Goal: Task Accomplishment & Management: Manage account settings

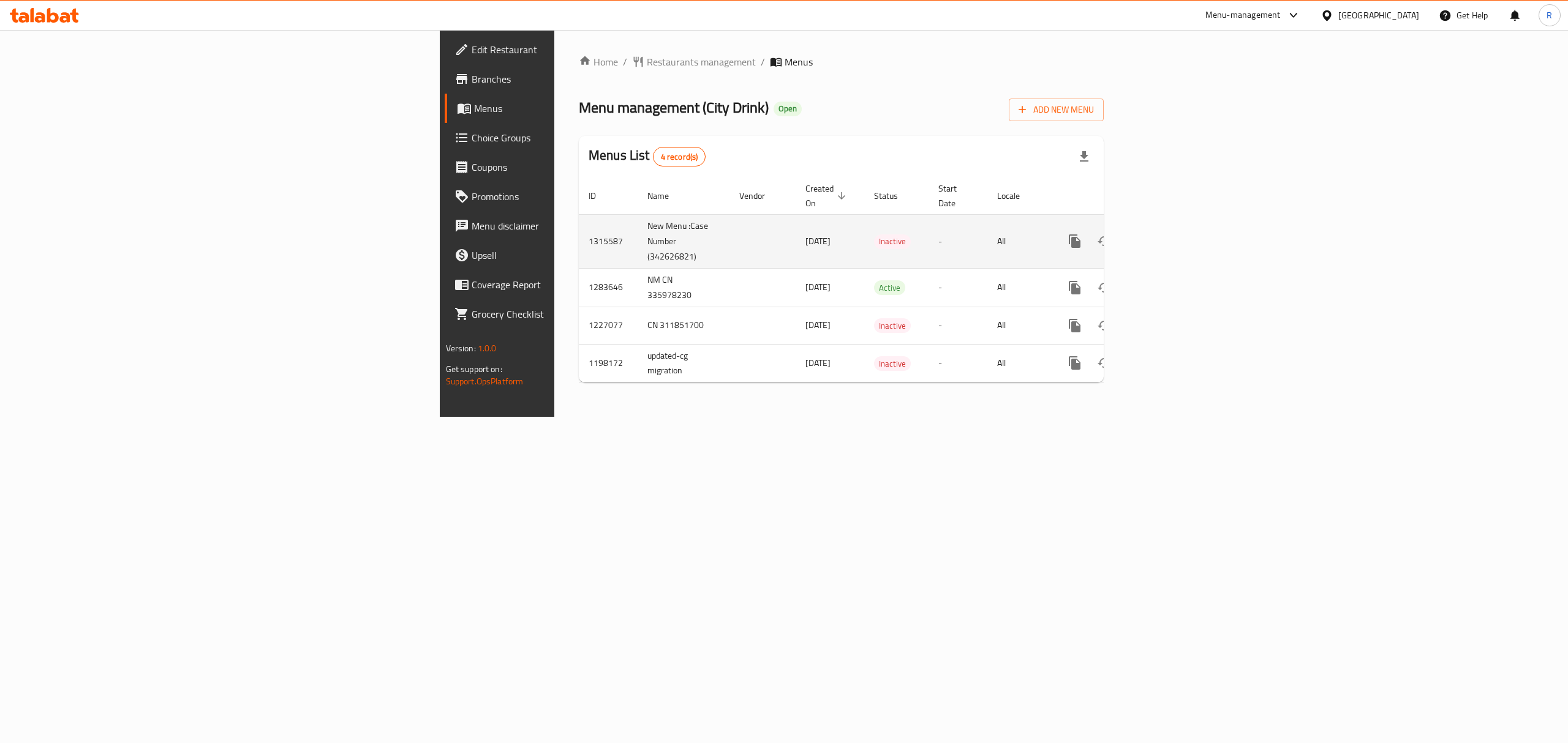
click at [1178, 236] on link "enhanced table" at bounding box center [1162, 241] width 30 height 30
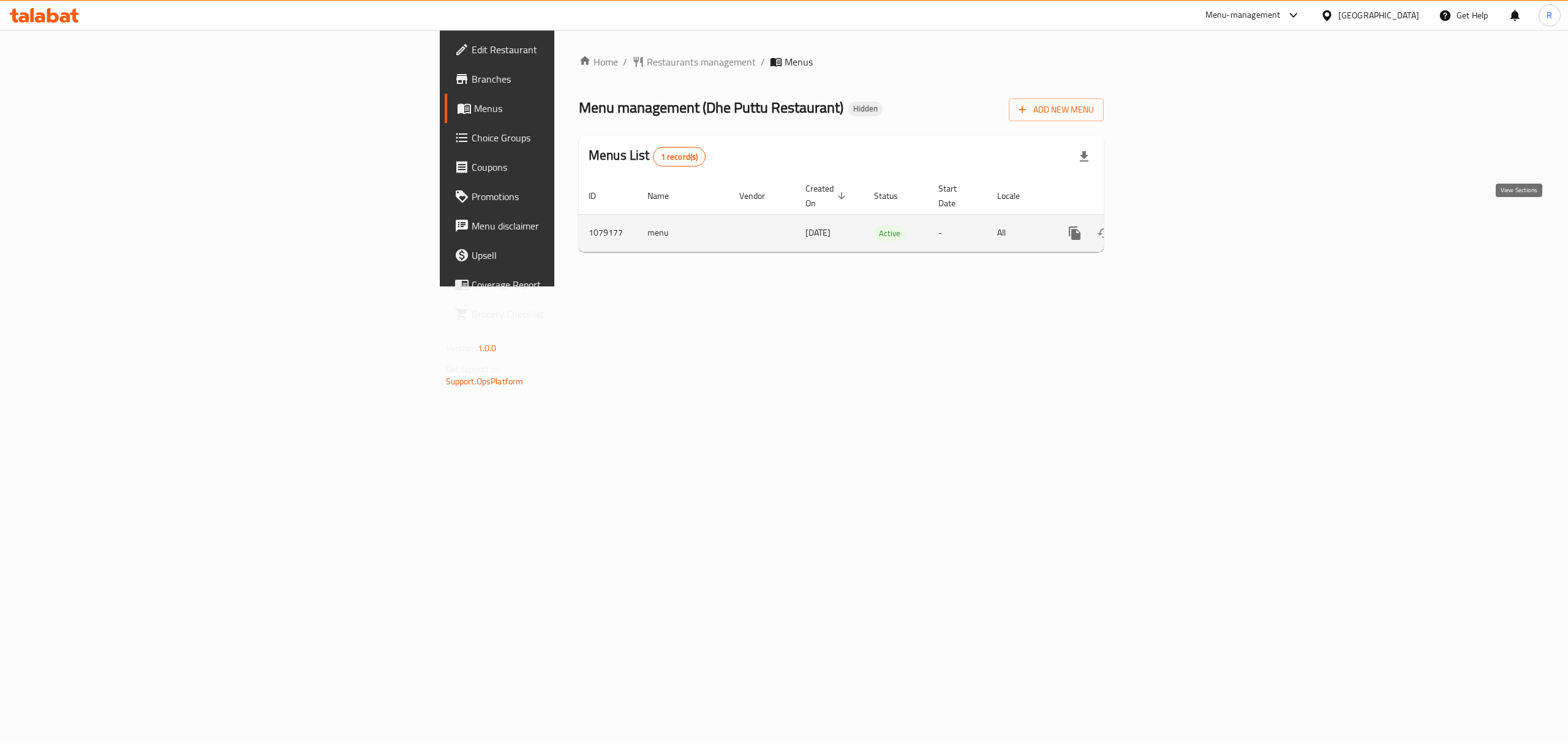
click at [1178, 224] on link "enhanced table" at bounding box center [1162, 233] width 30 height 30
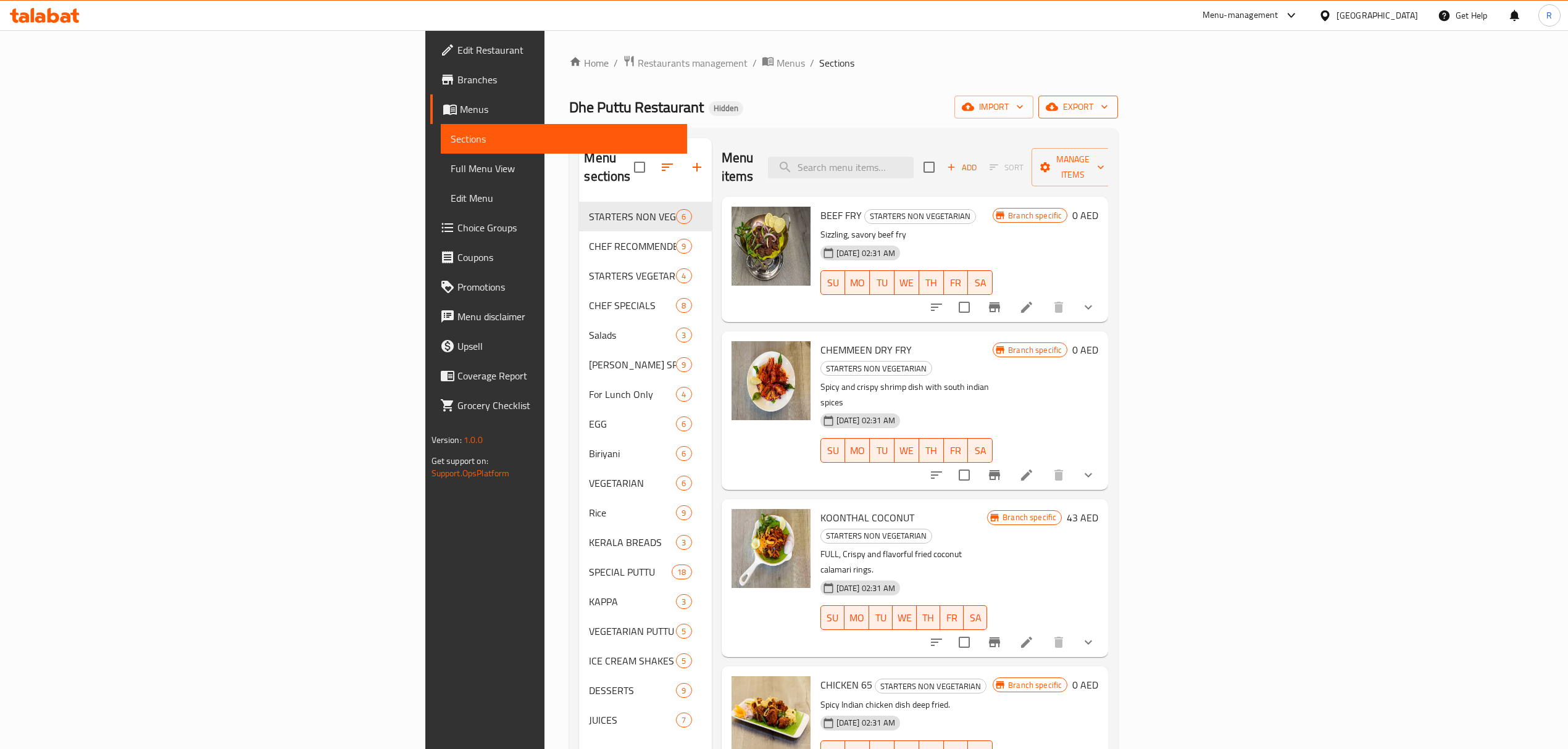
click at [1108, 111] on span "export" at bounding box center [1078, 107] width 60 height 15
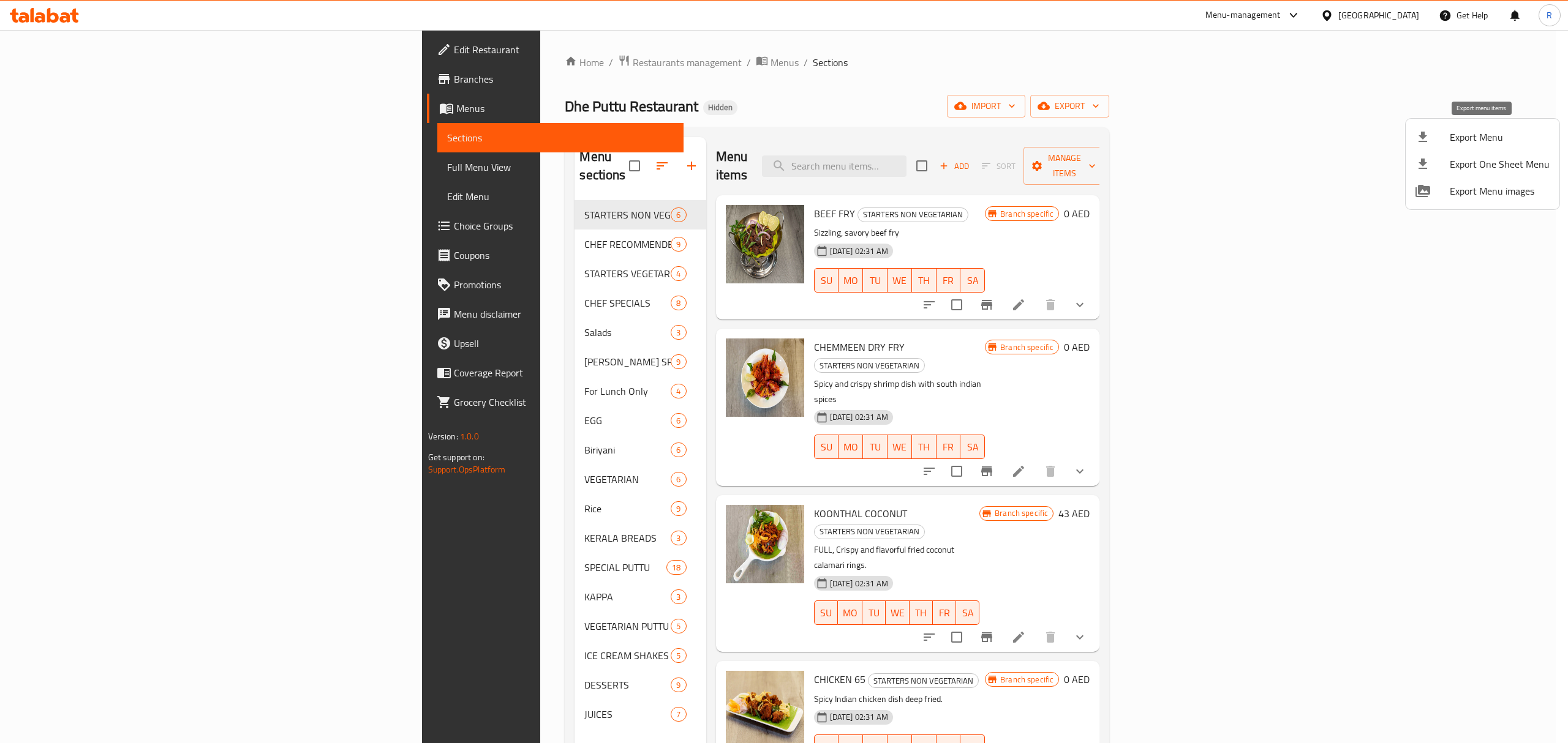
click at [1463, 138] on span "Export Menu" at bounding box center [1499, 136] width 100 height 14
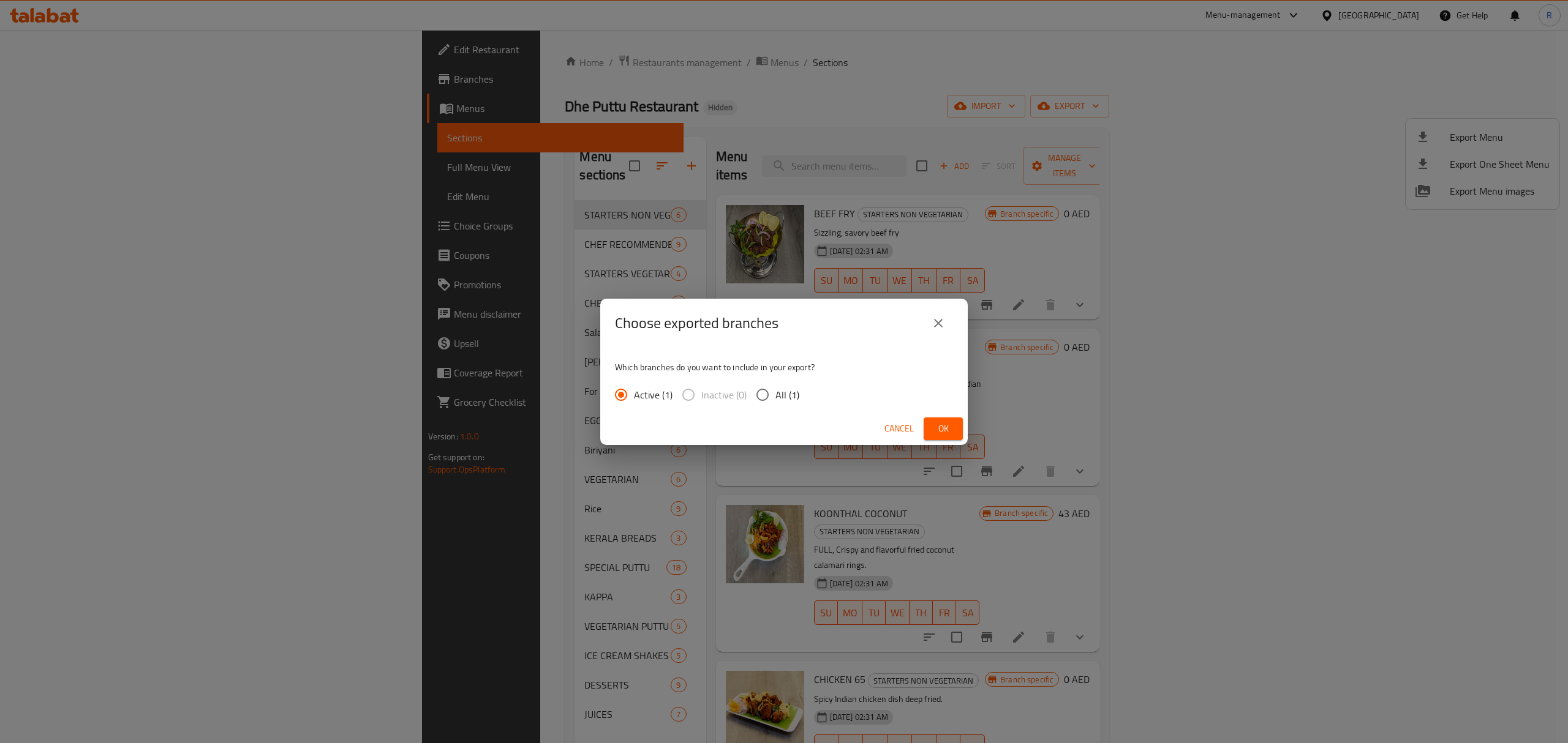
click at [948, 417] on button "Ok" at bounding box center [943, 429] width 39 height 23
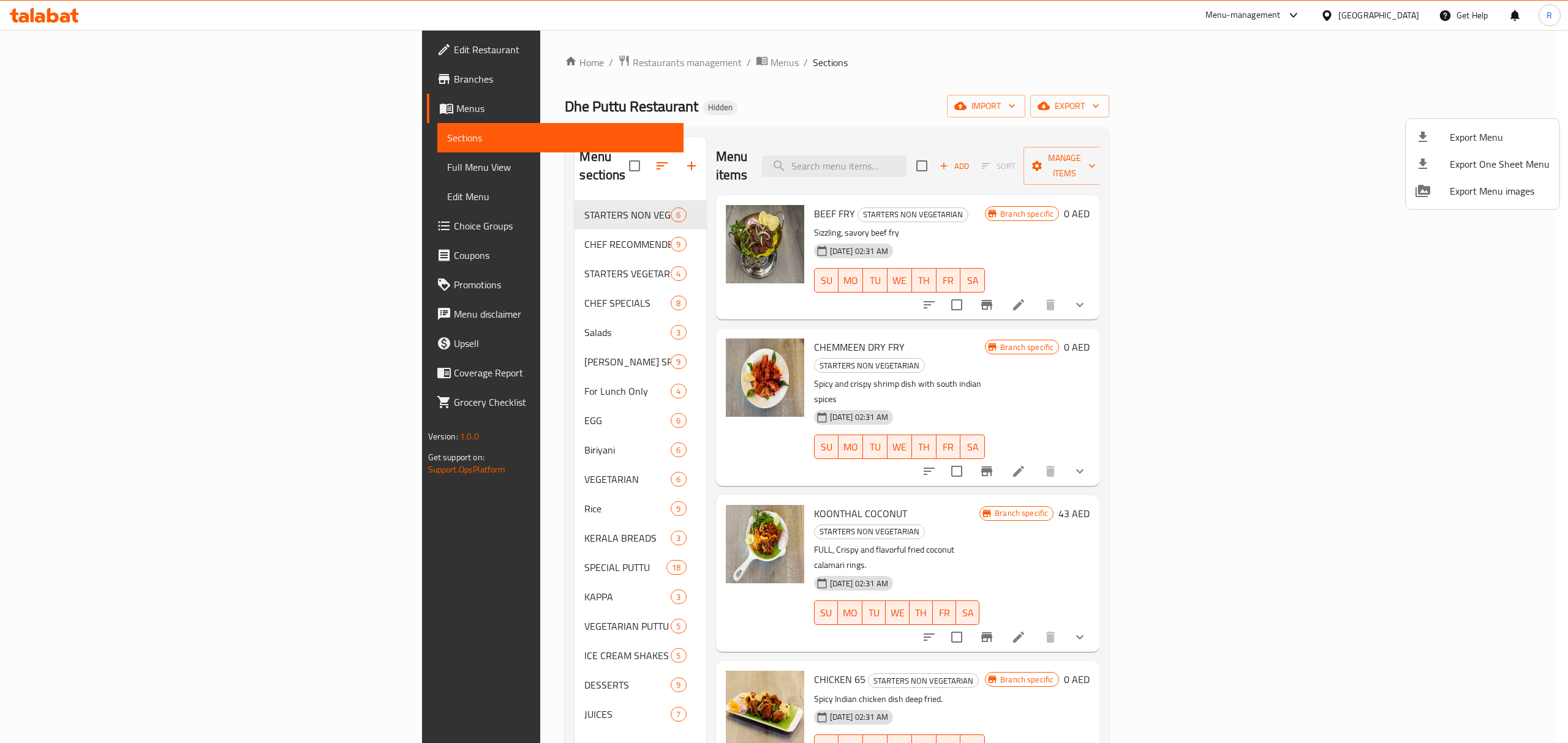
click at [696, 85] on div at bounding box center [784, 371] width 1568 height 743
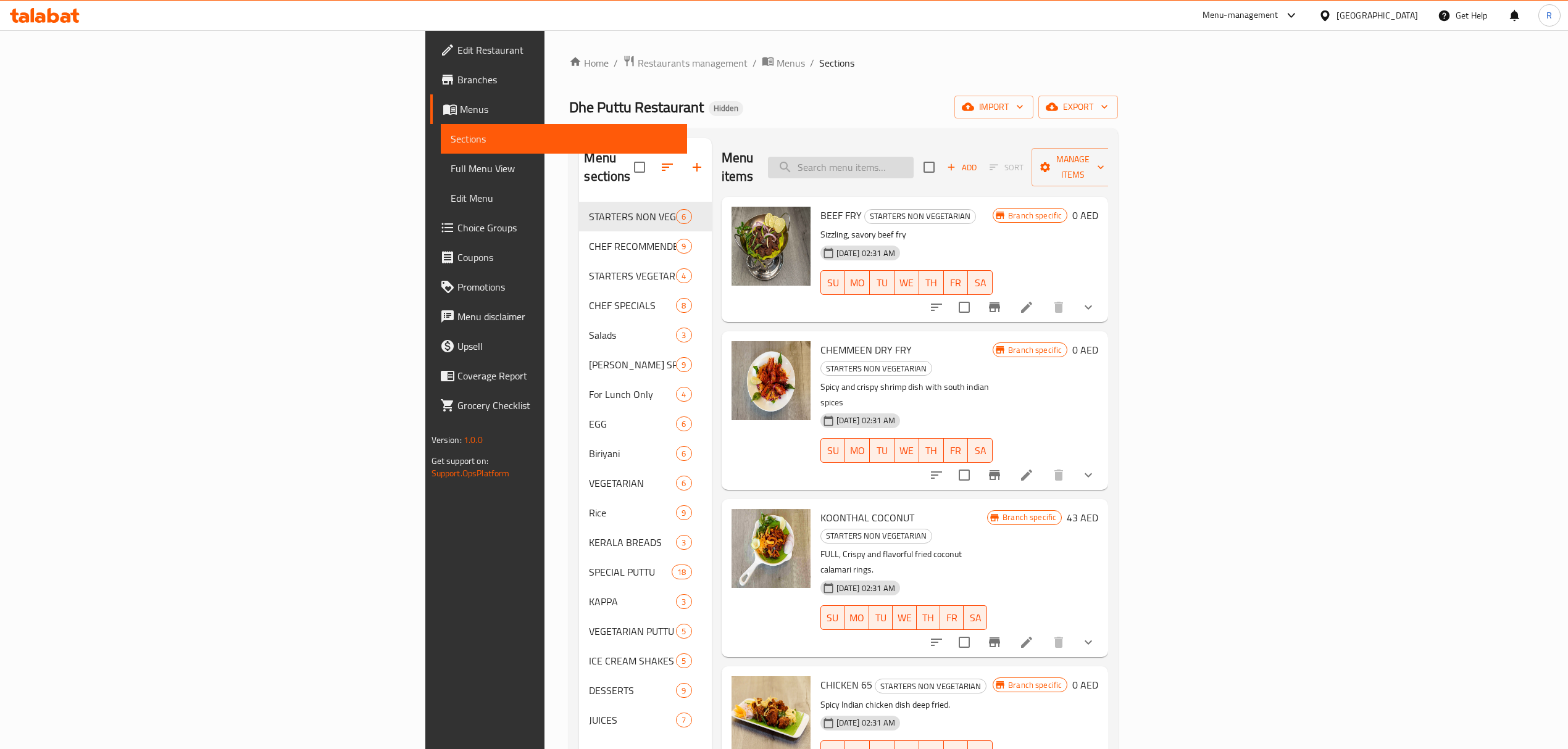
click at [914, 161] on input "search" at bounding box center [840, 167] width 146 height 21
paste input "[PERSON_NAME]"
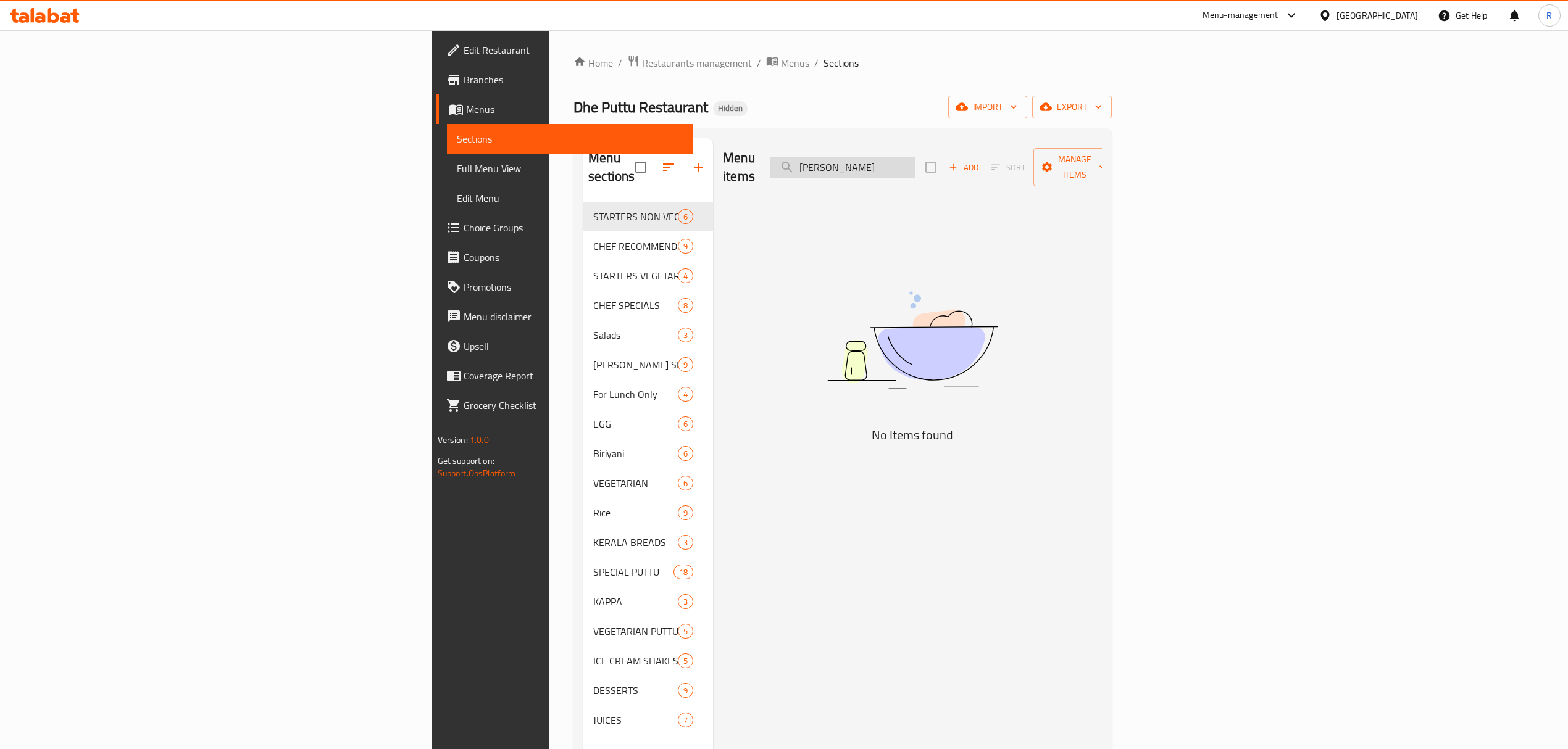
click at [915, 158] on input "[PERSON_NAME]" at bounding box center [842, 167] width 146 height 21
click at [915, 157] on input "[PERSON_NAME]" at bounding box center [842, 167] width 146 height 21
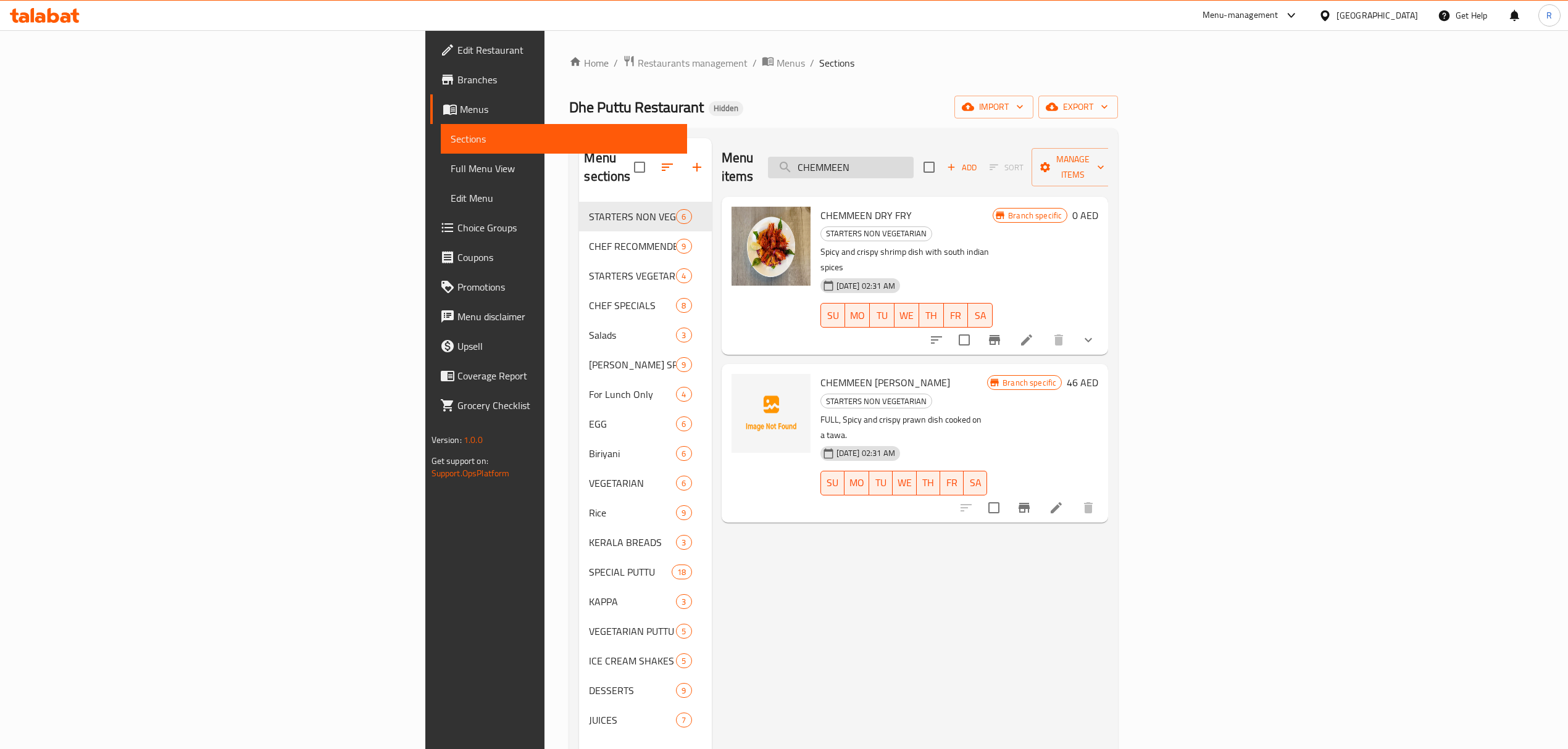
click at [914, 158] on input "CHEMMEEN" at bounding box center [840, 167] width 146 height 21
paste input "THULLICHATHU"
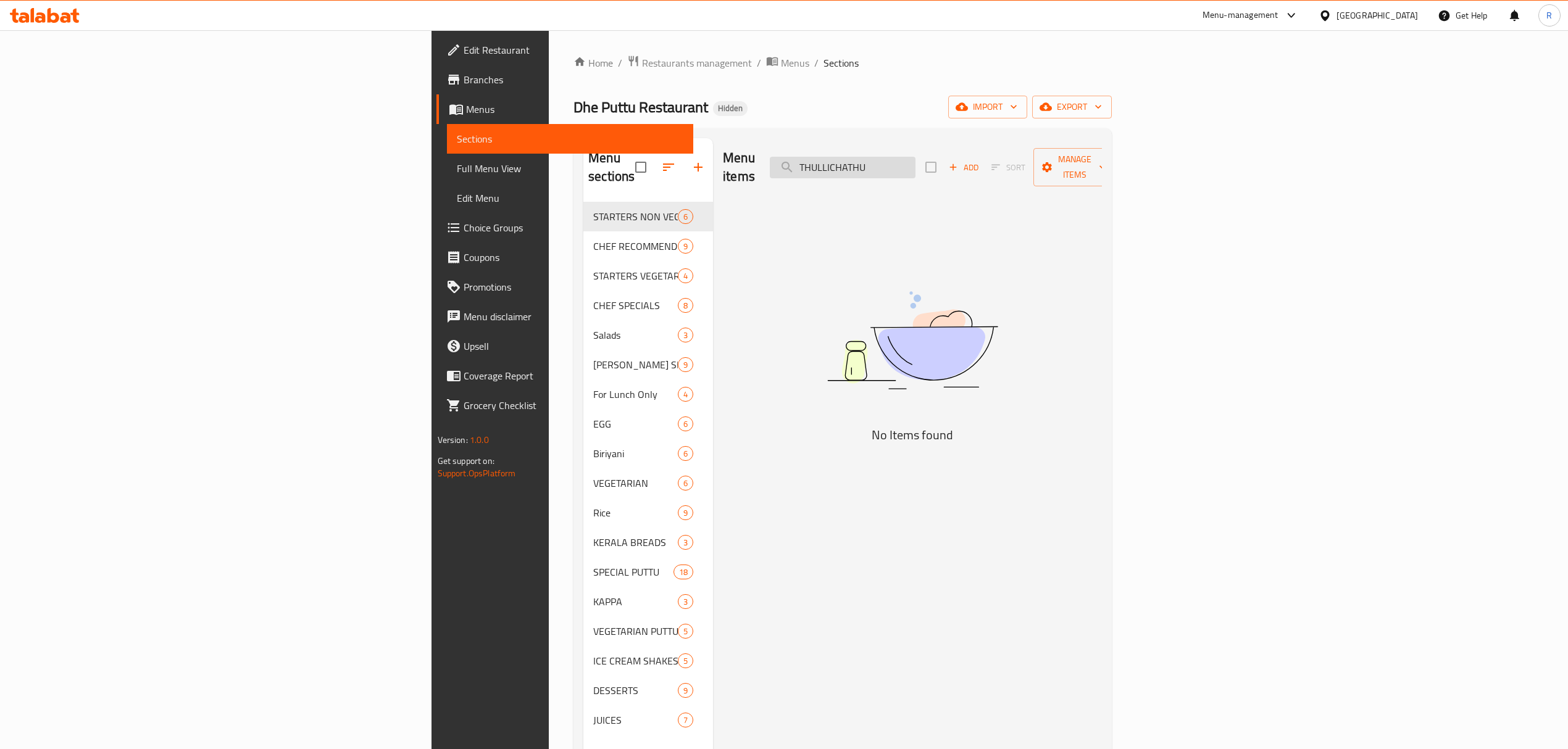
click at [915, 166] on input "THULLICHATHU" at bounding box center [842, 167] width 146 height 21
paste input "BEEF KONDATTOM"
click at [915, 161] on input "BEEF KONDATTOM" at bounding box center [842, 167] width 146 height 21
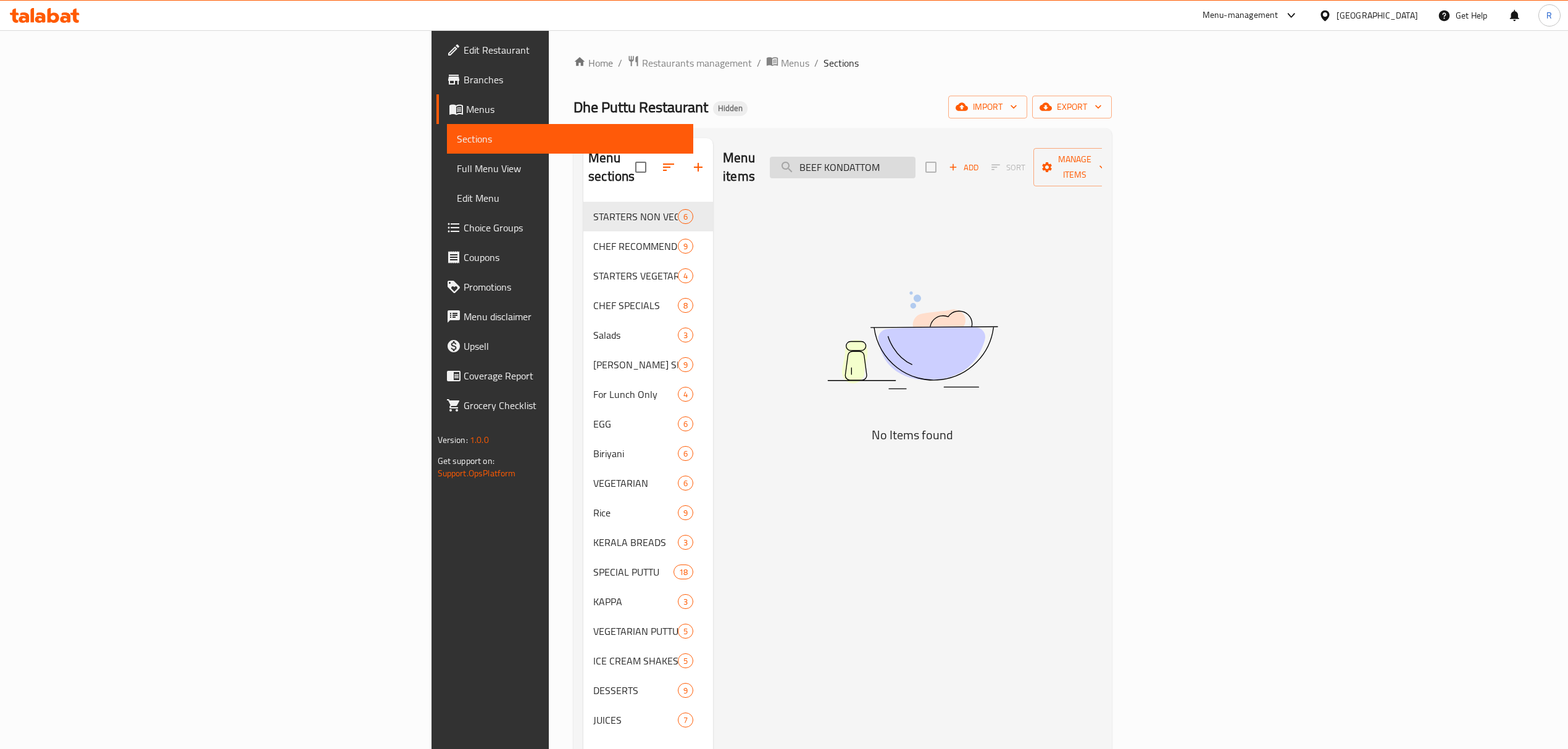
click at [915, 161] on input "BEEF KONDATTOM" at bounding box center [842, 167] width 146 height 21
click at [915, 160] on input "BEEF KONDATTOM" at bounding box center [842, 167] width 146 height 21
click at [915, 157] on input "KONDATTOM" at bounding box center [842, 167] width 146 height 21
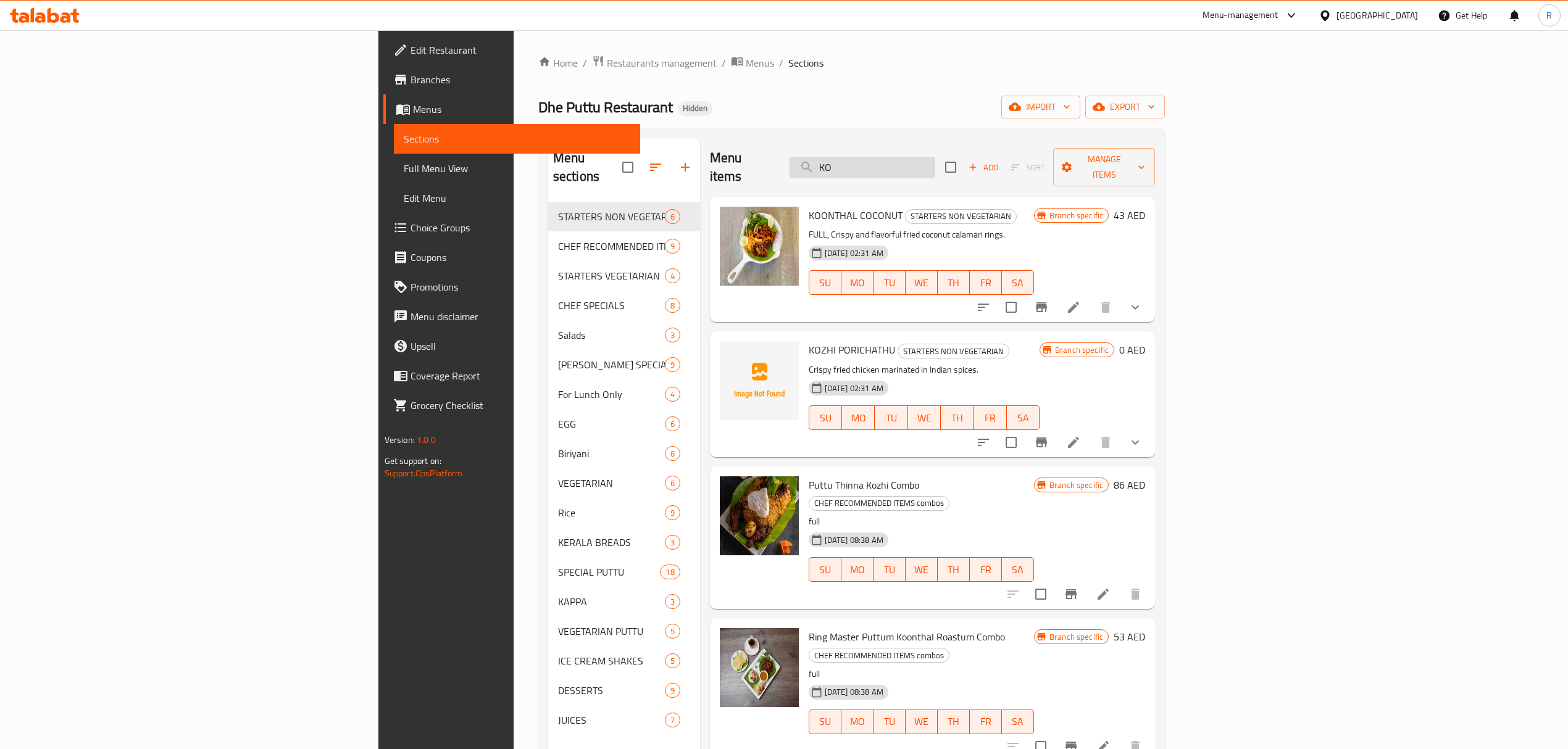
click at [935, 164] on input "KO" at bounding box center [862, 167] width 146 height 21
click at [935, 163] on input "KO" at bounding box center [862, 167] width 146 height 21
paste input "BEEF KONDATTOM"
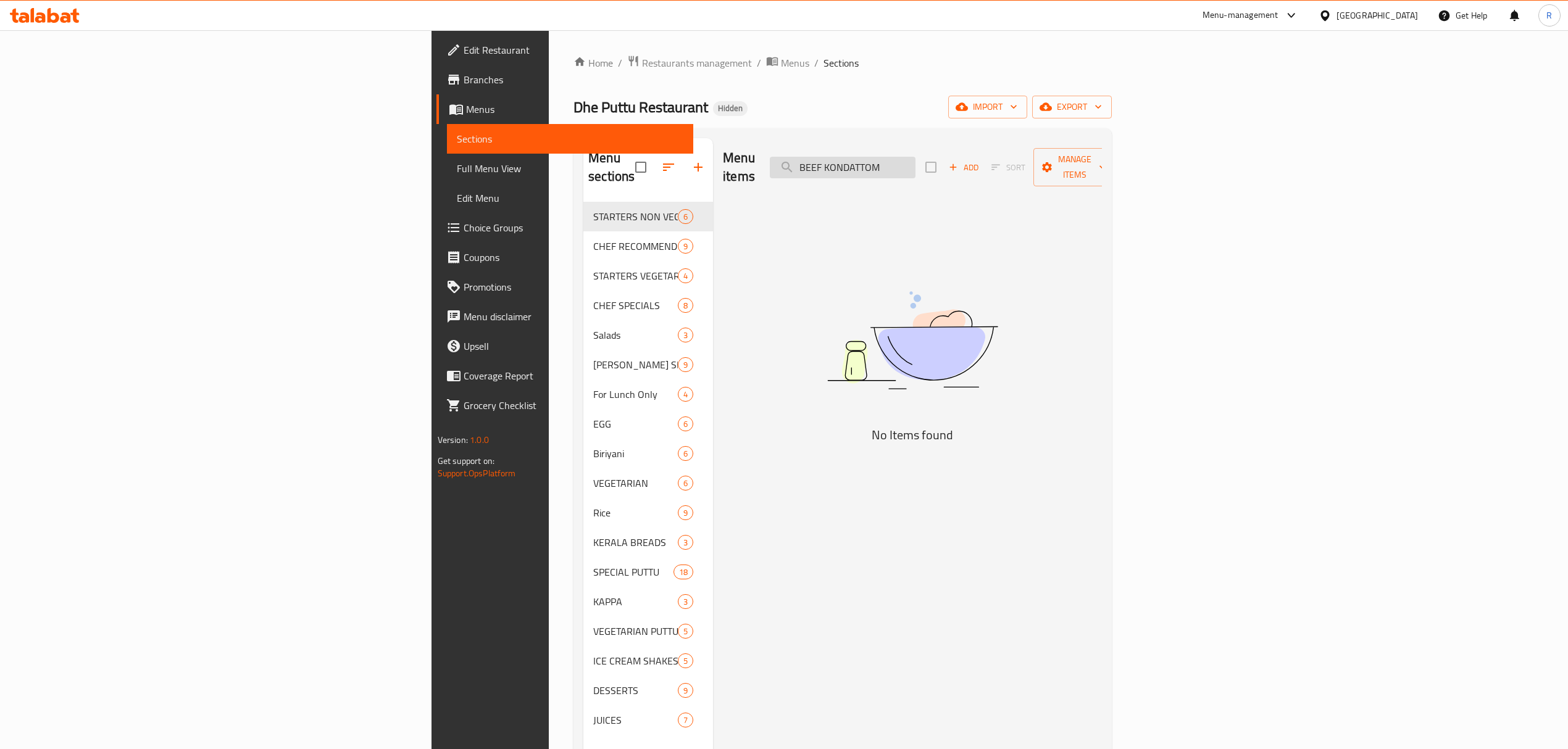
click at [915, 163] on input "BEEF KONDATTOM" at bounding box center [842, 167] width 146 height 21
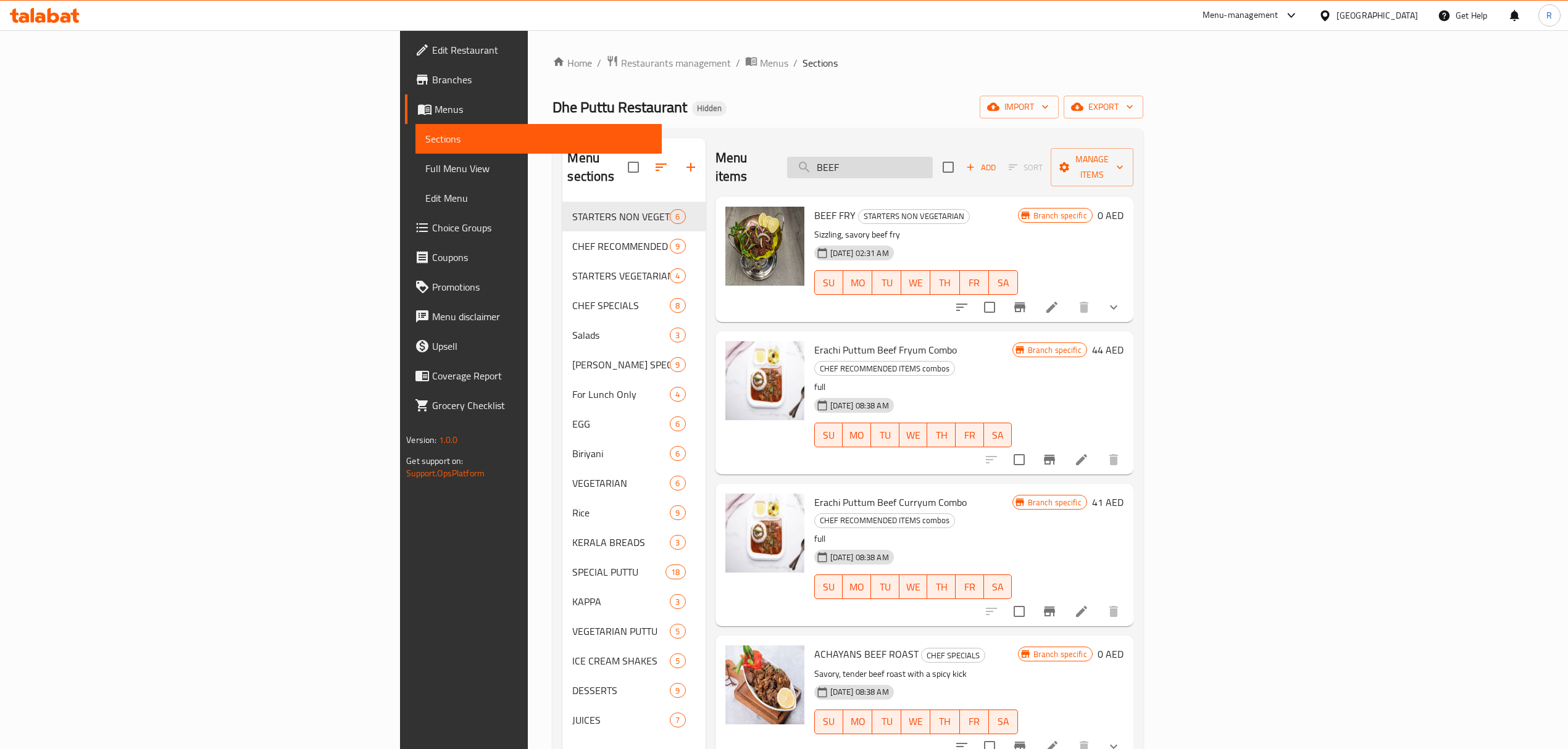
click at [933, 157] on input "BEEF" at bounding box center [859, 167] width 146 height 21
paste input "HONEY MANGO CHICKEN"
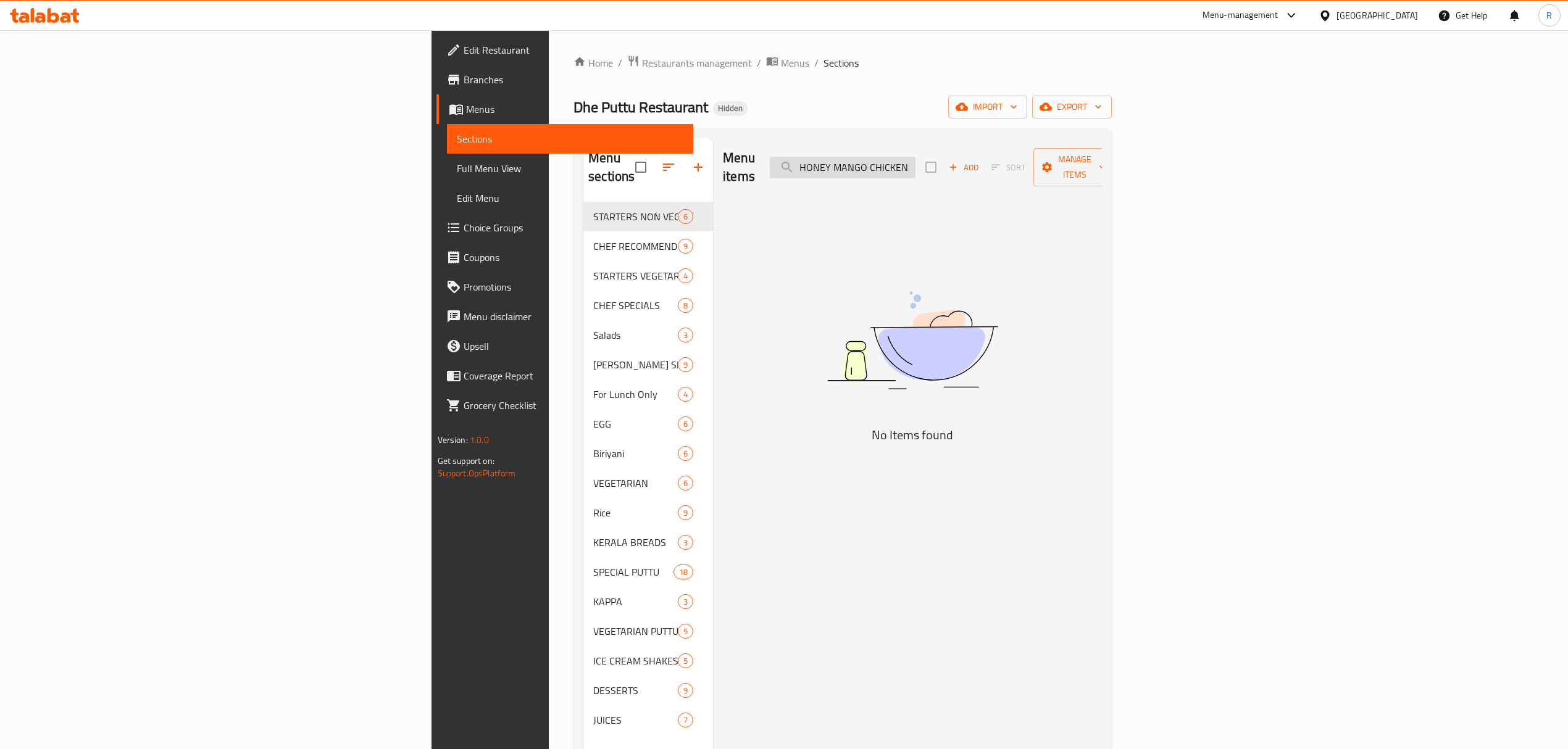
click at [915, 158] on input "HONEY MANGO CHICKEN" at bounding box center [842, 167] width 146 height 21
click at [915, 158] on input "HONEY MANGO" at bounding box center [842, 167] width 146 height 21
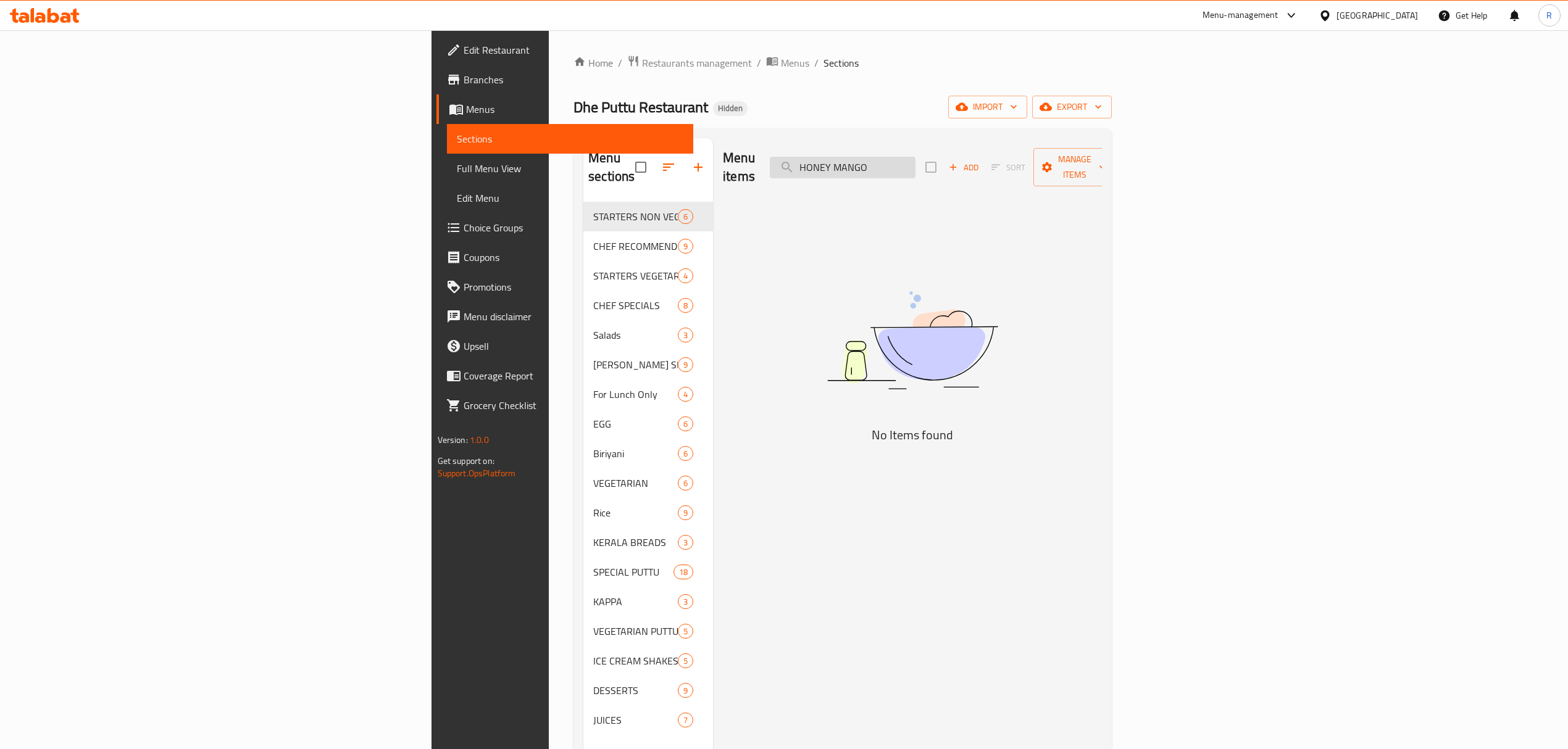
paste input "CHICKEN"
click at [915, 158] on input "HONEY MANGO CHICKEN" at bounding box center [842, 167] width 146 height 21
drag, startPoint x: 1016, startPoint y: 158, endPoint x: 955, endPoint y: 169, distance: 62.0
click at [915, 169] on input "HONEY MANGO CHICKEN" at bounding box center [842, 167] width 146 height 21
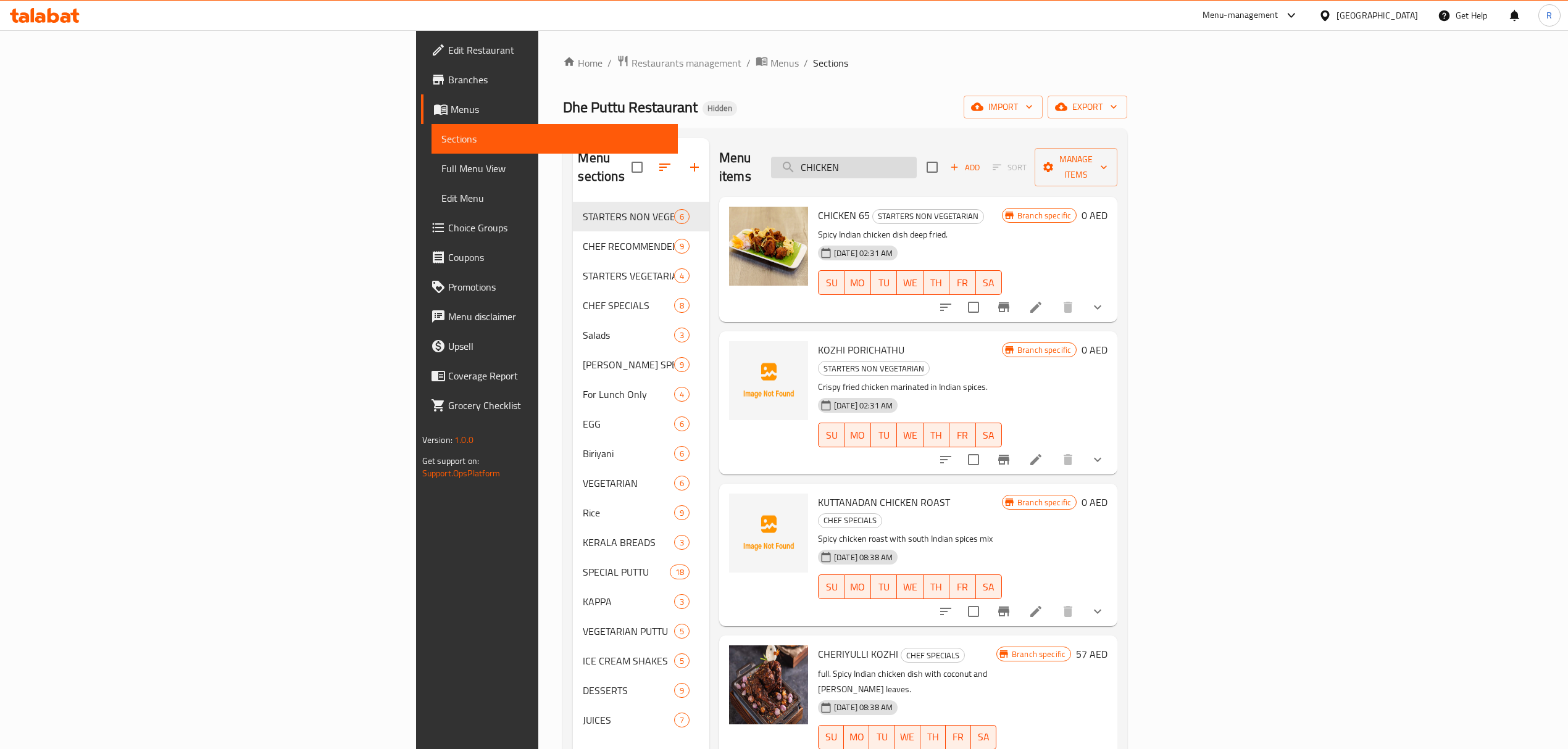
click at [916, 157] on input "CHICKEN" at bounding box center [843, 167] width 146 height 21
paste input "DRAGON CHICKEN"
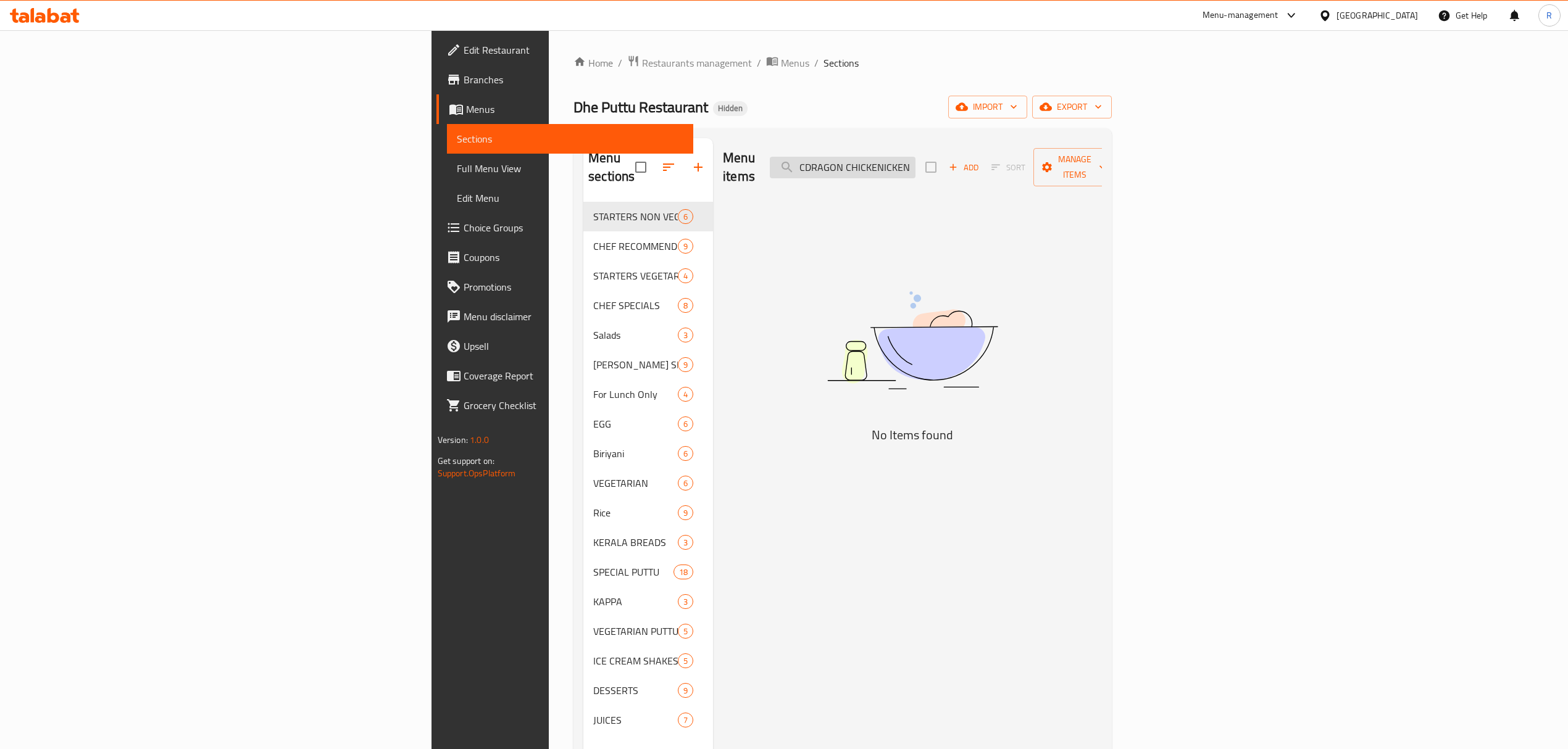
click at [915, 157] on input "CDRAGON CHICKENICKEN" at bounding box center [842, 167] width 146 height 21
click at [915, 158] on input "CDRAGON CHICKENICKEN" at bounding box center [842, 167] width 146 height 21
paste input "DRAGON CH"
click at [915, 157] on input "DRAGON CHICKEN" at bounding box center [842, 167] width 146 height 21
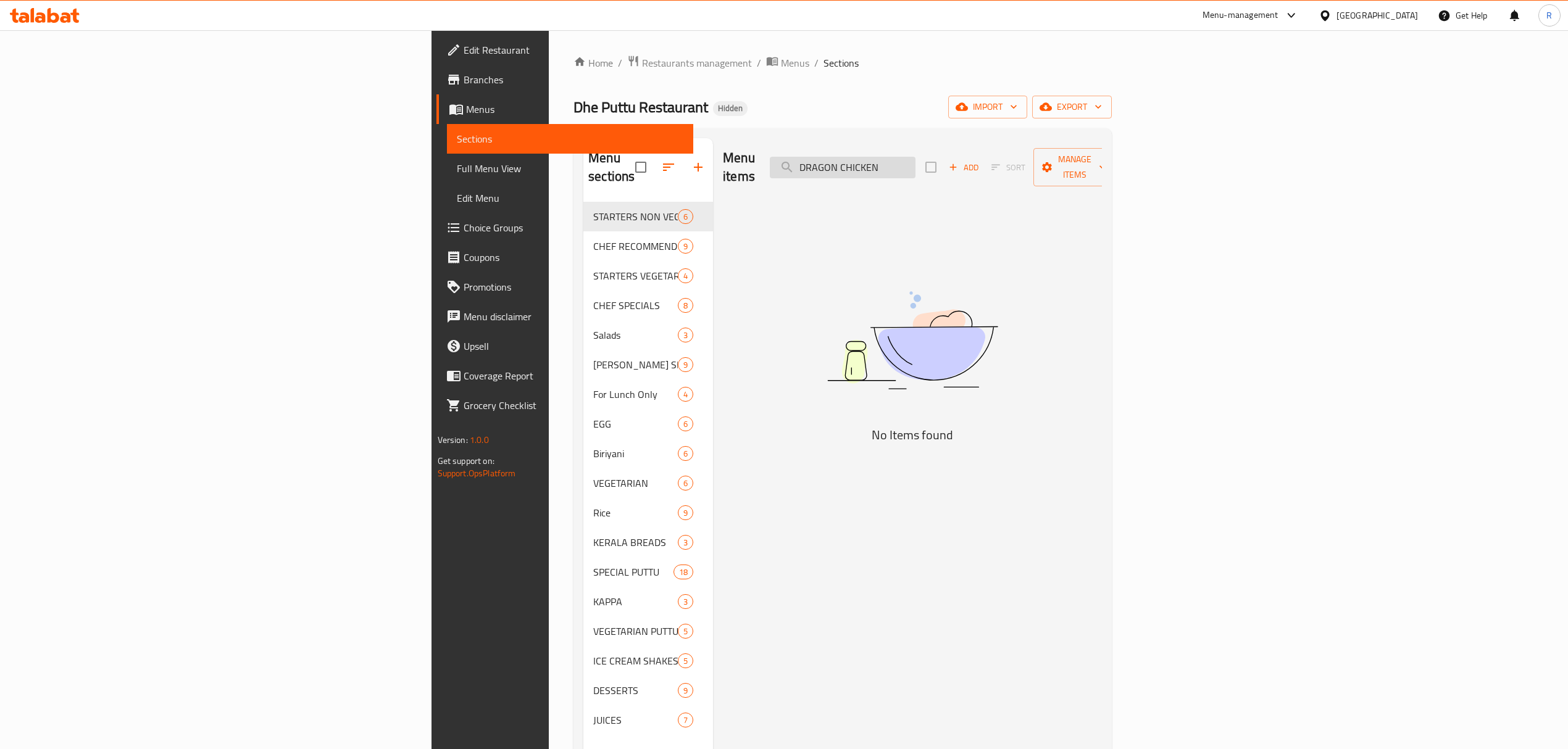
drag, startPoint x: 1006, startPoint y: 157, endPoint x: 1002, endPoint y: 168, distance: 11.7
click at [915, 157] on input "DRAGON CHICKEN" at bounding box center [842, 167] width 146 height 21
type input "DRAGON"
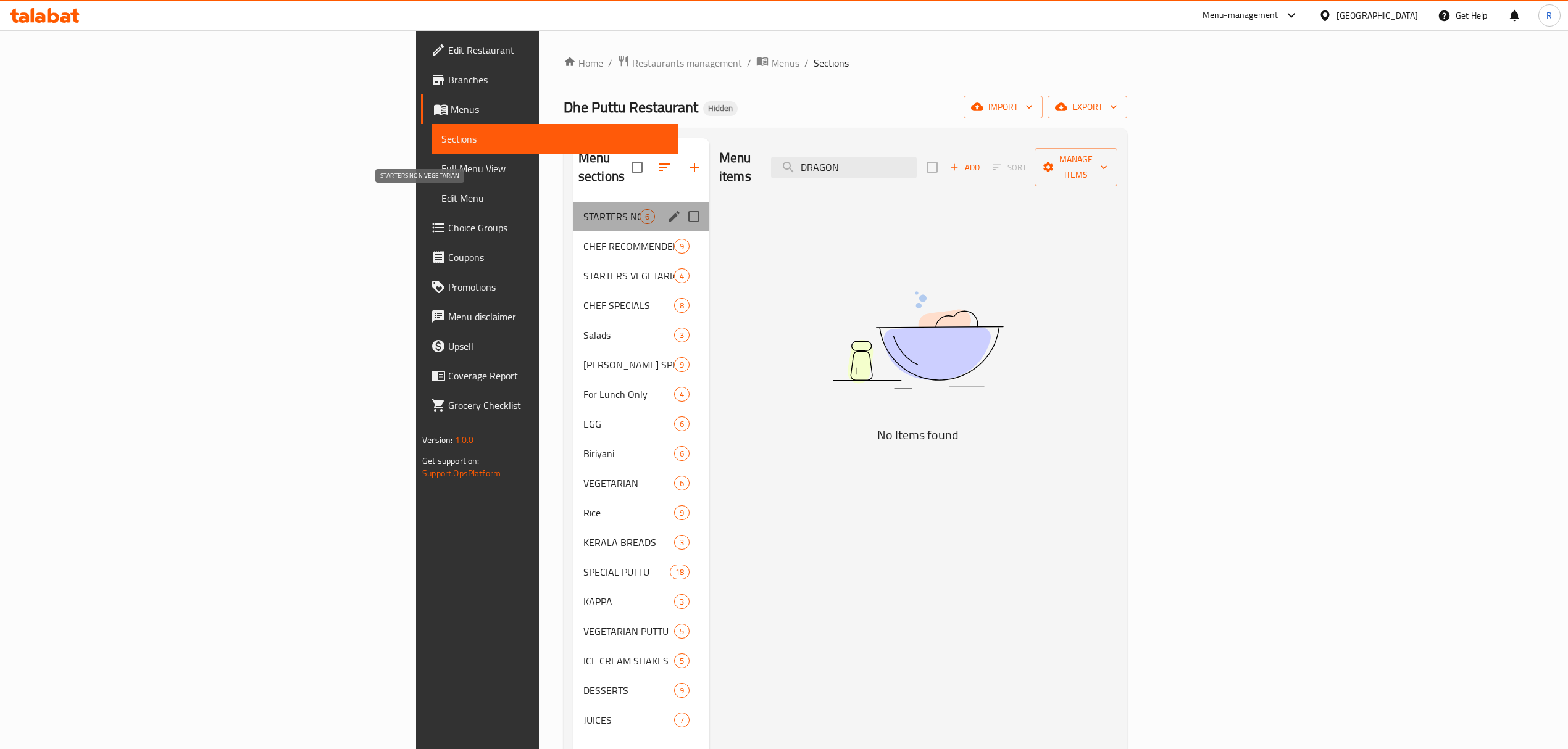
click at [583, 209] on span "STARTERS NON VEGETARIAN" at bounding box center [611, 216] width 56 height 14
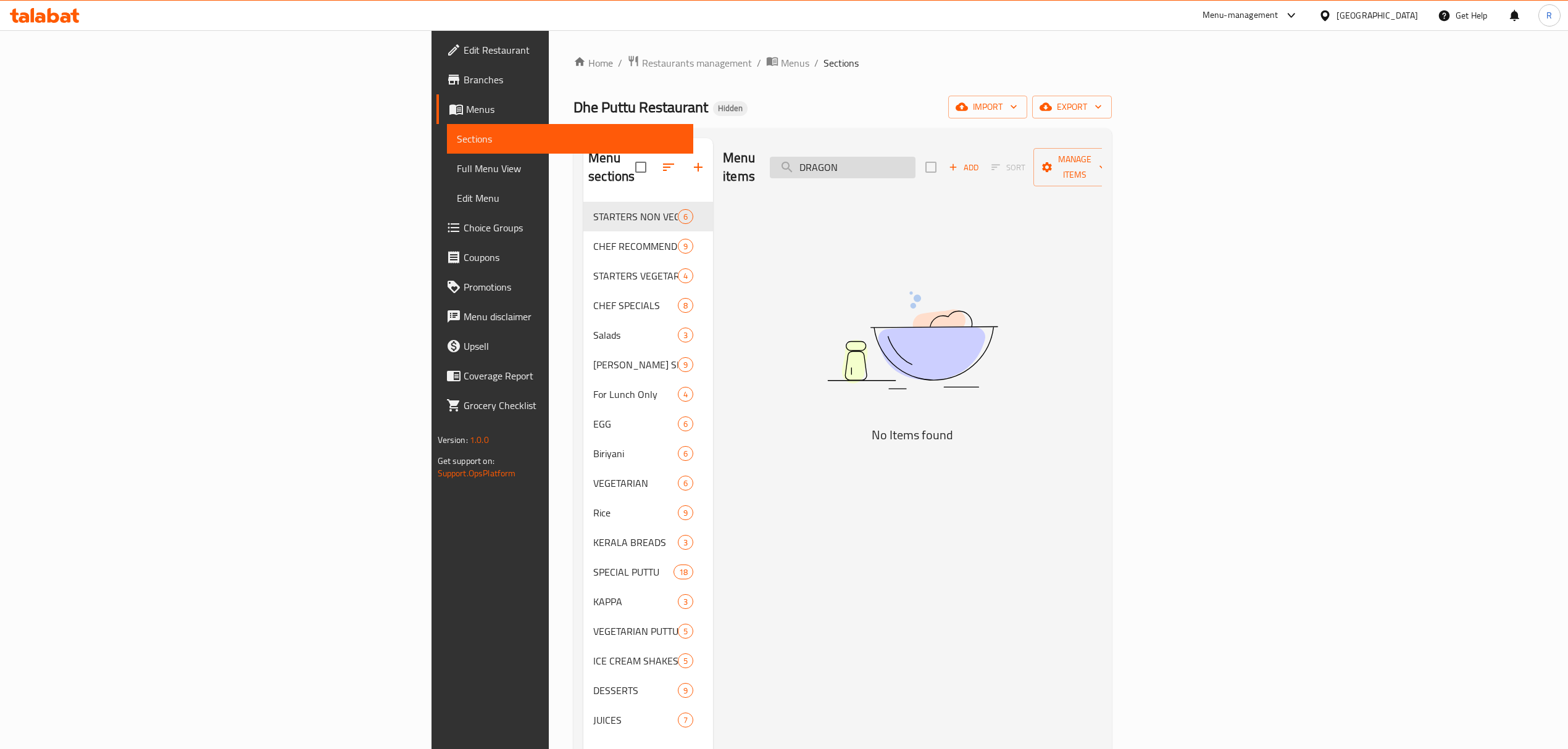
click at [915, 157] on input "DRAGON" at bounding box center [842, 167] width 146 height 21
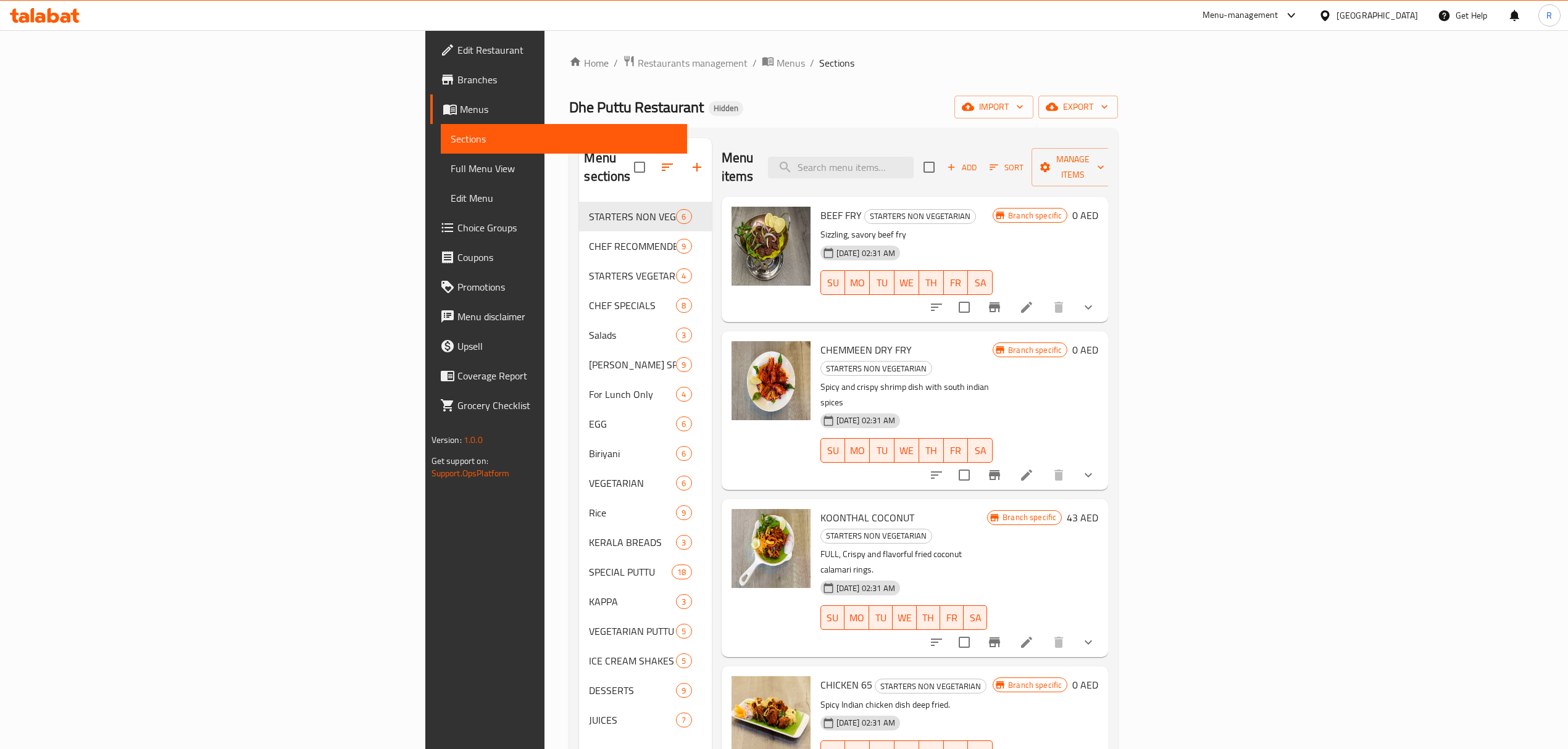
paste input "ERIPORI CHICKEN"
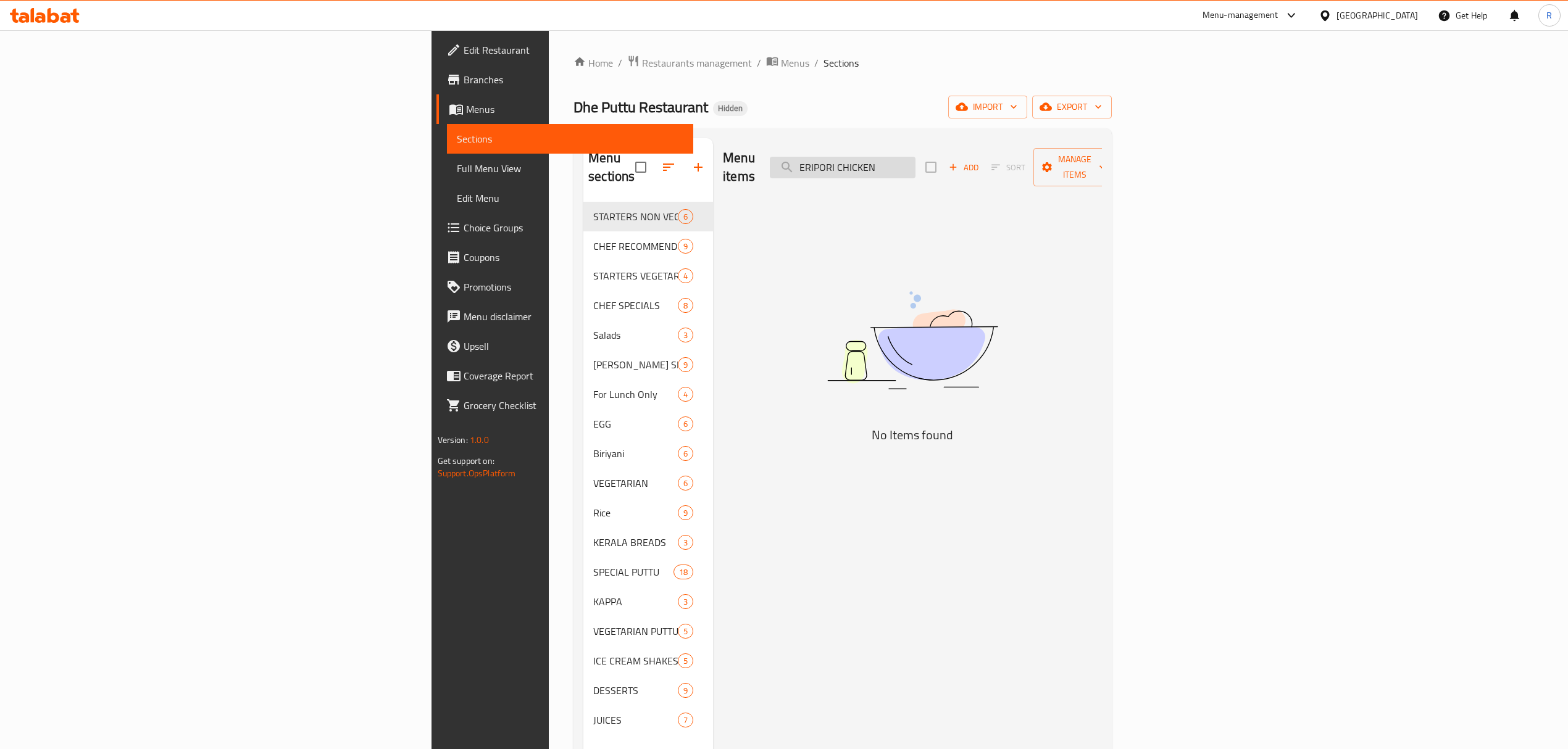
click at [915, 163] on input "ERIPORI CHICKEN" at bounding box center [842, 167] width 146 height 21
type input "ER"
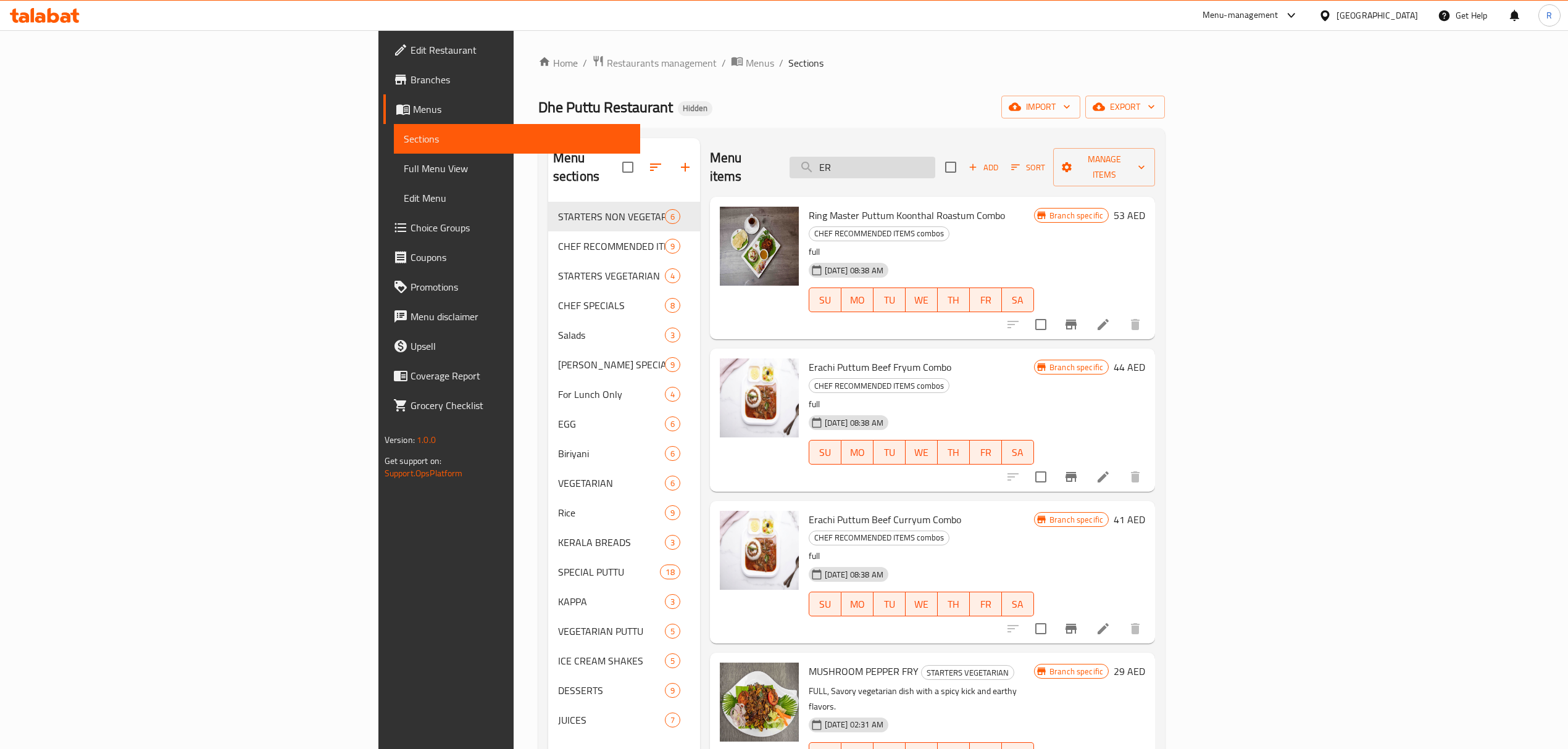
click at [935, 158] on input "ER" at bounding box center [862, 167] width 146 height 21
click at [935, 157] on input "ER" at bounding box center [862, 167] width 146 height 21
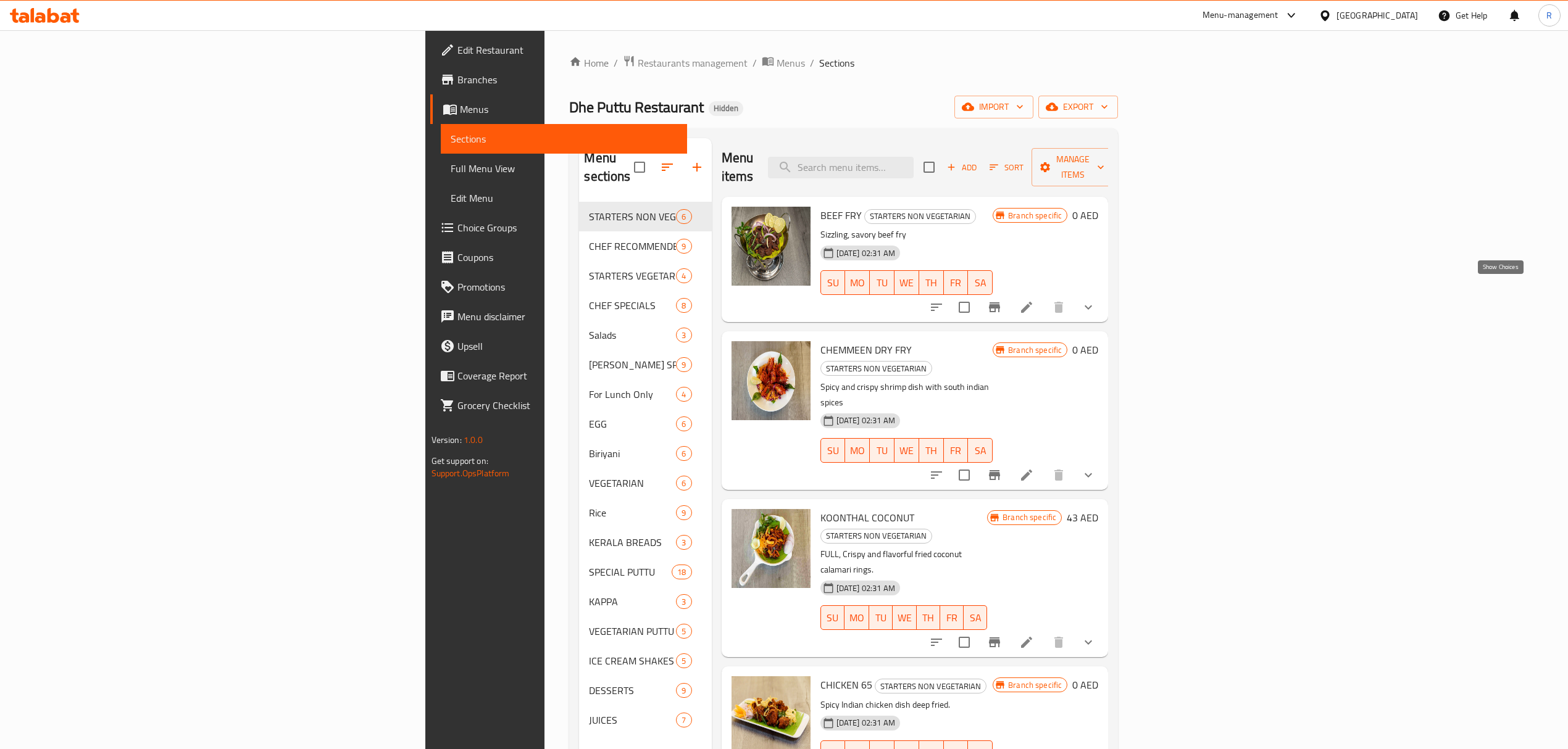
click at [1095, 300] on icon "show more" at bounding box center [1088, 306] width 15 height 14
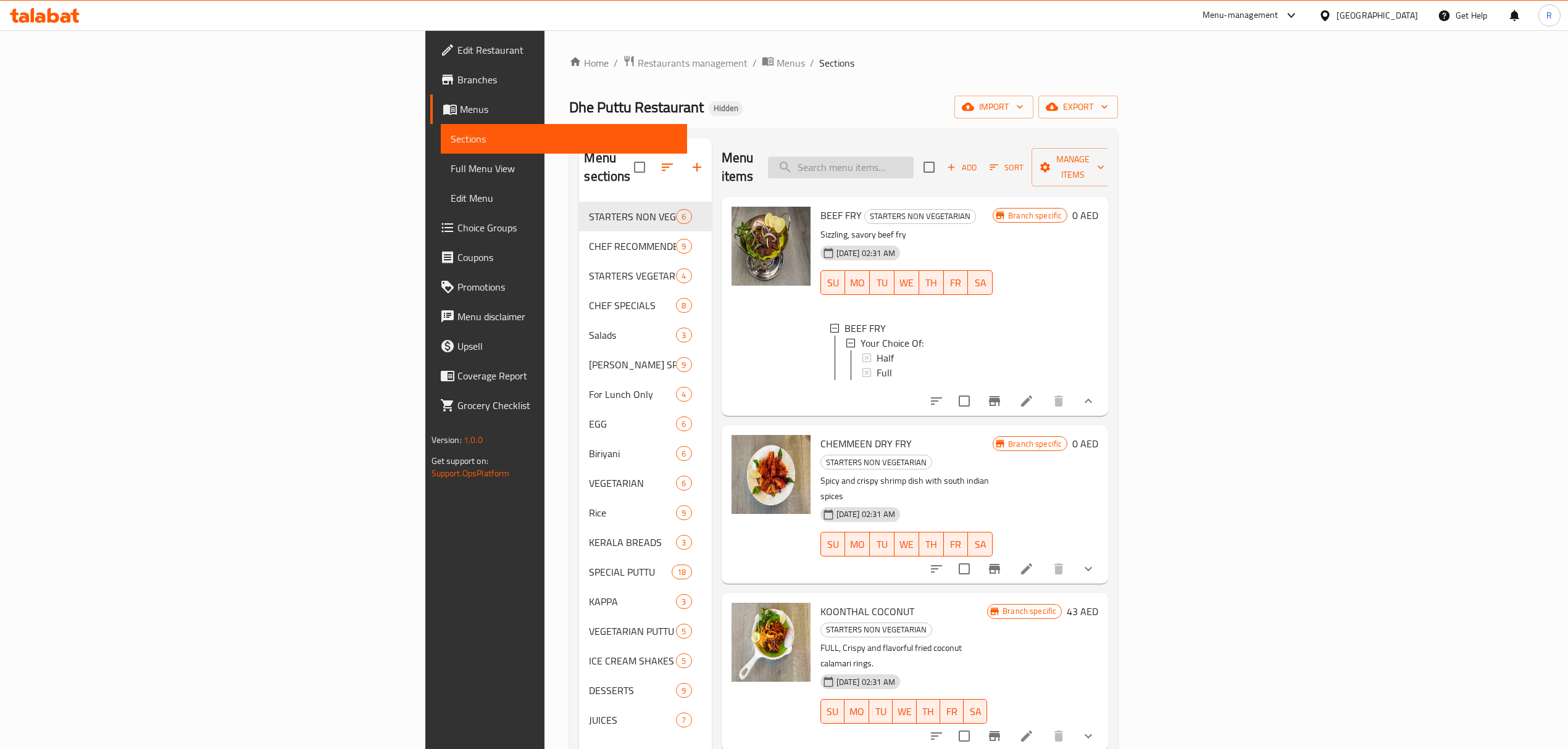
click at [914, 157] on input "search" at bounding box center [840, 167] width 146 height 21
paste input "BEEF FRY"
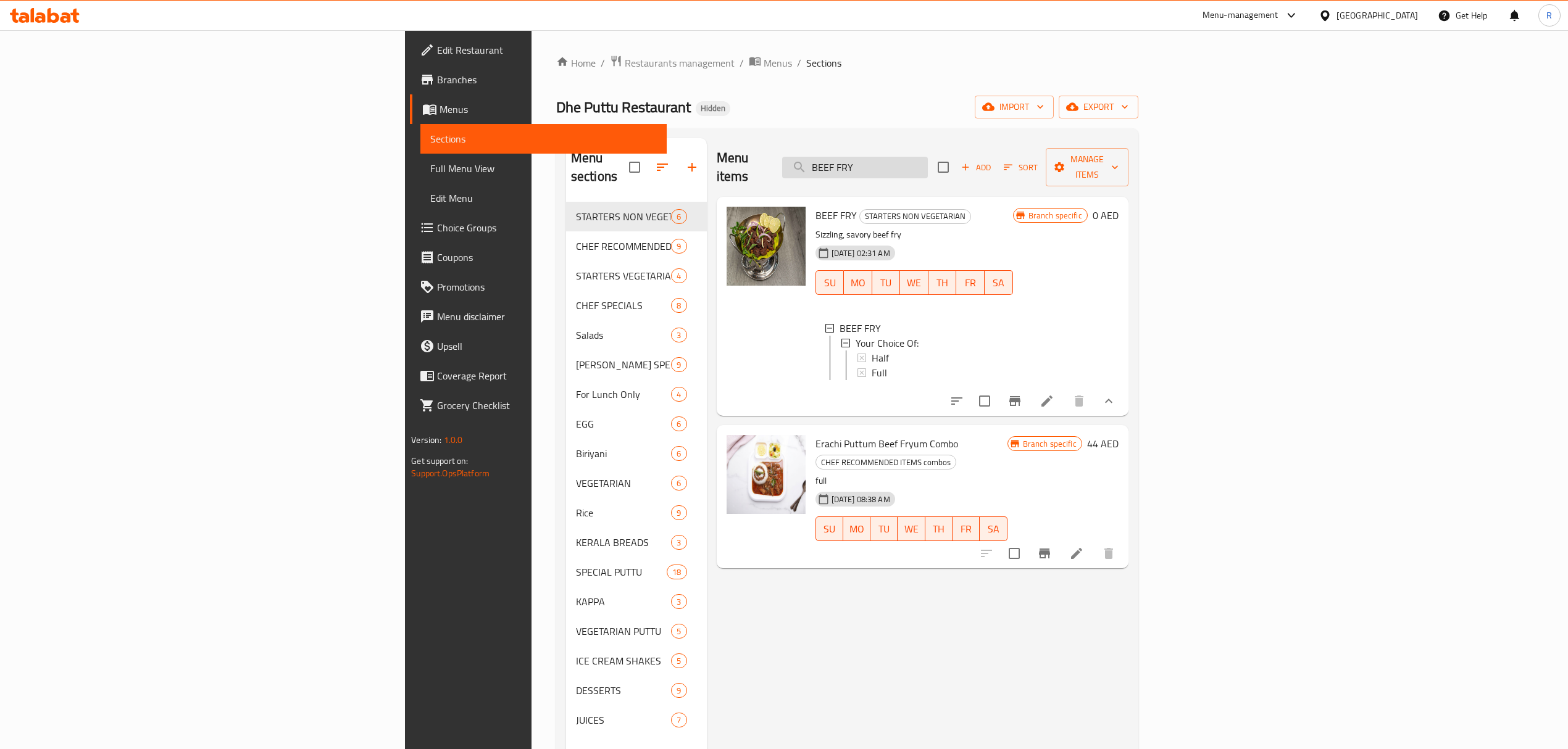
click at [928, 163] on input "BEEF FRY" at bounding box center [855, 167] width 146 height 21
paste input "DRY"
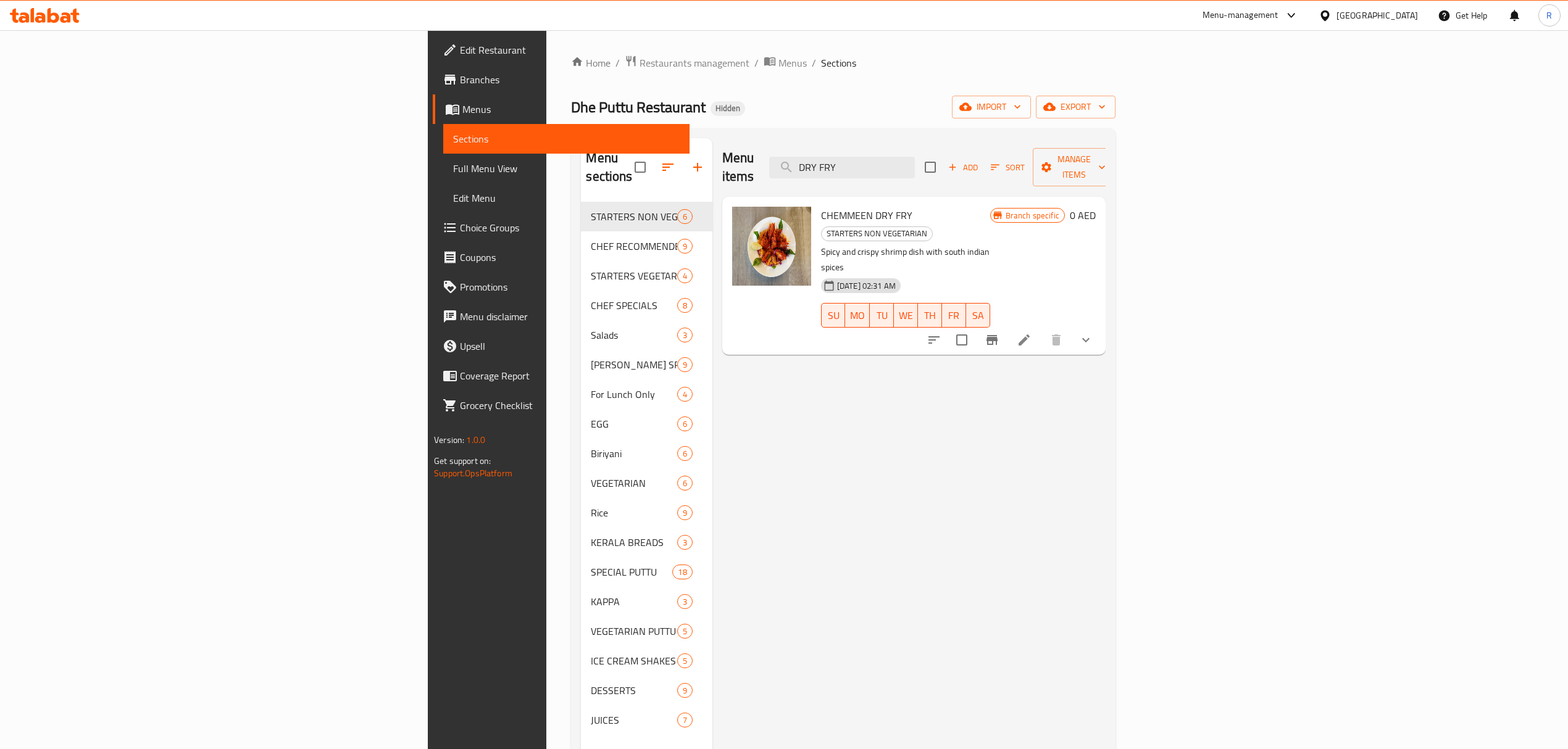
type input "DRY FRY"
click at [1093, 332] on icon "show more" at bounding box center [1085, 339] width 15 height 14
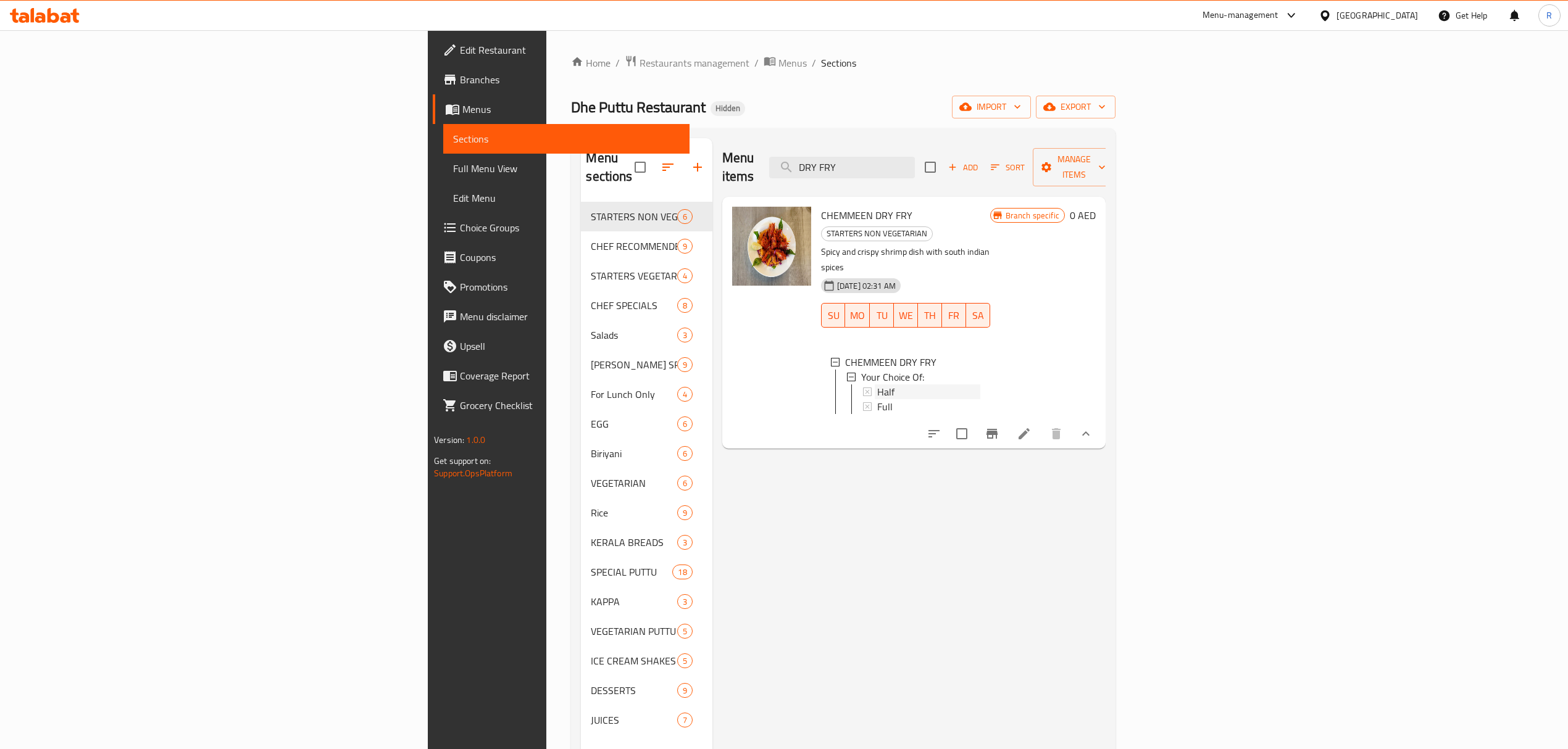
click at [894, 385] on div "Half" at bounding box center [928, 391] width 103 height 14
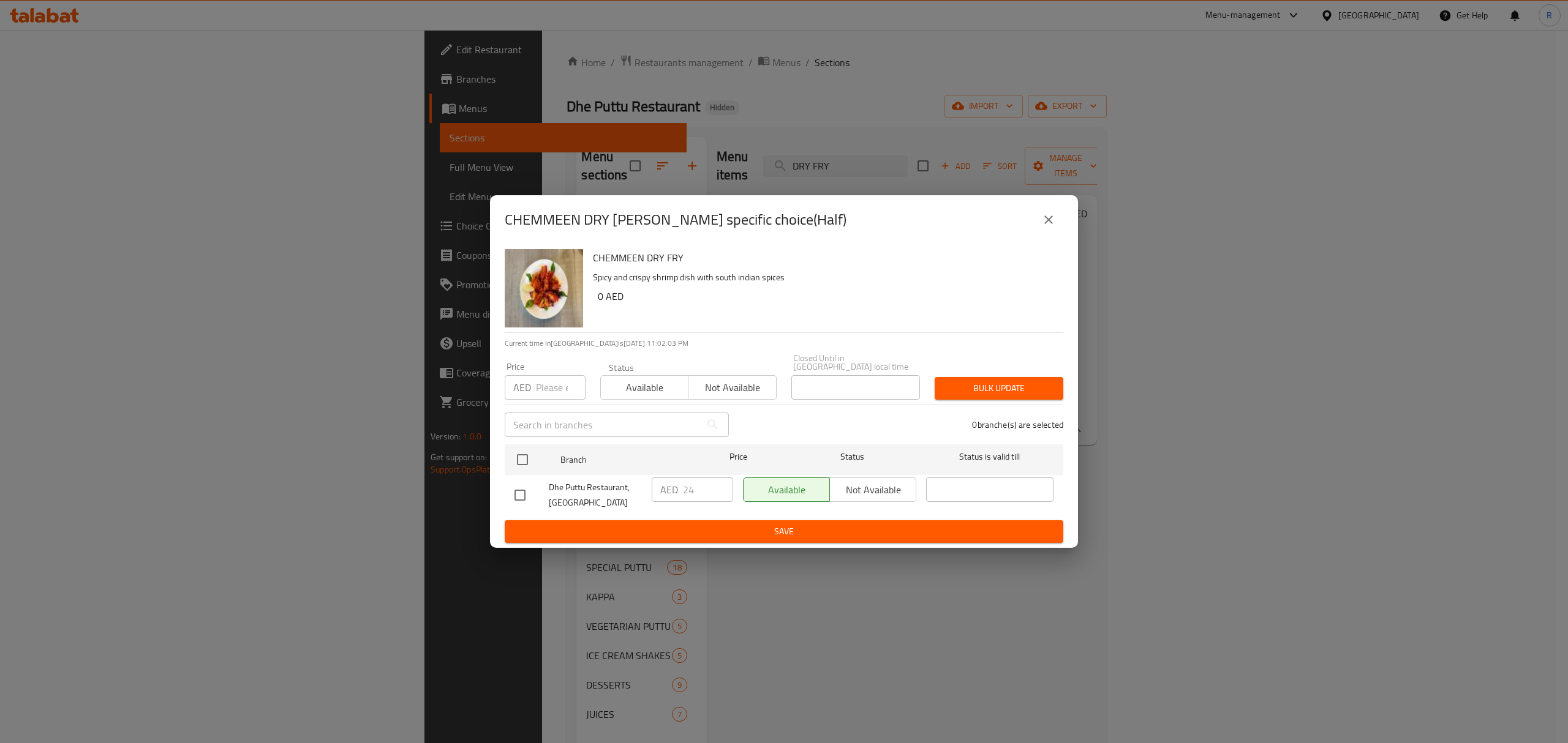
drag, startPoint x: 525, startPoint y: 493, endPoint x: 647, endPoint y: 517, distance: 124.3
click at [523, 494] on input "checkbox" at bounding box center [520, 495] width 26 height 26
checkbox input "true"
click at [711, 487] on input "24" at bounding box center [708, 490] width 50 height 25
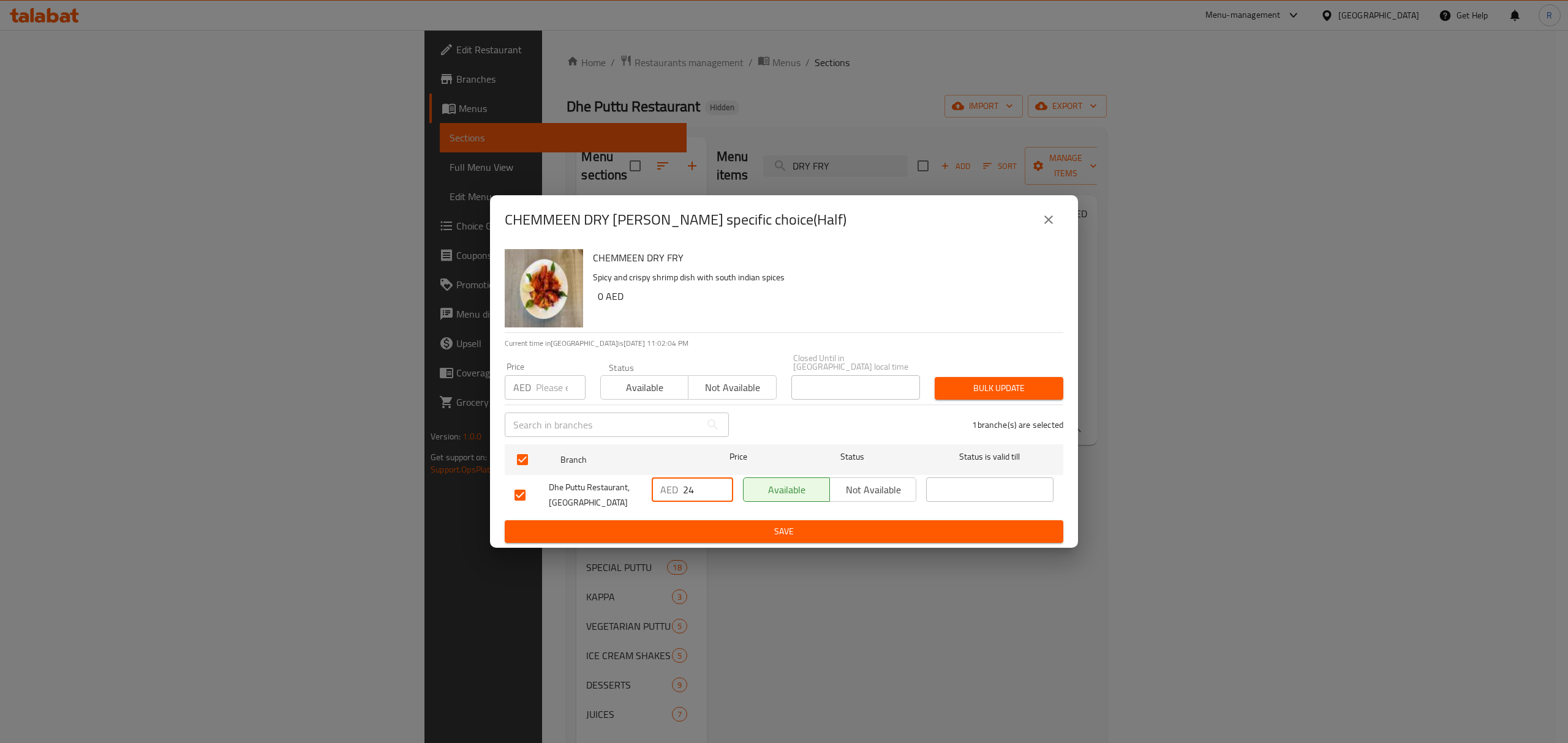
click at [711, 487] on input "24" at bounding box center [708, 490] width 50 height 25
paste input "34.50"
type input "34.50"
click at [737, 524] on span "Save" at bounding box center [784, 532] width 539 height 15
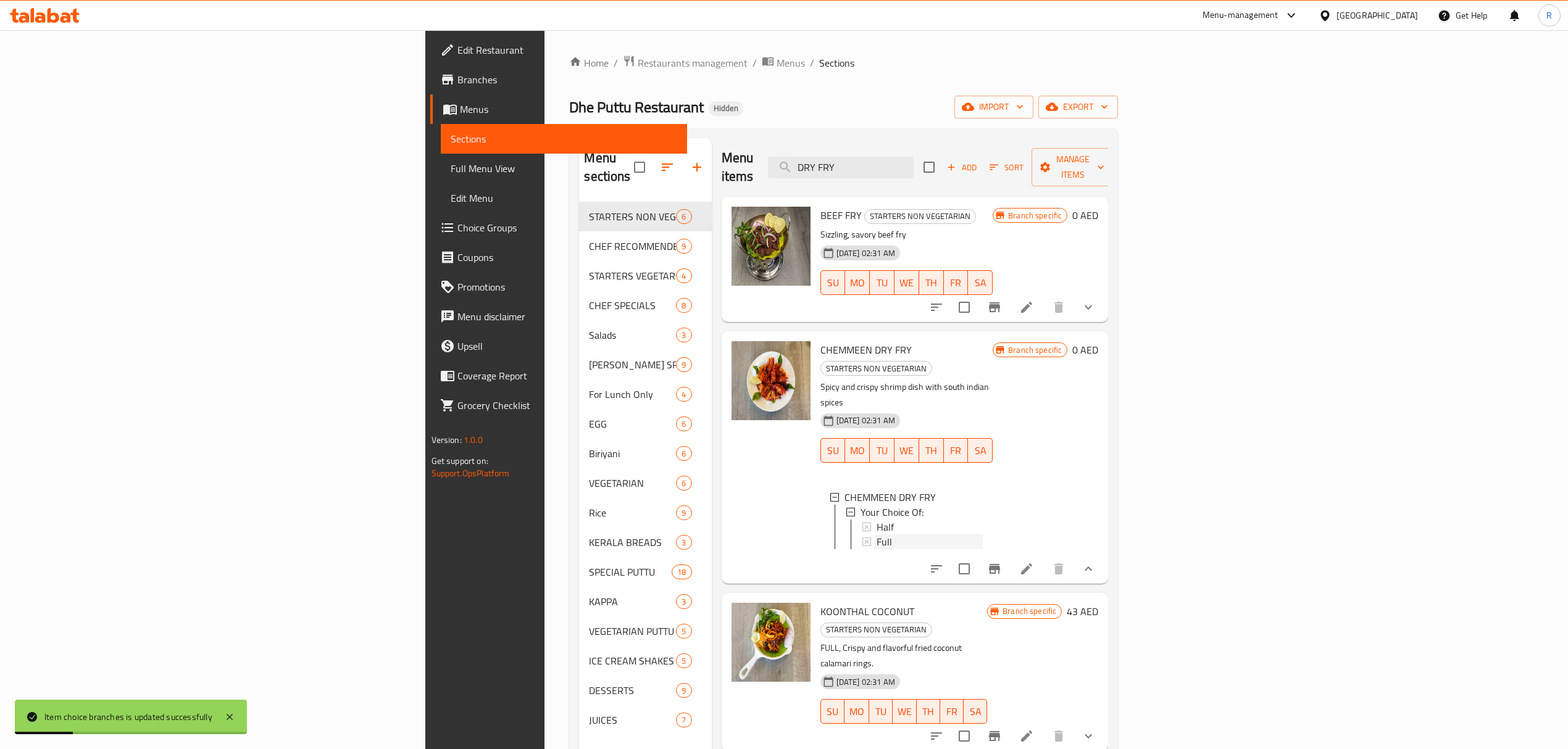
click at [983, 534] on div "Full" at bounding box center [930, 541] width 106 height 14
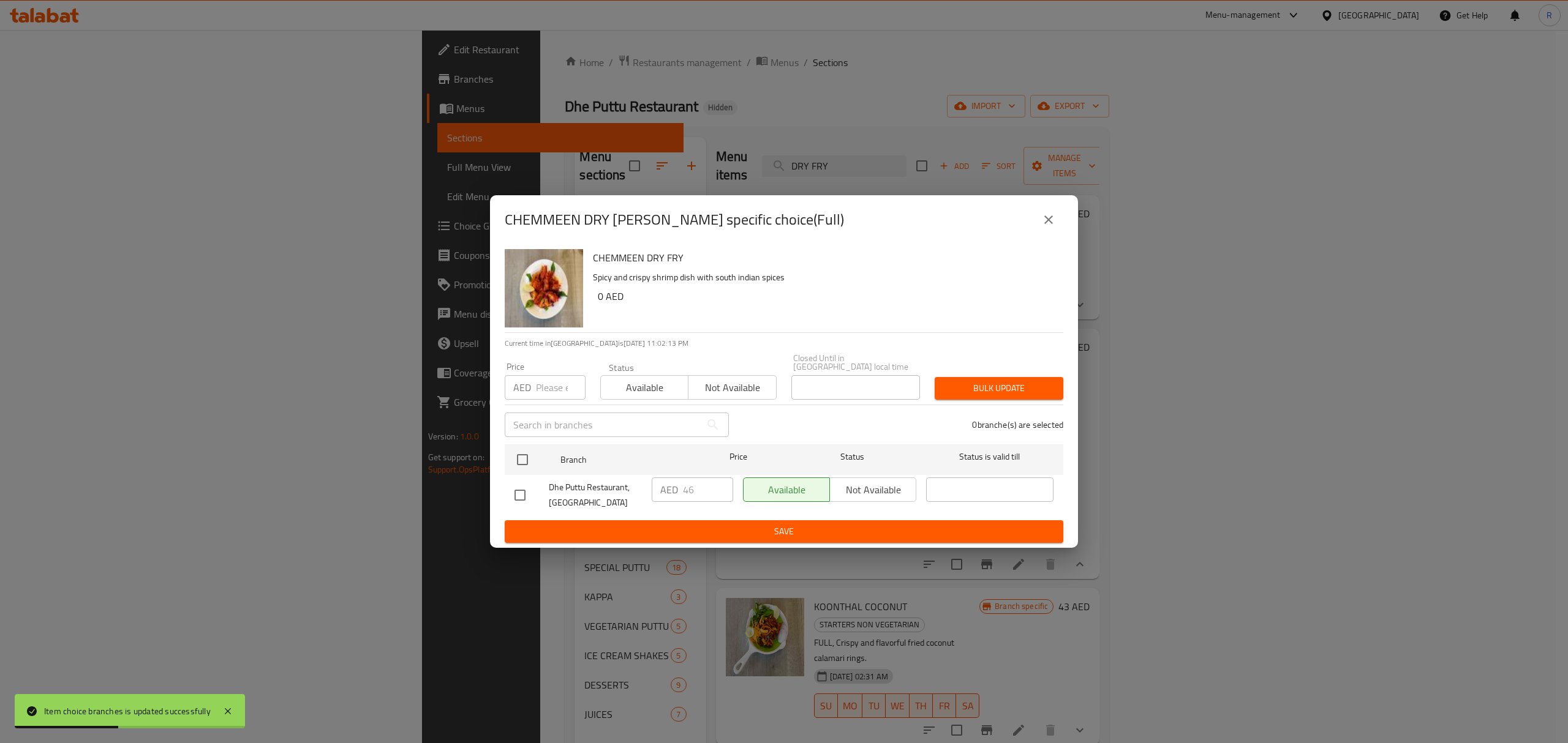
click at [514, 493] on input "checkbox" at bounding box center [520, 495] width 26 height 26
checkbox input "true"
click at [691, 486] on input "46" at bounding box center [708, 490] width 50 height 25
click at [690, 486] on input "46" at bounding box center [708, 490] width 50 height 25
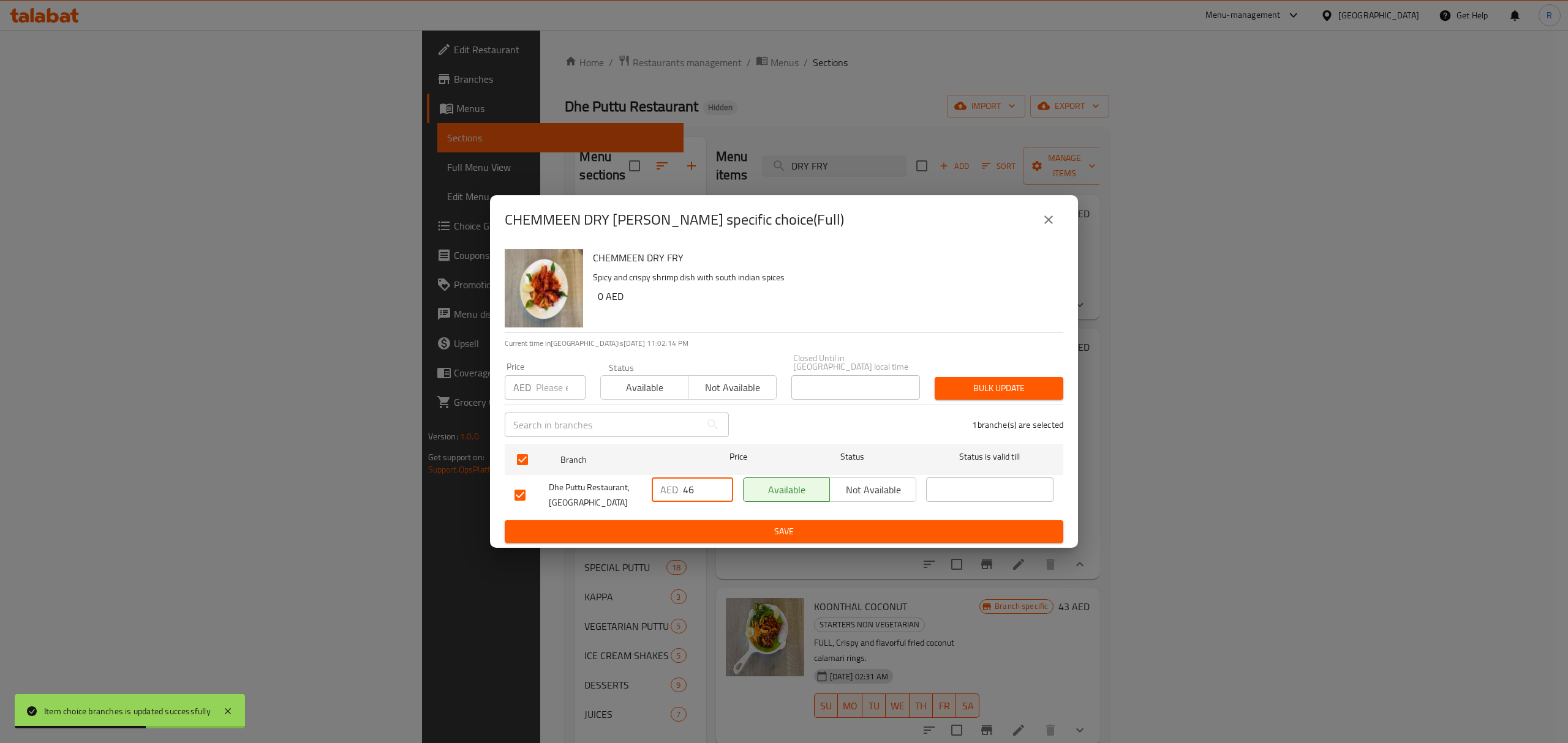
paste input "7.50"
type input "47.50"
click at [731, 531] on span "Save" at bounding box center [784, 532] width 539 height 15
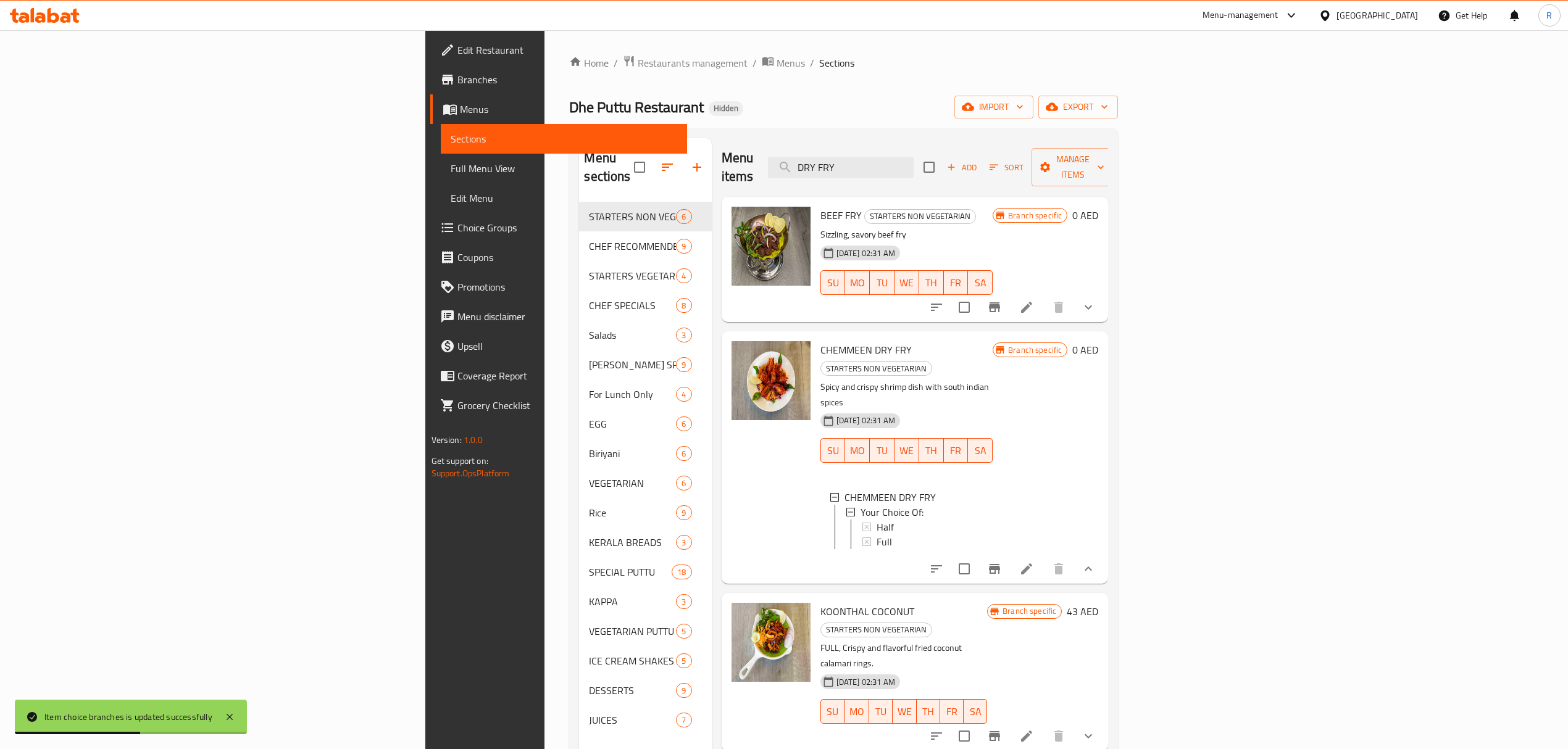
click at [1118, 111] on div "Dhe Puttu Restaurant Hidden import export" at bounding box center [844, 107] width 549 height 23
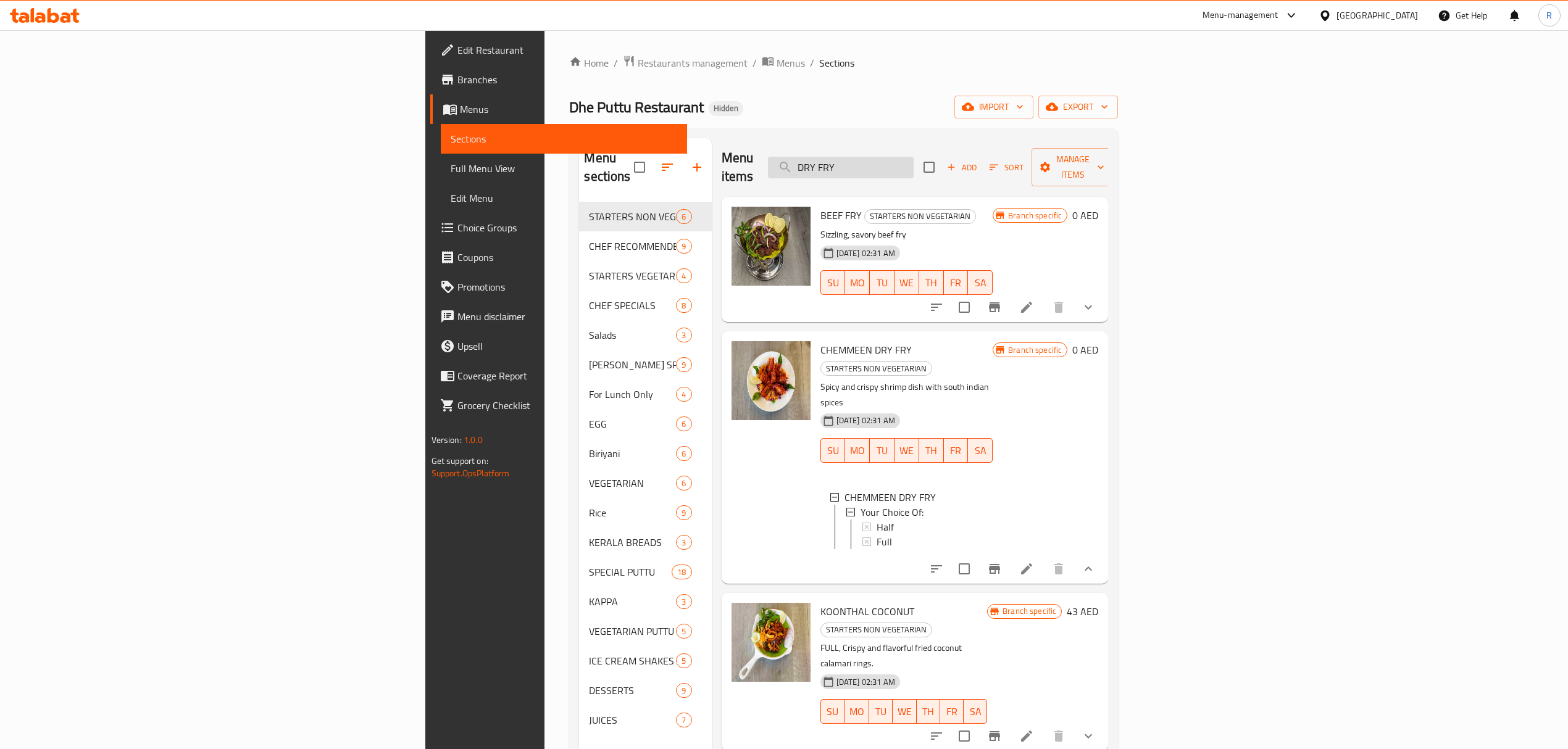
click at [914, 157] on input "DRY FRY" at bounding box center [840, 167] width 146 height 21
paste input "SQUID"
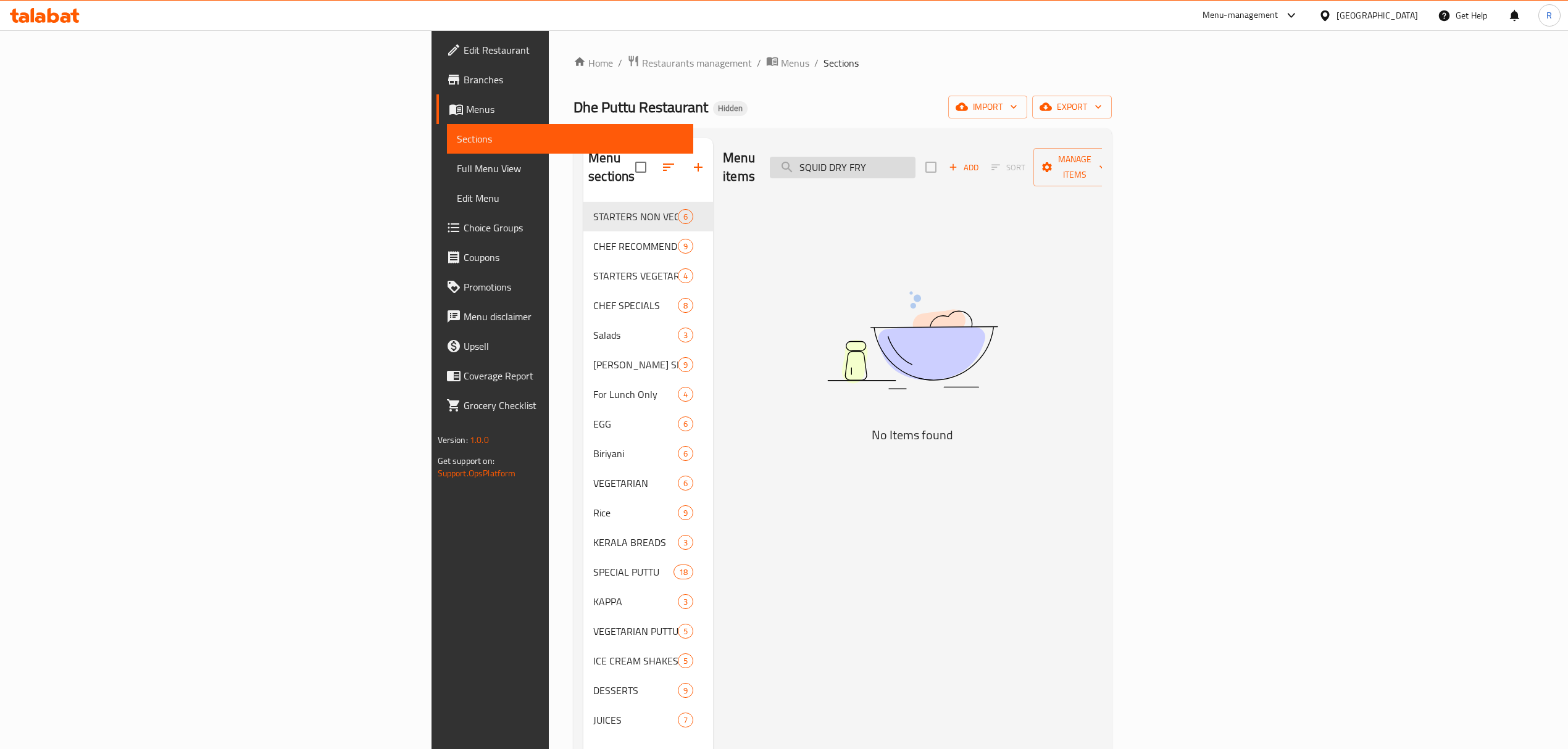
click at [915, 165] on input "SQUID DRY FRY" at bounding box center [842, 167] width 146 height 21
click at [915, 166] on input "SQUID DRY FRY" at bounding box center [842, 167] width 146 height 21
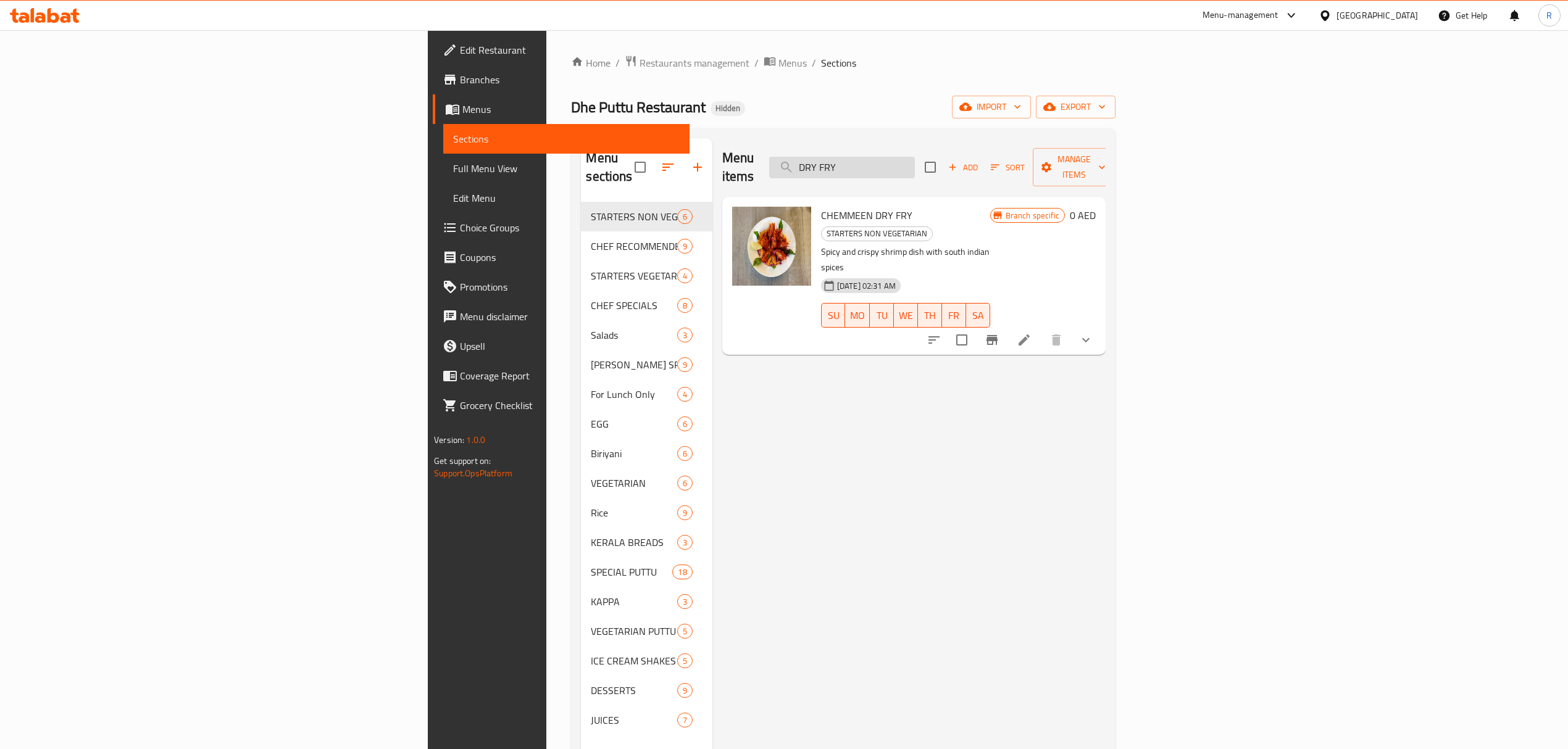
click at [915, 157] on input "DRY FRY" at bounding box center [842, 167] width 146 height 21
paste input "TAWA GRILLED FISH FILLET"
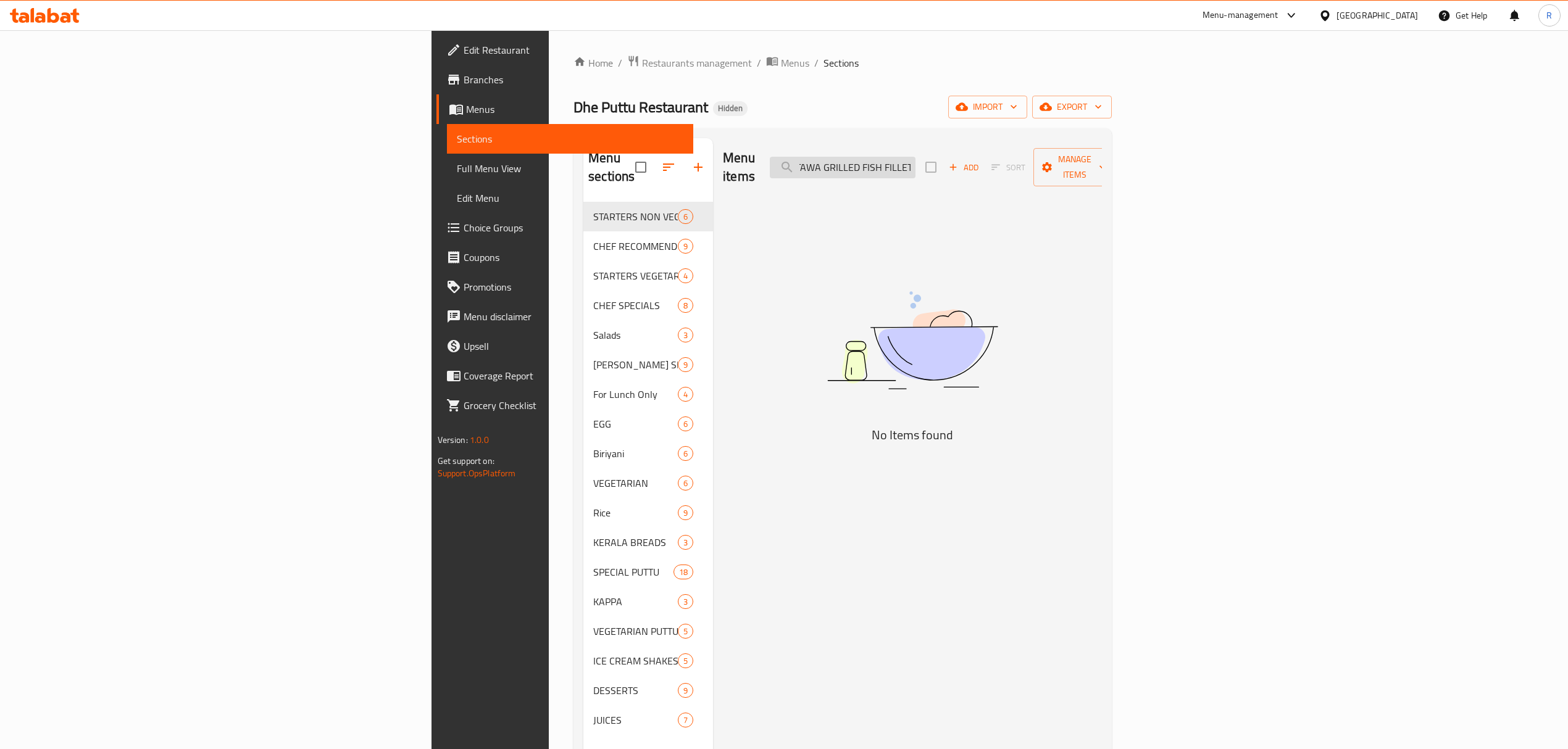
click at [915, 157] on input "TAWA GRILLED FISH FILLET" at bounding box center [842, 167] width 146 height 21
drag, startPoint x: 1026, startPoint y: 154, endPoint x: 1062, endPoint y: 165, distance: 37.6
click at [915, 165] on input "TAWA GRILLED FISH FILLET" at bounding box center [842, 167] width 146 height 21
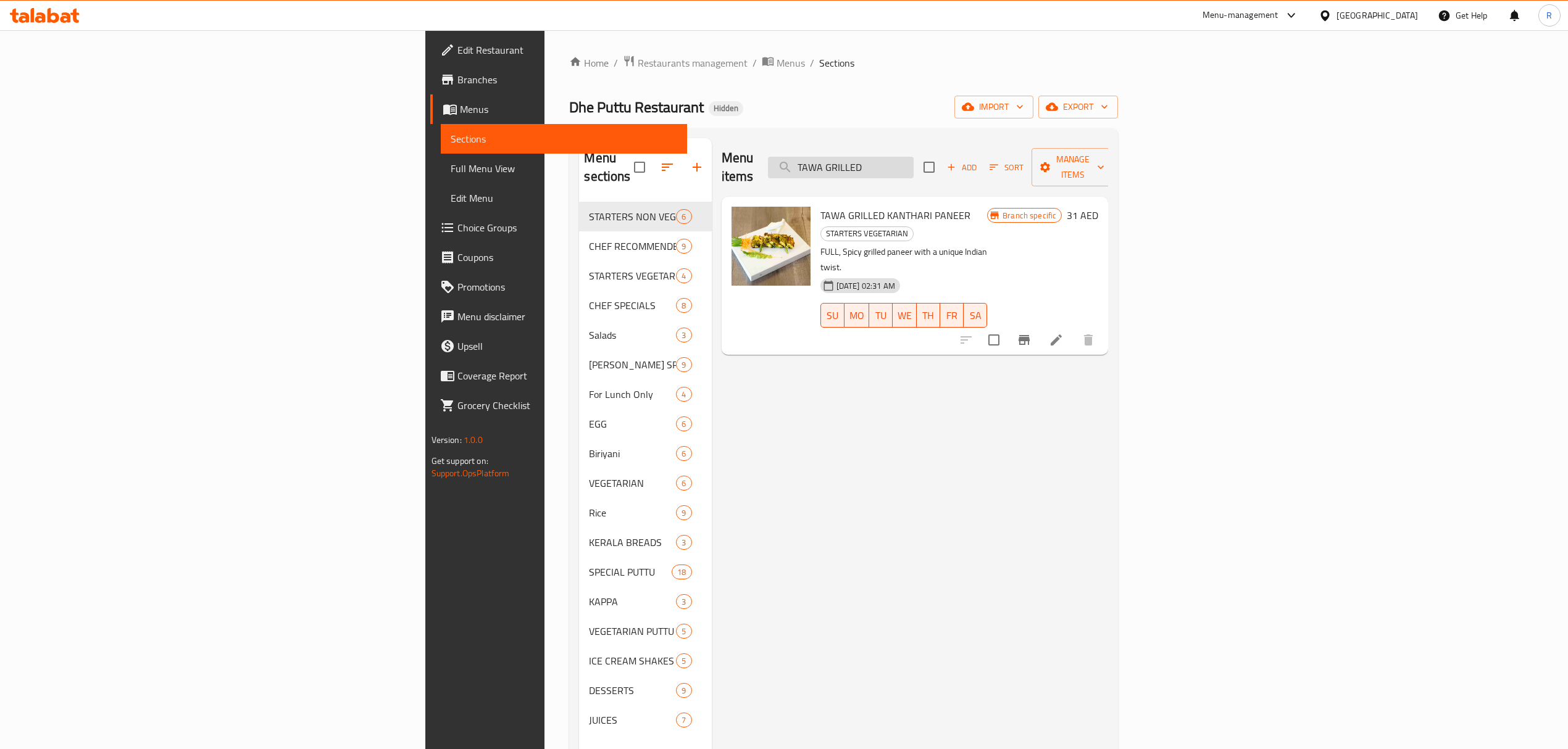
click at [914, 157] on input "TAWA GRILLED" at bounding box center [840, 167] width 146 height 21
paste input "FISH FILLET"
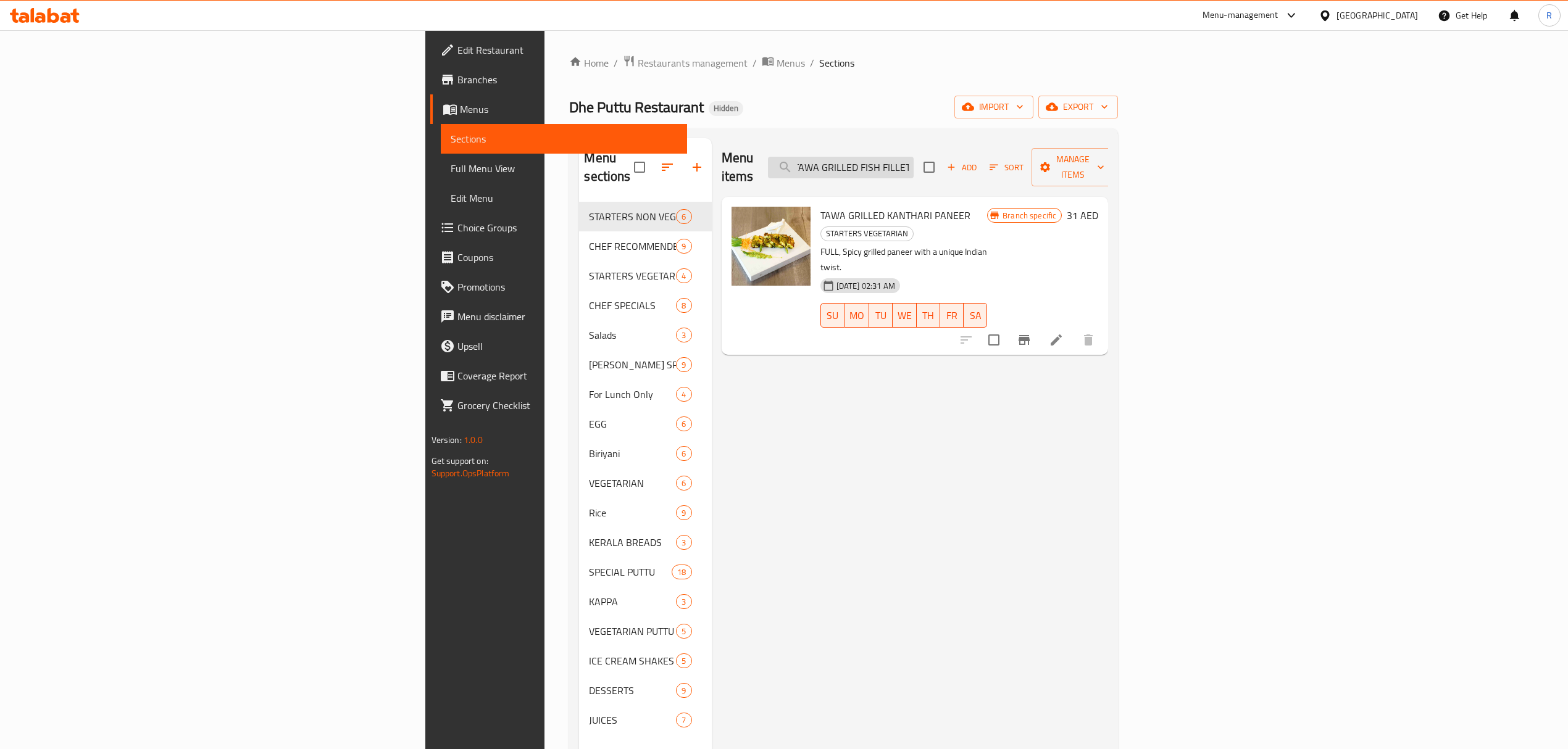
click at [914, 158] on input "TAWA GRILLED FISH FILLET" at bounding box center [840, 167] width 146 height 21
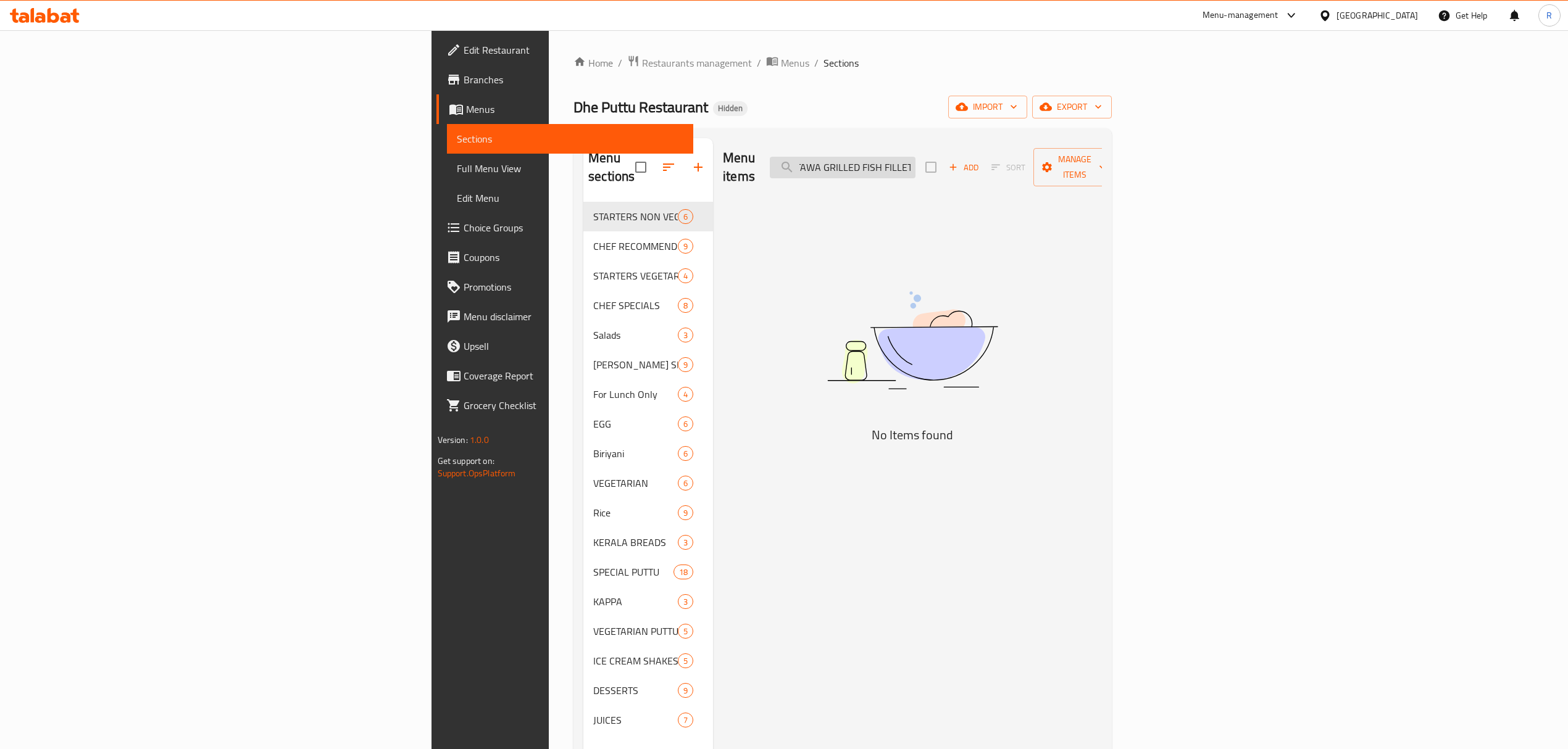
drag, startPoint x: 1000, startPoint y: 158, endPoint x: 1045, endPoint y: 163, distance: 45.3
click at [915, 163] on input "TAWA GRILLED FISH FILLET" at bounding box center [842, 167] width 146 height 21
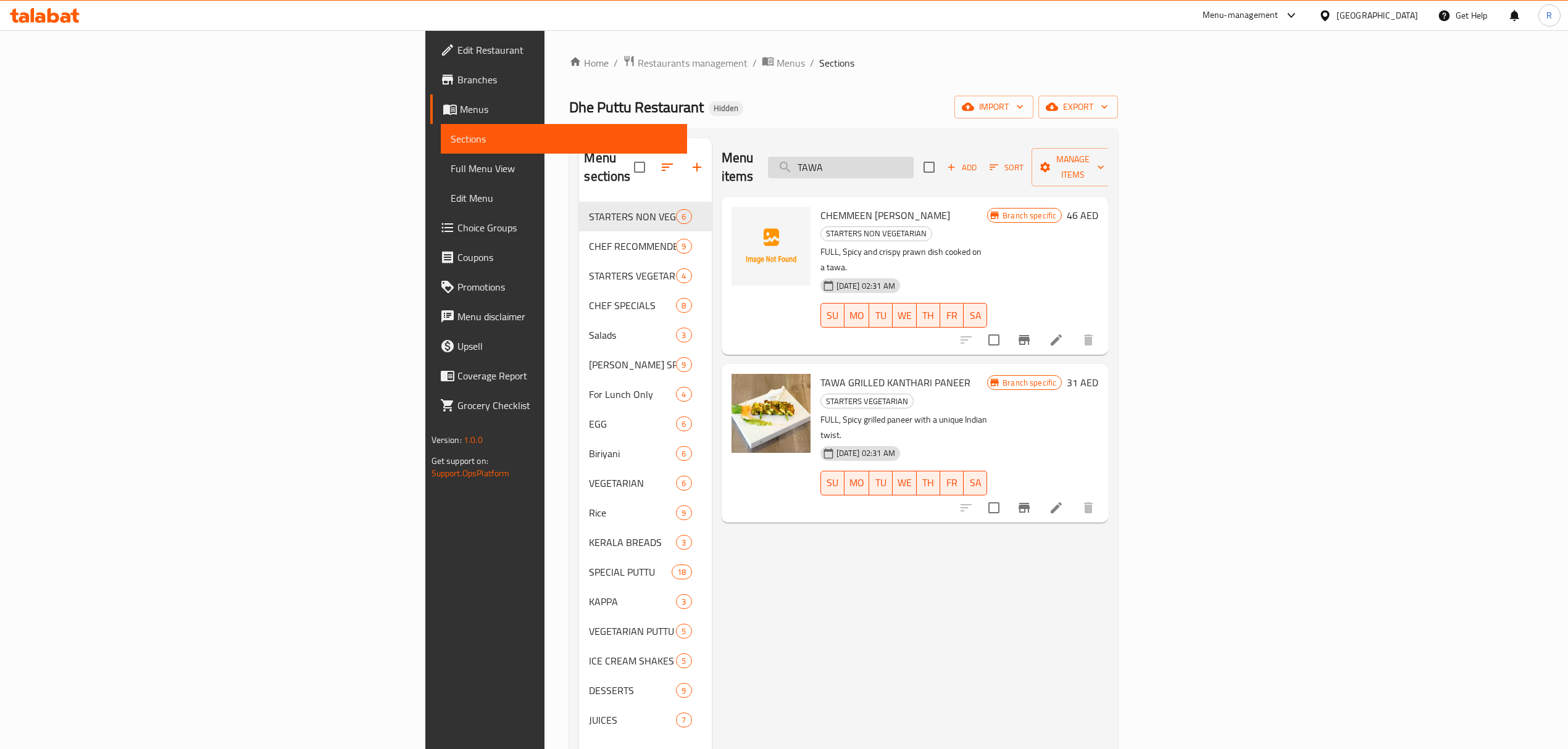
click at [914, 157] on input "TAWA" at bounding box center [840, 167] width 146 height 21
paste input "KANTHARI"
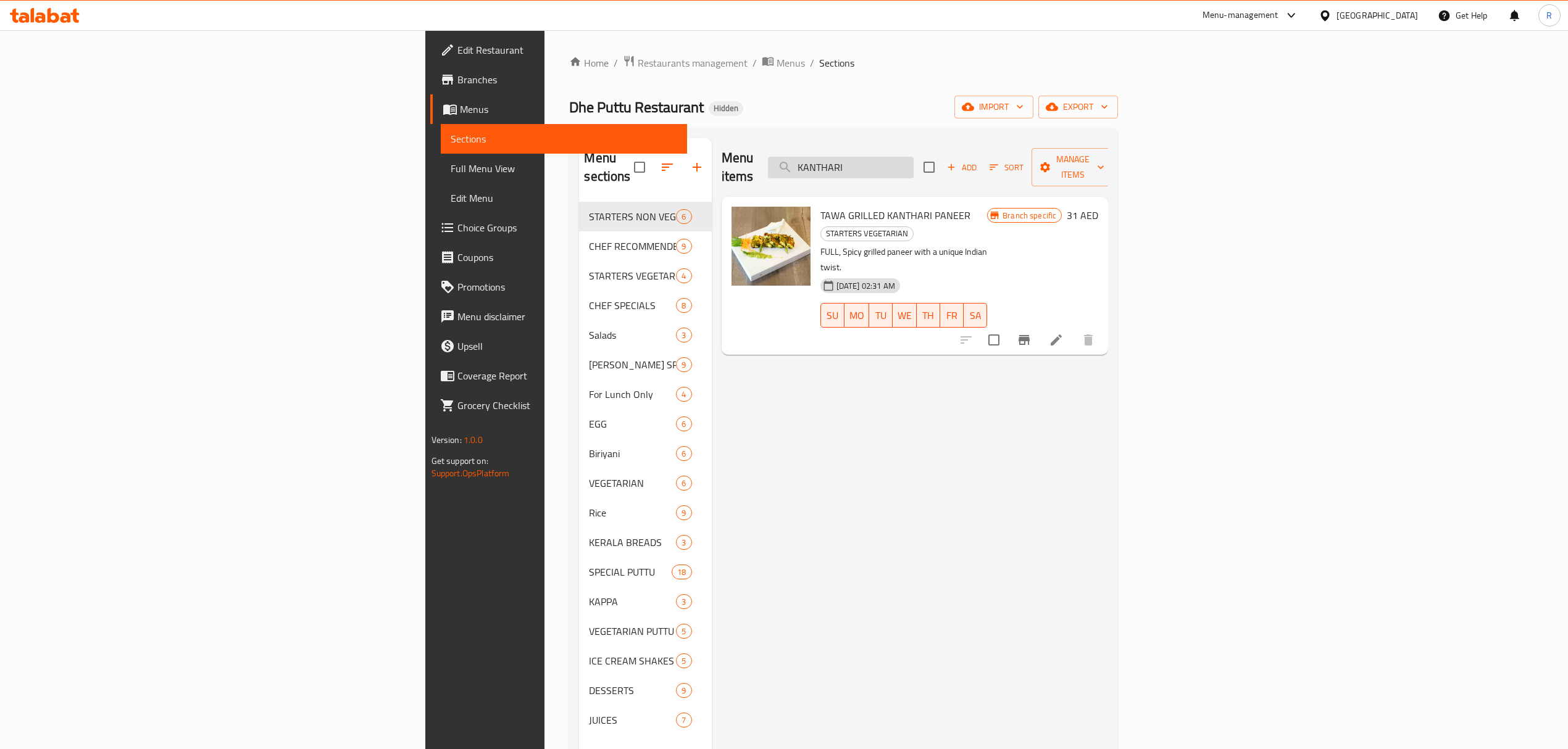
click at [914, 157] on input "KANTHARI" at bounding box center [840, 167] width 146 height 21
paste input "BEEF DRY FRY"
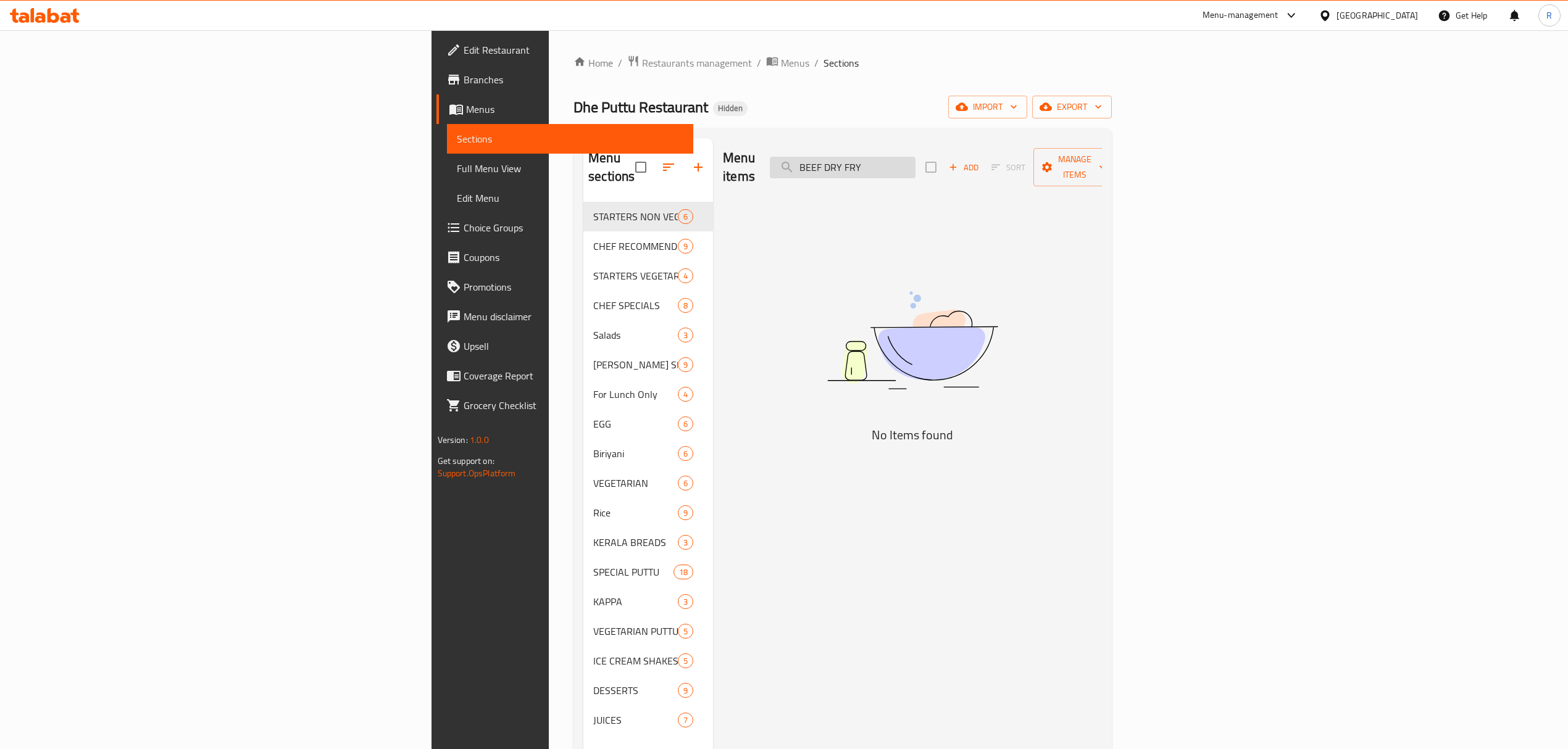
click at [915, 161] on input "BEEF DRY FRY" at bounding box center [842, 167] width 146 height 21
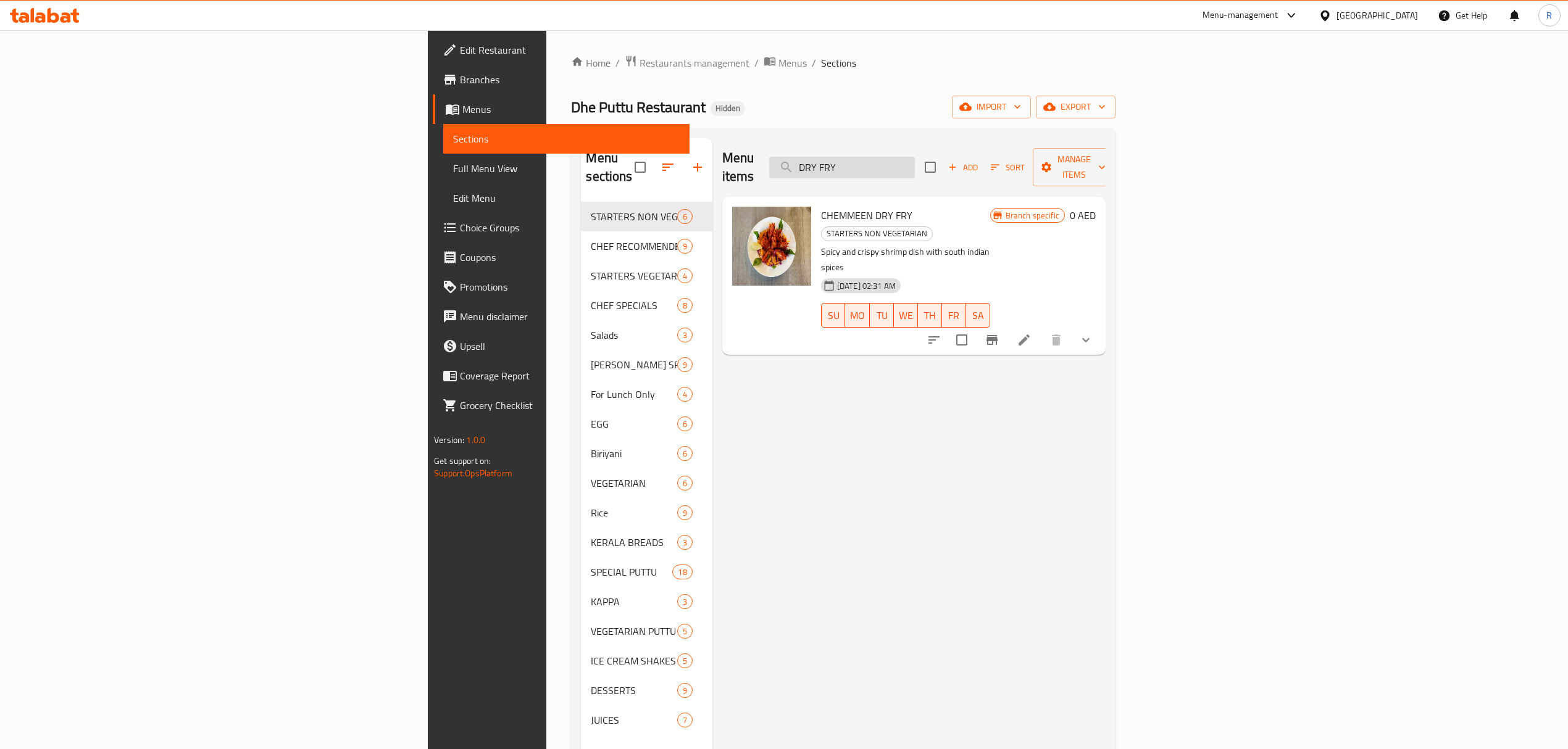
click at [915, 166] on input "DRY FRY" at bounding box center [842, 167] width 146 height 21
paste input "CHICKEN - 65"
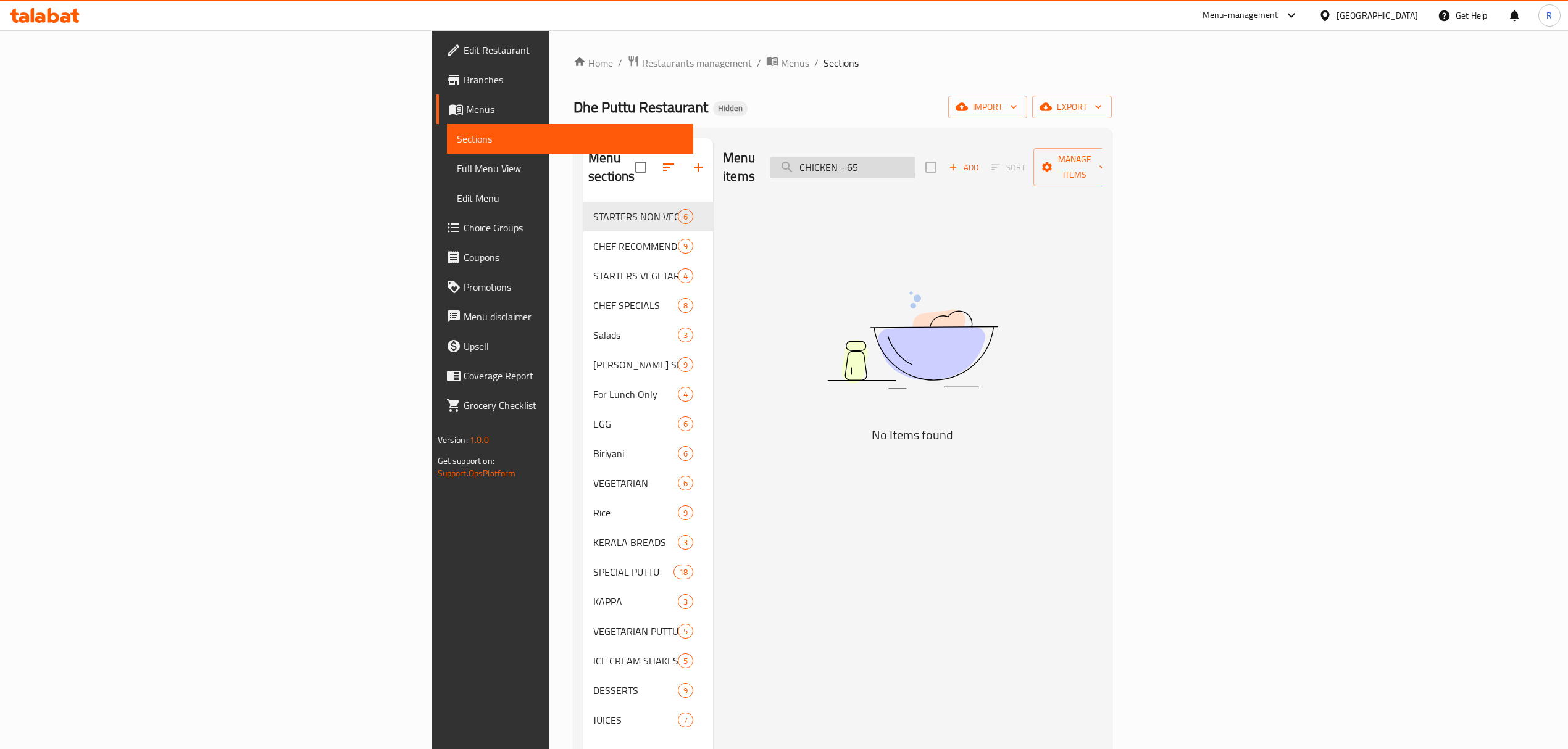
drag, startPoint x: 995, startPoint y: 158, endPoint x: 1004, endPoint y: 158, distance: 9.0
click at [915, 158] on input "CHICKEN - 65" at bounding box center [842, 167] width 146 height 21
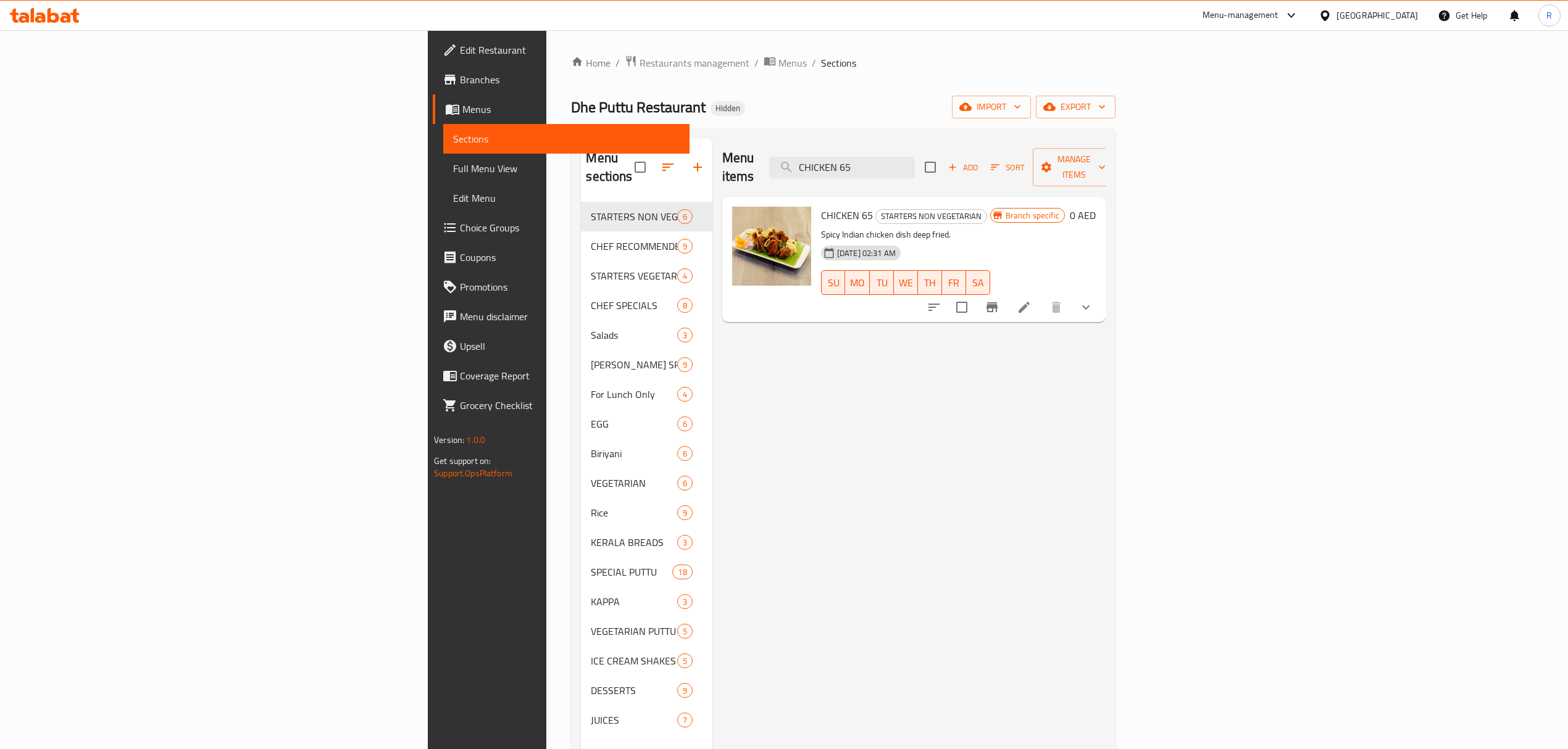
type input "CHICKEN 65"
click at [1093, 300] on icon "show more" at bounding box center [1085, 306] width 15 height 14
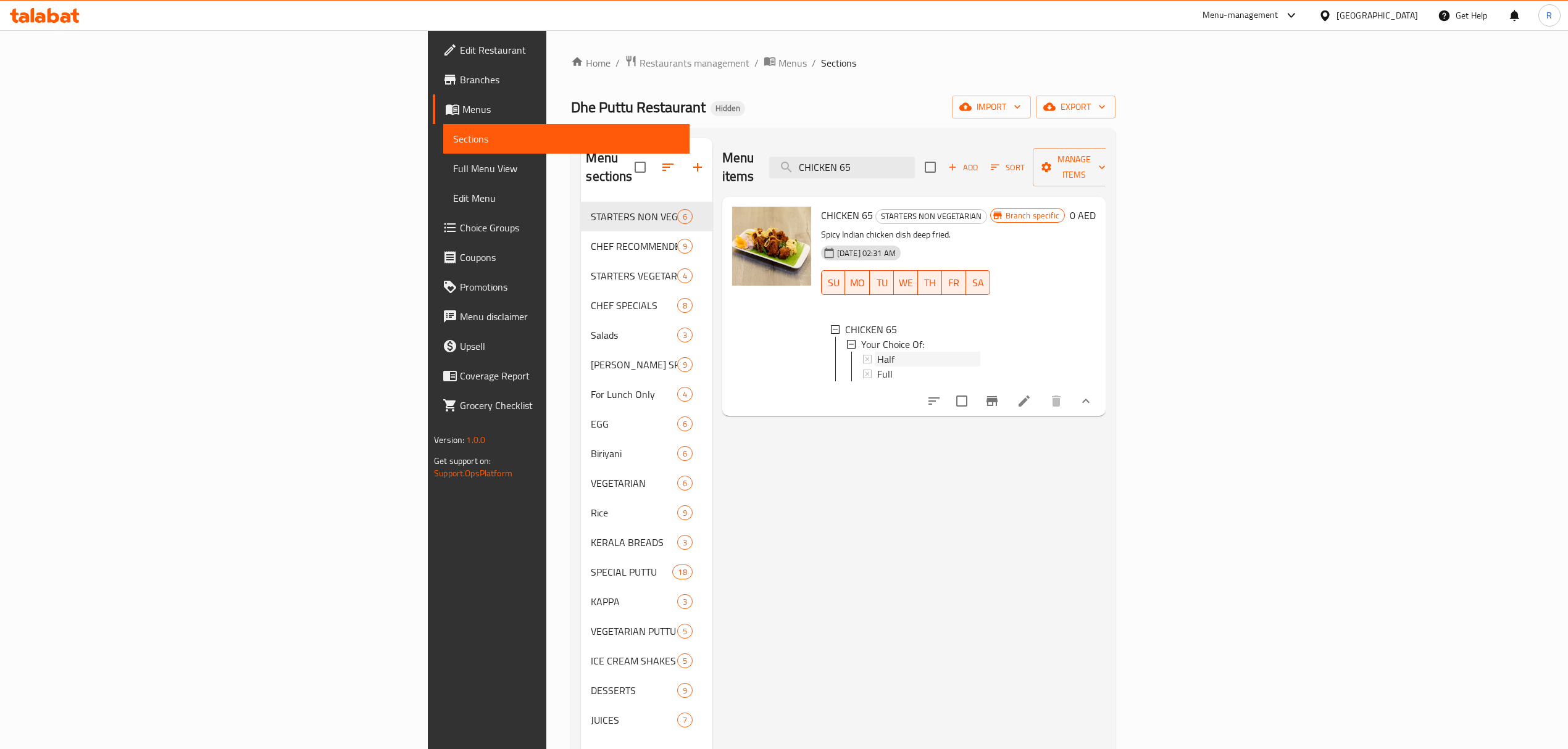
click at [980, 352] on div "Half" at bounding box center [928, 359] width 103 height 14
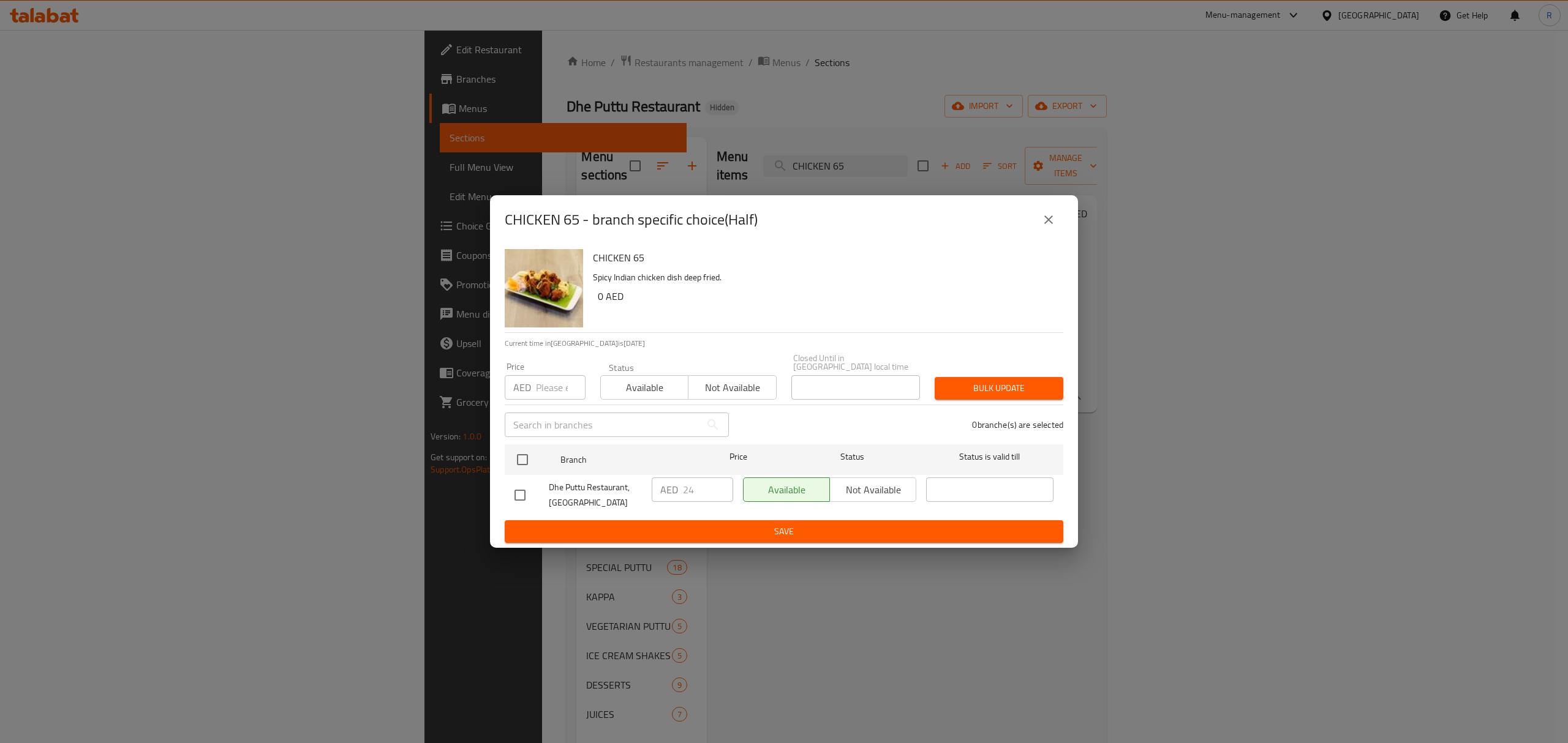
click at [526, 498] on input "checkbox" at bounding box center [520, 495] width 26 height 26
checkbox input "true"
click at [693, 488] on input "24" at bounding box center [708, 490] width 50 height 25
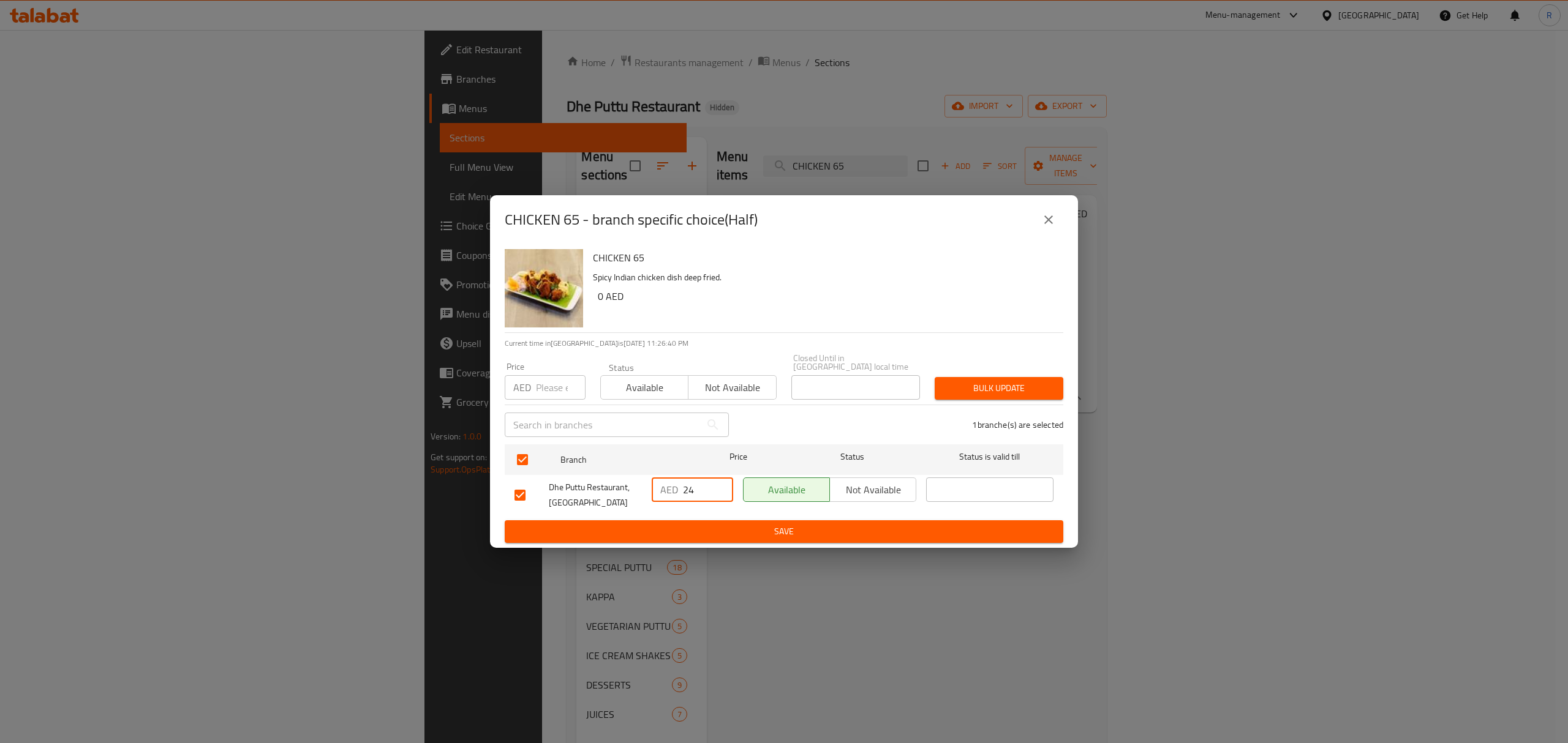
click at [685, 483] on input "24" at bounding box center [708, 490] width 50 height 25
paste input "8.00"
type input "28.00"
click at [711, 529] on span "Save" at bounding box center [784, 532] width 539 height 15
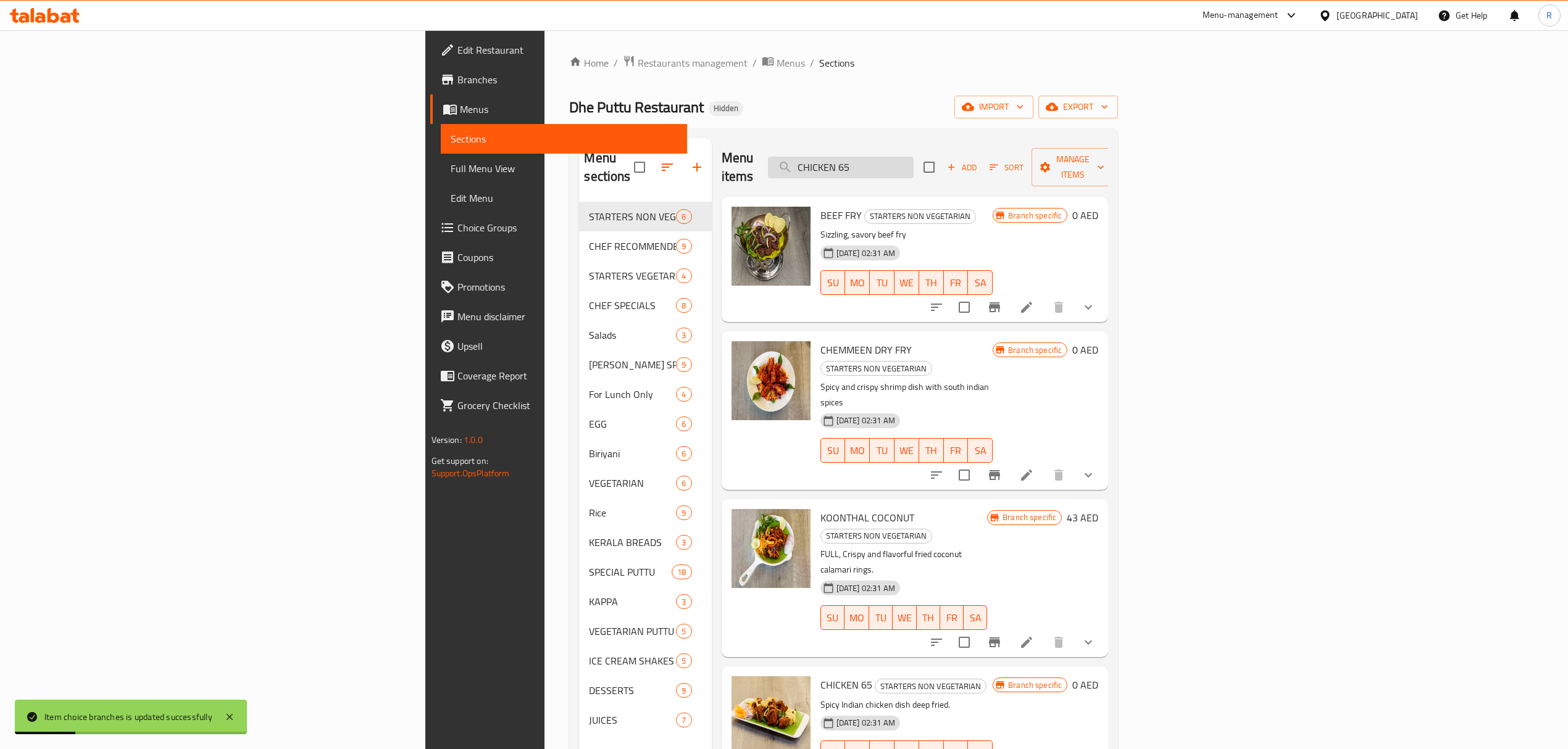
click at [914, 157] on input "CHICKEN 65" at bounding box center [840, 167] width 146 height 21
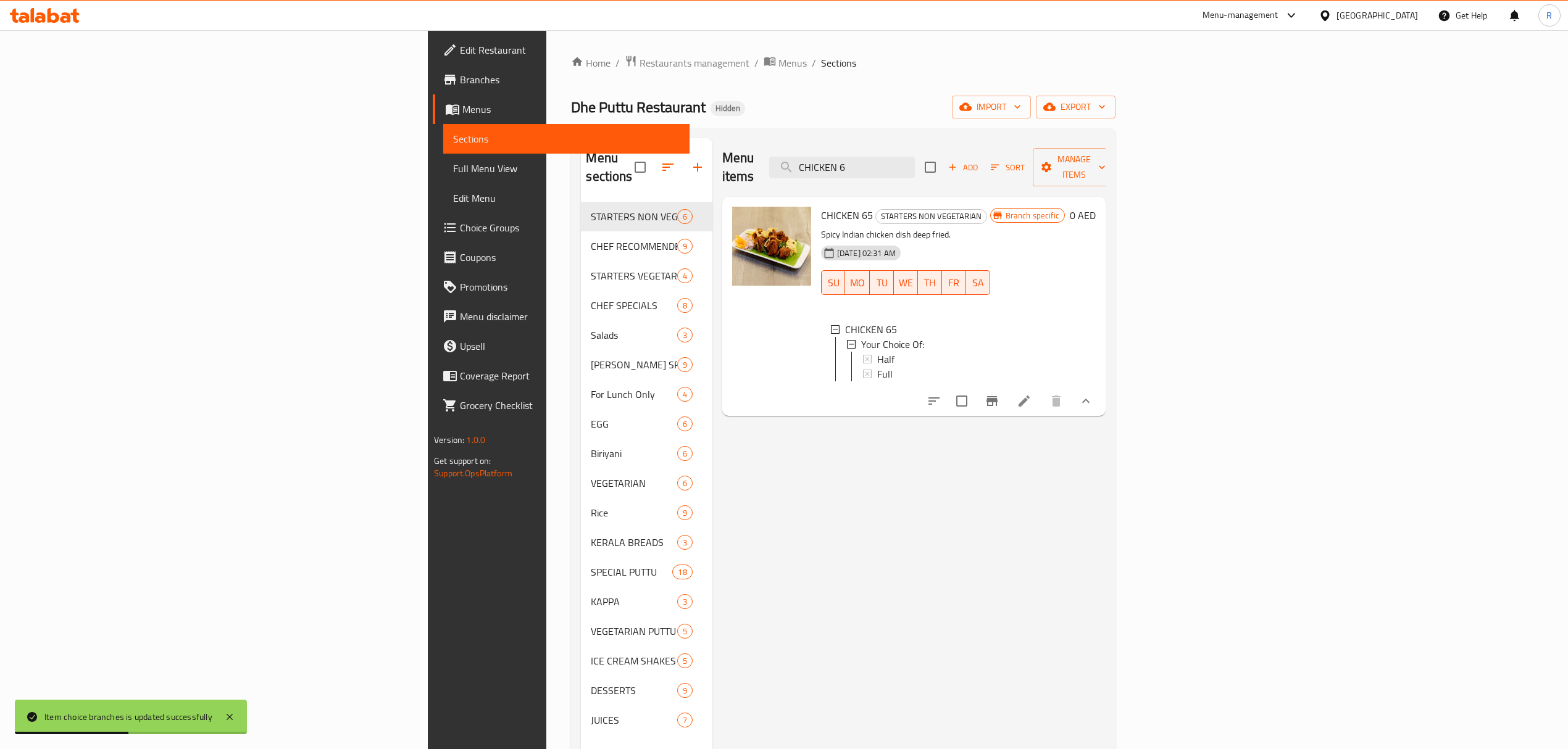
type input "CHICKEN 6"
click at [980, 366] on div "Full" at bounding box center [928, 373] width 103 height 14
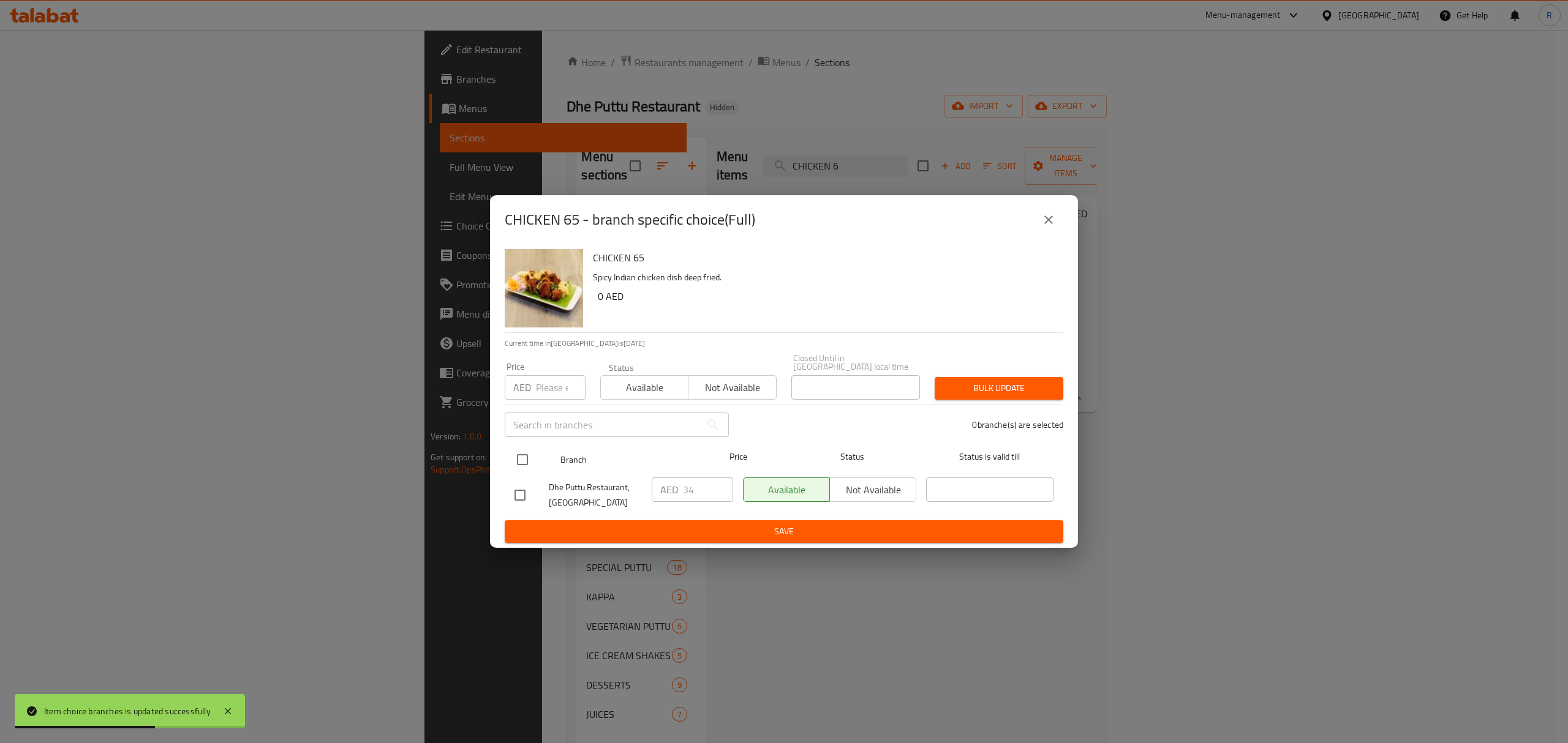
click at [526, 452] on input "checkbox" at bounding box center [522, 459] width 26 height 26
checkbox input "true"
click at [689, 493] on input "34" at bounding box center [708, 490] width 50 height 25
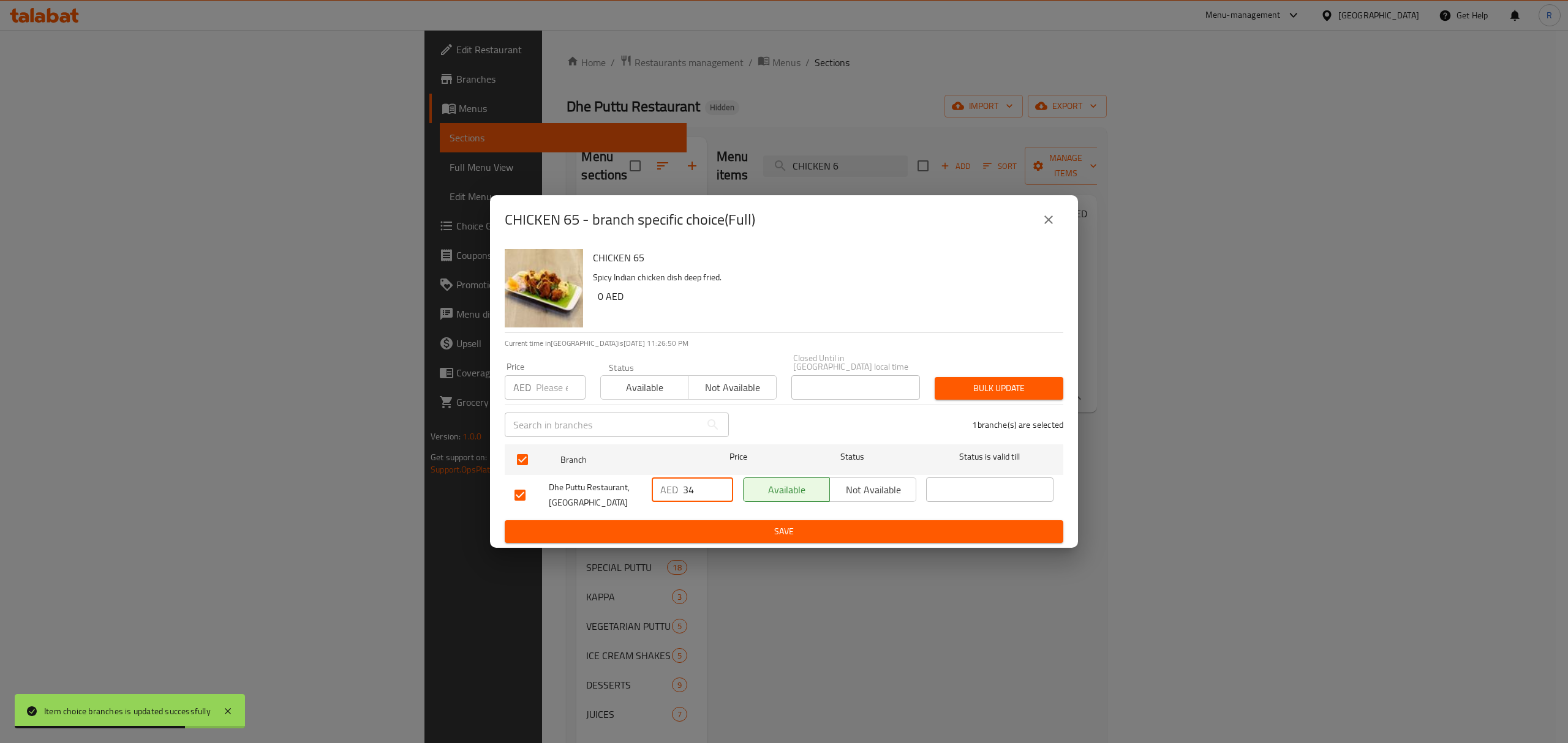
paste input "41.00"
type input "41.00"
click at [704, 539] on button "Save" at bounding box center [784, 532] width 558 height 23
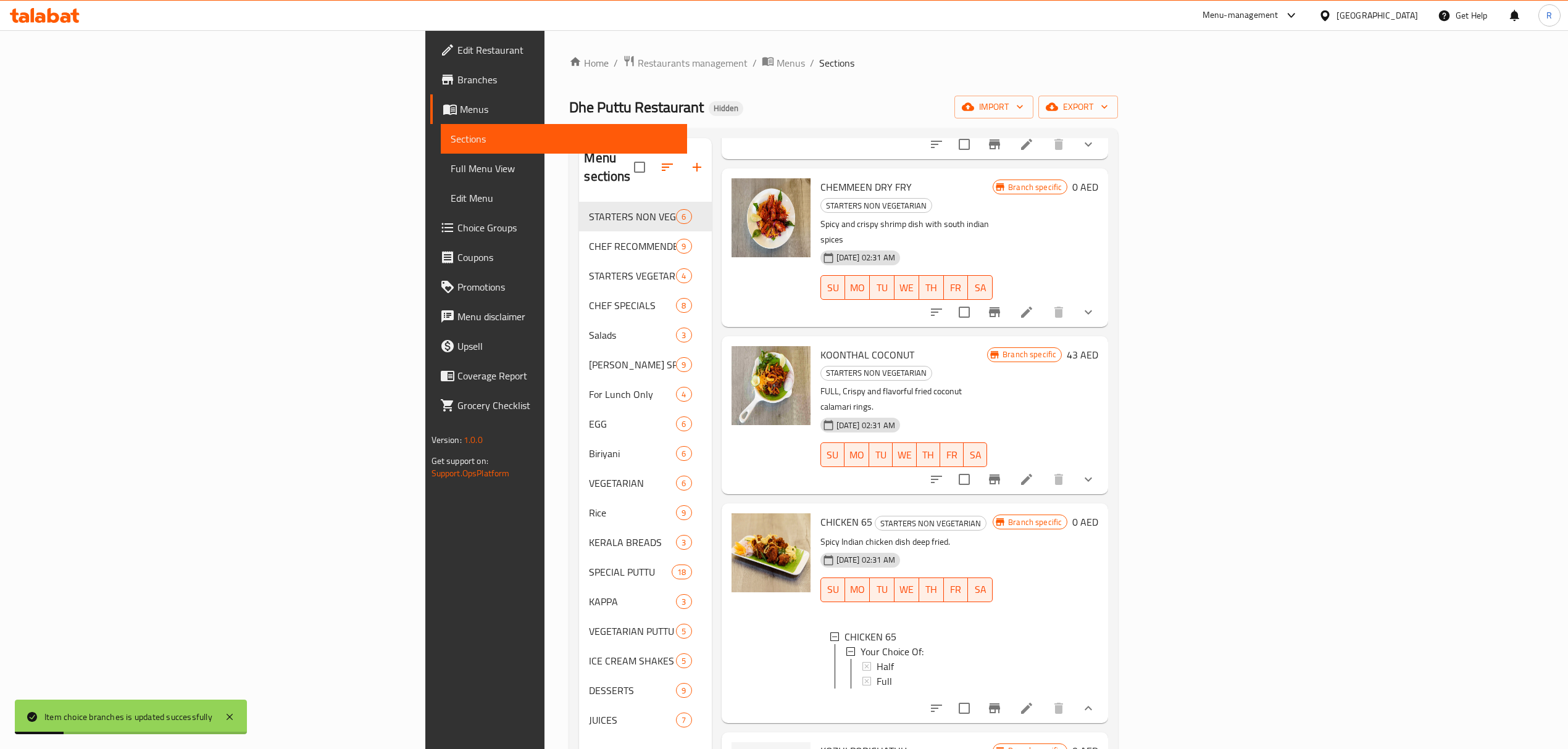
scroll to position [164, 0]
click at [877, 658] on div "Half" at bounding box center [930, 665] width 106 height 14
click at [877, 673] on div "Full" at bounding box center [930, 679] width 106 height 14
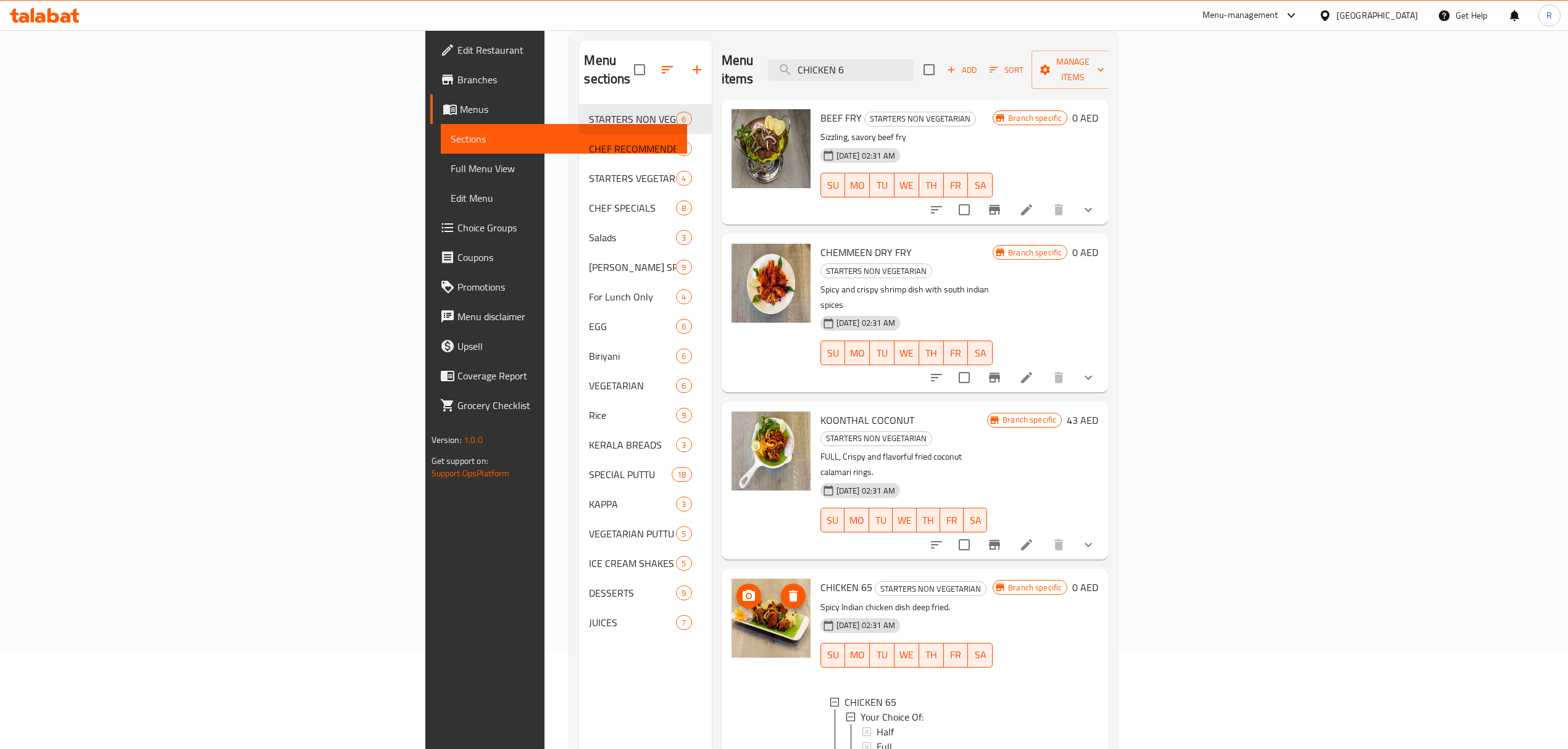
scroll to position [0, 0]
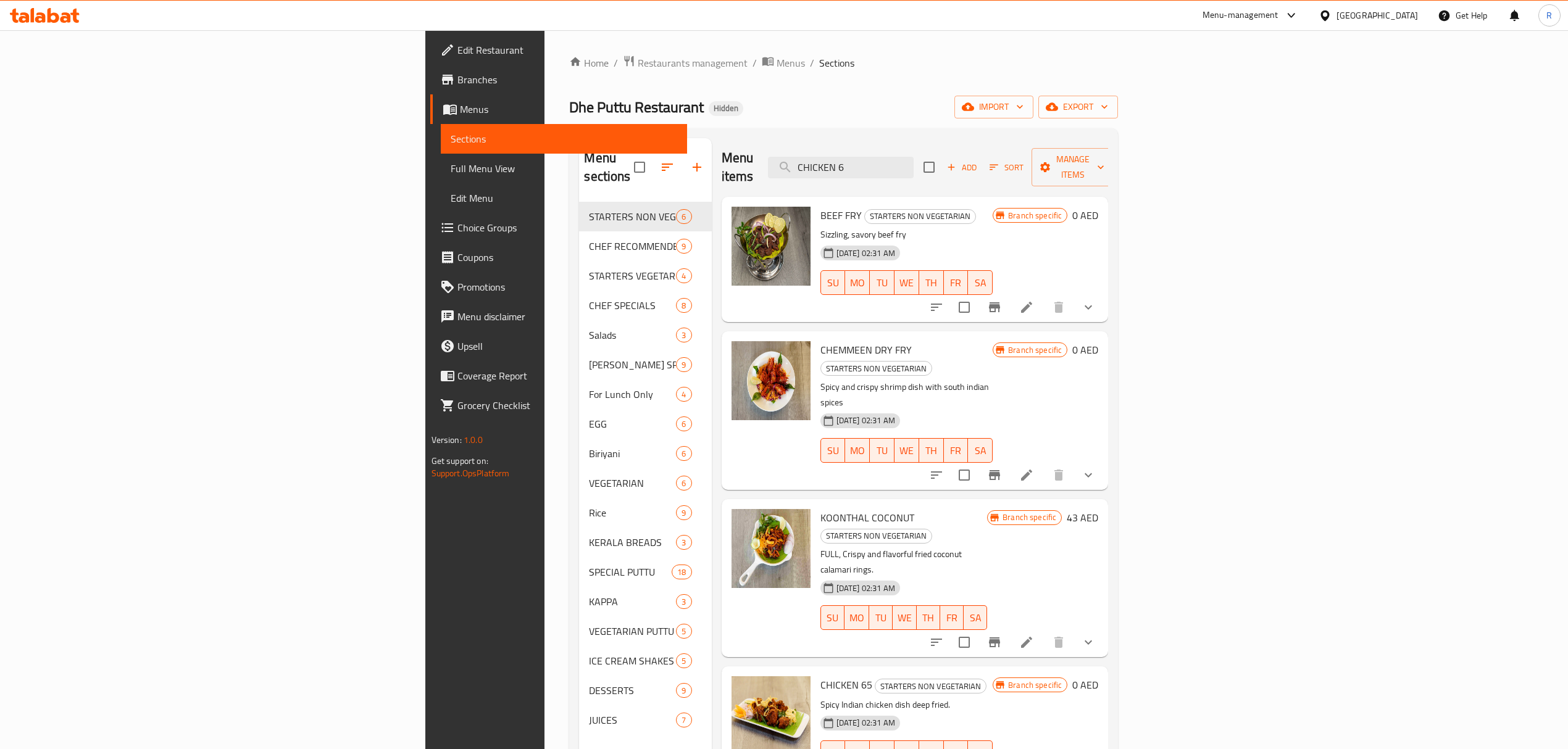
click at [924, 101] on div "Dhe Puttu Restaurant Hidden import export" at bounding box center [844, 107] width 549 height 23
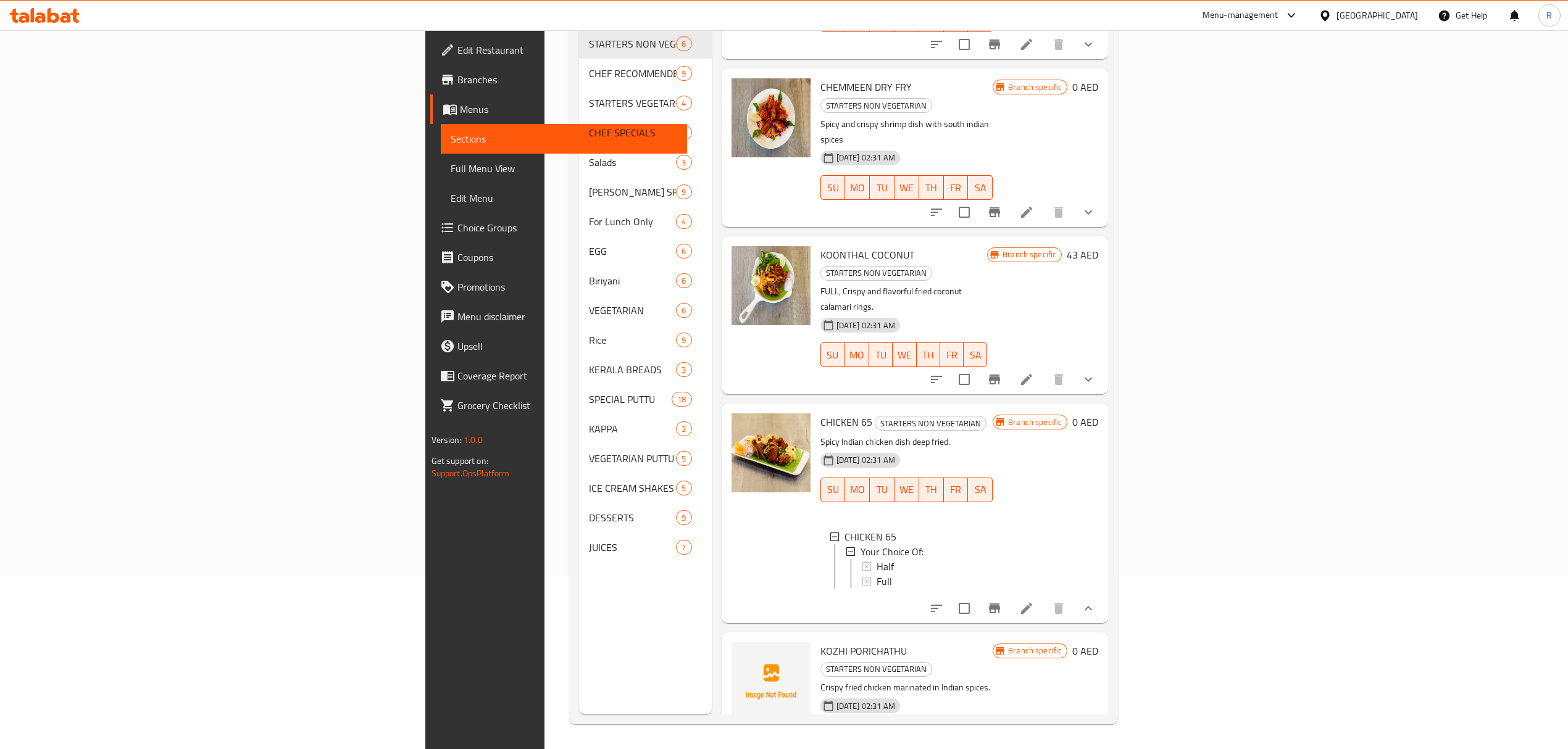
scroll to position [195, 0]
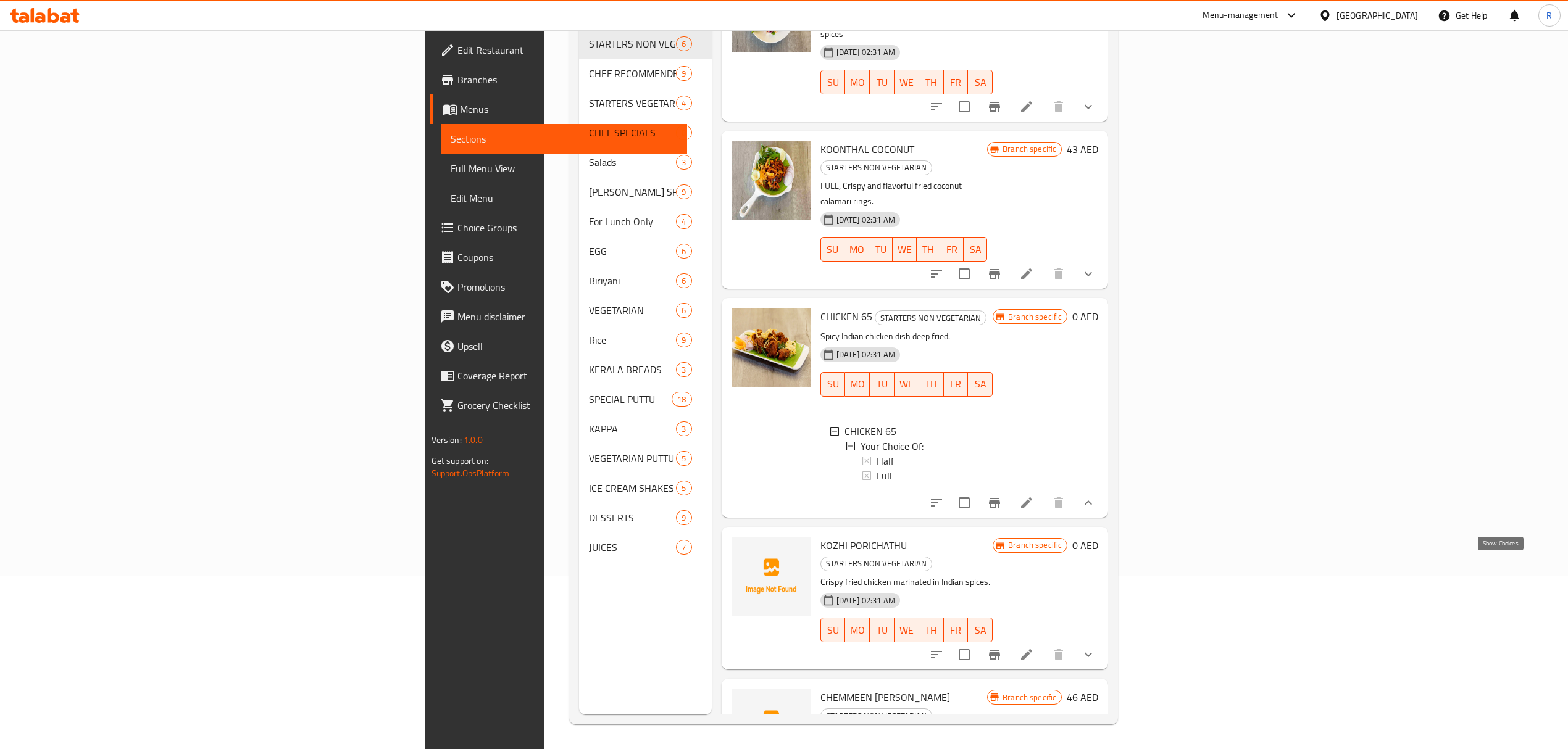
click at [1095, 648] on icon "show more" at bounding box center [1088, 654] width 15 height 14
click at [877, 699] on div "Half" at bounding box center [930, 706] width 106 height 14
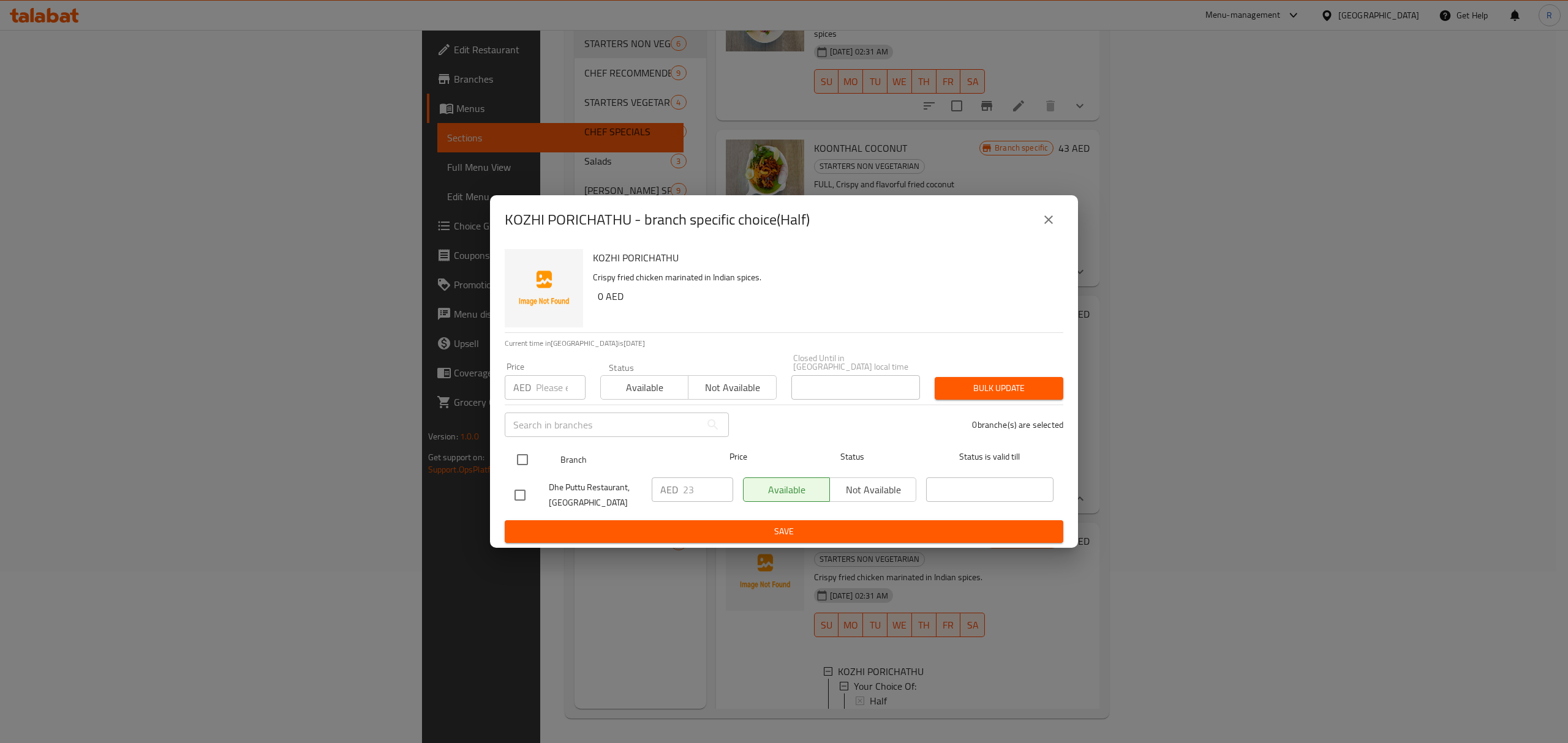
click at [519, 460] on input "checkbox" at bounding box center [522, 459] width 26 height 26
checkbox input "true"
click at [685, 492] on input "23" at bounding box center [708, 490] width 50 height 25
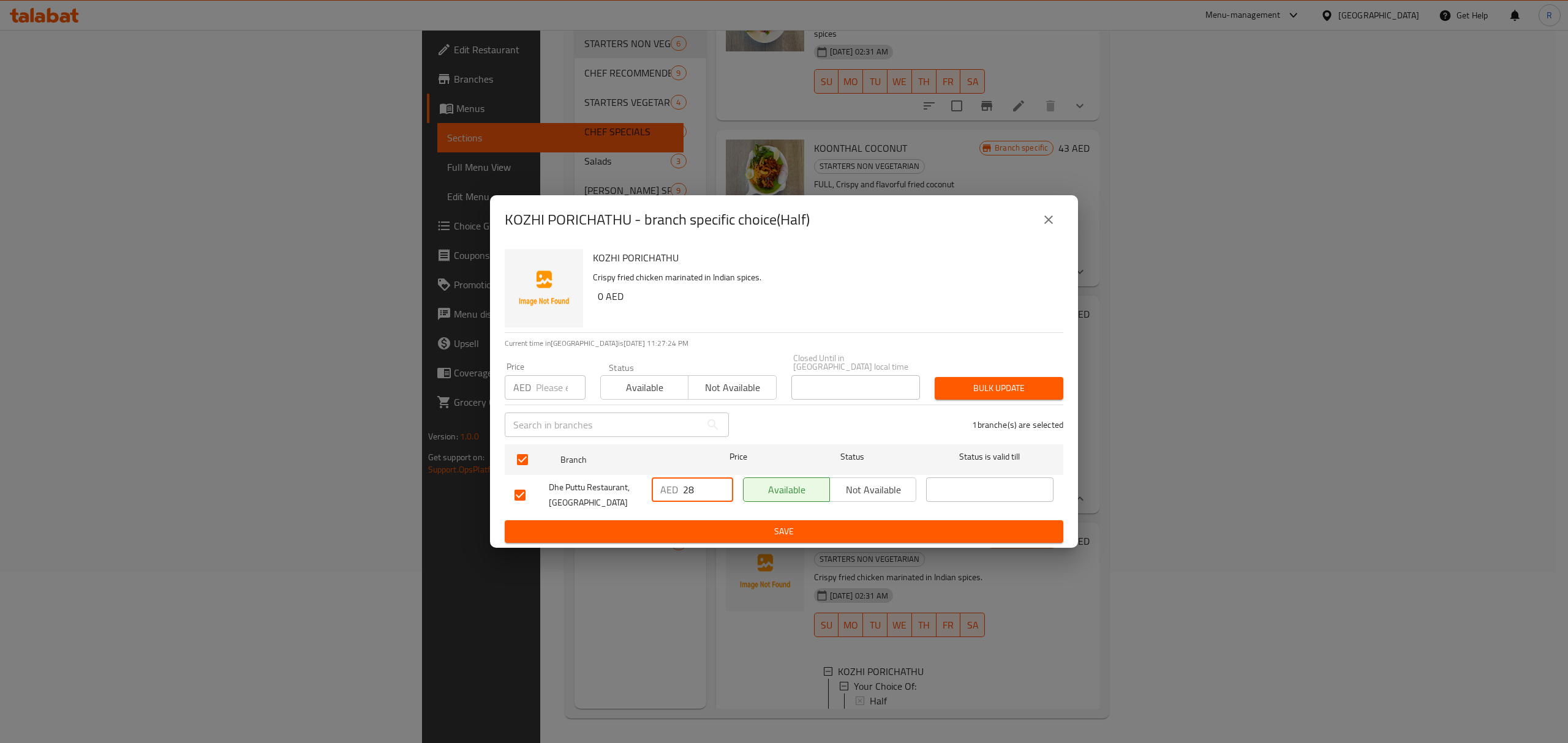
type input "28"
click at [804, 524] on span "Save" at bounding box center [784, 532] width 539 height 15
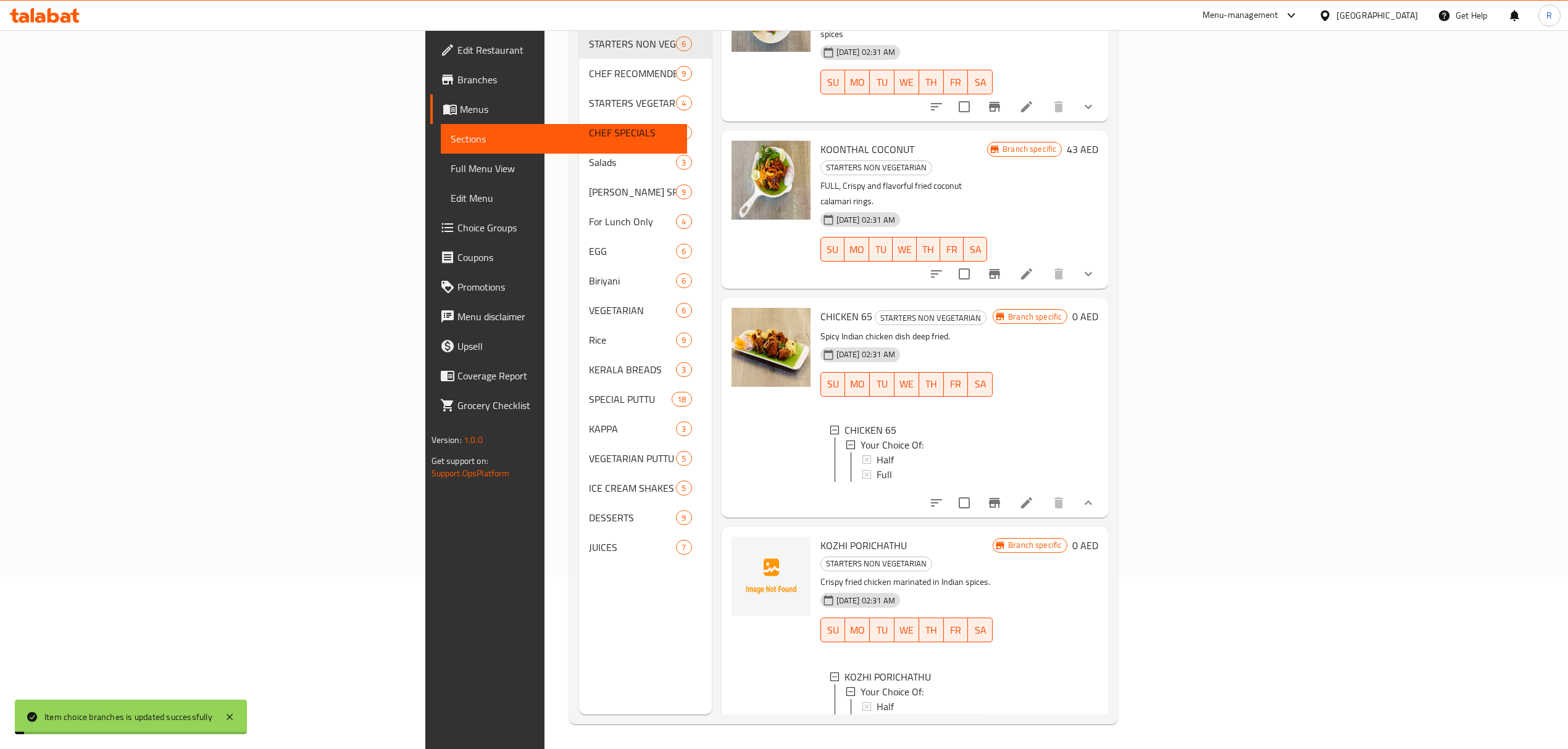
click at [877, 714] on div "Full" at bounding box center [930, 721] width 106 height 14
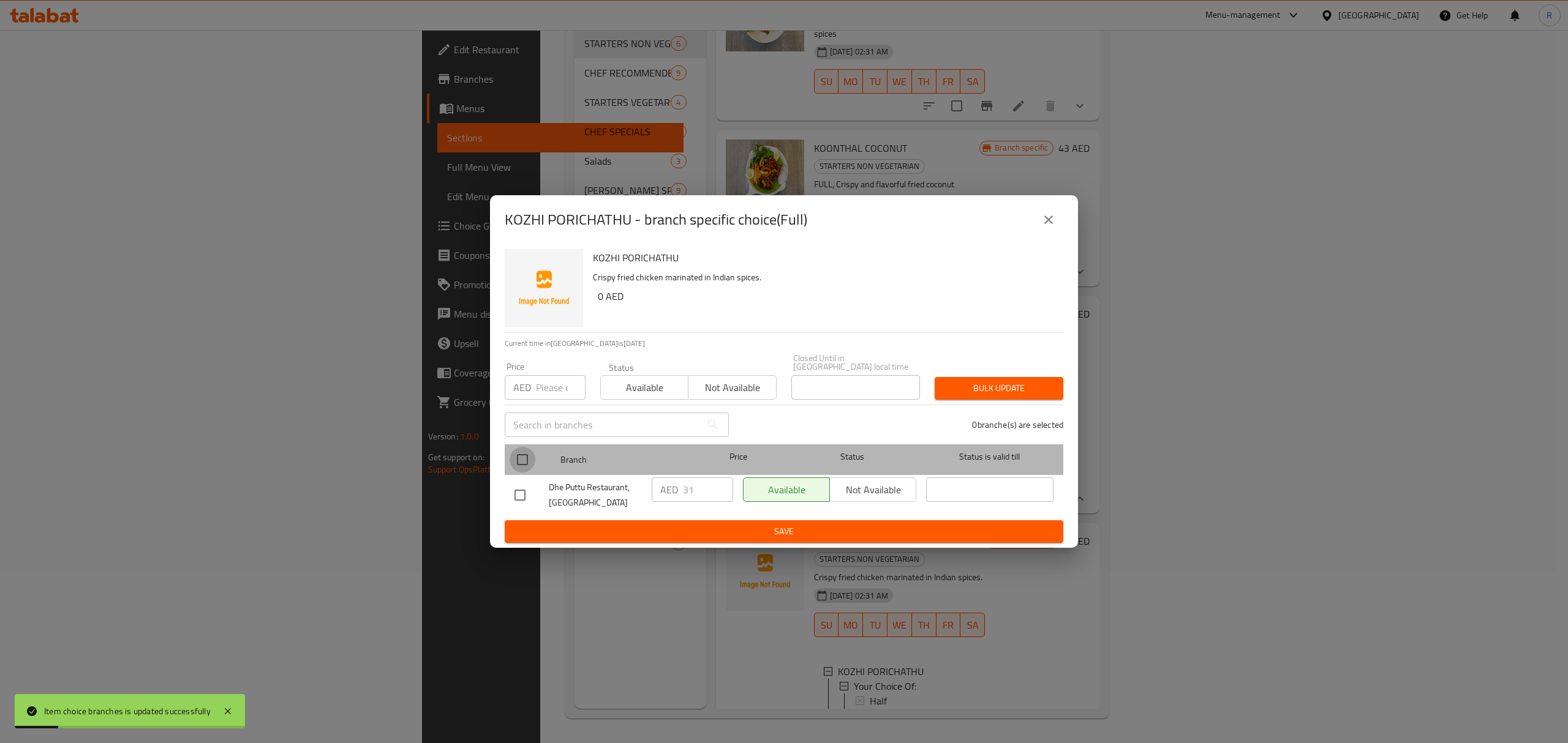
drag, startPoint x: 518, startPoint y: 455, endPoint x: 686, endPoint y: 507, distance: 175.9
click at [519, 455] on input "checkbox" at bounding box center [522, 459] width 26 height 26
checkbox input "true"
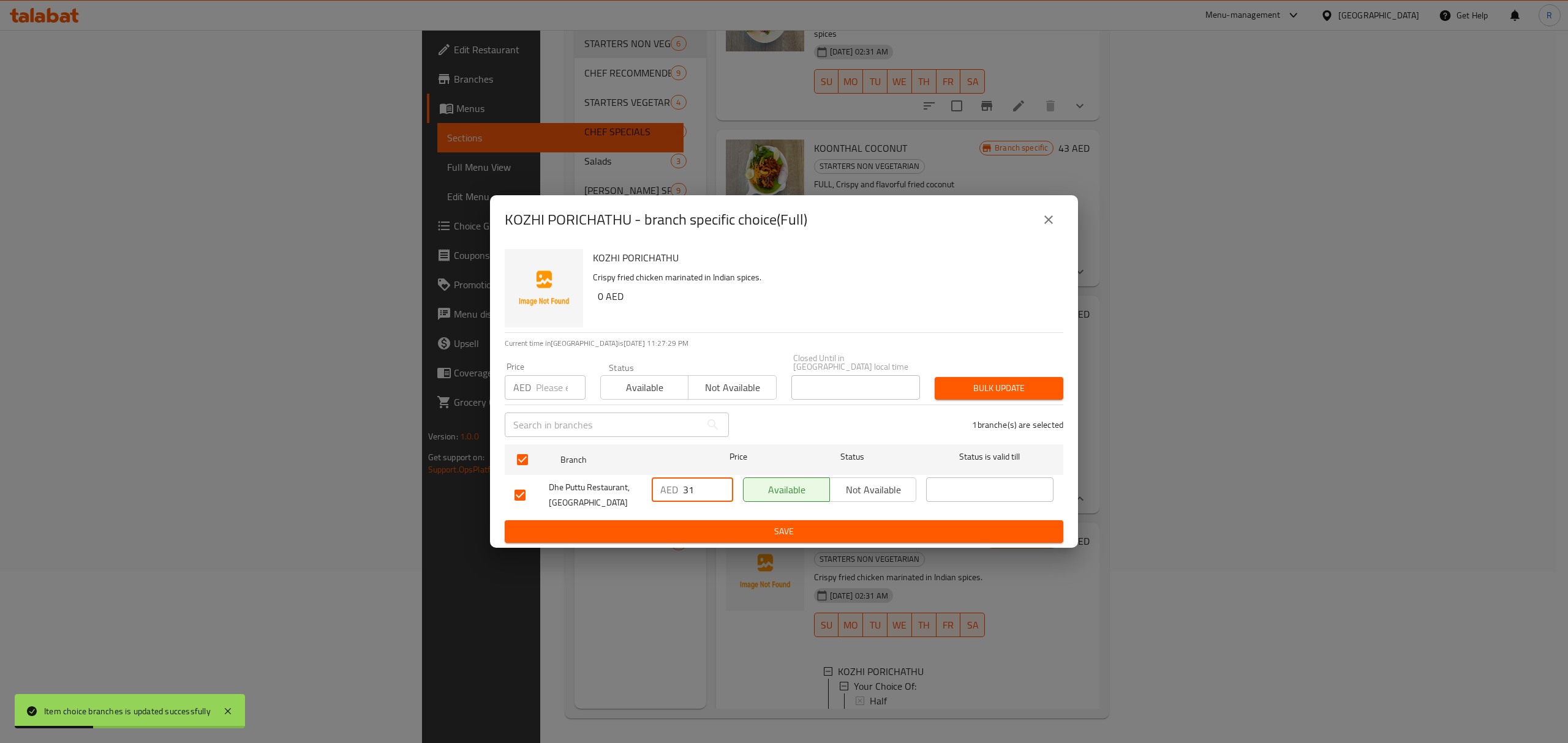
click at [686, 495] on input "31" at bounding box center [708, 490] width 50 height 25
type input "41"
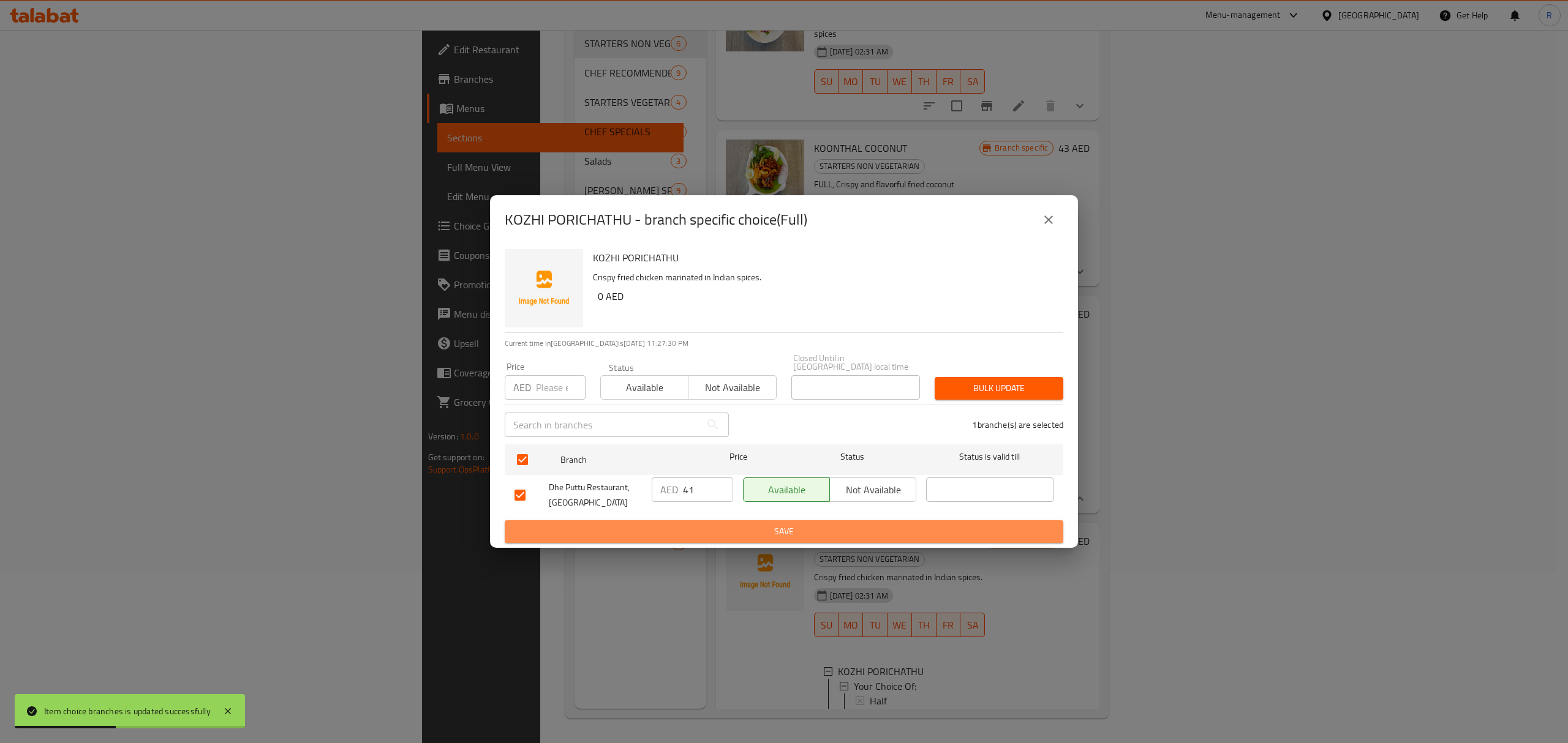
click at [706, 542] on button "Save" at bounding box center [784, 532] width 558 height 23
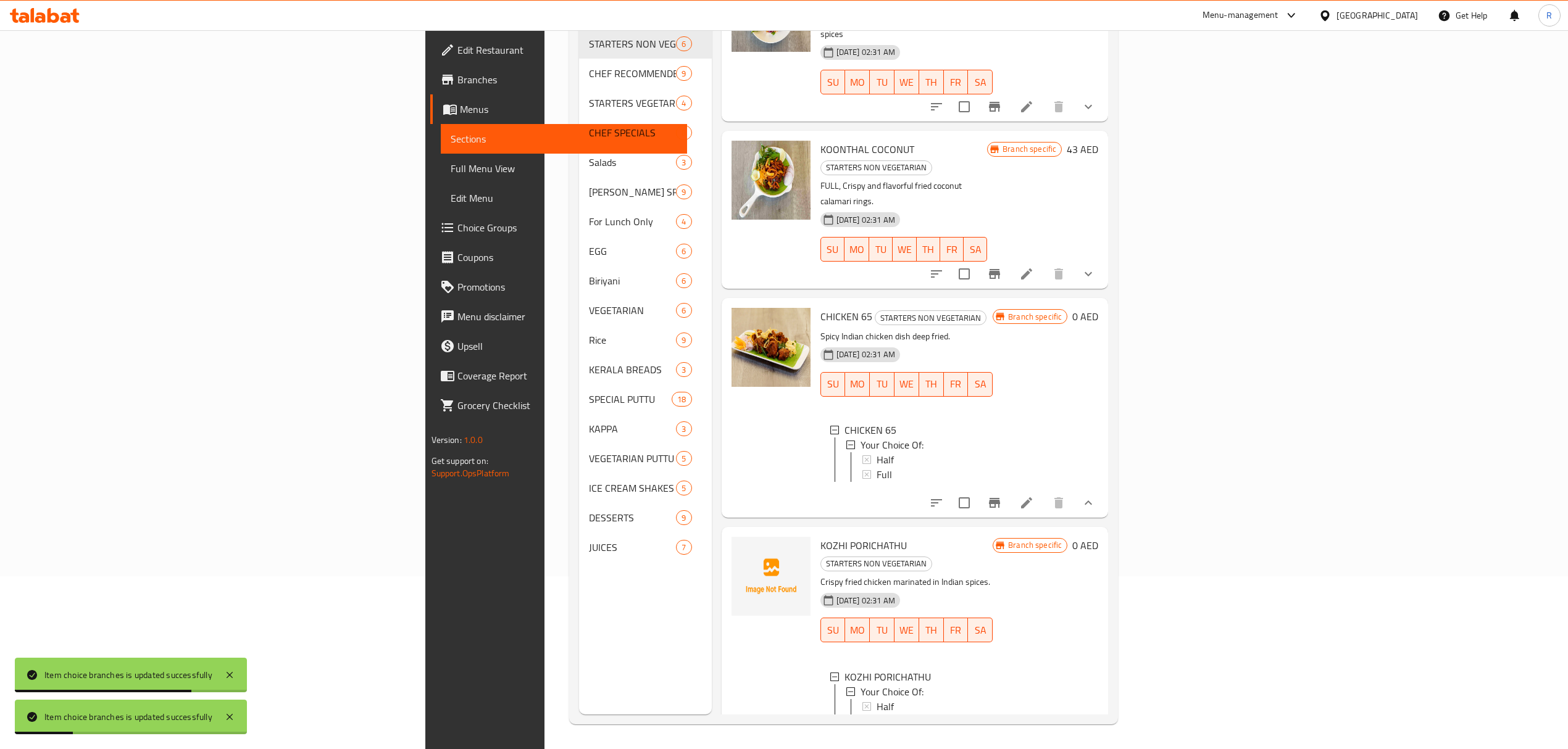
click at [874, 130] on div "KOONTHAL COCONUT STARTERS NON VEGETARIAN FULL, Crispy and flavorful fried cocon…" at bounding box center [915, 209] width 387 height 158
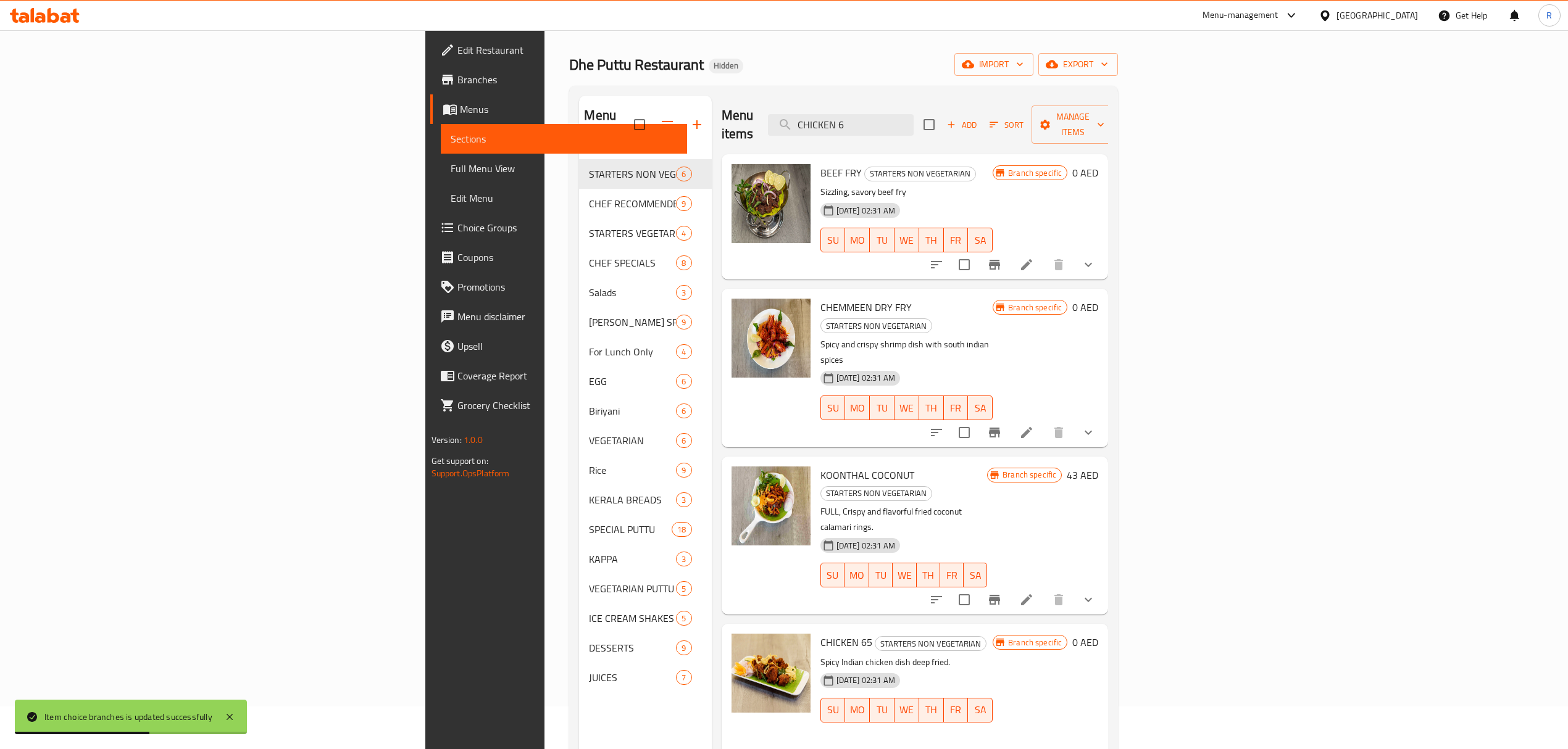
scroll to position [0, 0]
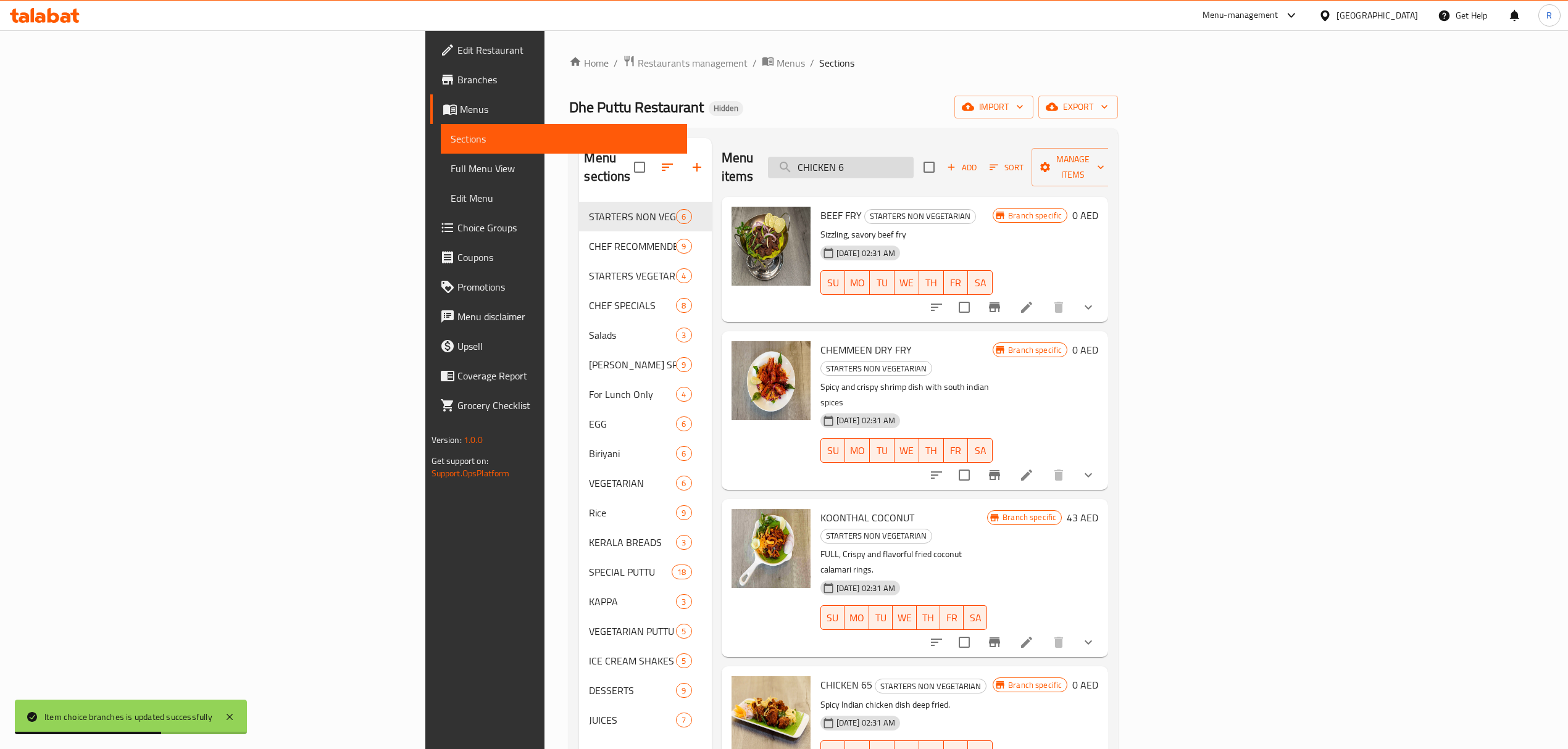
click at [914, 157] on input "CHICKEN 6" at bounding box center [840, 167] width 146 height 21
paste input "UTTA KOZHI"
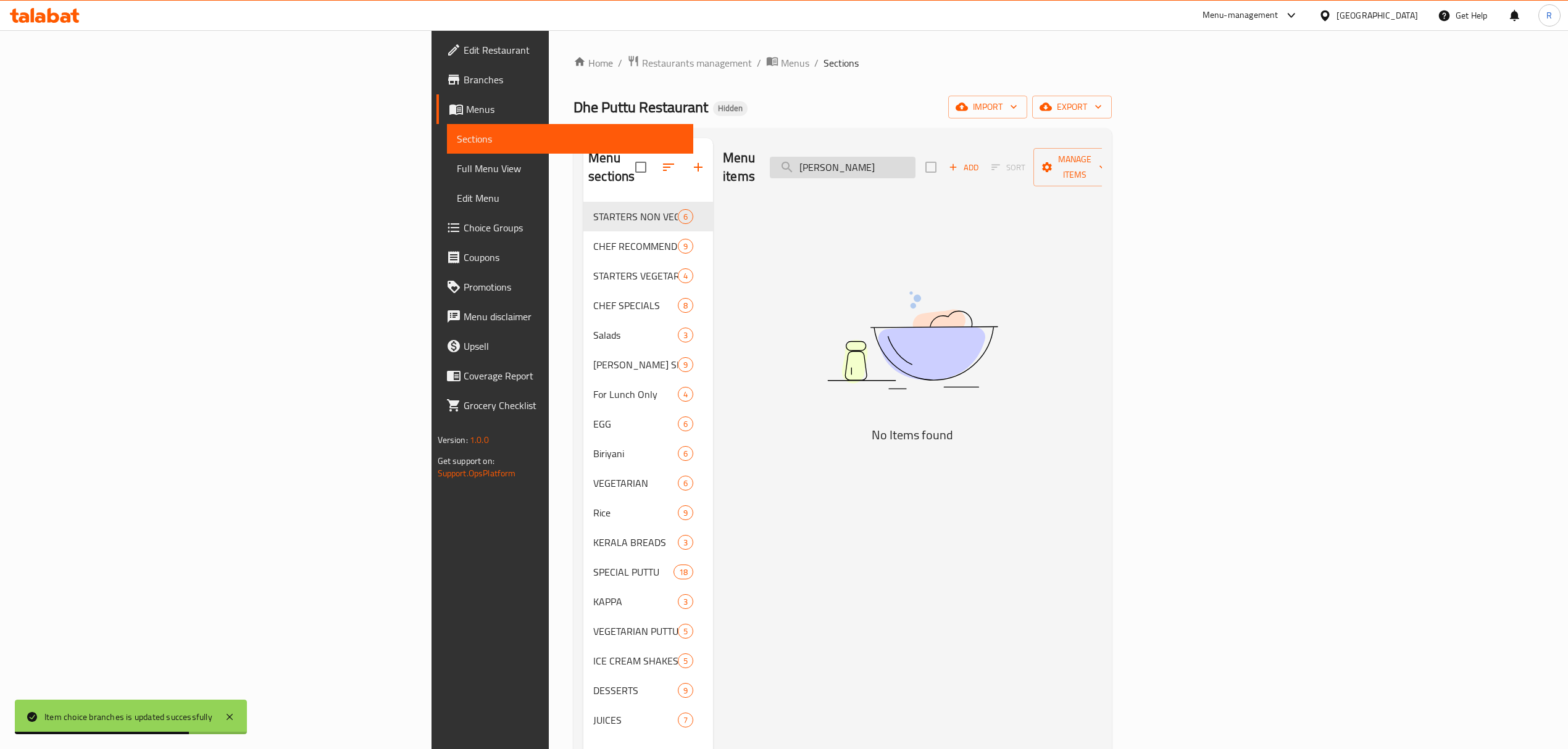
click at [915, 158] on input "[PERSON_NAME]" at bounding box center [842, 167] width 146 height 21
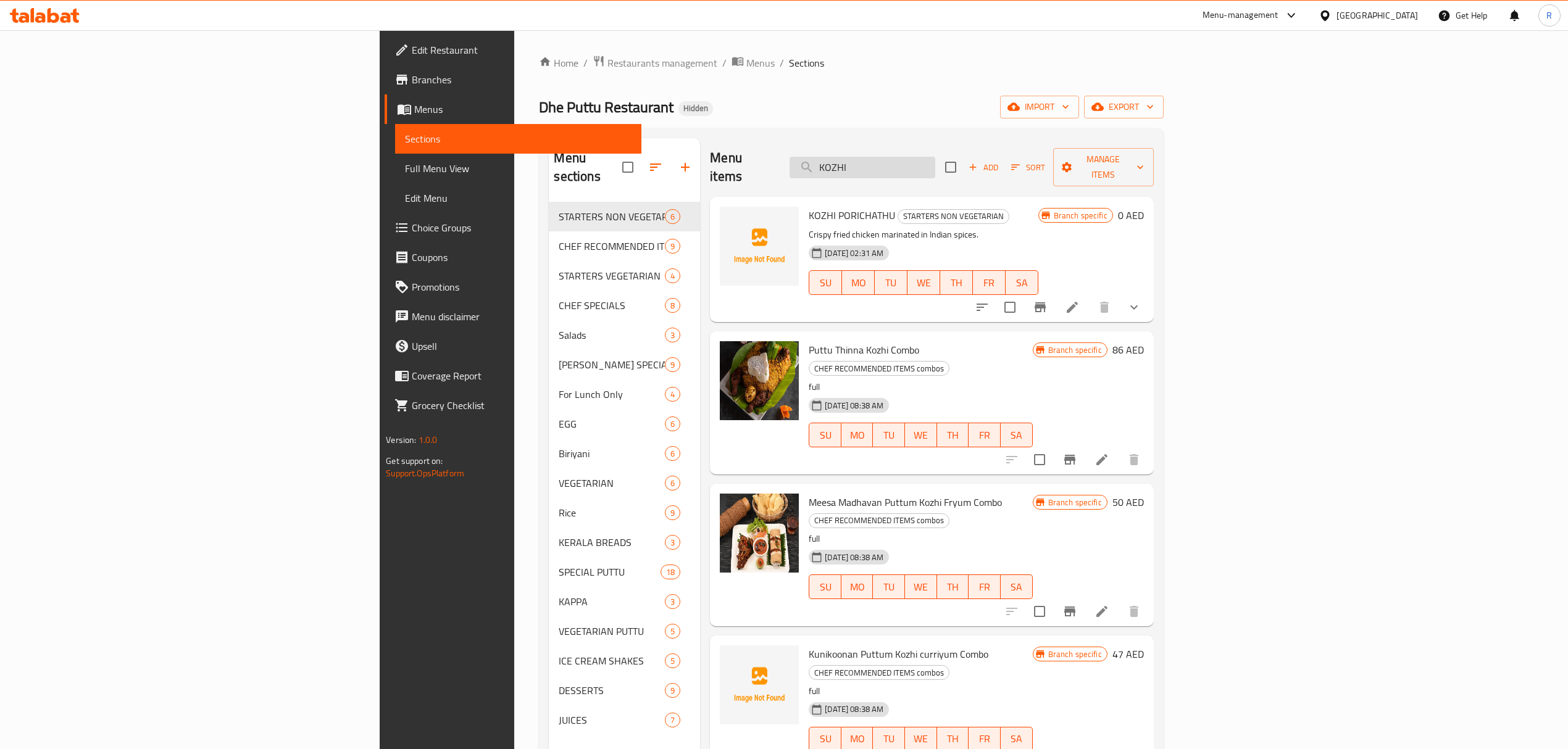
click at [935, 157] on input "KOZHI" at bounding box center [862, 167] width 146 height 21
paste input "CHICKEN LOLIPOP"
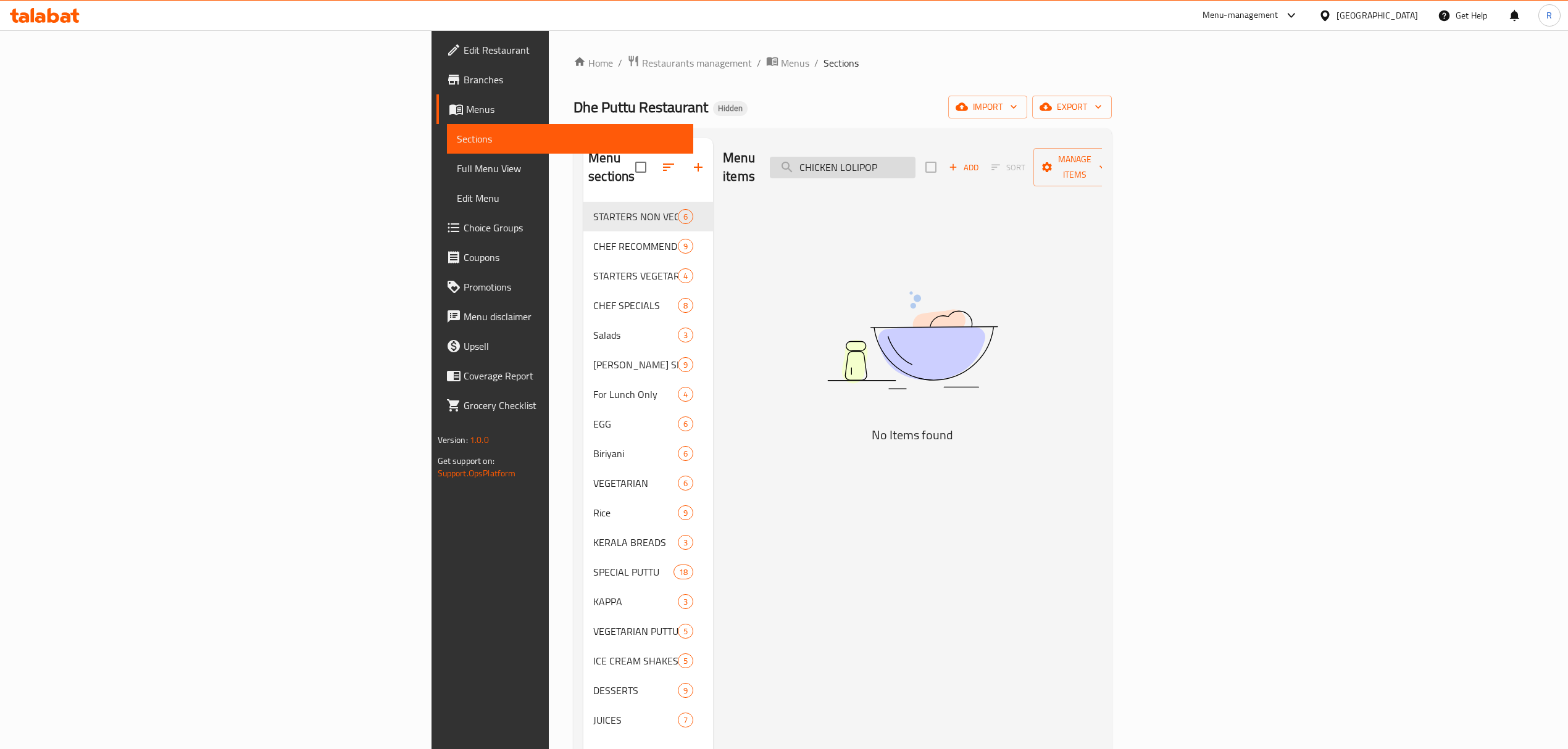
click at [915, 161] on input "CHICKEN LOLIPOP" at bounding box center [842, 167] width 146 height 21
click at [915, 164] on input "LOLIPOP" at bounding box center [842, 167] width 146 height 21
click at [915, 164] on input "v" at bounding box center [842, 167] width 146 height 21
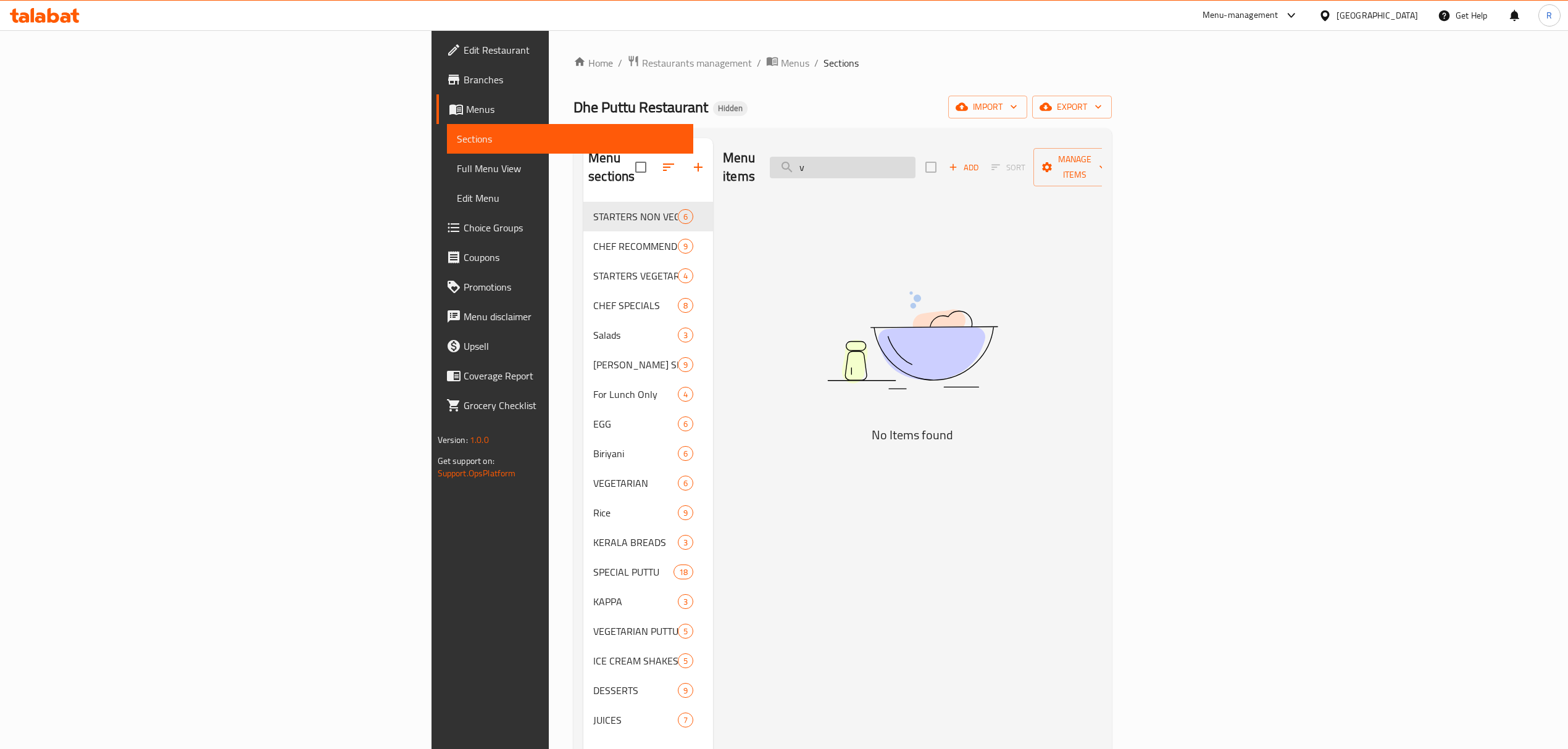
click at [915, 164] on input "v" at bounding box center [842, 167] width 146 height 21
paste input "CHEMMEEN [PERSON_NAME]"
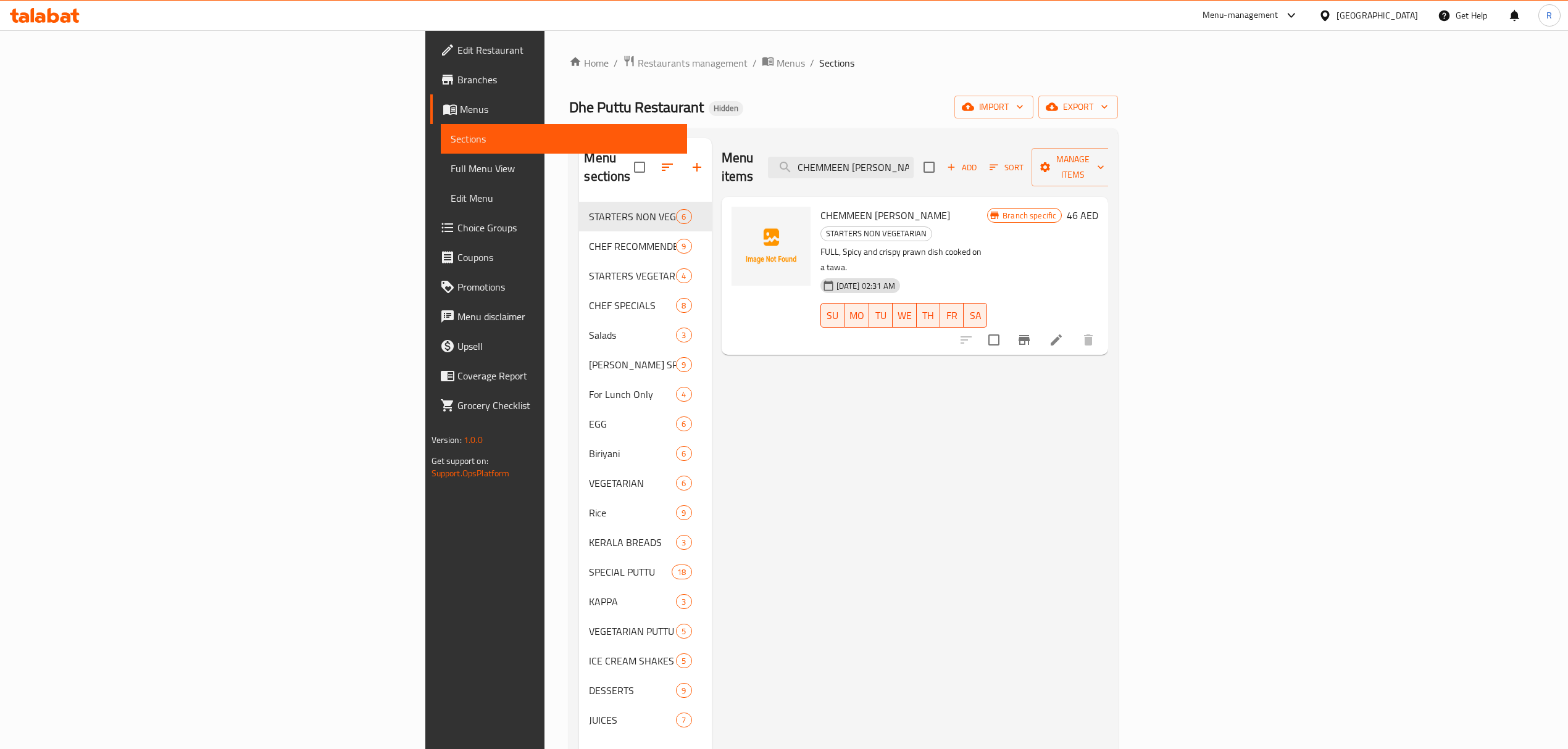
type input "CHEMMEEN [PERSON_NAME]"
click at [1031, 332] on icon "Branch-specific-item" at bounding box center [1024, 339] width 15 height 14
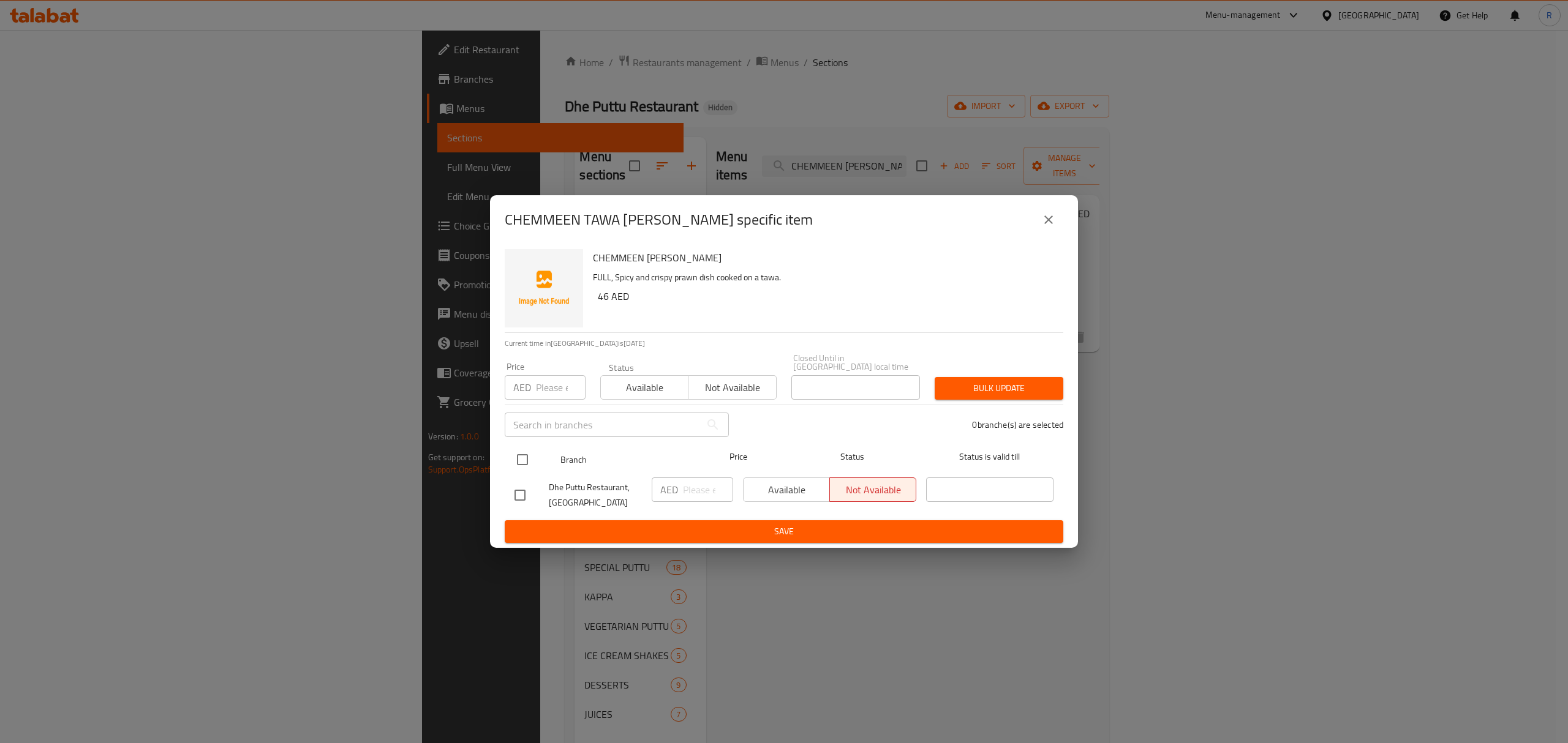
click at [526, 473] on input "checkbox" at bounding box center [522, 459] width 26 height 26
checkbox input "true"
click at [685, 489] on input "number" at bounding box center [708, 490] width 50 height 25
paste input "48.50"
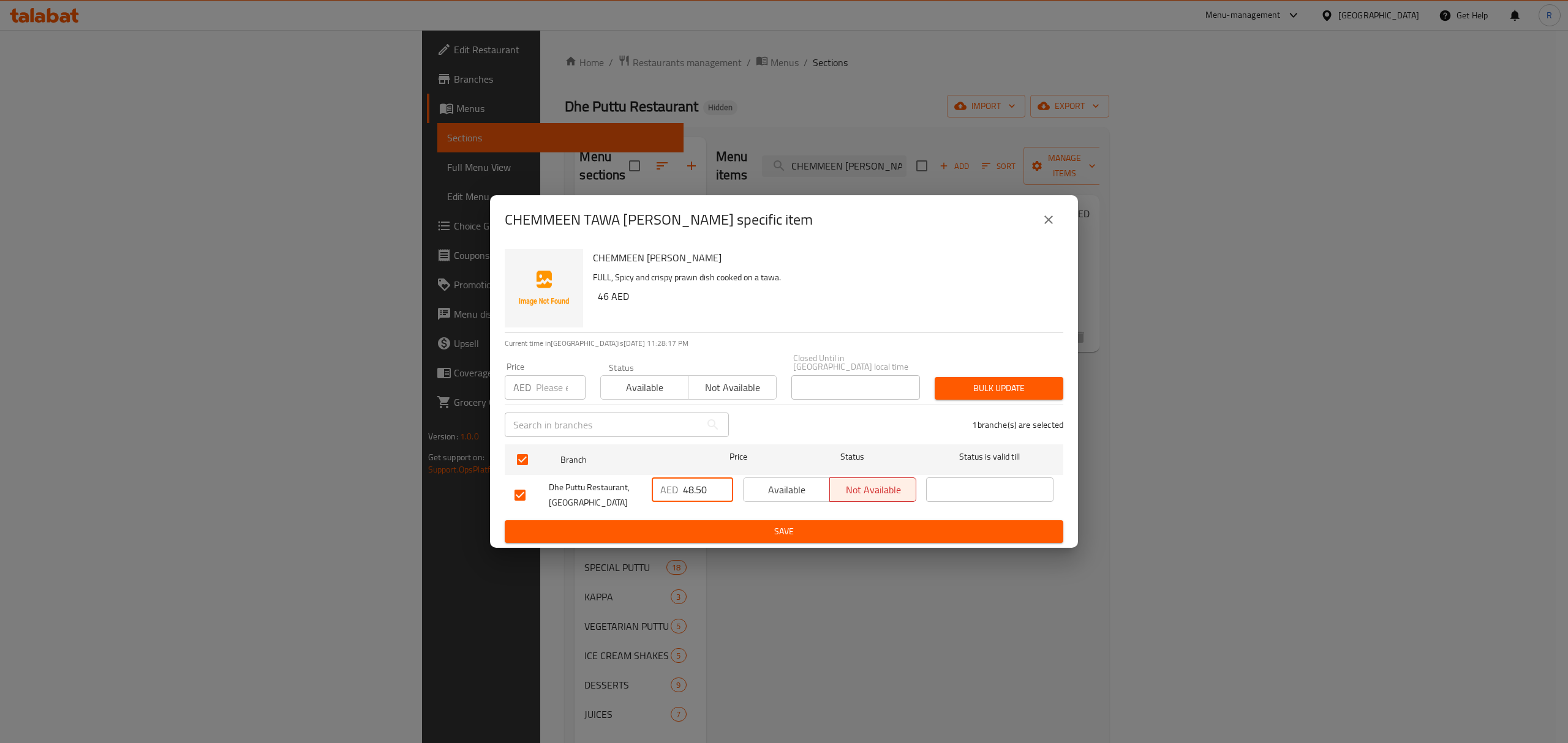
type input "48.50"
click at [699, 529] on span "Save" at bounding box center [784, 532] width 539 height 15
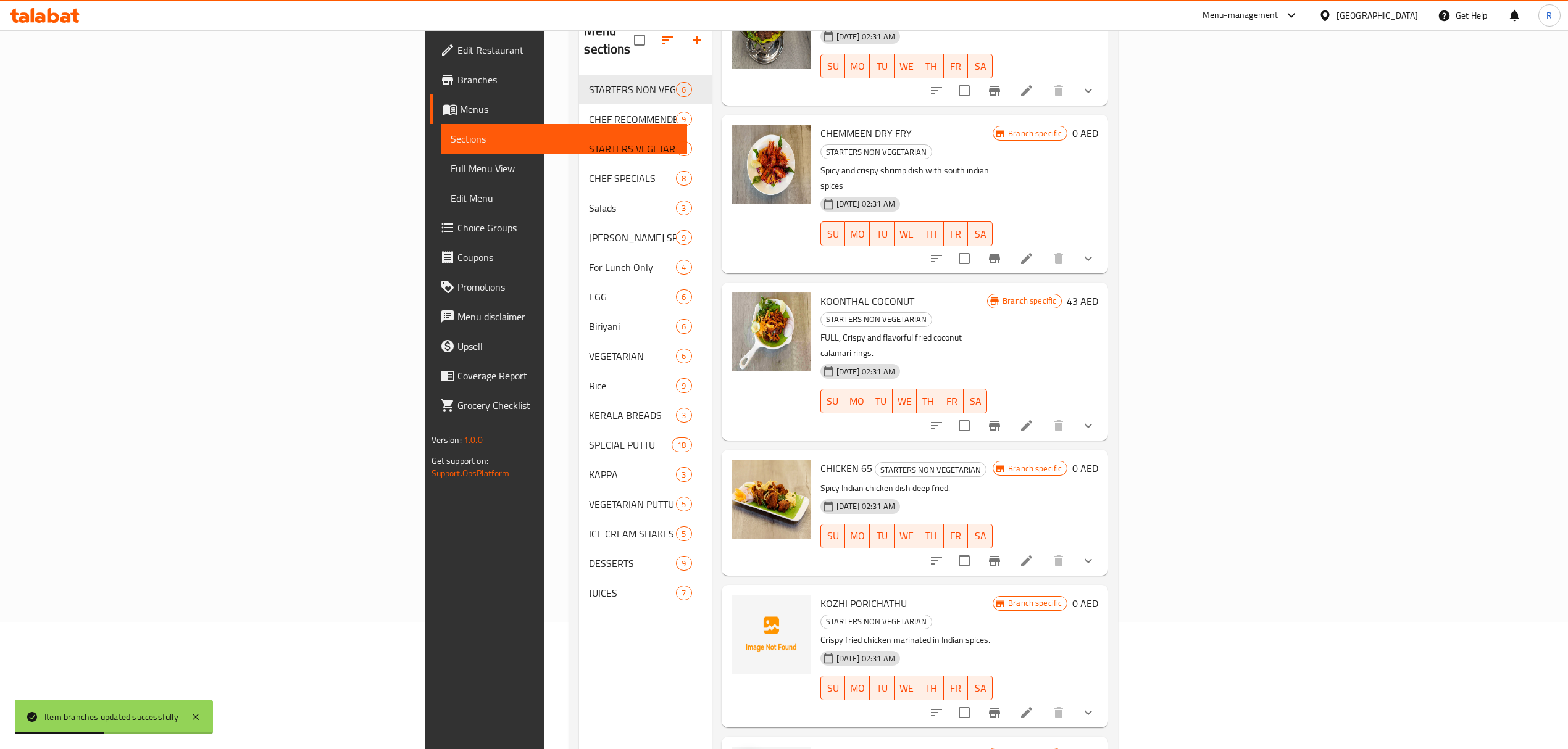
scroll to position [173, 0]
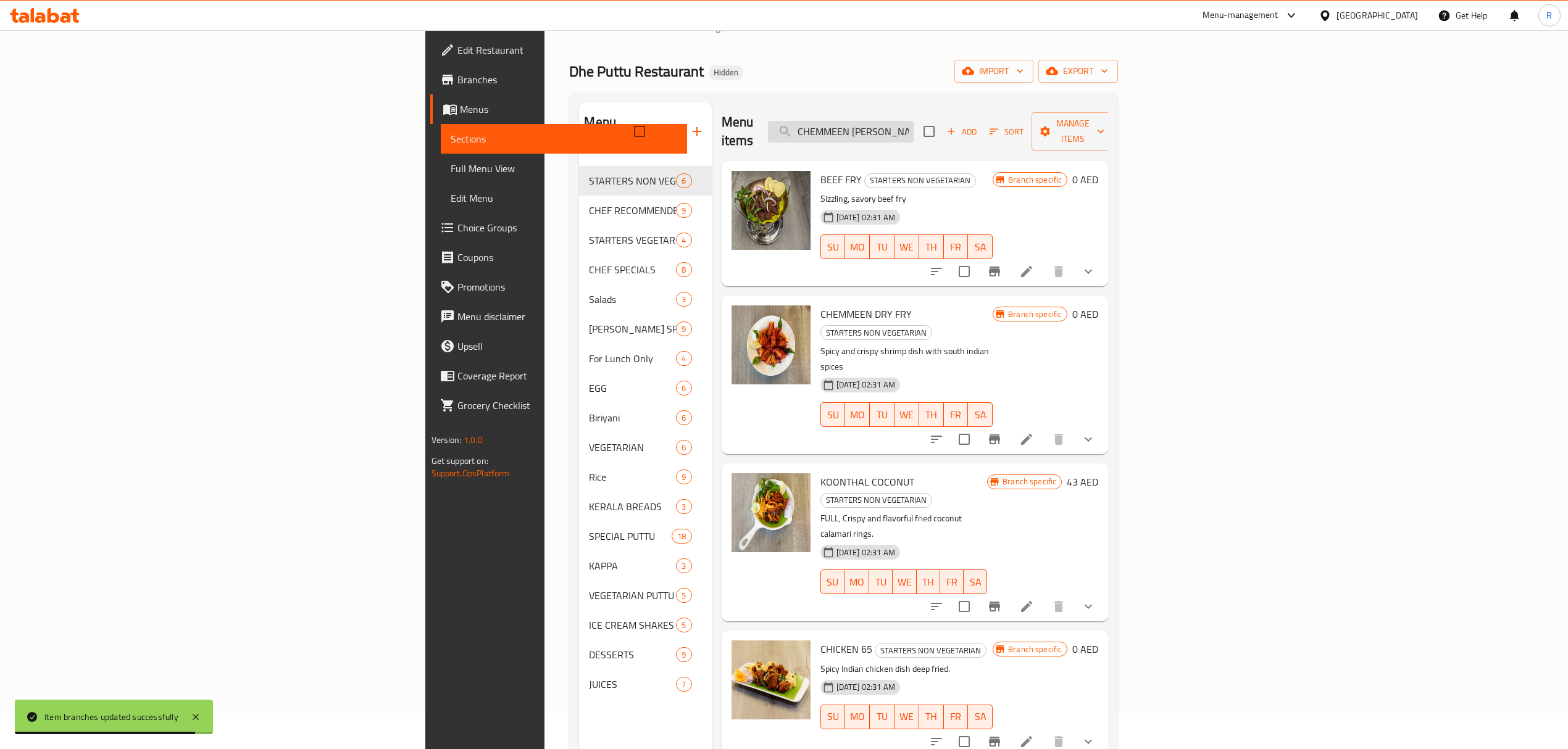
scroll to position [0, 0]
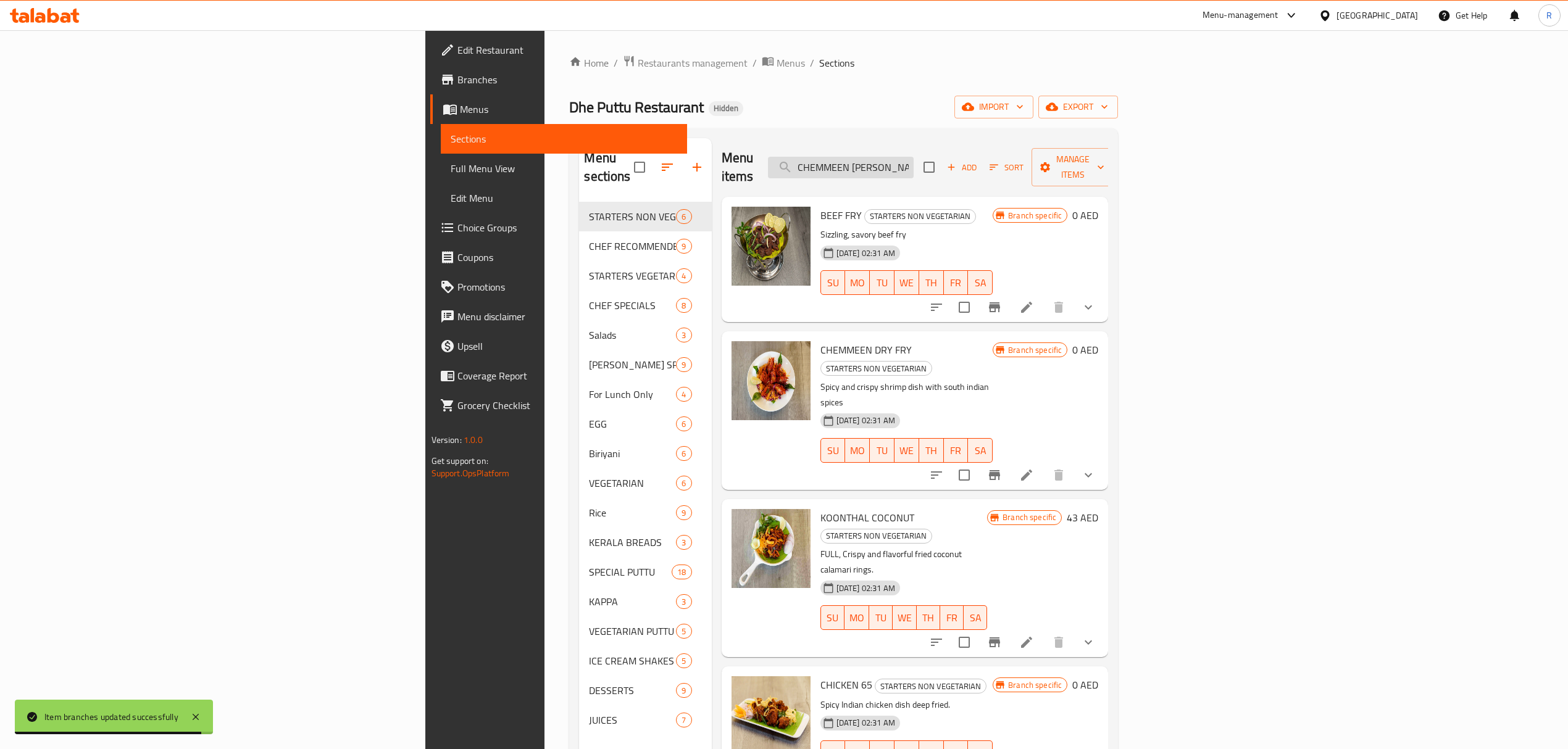
click at [914, 157] on input "CHEMMEEN [PERSON_NAME]" at bounding box center [840, 167] width 146 height 21
paste input "KANTHARI PORICHICKEN"
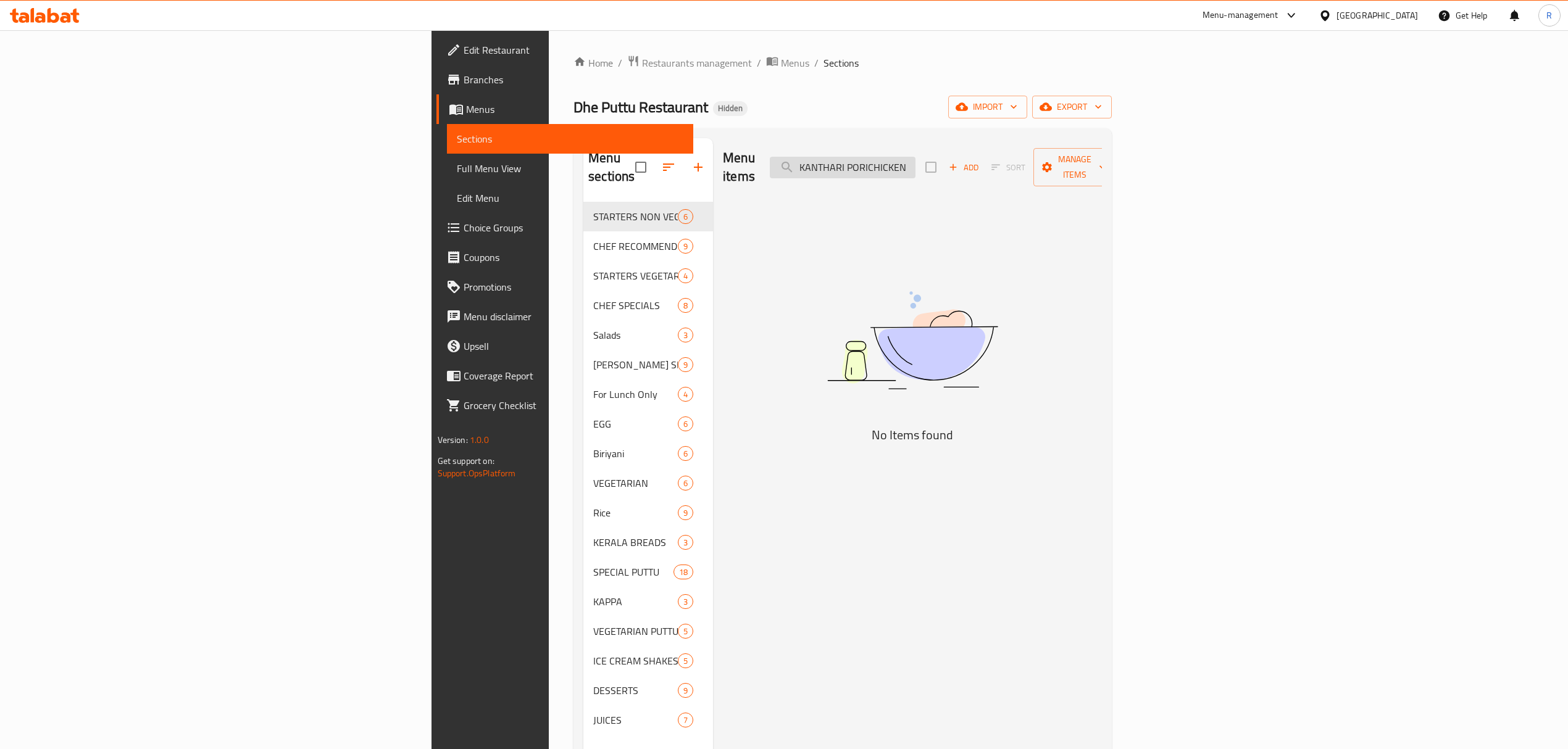
click at [915, 161] on input "KANTHARI PORICHICKEN" at bounding box center [842, 167] width 146 height 21
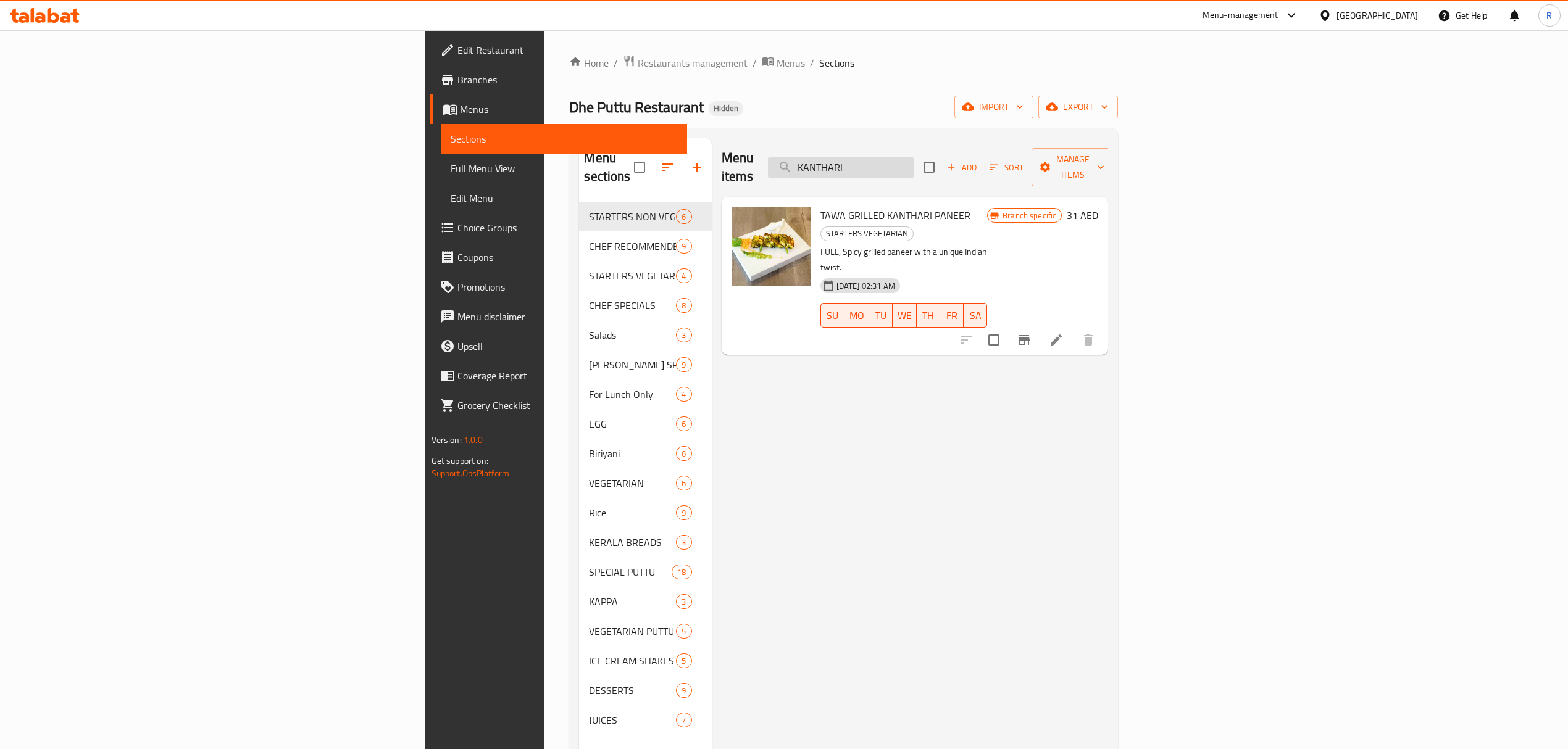
click at [914, 157] on input "KANTHARI" at bounding box center [840, 167] width 146 height 21
paste input "SQUID PACHAKURUMULAKU TAWA"
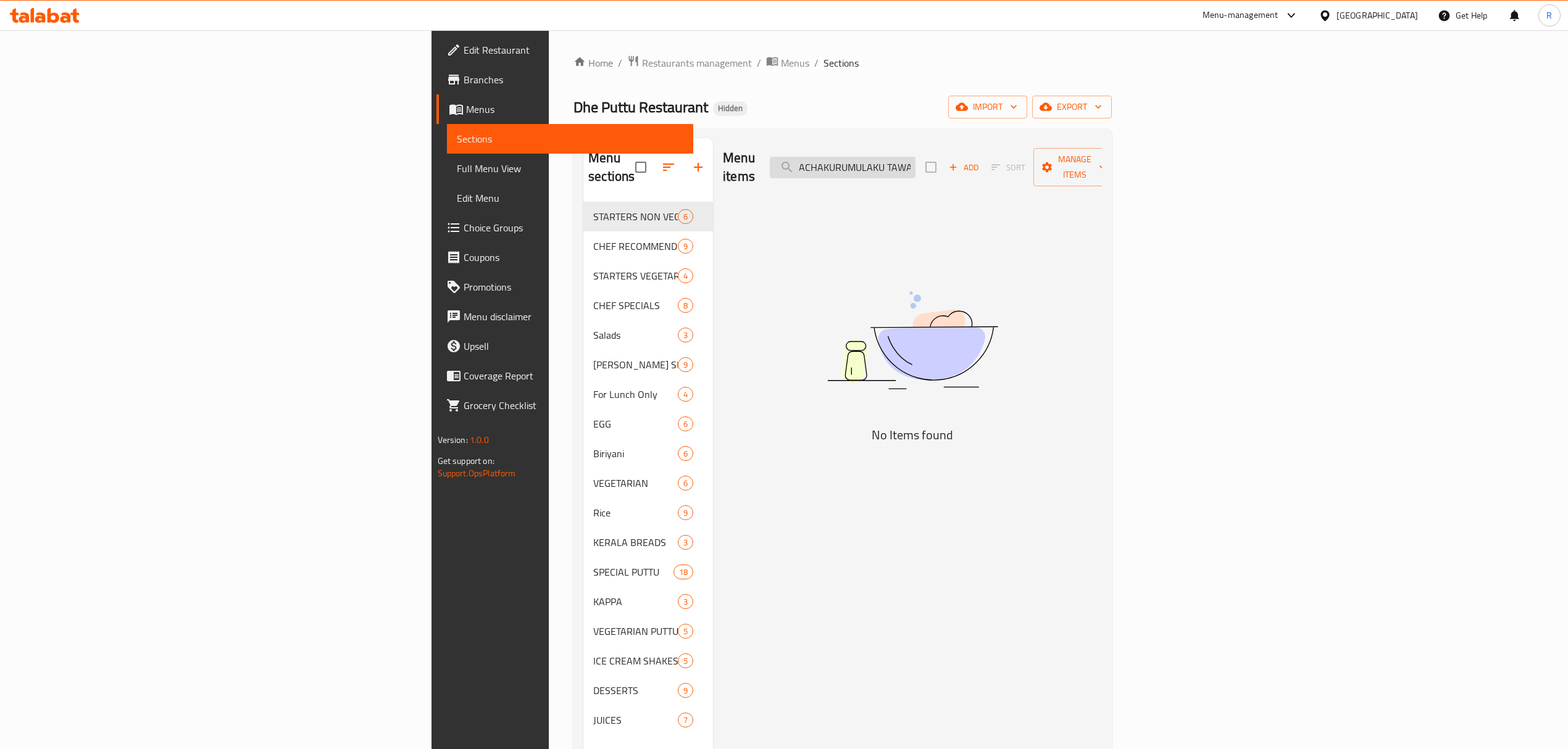
click at [915, 164] on input "SQUID PACHAKURUMULAKU TAWA" at bounding box center [842, 167] width 146 height 21
drag, startPoint x: 1003, startPoint y: 164, endPoint x: 1091, endPoint y: 150, distance: 89.1
click at [1091, 150] on div "Menu items SQUID PACHAKURUMULAKU TAWA Add Sort Manage items" at bounding box center [913, 167] width 379 height 59
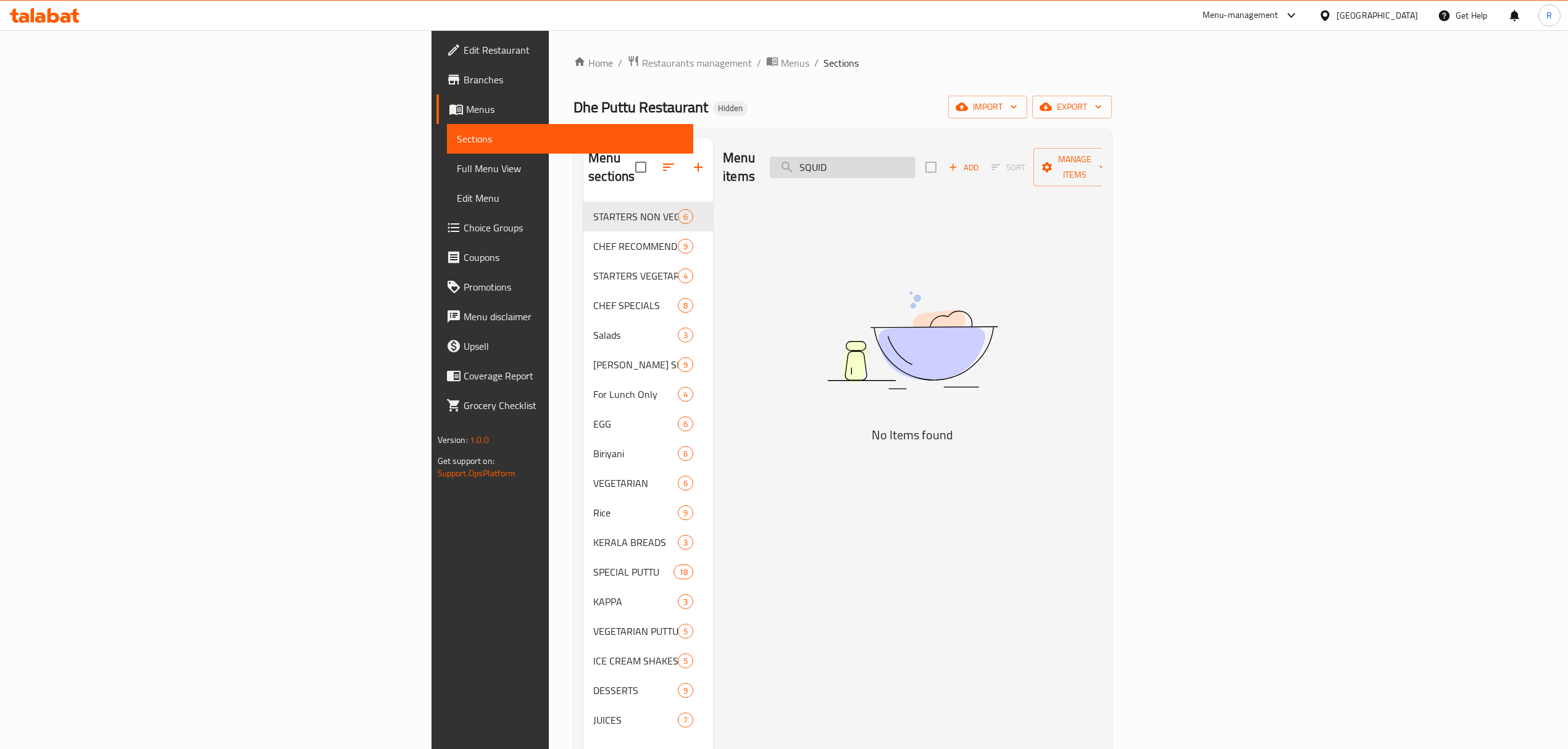
click at [915, 163] on input "SQUID" at bounding box center [842, 167] width 146 height 21
paste input "PRAWNS COCONUT ULARTHU"
click at [915, 161] on input "PRAWNS COCONUT ULARTHU" at bounding box center [842, 167] width 146 height 21
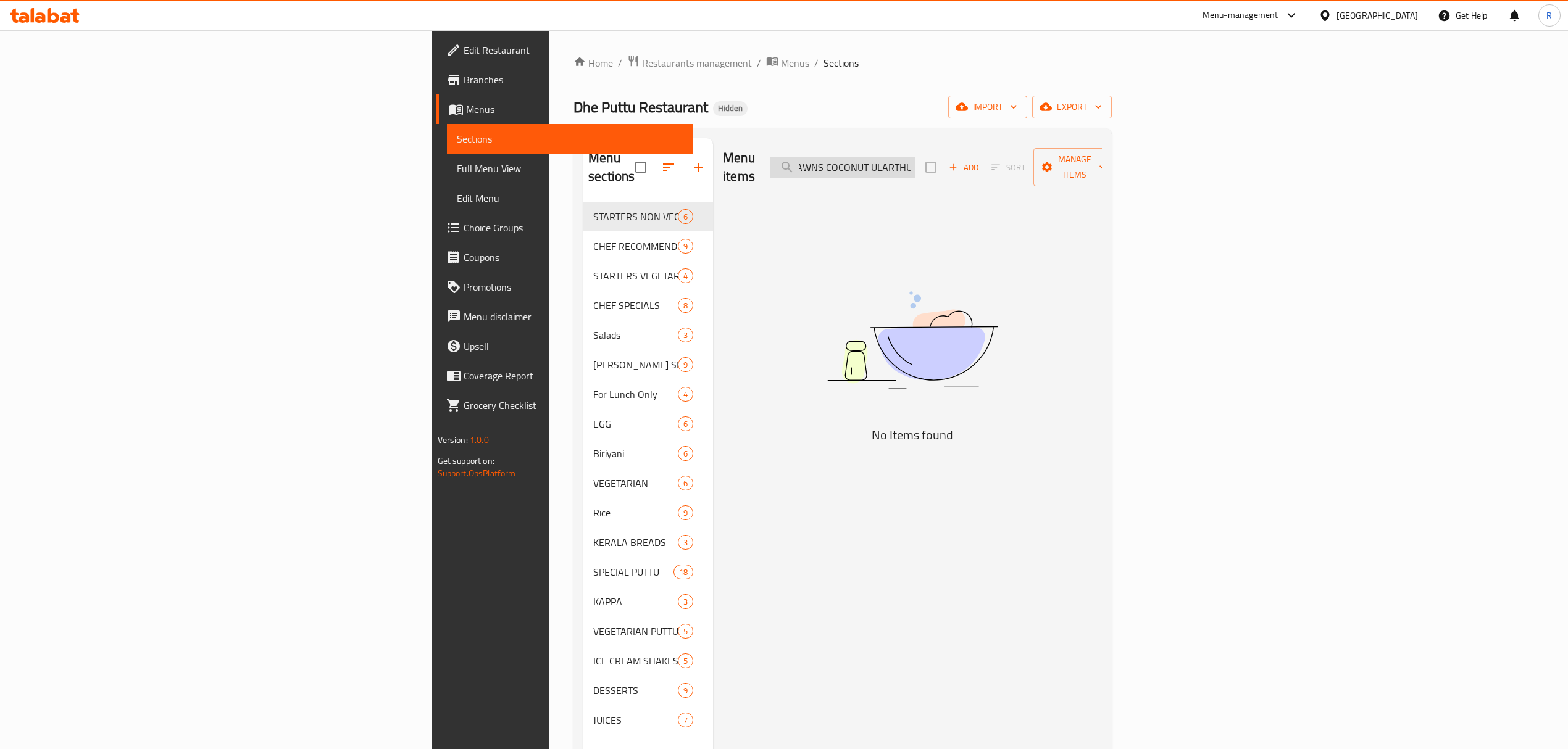
scroll to position [0, 15]
drag, startPoint x: 1003, startPoint y: 161, endPoint x: 1062, endPoint y: 151, distance: 59.8
click at [915, 157] on input "PRAWNS COCONUT ULARTHU" at bounding box center [842, 167] width 146 height 21
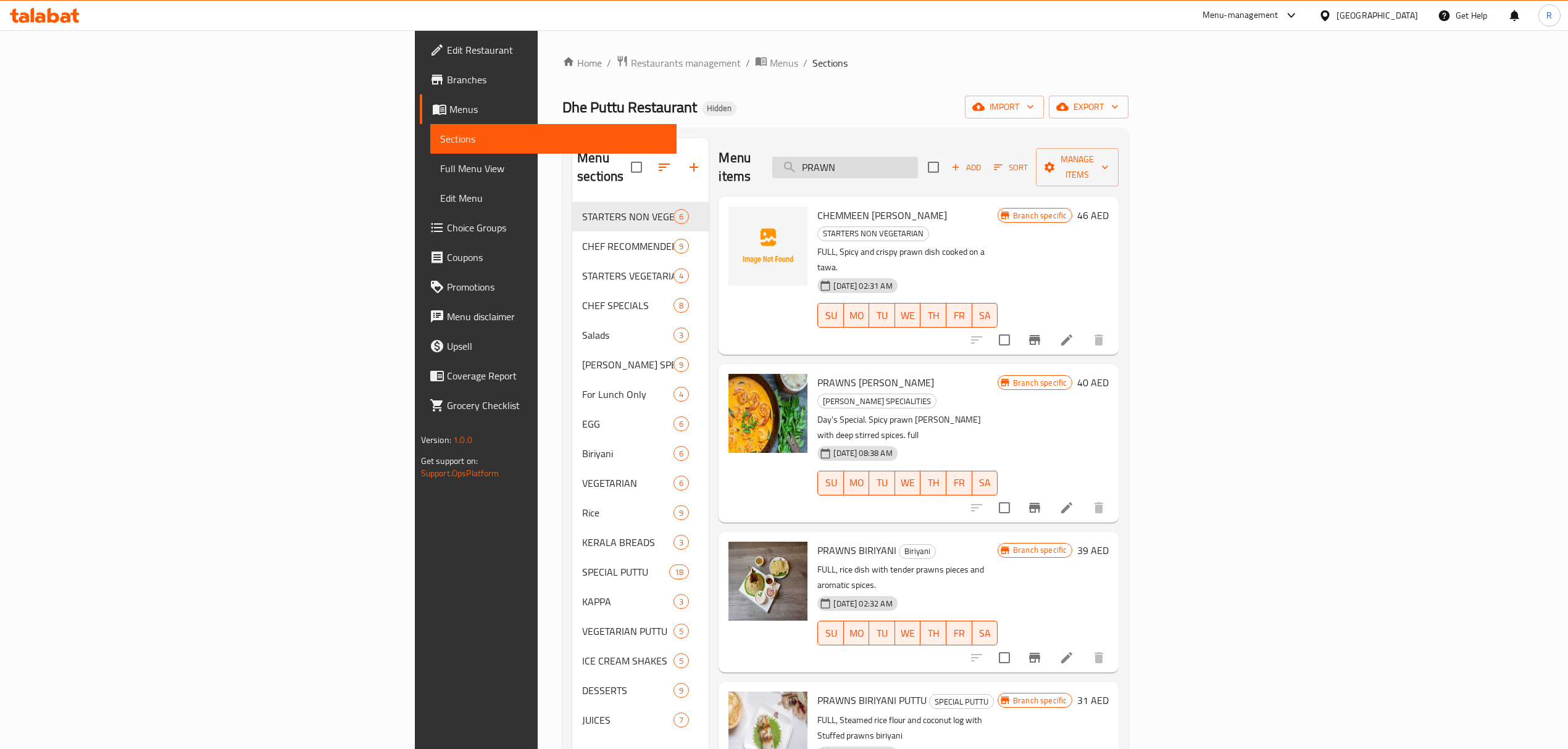
click at [917, 157] on input "PRAWN" at bounding box center [845, 167] width 146 height 21
click at [1002, 147] on div "Menu items PRAWN Add Sort Manage items" at bounding box center [918, 167] width 400 height 59
click at [917, 157] on input "PRAWN" at bounding box center [845, 167] width 146 height 21
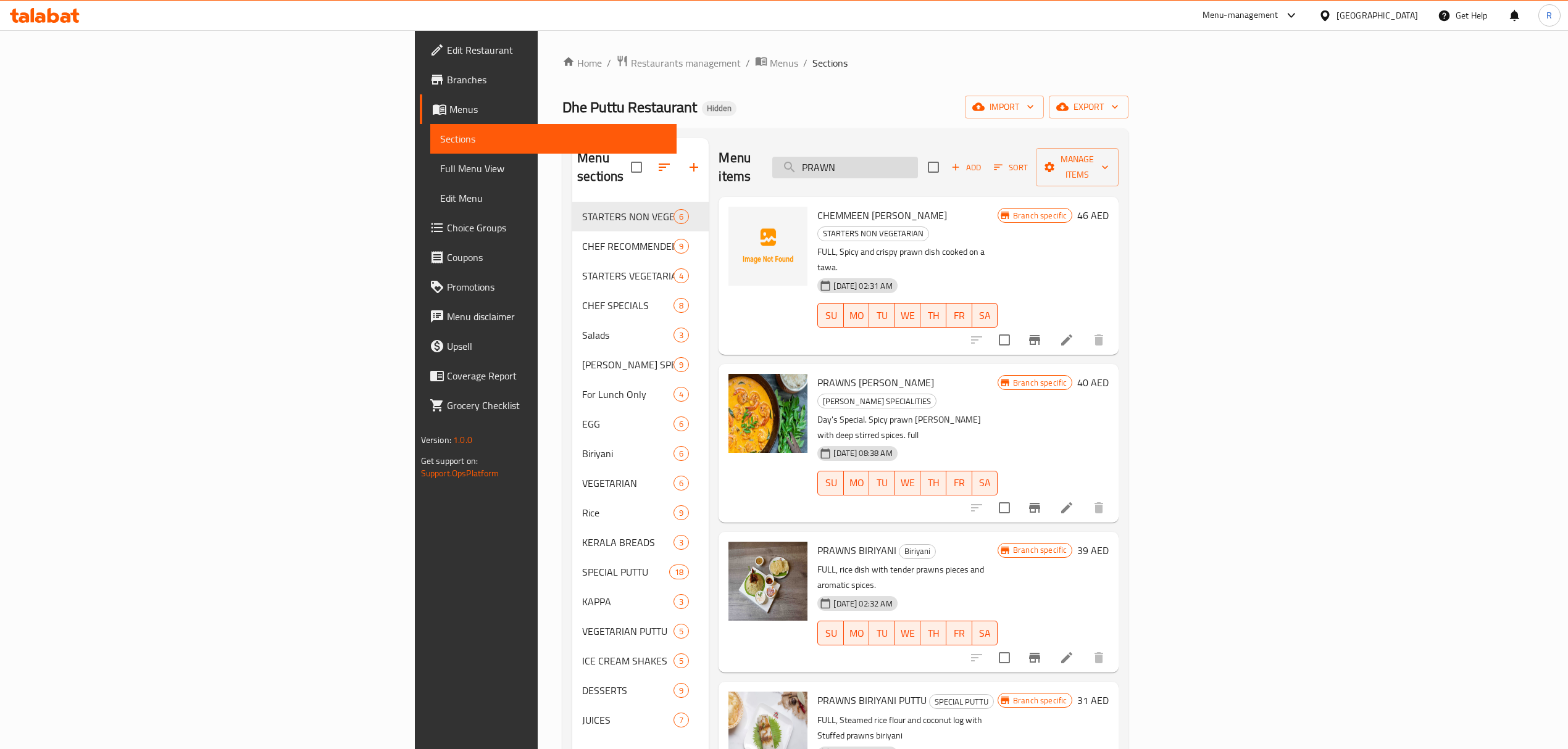
paste input "TAWA GRILLED KANTHARI PRAWNS"
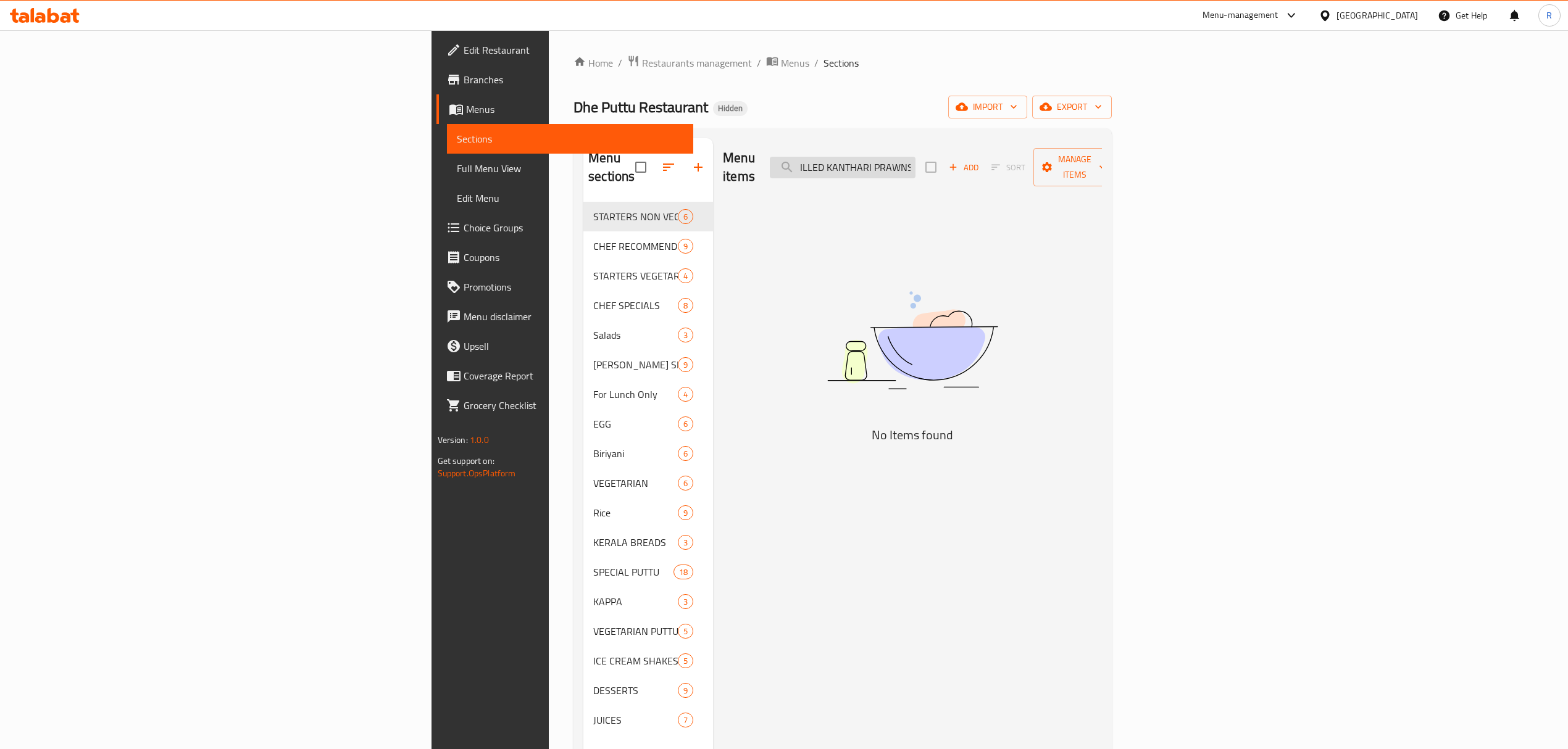
click at [915, 157] on input "TAWA GRILLED KANTHARI PRAWNS" at bounding box center [842, 167] width 146 height 21
drag, startPoint x: 1012, startPoint y: 151, endPoint x: 1088, endPoint y: 159, distance: 76.4
click at [1088, 159] on div "Menu items TAWA GRILLED KANTHARI PRAWNS Add Sort Manage items" at bounding box center [913, 167] width 379 height 59
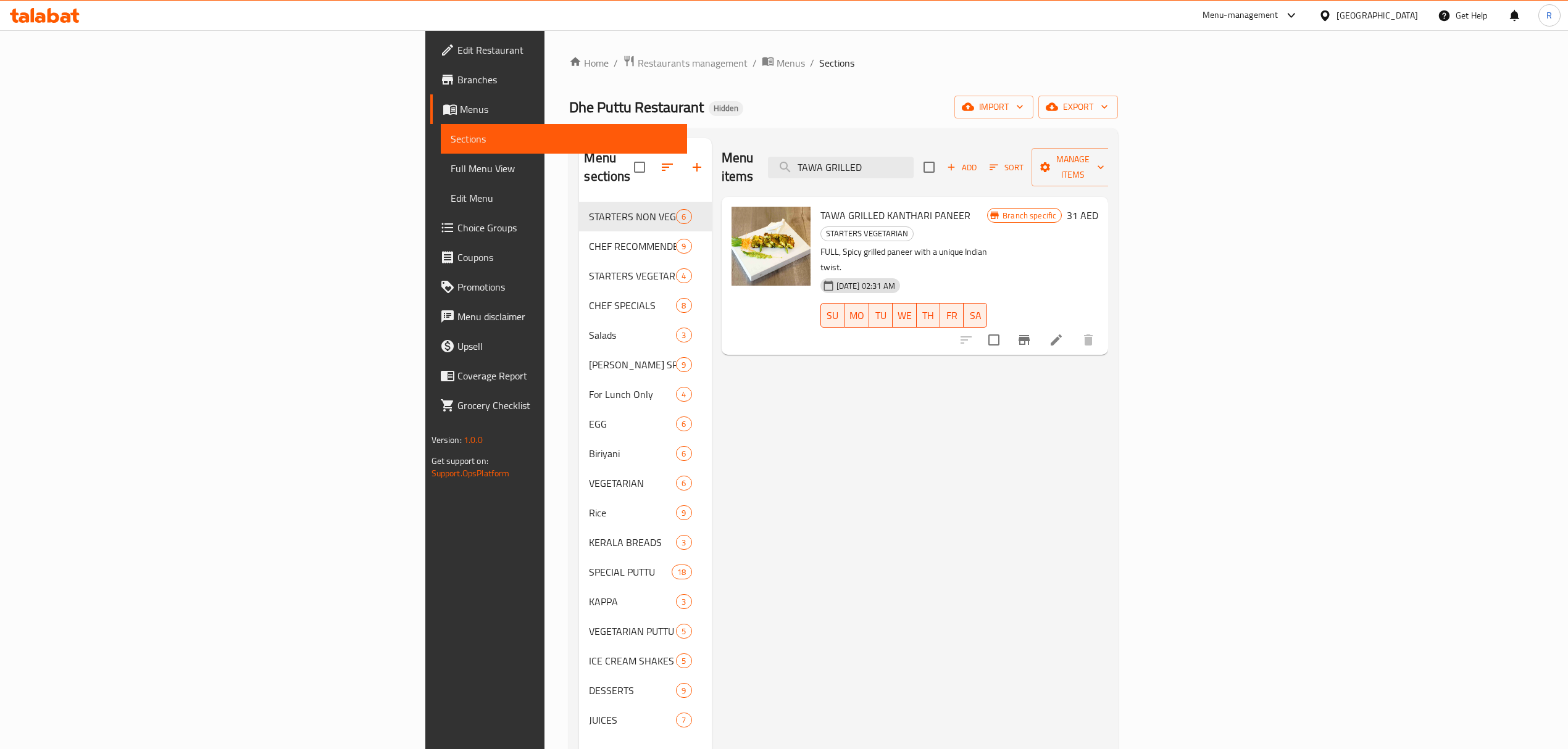
type input "TAWA GRILLED"
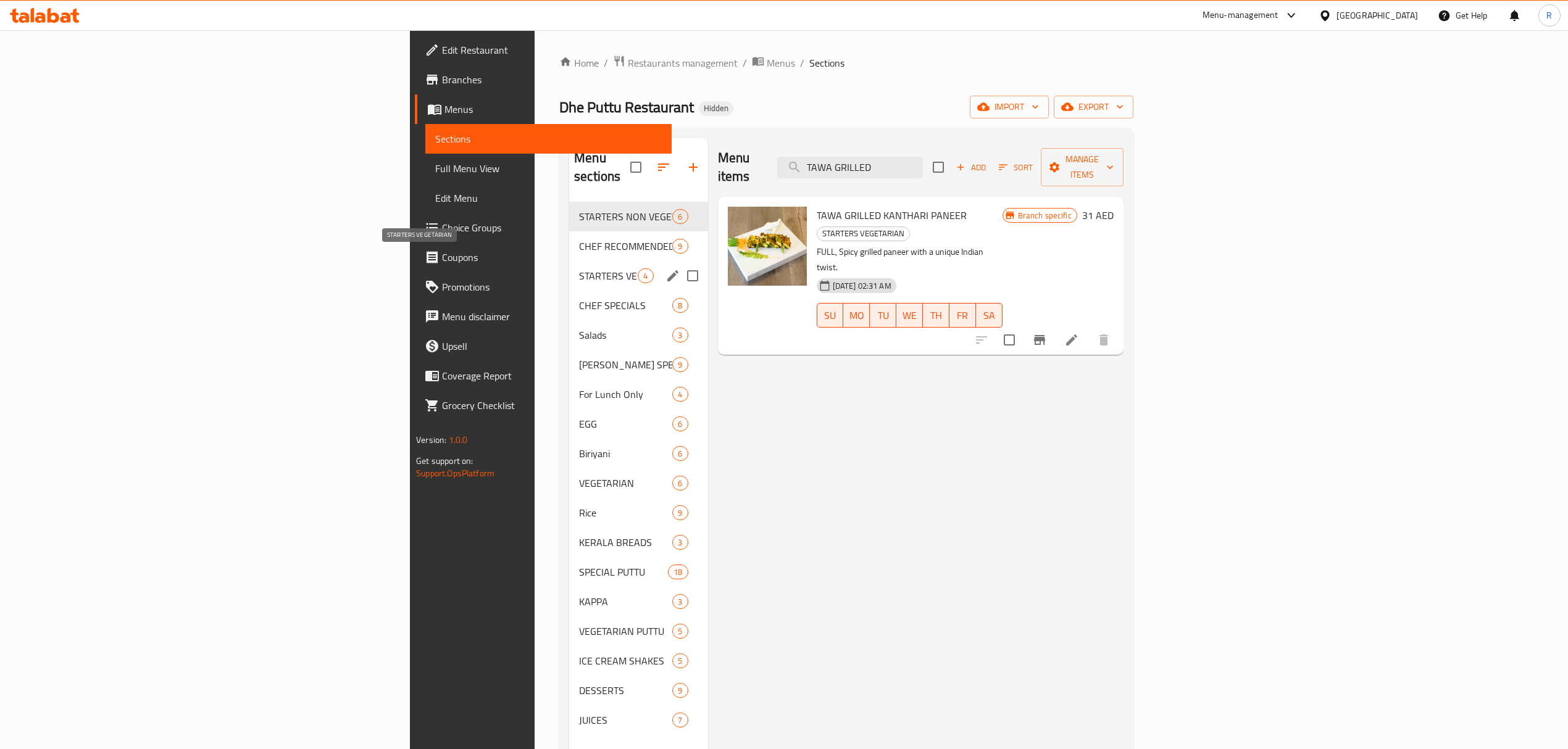
click at [579, 269] on span "STARTERS VEGETARIAN" at bounding box center [608, 275] width 59 height 14
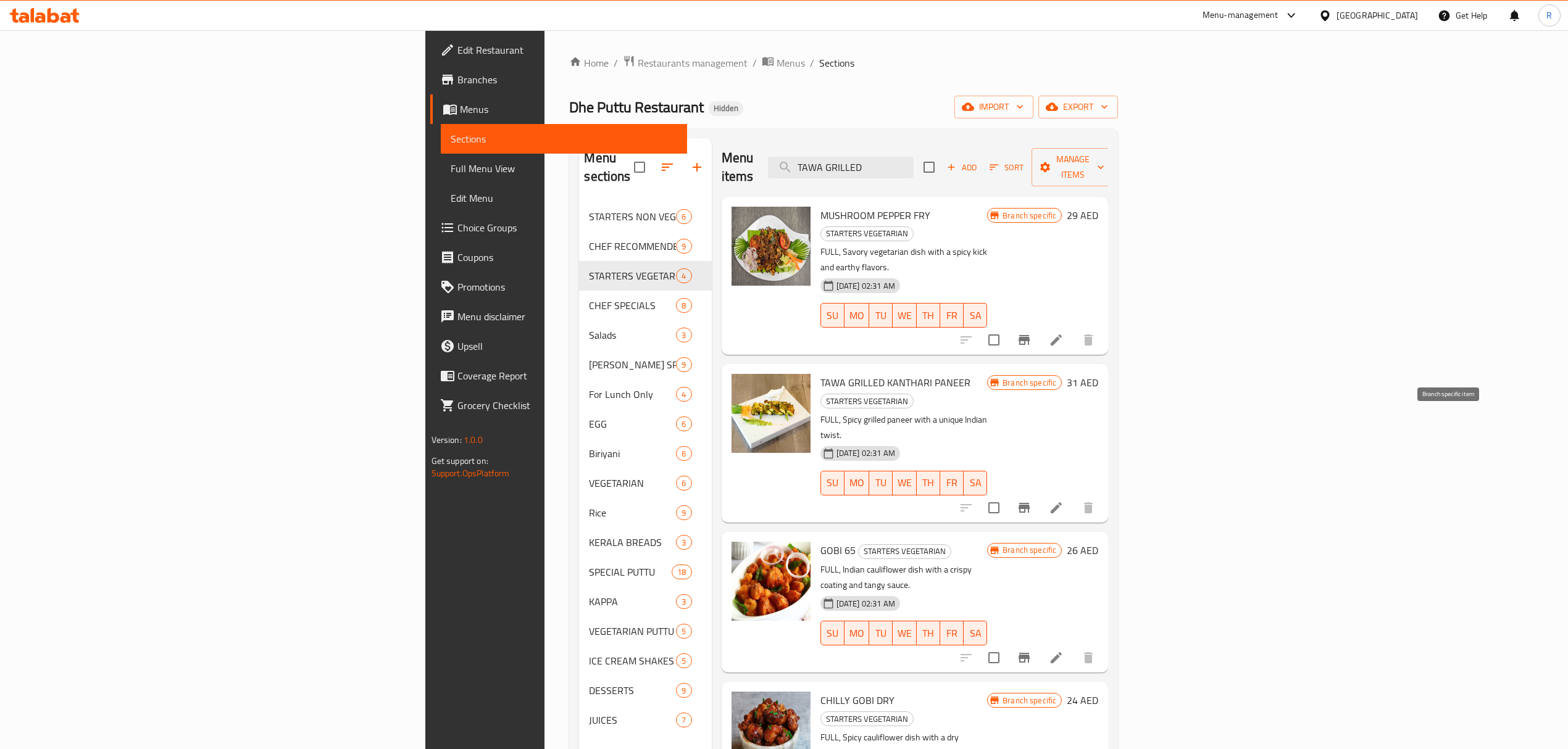
click at [1030, 503] on icon "Branch-specific-item" at bounding box center [1023, 507] width 11 height 10
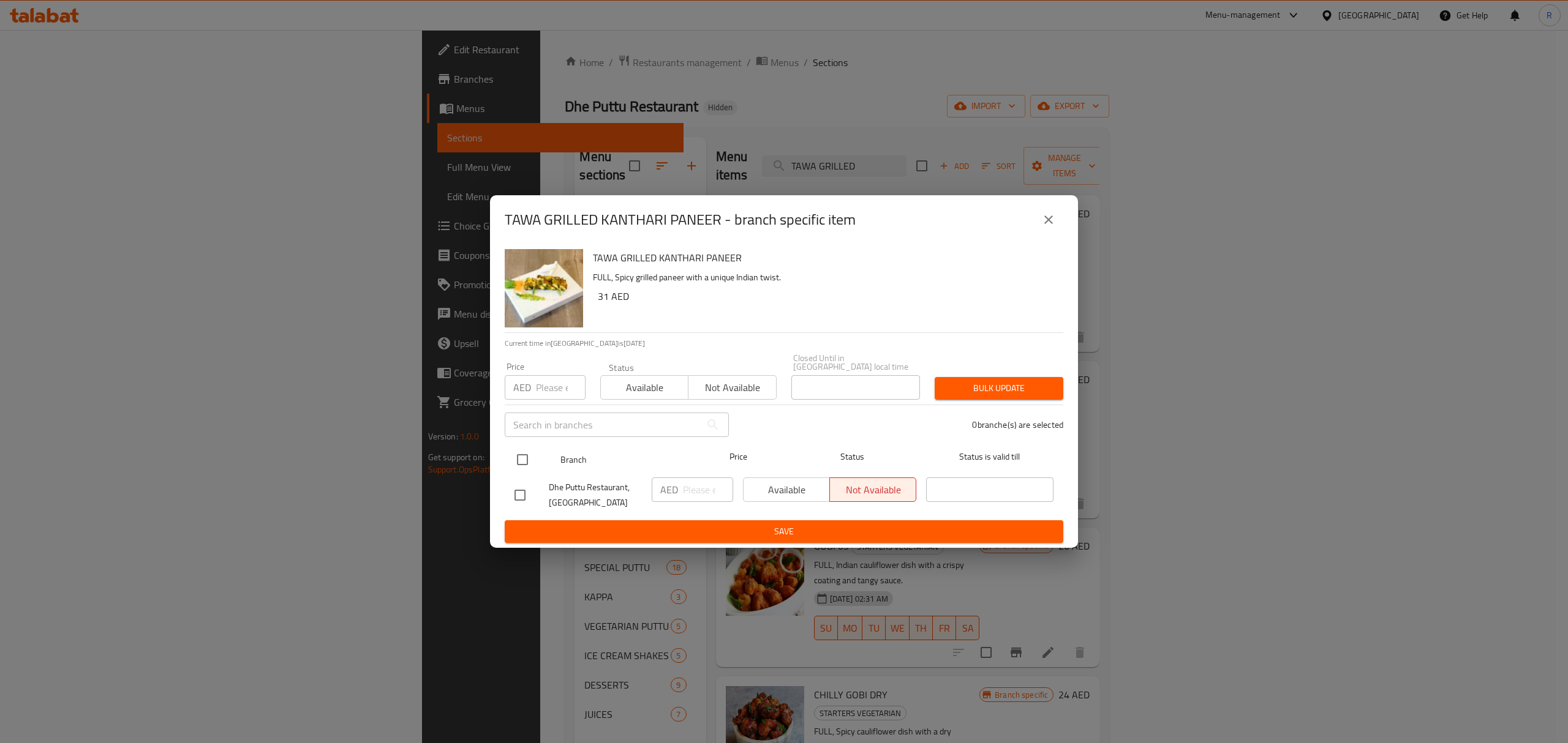
click at [522, 461] on input "checkbox" at bounding box center [522, 459] width 26 height 26
checkbox input "true"
click at [689, 485] on input "number" at bounding box center [708, 490] width 50 height 25
paste input "33.50"
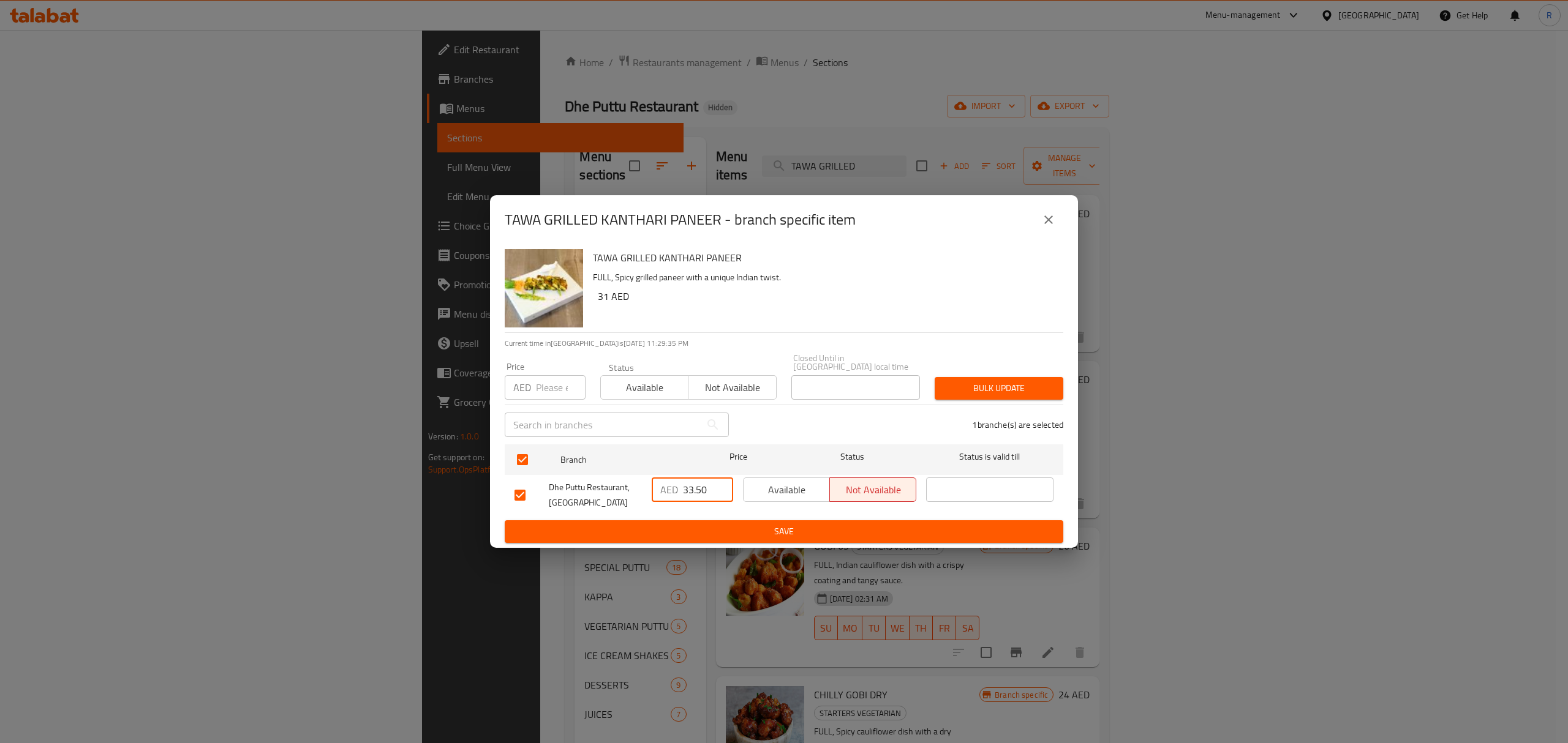
type input "33.50"
click at [704, 532] on span "Save" at bounding box center [784, 532] width 539 height 15
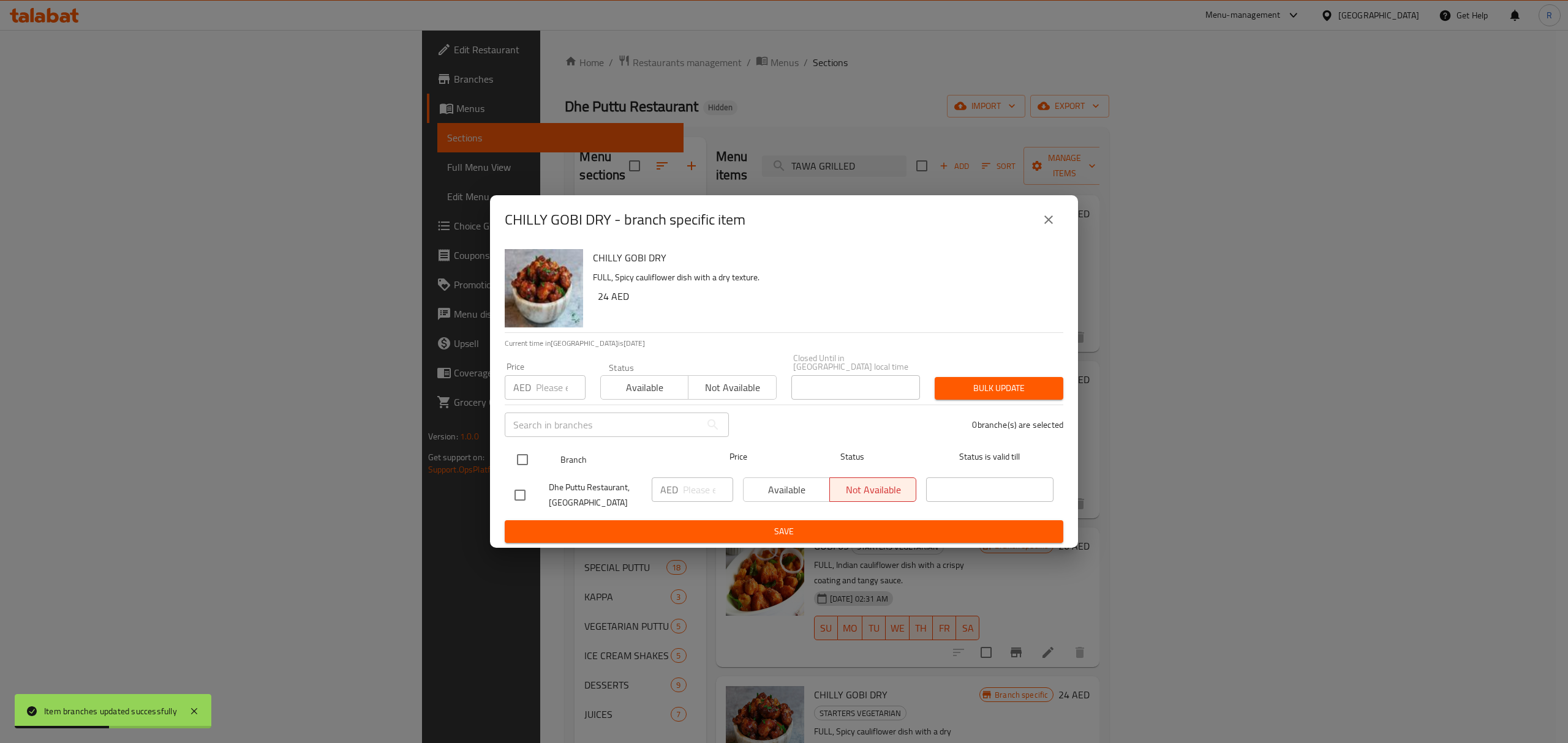
click at [527, 458] on input "checkbox" at bounding box center [522, 459] width 26 height 26
checkbox input "true"
click at [701, 496] on input "number" at bounding box center [708, 490] width 50 height 25
paste input "28.00"
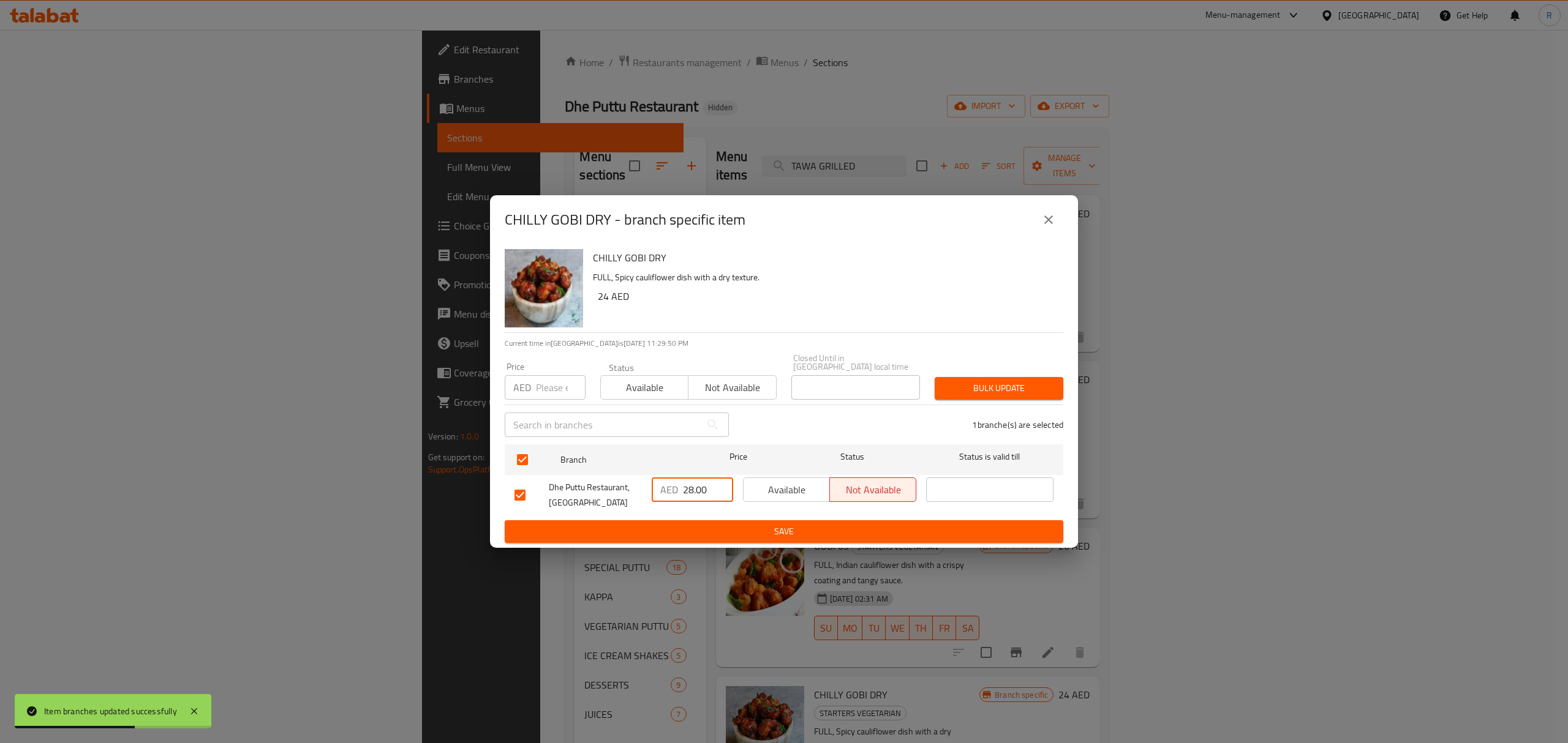
type input "28.00"
click at [706, 529] on span "Save" at bounding box center [784, 532] width 539 height 15
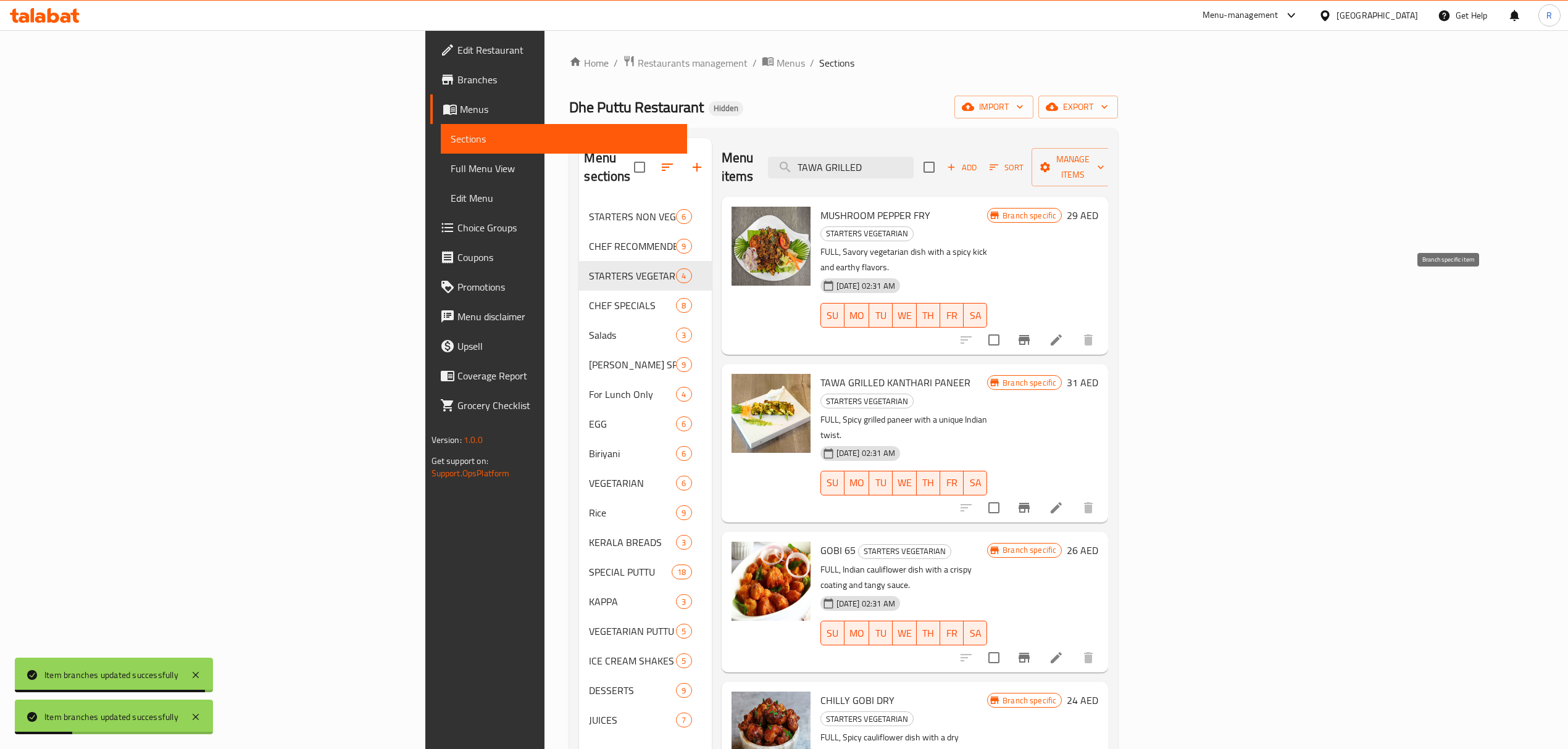
click at [1031, 332] on icon "Branch-specific-item" at bounding box center [1024, 339] width 15 height 14
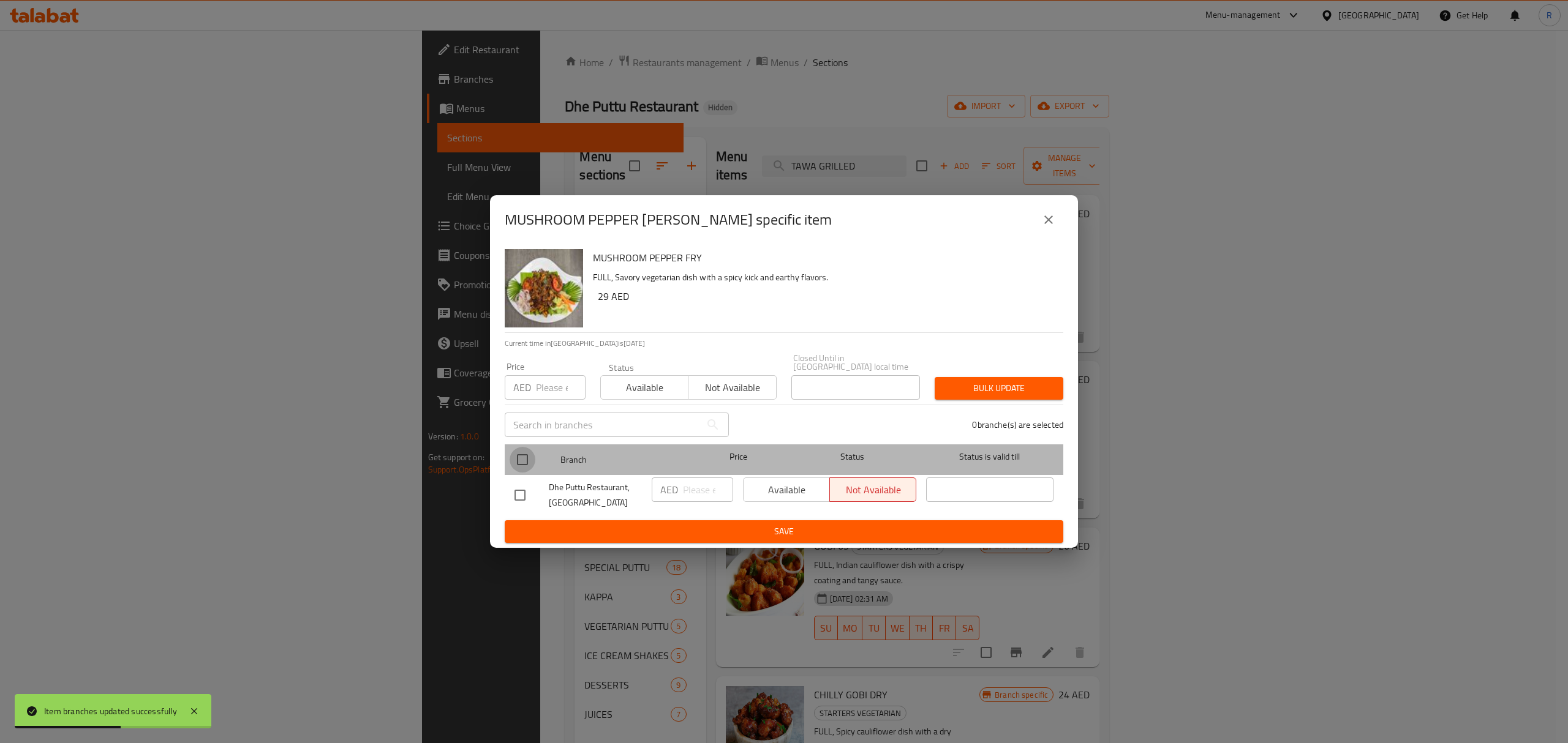
drag, startPoint x: 519, startPoint y: 454, endPoint x: 632, endPoint y: 499, distance: 121.6
click at [519, 456] on input "checkbox" at bounding box center [522, 459] width 26 height 26
checkbox input "true"
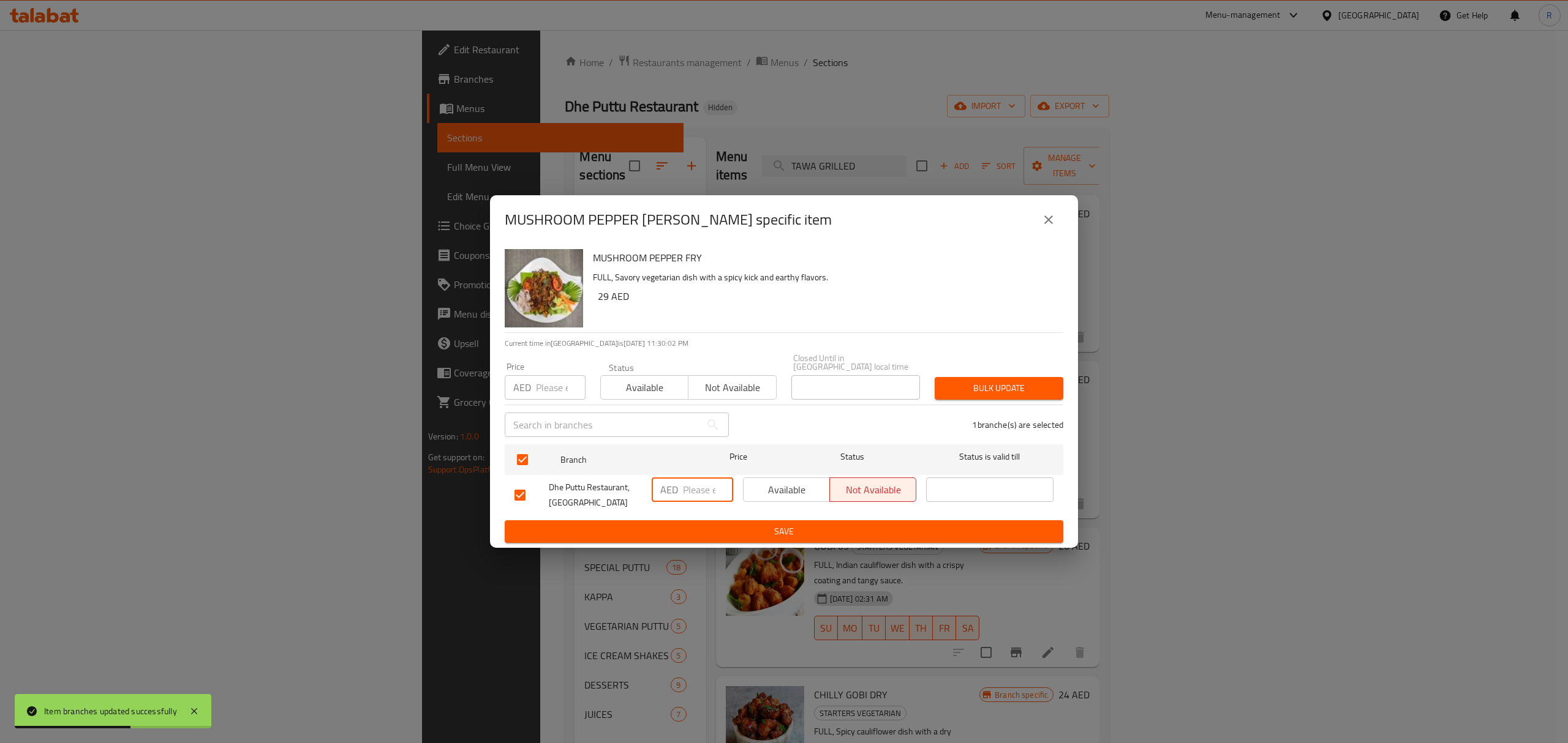
click at [686, 481] on input "number" at bounding box center [708, 490] width 50 height 25
paste input "30.50"
type input "30.50"
drag, startPoint x: 704, startPoint y: 539, endPoint x: 699, endPoint y: 517, distance: 22.6
click at [704, 542] on button "Save" at bounding box center [784, 532] width 558 height 23
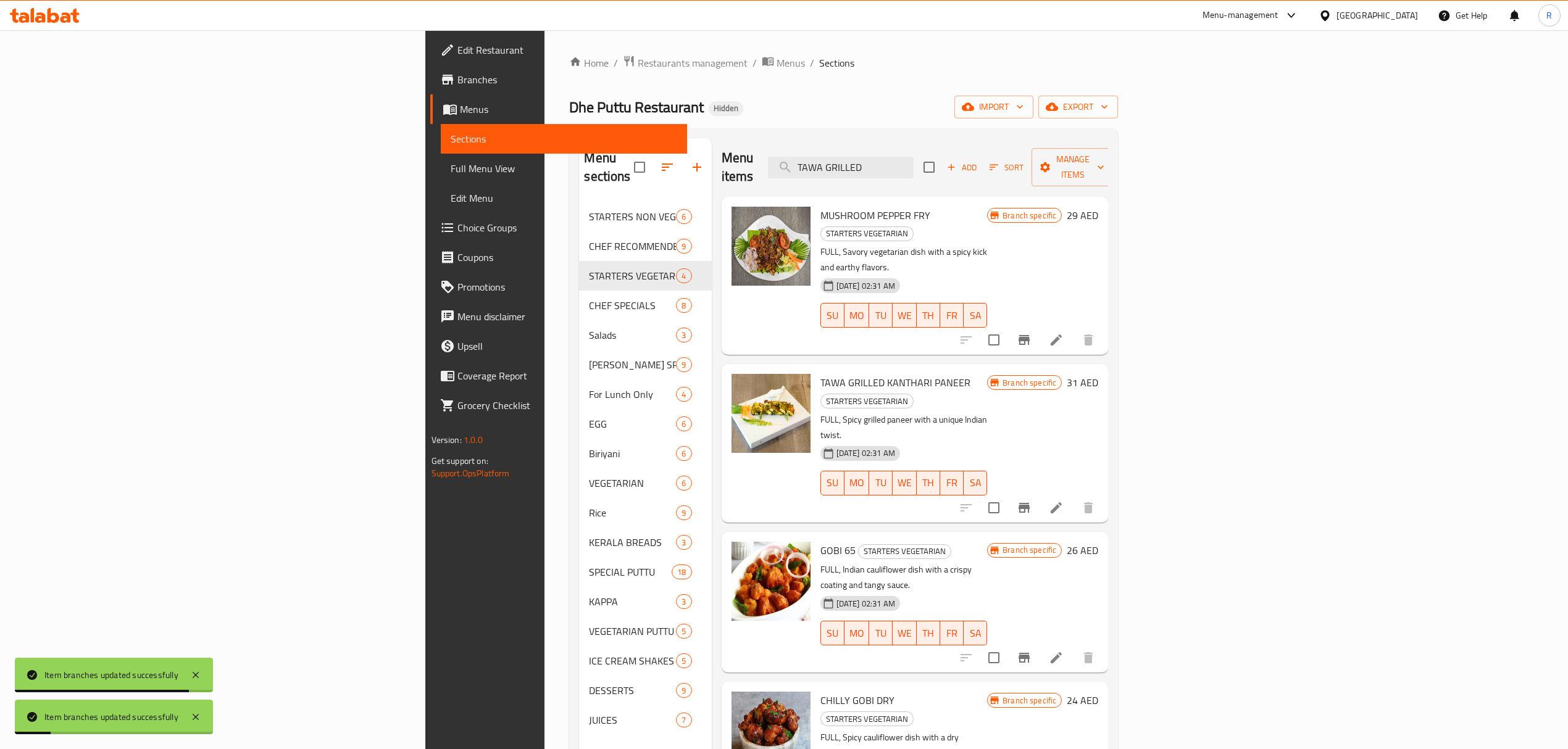
click at [1031, 650] on icon "Branch-specific-item" at bounding box center [1024, 657] width 15 height 14
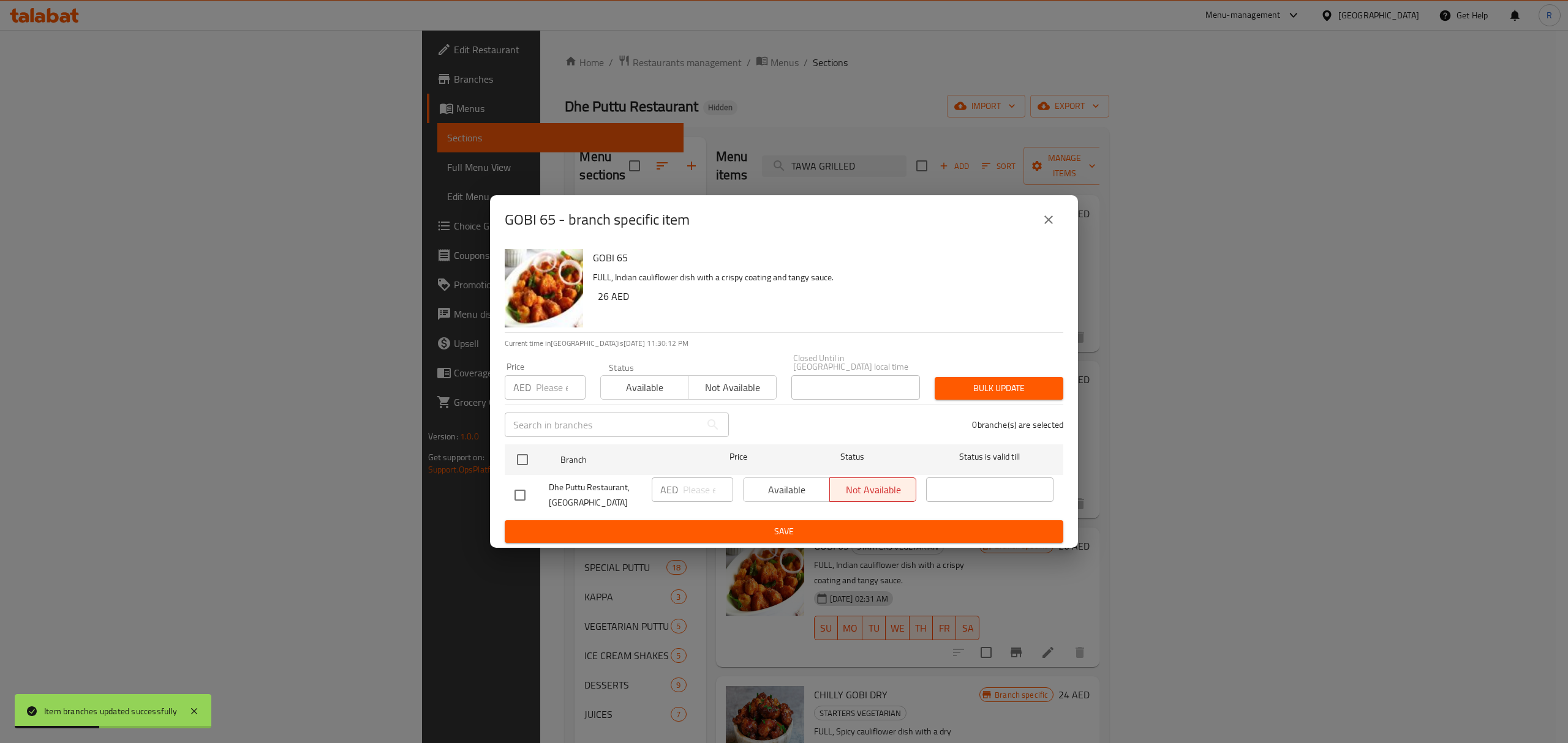
drag, startPoint x: 527, startPoint y: 486, endPoint x: 583, endPoint y: 499, distance: 57.5
click at [527, 487] on input "checkbox" at bounding box center [520, 495] width 26 height 26
checkbox input "true"
click at [694, 493] on input "number" at bounding box center [708, 490] width 50 height 25
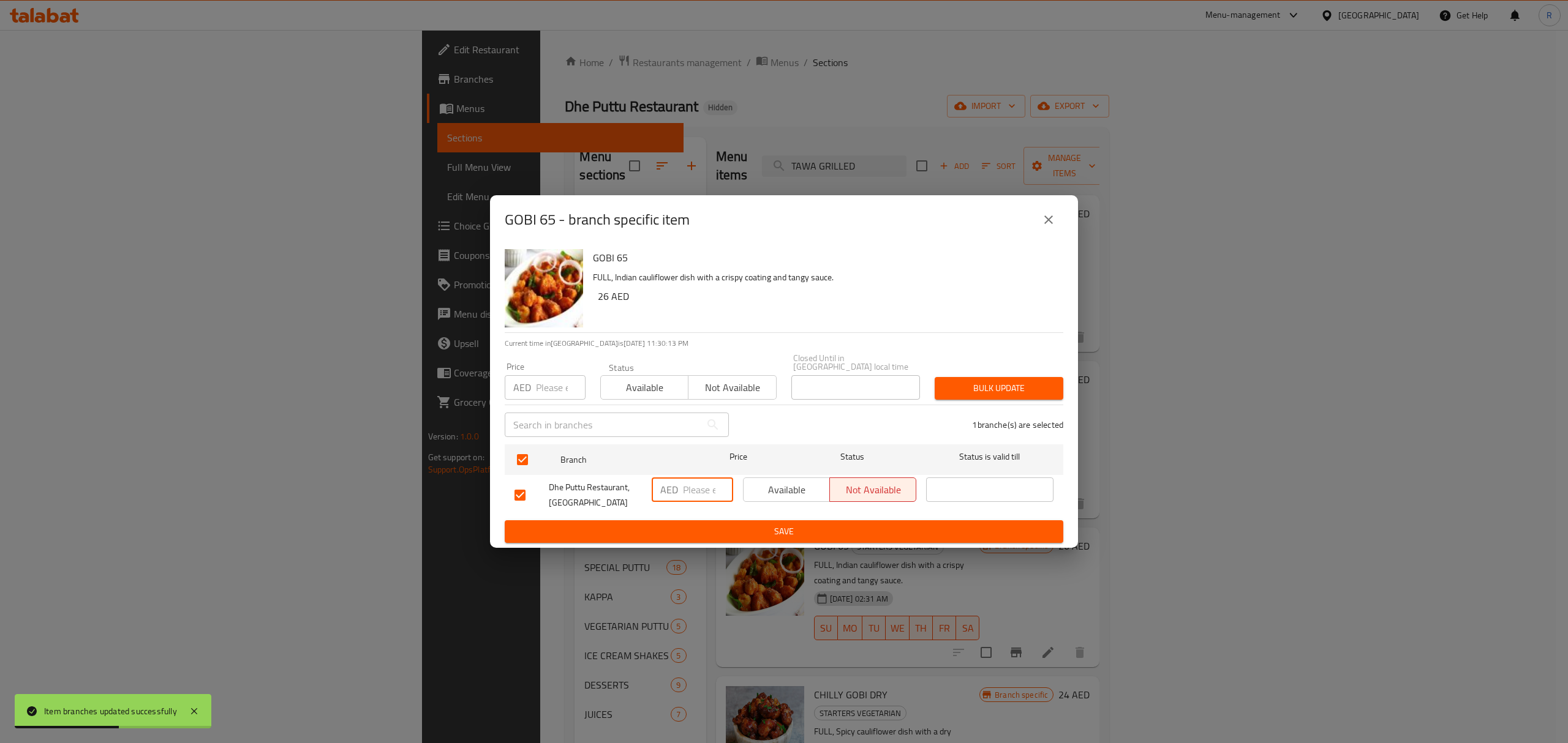
paste input "29.50"
type input "29.50"
click at [709, 532] on span "Save" at bounding box center [784, 532] width 539 height 15
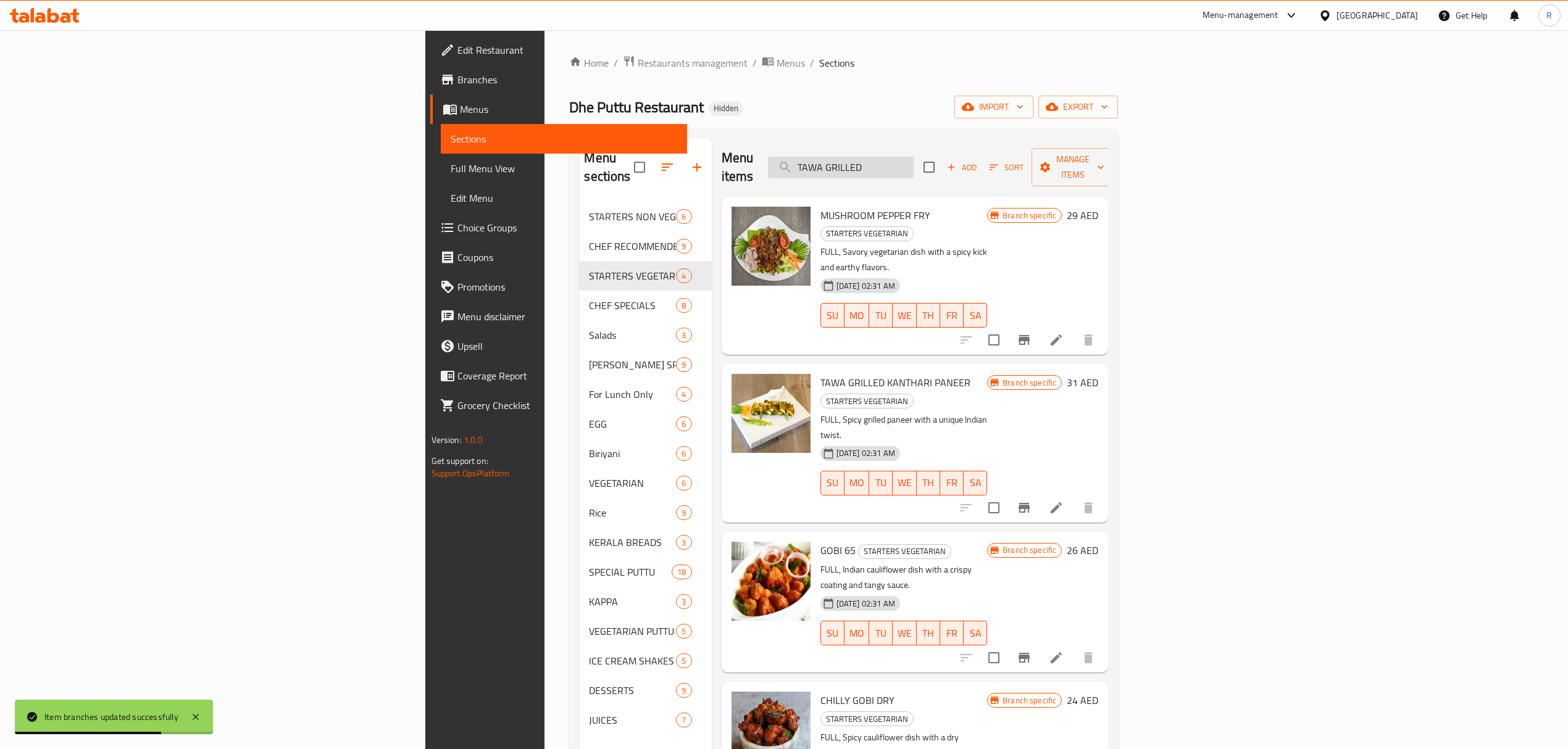
click at [914, 157] on input "TAWA GRILLED" at bounding box center [840, 167] width 146 height 21
paste input "GOBI MANCHURIAN DRY"
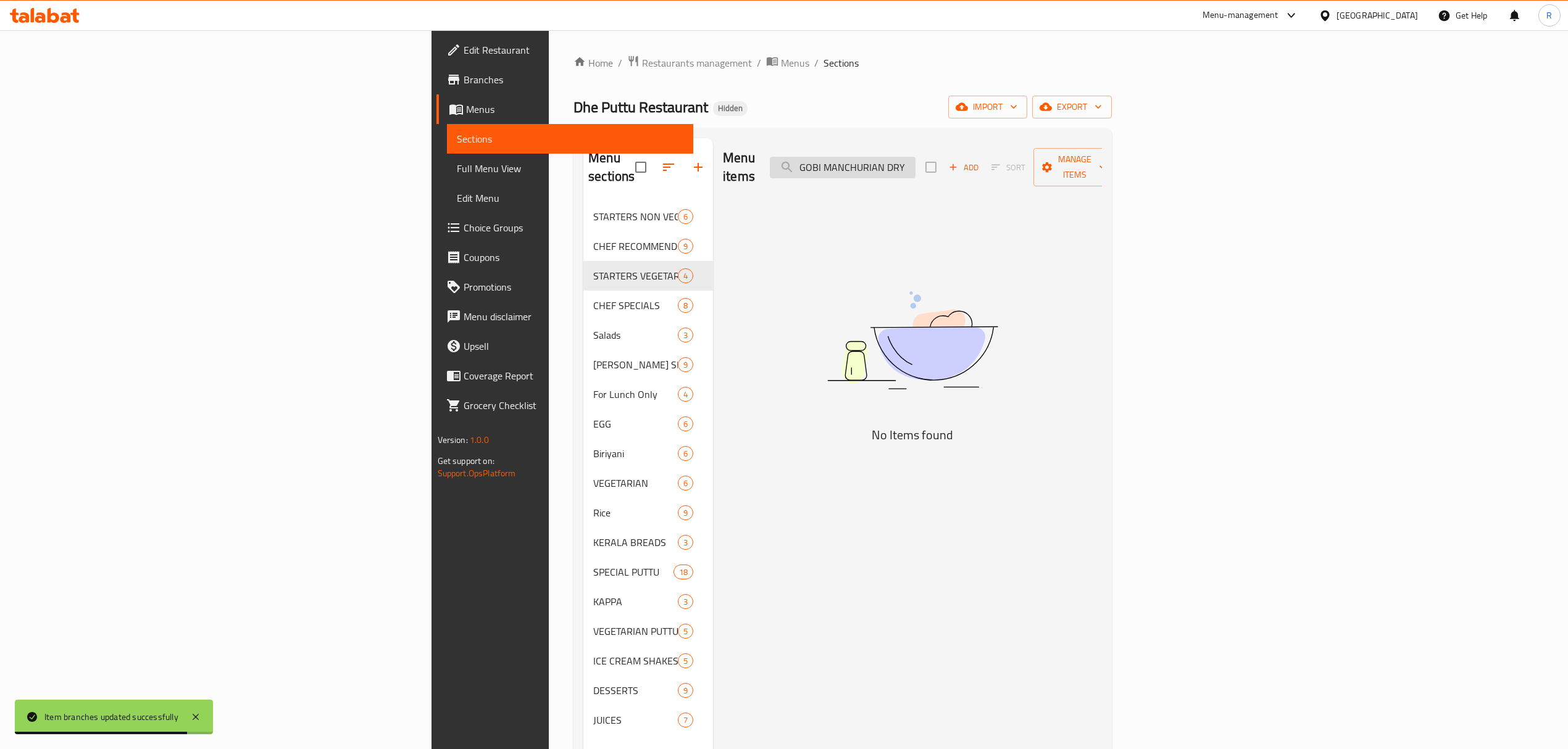
click at [915, 157] on input "GOBI MANCHURIAN DRY" at bounding box center [842, 167] width 146 height 21
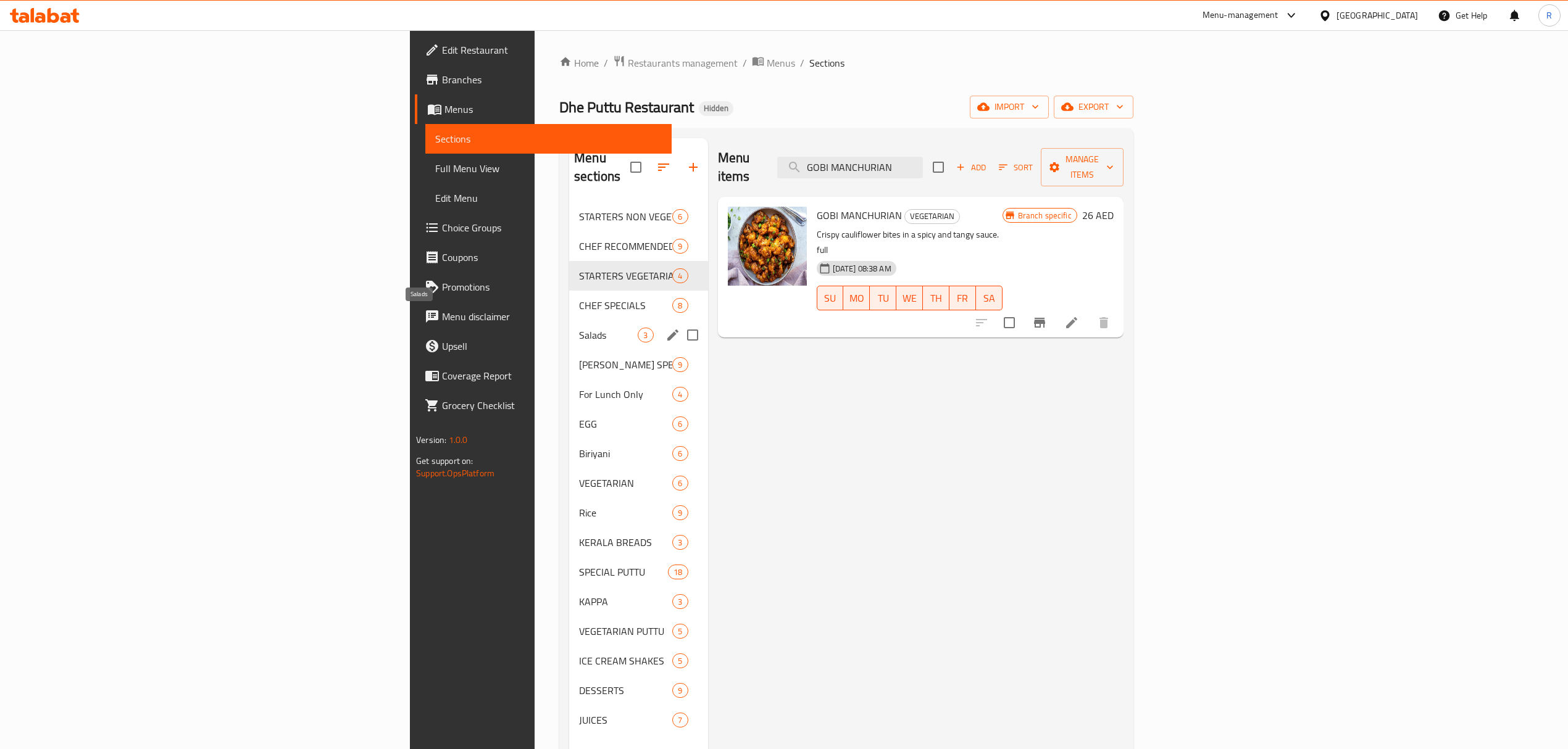
click at [579, 328] on span "Salads" at bounding box center [608, 334] width 59 height 14
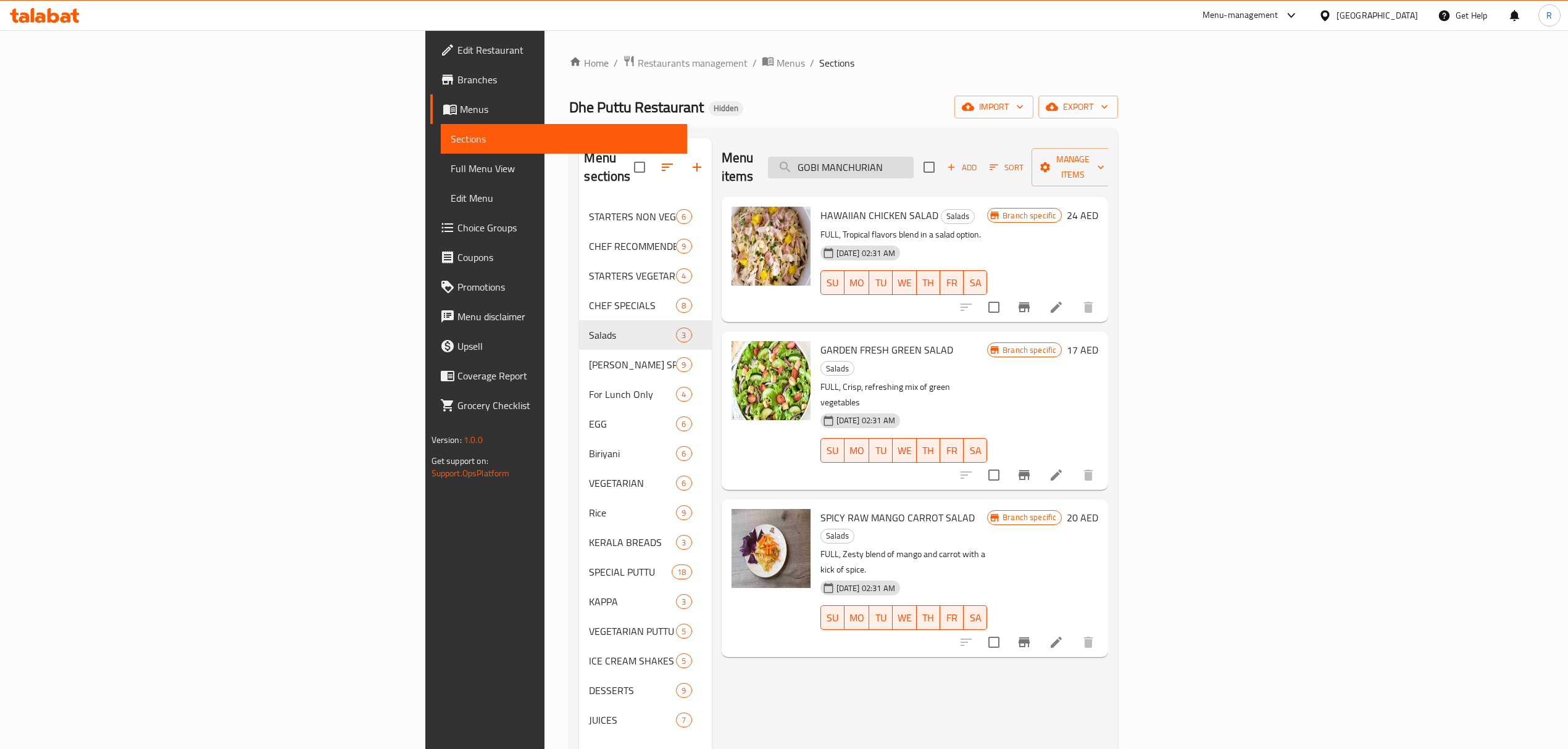
click at [914, 160] on input "GOBI MANCHURIAN" at bounding box center [840, 167] width 146 height 21
paste input "FRUIT CHAT"
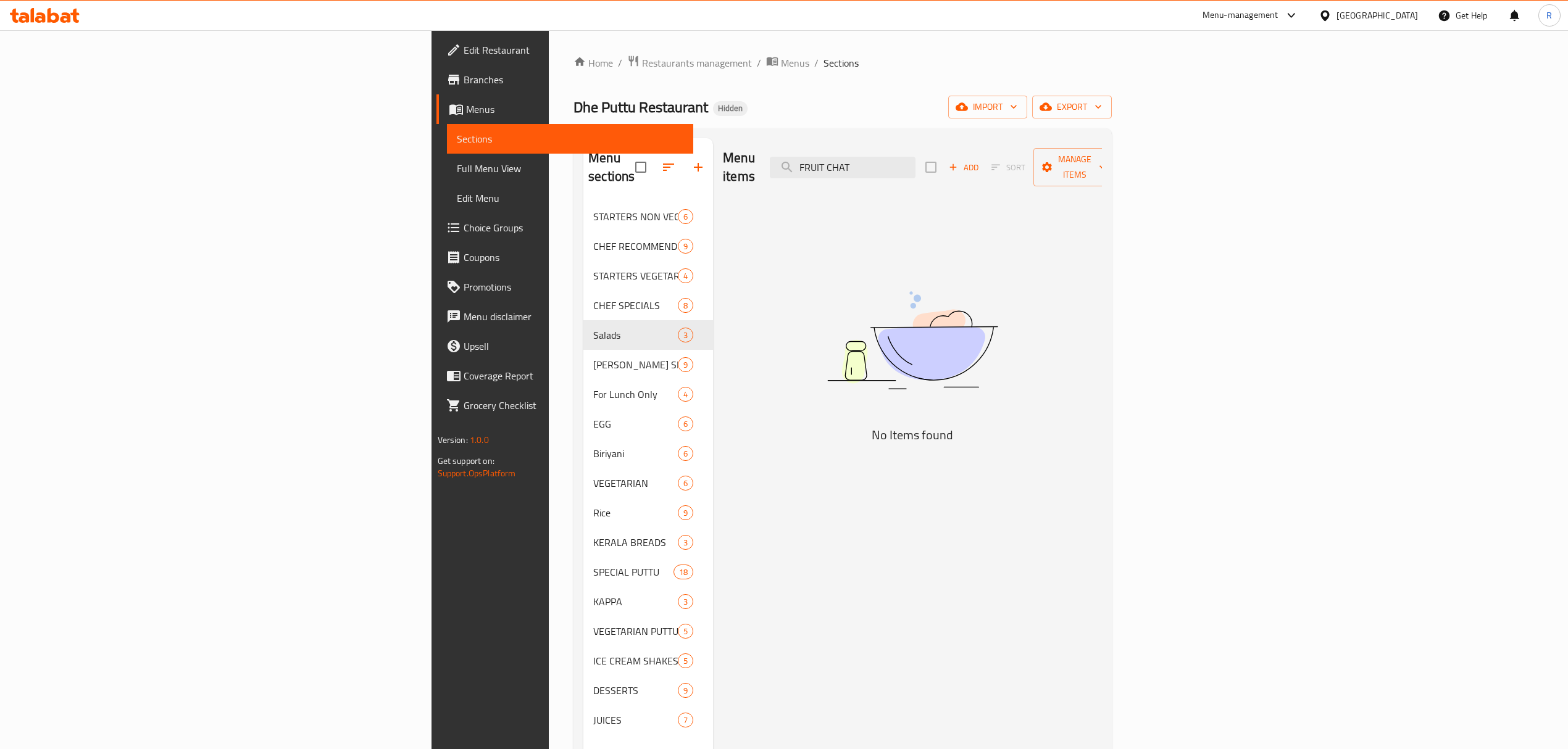
click at [1013, 142] on div "Menu items FRUIT CHAT Add Sort Manage items" at bounding box center [913, 167] width 379 height 59
click at [1013, 144] on div "Menu items FRUIT CHAT Add Sort Manage items" at bounding box center [913, 167] width 379 height 59
click at [915, 157] on input "FRUIT CHAT" at bounding box center [842, 167] width 146 height 21
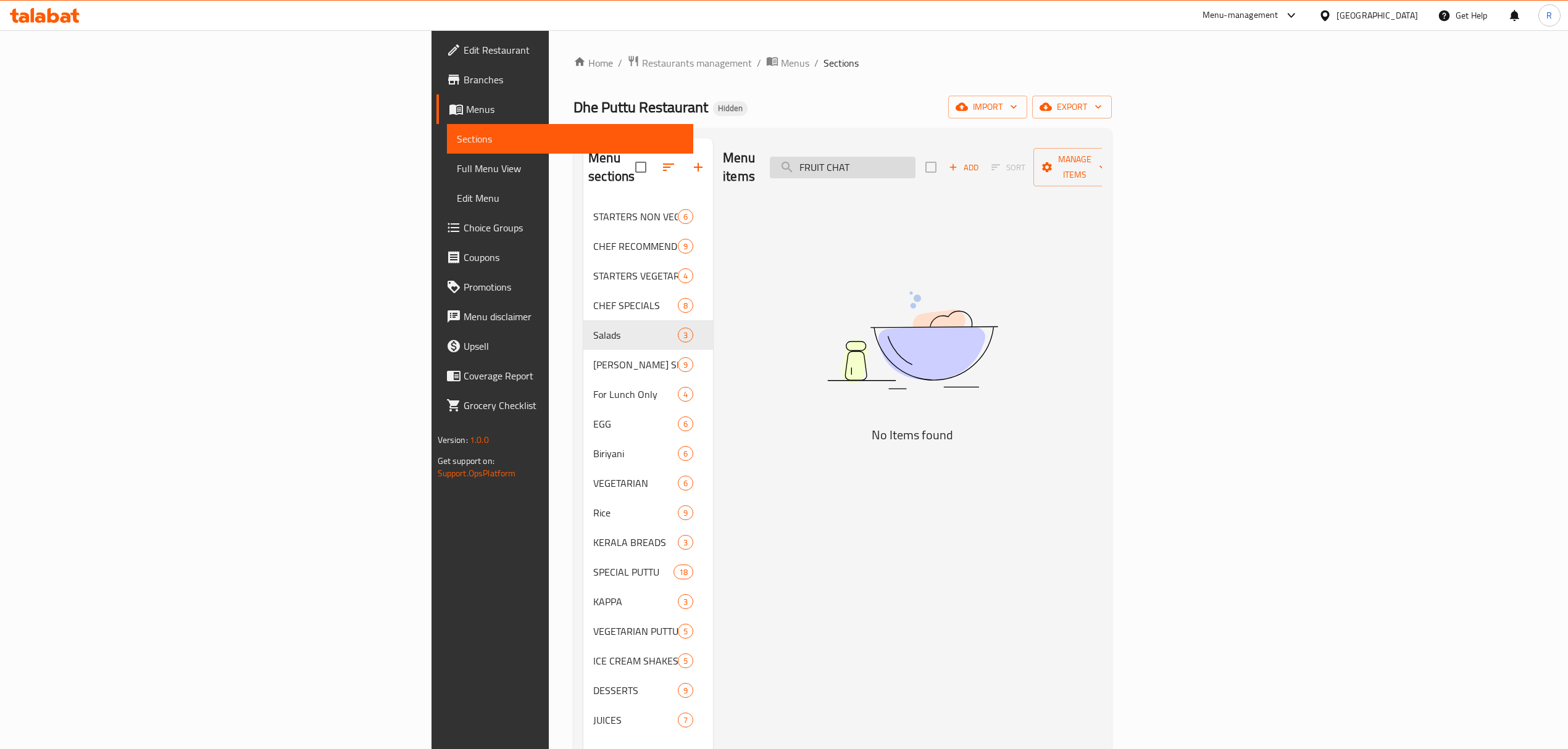
click at [915, 157] on input "FRUIT CHAT" at bounding box center [842, 167] width 146 height 21
type input "FRUIT"
click at [915, 157] on input "FRUIT" at bounding box center [842, 167] width 146 height 21
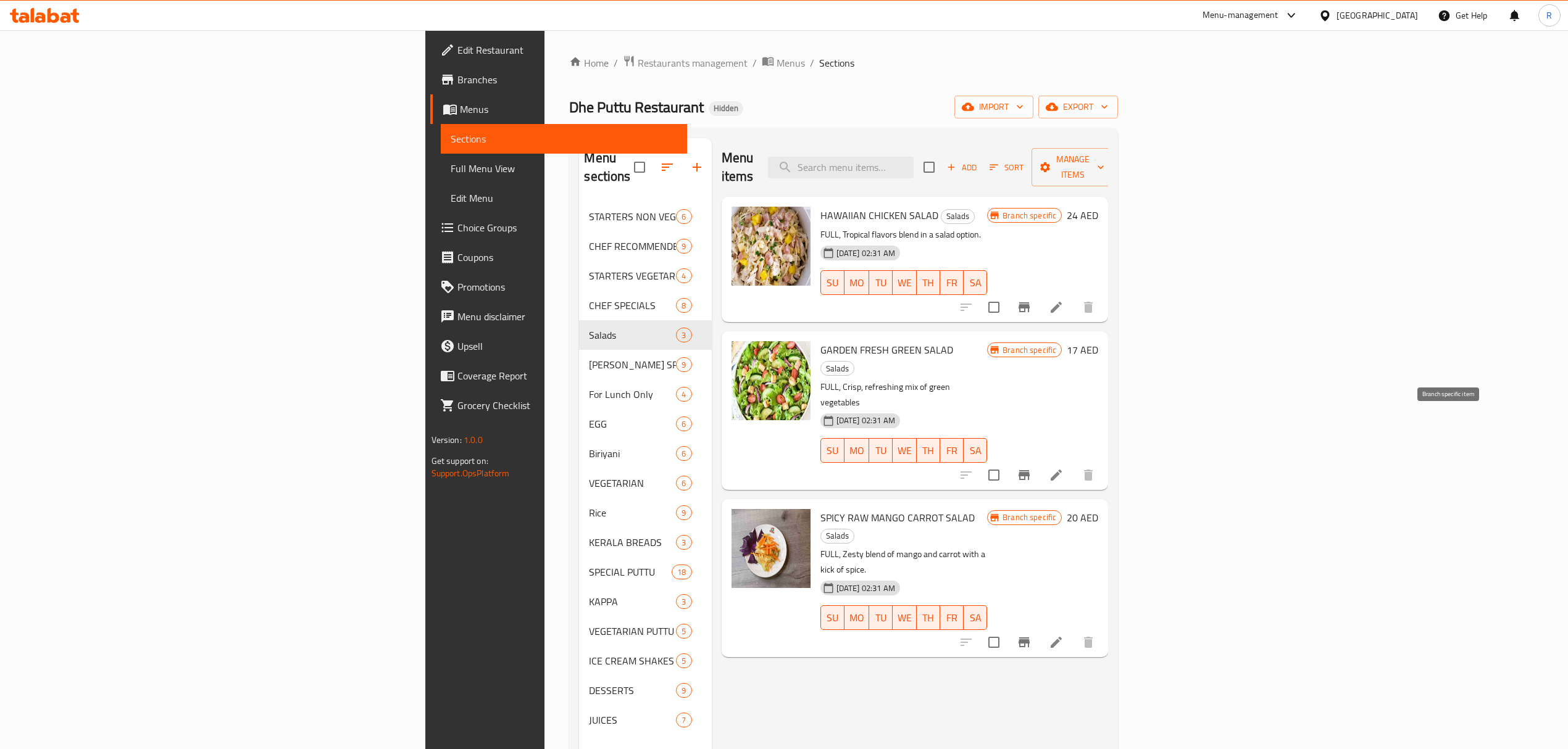
click at [1039, 460] on button "Branch-specific-item" at bounding box center [1024, 475] width 30 height 30
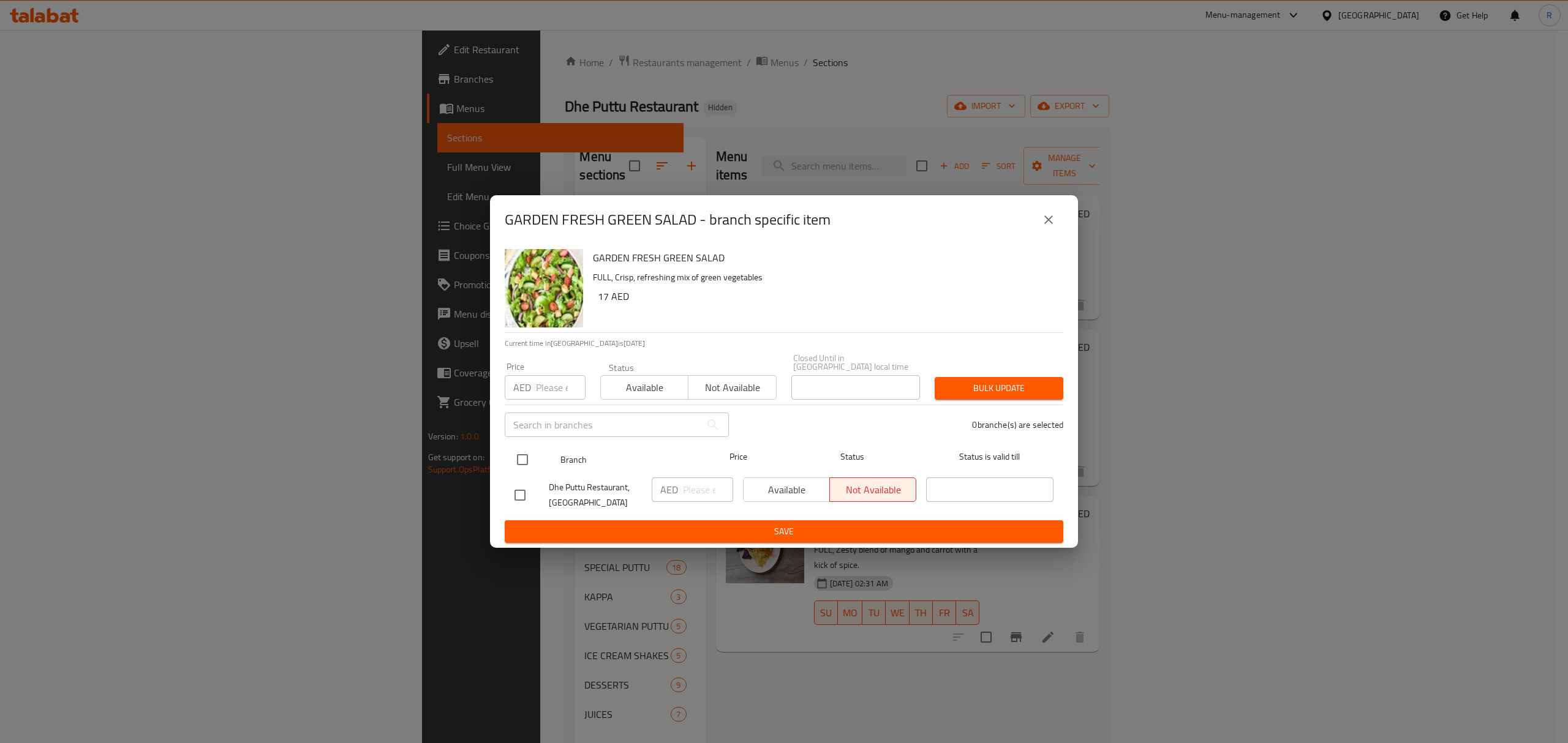
click at [525, 458] on input "checkbox" at bounding box center [522, 459] width 26 height 26
checkbox input "true"
click at [699, 490] on input "number" at bounding box center [708, 490] width 50 height 25
paste input "20.50"
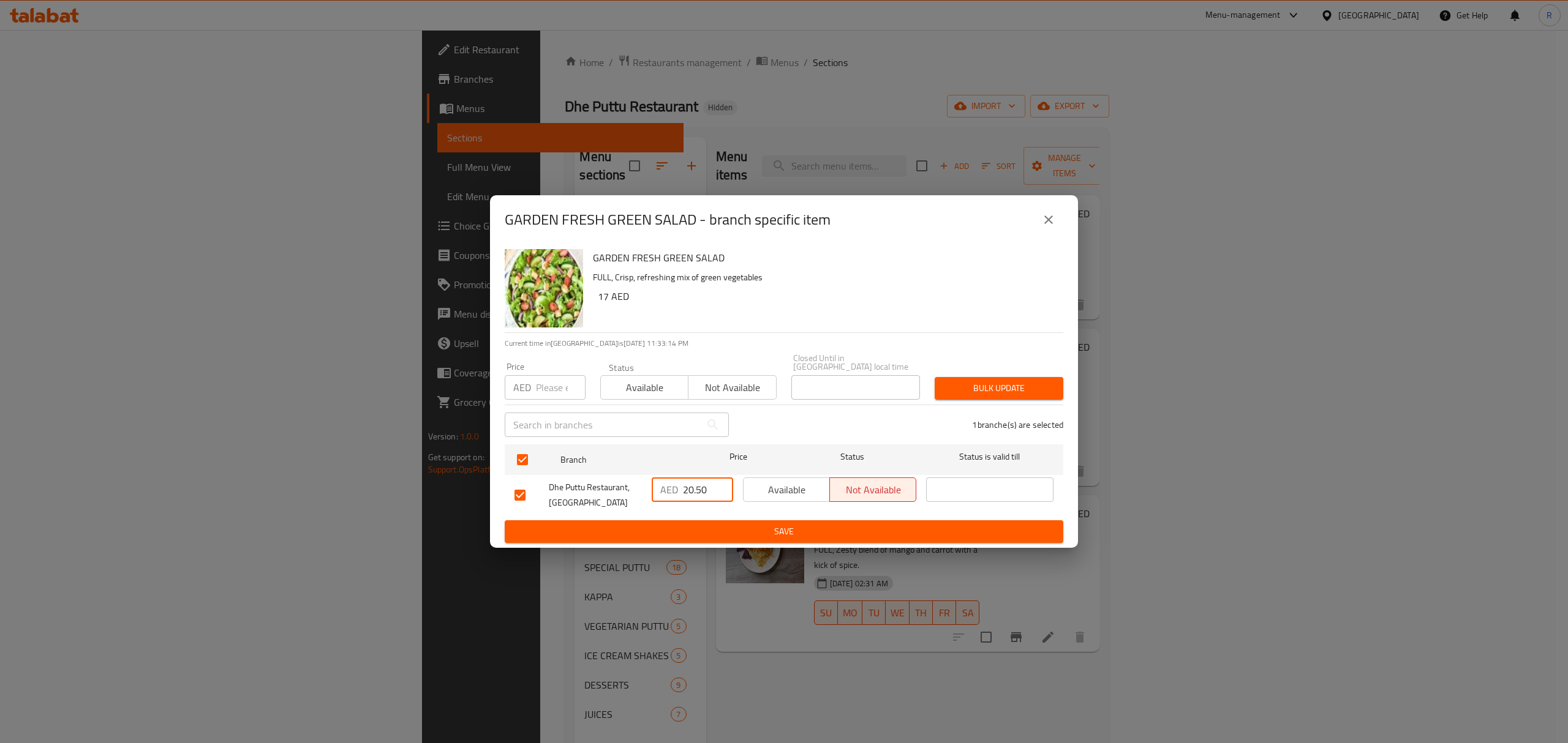
type input "20.50"
click at [700, 530] on span "Save" at bounding box center [784, 532] width 539 height 15
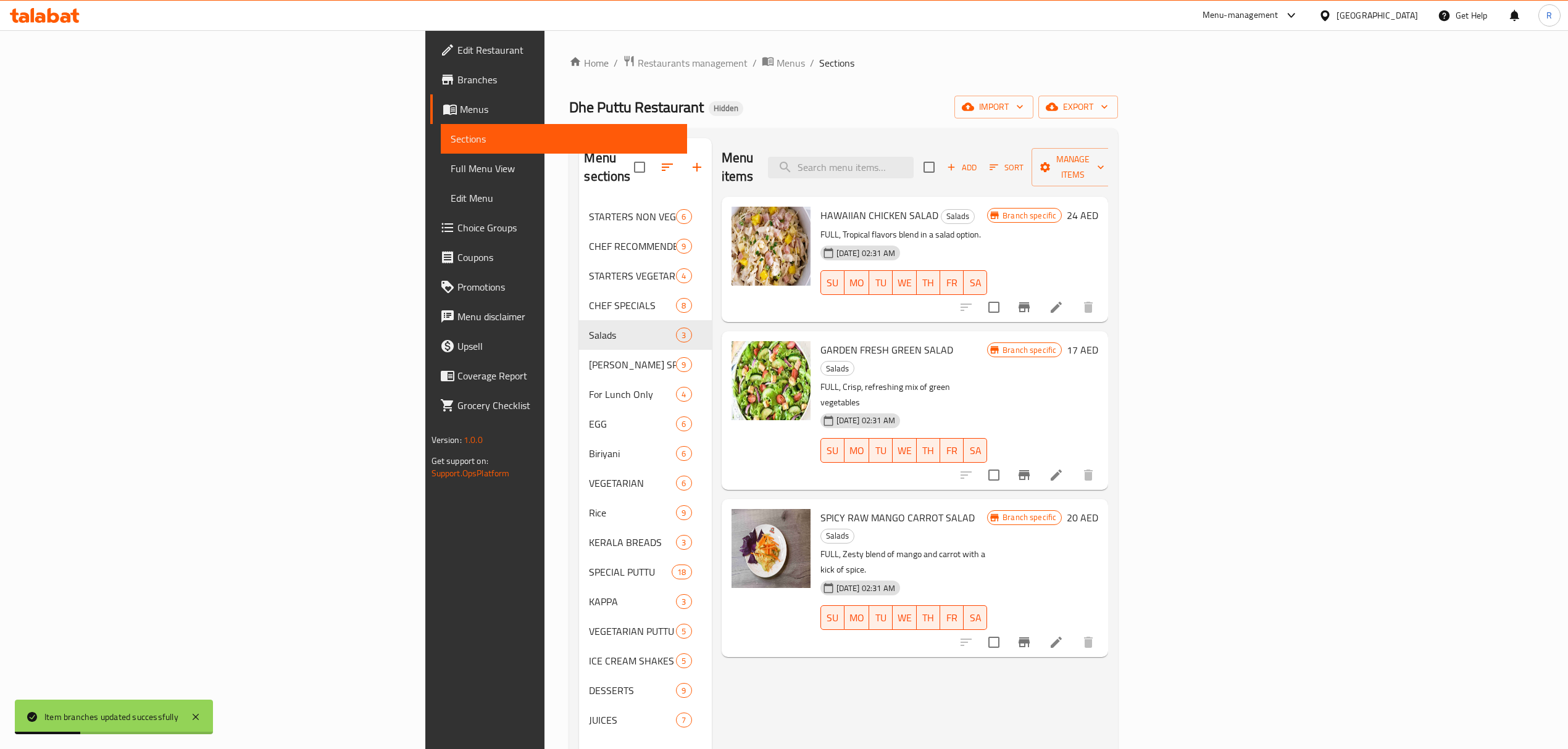
click at [1030, 638] on icon "Branch-specific-item" at bounding box center [1023, 643] width 11 height 10
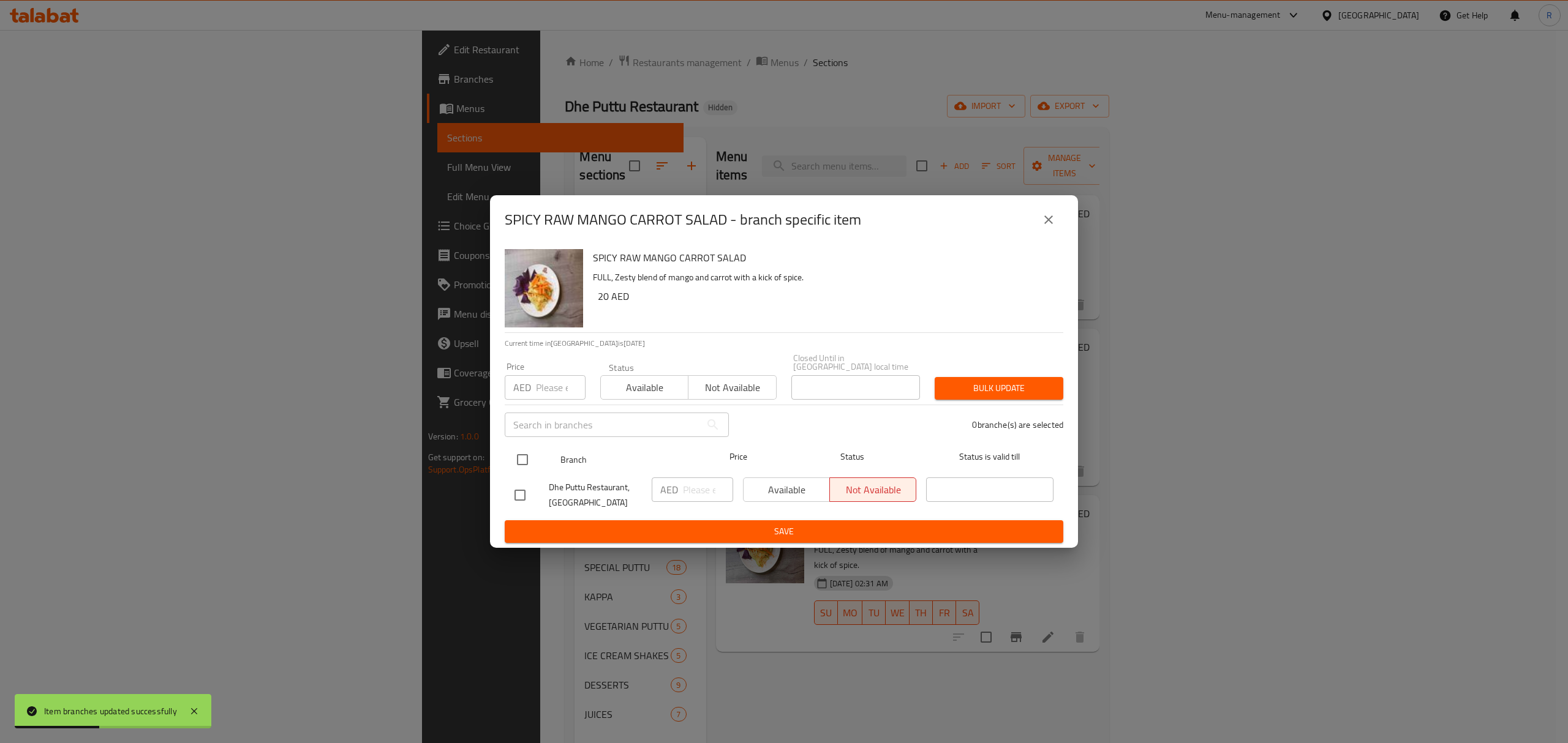
click at [520, 453] on input "checkbox" at bounding box center [522, 459] width 26 height 26
checkbox input "true"
drag, startPoint x: 691, startPoint y: 490, endPoint x: 713, endPoint y: 522, distance: 38.8
click at [691, 491] on input "number" at bounding box center [708, 490] width 50 height 25
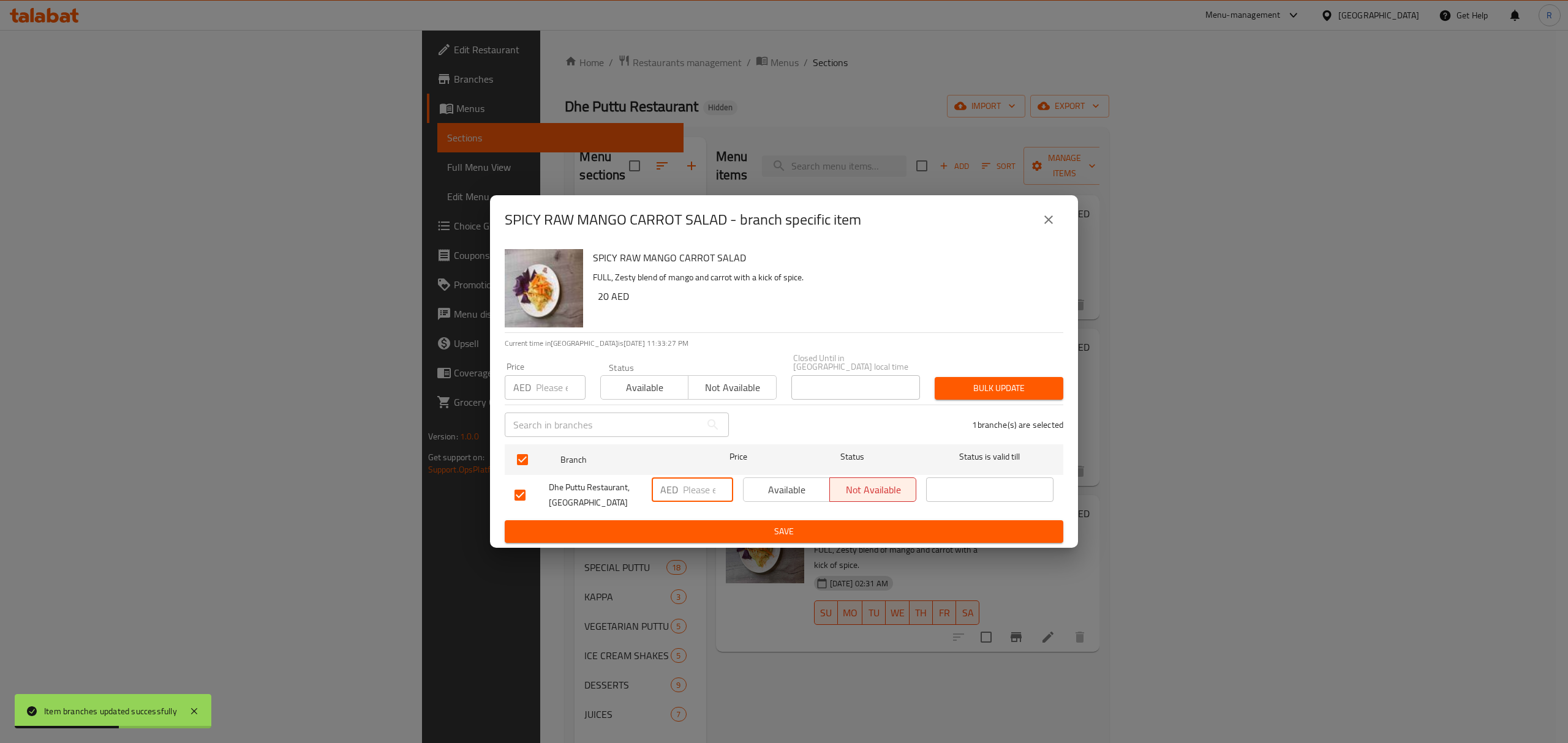
paste input "24.50"
type input "24.50"
click at [714, 524] on span "Save" at bounding box center [784, 532] width 539 height 15
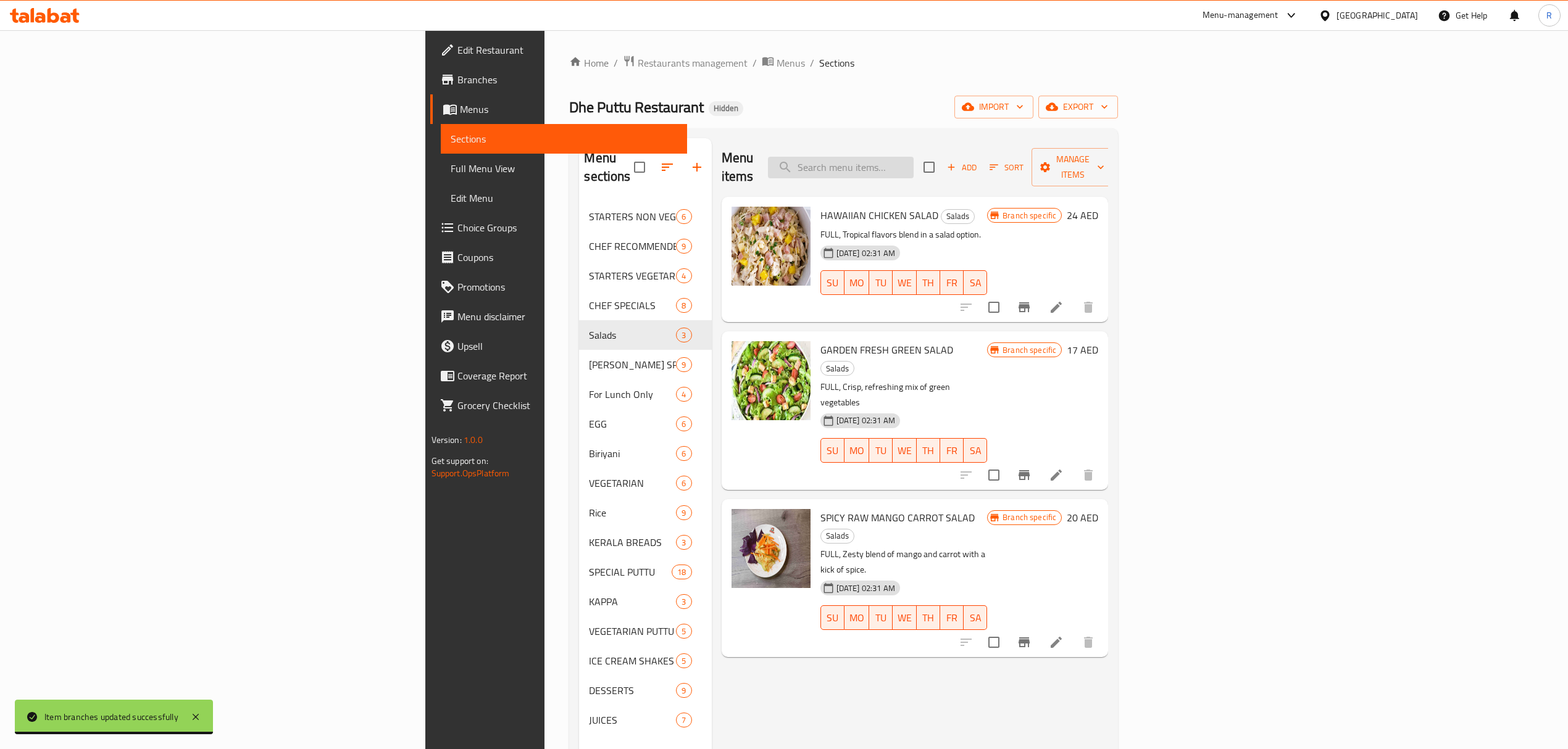
click at [914, 158] on input "search" at bounding box center [840, 167] width 146 height 21
paste input "[PERSON_NAME] PUTTU"
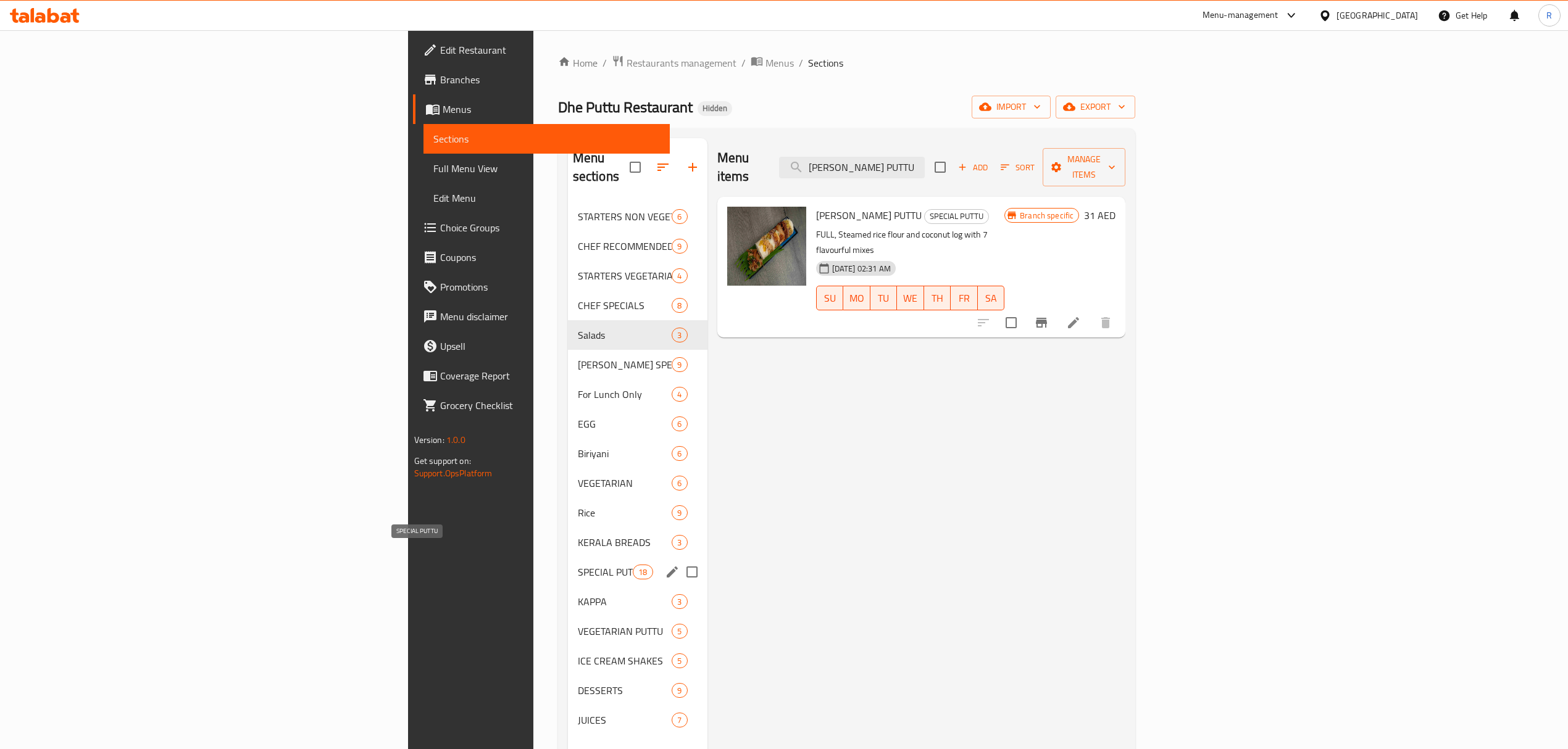
type input "[PERSON_NAME] PUTTU"
click at [578, 564] on span "SPECIAL PUTTU" at bounding box center [605, 571] width 55 height 14
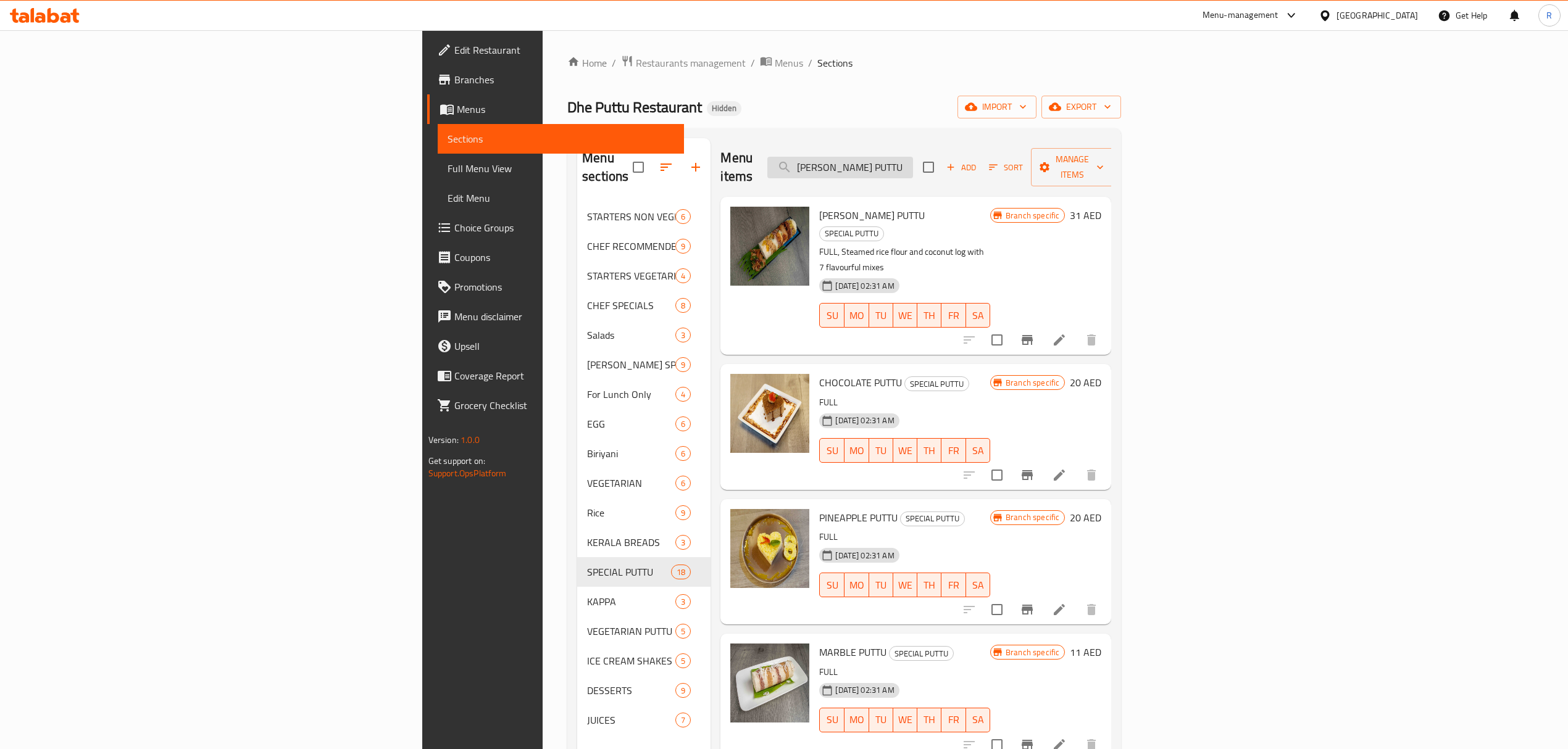
click at [913, 169] on input "[PERSON_NAME] PUTTU" at bounding box center [840, 167] width 146 height 21
click at [1034, 332] on icon "Branch-specific-item" at bounding box center [1027, 339] width 15 height 14
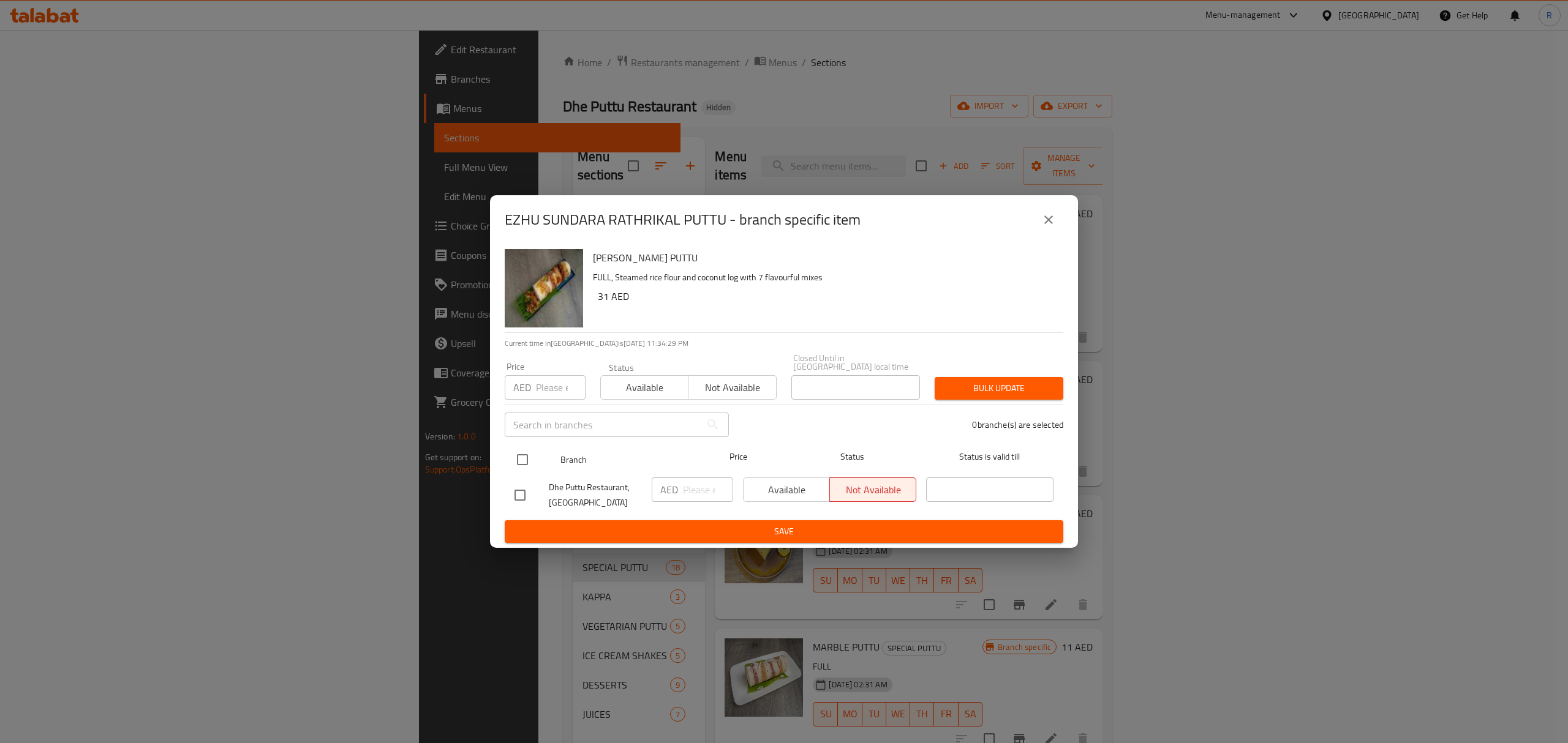
click at [523, 459] on input "checkbox" at bounding box center [522, 459] width 26 height 26
checkbox input "true"
click at [694, 492] on input "number" at bounding box center [708, 490] width 50 height 25
paste input "30.00"
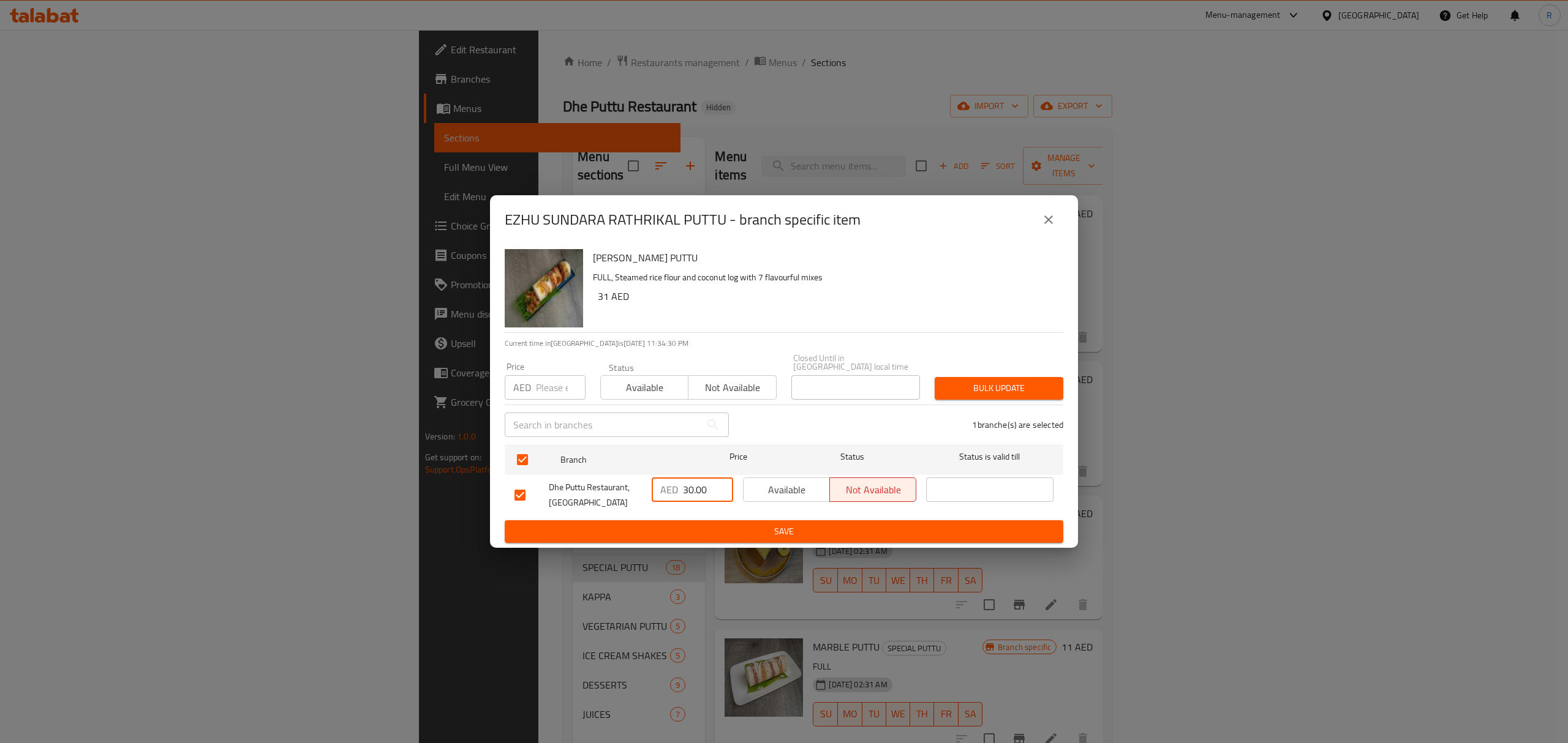
type input "30.00"
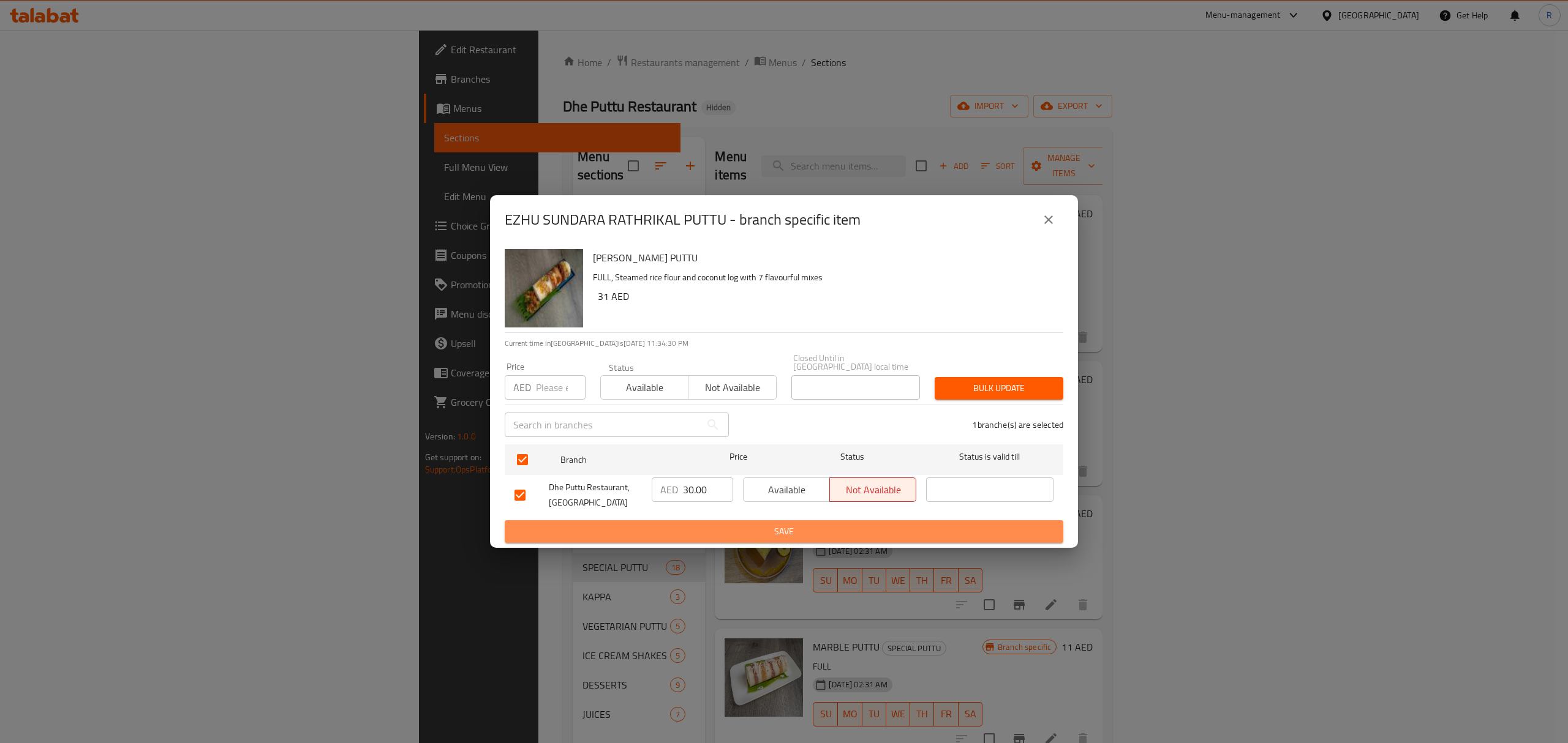
click at [702, 536] on span "Save" at bounding box center [784, 532] width 539 height 15
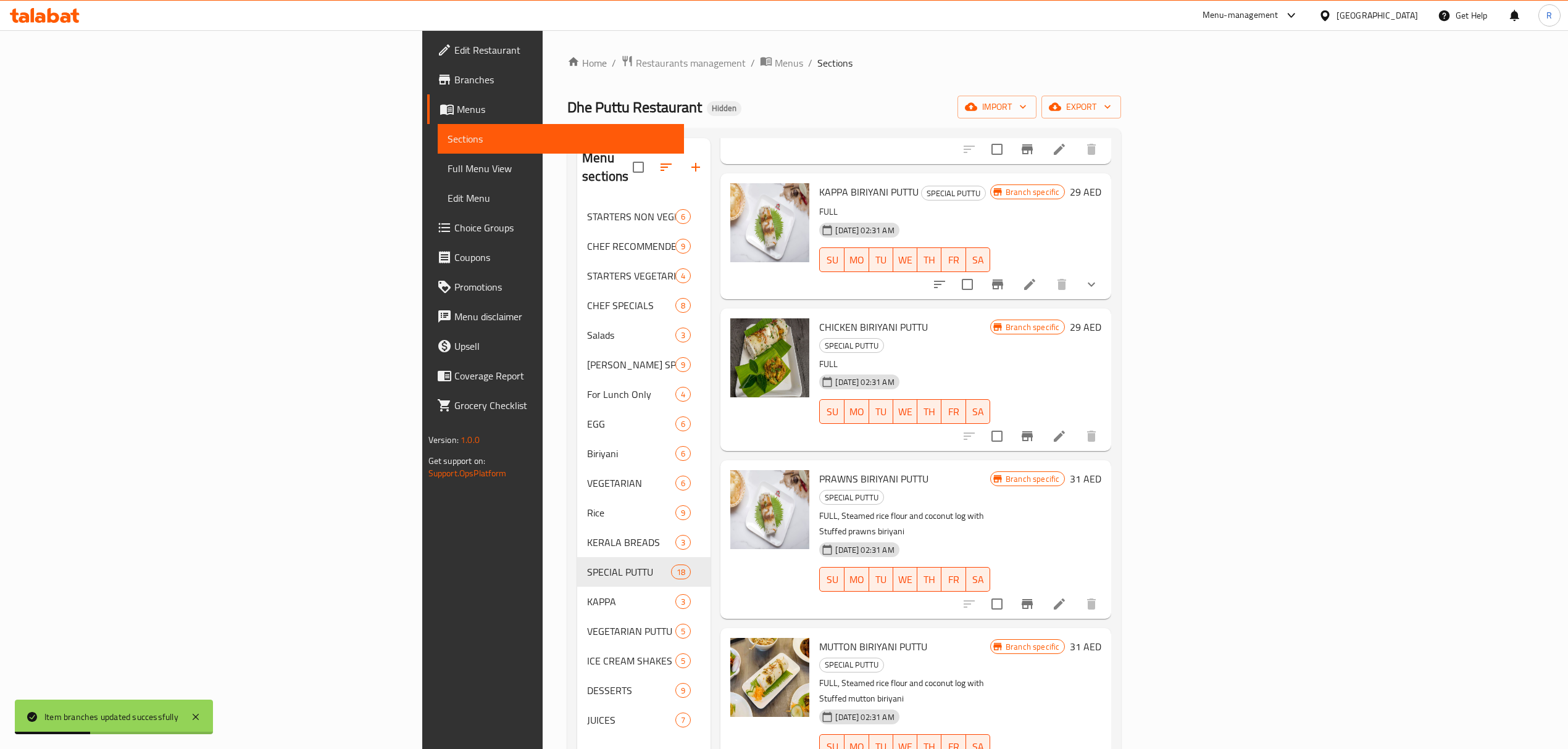
scroll to position [1708, 0]
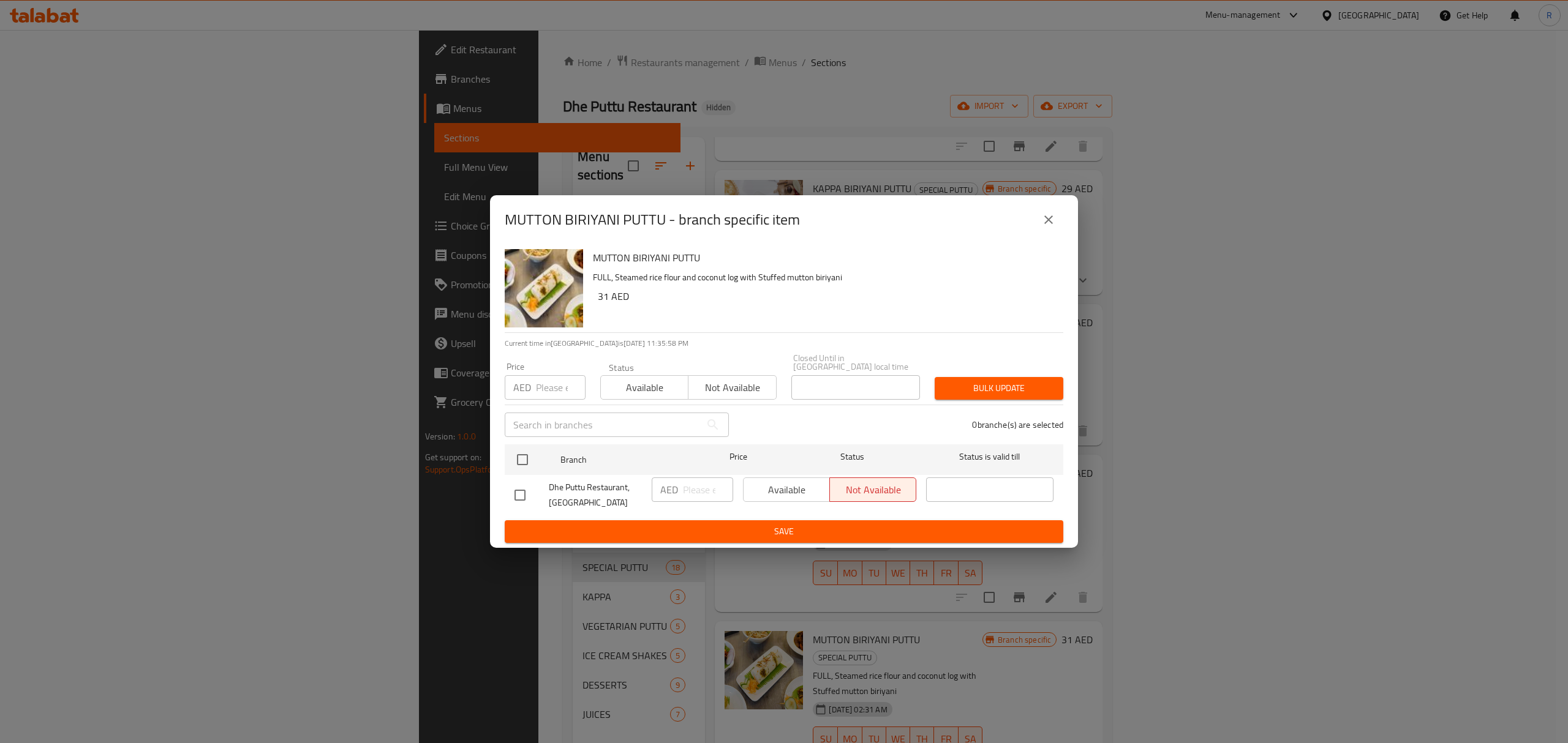
click at [534, 493] on div at bounding box center [531, 495] width 35 height 26
click at [523, 498] on input "checkbox" at bounding box center [520, 495] width 26 height 26
checkbox input "true"
click at [708, 493] on input "number" at bounding box center [708, 490] width 50 height 25
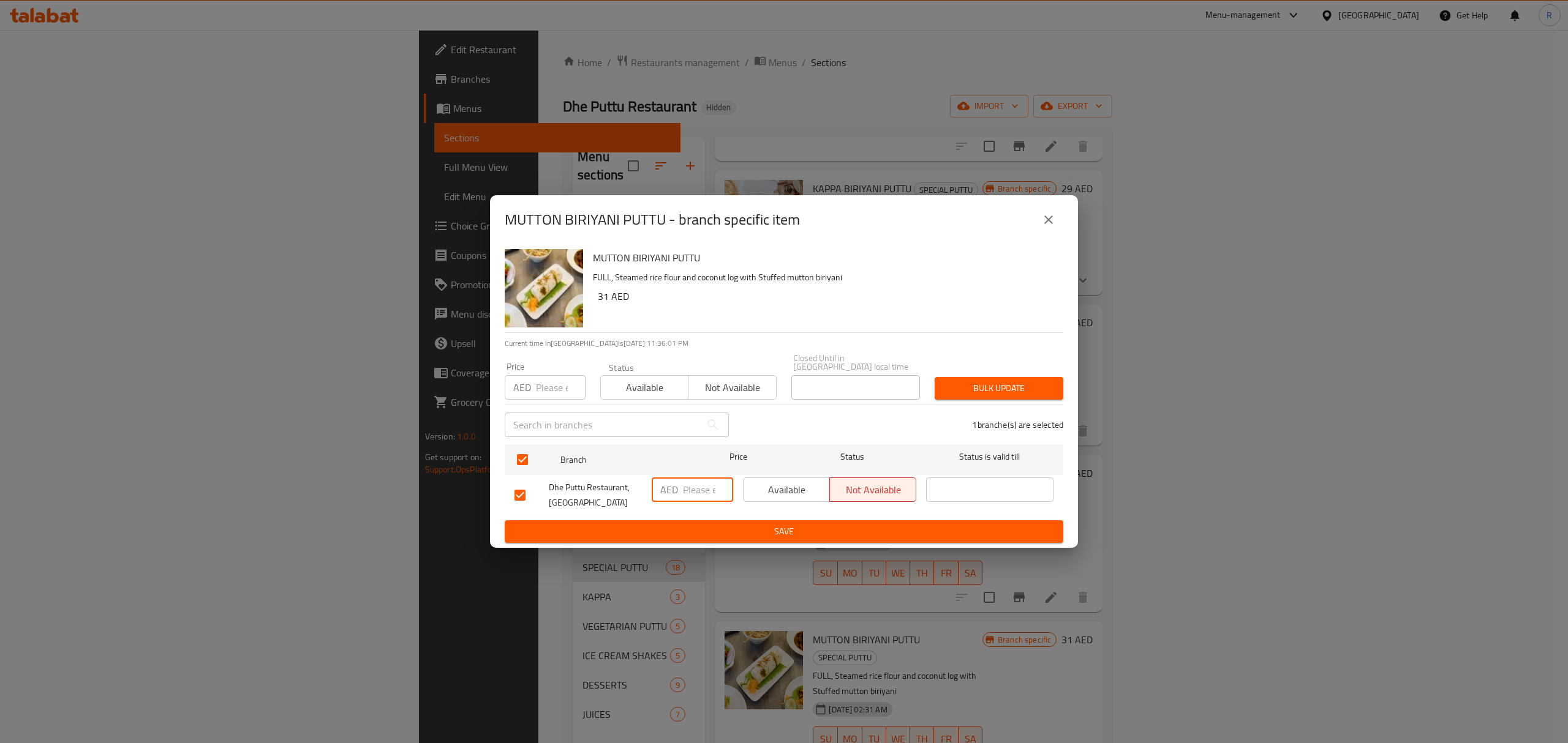
click at [687, 495] on input "number" at bounding box center [708, 490] width 50 height 25
type input "30"
click at [742, 532] on span "Save" at bounding box center [784, 532] width 539 height 15
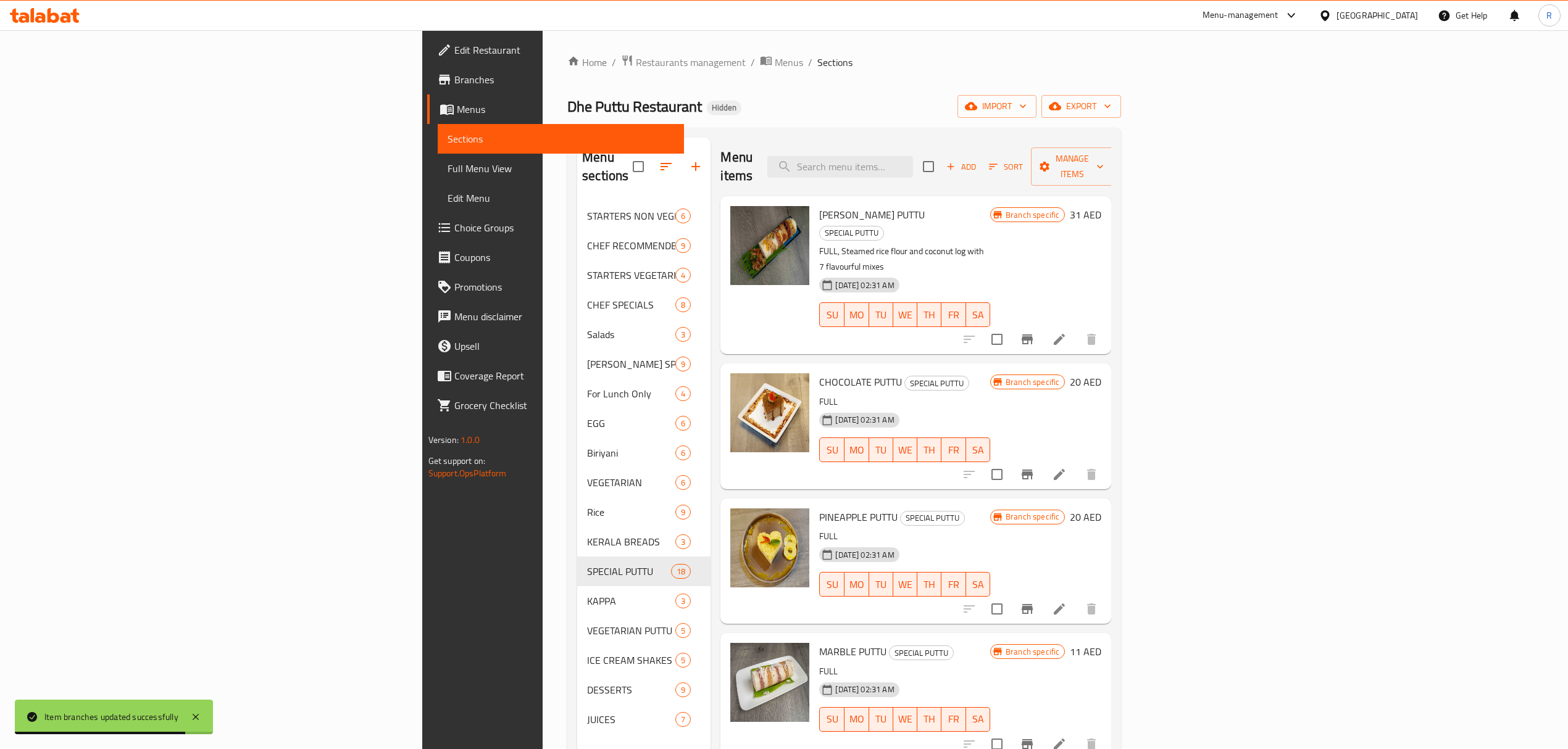
scroll to position [0, 0]
click at [913, 157] on input "search" at bounding box center [840, 167] width 146 height 21
paste input "FISH BIRIYANI PUTTU"
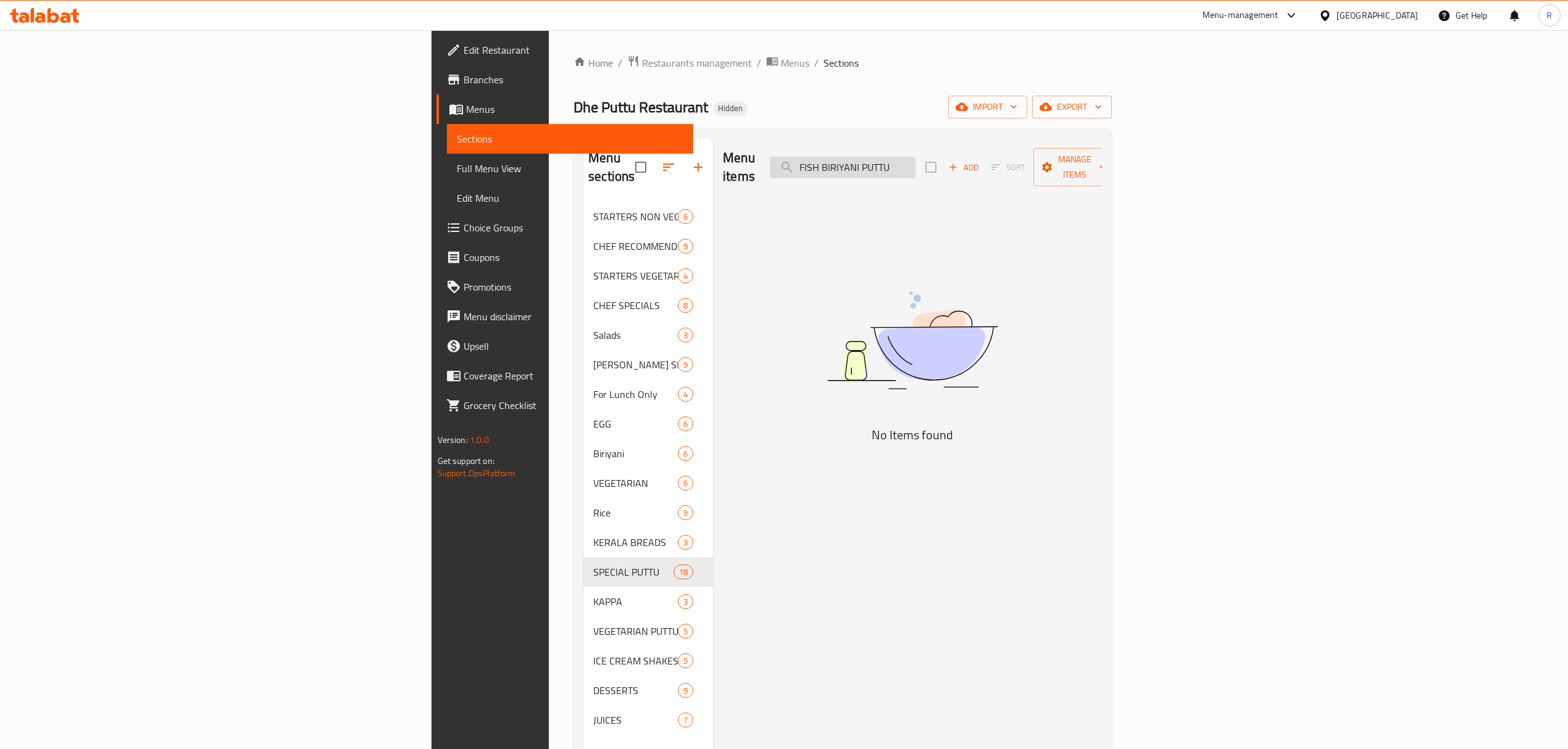
click at [915, 157] on input "FISH BIRIYANI PUTTU" at bounding box center [842, 167] width 146 height 21
click at [915, 158] on input "FISH BIRIYANI PUTTU" at bounding box center [842, 167] width 146 height 21
paste input "KAPPA"
click at [915, 157] on input "KAPPA FISH BIRIYANI PUTTU" at bounding box center [842, 167] width 146 height 21
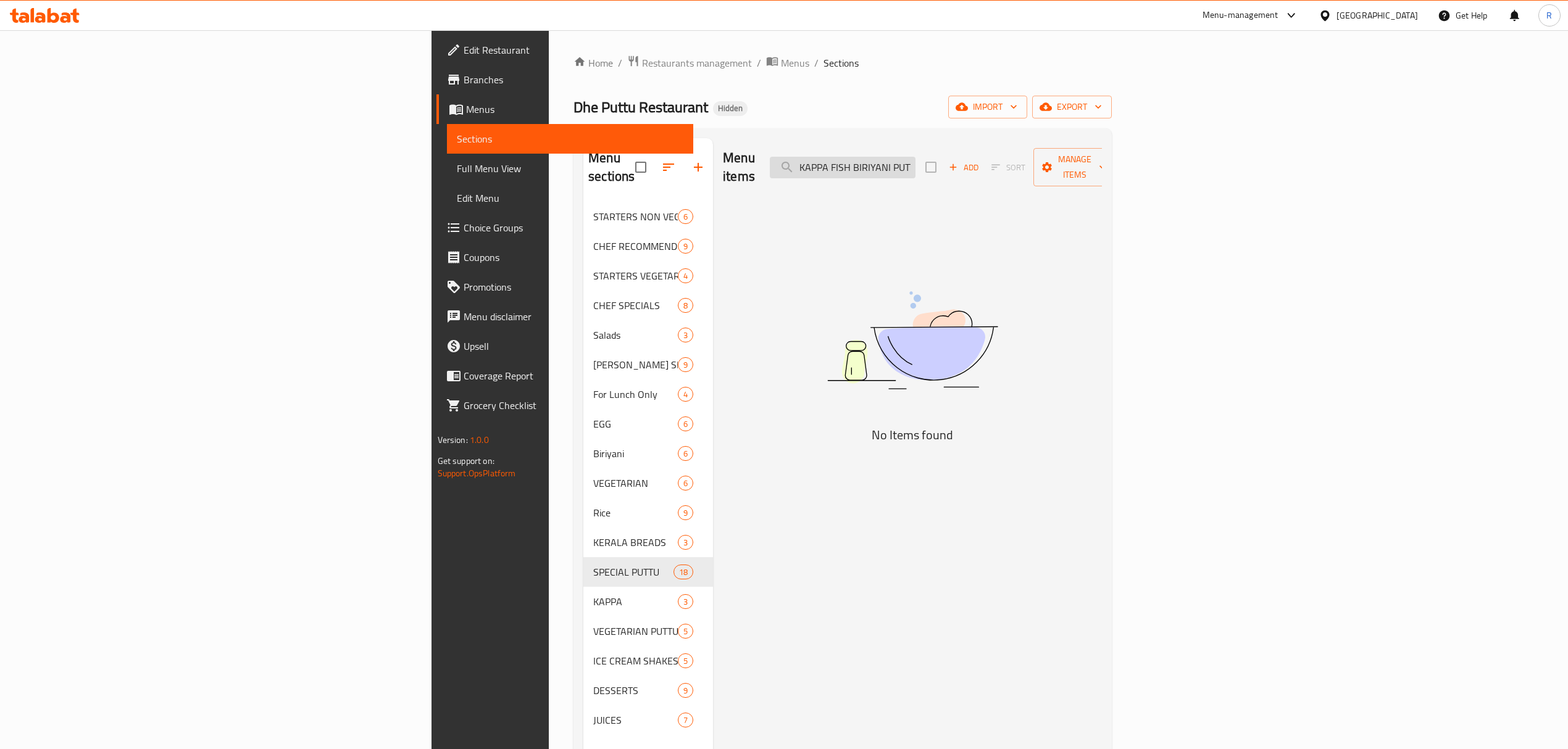
click at [915, 157] on input "KAPPA FISH BIRIYANI PUTTU" at bounding box center [842, 167] width 146 height 21
paste input "PRAWNS"
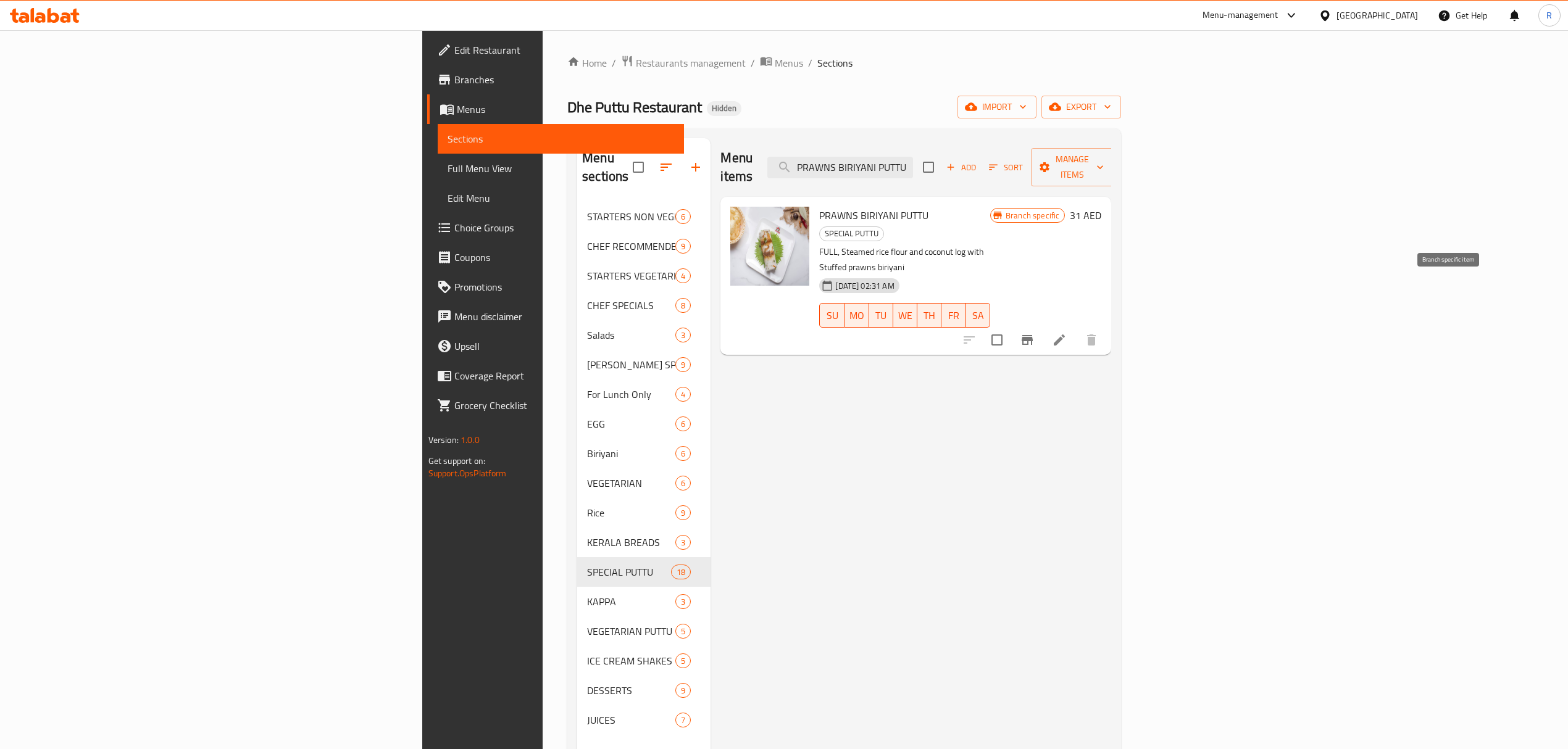
type input "PRAWNS BIRIYANI PUTTU"
click at [1032, 335] on icon "Branch-specific-item" at bounding box center [1027, 340] width 11 height 10
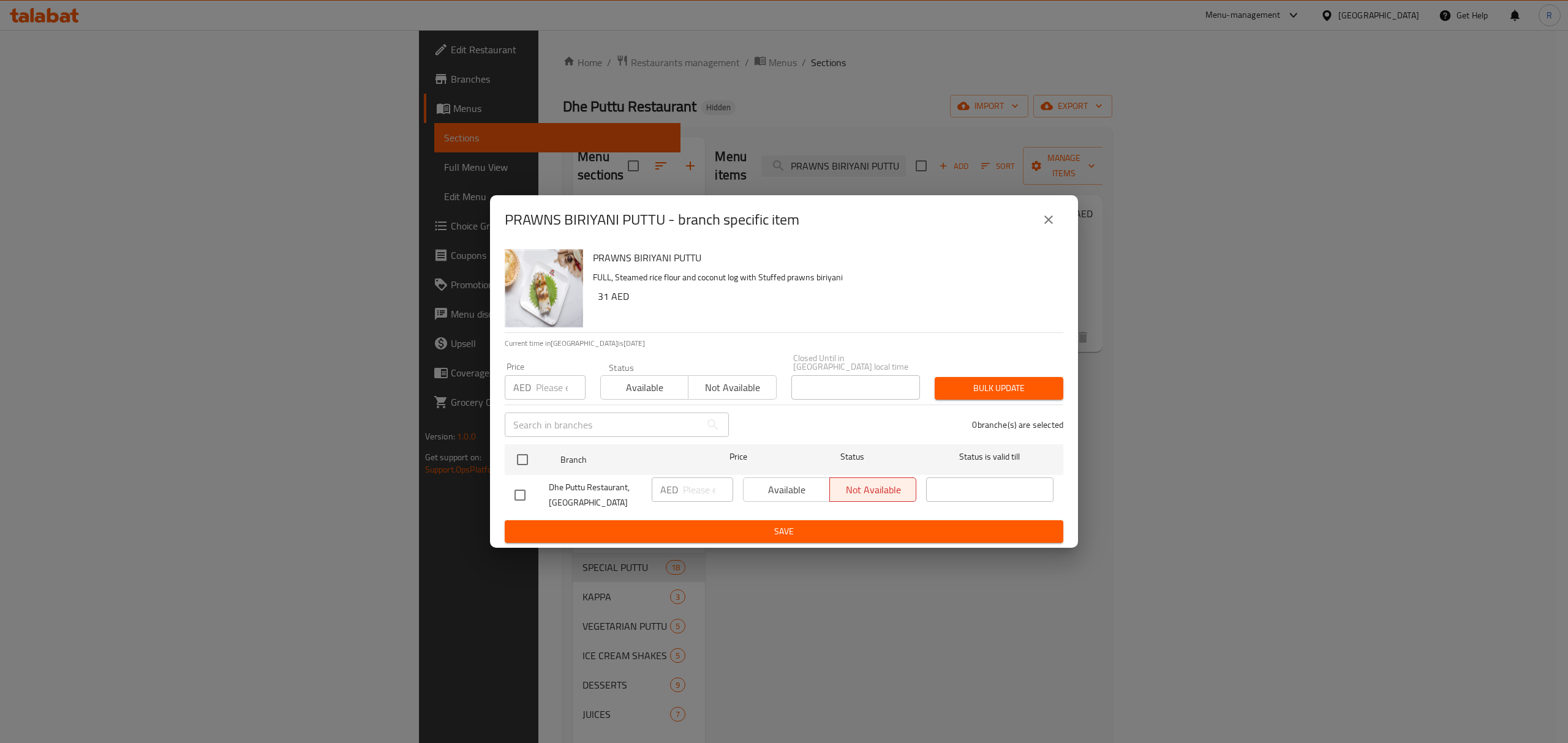
click at [515, 498] on input "checkbox" at bounding box center [520, 495] width 26 height 26
checkbox input "true"
click at [699, 490] on input "number" at bounding box center [708, 490] width 50 height 25
type input "30"
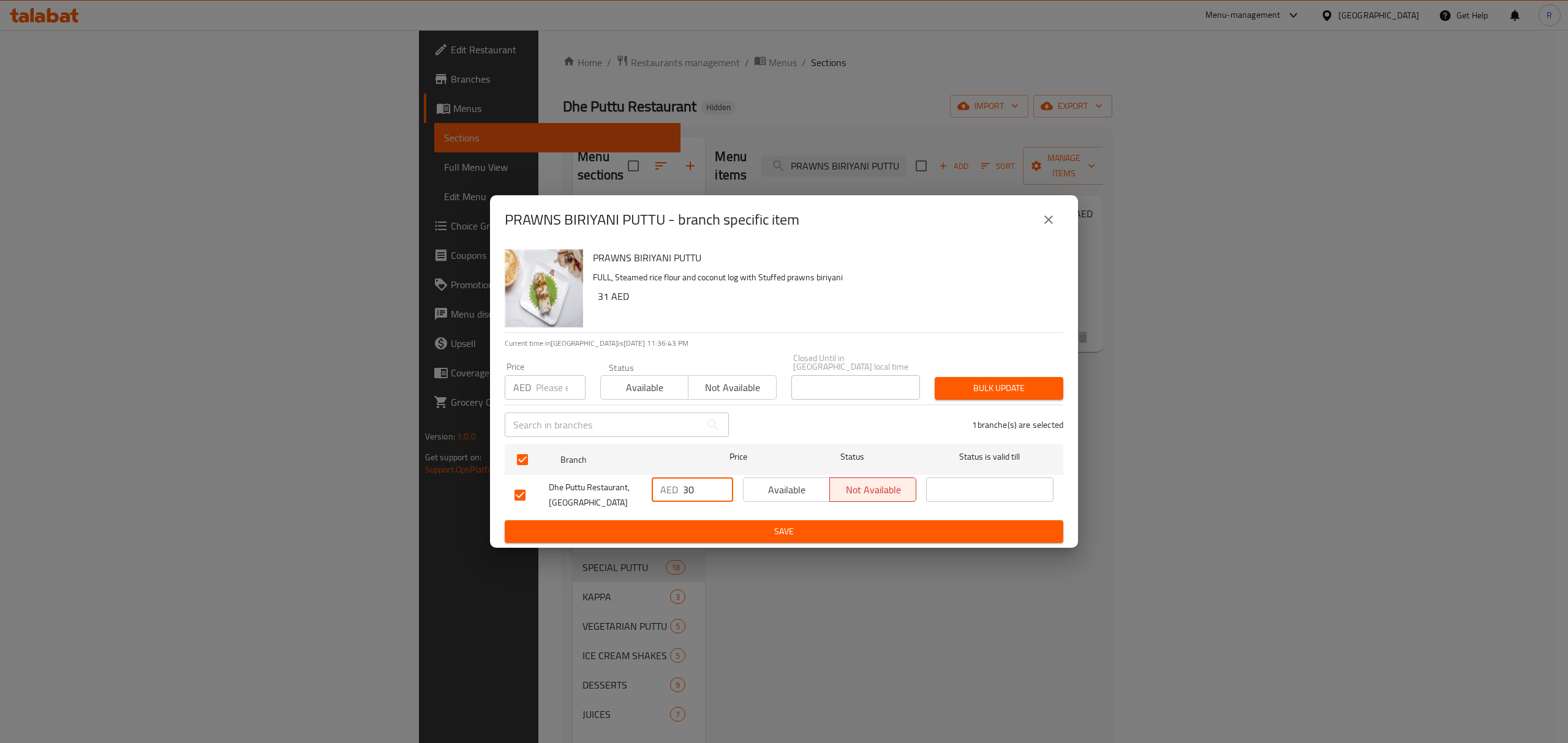
click at [848, 534] on span "Save" at bounding box center [784, 532] width 539 height 15
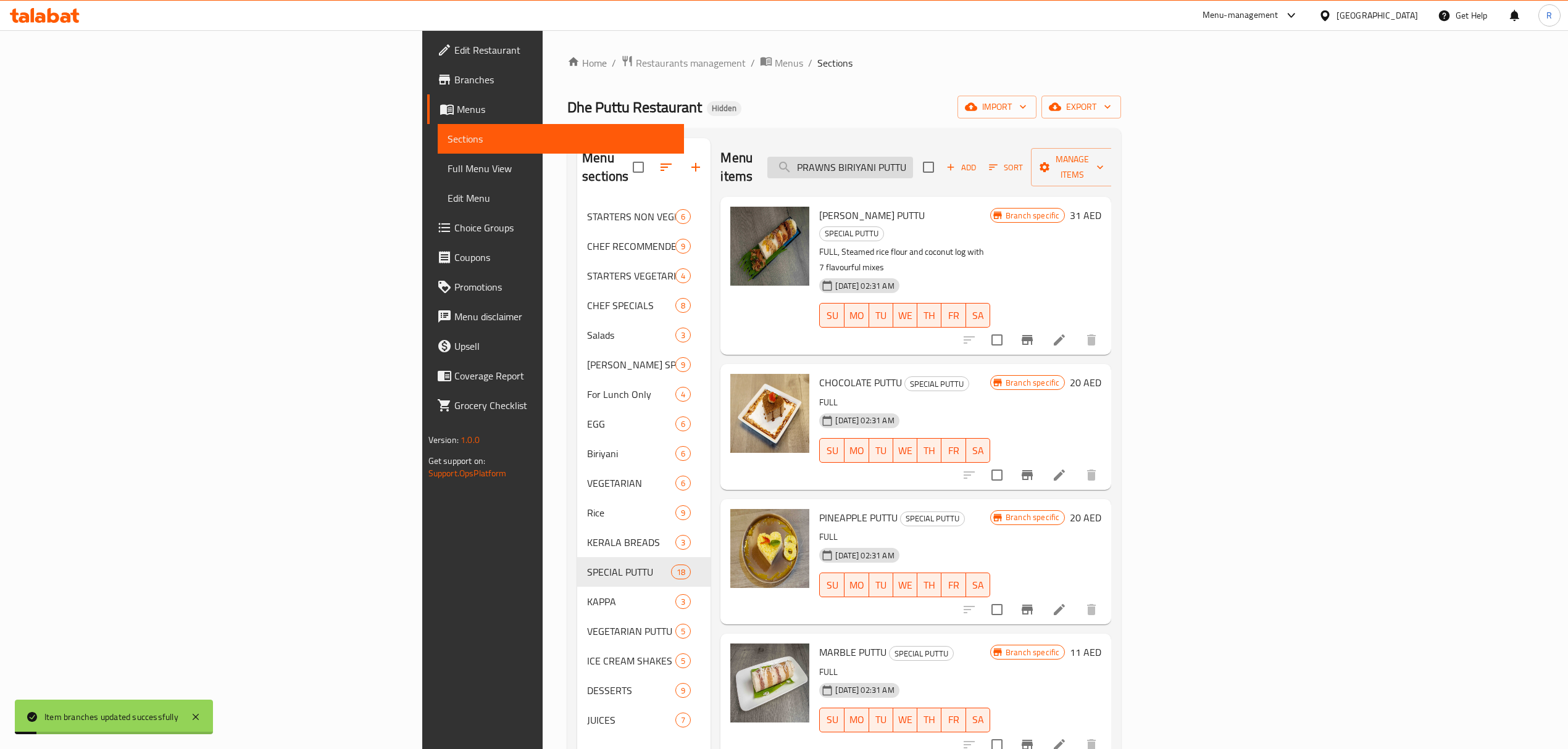
click at [913, 157] on input "PRAWNS BIRIYANI PUTTU" at bounding box center [840, 167] width 146 height 21
paste input "KAPPA"
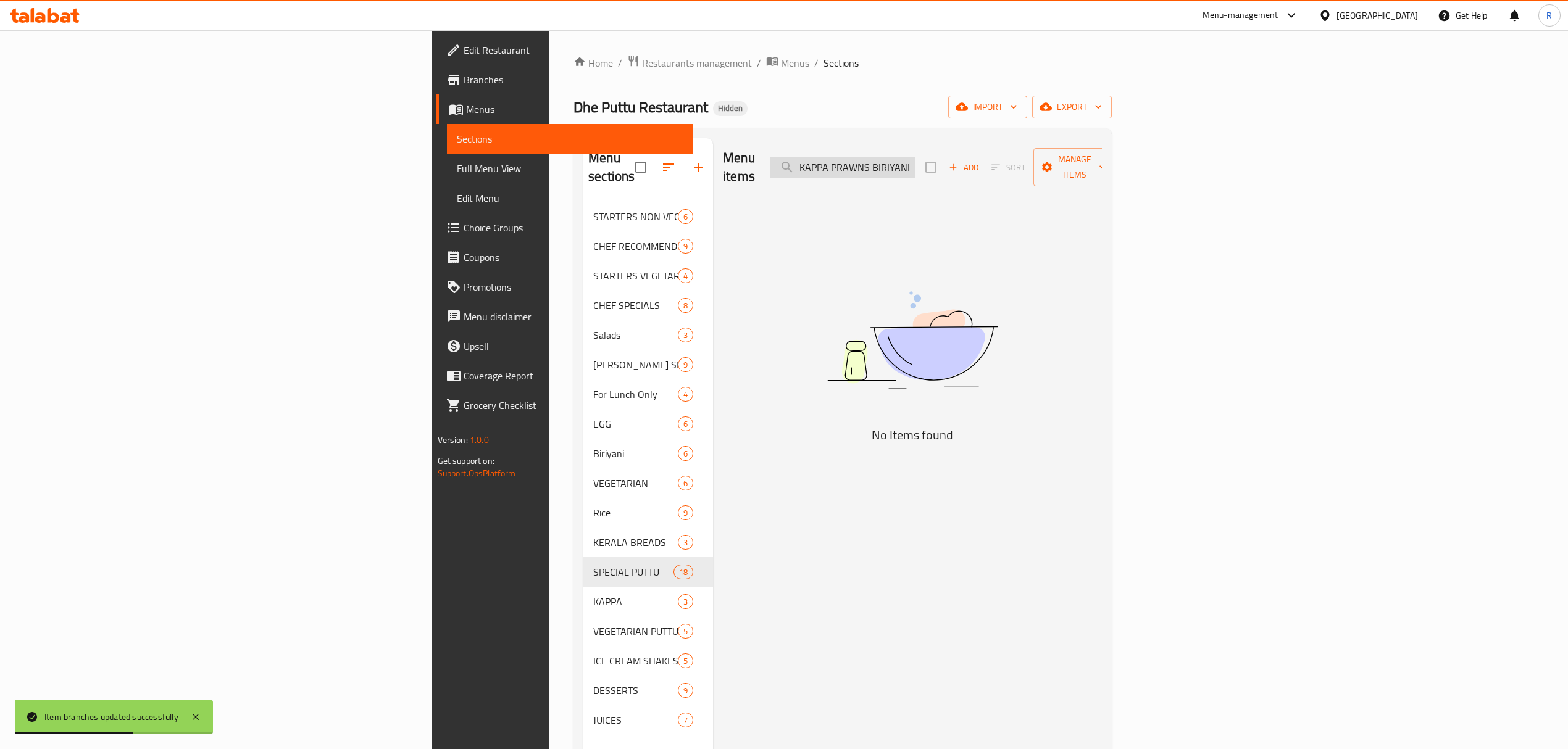
click at [915, 157] on input "KAPPA PRAWNS BIRIYANI PUTTU" at bounding box center [842, 167] width 146 height 21
paste input "KOTHU"
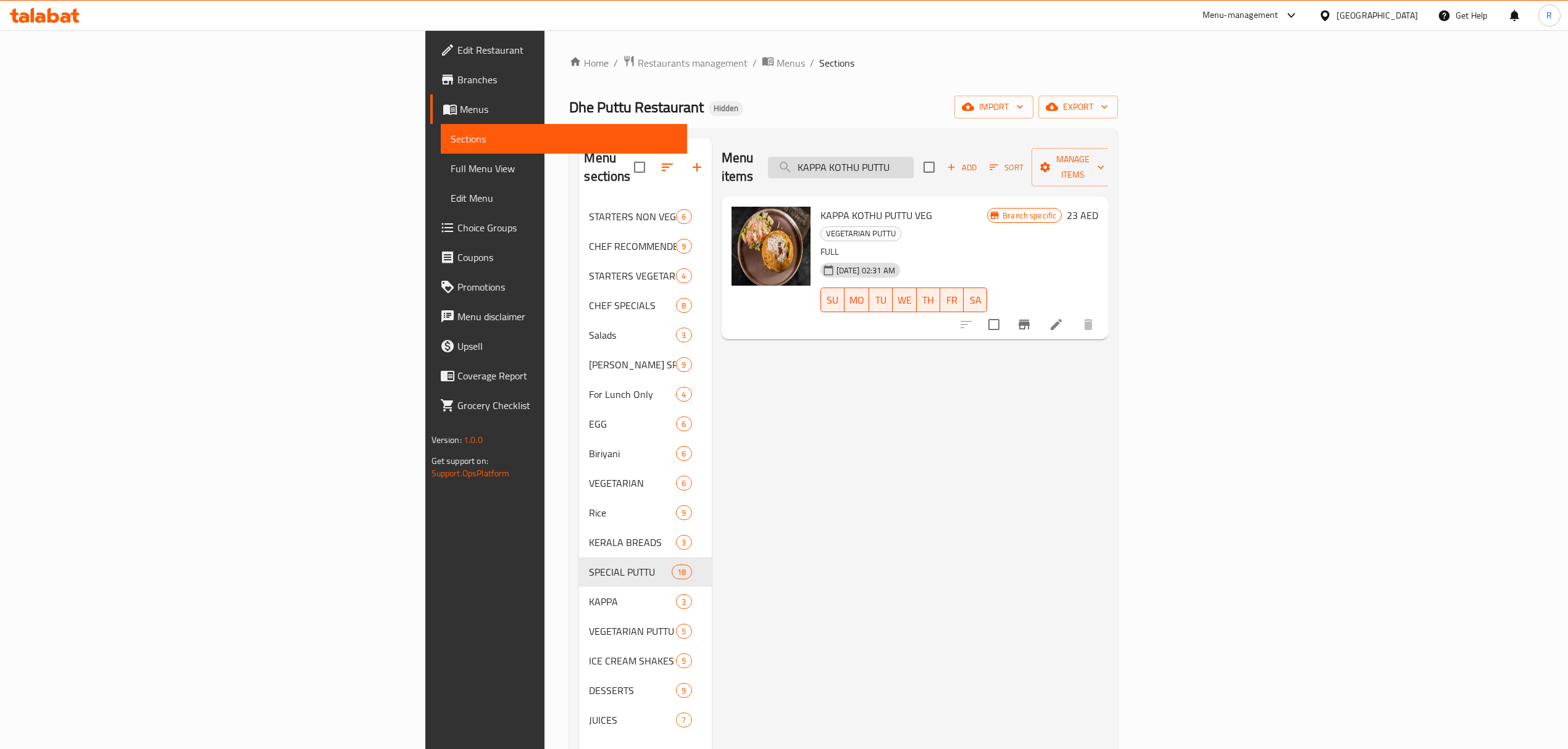
click at [914, 160] on input "KAPPA KOTHU PUTTU" at bounding box center [840, 167] width 146 height 21
drag, startPoint x: 1006, startPoint y: 160, endPoint x: 1075, endPoint y: 158, distance: 69.0
click at [1075, 158] on div "Menu items KAPPA KOTHU PUTTU Add Sort Manage items" at bounding box center [915, 167] width 387 height 59
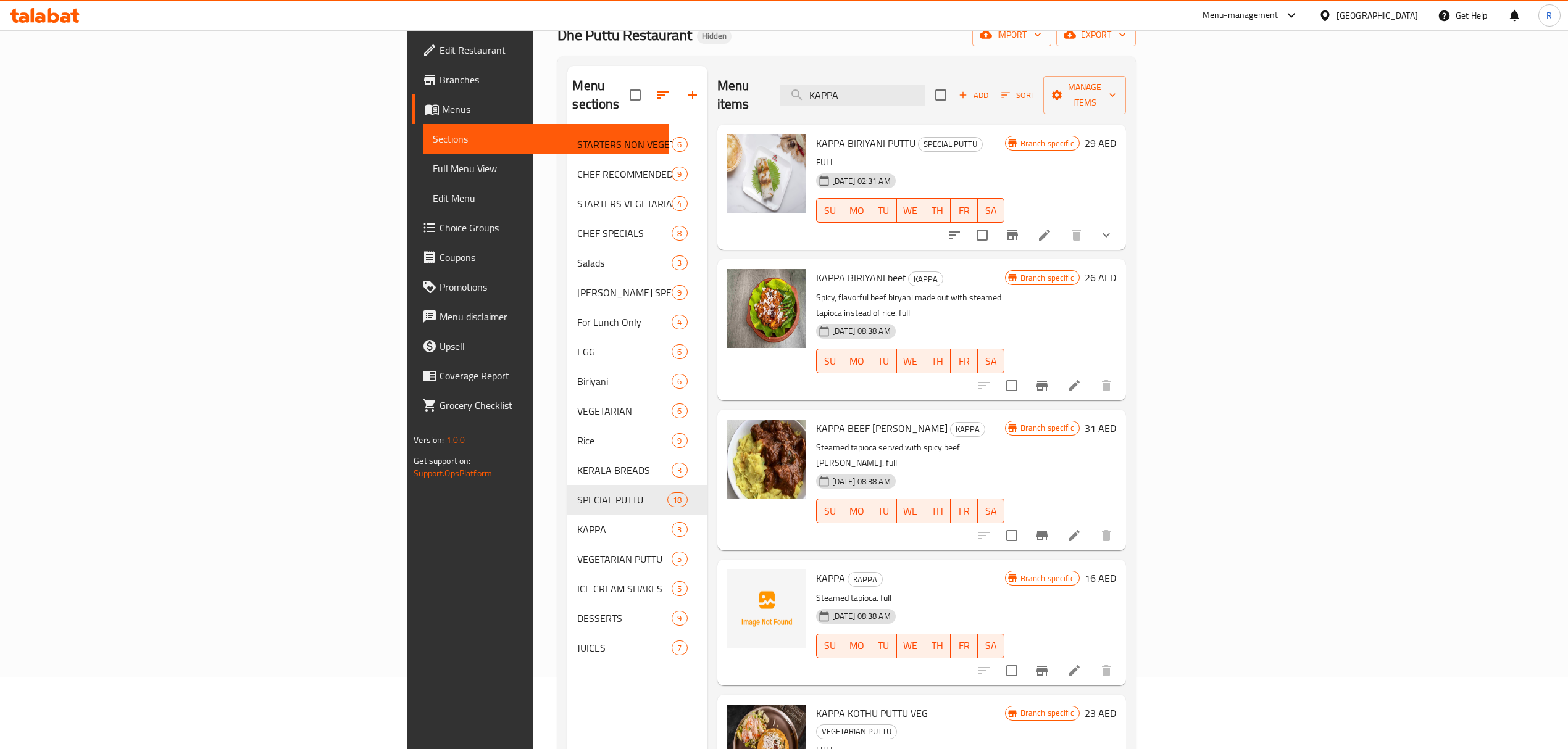
scroll to position [9, 0]
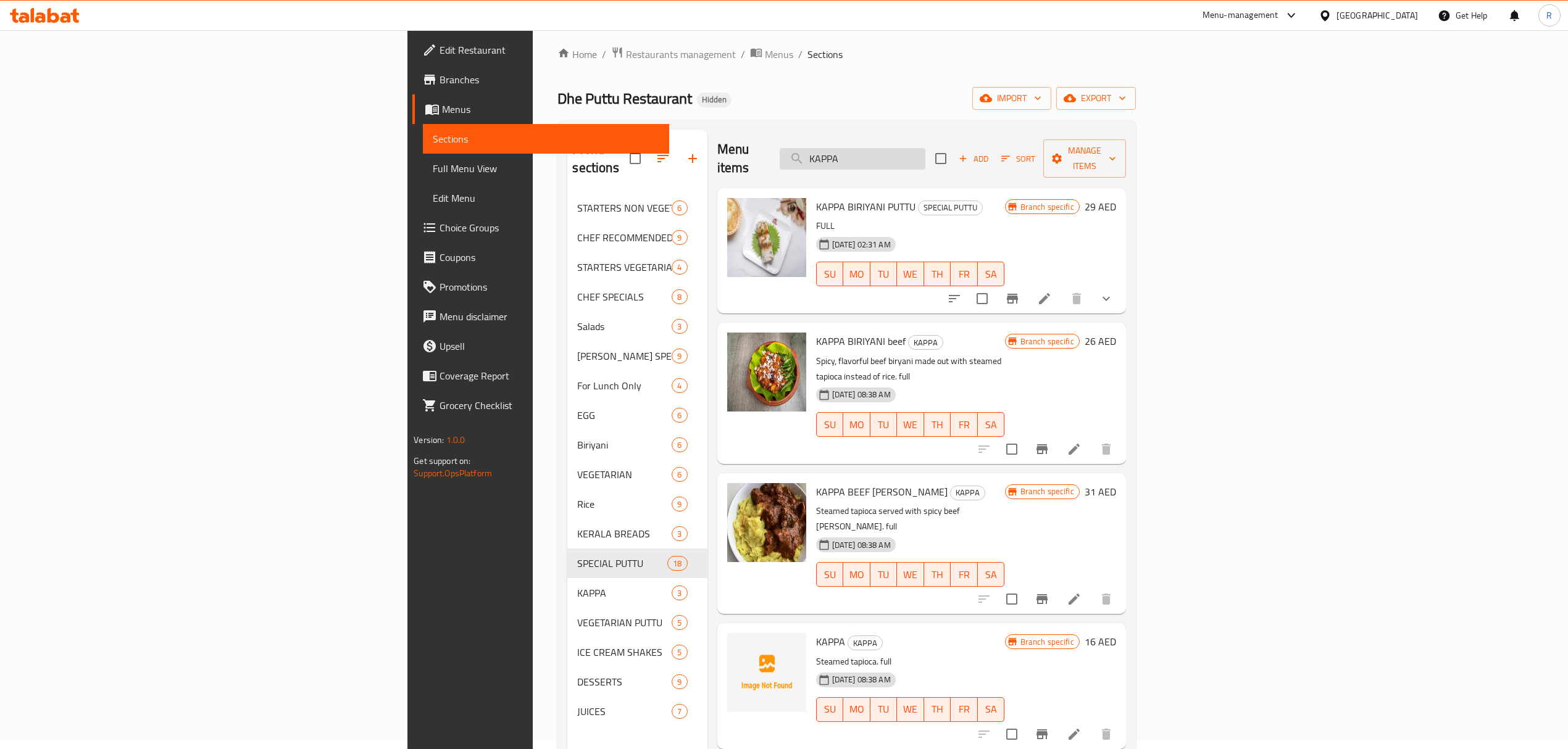
click at [925, 148] on input "KAPPA" at bounding box center [852, 158] width 146 height 21
paste input "BEEF BIRIYANI PUTTU"
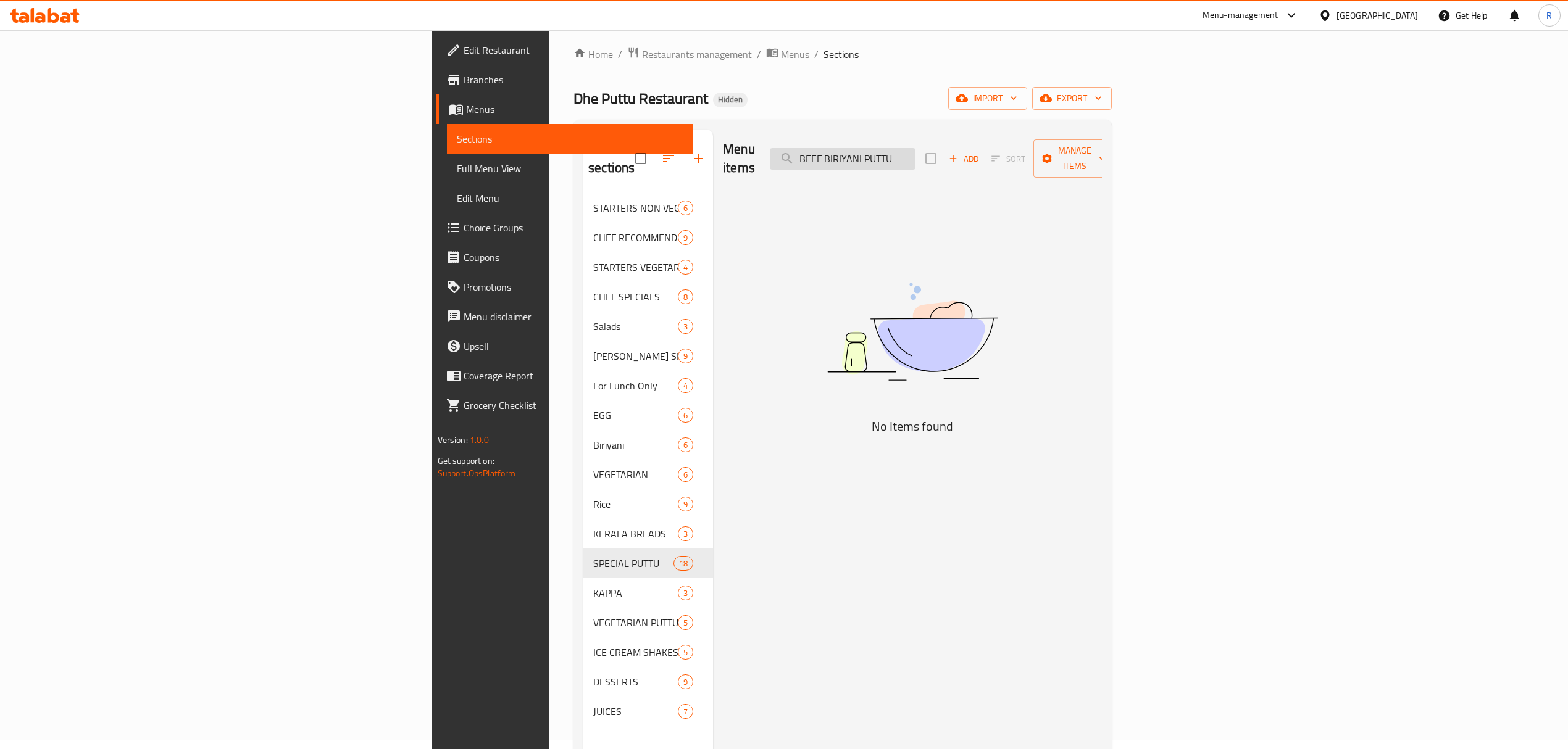
click at [915, 149] on input "BEEF BIRIYANI PUTTU" at bounding box center [842, 158] width 146 height 21
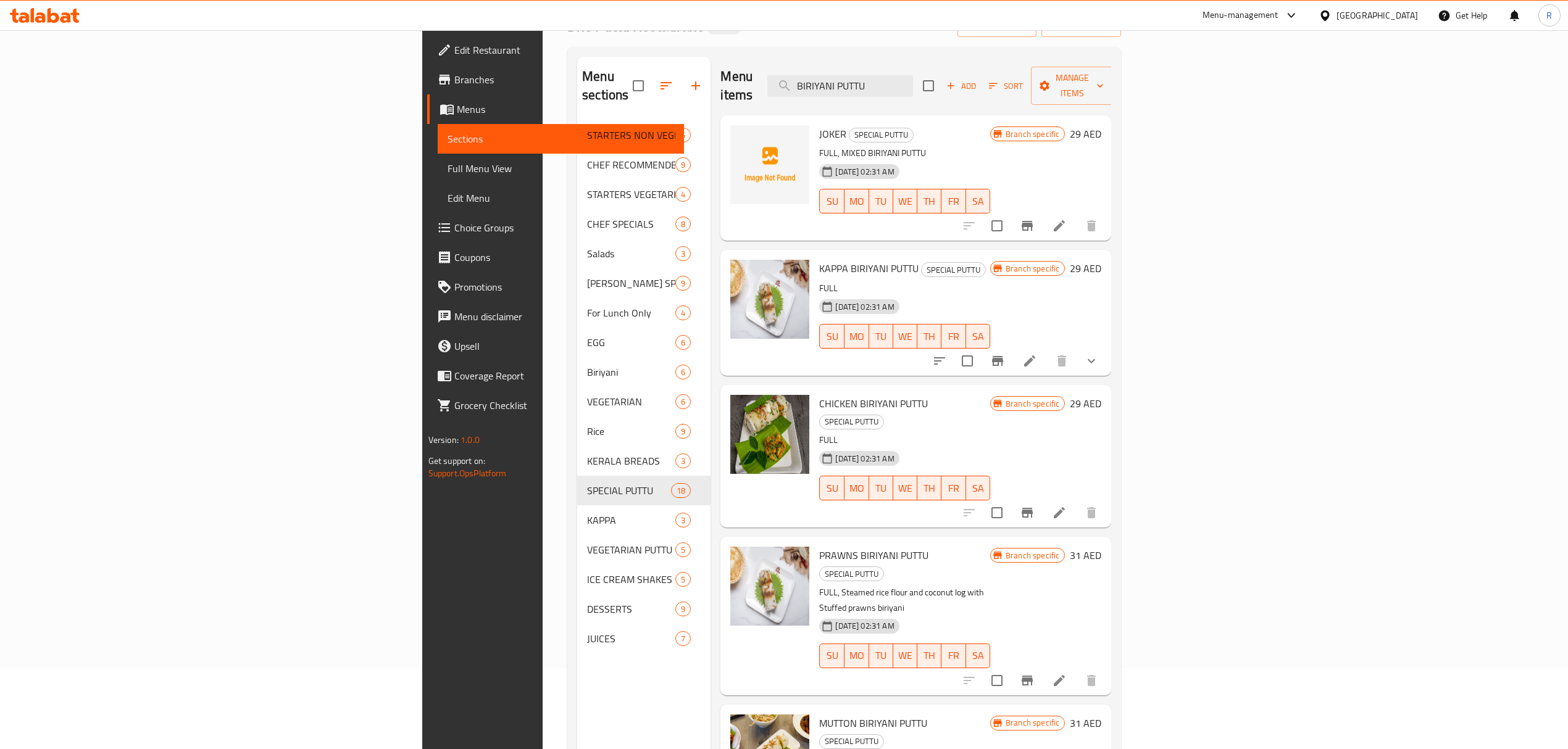
scroll to position [0, 0]
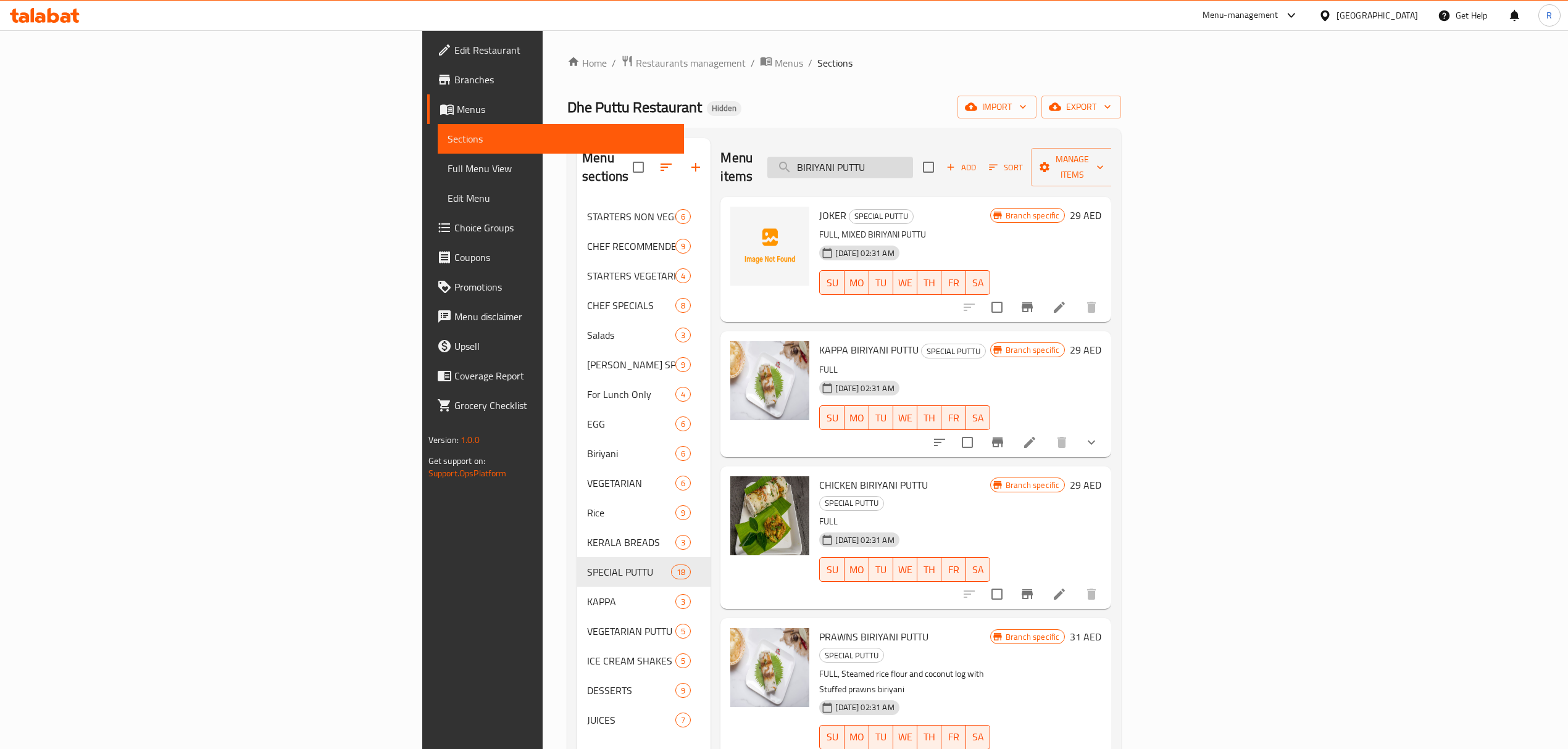
click at [913, 168] on input "BIRIYANI PUTTU" at bounding box center [840, 167] width 146 height 21
paste input "CHICKEN"
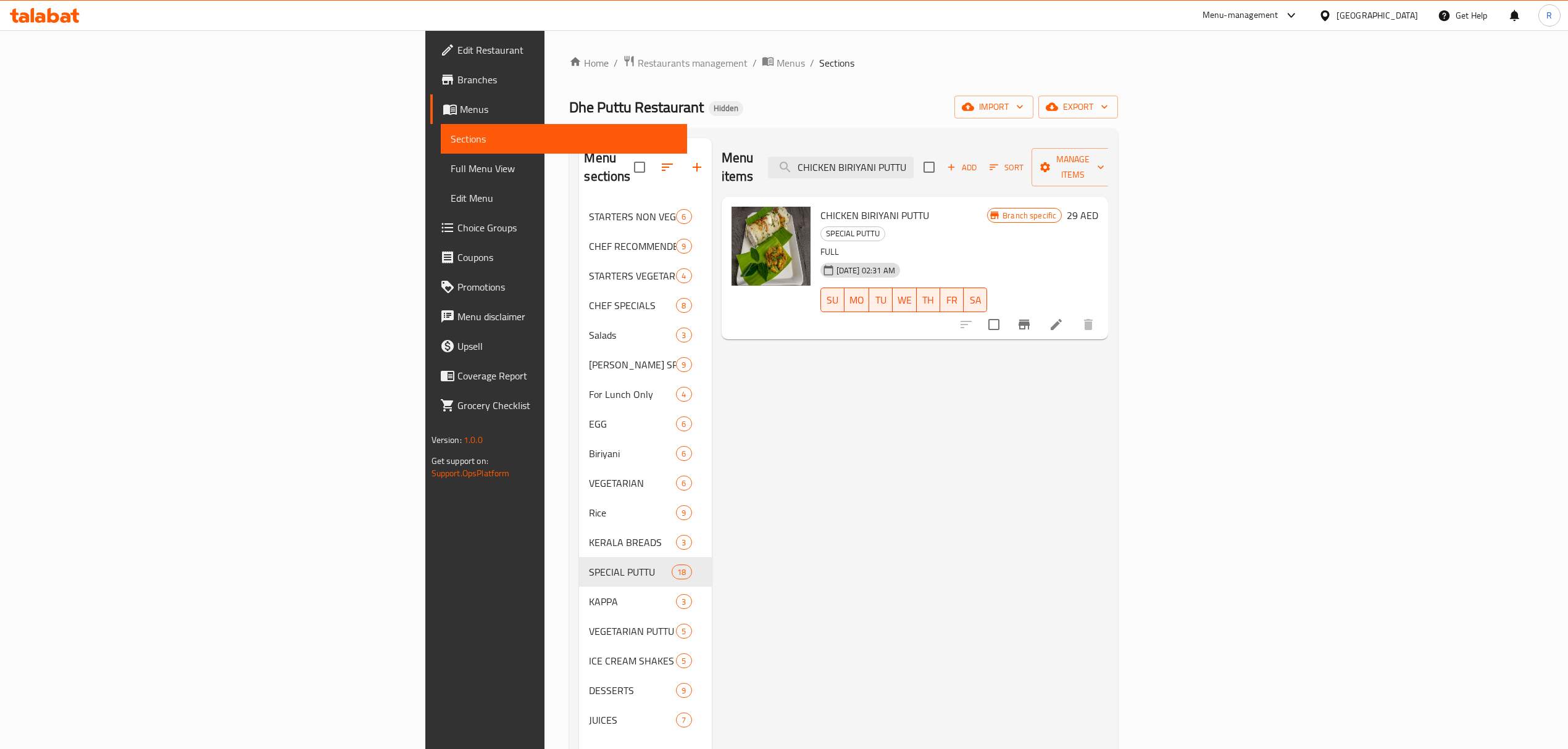
type input "CHICKEN BIRIYANI PUTTU"
click at [1030, 320] on icon "Branch-specific-item" at bounding box center [1023, 325] width 11 height 10
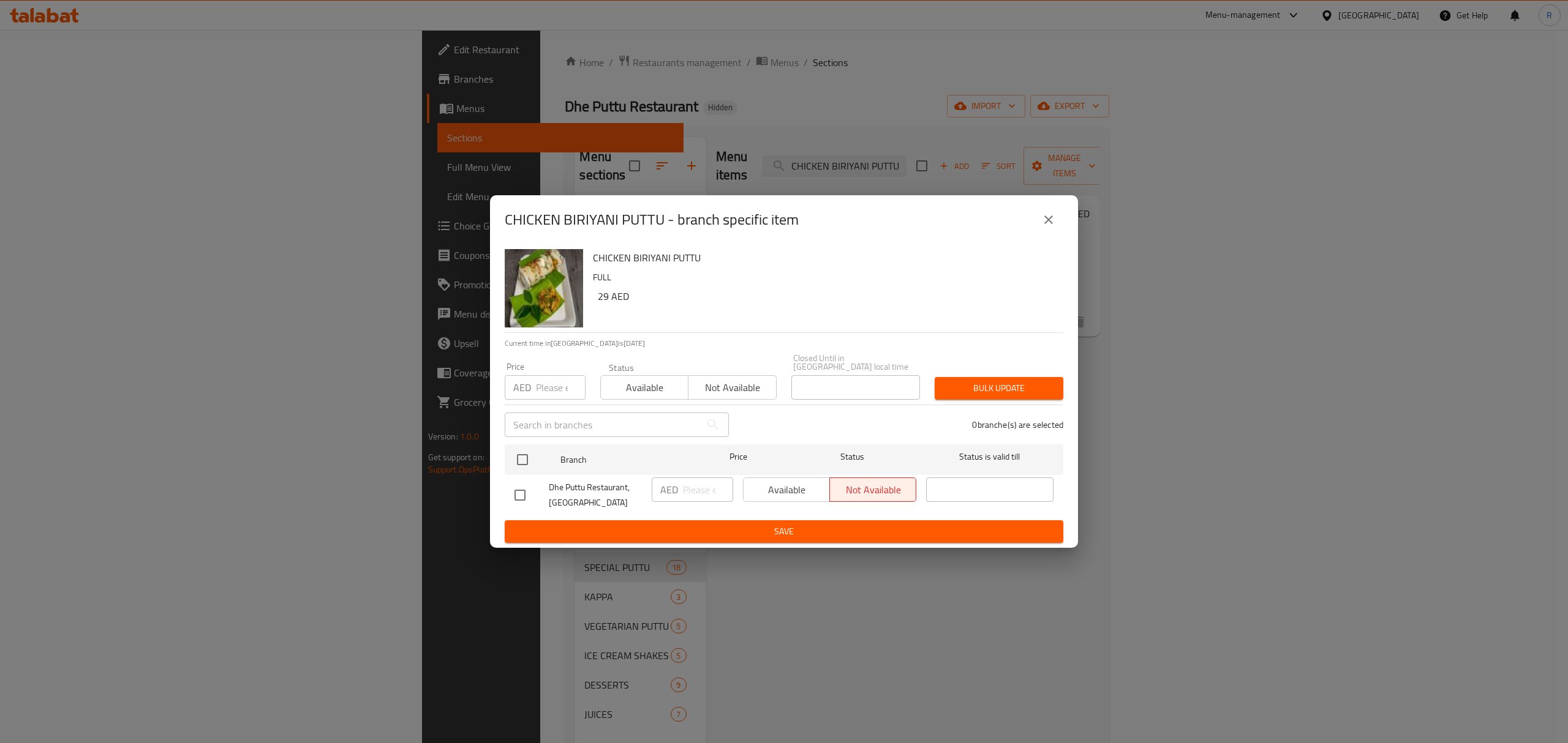
click at [514, 499] on input "checkbox" at bounding box center [520, 495] width 26 height 26
checkbox input "true"
click at [691, 491] on input "number" at bounding box center [708, 490] width 50 height 25
paste input "27.50"
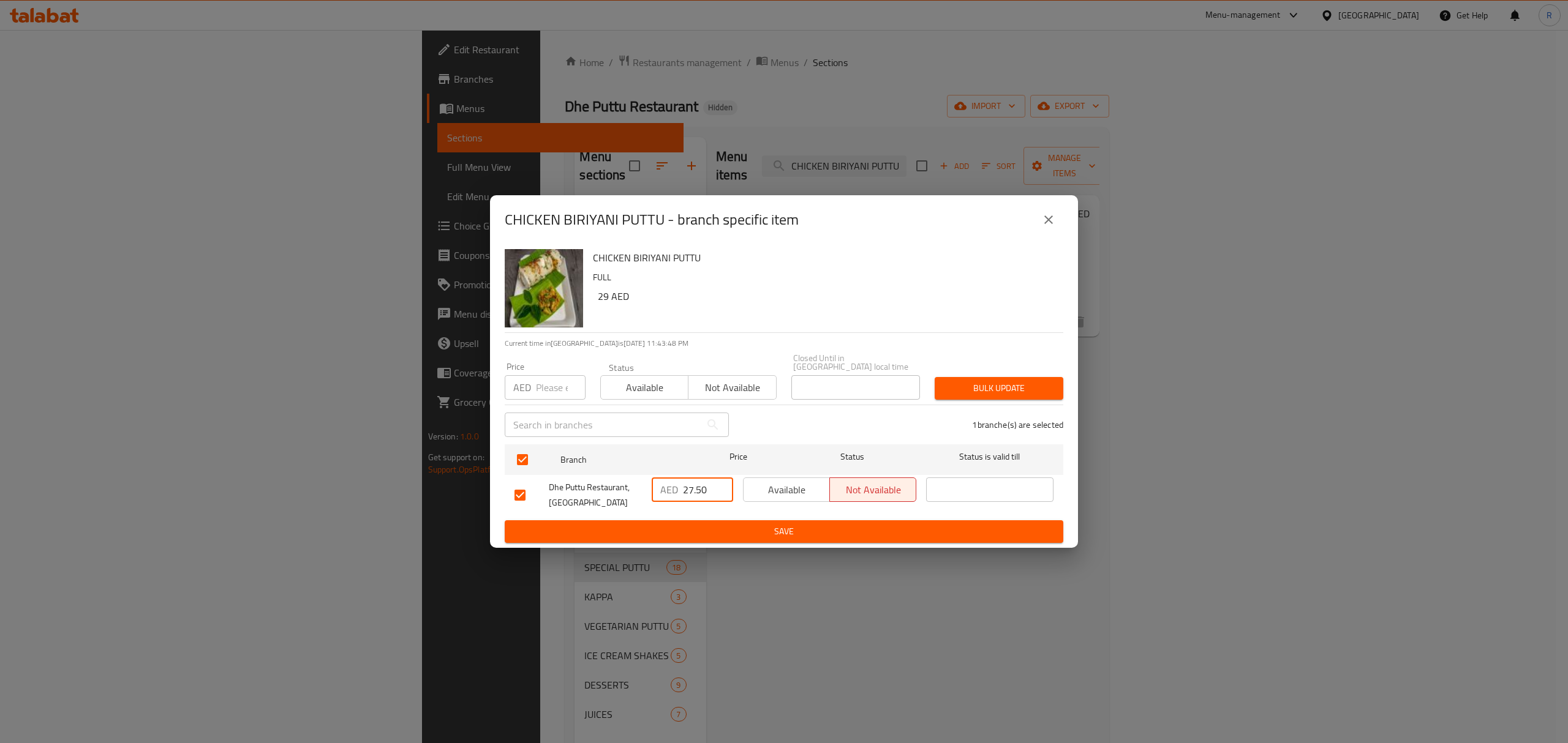
type input "27.50"
click at [691, 527] on span "Save" at bounding box center [784, 532] width 539 height 15
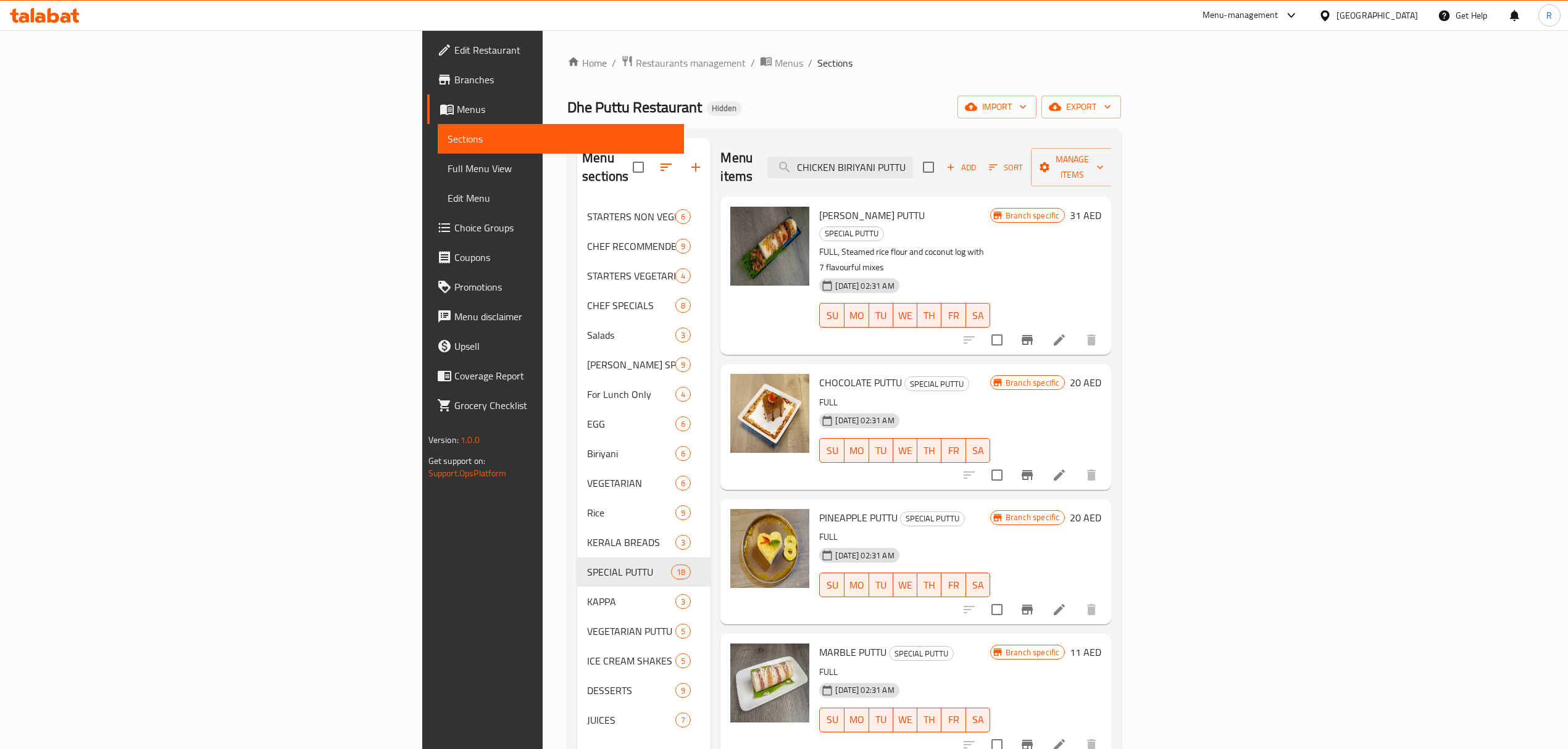
scroll to position [1436, 0]
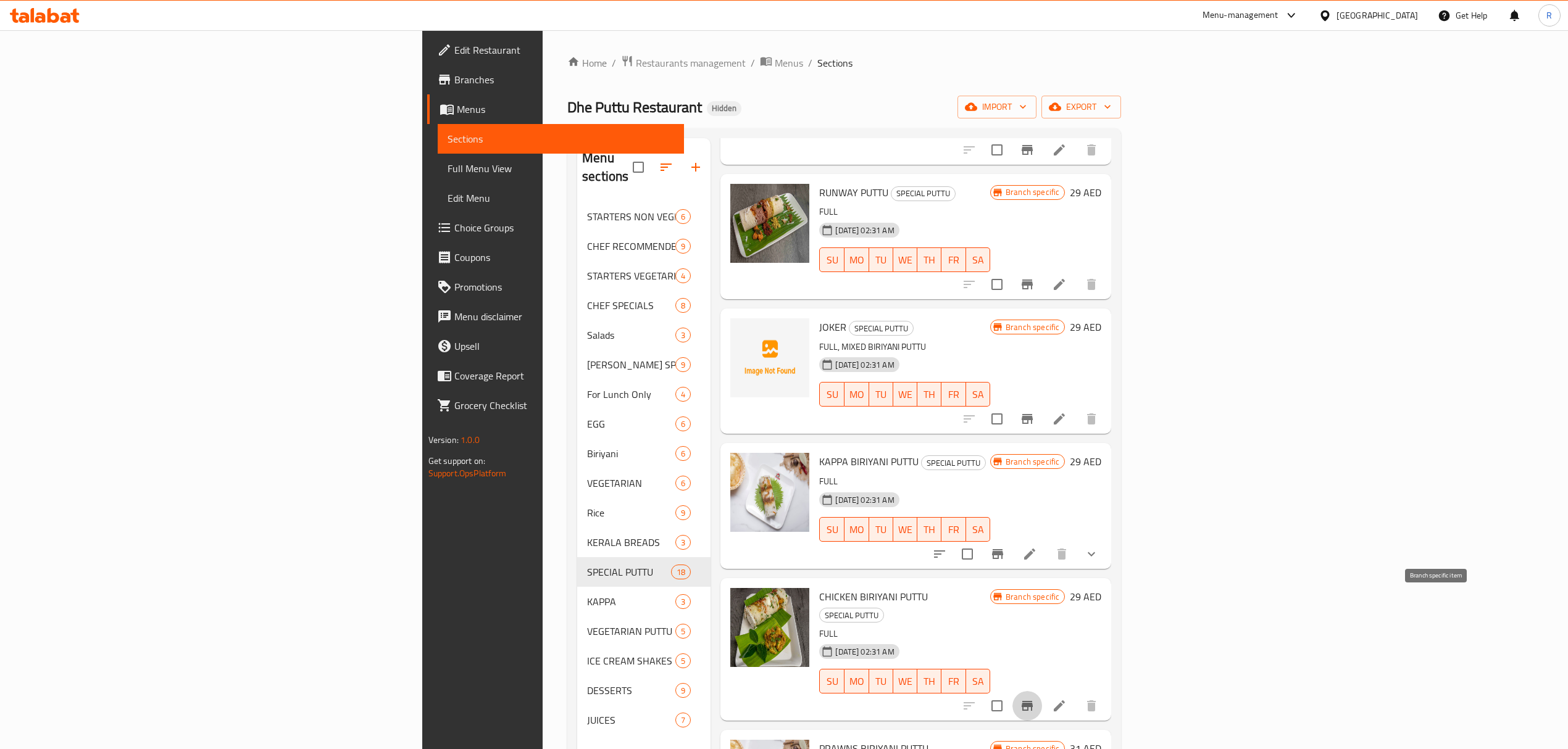
click at [1042, 691] on button "Branch-specific-item" at bounding box center [1027, 706] width 30 height 30
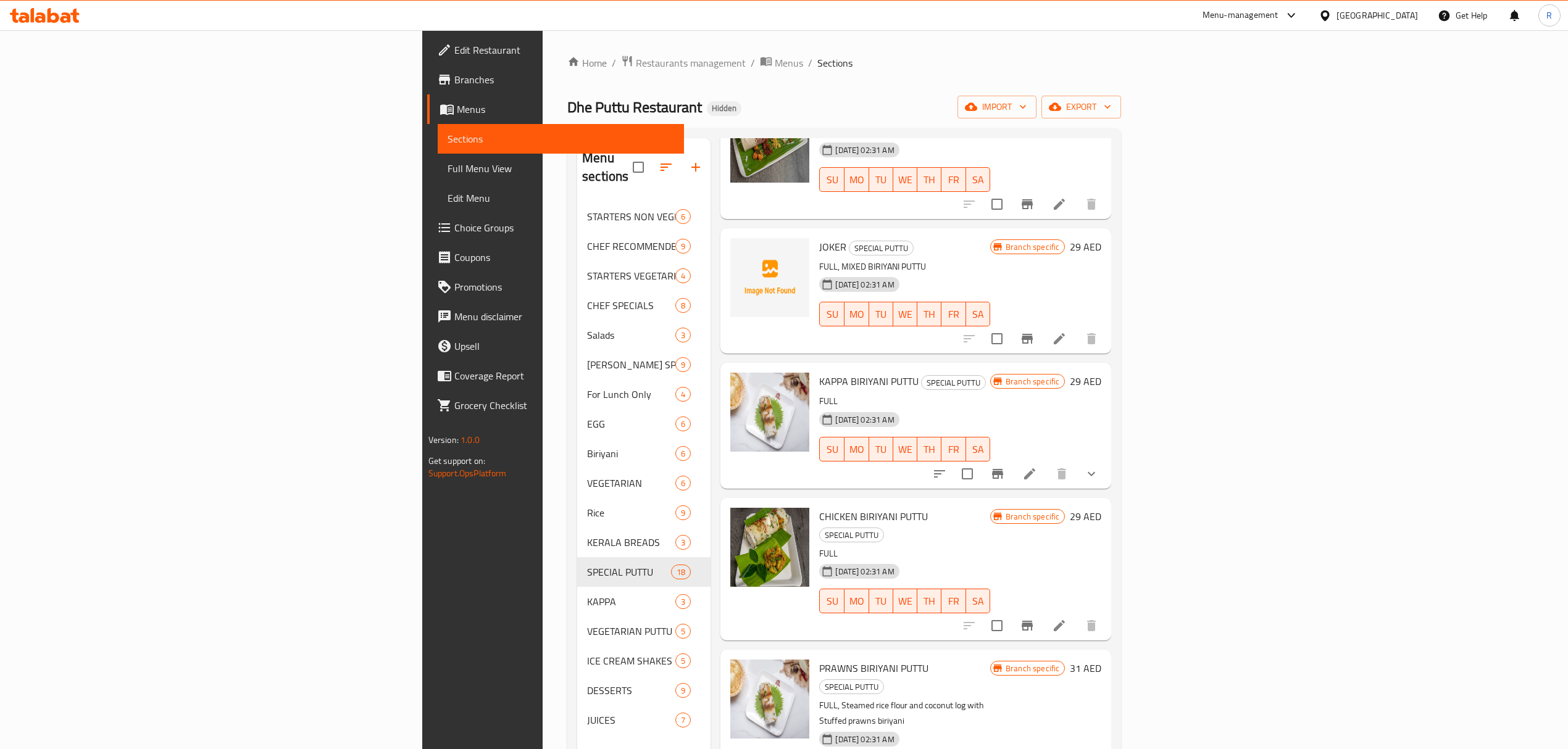
scroll to position [1518, 0]
click at [1098, 465] on icon "show more" at bounding box center [1090, 472] width 15 height 14
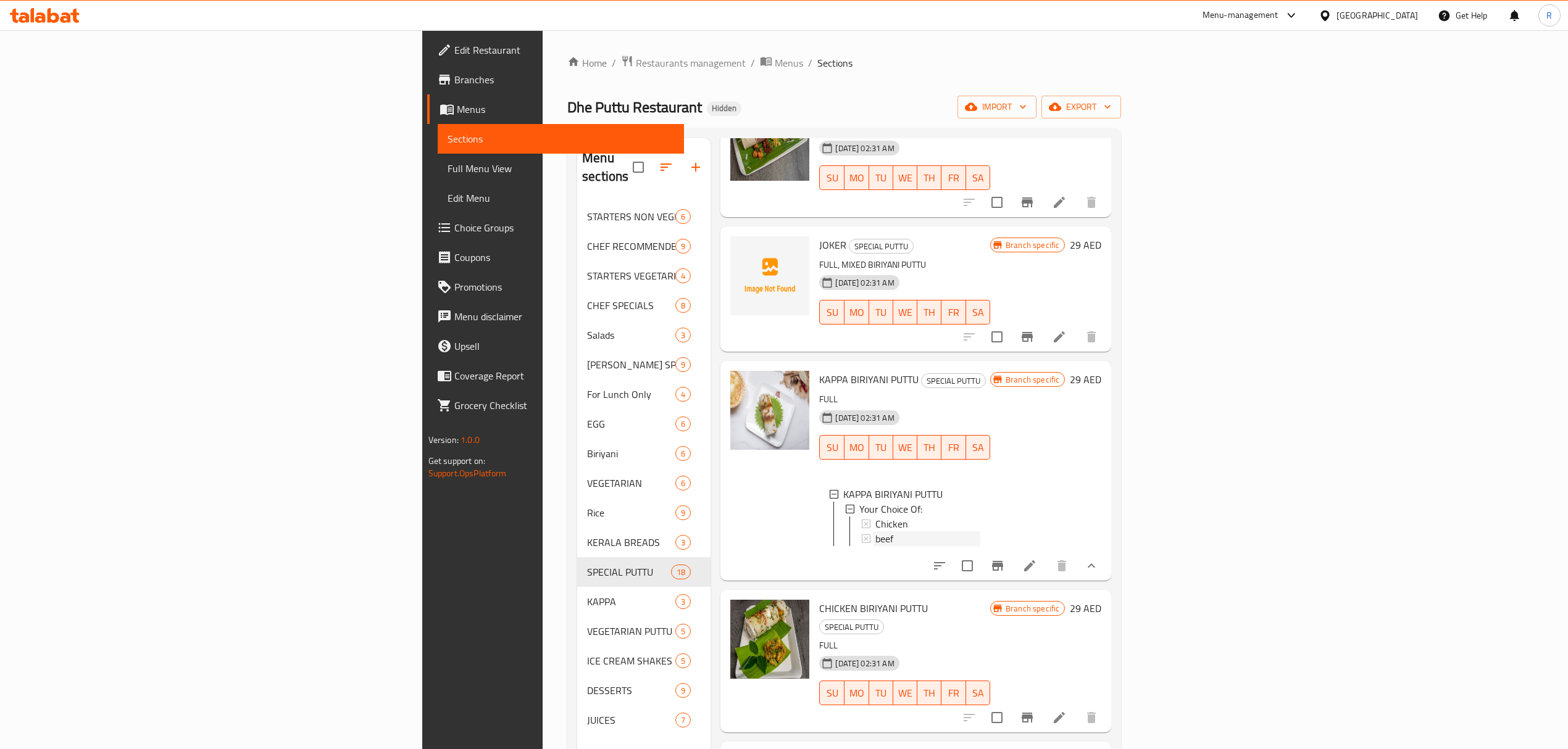
click at [980, 532] on div "beef" at bounding box center [927, 538] width 105 height 14
click at [875, 516] on span "Chicken" at bounding box center [891, 523] width 33 height 14
click at [1012, 551] on button "Branch-specific-item" at bounding box center [997, 565] width 30 height 30
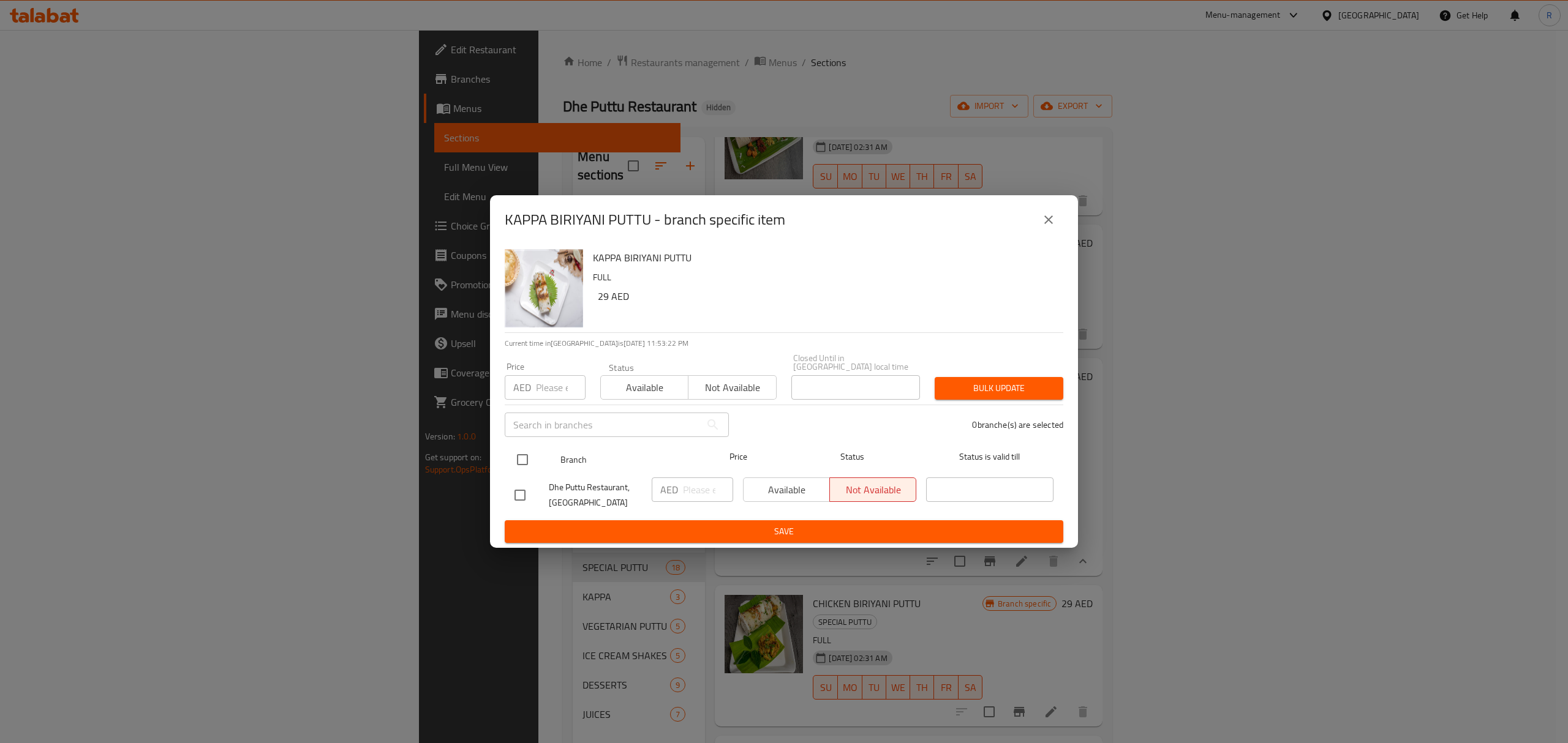
click at [527, 461] on input "checkbox" at bounding box center [522, 459] width 26 height 26
checkbox input "true"
click at [687, 500] on input "number" at bounding box center [708, 490] width 50 height 25
paste input "27.50"
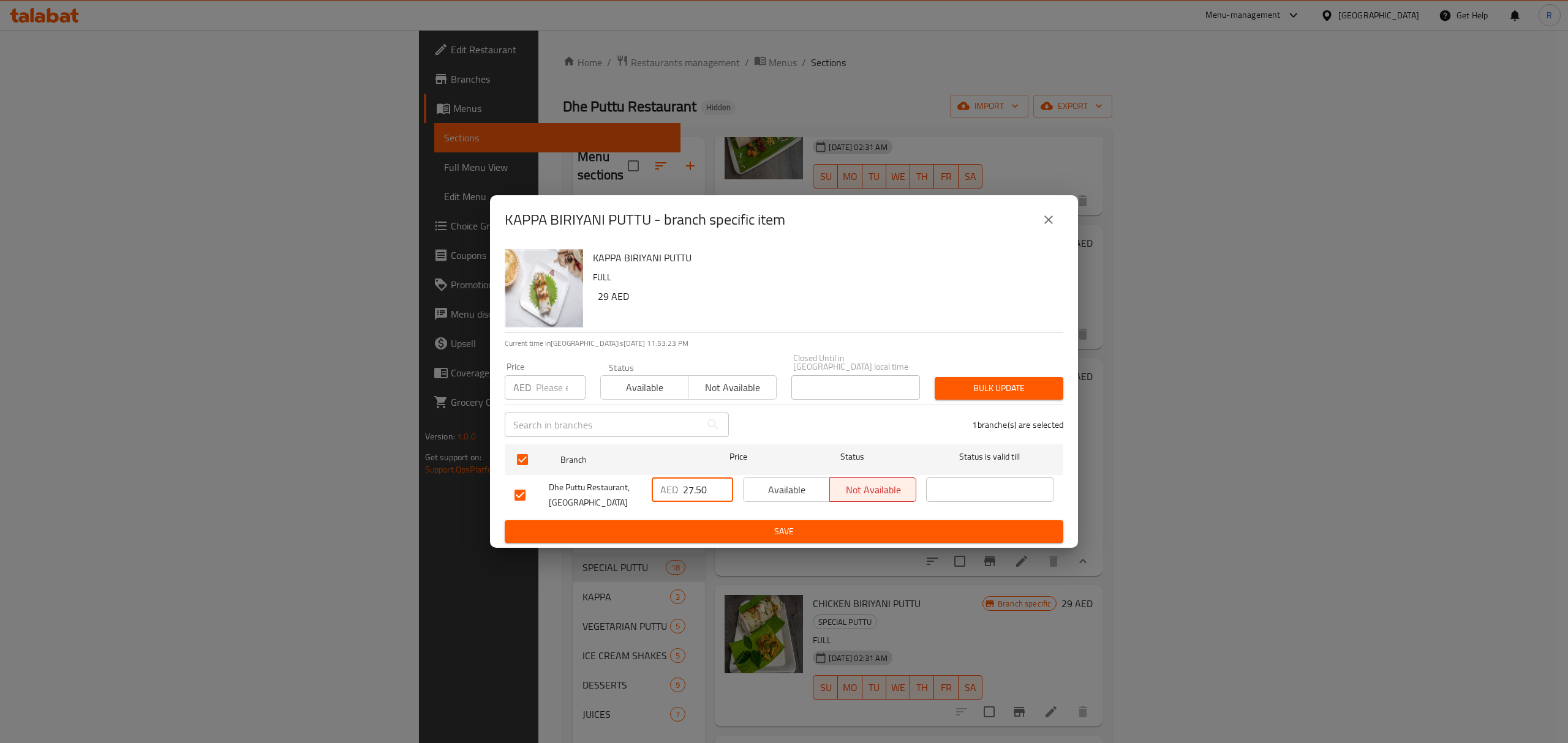
type input "27.50"
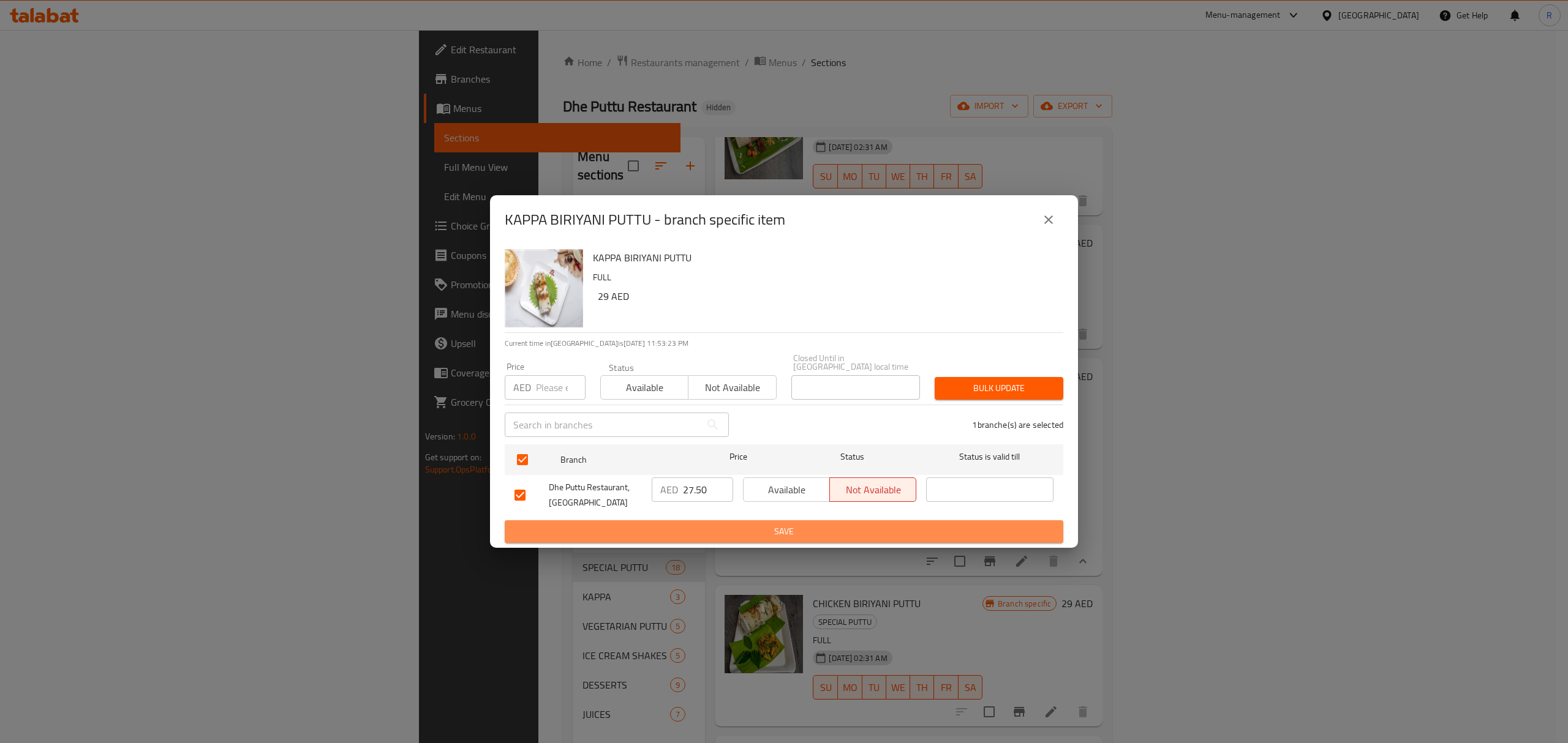
click at [694, 527] on span "Save" at bounding box center [784, 532] width 539 height 15
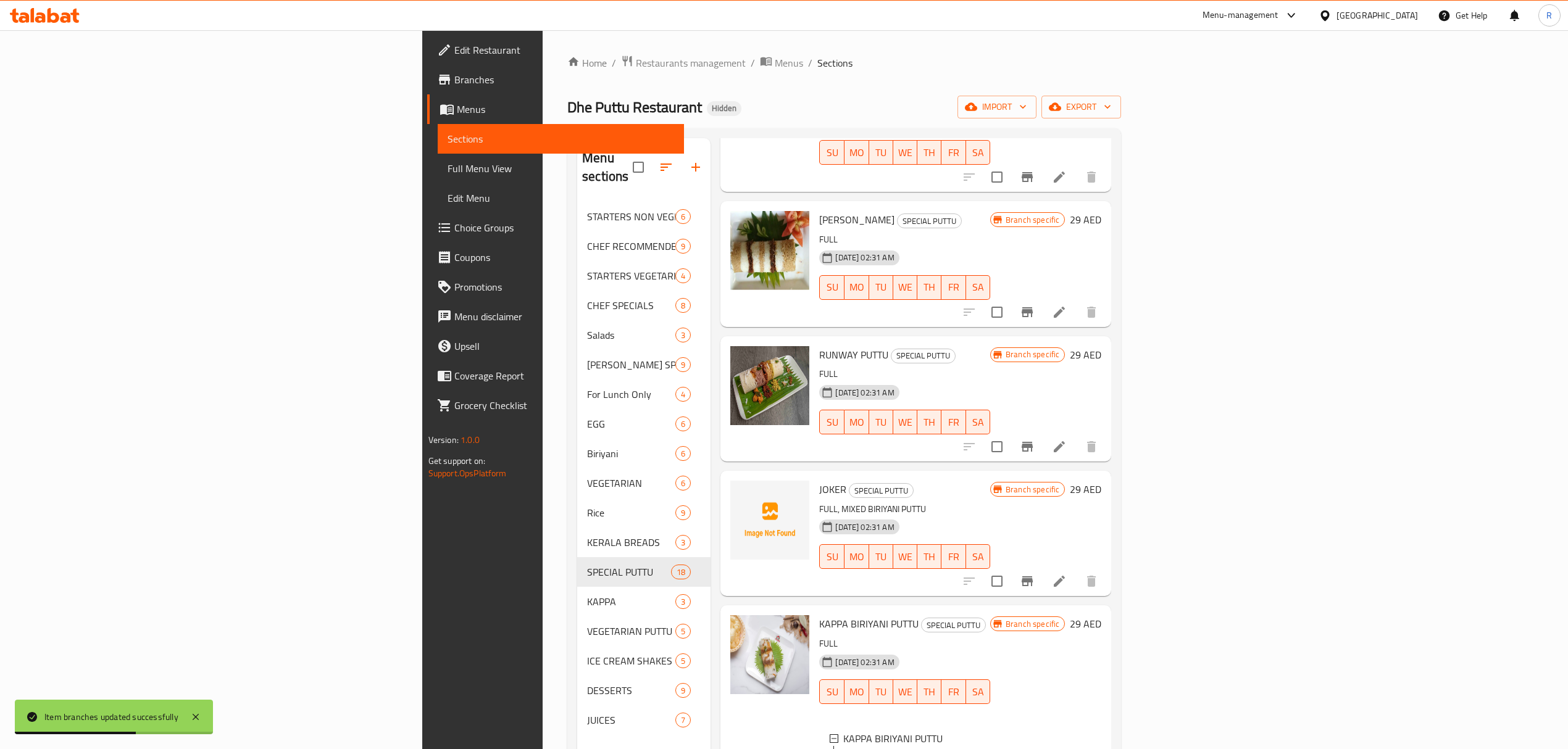
scroll to position [1272, 0]
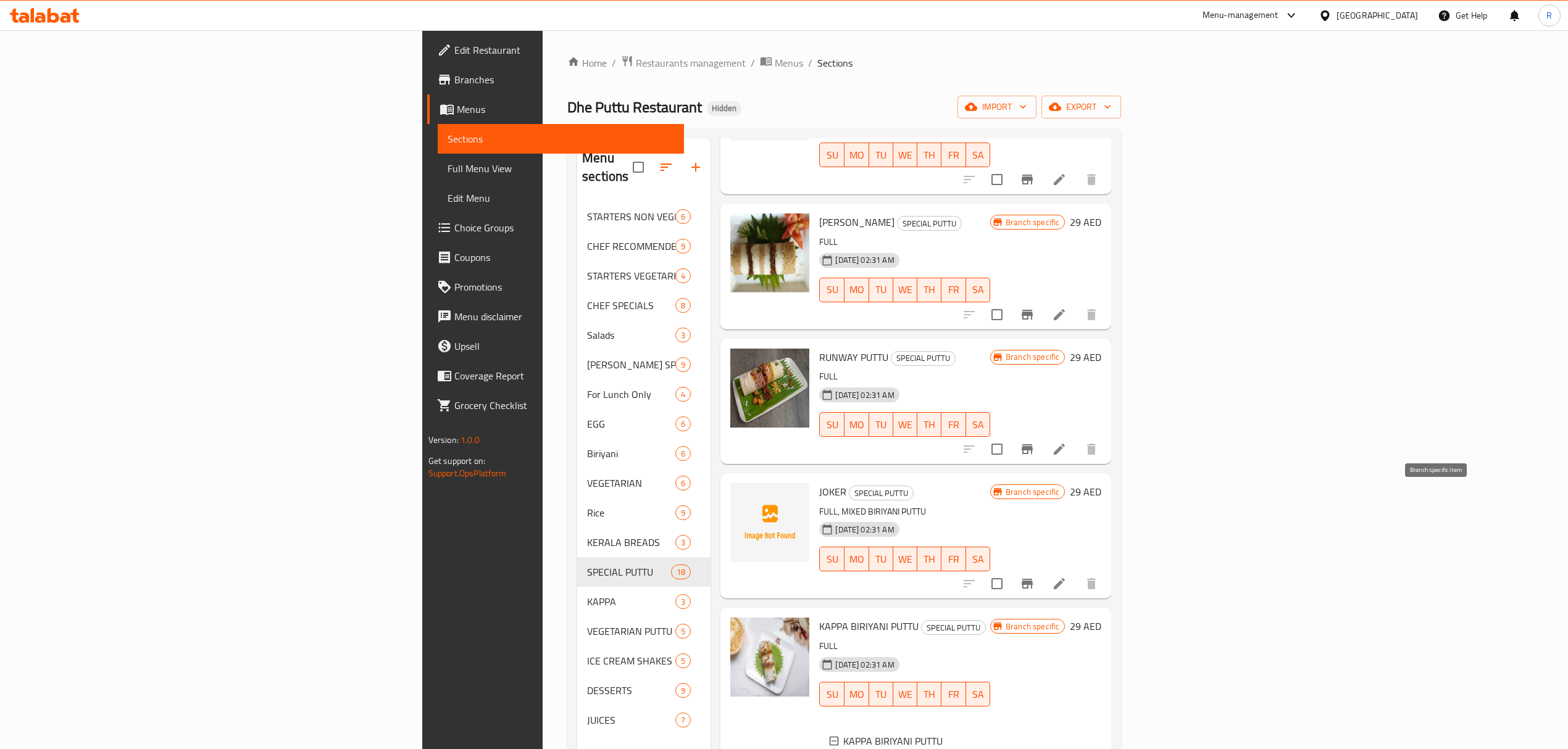
click at [1032, 579] on icon "Branch-specific-item" at bounding box center [1027, 584] width 11 height 10
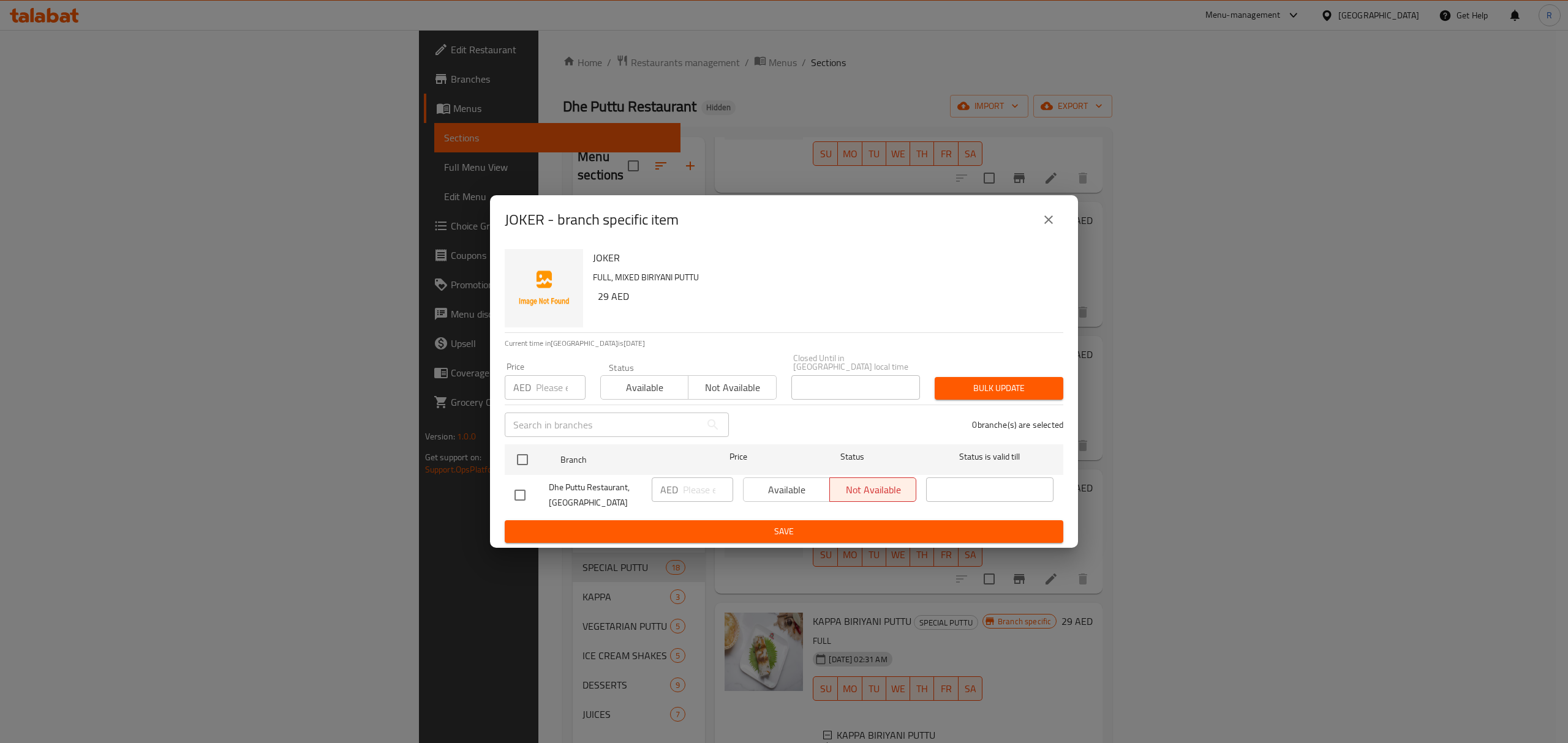
click at [527, 478] on div "Dhe Puttu Restaurant, [GEOGRAPHIC_DATA]" at bounding box center [577, 495] width 137 height 45
click at [527, 460] on input "checkbox" at bounding box center [522, 459] width 26 height 26
checkbox input "true"
click at [699, 490] on input "number" at bounding box center [708, 490] width 50 height 25
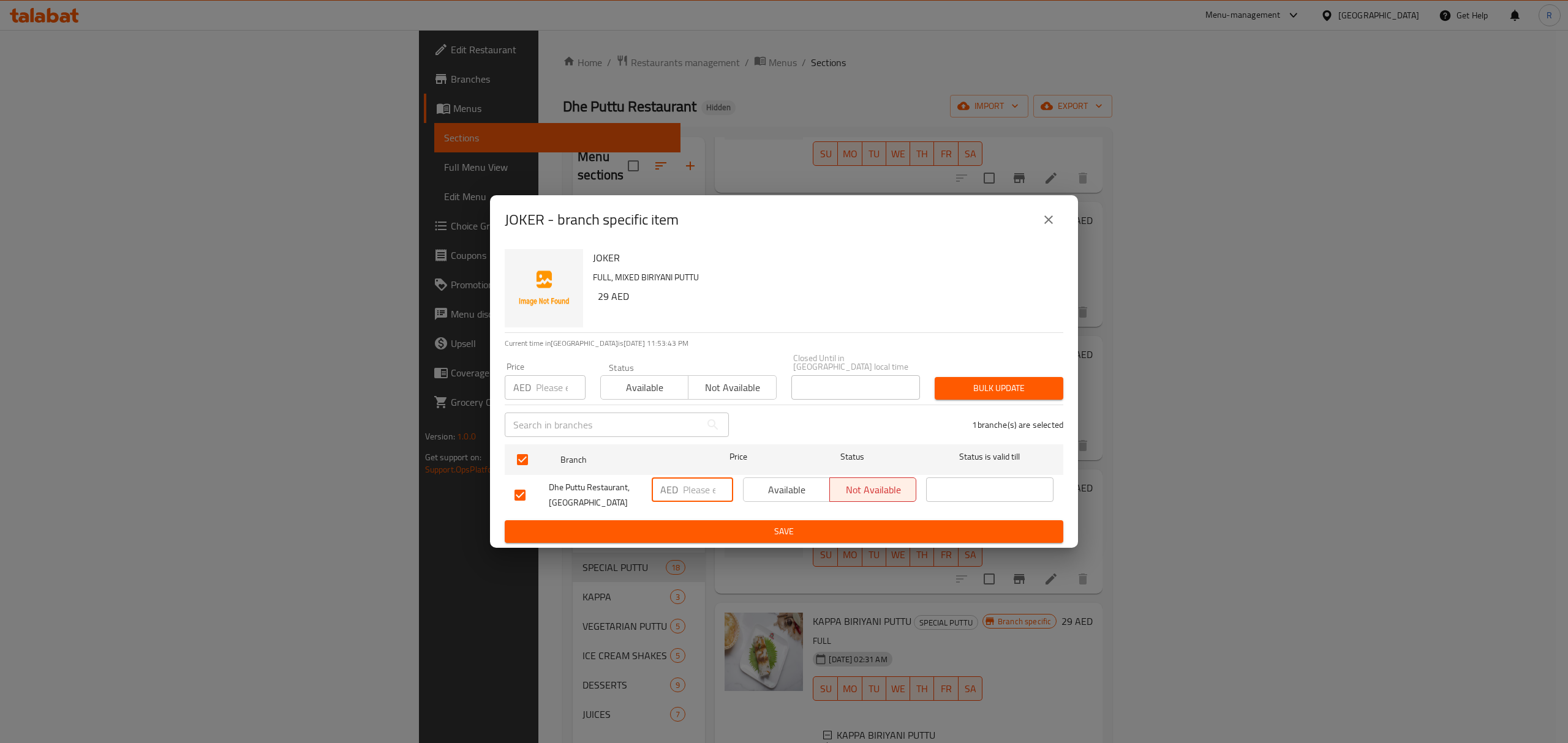
paste input "27.50"
type input "27.50"
click at [711, 531] on span "Save" at bounding box center [784, 532] width 539 height 15
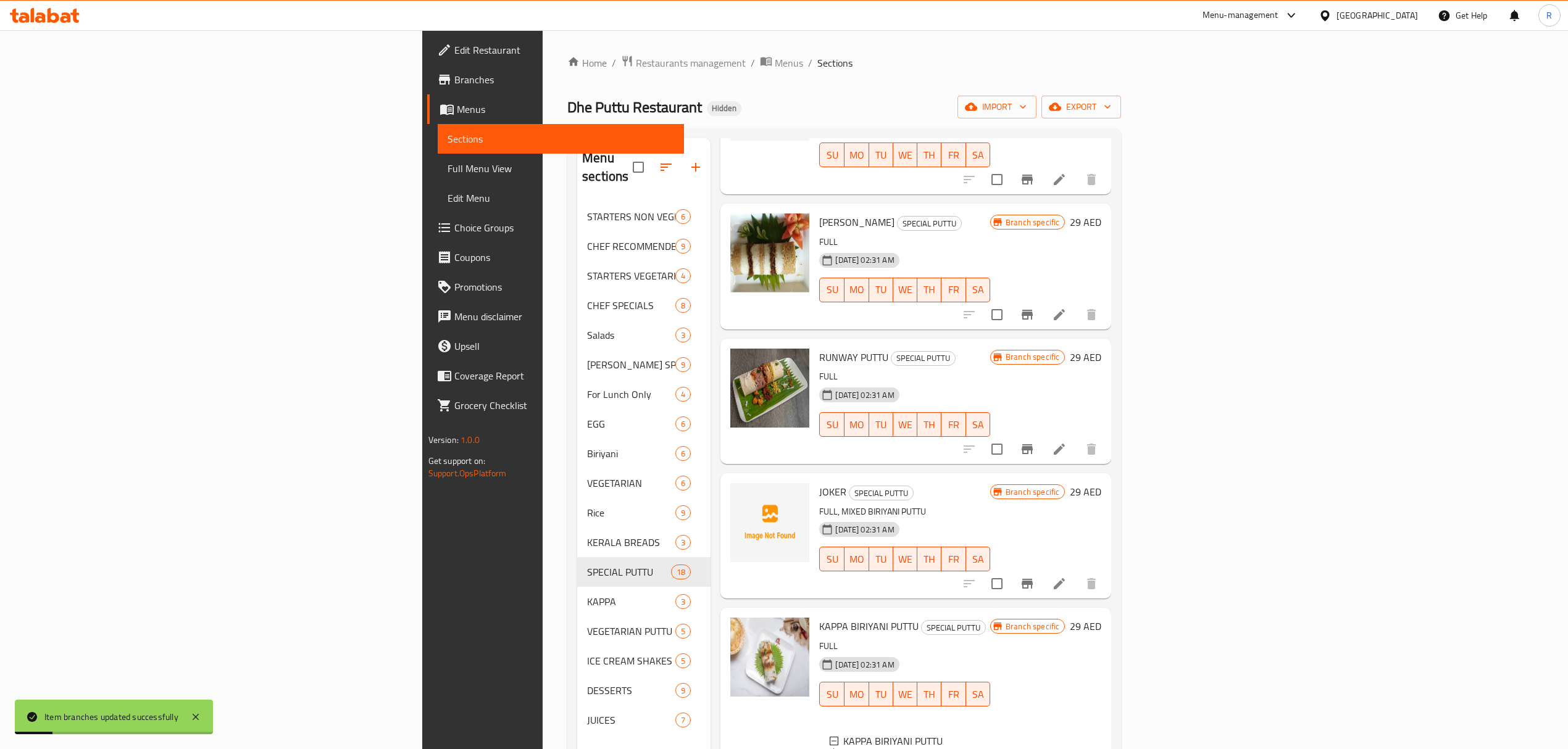
click at [1032, 445] on icon "Branch-specific-item" at bounding box center [1027, 449] width 11 height 10
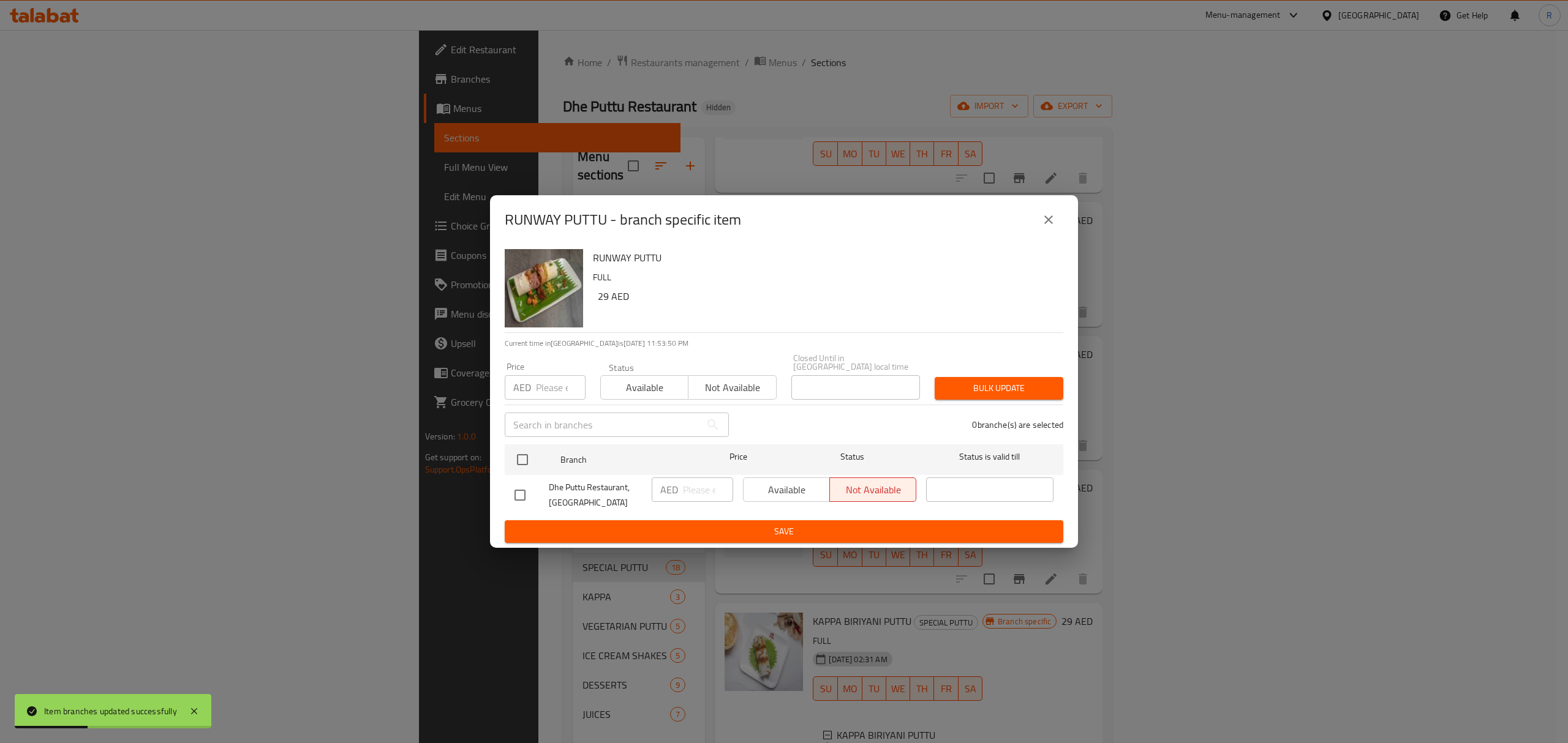
click at [518, 490] on input "checkbox" at bounding box center [520, 495] width 26 height 26
checkbox input "true"
click at [693, 490] on input "number" at bounding box center [708, 490] width 50 height 25
type input "27.5"
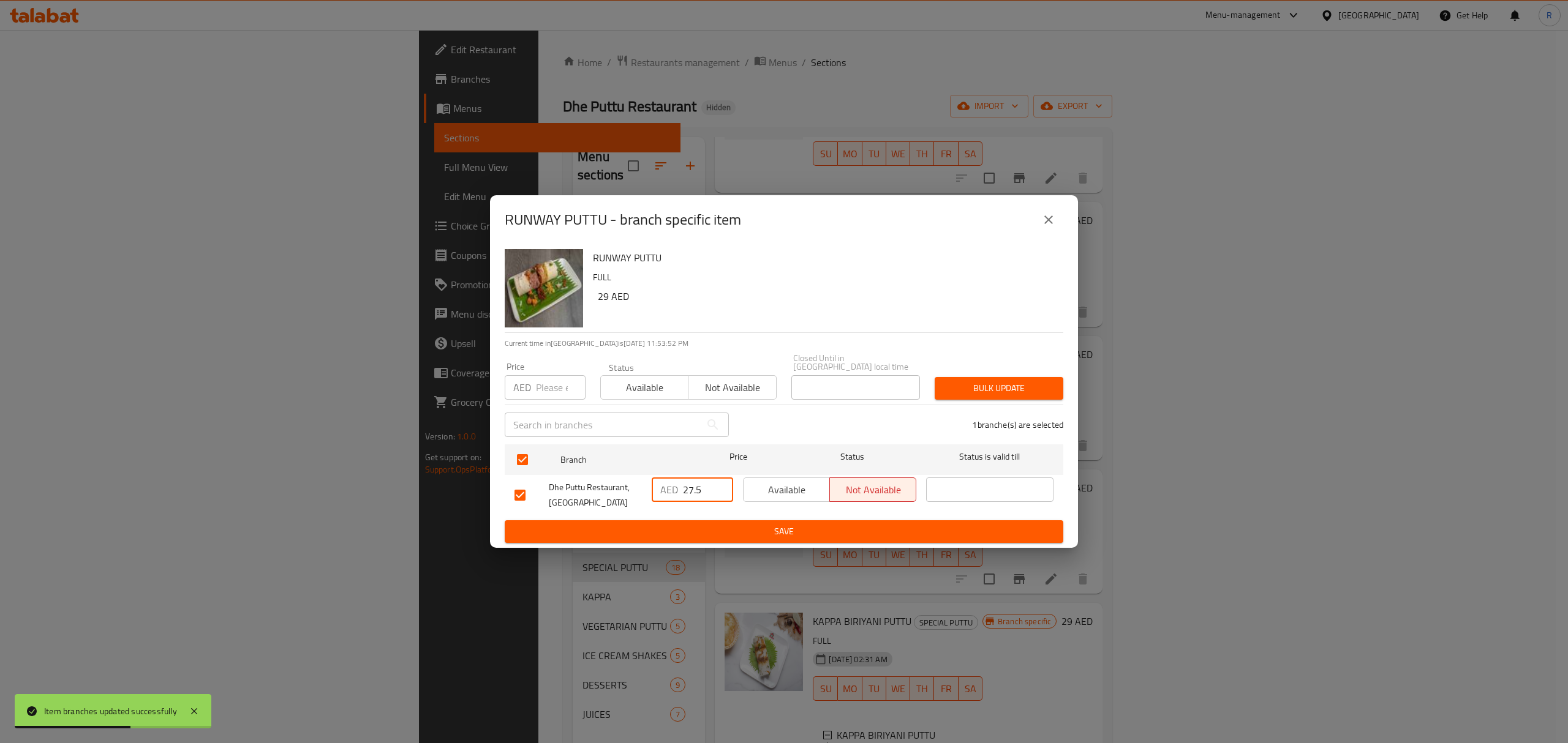
click at [735, 534] on span "Save" at bounding box center [784, 532] width 539 height 15
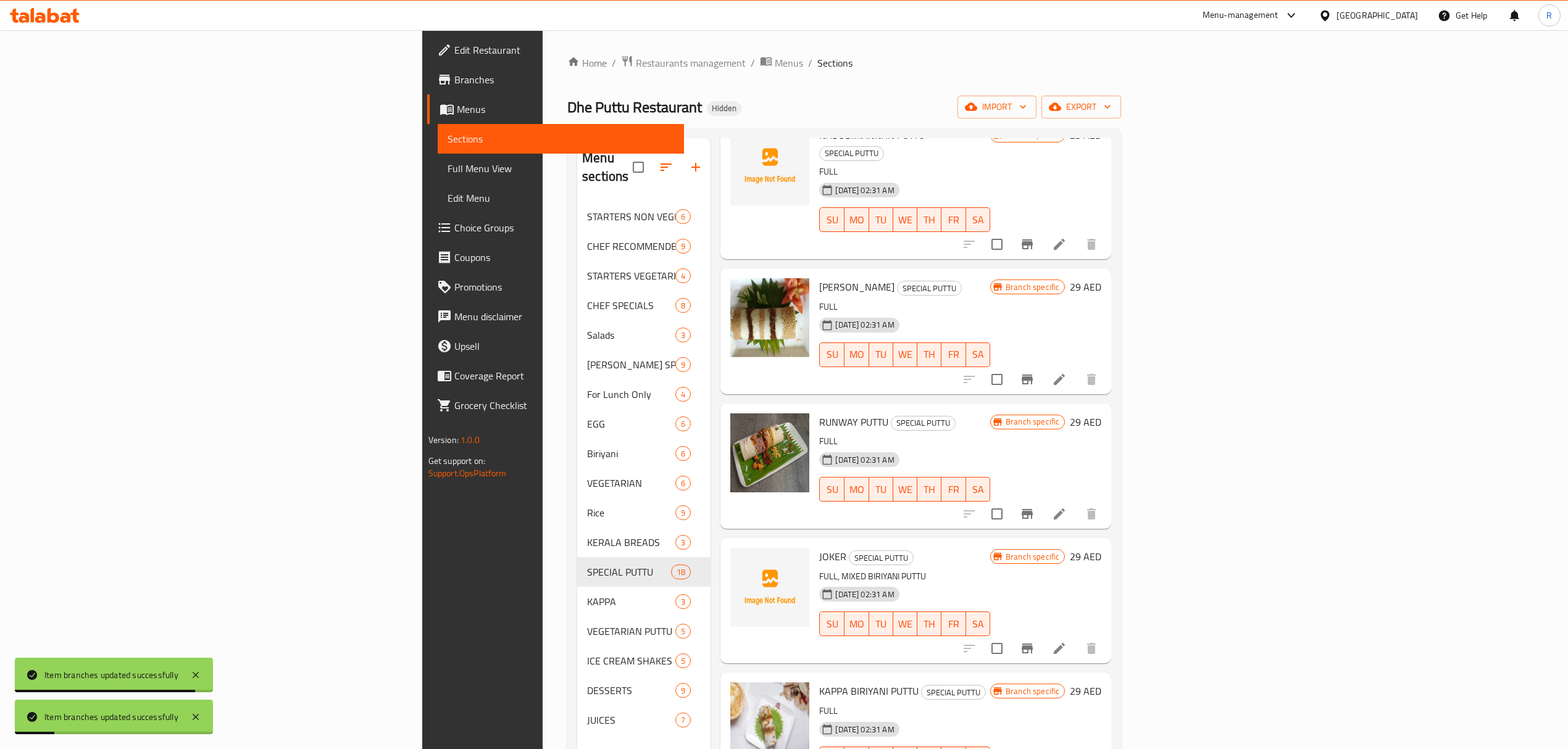
scroll to position [1190, 0]
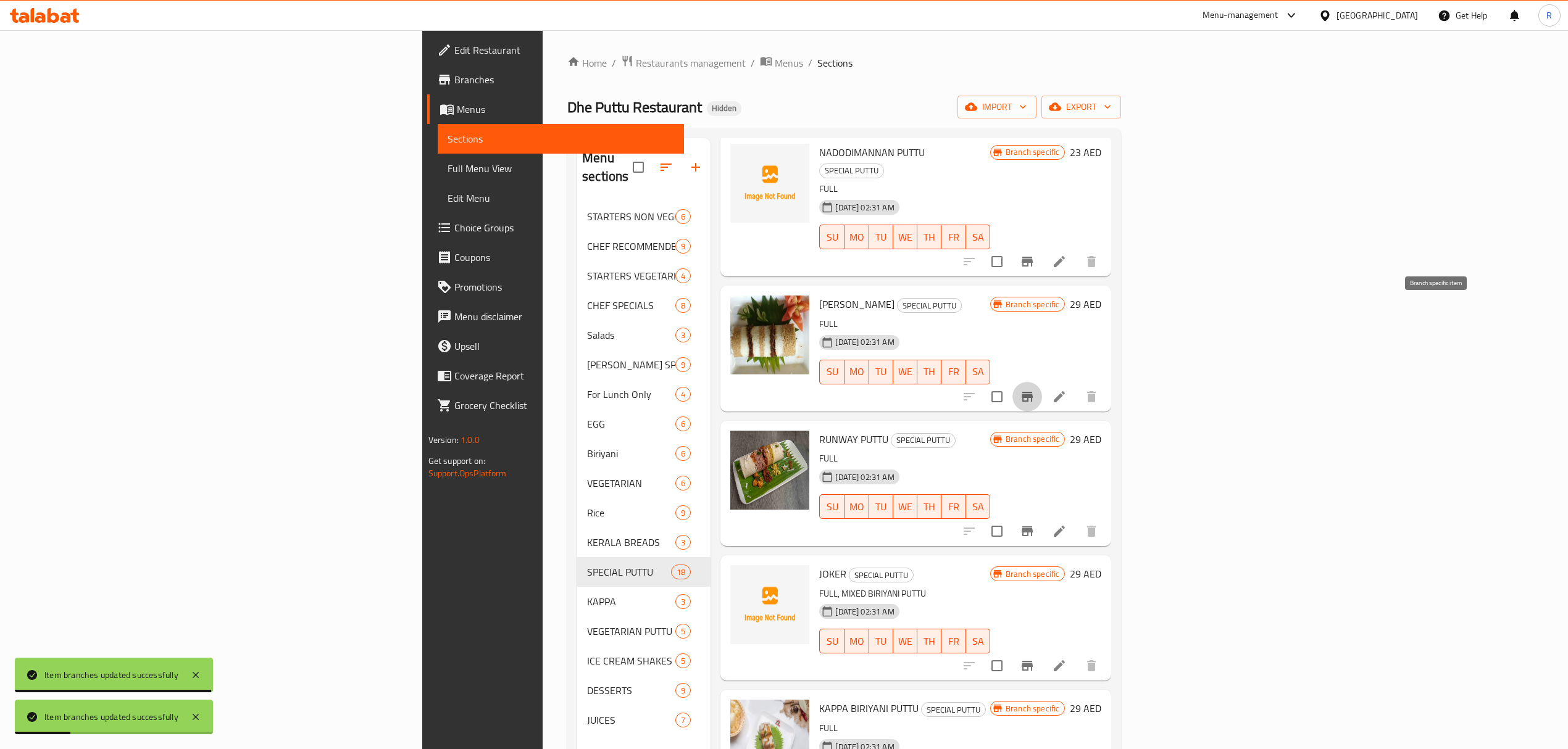
click at [1034, 389] on icon "Branch-specific-item" at bounding box center [1027, 396] width 15 height 14
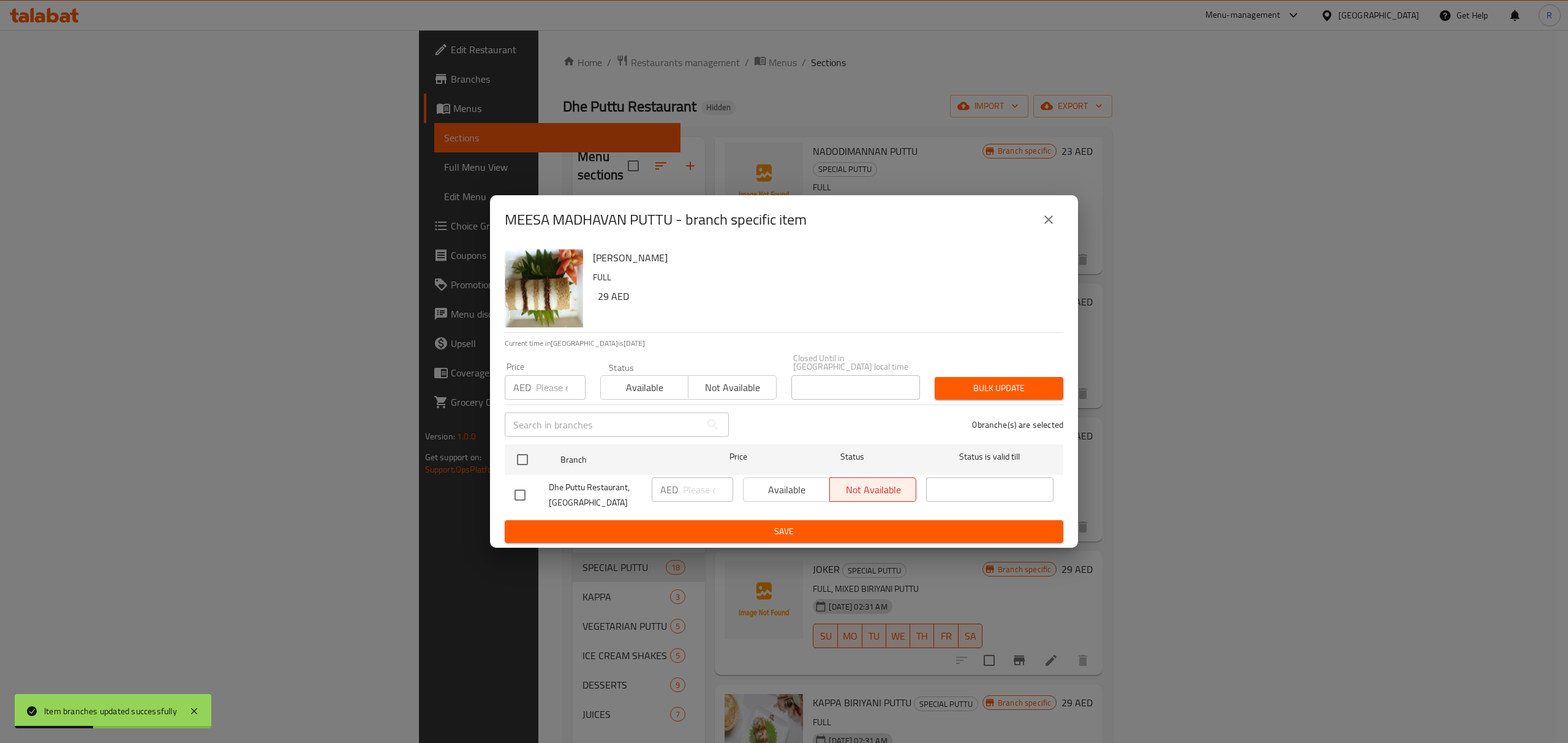
click at [516, 461] on input "checkbox" at bounding box center [522, 459] width 26 height 26
checkbox input "true"
click at [687, 494] on input "number" at bounding box center [708, 490] width 50 height 25
type input "27.5"
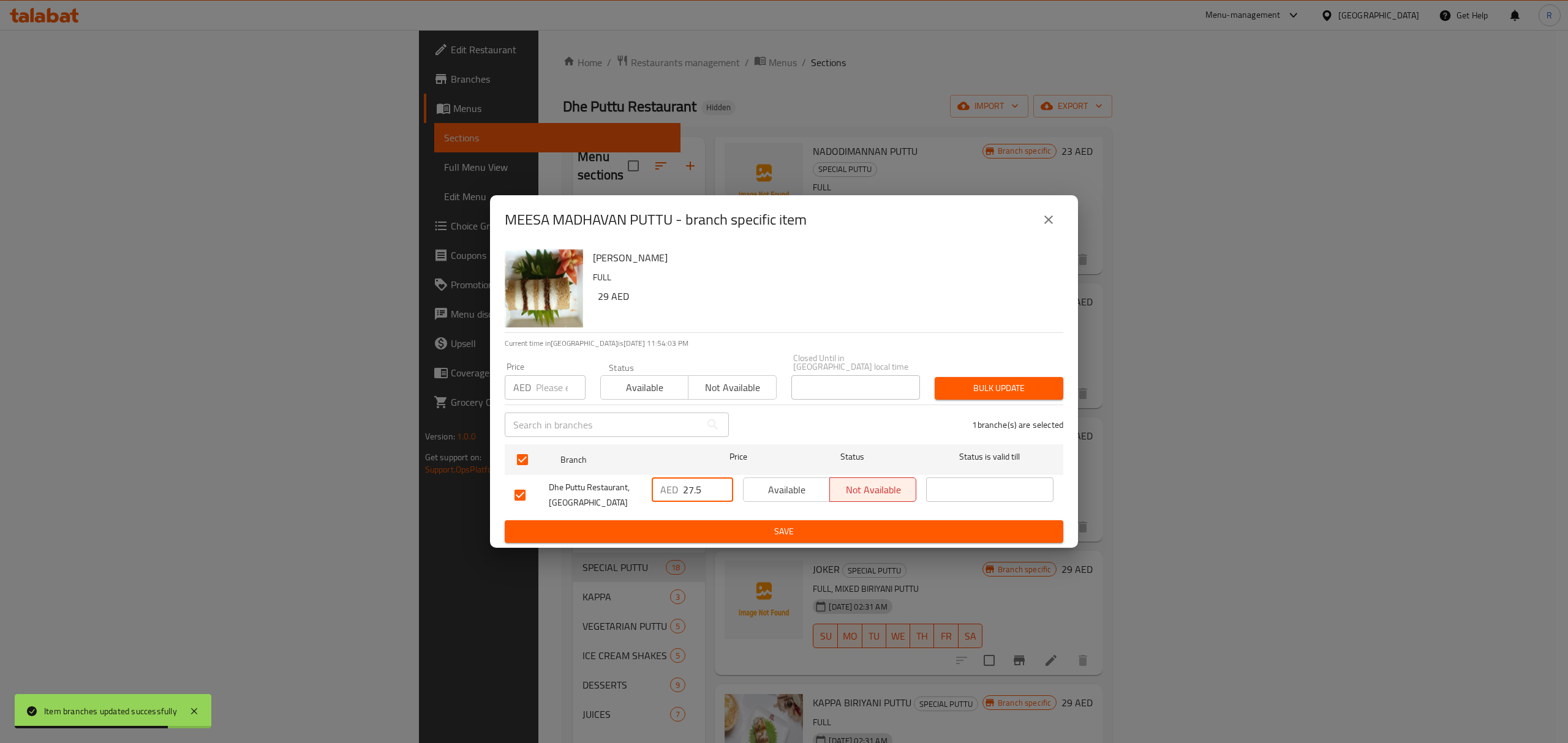
click at [687, 540] on button "Save" at bounding box center [784, 532] width 558 height 23
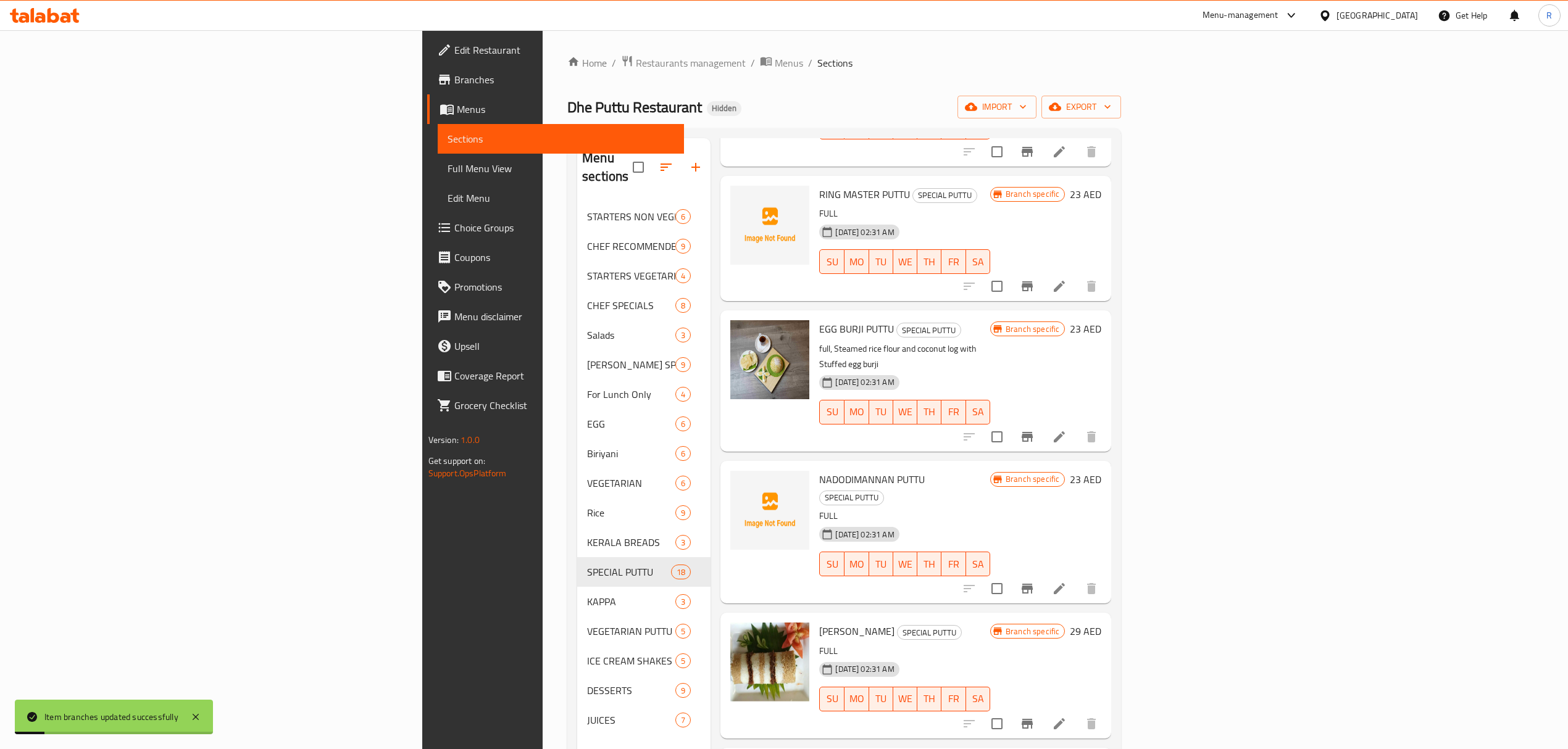
scroll to position [860, 0]
click at [1034, 584] on icon "Branch-specific-item" at bounding box center [1027, 591] width 15 height 14
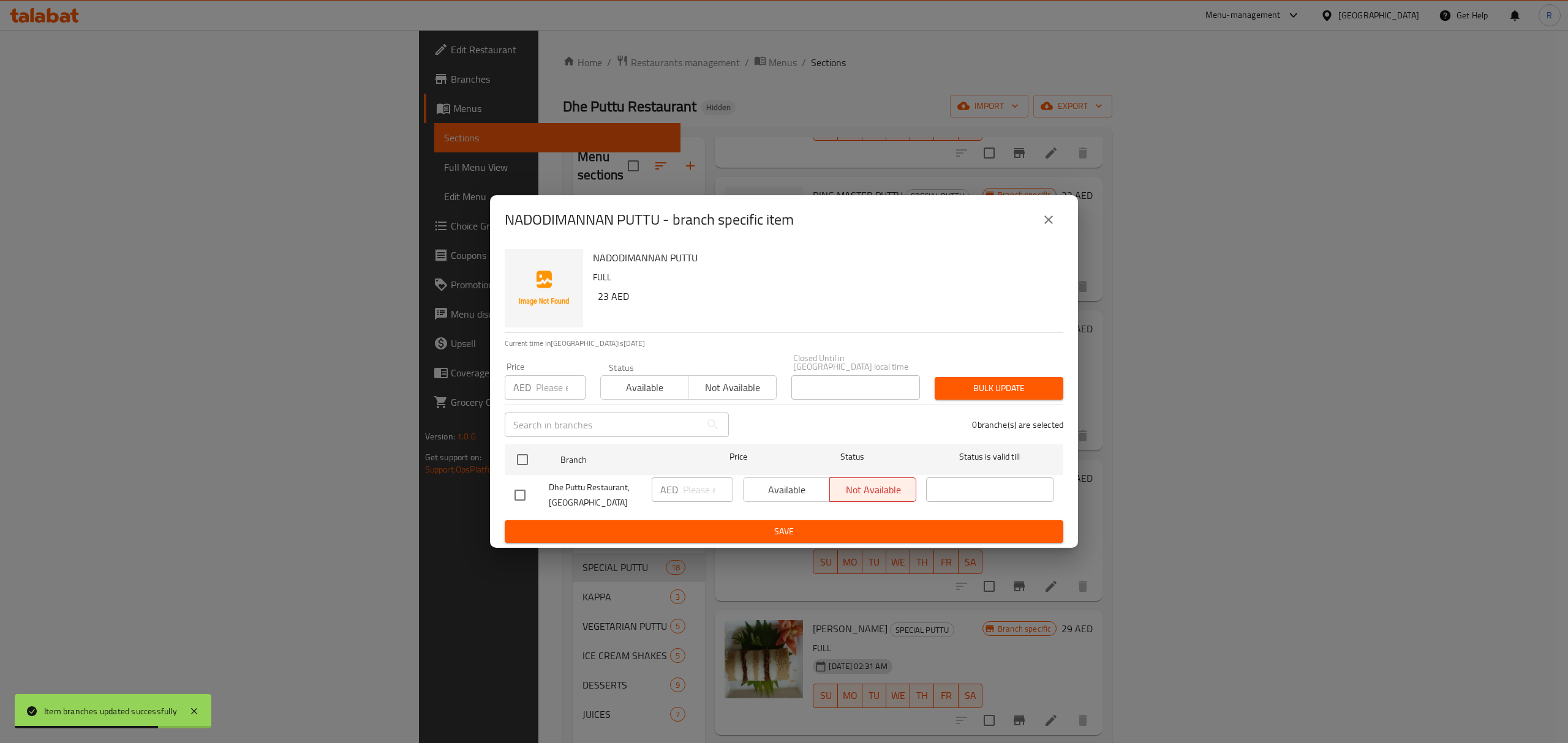
click at [526, 496] on input "checkbox" at bounding box center [520, 495] width 26 height 26
checkbox input "true"
click at [689, 496] on input "number" at bounding box center [708, 490] width 50 height 25
type input "24"
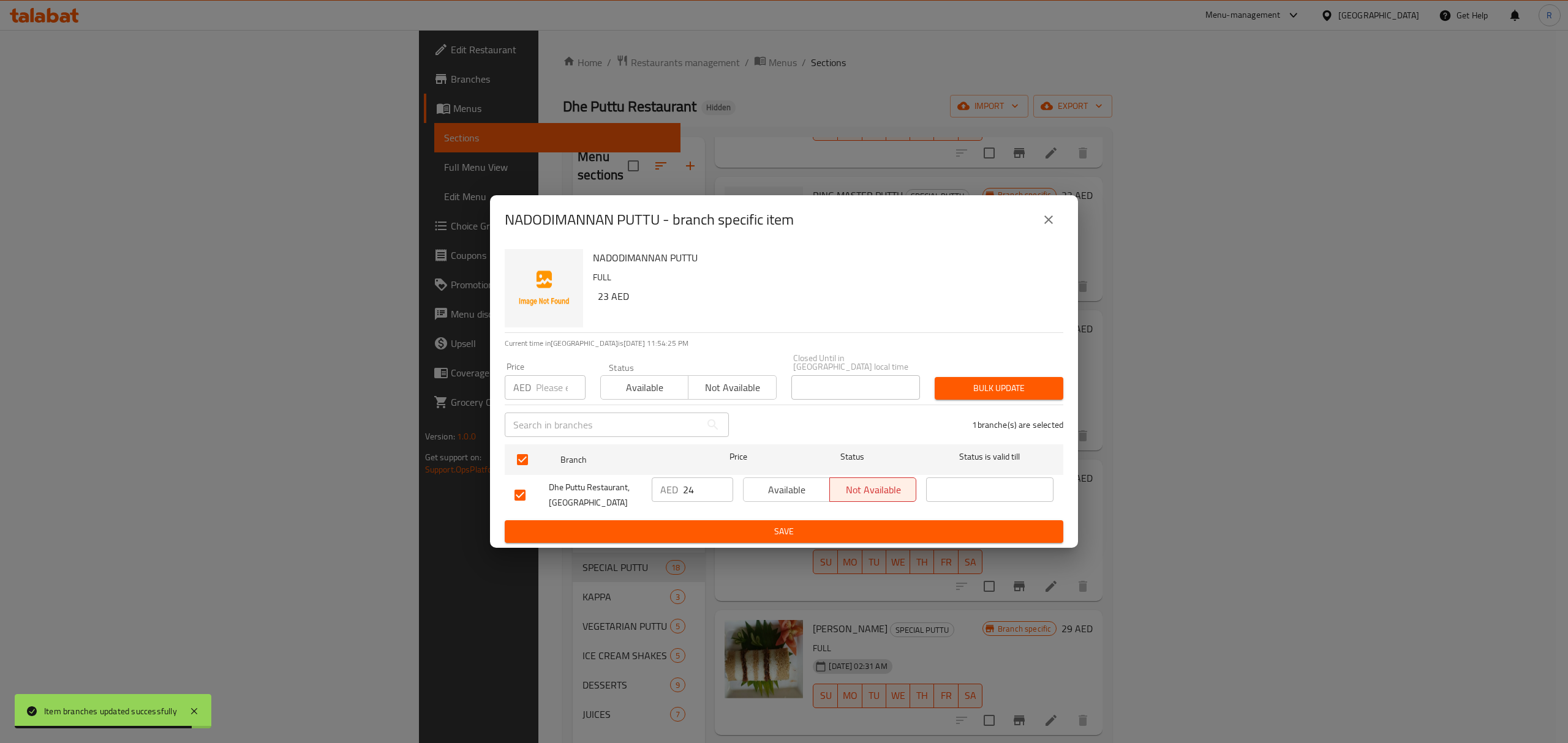
click at [707, 545] on div "NADODIMANNAN PUTTU FULL 23 AED Current time in [GEOGRAPHIC_DATA] is [DATE] 11:5…" at bounding box center [784, 396] width 588 height 304
click at [707, 536] on span "Save" at bounding box center [784, 532] width 539 height 15
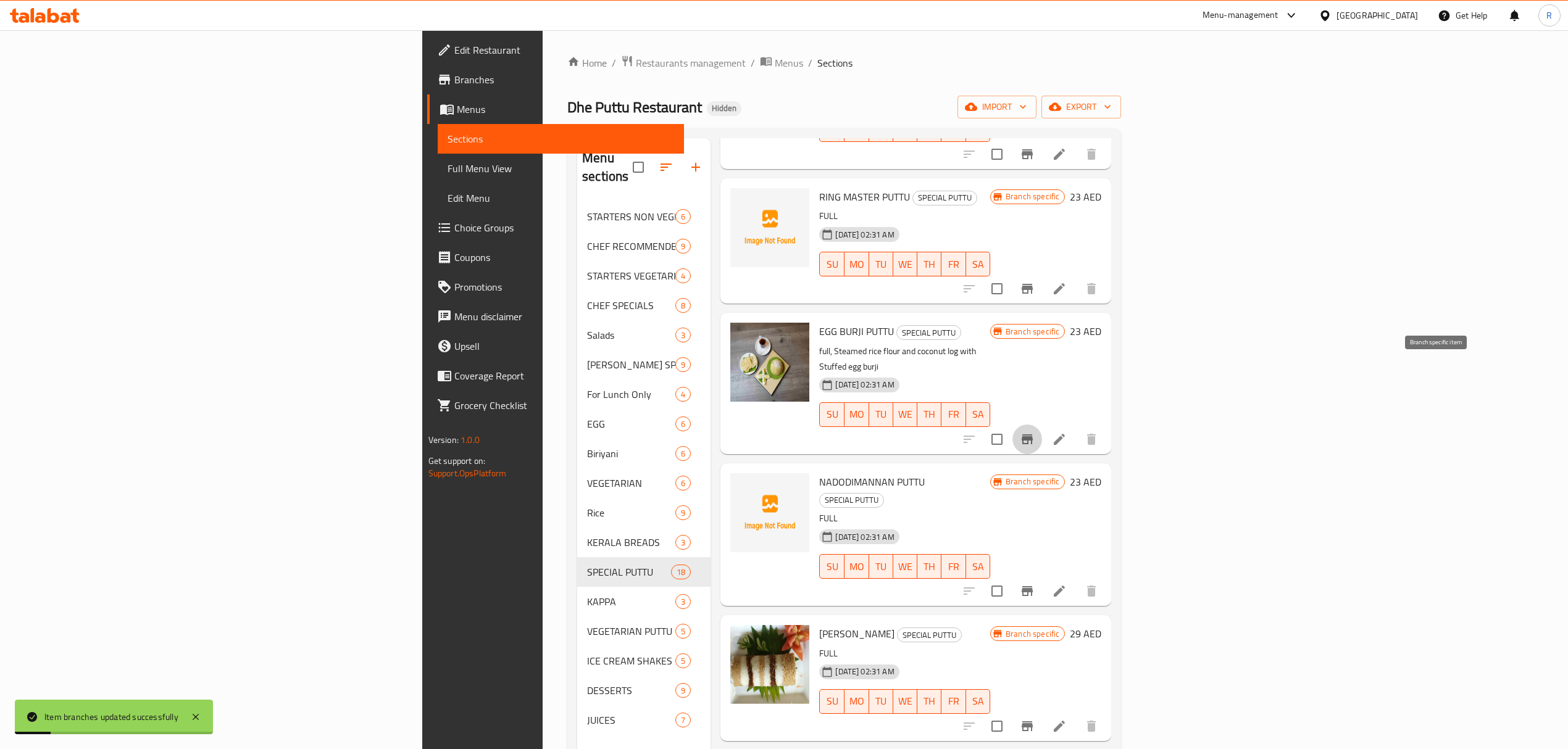
click at [1032, 434] on icon "Branch-specific-item" at bounding box center [1027, 439] width 11 height 10
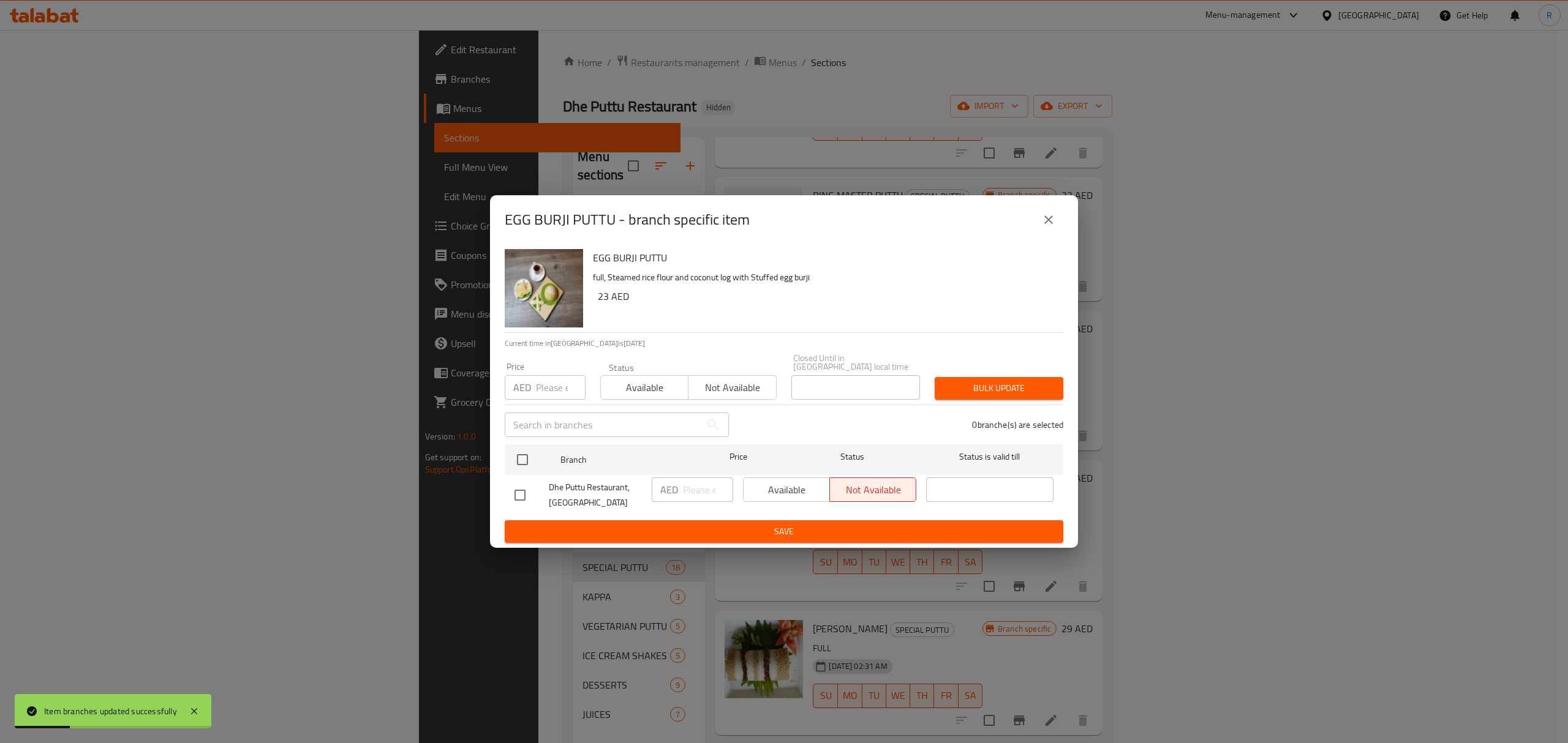
click at [525, 465] on input "checkbox" at bounding box center [522, 459] width 26 height 26
checkbox input "true"
click at [696, 496] on input "number" at bounding box center [708, 490] width 50 height 25
type input "24"
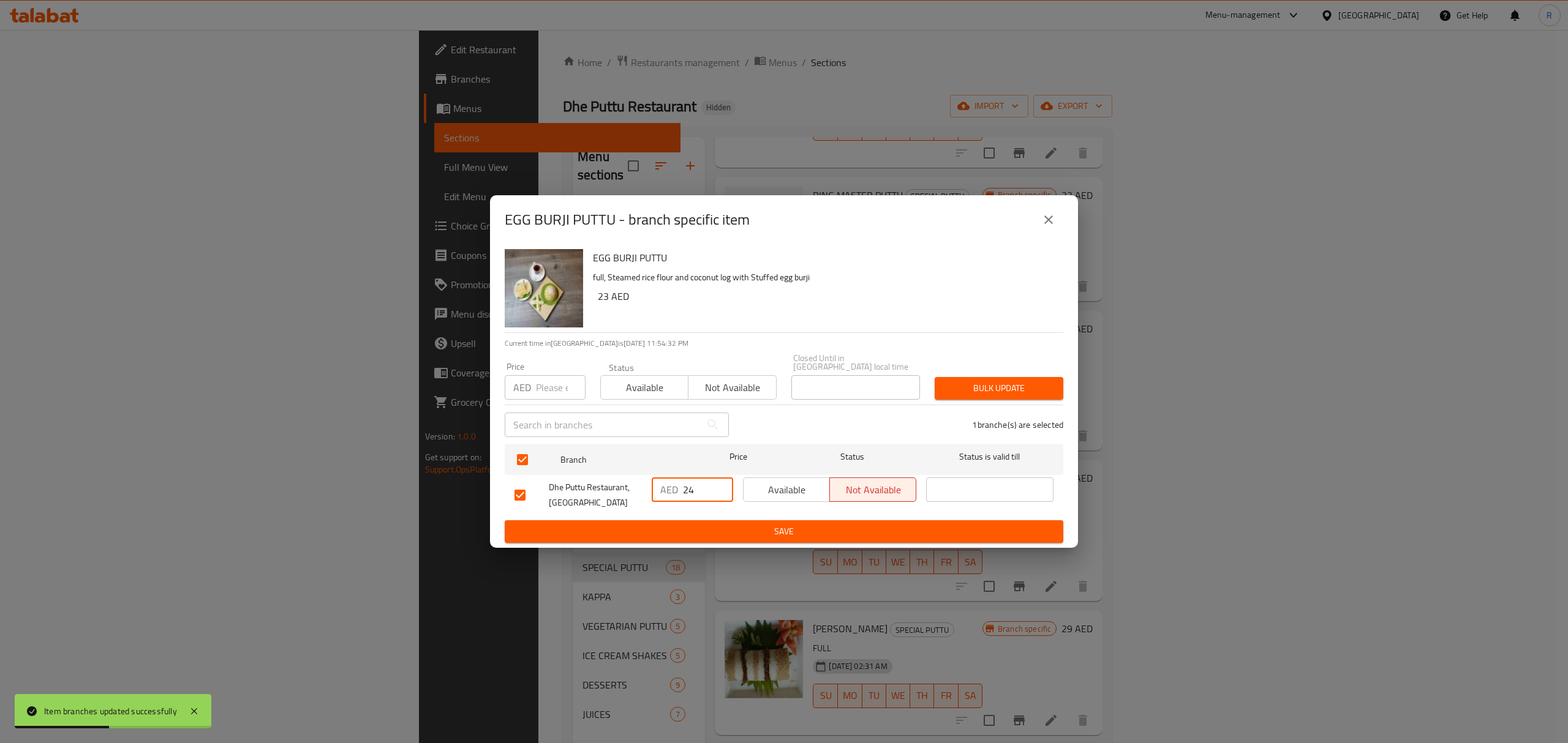
click at [709, 517] on div "AED 24 ​" at bounding box center [691, 495] width 91 height 45
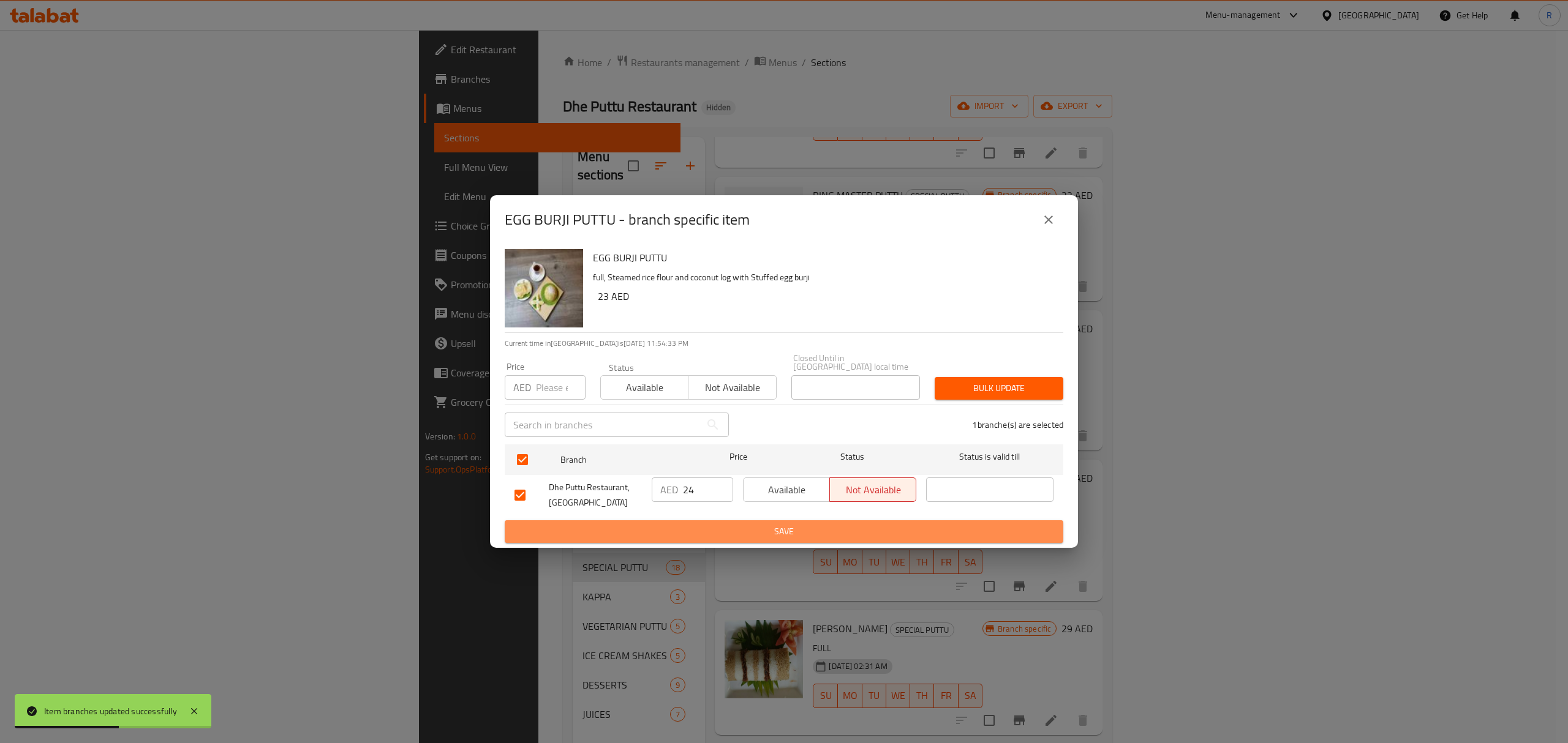
click at [697, 539] on span "Save" at bounding box center [784, 532] width 539 height 15
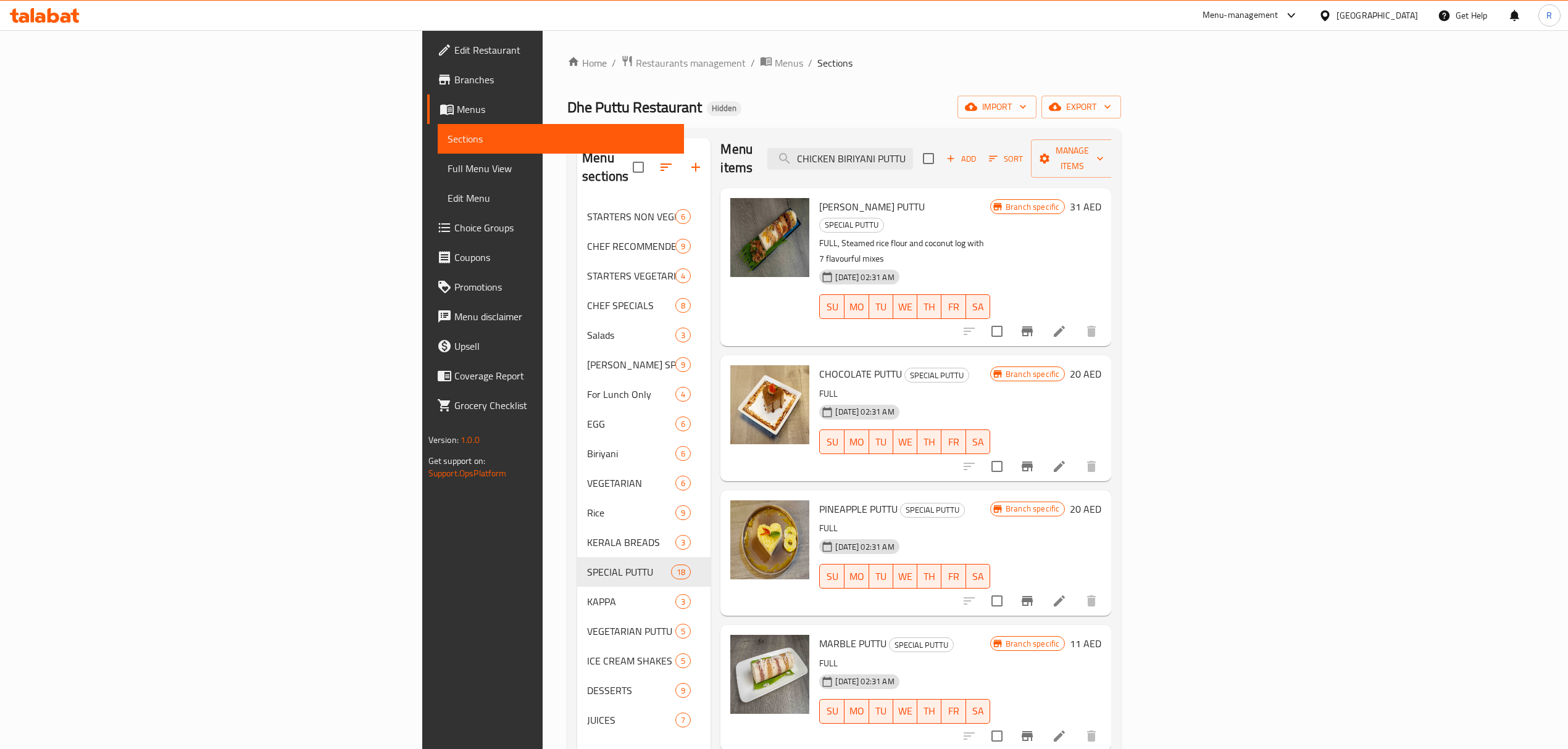
scroll to position [0, 0]
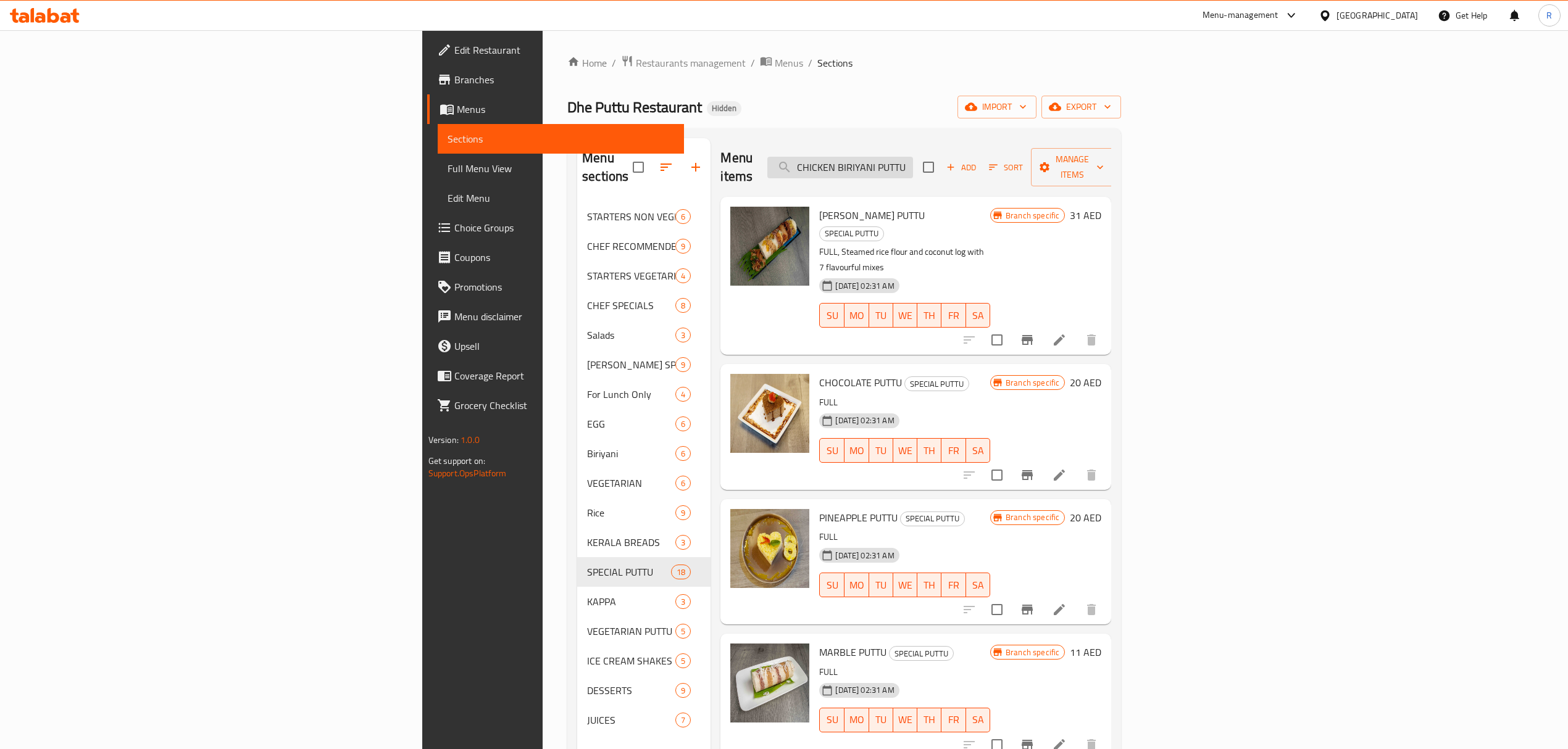
click at [913, 163] on input "CHICKEN BIRIYANI PUTTU" at bounding box center [840, 167] width 146 height 21
paste input "ERACH"
type input "ERACHI PUTTU"
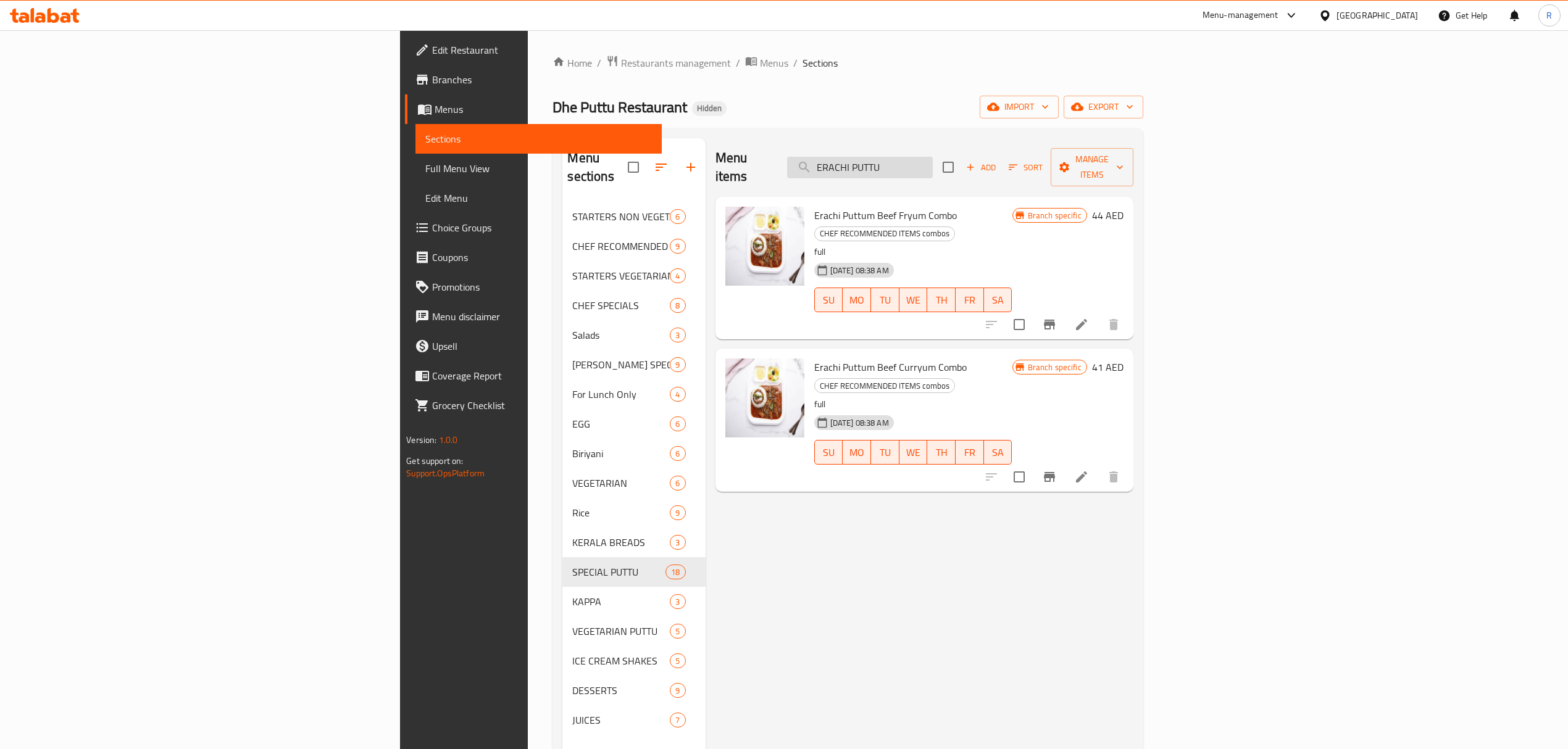
click at [933, 160] on input "ERACHI PUTTU" at bounding box center [859, 167] width 146 height 21
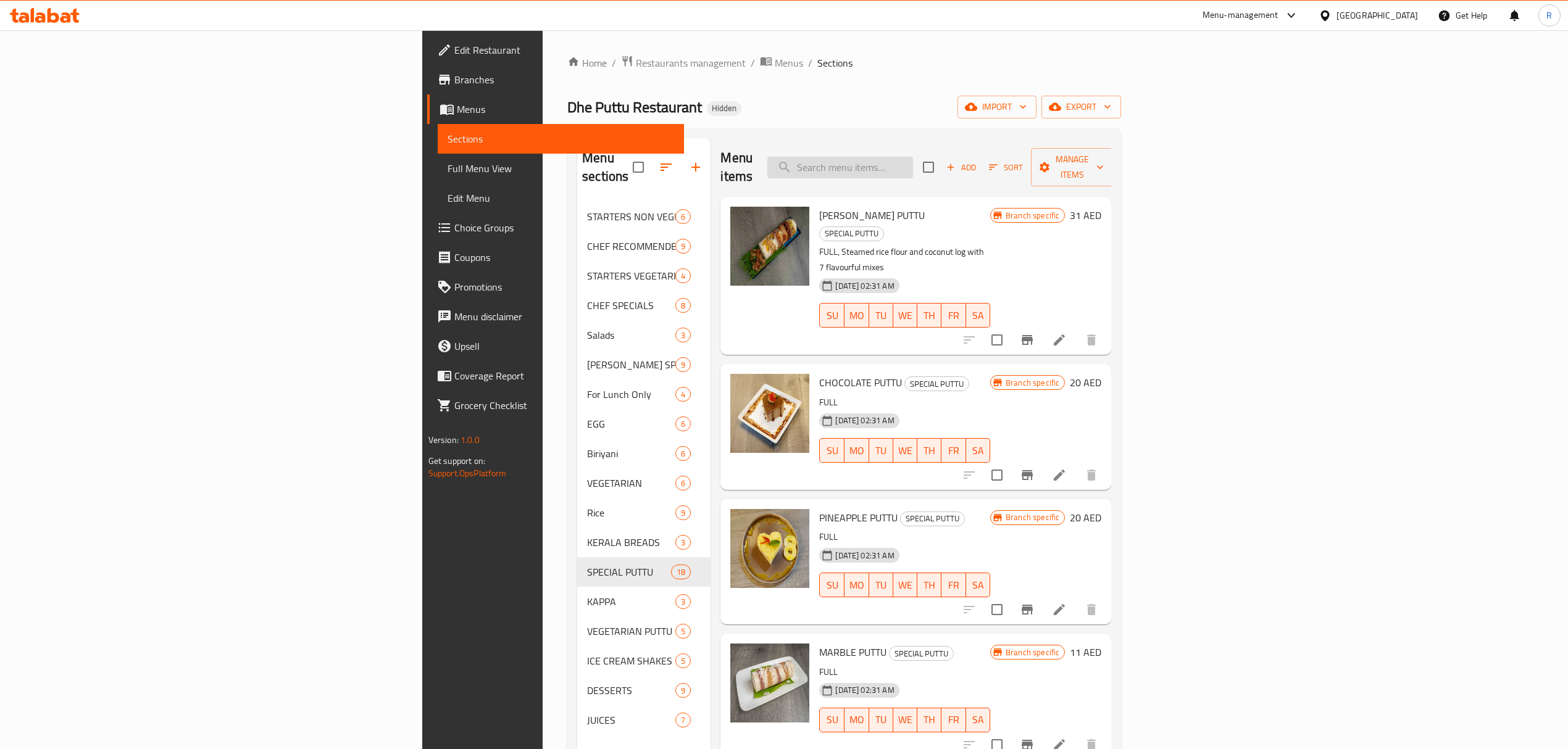
paste input "EGG BIRIYANI PUTTU ( EGG / KADA EGG)"
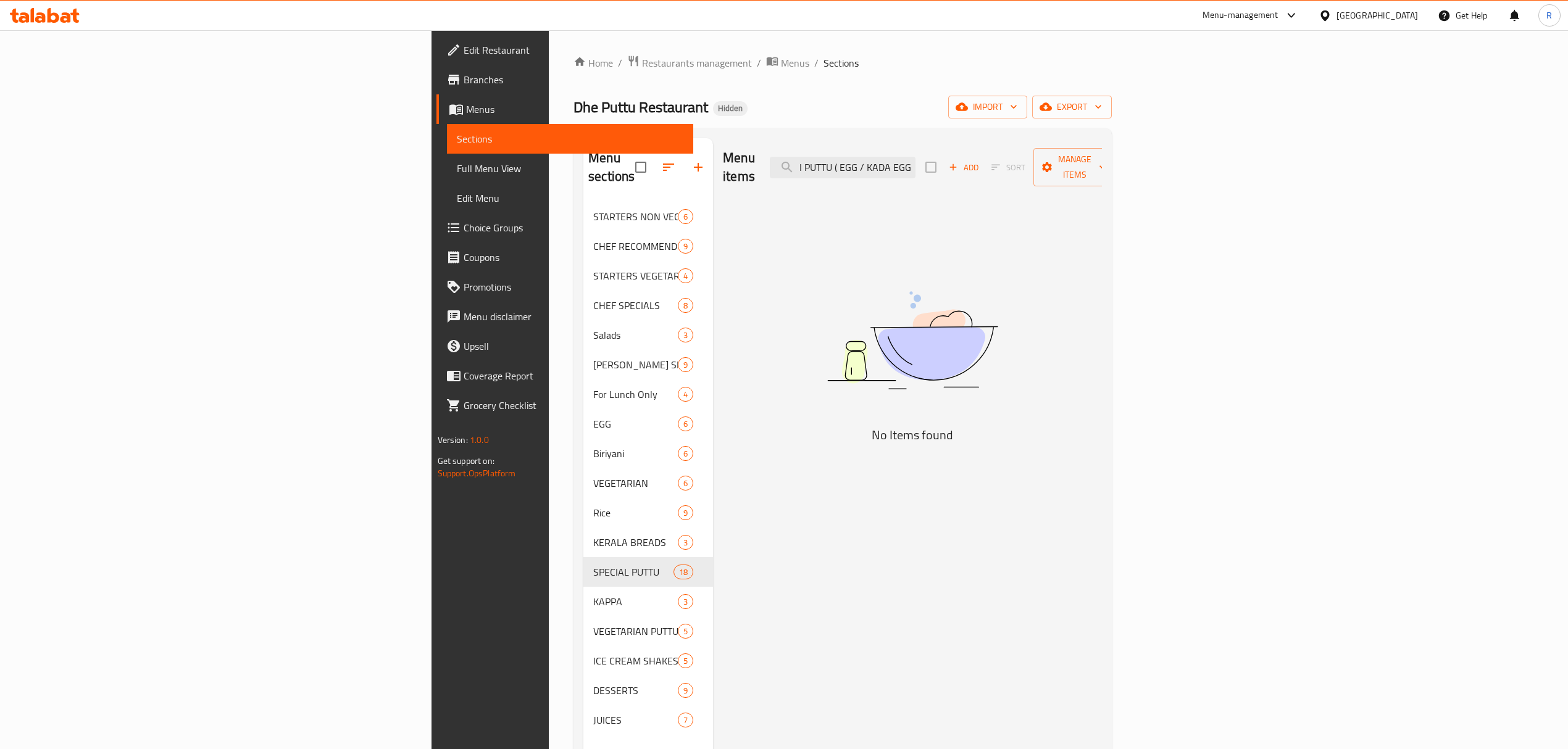
drag, startPoint x: 991, startPoint y: 163, endPoint x: 1186, endPoint y: 160, distance: 195.0
click at [1102, 160] on div "Menu items EGG BIRIYANI PUTTU ( EGG / KADA EGG) Add Sort Manage items" at bounding box center [913, 167] width 379 height 59
click at [915, 157] on input "EGG BIRIYANI PUTTU" at bounding box center [842, 167] width 146 height 21
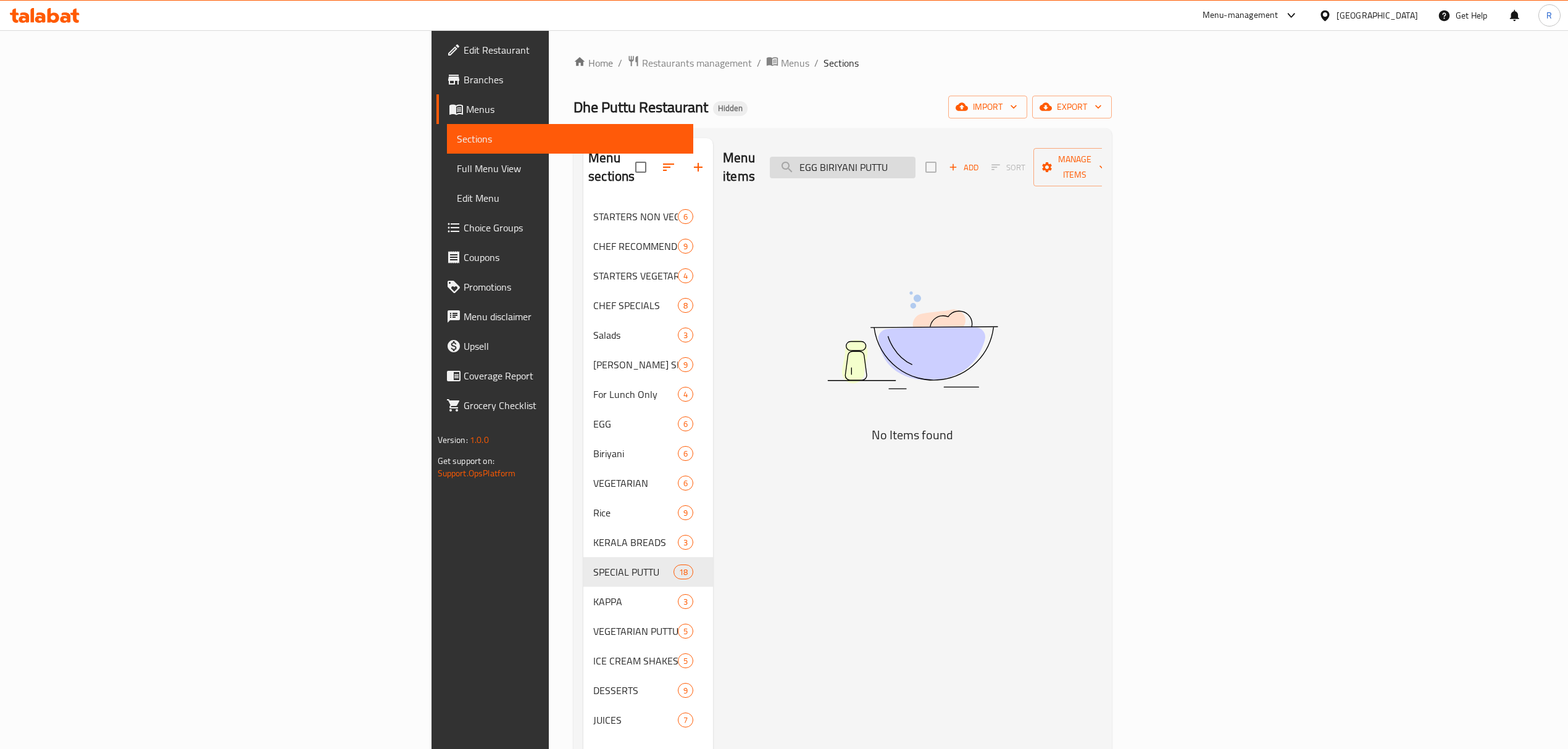
click at [915, 157] on input "EGG BIRIYANI PUTTU" at bounding box center [842, 167] width 146 height 21
paste input "PUTTU ( EGG / KADA EGG )"
drag, startPoint x: 997, startPoint y: 157, endPoint x: 1169, endPoint y: 151, distance: 172.1
click at [1102, 151] on div "Menu items EGG PUTTU ( EGG / KADA EGG ) Add Sort Manage items" at bounding box center [913, 167] width 379 height 59
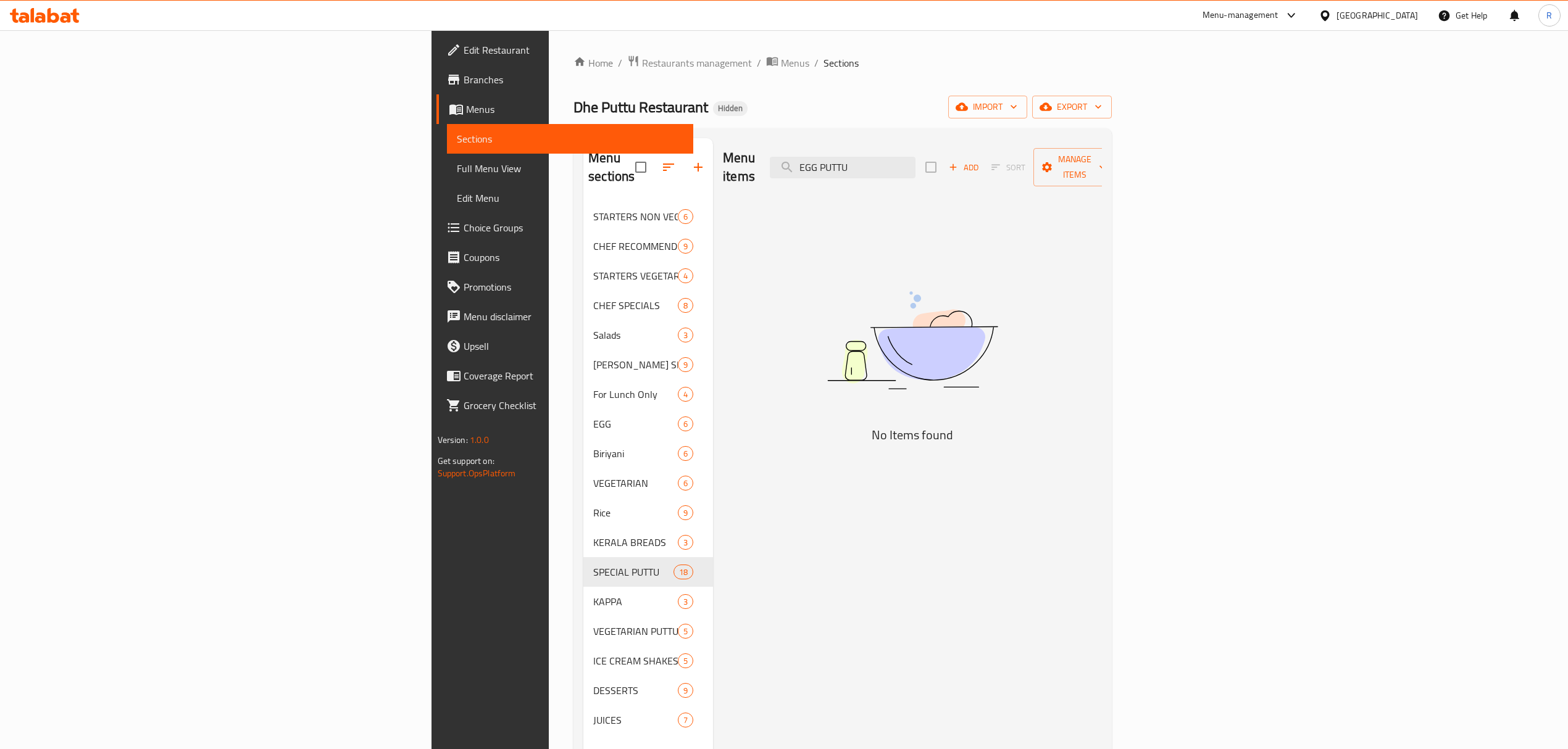
scroll to position [0, 0]
click at [915, 160] on input "EGG PUTTU" at bounding box center [842, 167] width 146 height 21
paste input "TWO COUNTRIES"
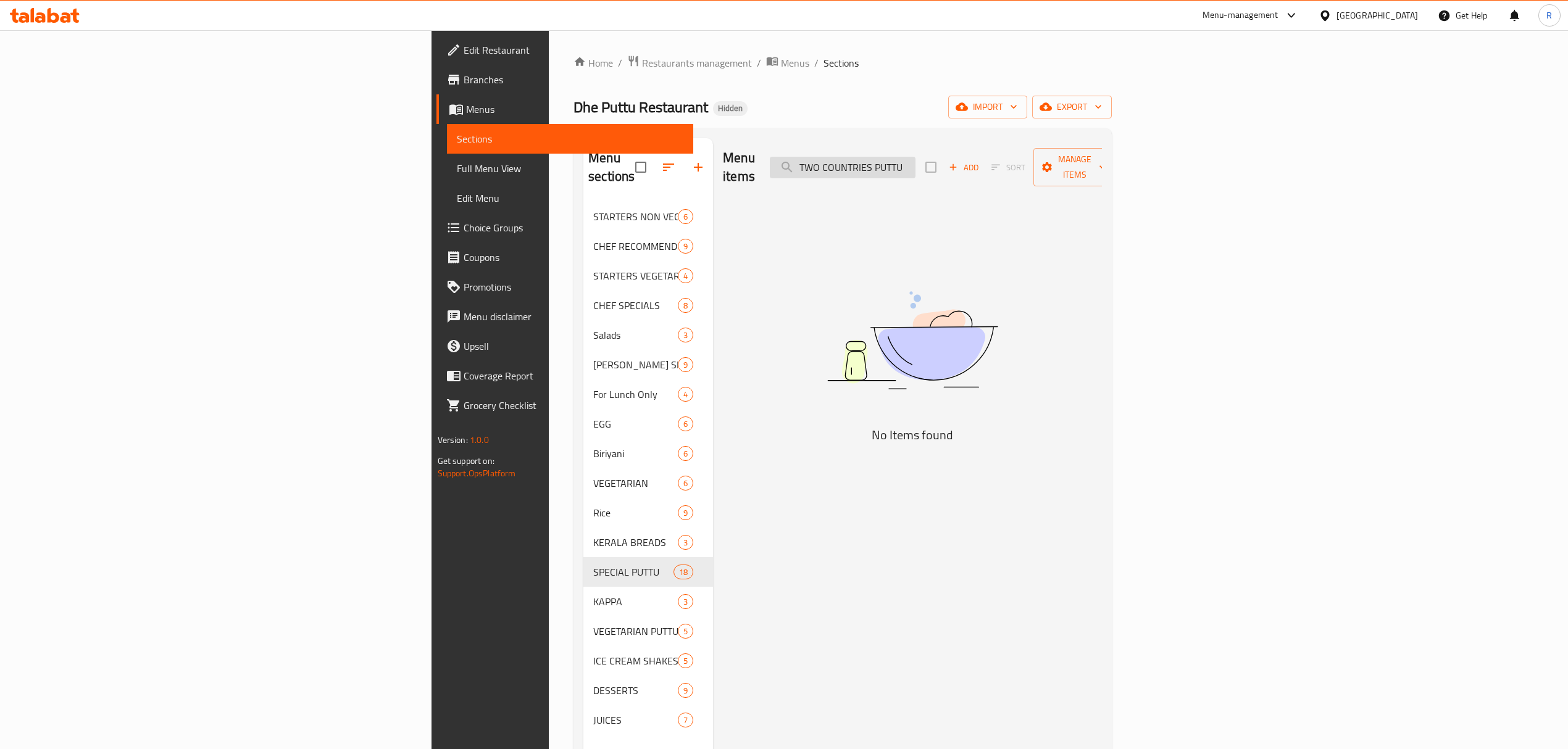
click at [915, 157] on input "TWO COUNTRIES PUTTU" at bounding box center [842, 167] width 146 height 21
click at [915, 158] on input "TWO COUNTRIES" at bounding box center [842, 167] width 146 height 21
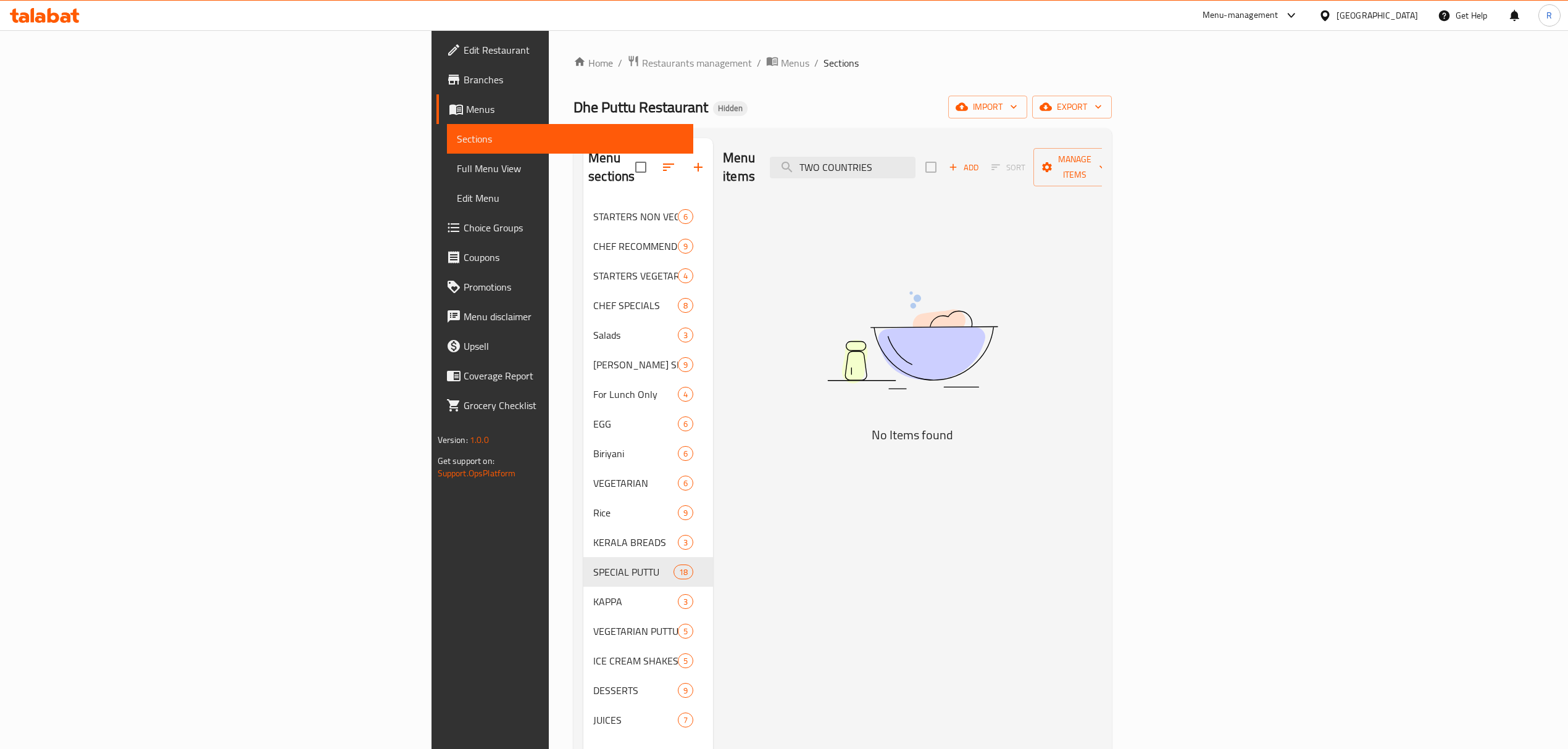
paste input "RING MASTER PUTTU"
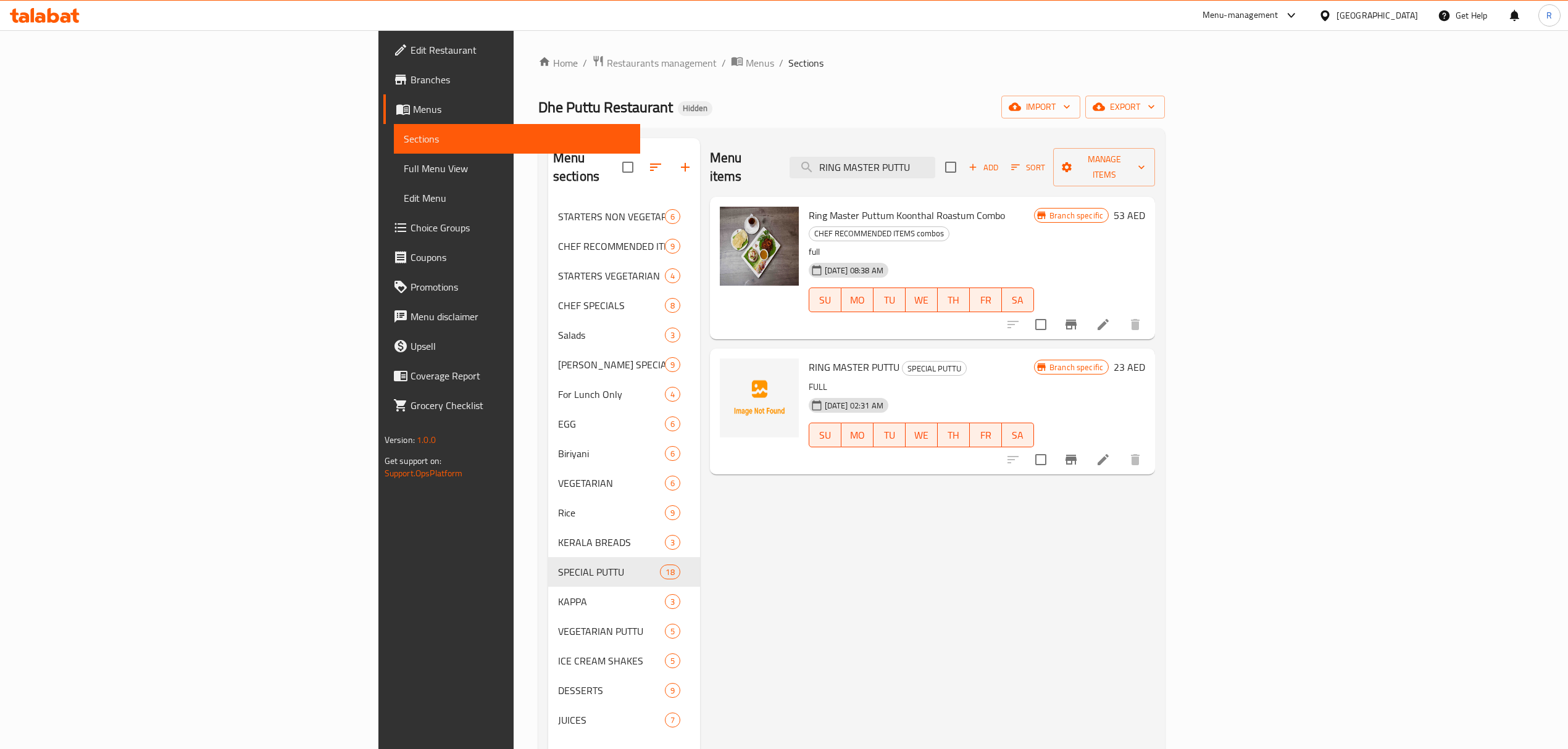
type input "RING MASTER PUTTU"
click at [1078, 452] on icon "Branch-specific-item" at bounding box center [1070, 459] width 15 height 14
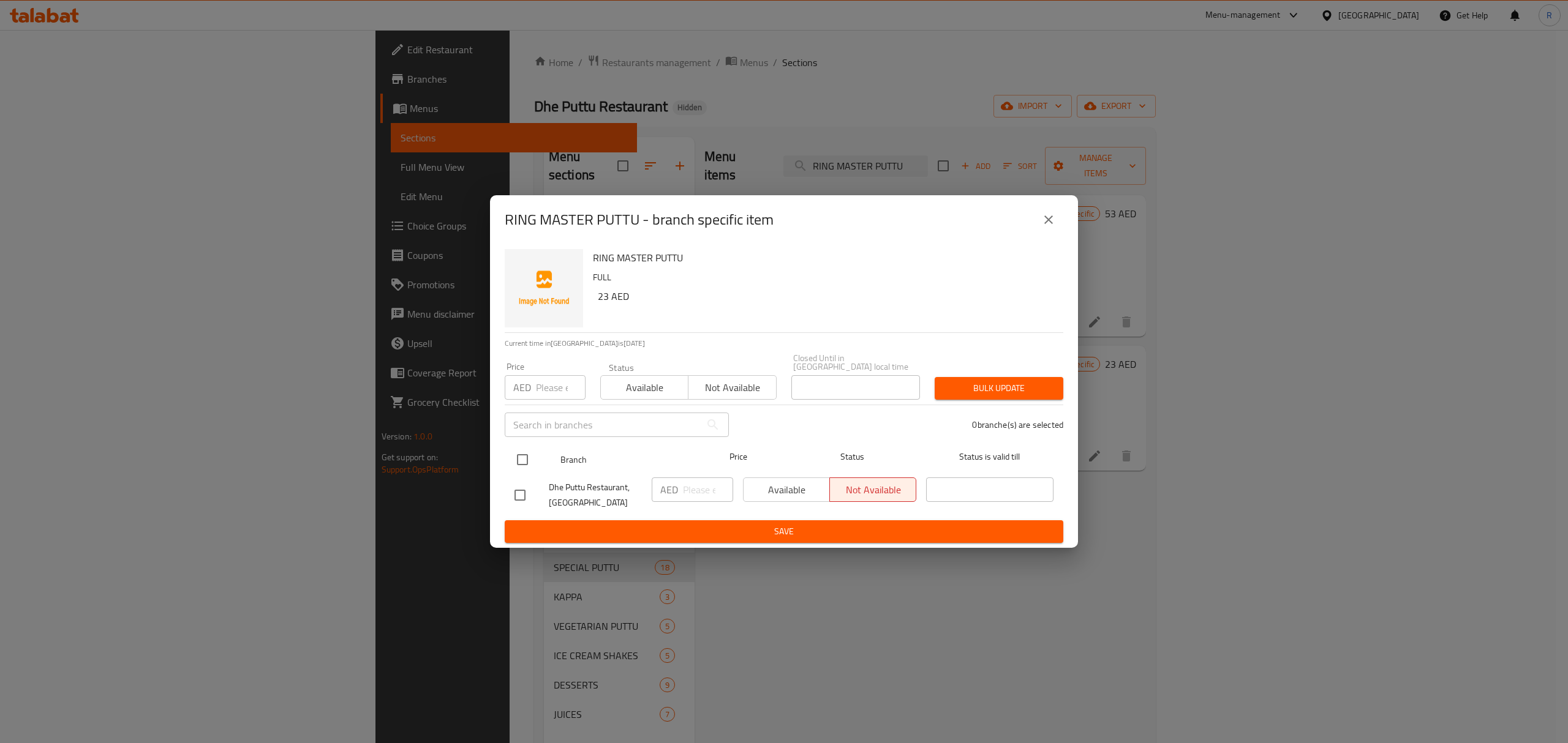
click at [523, 465] on input "checkbox" at bounding box center [522, 459] width 26 height 26
checkbox input "true"
drag, startPoint x: 689, startPoint y: 485, endPoint x: 706, endPoint y: 498, distance: 21.4
click at [690, 485] on input "number" at bounding box center [708, 490] width 50 height 25
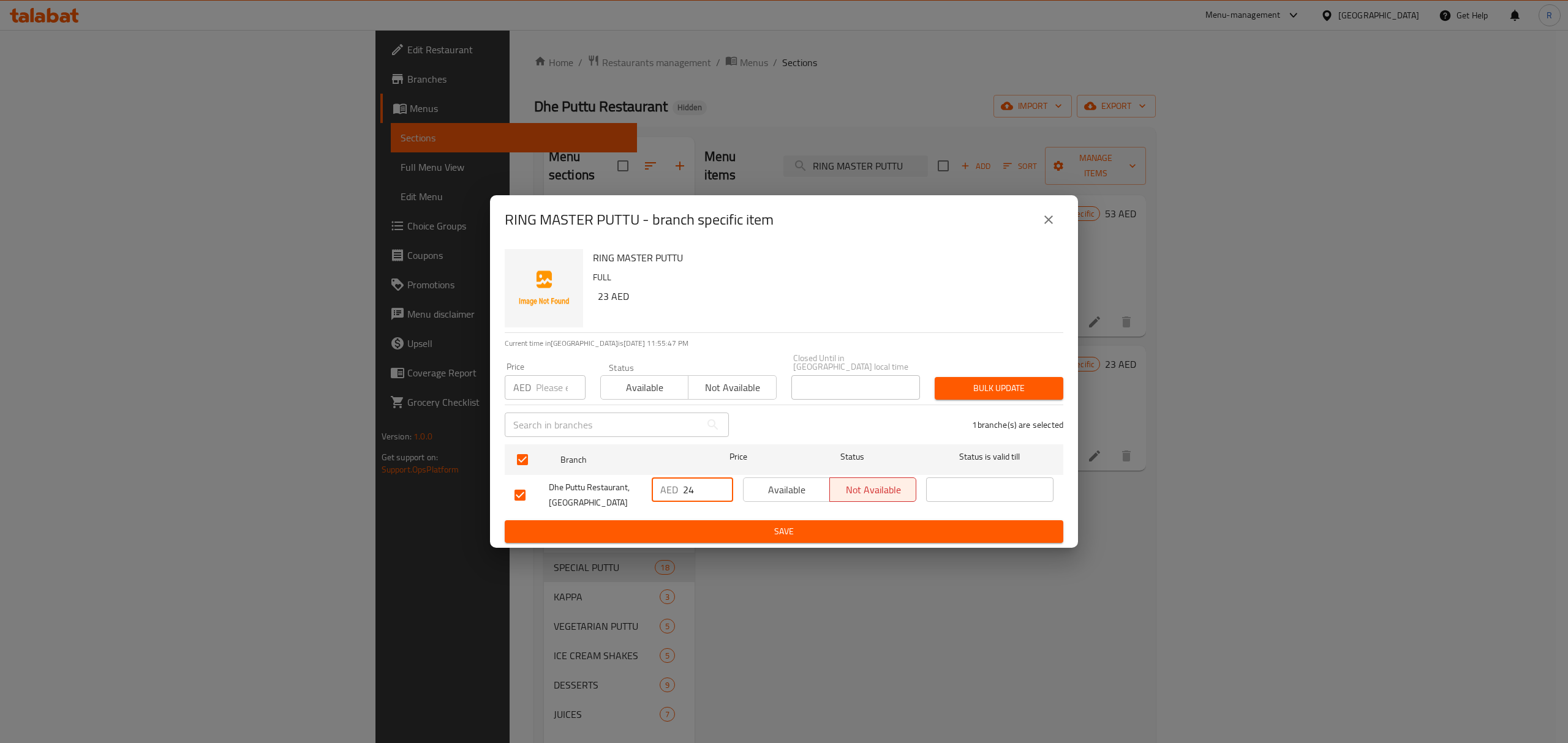
type input "24"
click at [716, 545] on div "RING MASTER PUTTU FULL 23 AED Current time in [GEOGRAPHIC_DATA] is [DATE] 11:55…" at bounding box center [784, 396] width 588 height 304
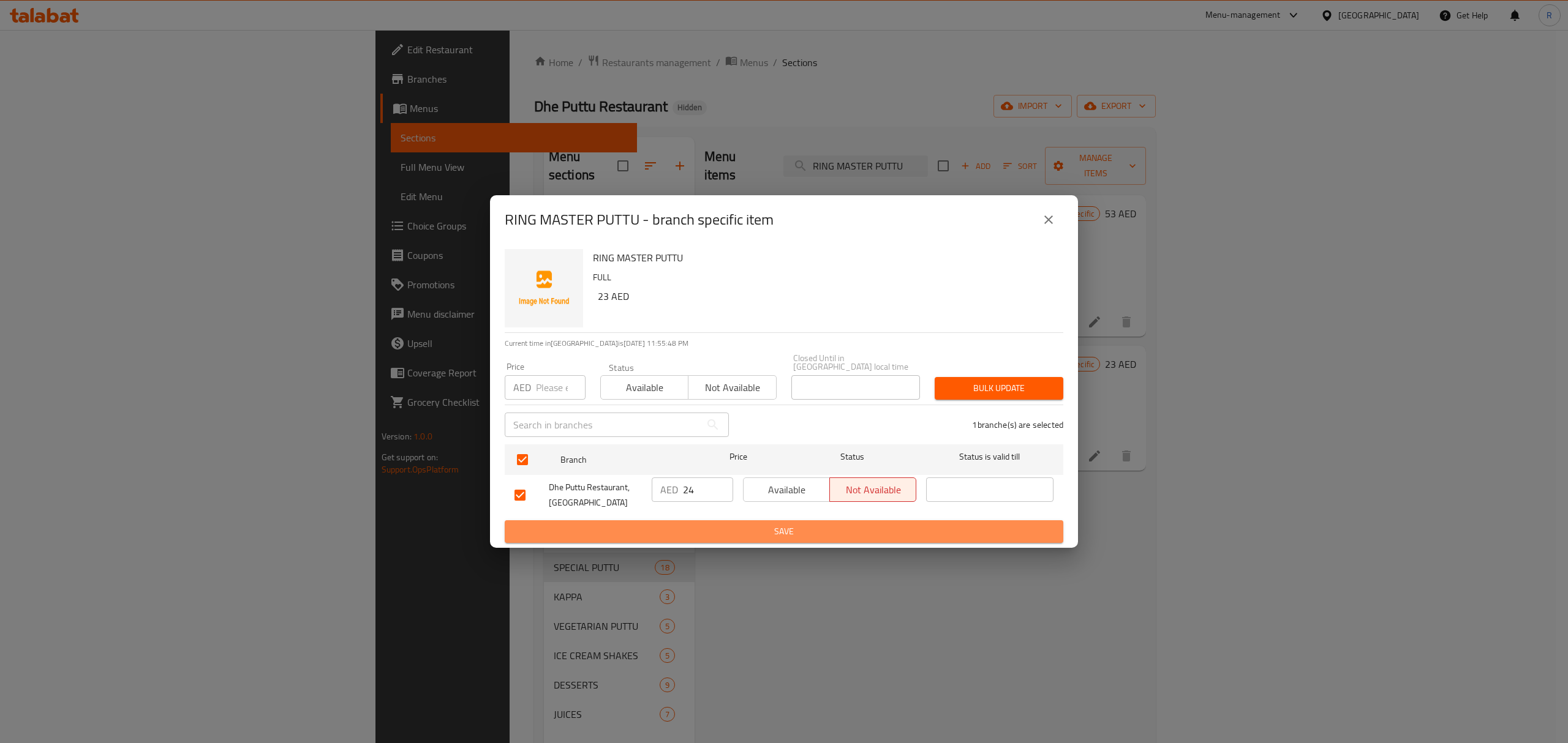
drag, startPoint x: 715, startPoint y: 536, endPoint x: 737, endPoint y: 148, distance: 388.6
click at [715, 535] on span "Save" at bounding box center [784, 532] width 539 height 15
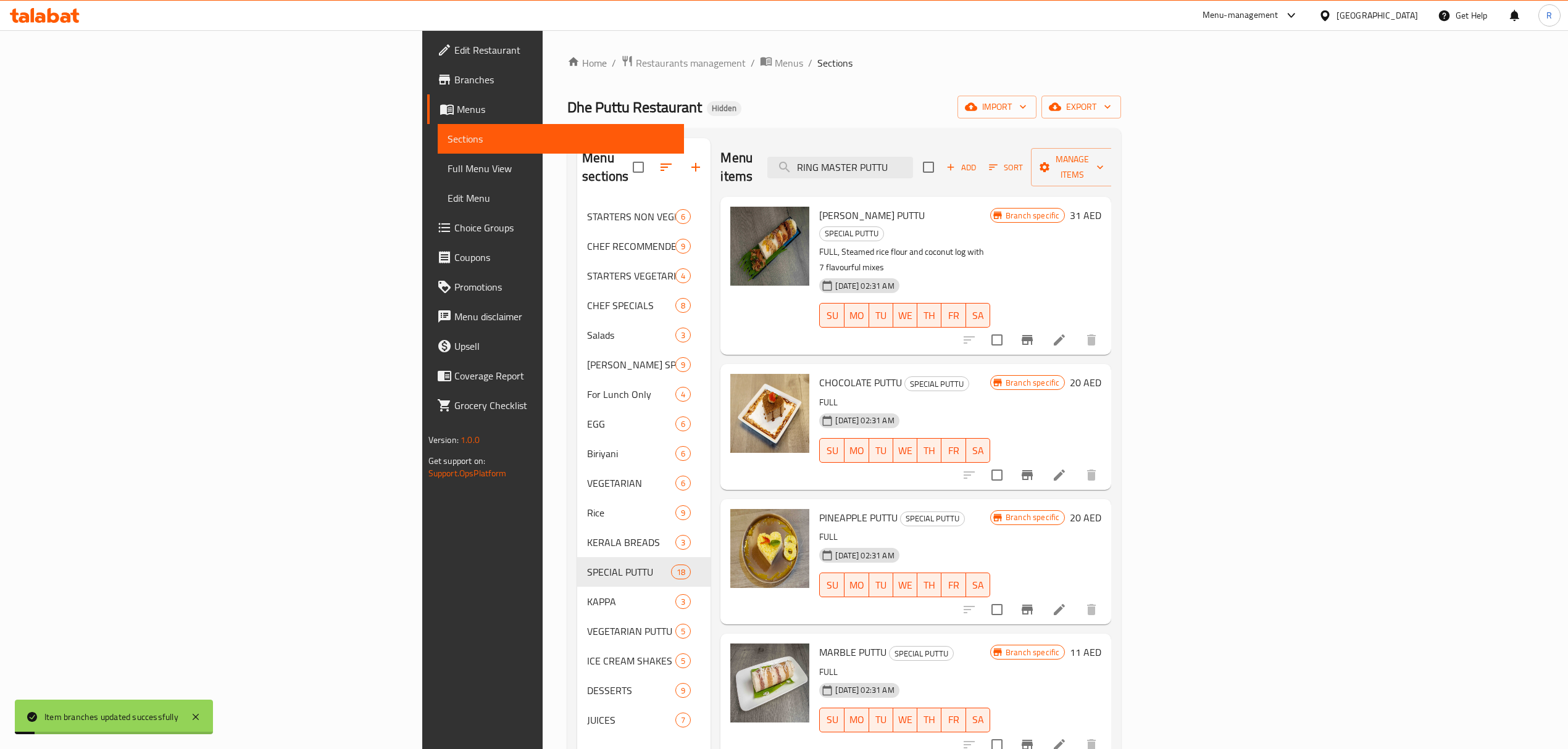
click at [1003, 146] on div "Menu items RING MASTER PUTTU Add Sort Manage items" at bounding box center [915, 167] width 391 height 59
click at [913, 159] on input "RING MASTER PUTTU" at bounding box center [840, 167] width 146 height 21
click at [913, 160] on input "RING MASTER PUTTU" at bounding box center [840, 167] width 146 height 21
paste input "KUNJIKOONAN"
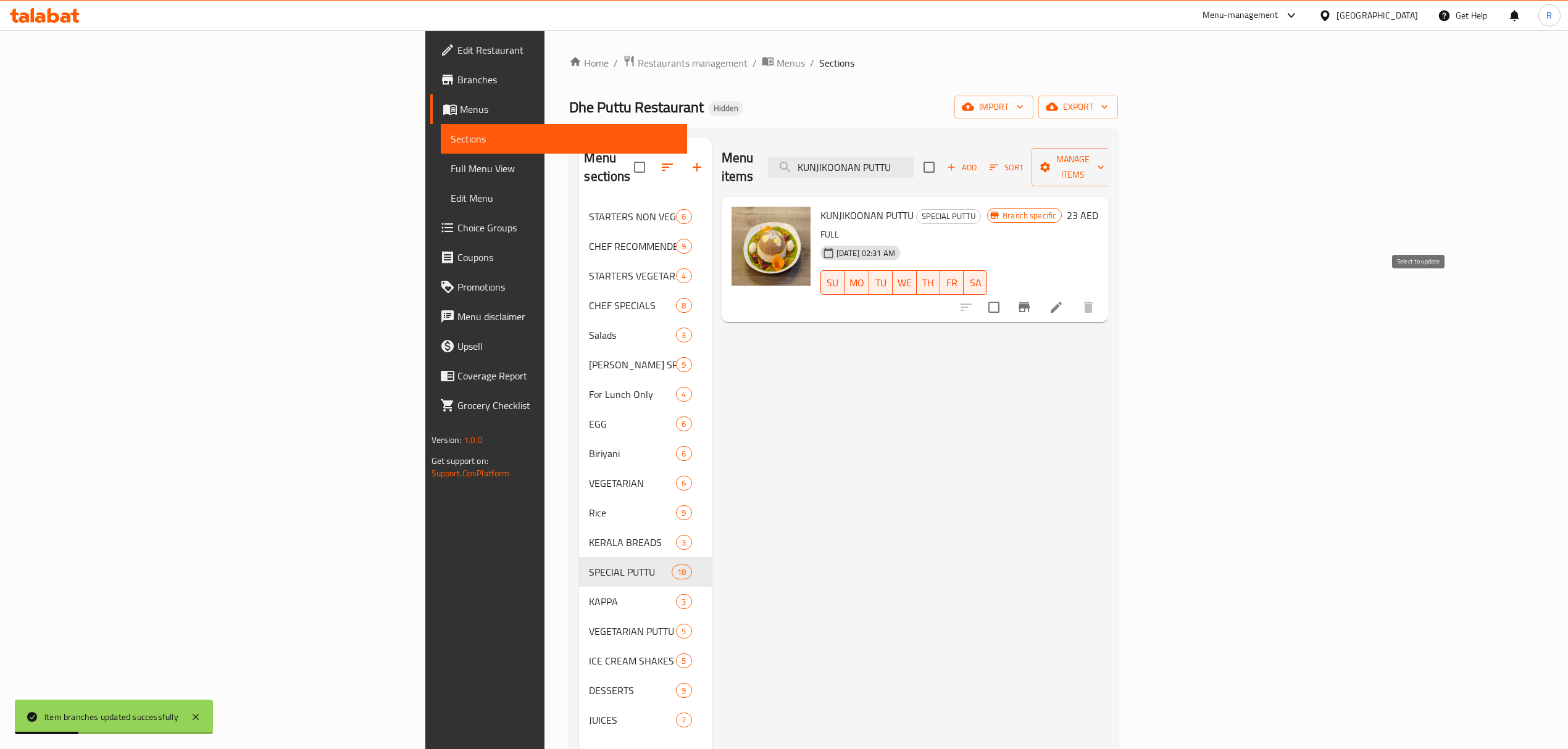
type input "KUNJIKOONAN PUTTU"
click at [1039, 293] on button "Branch-specific-item" at bounding box center [1024, 307] width 30 height 30
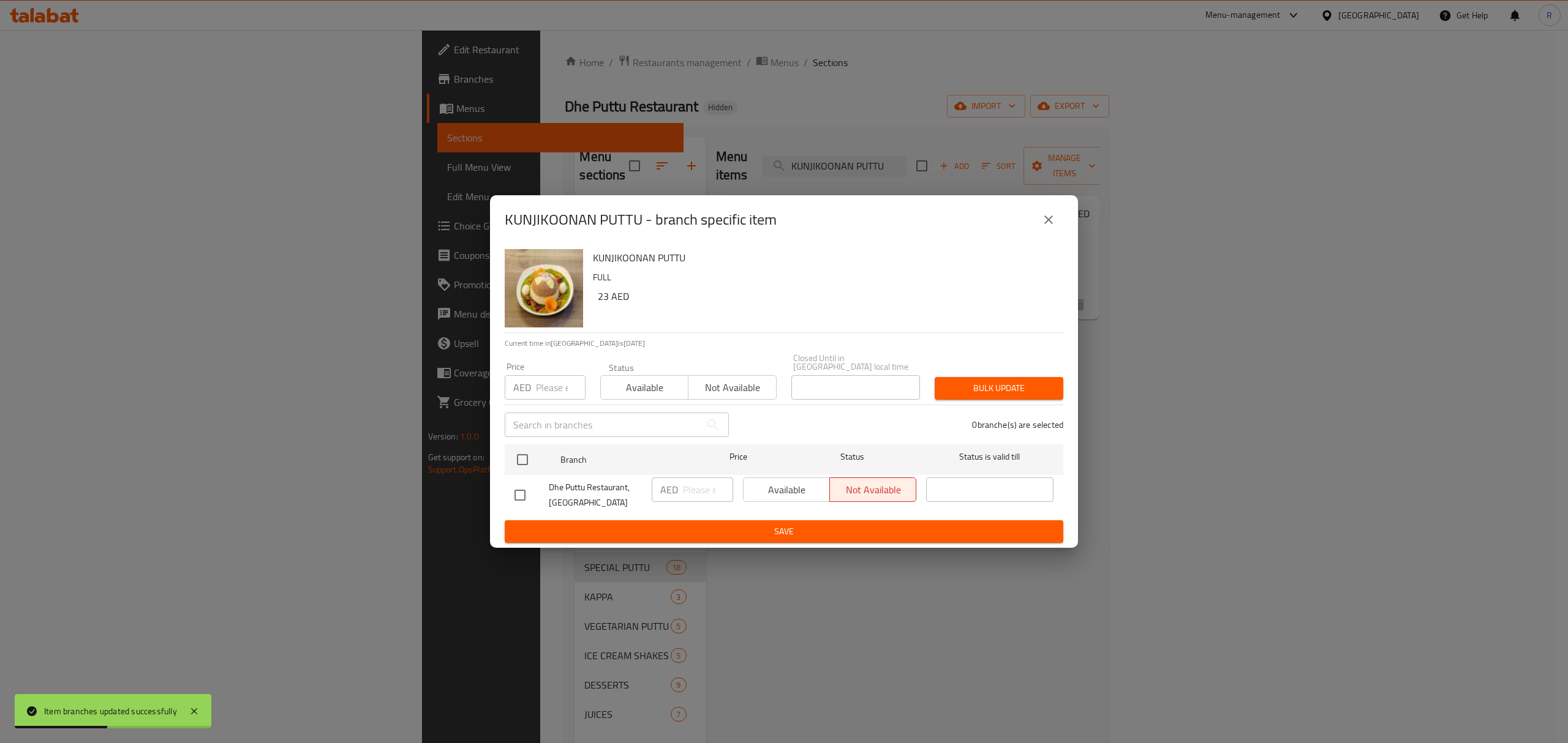
drag, startPoint x: 529, startPoint y: 496, endPoint x: 539, endPoint y: 496, distance: 10.0
click at [531, 496] on input "checkbox" at bounding box center [520, 495] width 26 height 26
checkbox input "true"
click at [681, 497] on div "AED ​" at bounding box center [691, 490] width 82 height 25
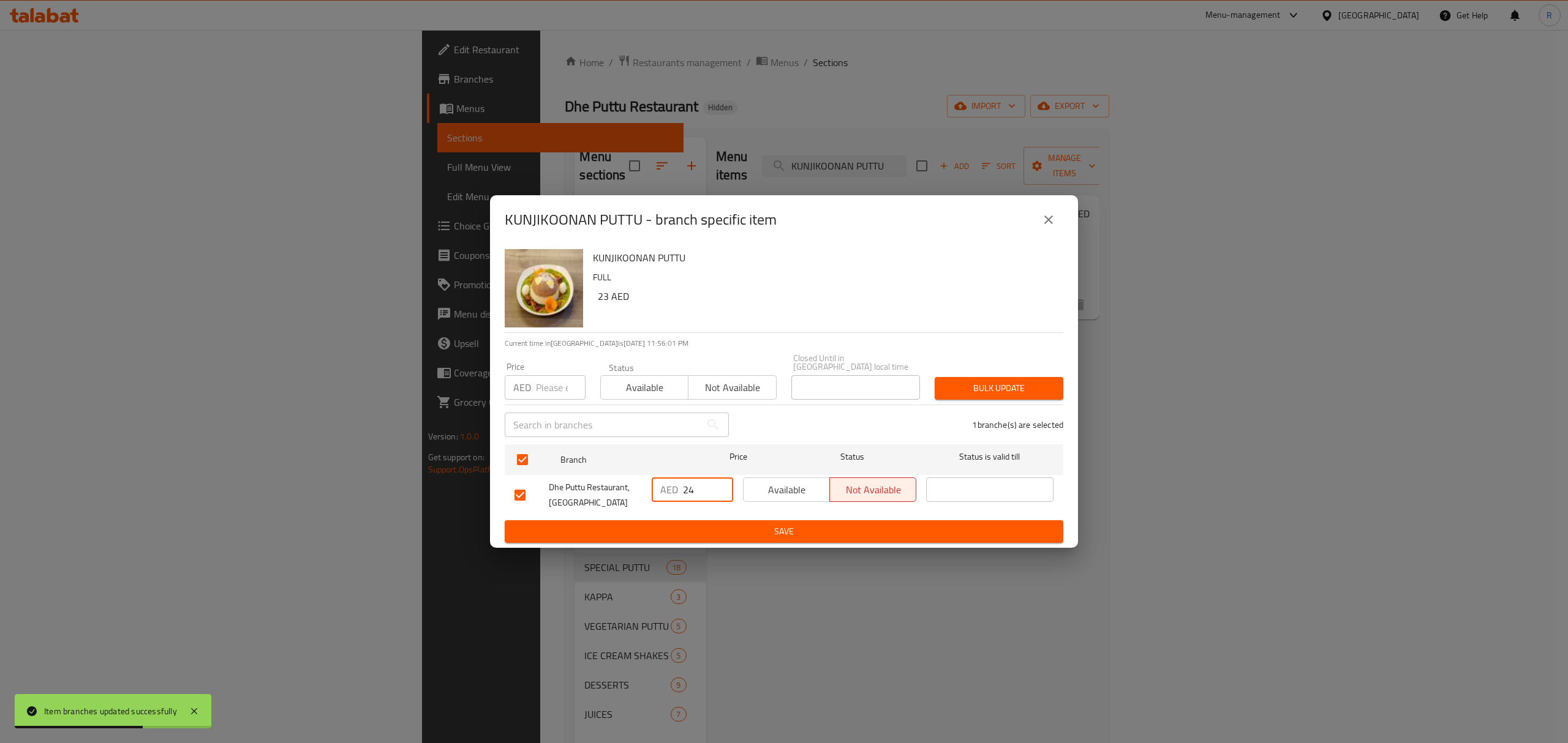
type input "24"
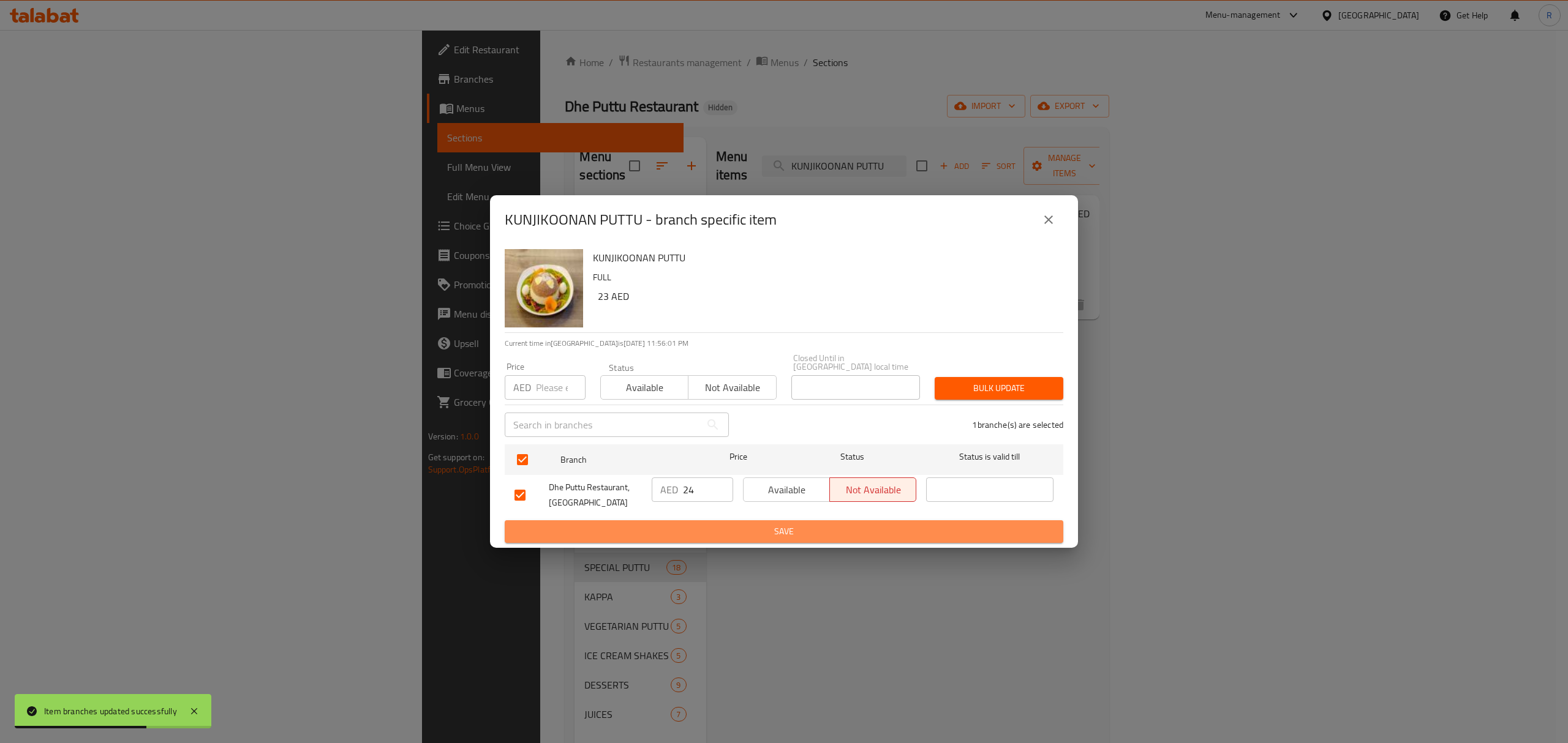
click at [709, 531] on span "Save" at bounding box center [784, 532] width 539 height 15
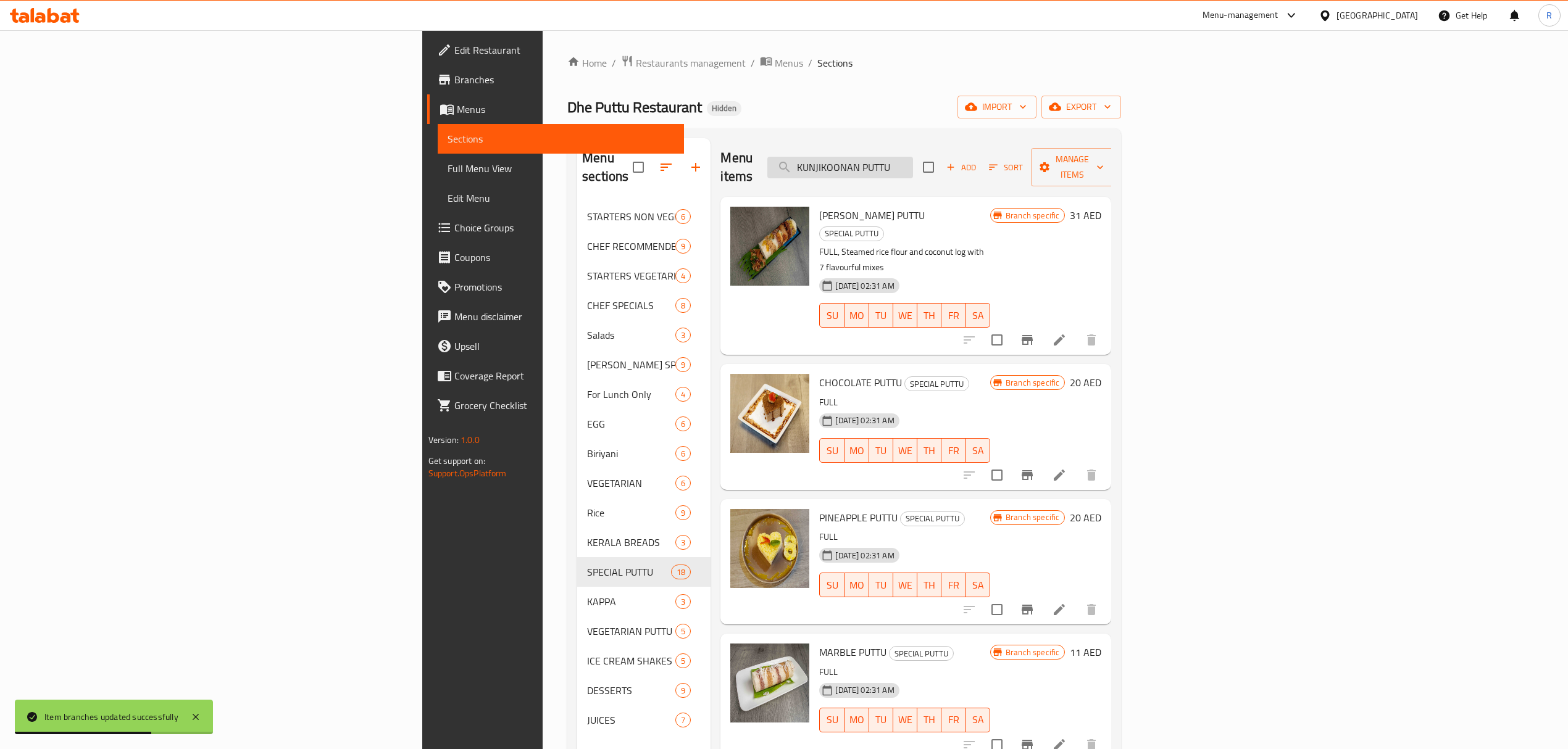
click at [913, 157] on input "KUNJIKOONAN PUTTU" at bounding box center [840, 167] width 146 height 21
paste input "WHITE"
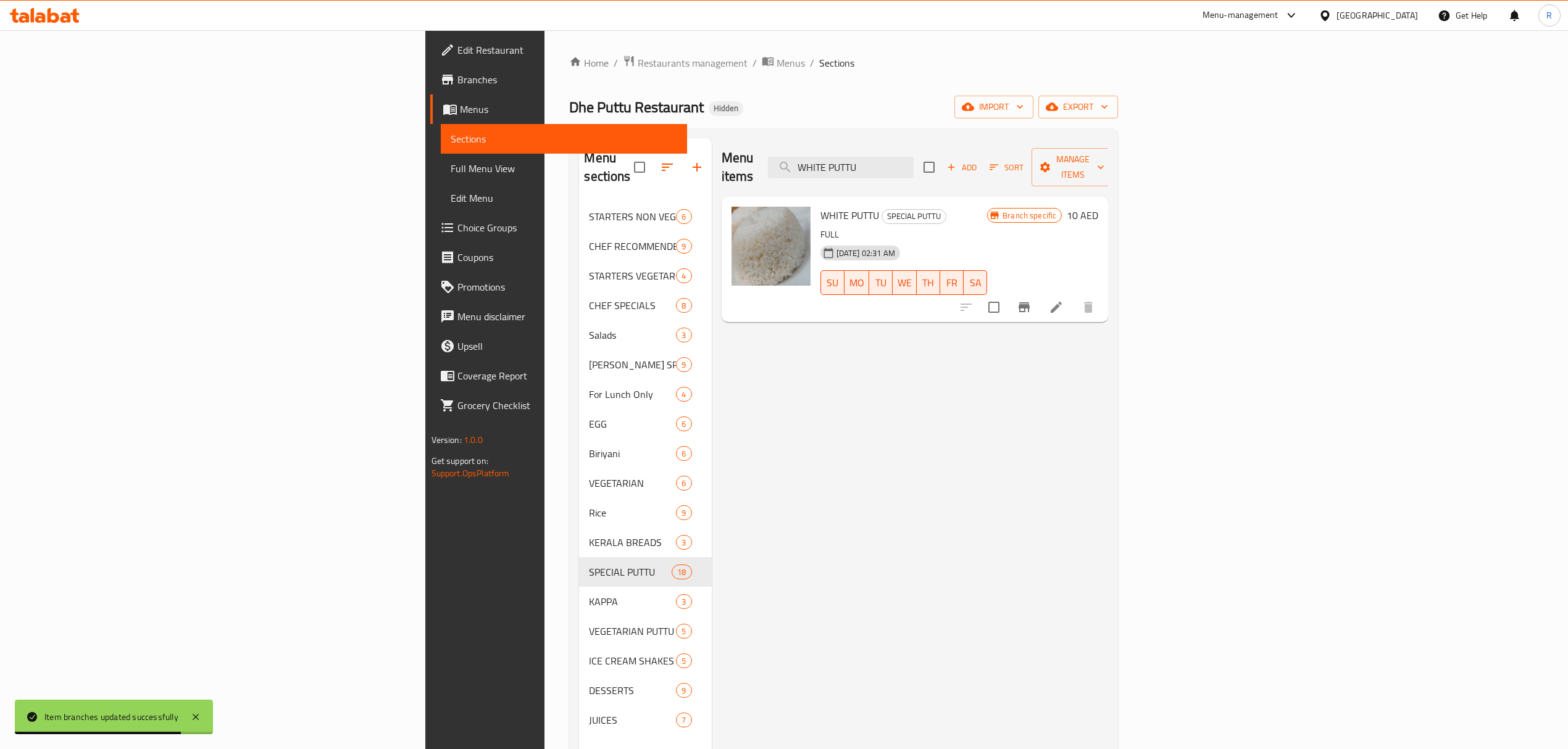
type input "WHITE PUTTU"
click at [1030, 302] on icon "Branch-specific-item" at bounding box center [1023, 307] width 11 height 10
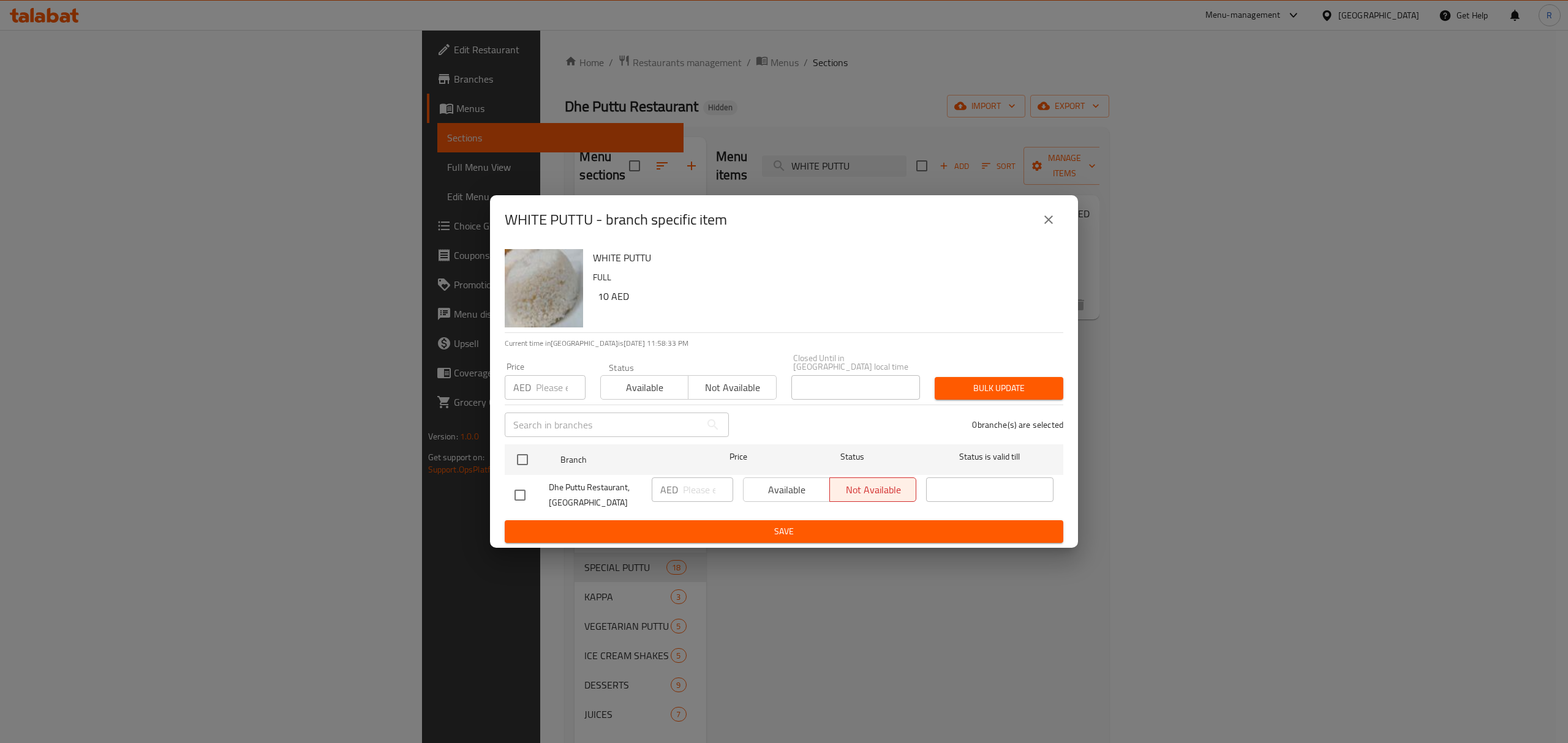
drag, startPoint x: 523, startPoint y: 495, endPoint x: 584, endPoint y: 496, distance: 61.0
click at [523, 495] on input "checkbox" at bounding box center [520, 495] width 26 height 26
checkbox input "true"
click at [696, 490] on input "number" at bounding box center [708, 490] width 50 height 25
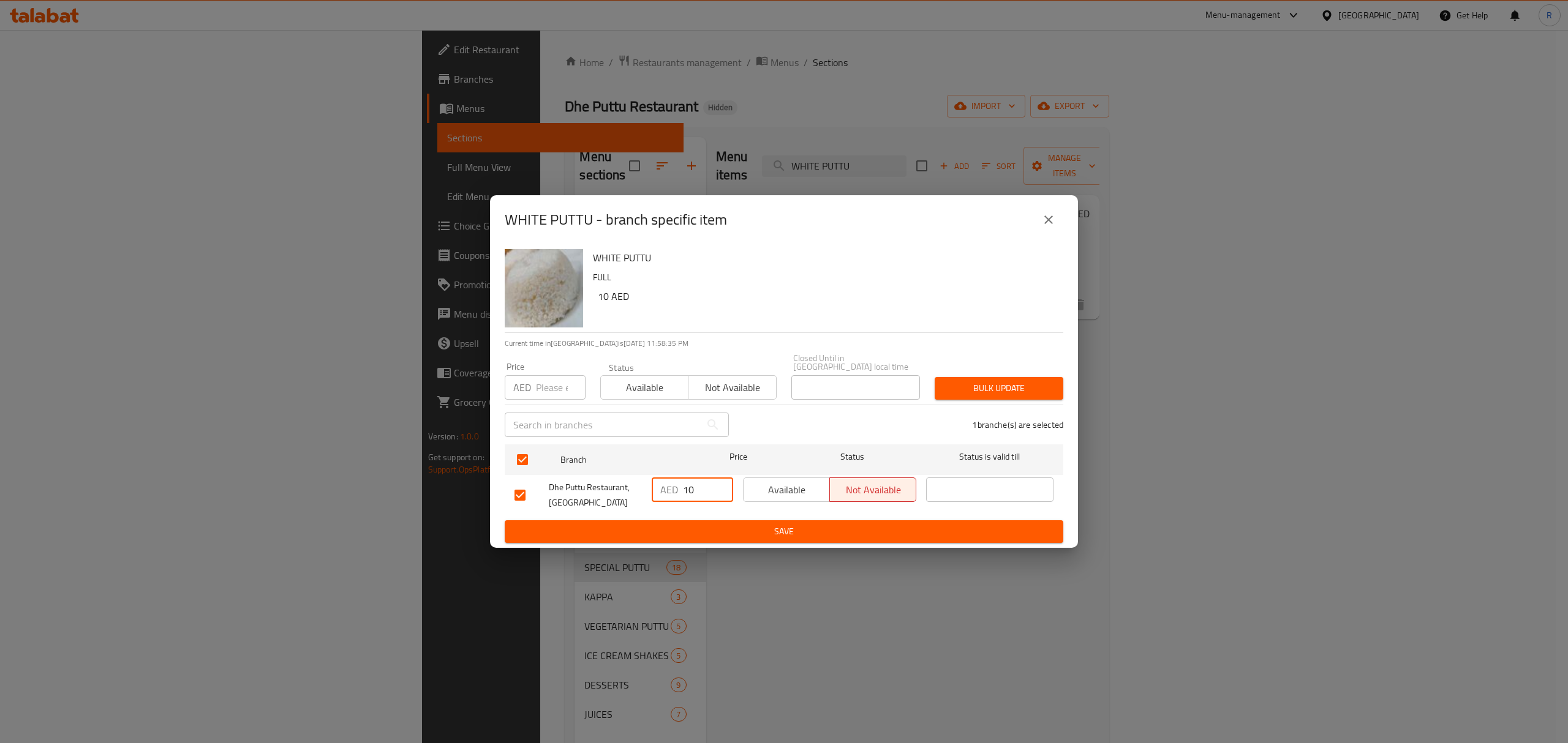
type input "10"
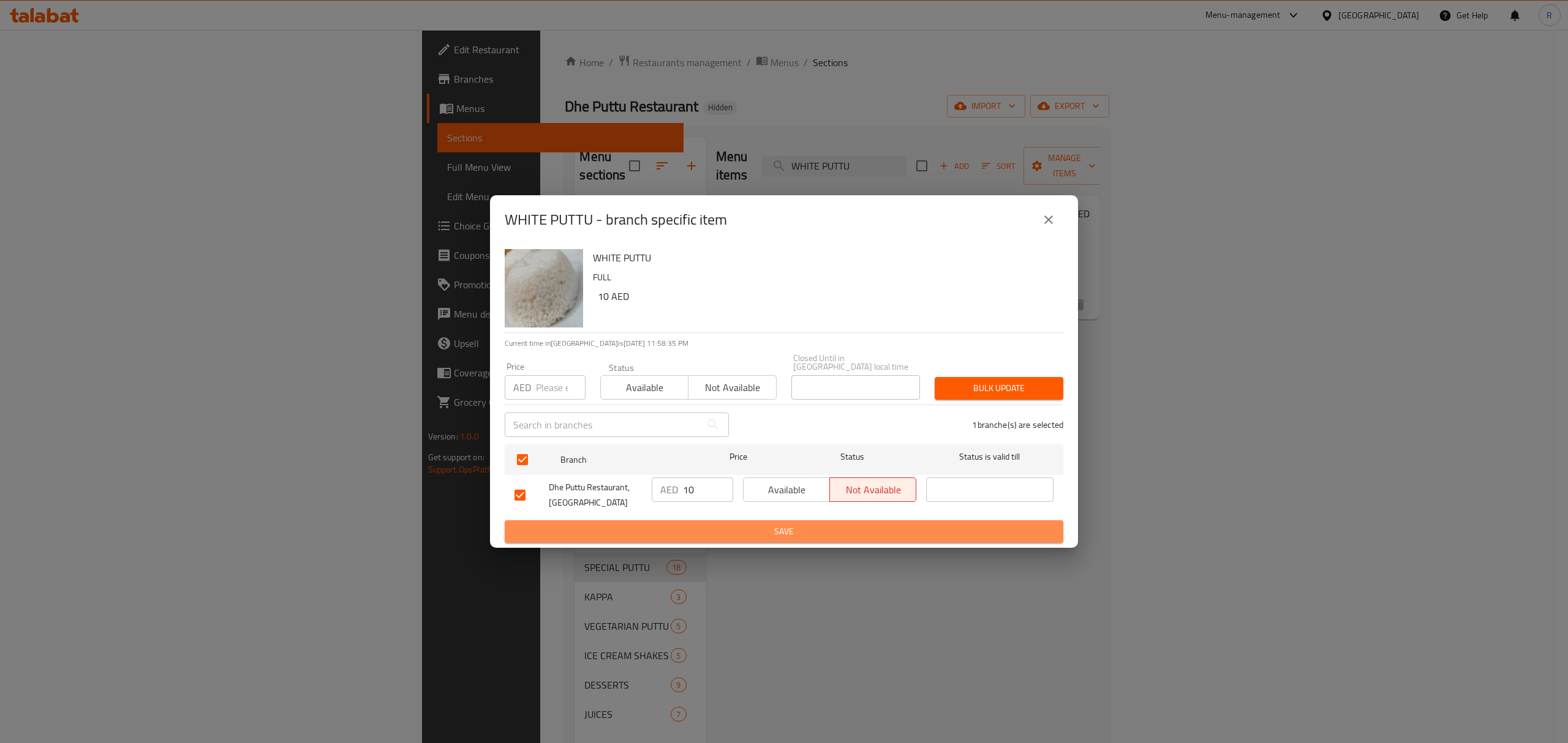
click at [708, 527] on span "Save" at bounding box center [784, 532] width 539 height 15
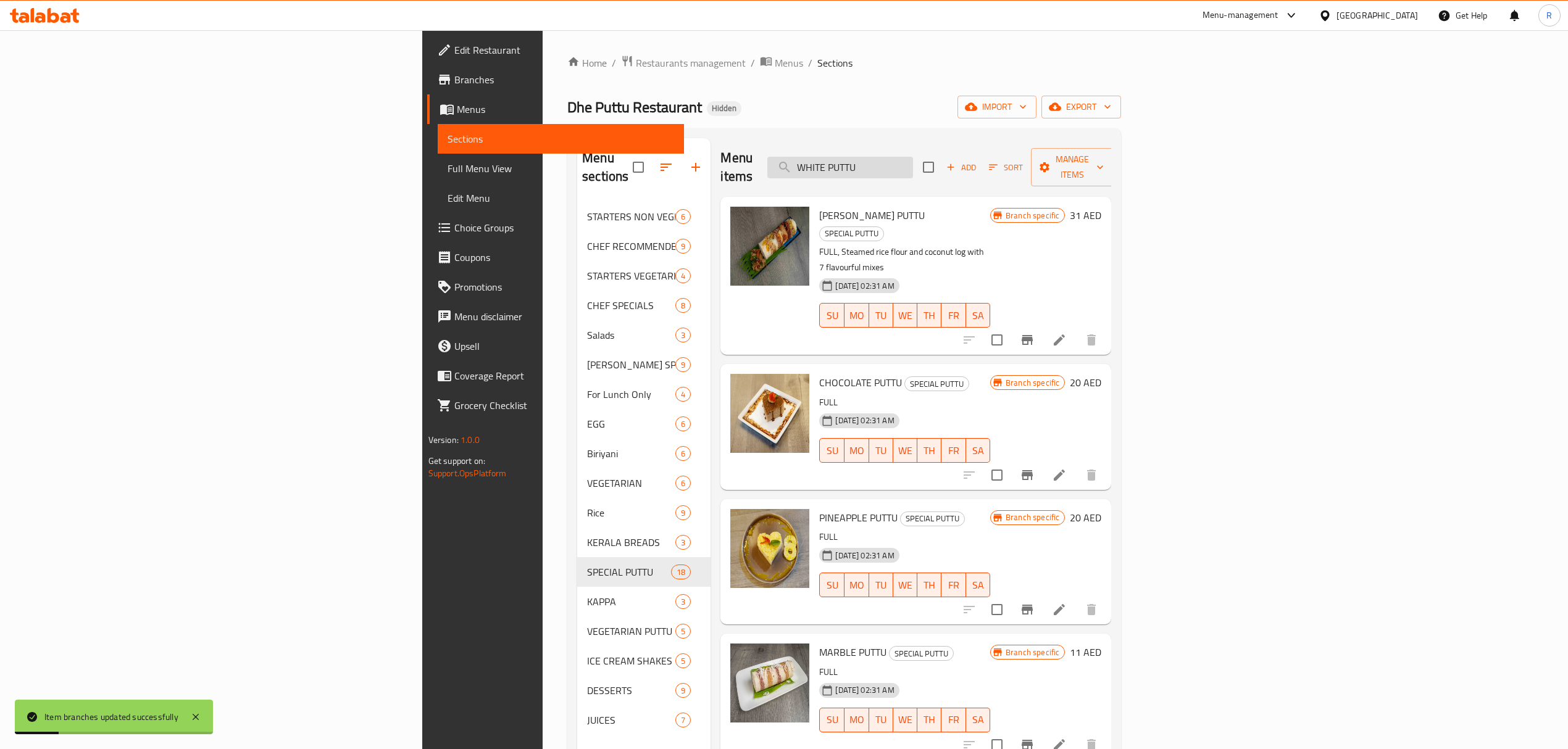
click at [913, 159] on input "WHITE PUTTU" at bounding box center [840, 167] width 146 height 21
click at [913, 158] on input "WHITE PUTTU" at bounding box center [840, 167] width 146 height 21
paste input "PATHIRI"
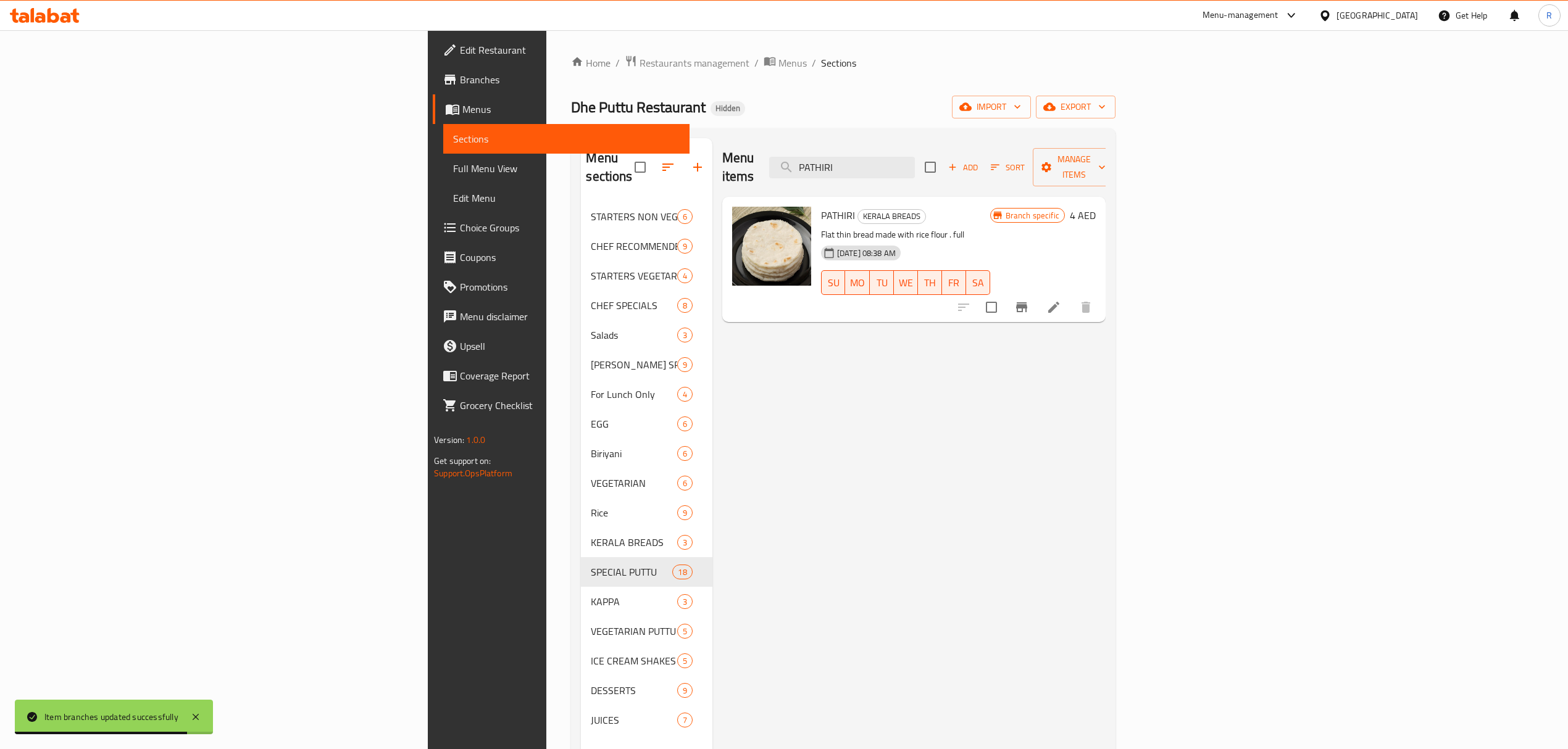
click at [996, 147] on div "Menu items PATHIRI Add Sort Manage items" at bounding box center [914, 167] width 383 height 59
click at [915, 165] on input "PATHIRI" at bounding box center [842, 167] width 146 height 21
paste input "IDIYAPPAM"
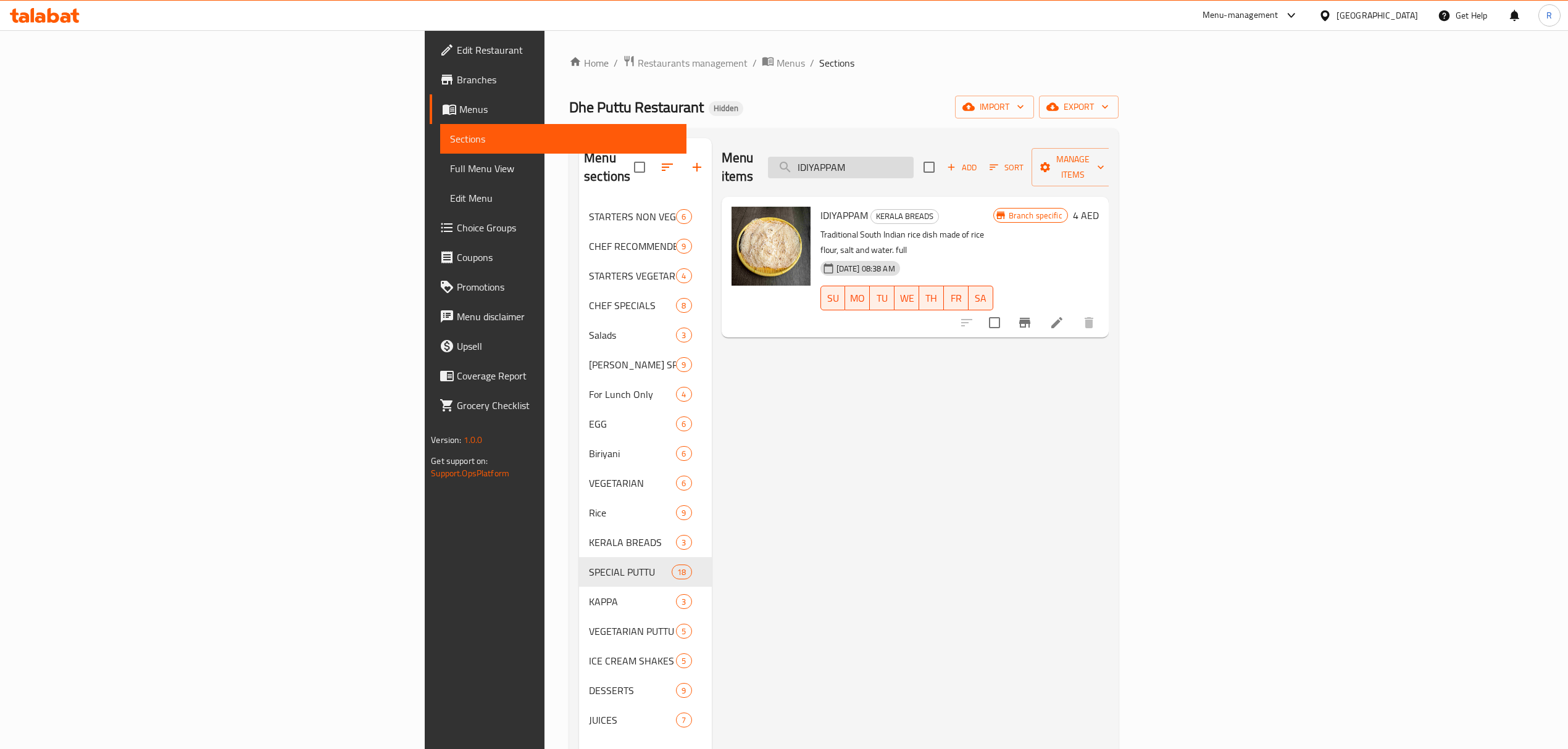
click at [914, 158] on input "IDIYAPPAM" at bounding box center [840, 167] width 146 height 21
paste input "MARBLE PUTTU"
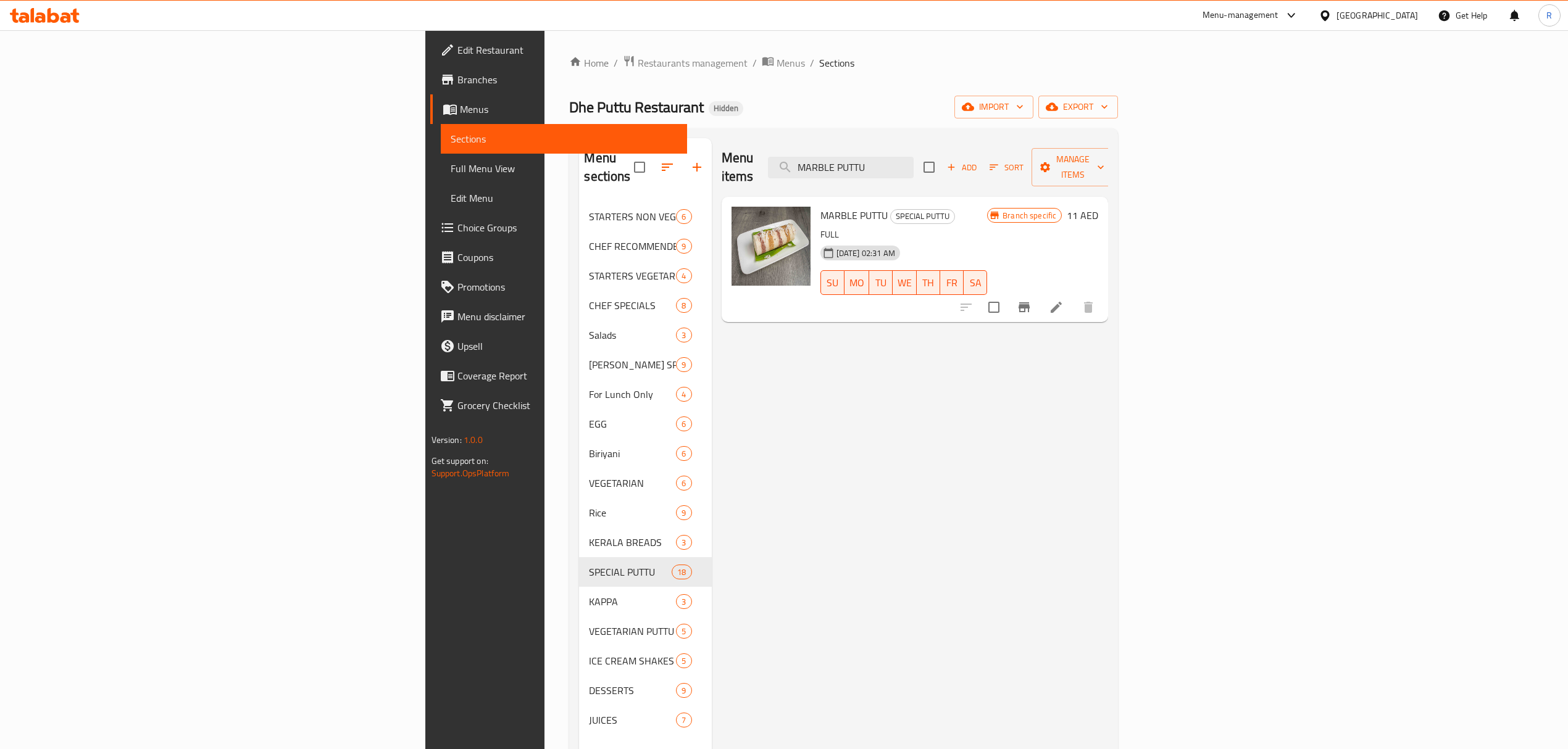
type input "MARBLE PUTTU"
click at [1031, 300] on icon "Branch-specific-item" at bounding box center [1024, 306] width 15 height 14
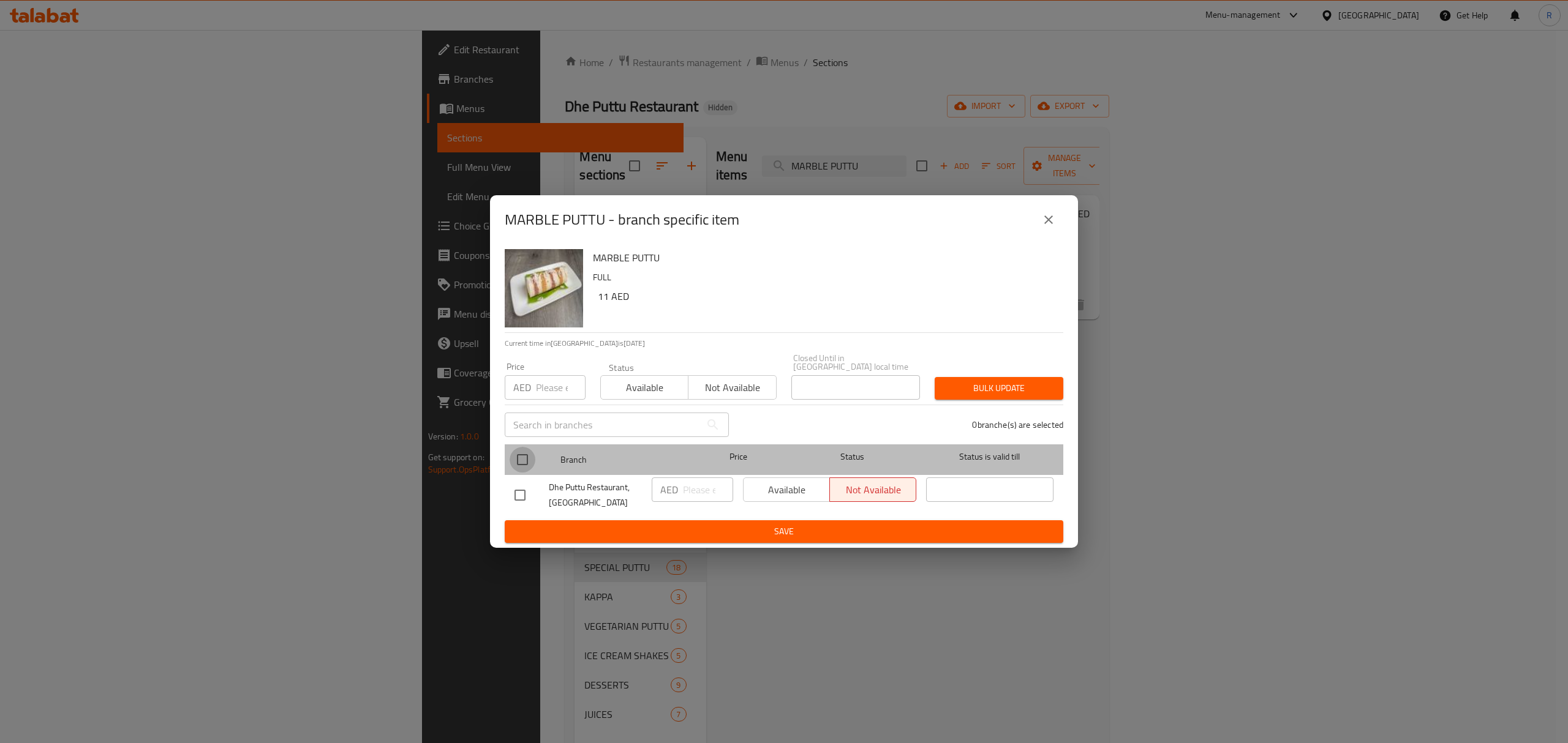
click at [529, 465] on input "checkbox" at bounding box center [522, 459] width 26 height 26
checkbox input "true"
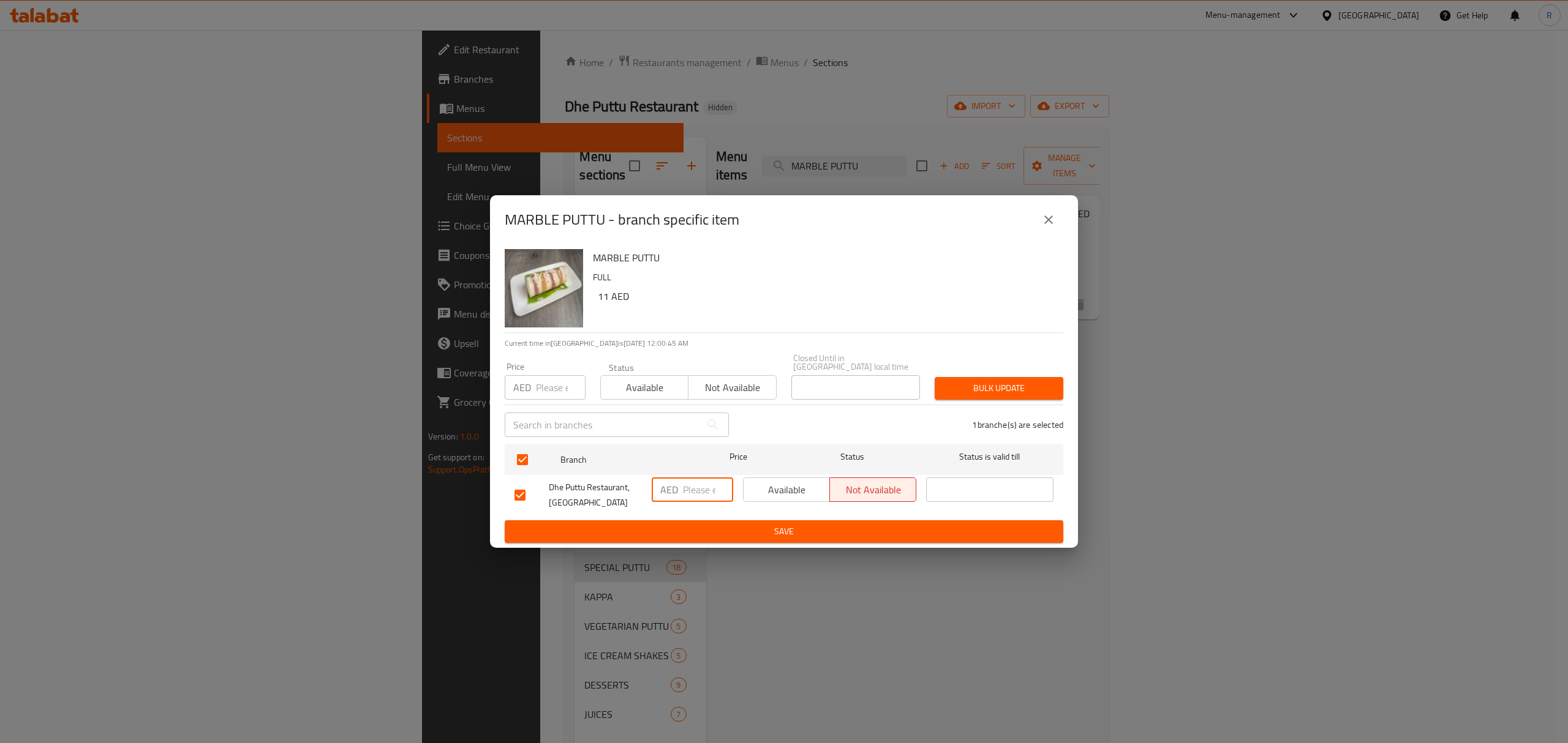
click at [689, 495] on input "number" at bounding box center [708, 490] width 50 height 25
type input "11"
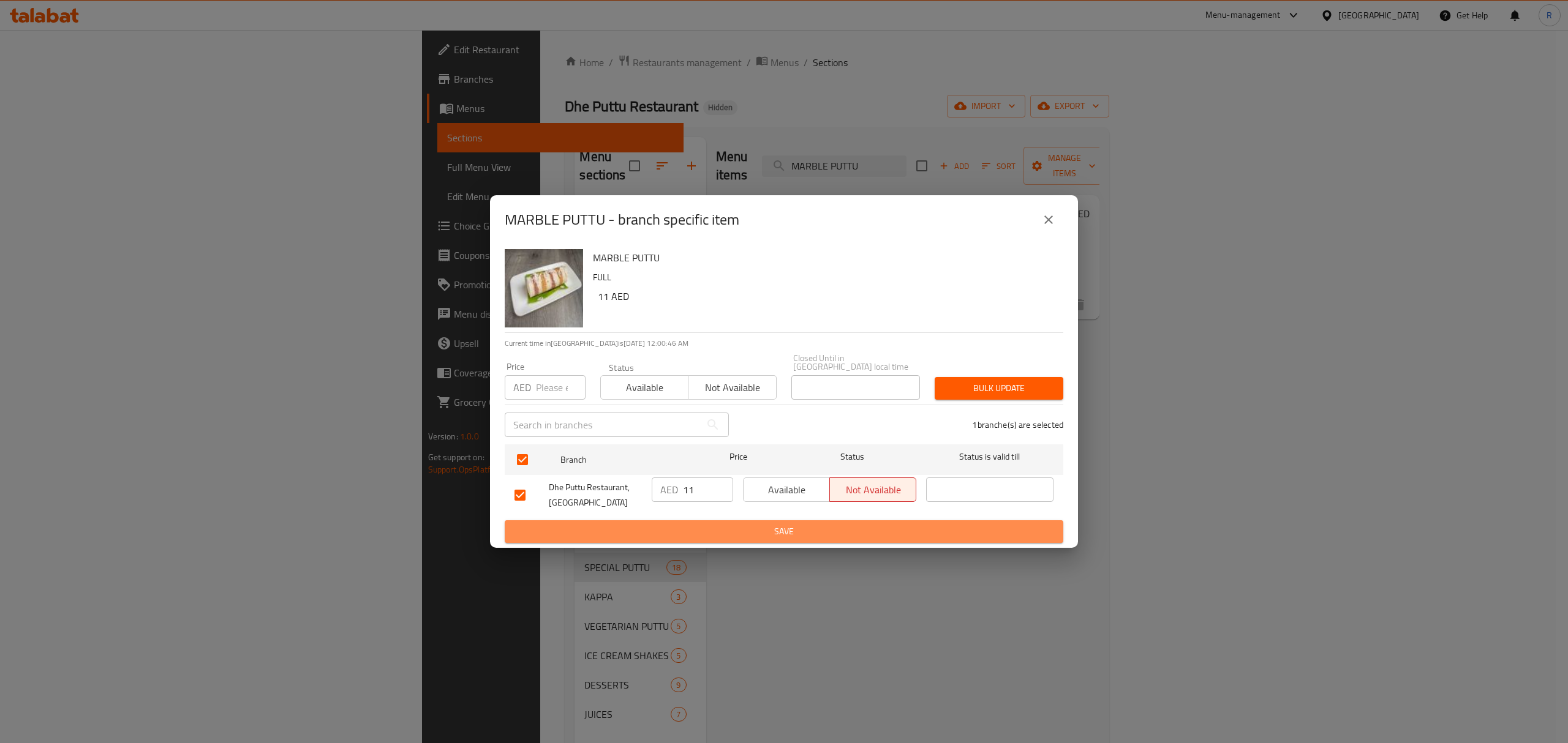
drag, startPoint x: 693, startPoint y: 537, endPoint x: 633, endPoint y: 187, distance: 355.1
click at [694, 537] on span "Save" at bounding box center [784, 532] width 539 height 15
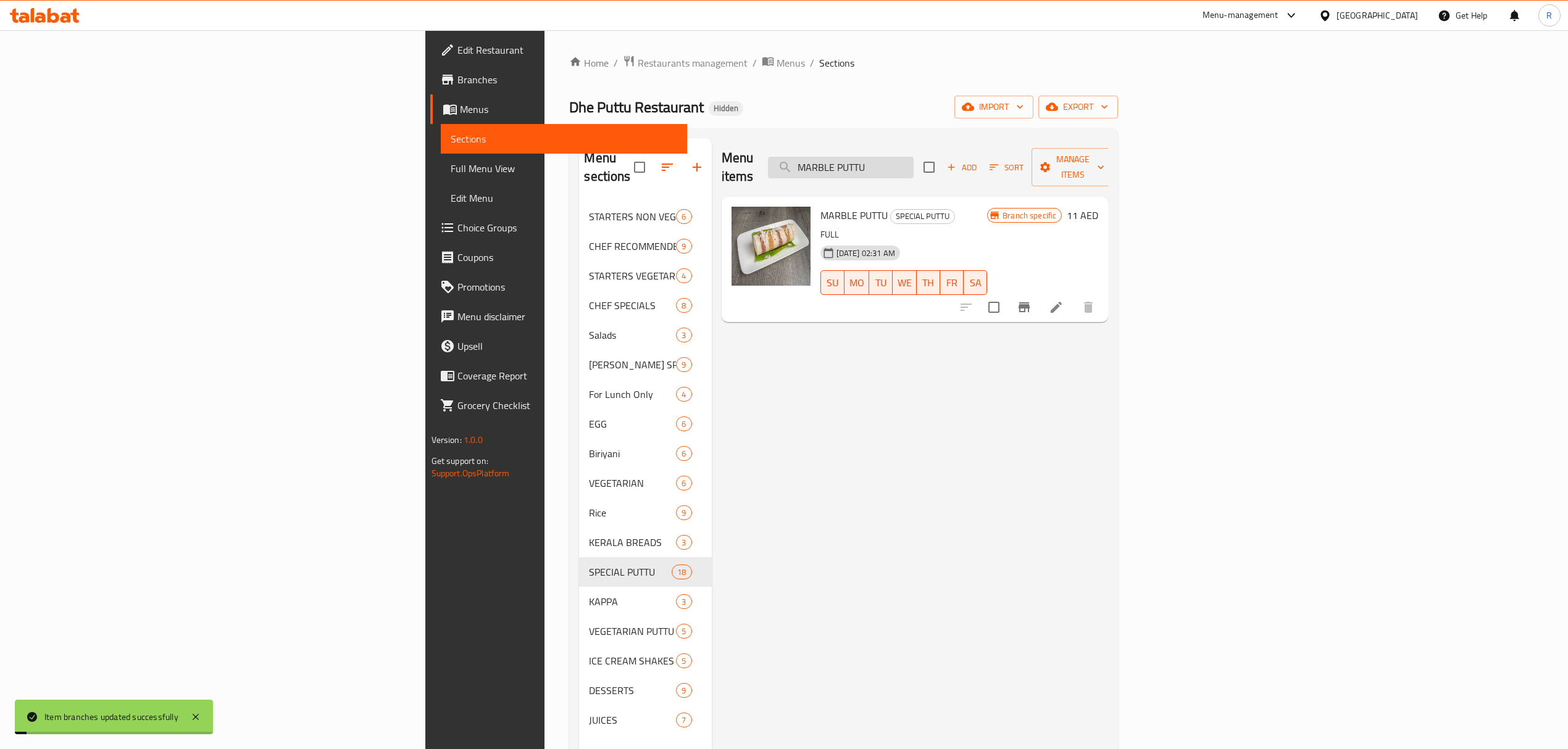
click at [914, 161] on input "MARBLE PUTTU" at bounding box center [840, 167] width 146 height 21
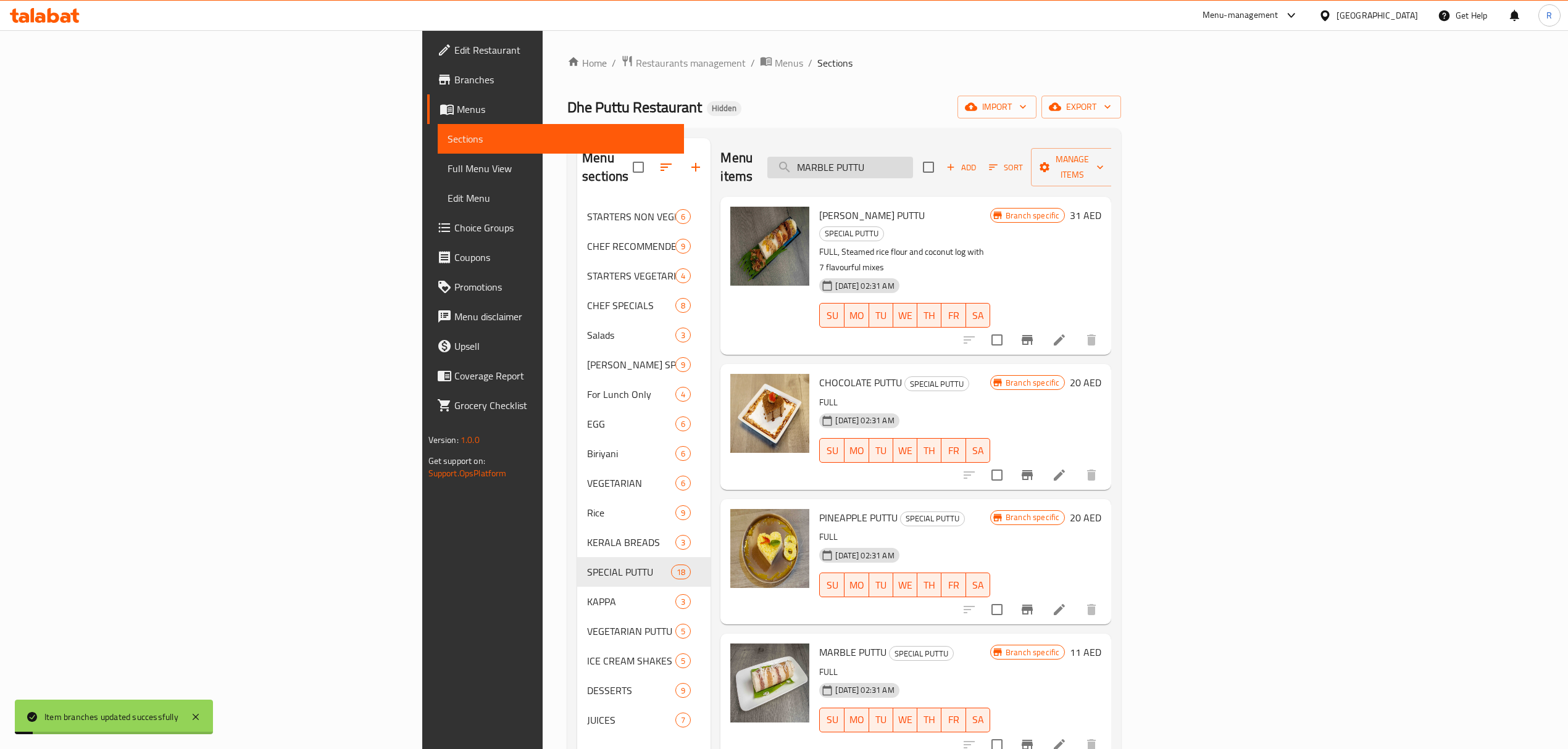
click at [913, 161] on input "MARBLE PUTTU" at bounding box center [840, 167] width 146 height 21
paste input "CHEMBA"
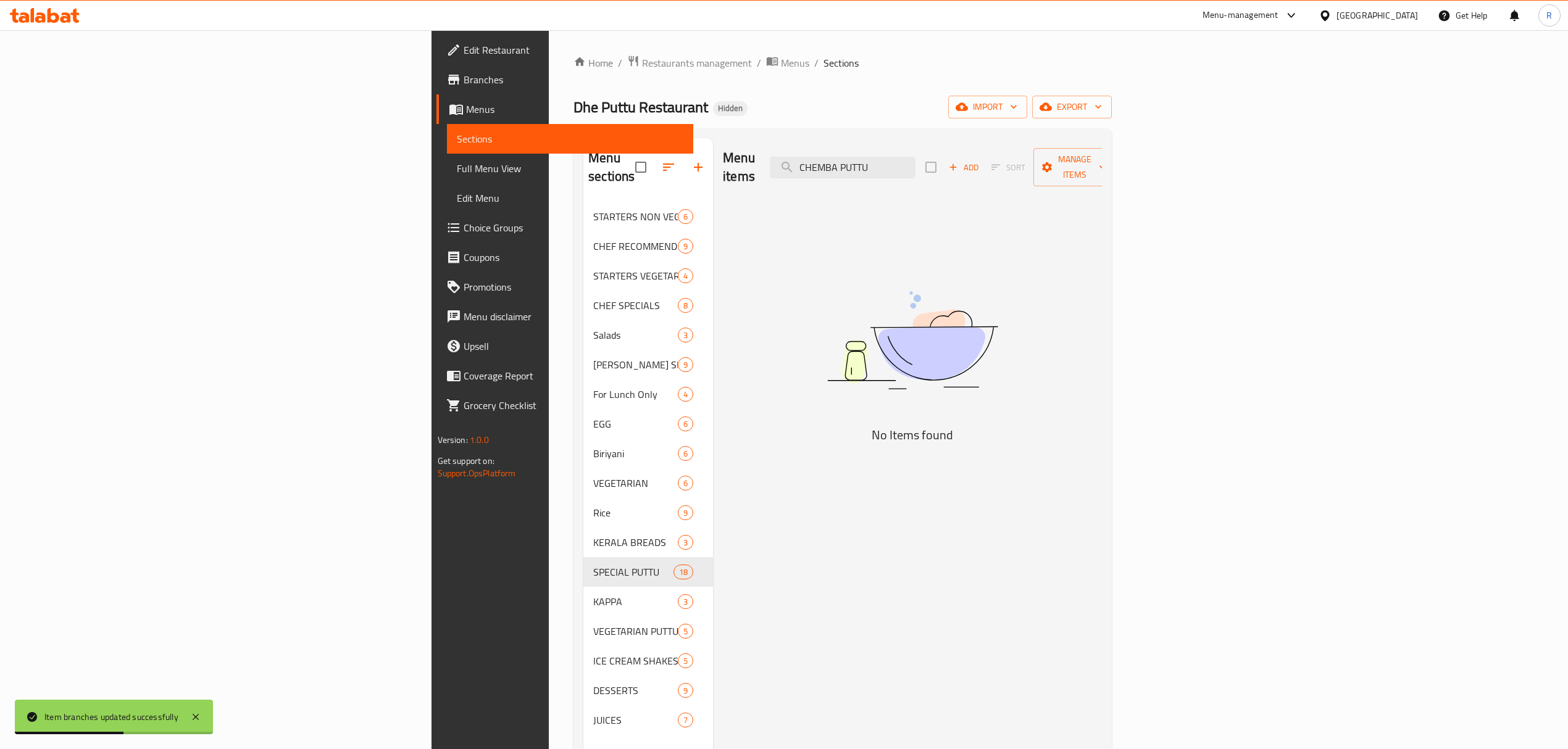
click at [1001, 171] on div "Menu items CHEMBA PUTTU Add Sort Manage items" at bounding box center [913, 167] width 379 height 59
click at [915, 165] on input "CHEMBA PUTTU" at bounding box center [842, 167] width 146 height 21
paste input "WHEAT"
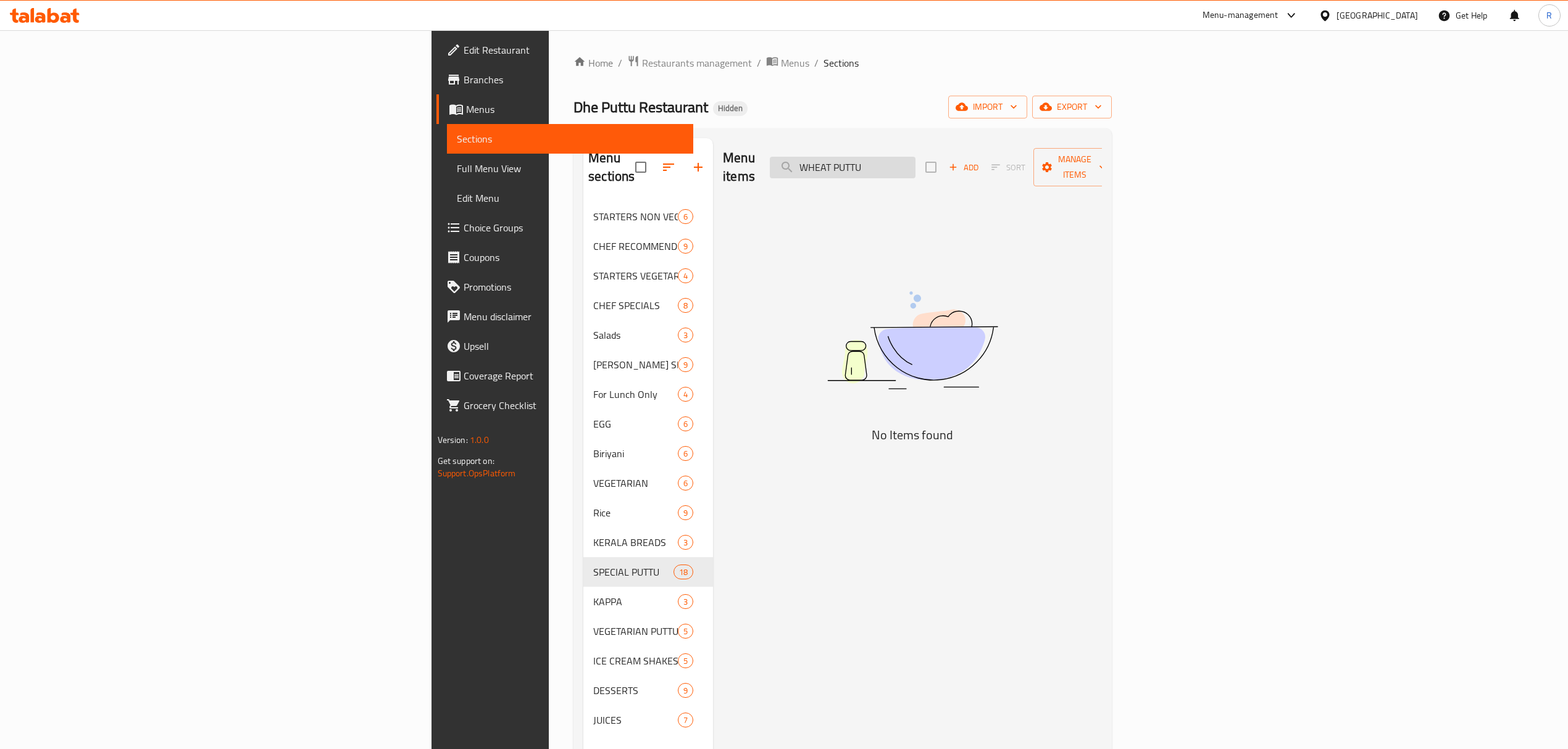
click at [915, 157] on input "WHEAT PUTTU" at bounding box center [842, 167] width 146 height 21
paste input "MAMBAZHA"
click at [915, 166] on input "MAMBAZHA PUTT" at bounding box center [842, 167] width 146 height 21
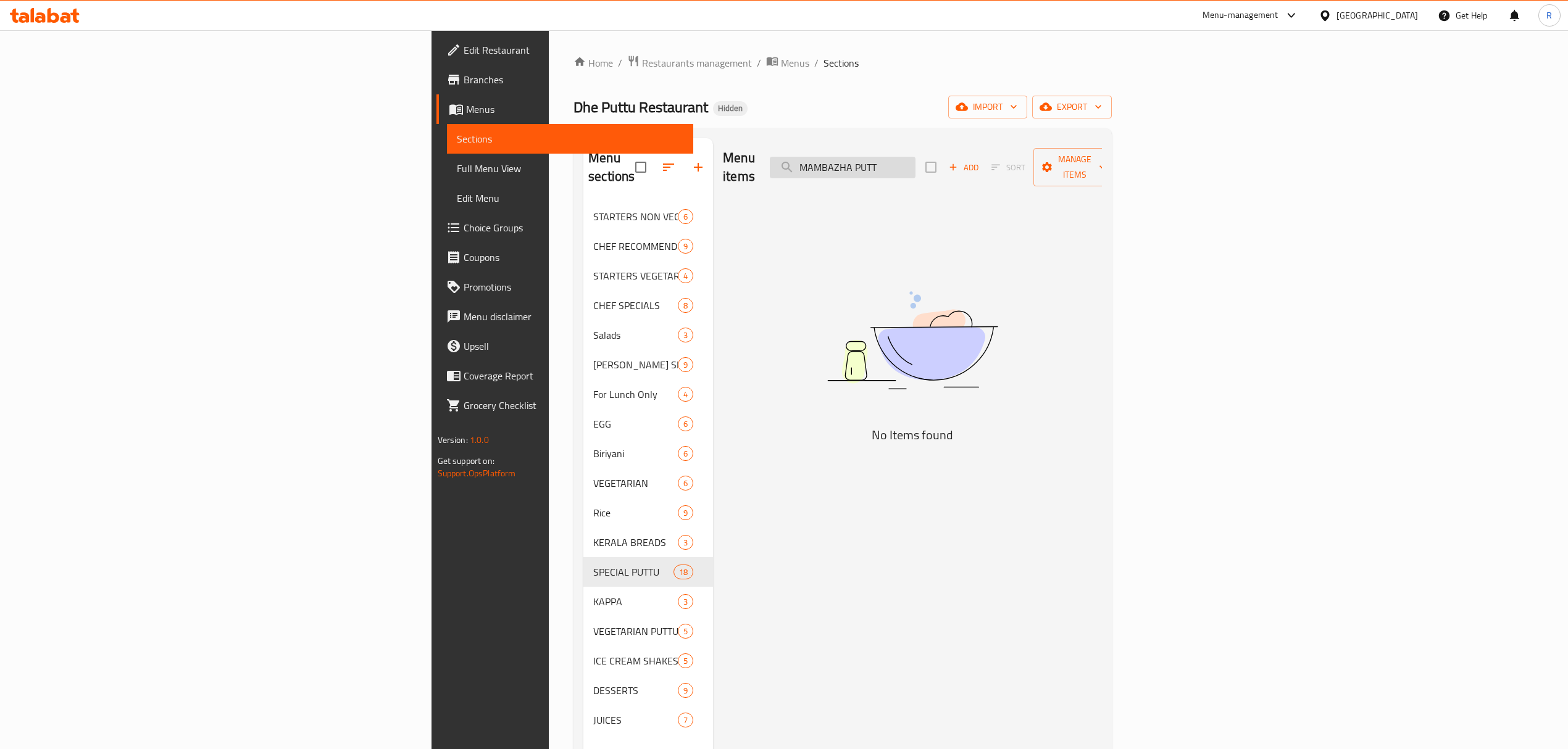
click at [915, 166] on input "MAMBAZHA PUTT" at bounding box center [842, 167] width 146 height 21
click at [915, 157] on input "MAMBAZHA" at bounding box center [842, 167] width 146 height 21
paste input "IXED FRUIT PUTTU"
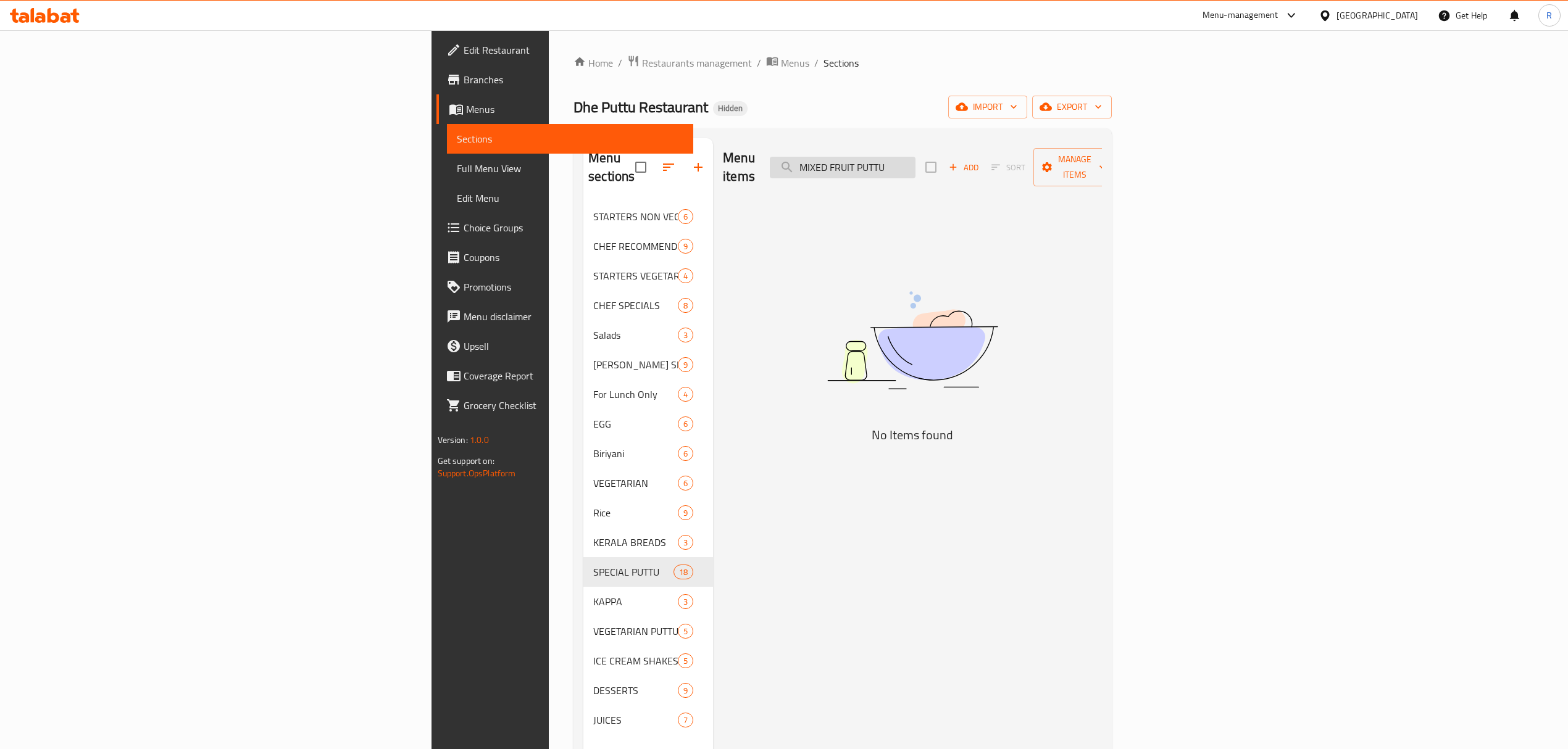
click at [915, 159] on input "MIXED FRUIT PUTTU" at bounding box center [842, 167] width 146 height 21
paste input "PINEAPPLE"
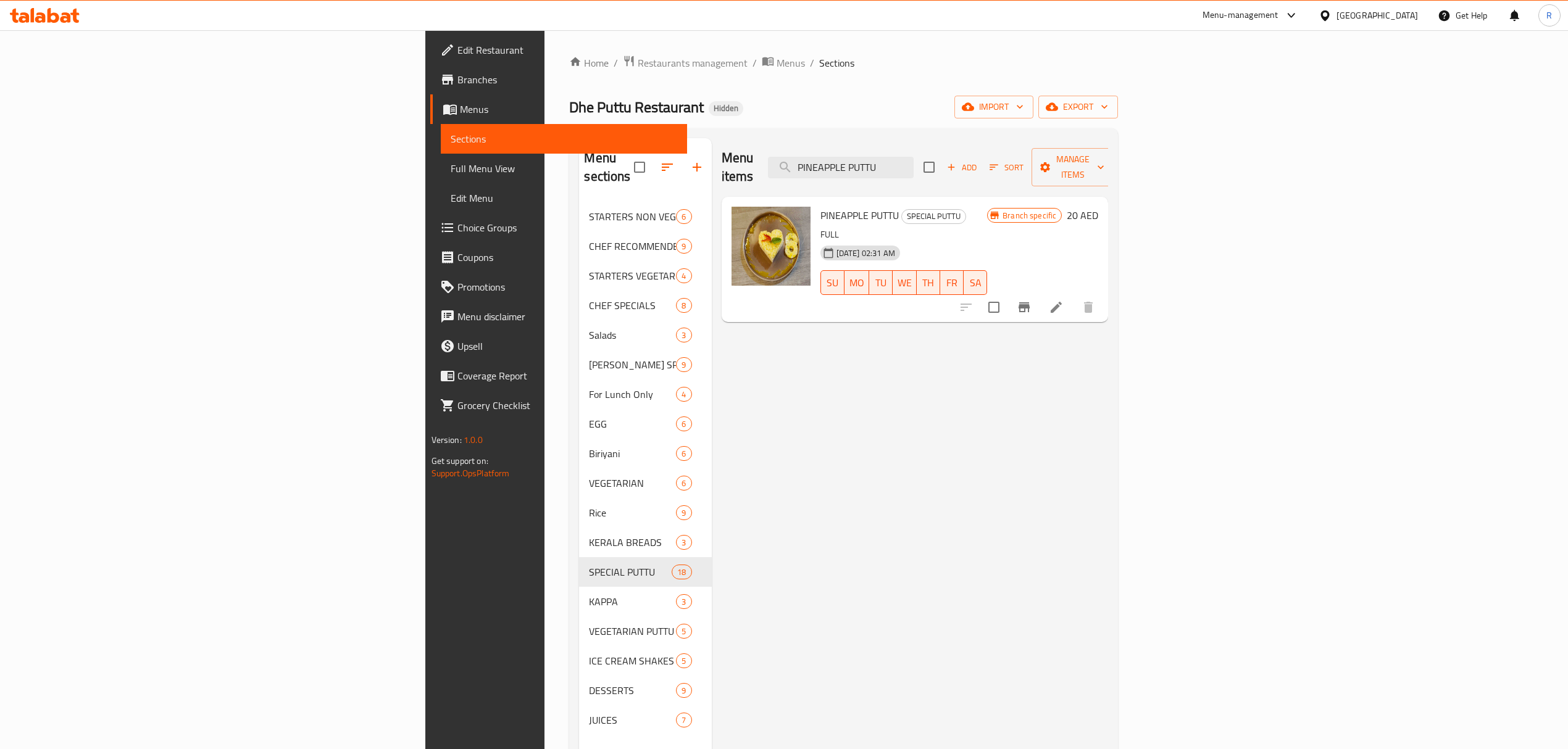
type input "PINEAPPLE PUTTU"
click at [1030, 302] on icon "Branch-specific-item" at bounding box center [1023, 307] width 11 height 10
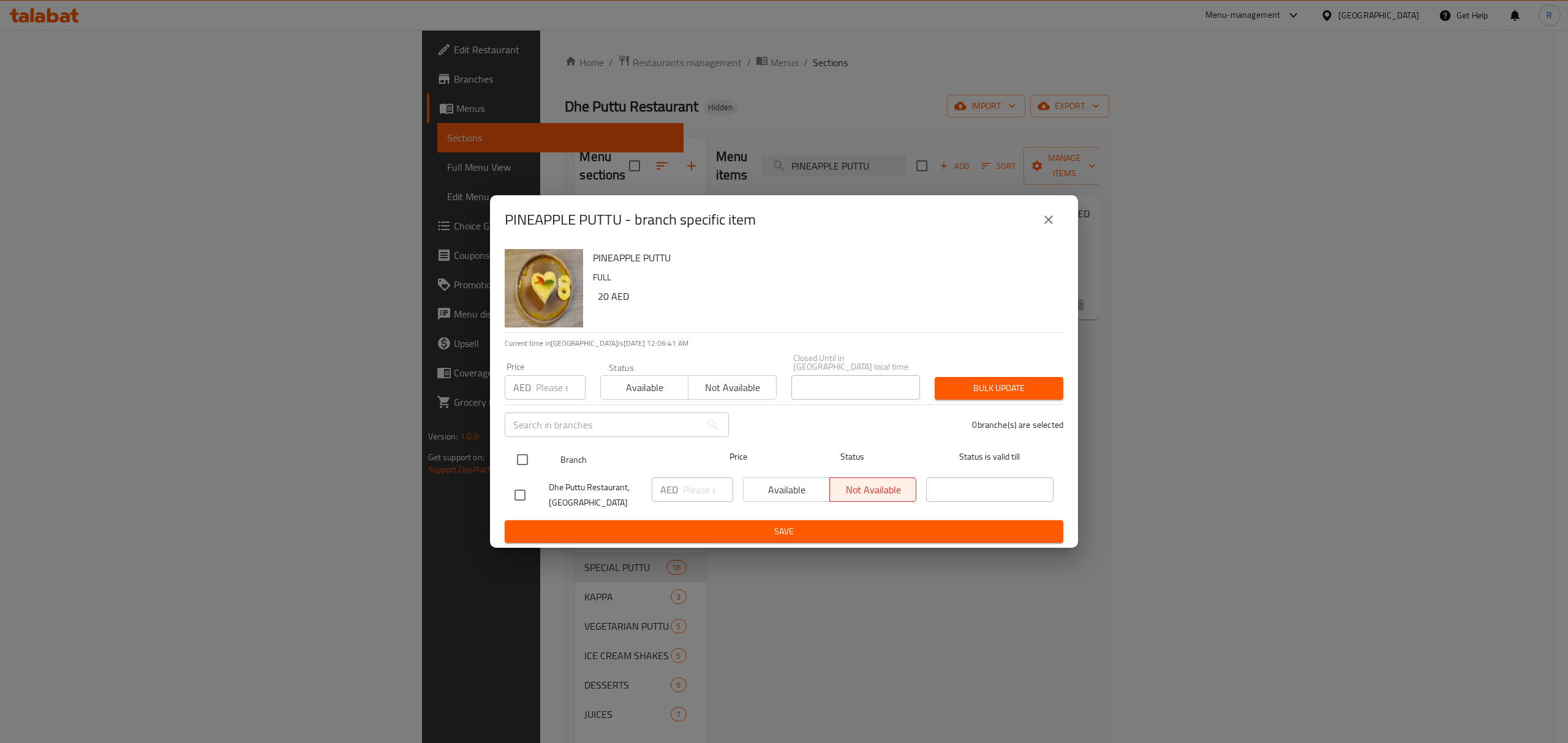
click at [527, 468] on input "checkbox" at bounding box center [522, 459] width 26 height 26
checkbox input "true"
click at [682, 496] on div "AED ​" at bounding box center [691, 490] width 82 height 25
paste input "21.50"
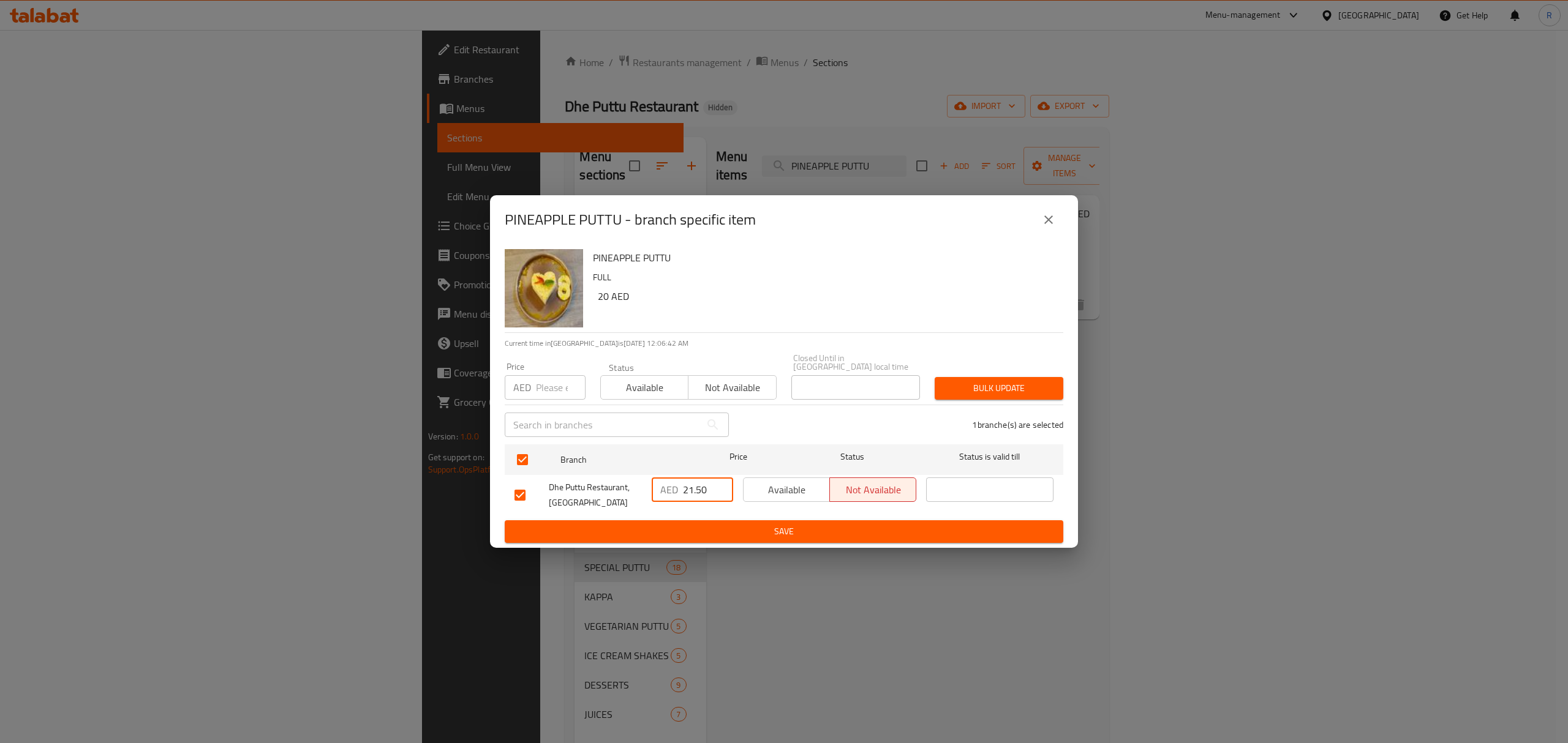
type input "21.50"
click at [704, 535] on span "Save" at bounding box center [784, 532] width 539 height 15
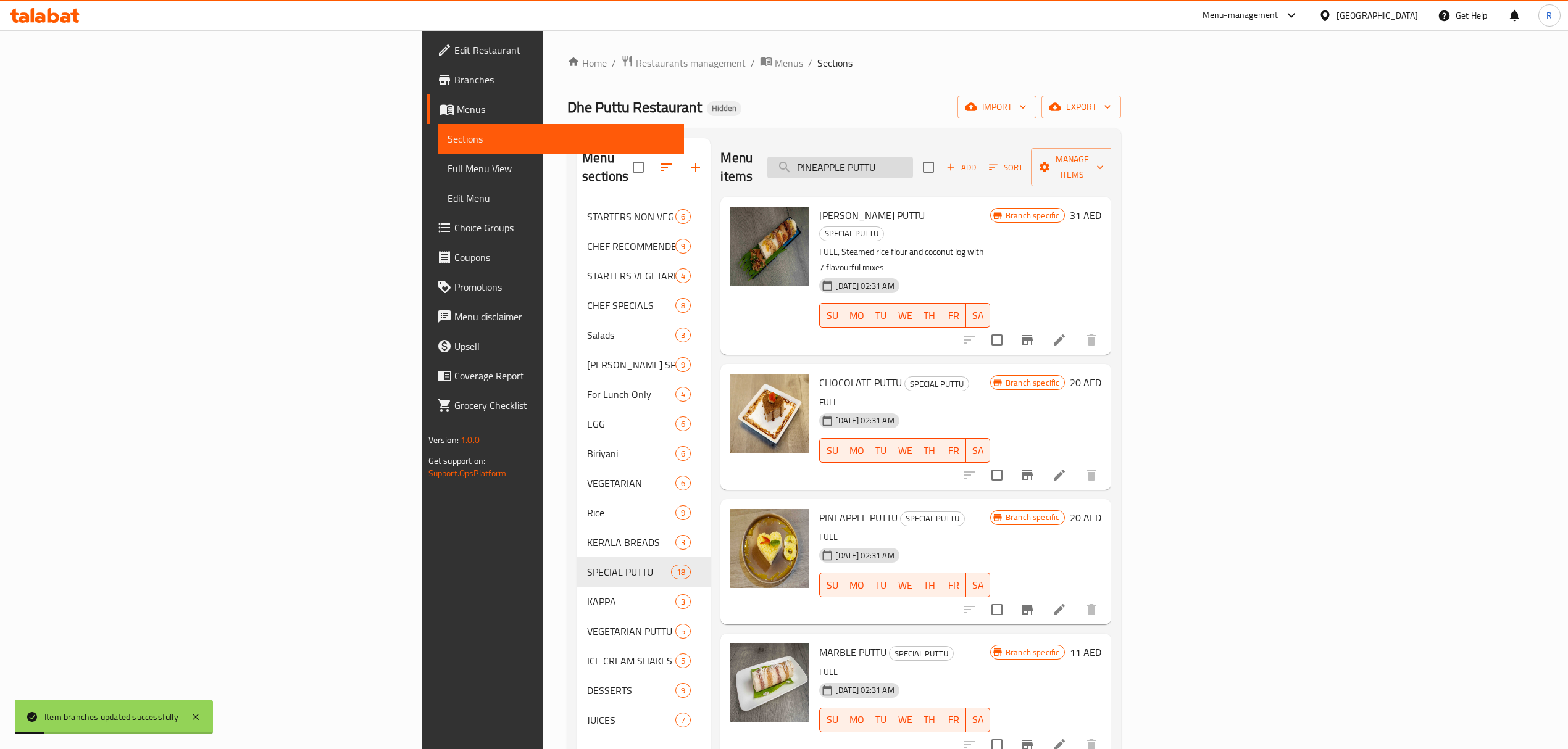
click at [913, 157] on input "PINEAPPLE PUTTU" at bounding box center [840, 167] width 146 height 21
paste input "CHOCOLAT"
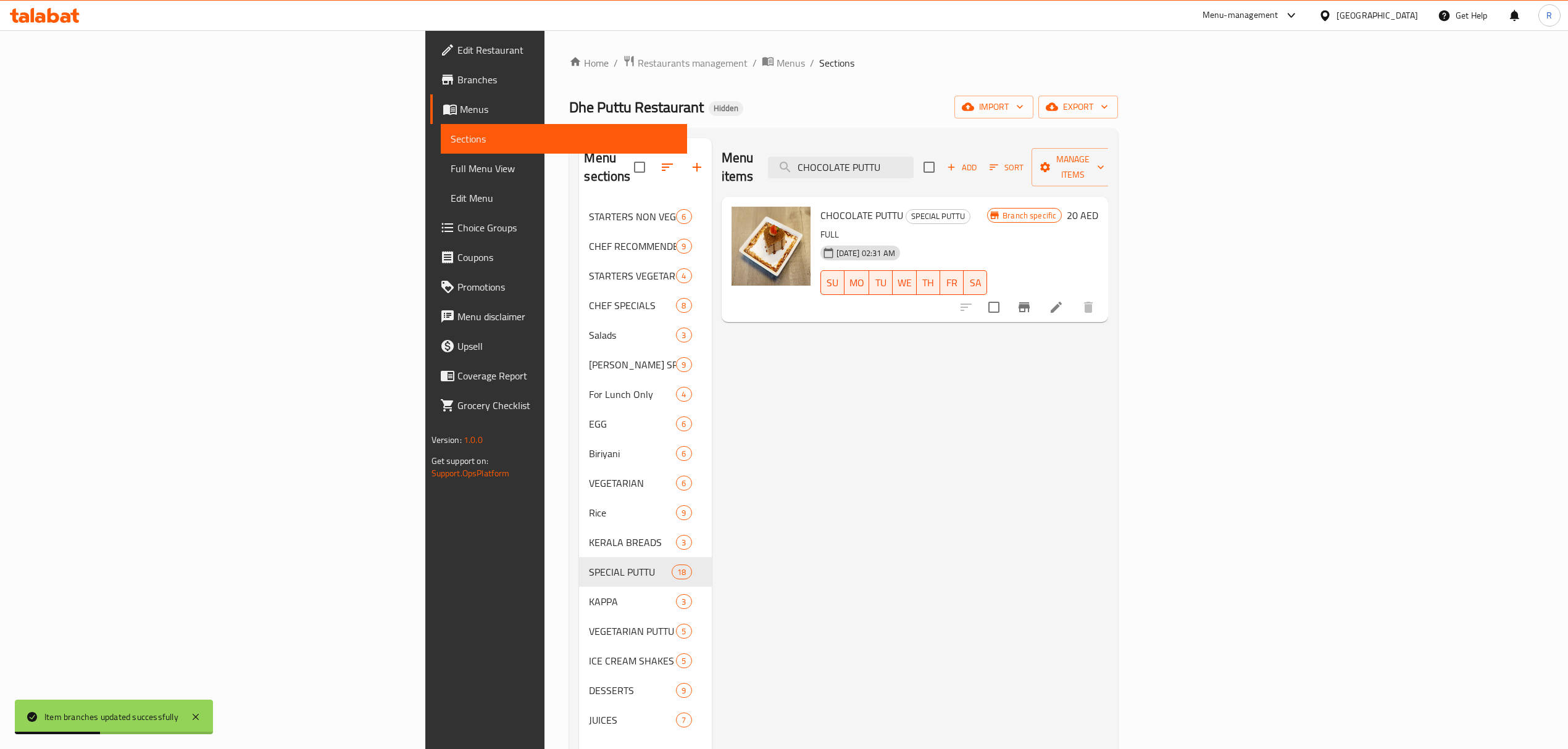
type input "CHOCOLATE PUTTU"
click at [1031, 300] on icon "Branch-specific-item" at bounding box center [1024, 306] width 15 height 14
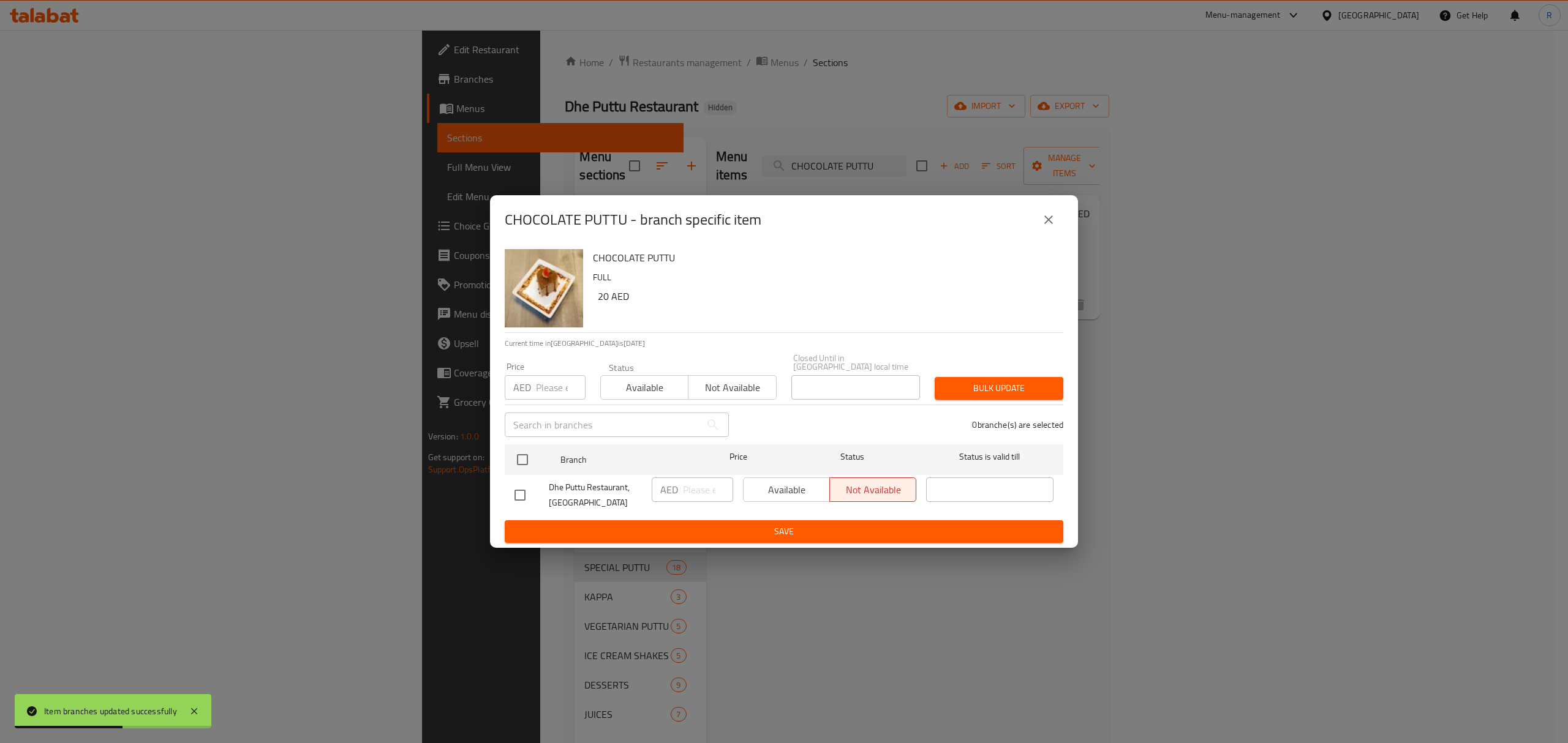
click at [532, 497] on div at bounding box center [531, 495] width 35 height 26
drag, startPoint x: 520, startPoint y: 496, endPoint x: 667, endPoint y: 495, distance: 147.0
click at [520, 495] on input "checkbox" at bounding box center [520, 495] width 26 height 26
checkbox input "true"
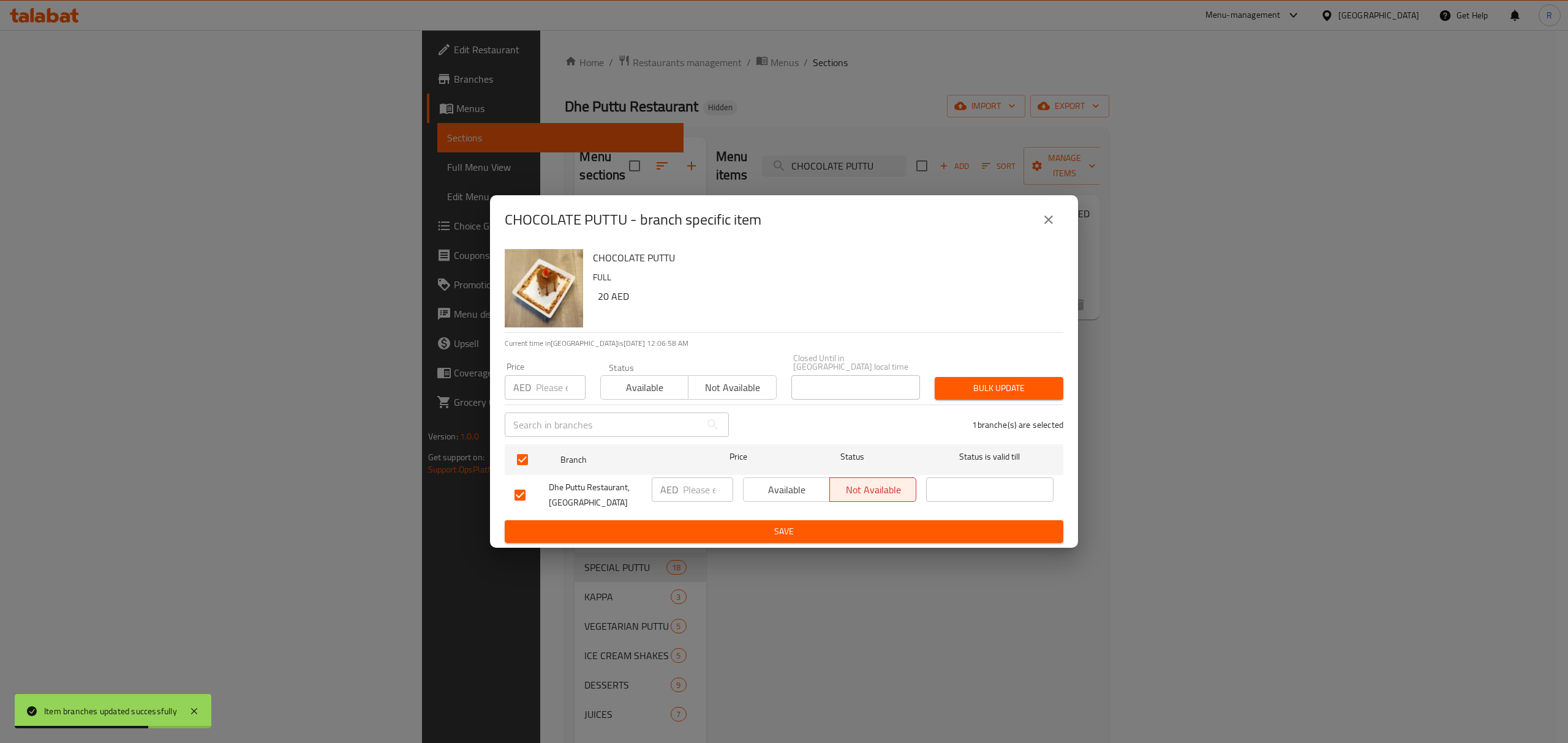
click at [699, 494] on input "number" at bounding box center [708, 490] width 50 height 25
type input "21.5"
click at [693, 530] on span "Save" at bounding box center [784, 532] width 539 height 15
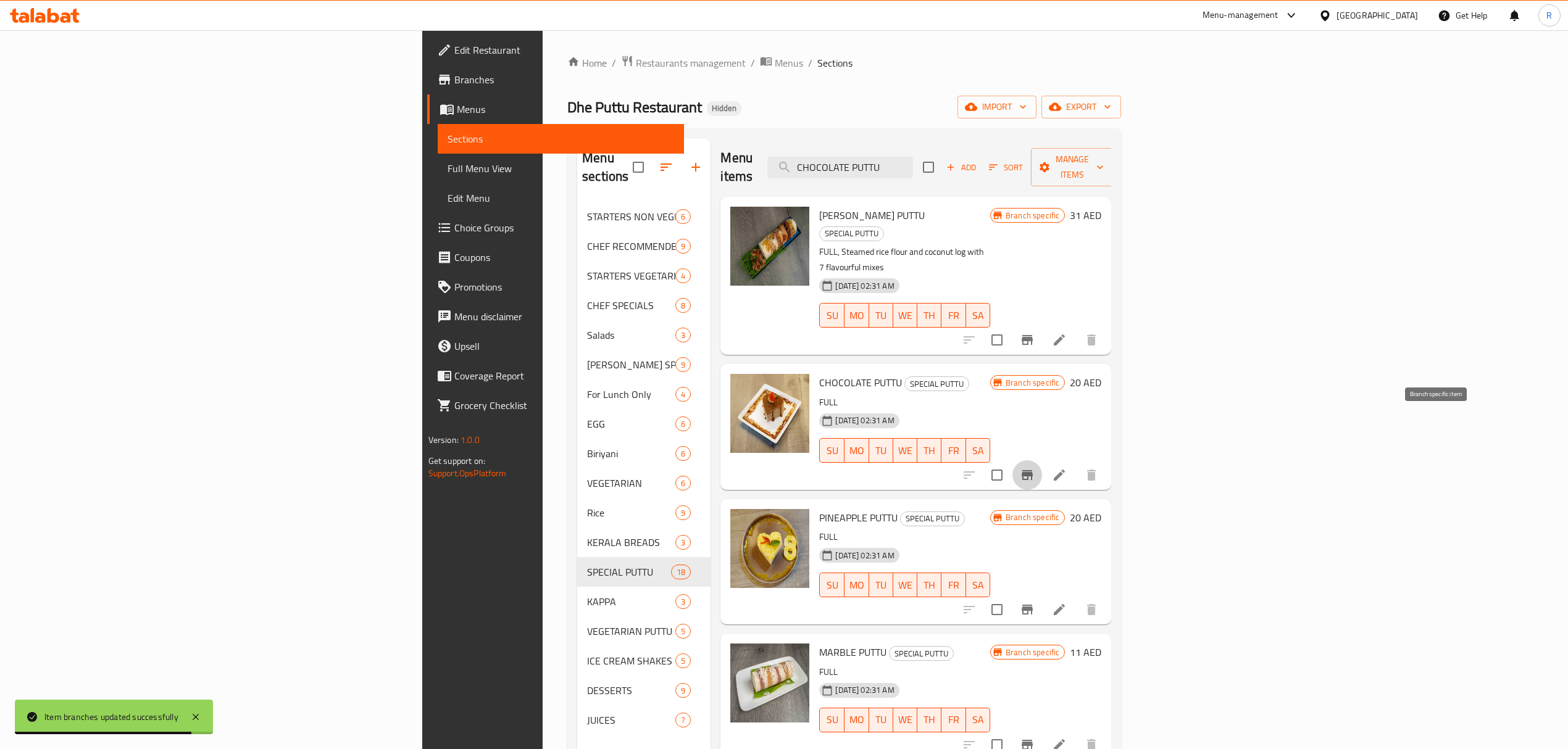
click at [1032, 471] on icon "Branch-specific-item" at bounding box center [1027, 475] width 11 height 10
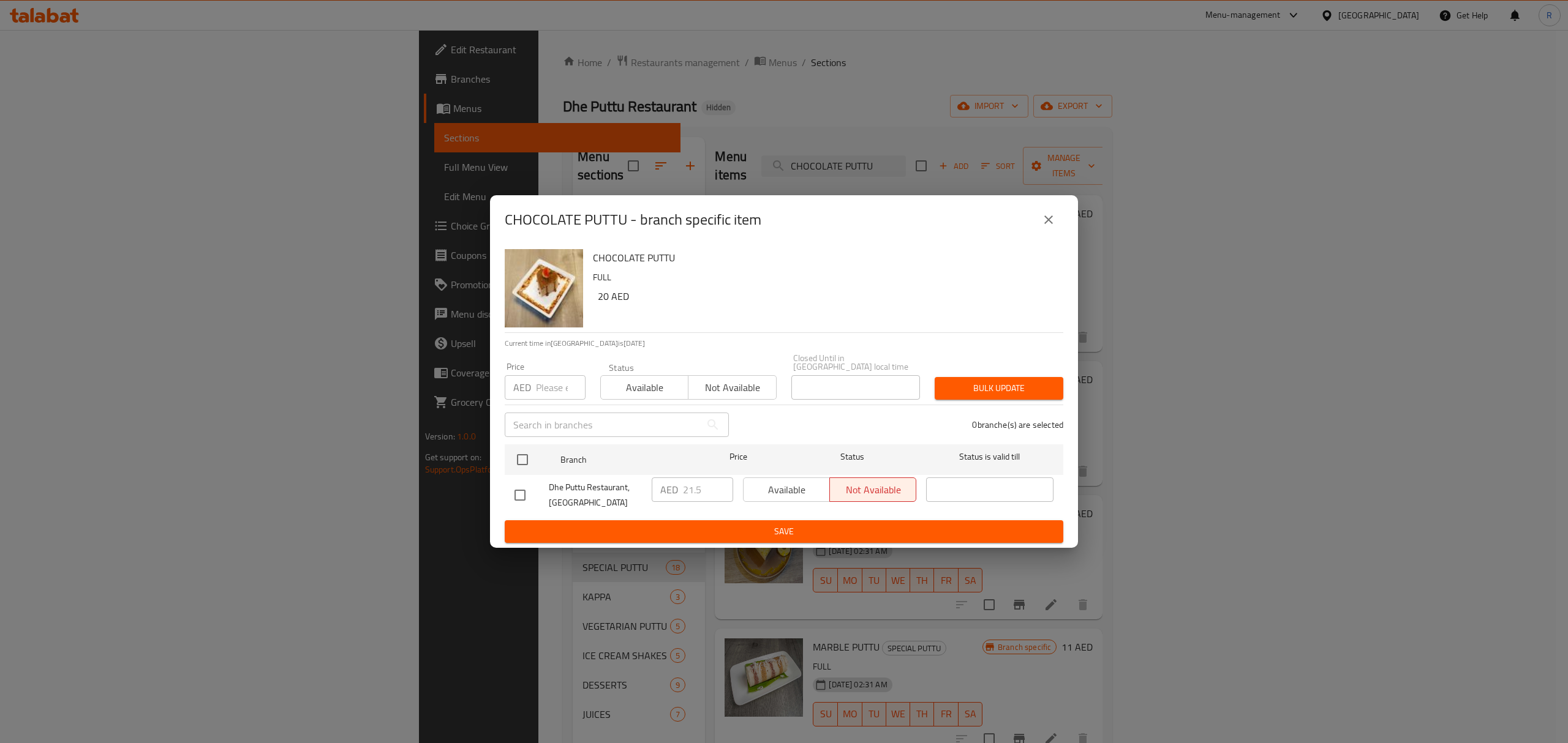
click at [1037, 219] on button "close" at bounding box center [1048, 220] width 30 height 30
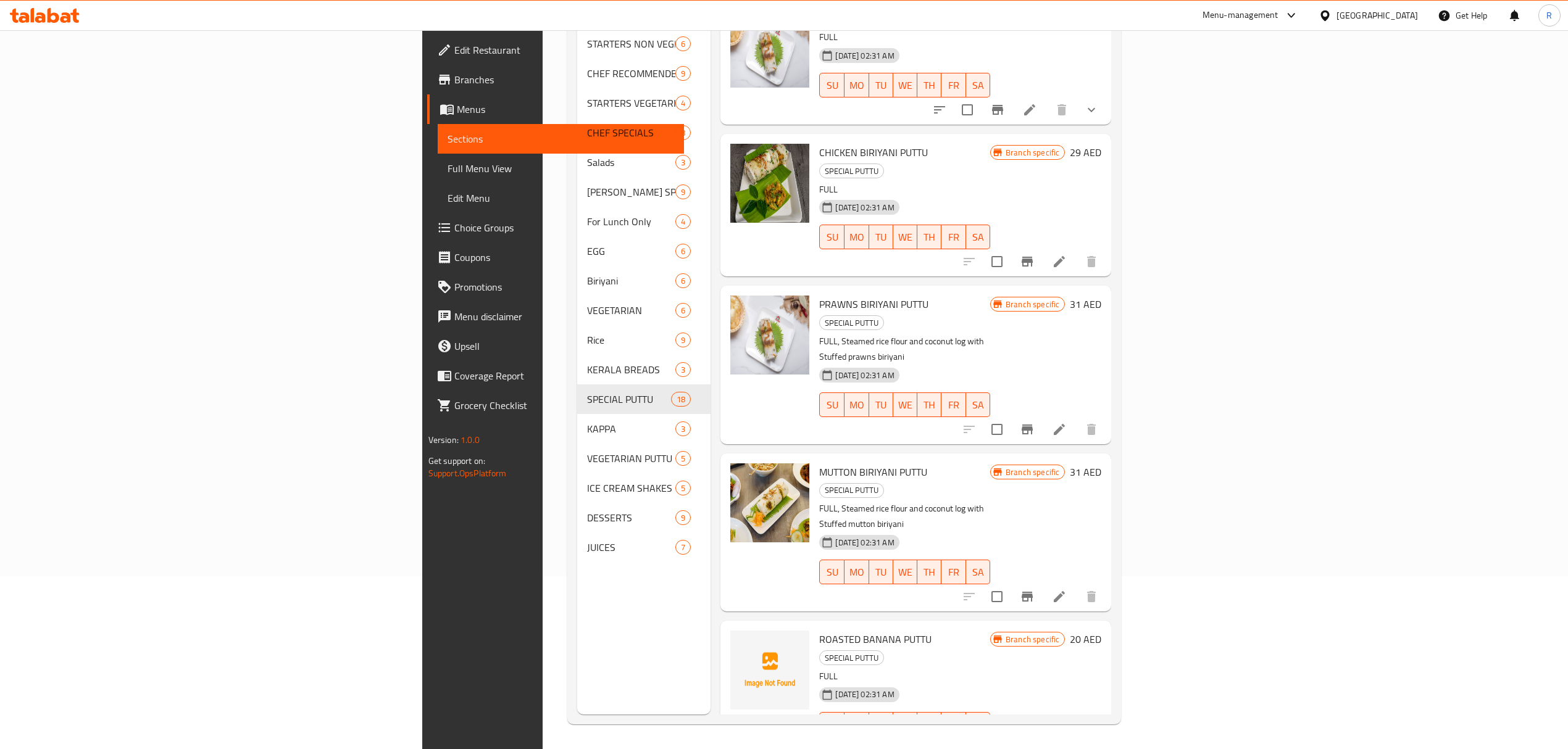
scroll to position [173, 0]
click at [1032, 744] on icon "Branch-specific-item" at bounding box center [1027, 749] width 11 height 10
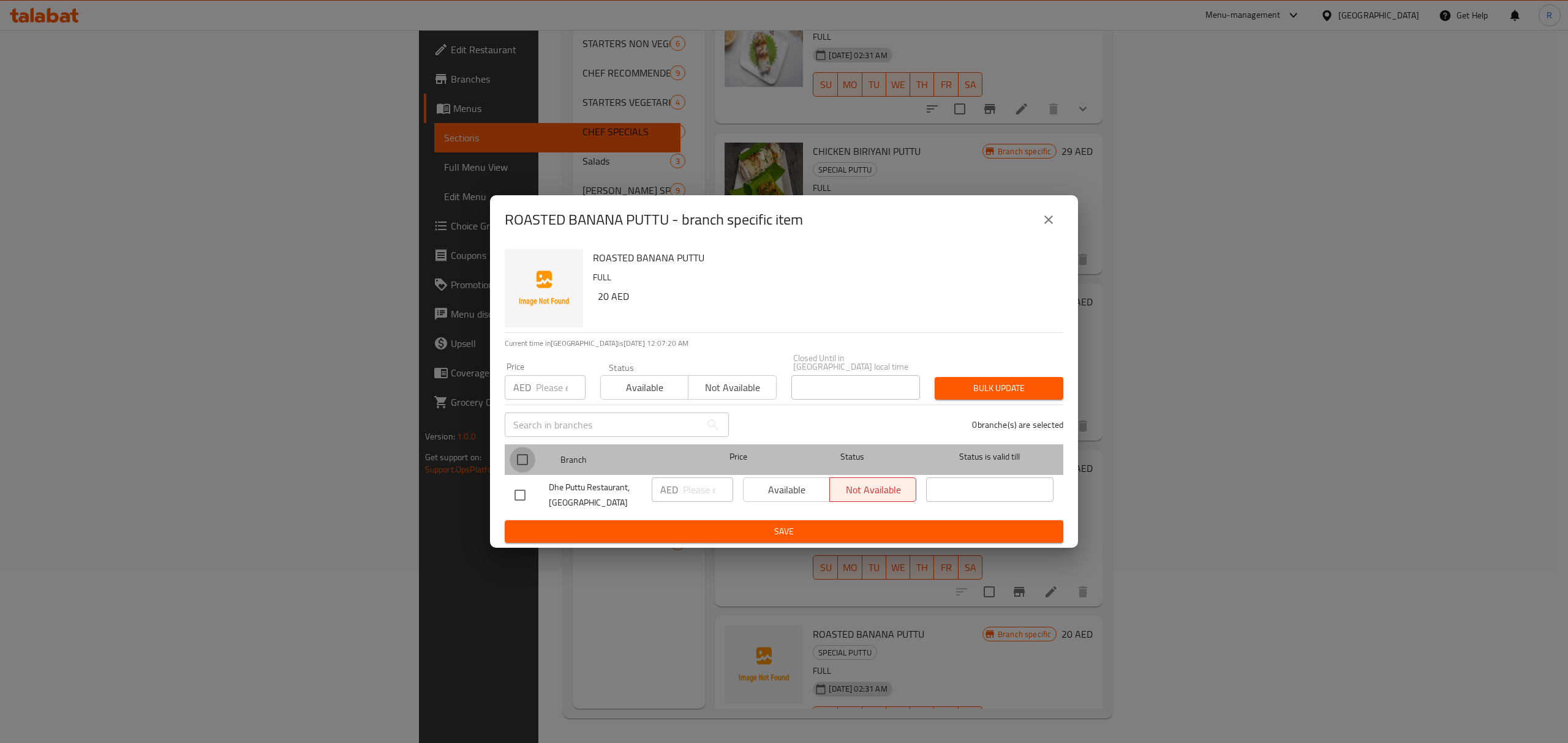
click at [522, 467] on input "checkbox" at bounding box center [522, 459] width 26 height 26
checkbox input "true"
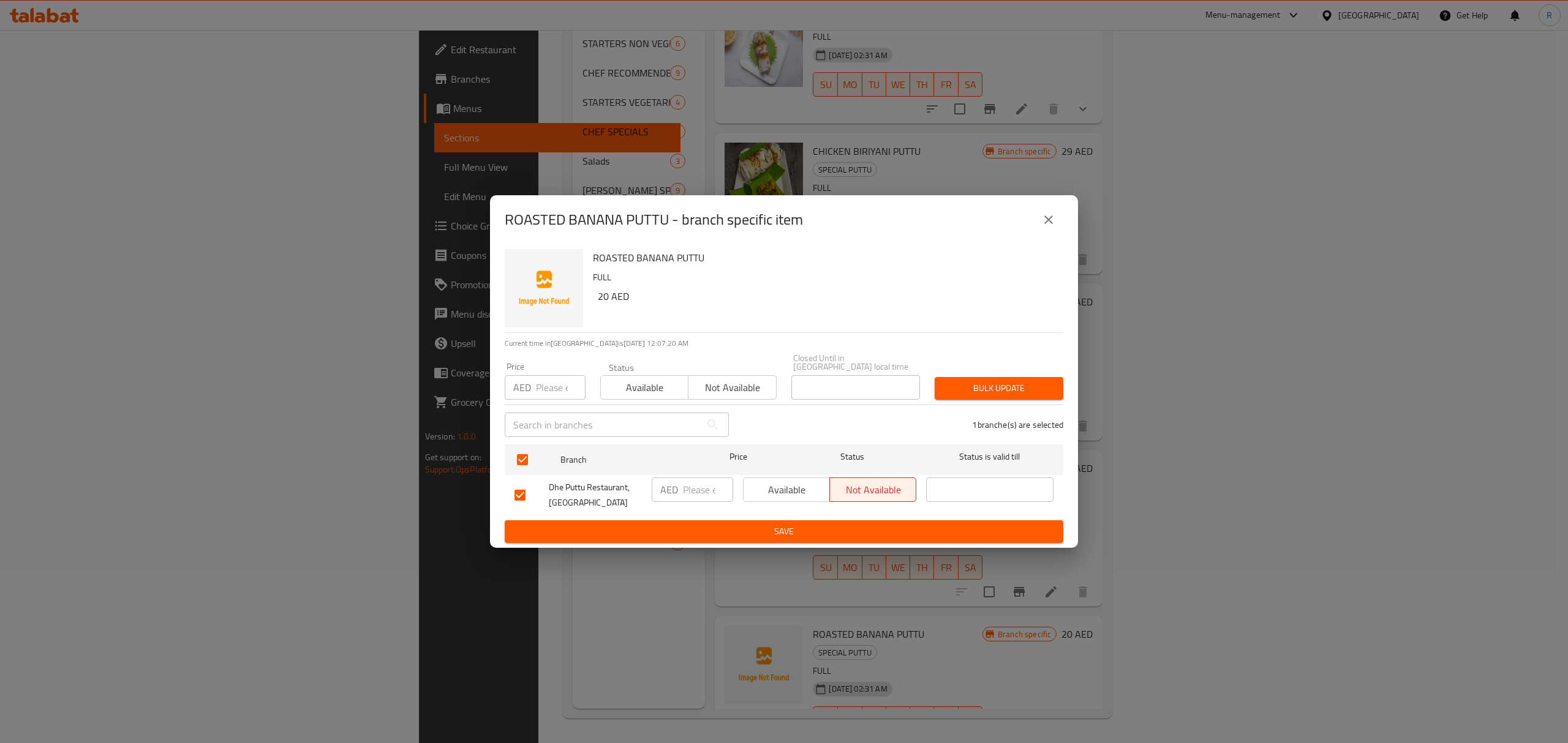
click at [691, 492] on input "number" at bounding box center [708, 490] width 50 height 25
type input "21.5"
click at [780, 539] on button "Save" at bounding box center [784, 532] width 558 height 23
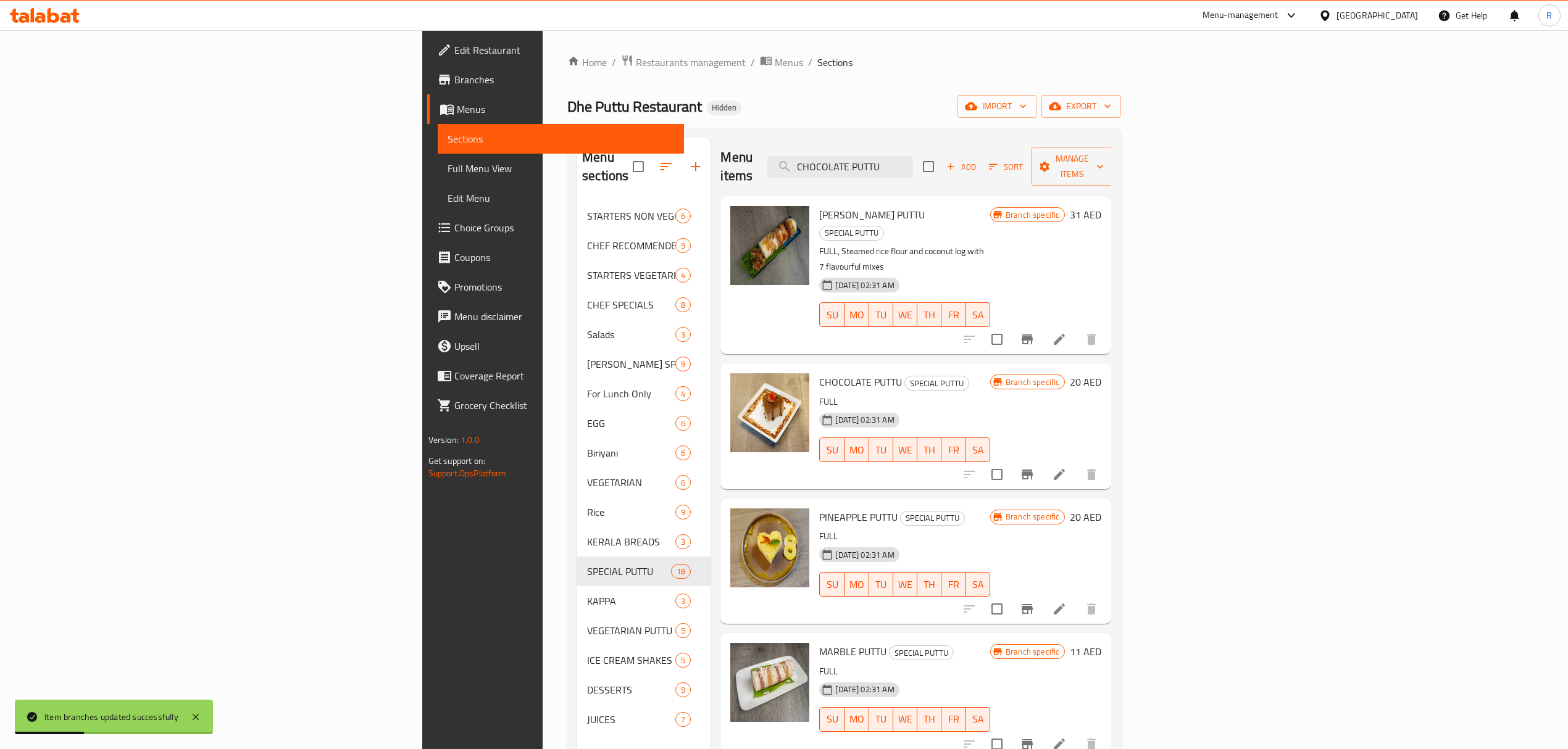
scroll to position [0, 0]
click at [913, 159] on input "CHOCOLATE PUTTU" at bounding box center [840, 167] width 146 height 21
paste input "KAPPA KOTHU PUTTU VEG"
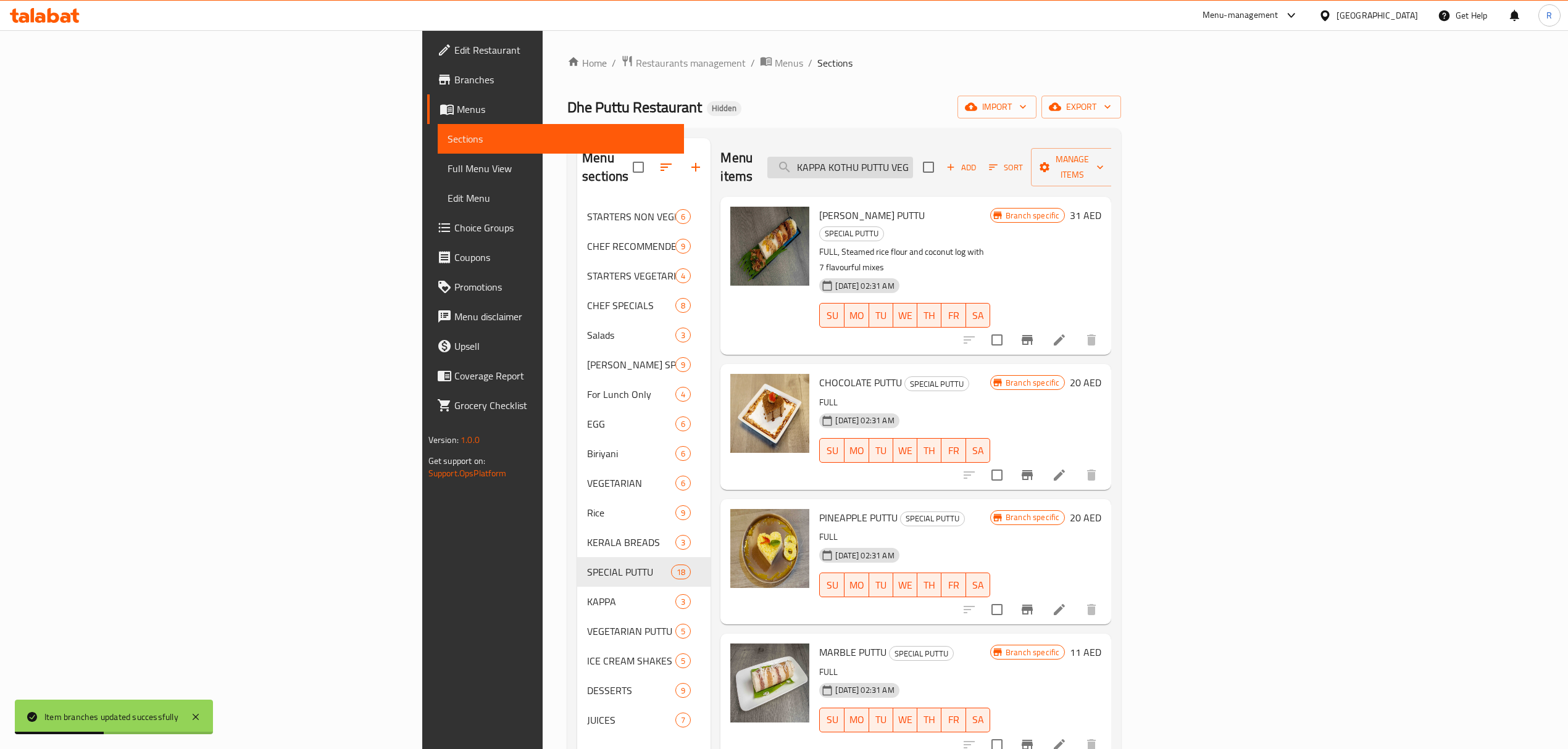
scroll to position [0, 1]
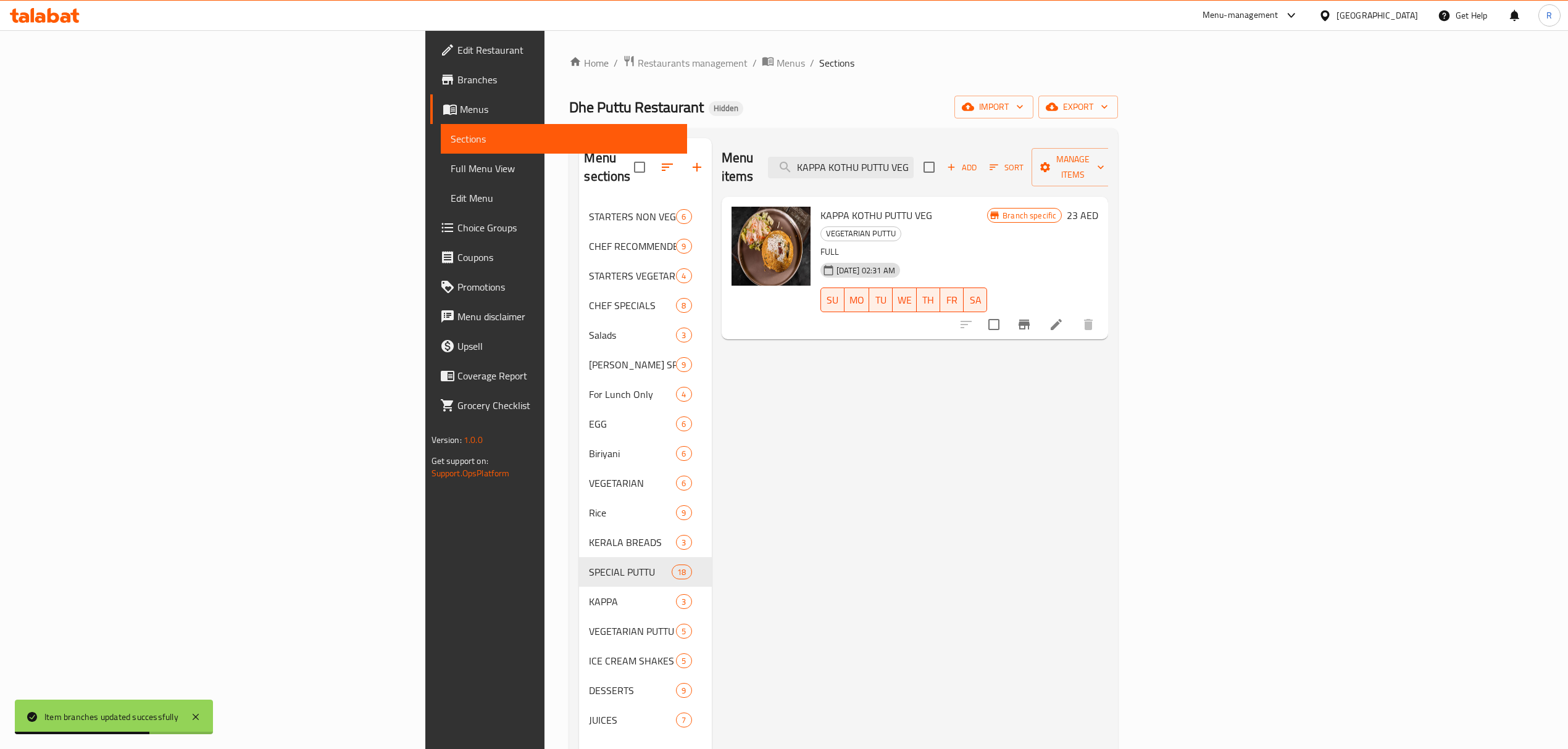
type input "KAPPA KOTHU PUTTU VEG"
click at [1039, 310] on button "Branch-specific-item" at bounding box center [1024, 325] width 30 height 30
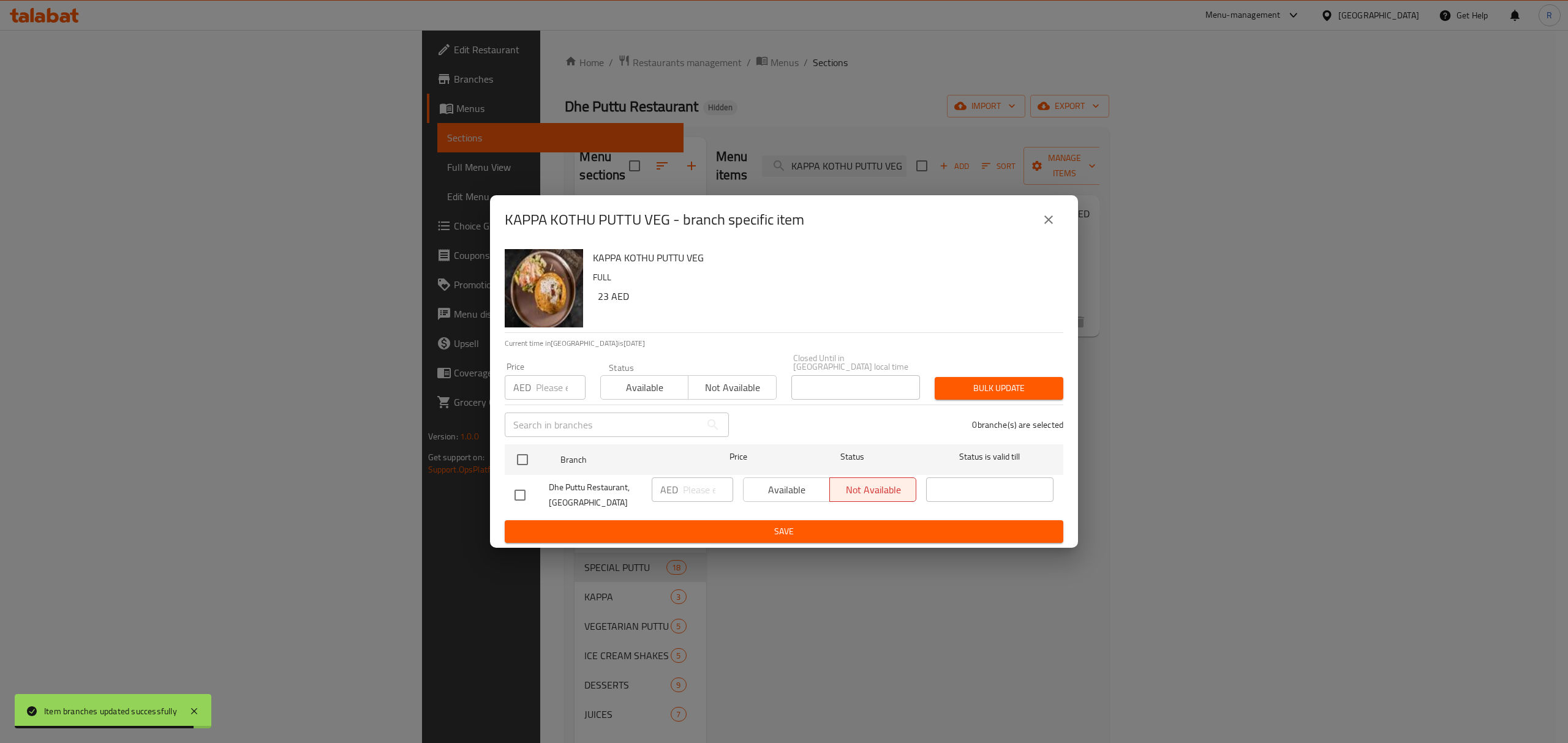
drag, startPoint x: 496, startPoint y: 488, endPoint x: 507, endPoint y: 492, distance: 11.7
click at [496, 488] on div "KAPPA KOTHU PUTTU VEG FULL 23 AED Current time in [GEOGRAPHIC_DATA] is [DATE] P…" at bounding box center [784, 396] width 588 height 304
click at [510, 494] on input "checkbox" at bounding box center [520, 495] width 26 height 26
checkbox input "true"
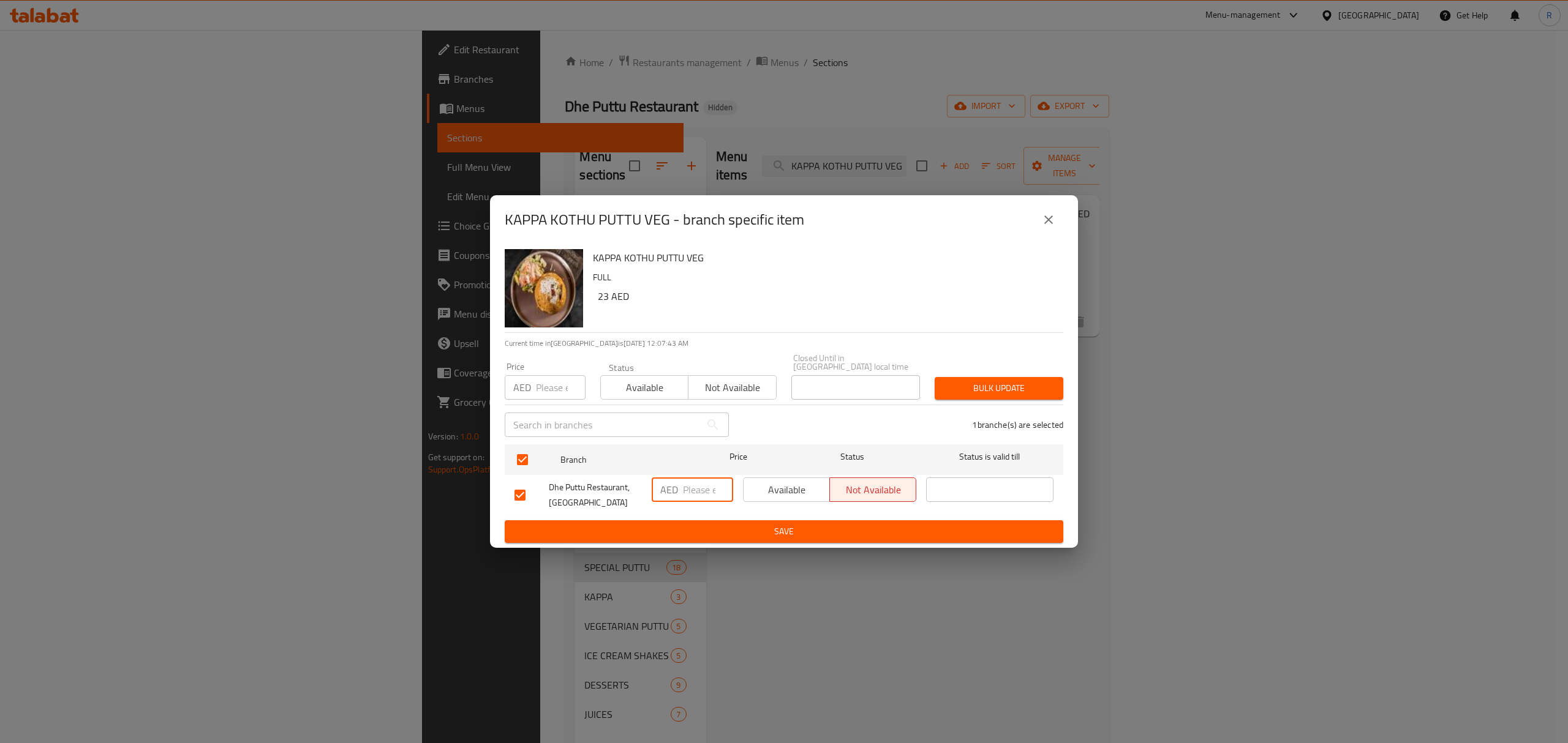
click at [687, 490] on input "number" at bounding box center [708, 490] width 50 height 25
type input "24"
click at [693, 532] on span "Save" at bounding box center [784, 532] width 539 height 15
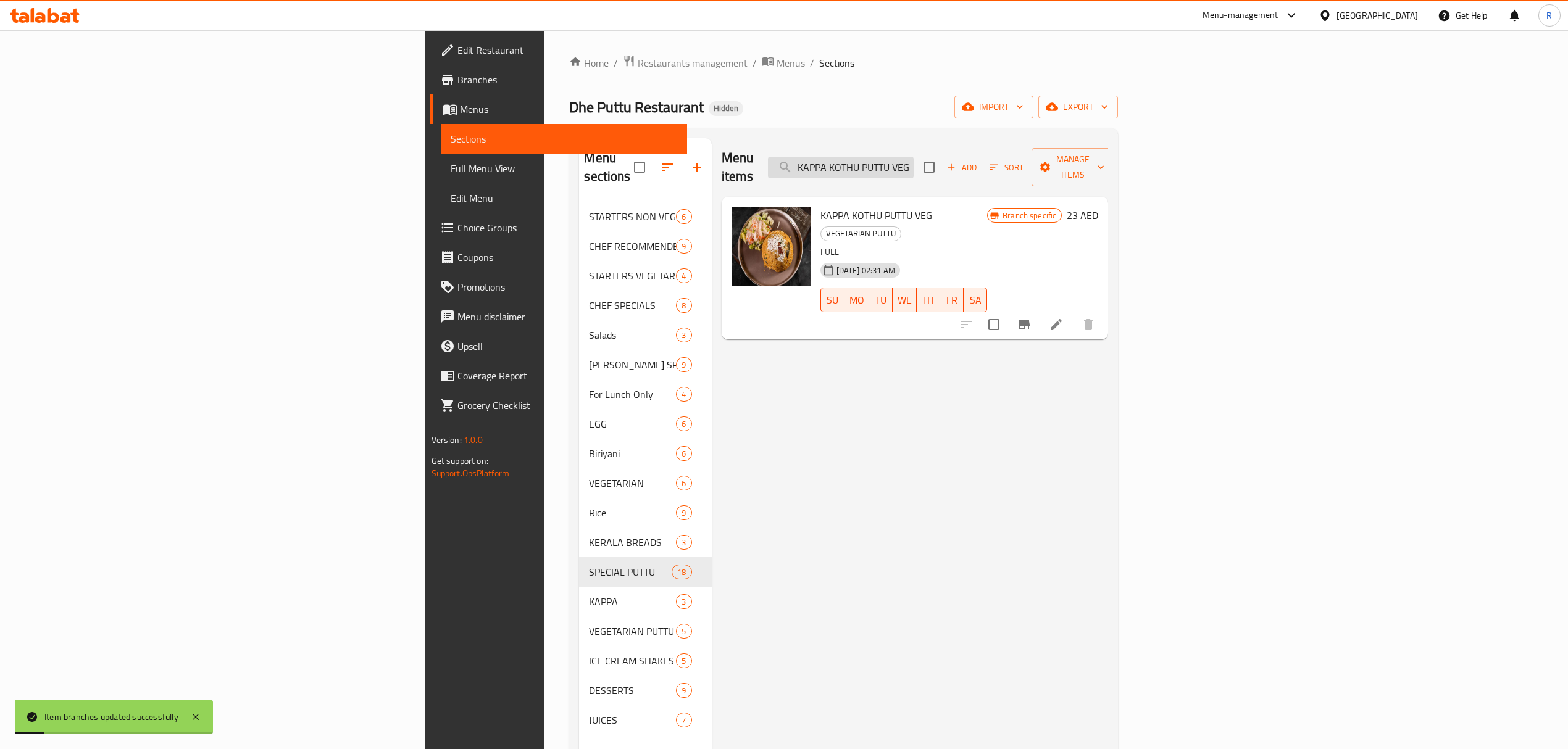
click at [914, 165] on input "KAPPA KOTHU PUTTU VEG" at bounding box center [840, 167] width 146 height 21
paste input "VEGETABLE BIRIYANI PUTTU"
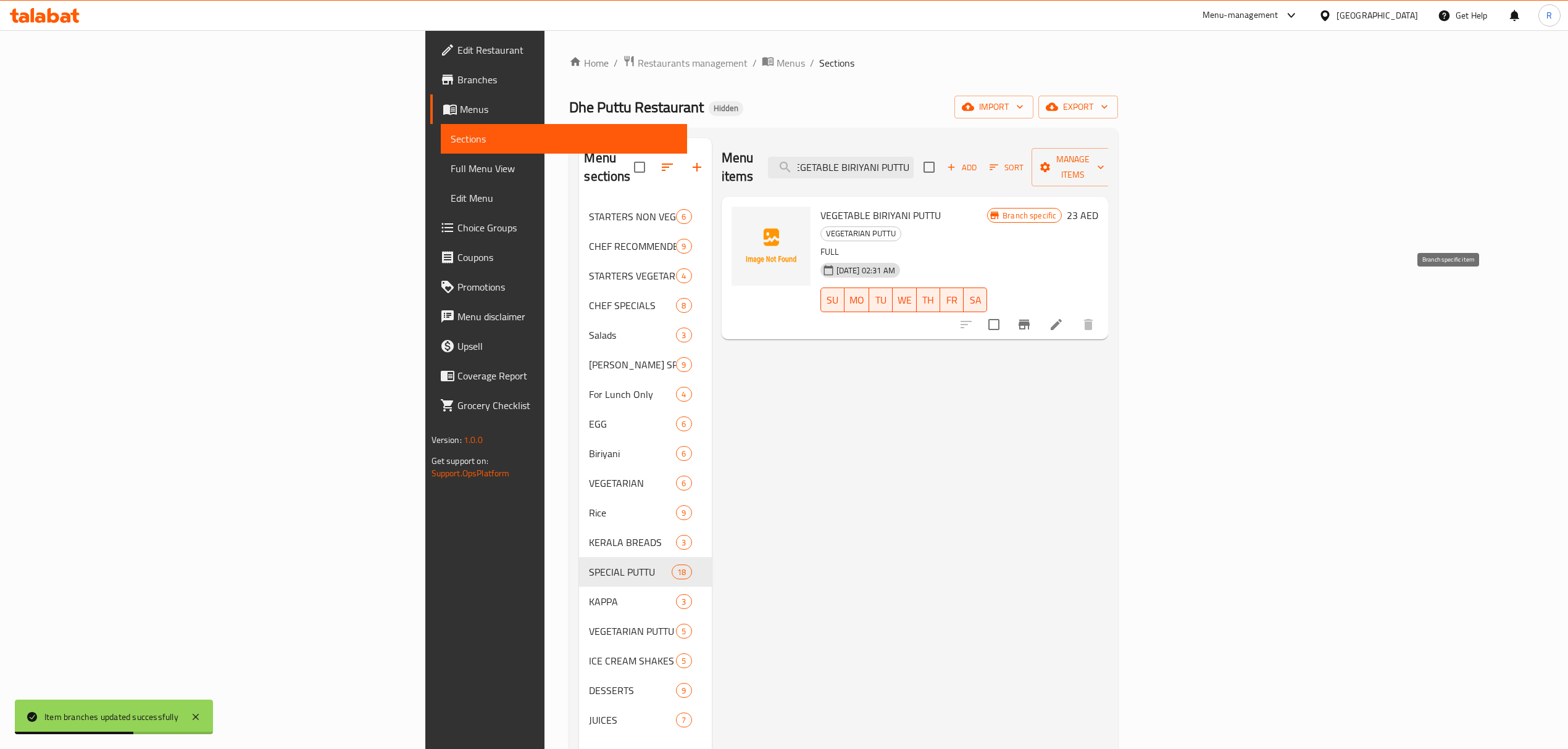
type input "VEGETABLE BIRIYANI PUTTU"
click at [1031, 317] on icon "Branch-specific-item" at bounding box center [1024, 324] width 15 height 14
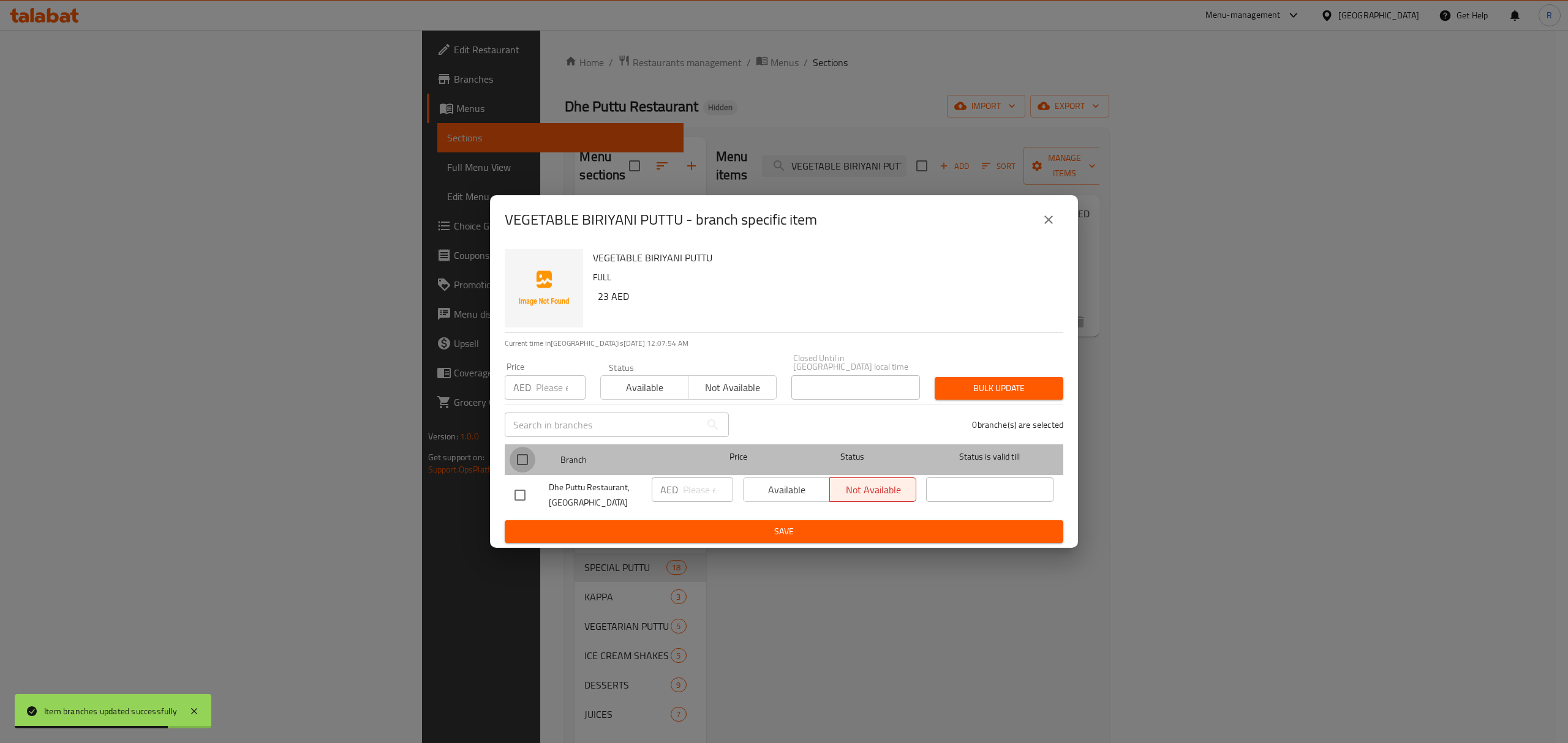
click at [527, 463] on input "checkbox" at bounding box center [522, 459] width 26 height 26
checkbox input "true"
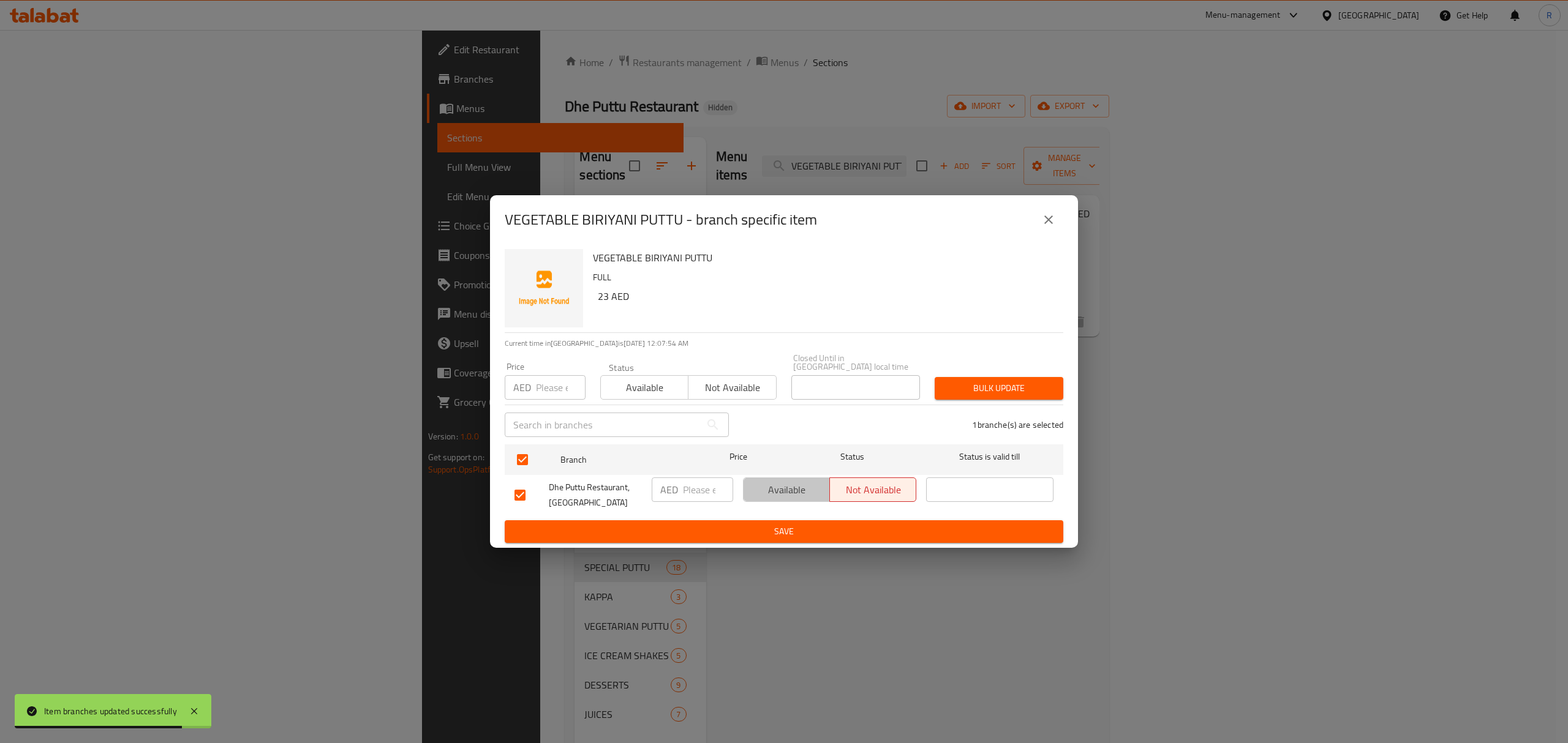
click at [784, 490] on span "Available" at bounding box center [786, 490] width 77 height 18
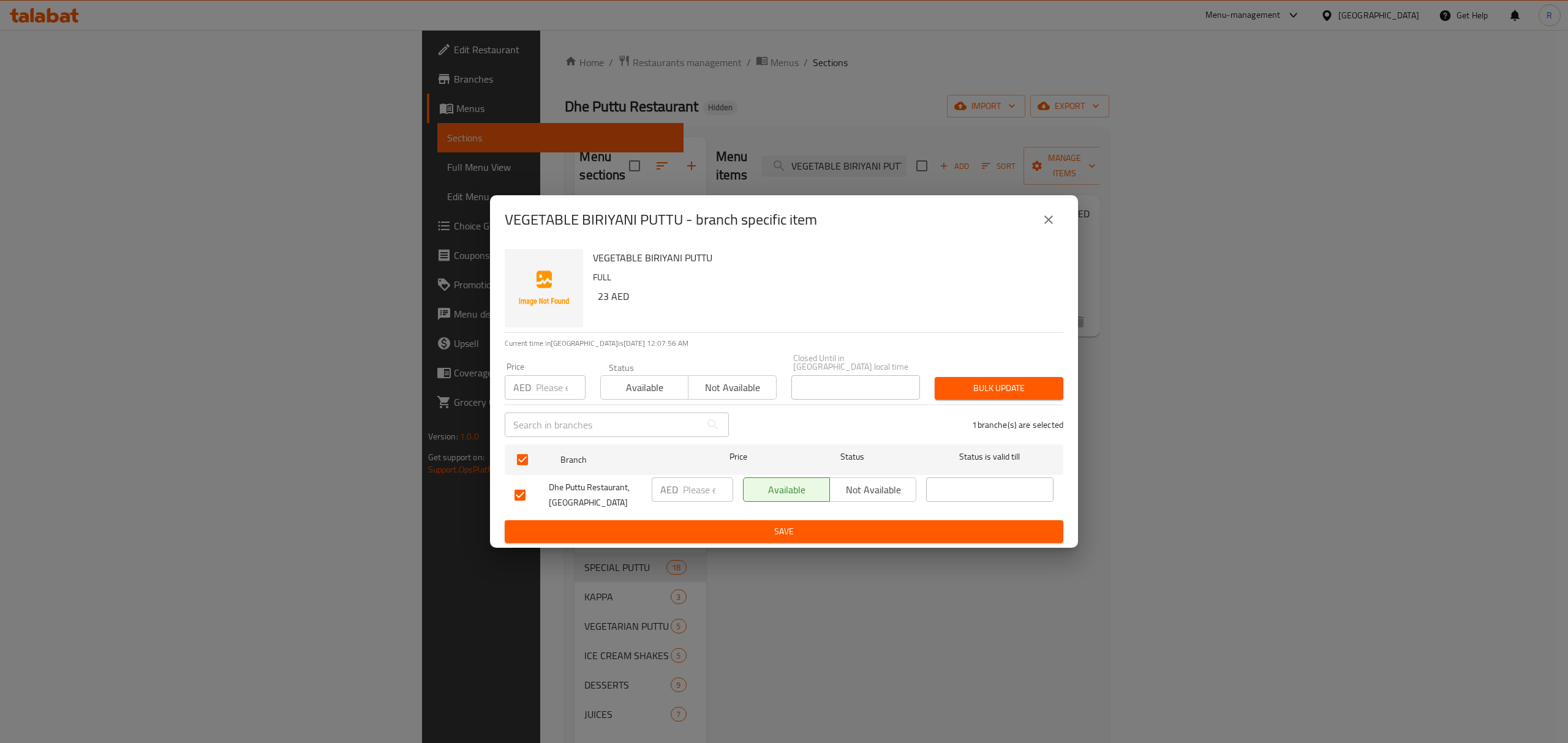
click at [1049, 216] on icon "close" at bounding box center [1047, 220] width 14 height 14
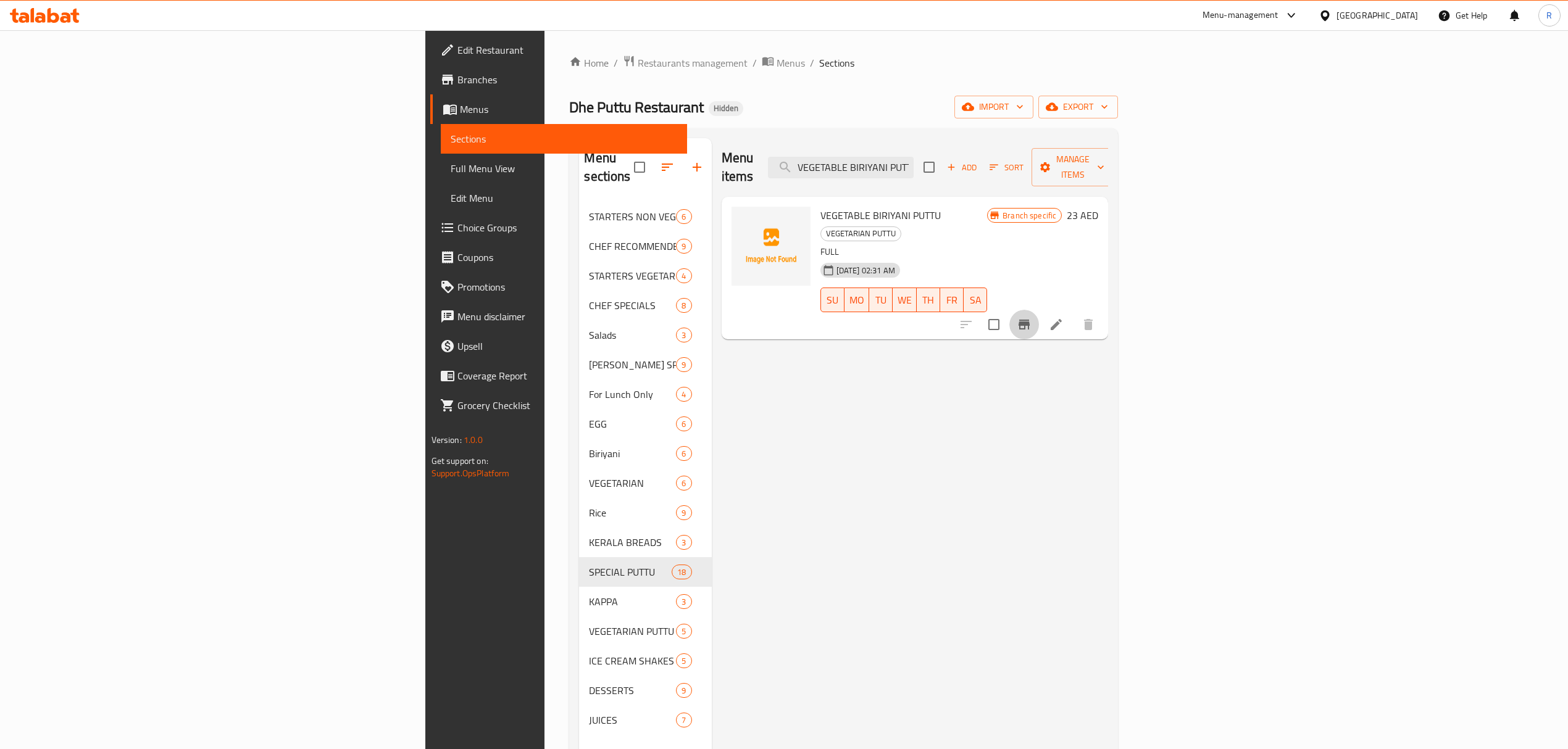
click at [1031, 317] on icon "Branch-specific-item" at bounding box center [1024, 324] width 15 height 14
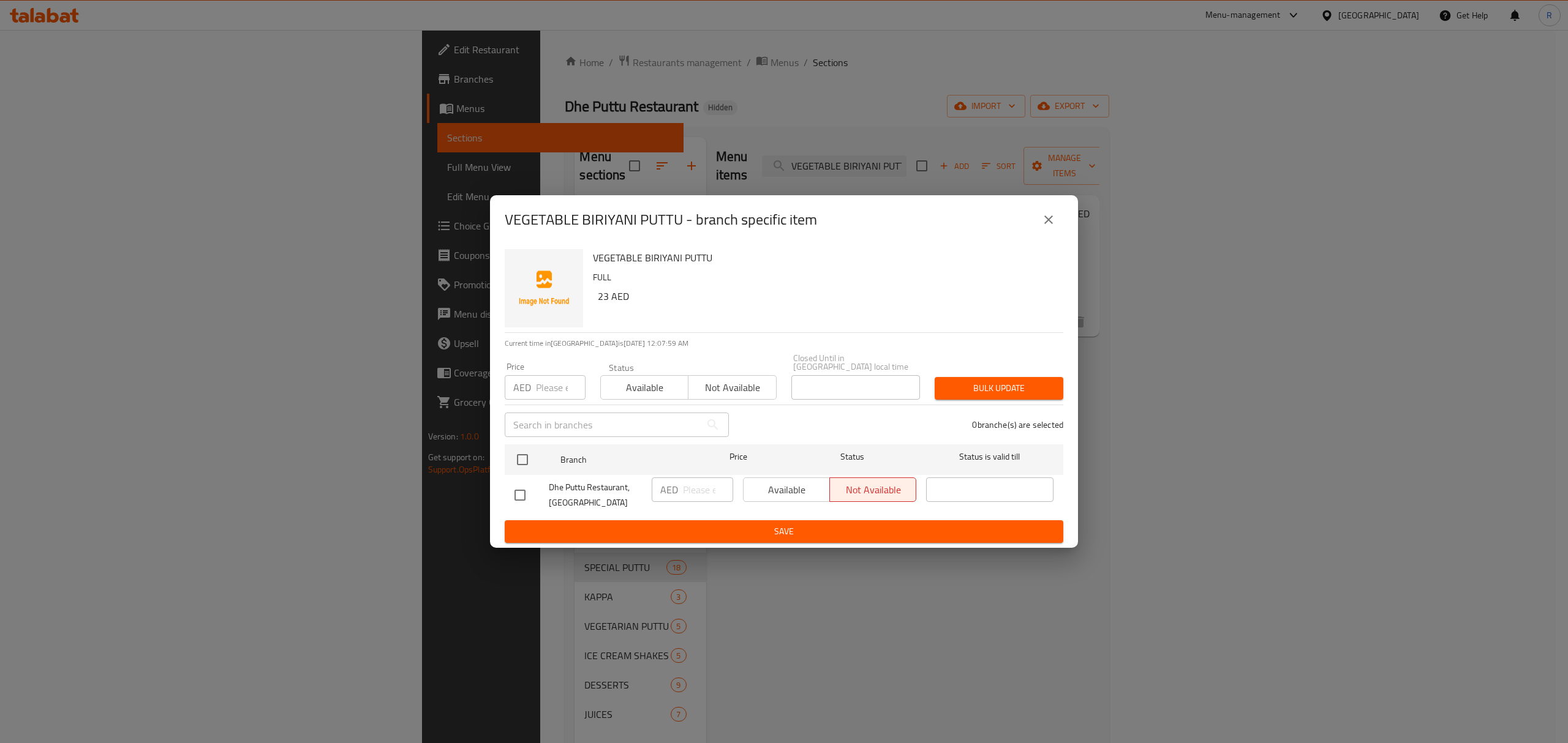
click at [518, 498] on input "checkbox" at bounding box center [520, 495] width 26 height 26
checkbox input "true"
click at [699, 488] on input "number" at bounding box center [708, 490] width 50 height 25
type input "24"
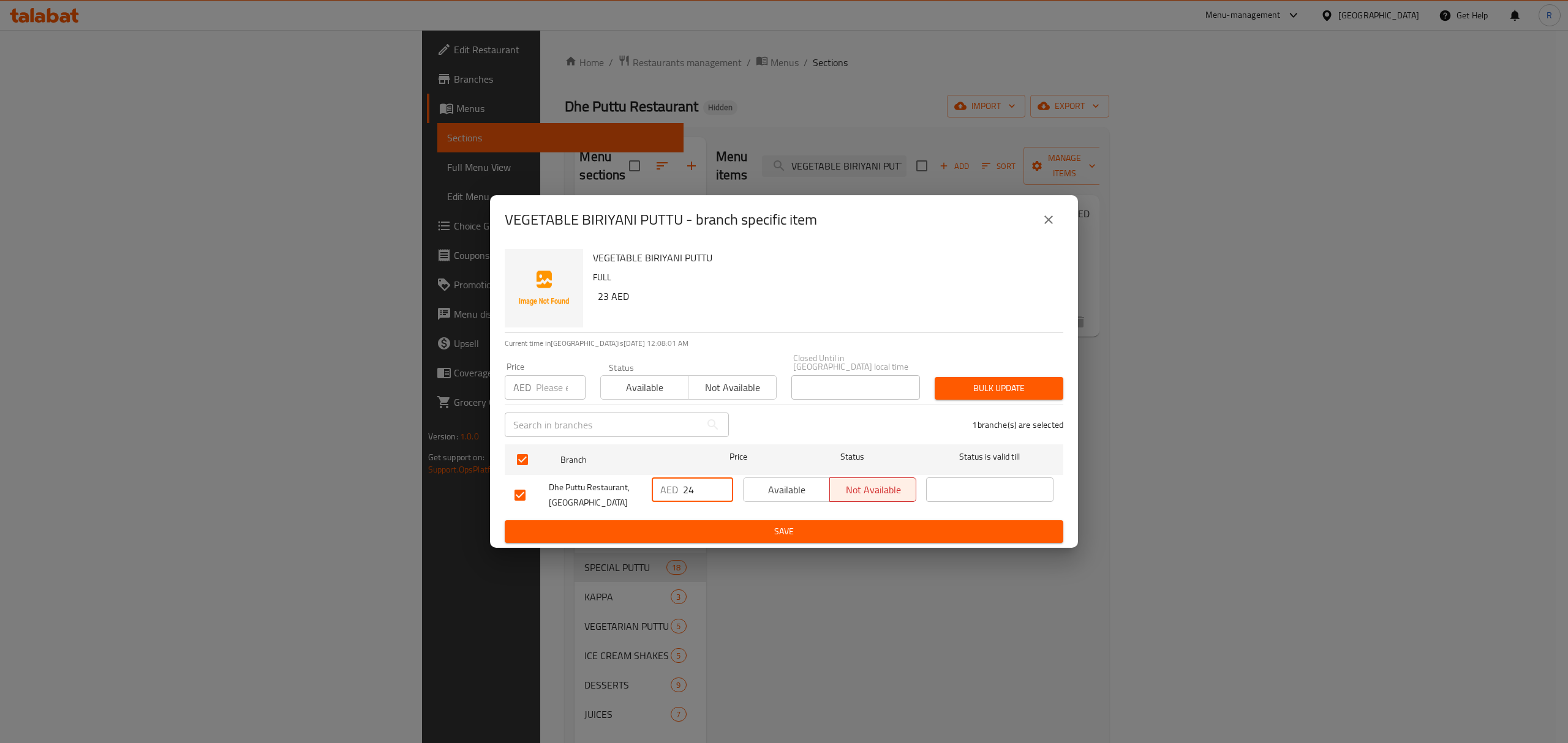
click at [784, 532] on span "Save" at bounding box center [784, 532] width 539 height 15
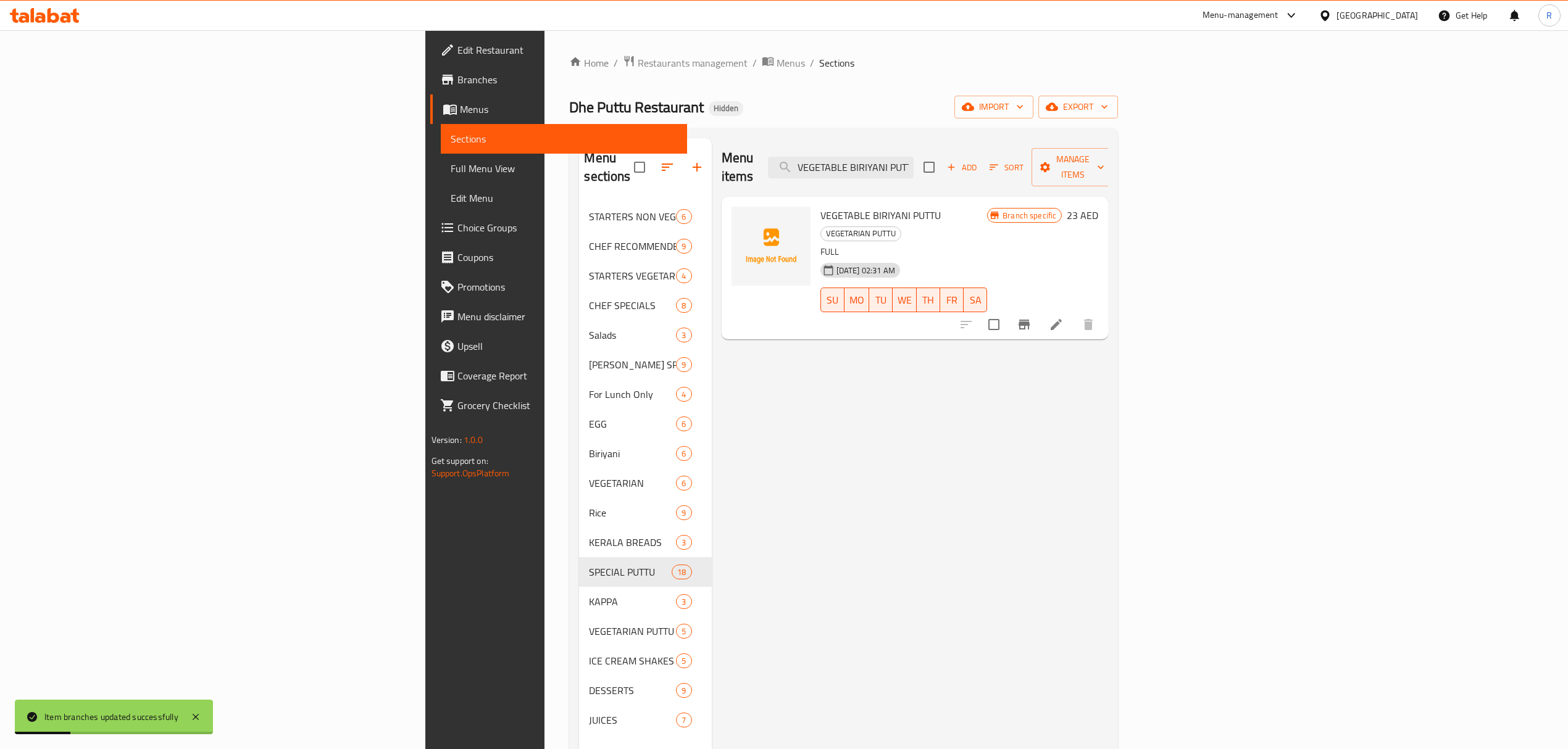
click at [1035, 171] on div "Menu items VEGETABLE BIRIYANI PUTTU Add Sort Manage items" at bounding box center [915, 167] width 387 height 59
click at [914, 163] on input "VEGETABLE BIRIYANI PUTTU" at bounding box center [840, 167] width 146 height 21
click at [914, 164] on input "VEGETABLE BIRIYANI PUTTU" at bounding box center [840, 167] width 146 height 21
paste input "CHOPSUEY"
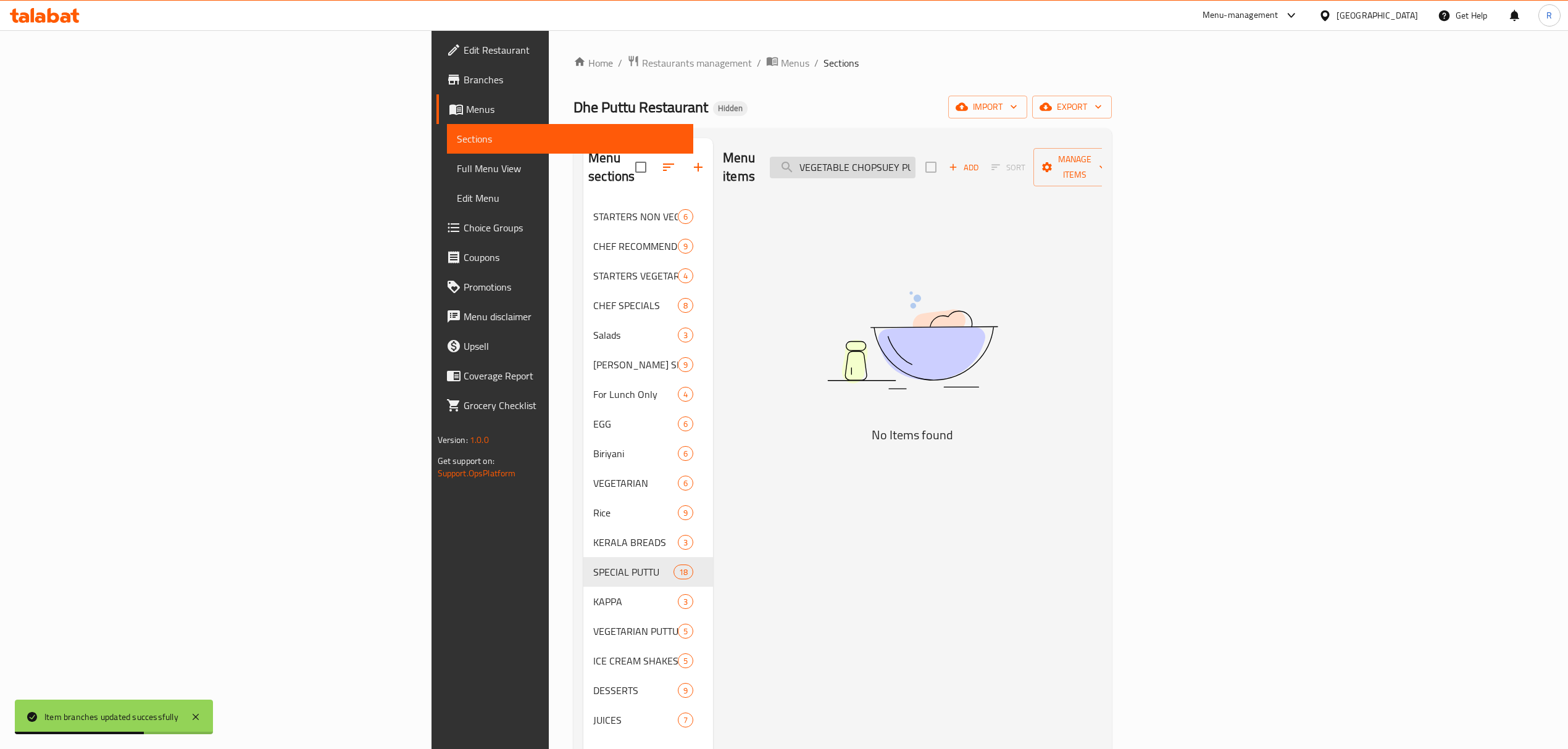
click at [915, 158] on input "VEGETABLE CHOPSUEY PUTTU" at bounding box center [842, 167] width 146 height 21
click at [915, 159] on input "VEGETABLE CHOPSUEY PUTTU" at bounding box center [842, 167] width 146 height 21
paste input "SPANISH VEGETABLE"
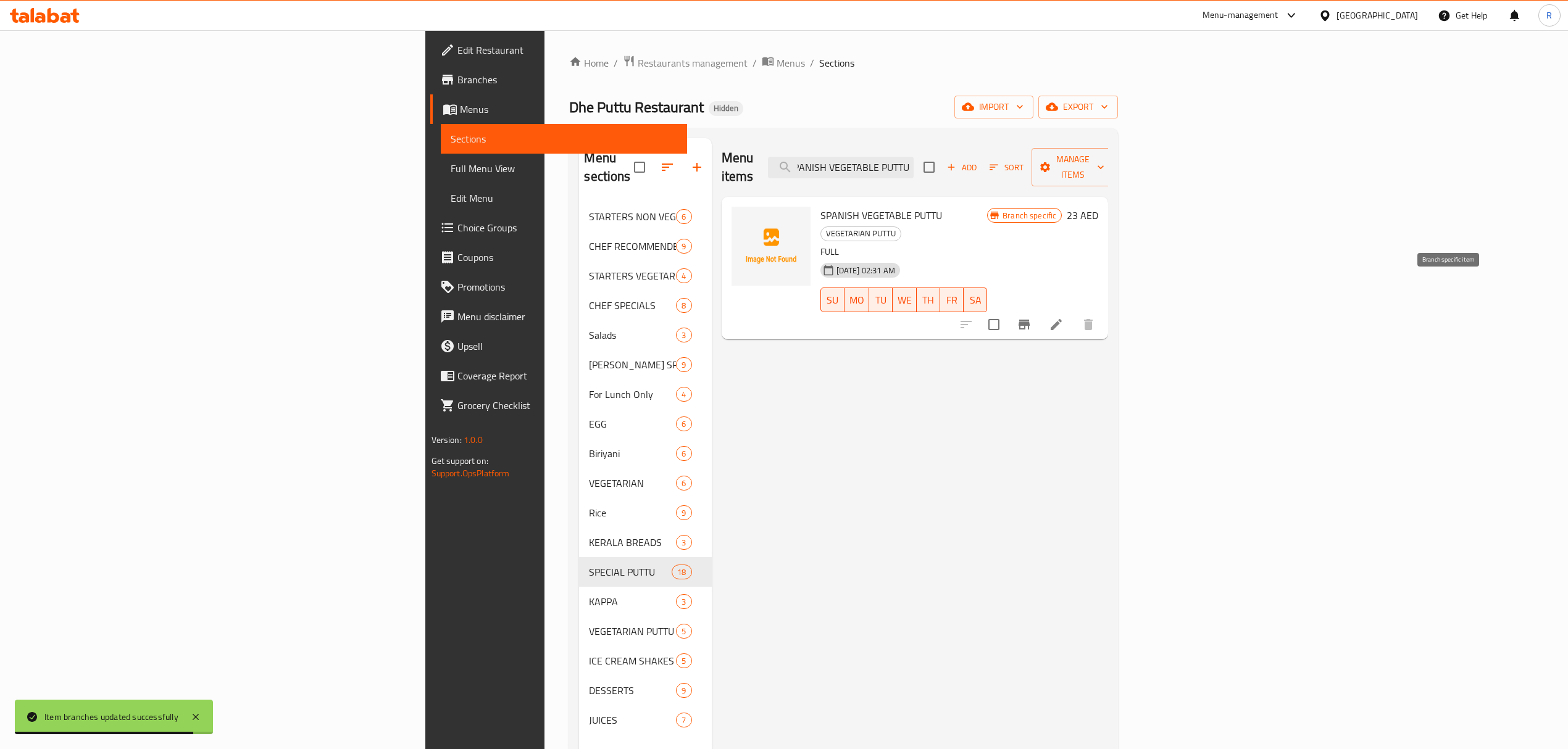
type input "SPANISH VEGETABLE PUTTU"
click at [1031, 317] on icon "Branch-specific-item" at bounding box center [1024, 324] width 15 height 14
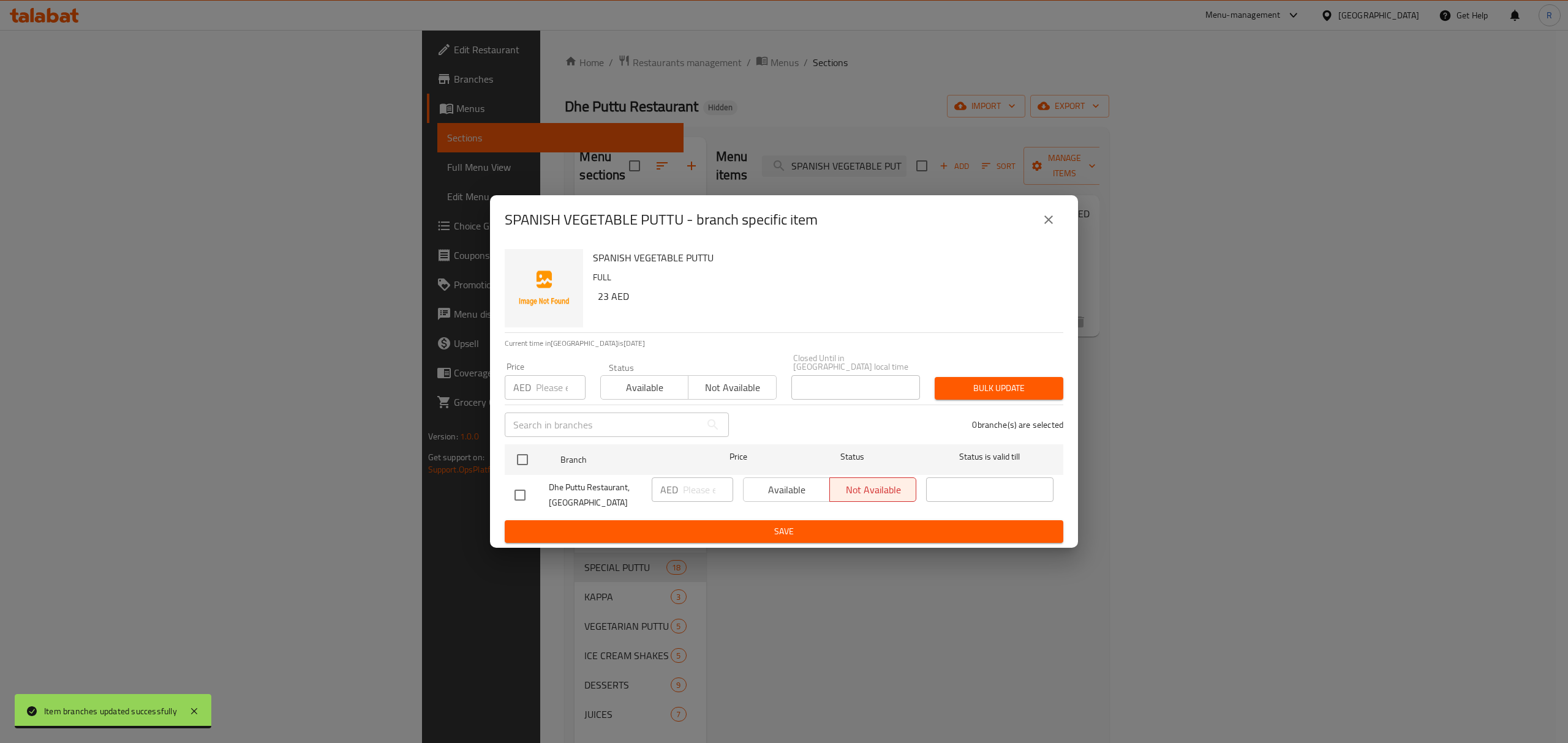
click at [519, 490] on input "checkbox" at bounding box center [520, 495] width 26 height 26
checkbox input "true"
click at [691, 487] on input "number" at bounding box center [708, 490] width 50 height 25
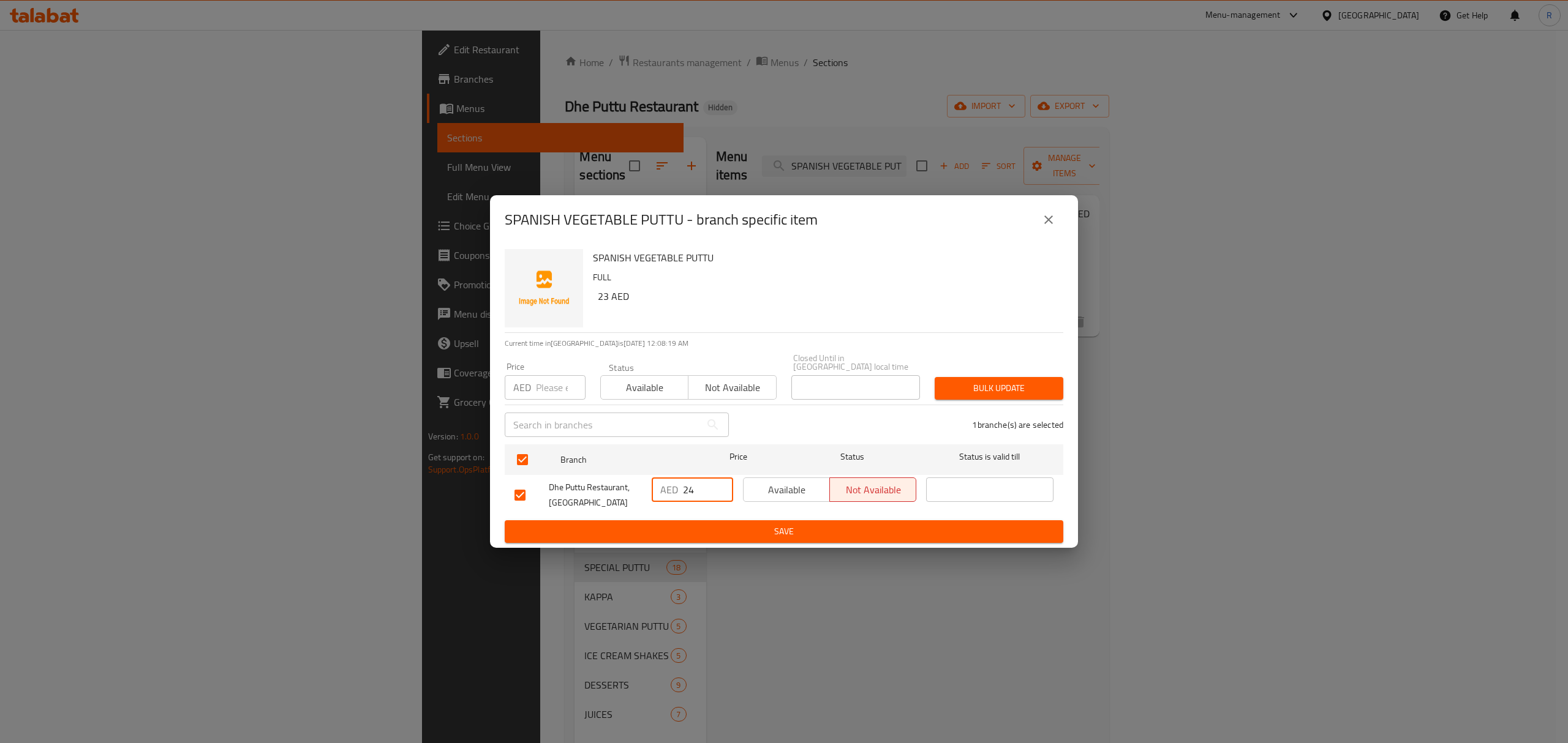
type input "24"
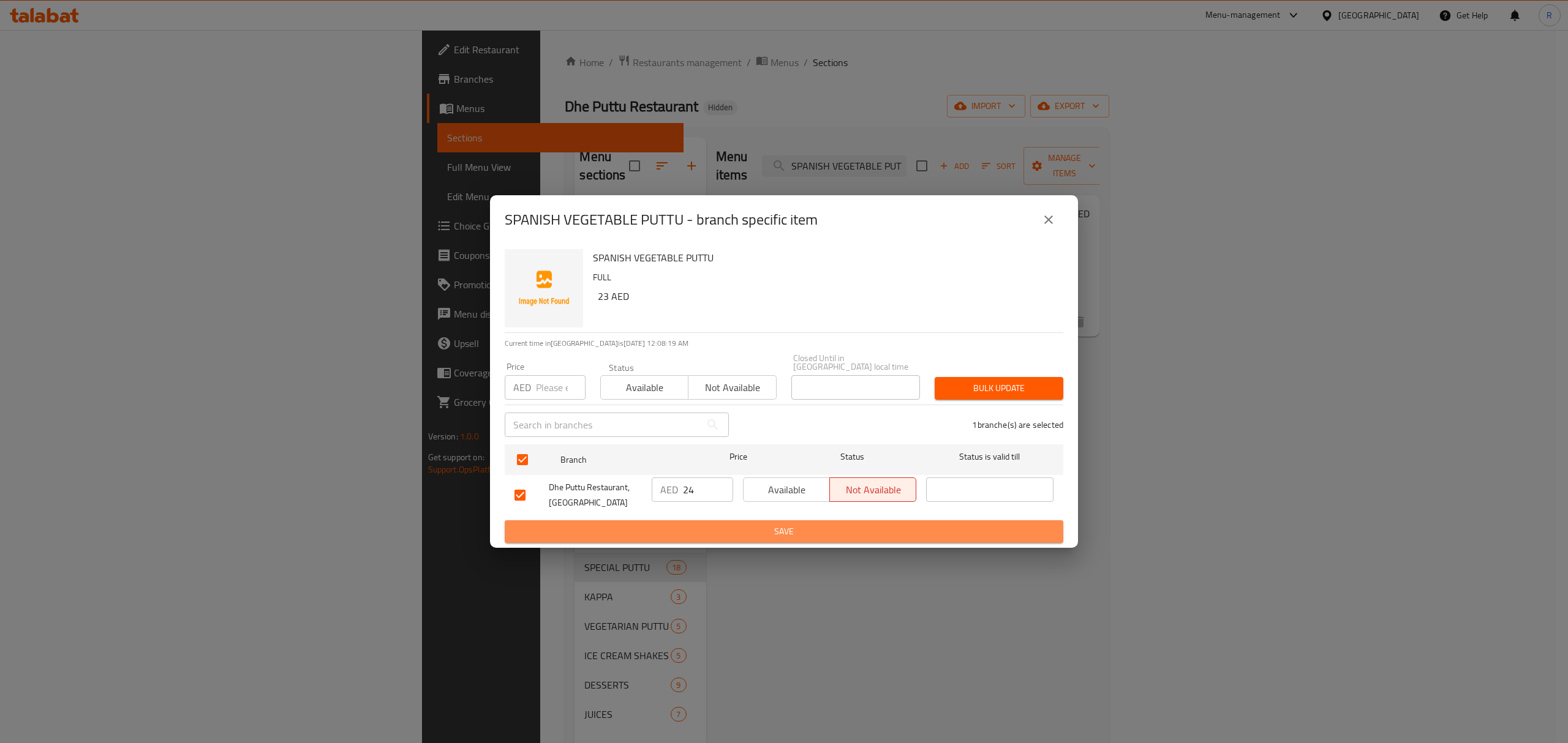
drag, startPoint x: 706, startPoint y: 532, endPoint x: 704, endPoint y: 522, distance: 10.2
click at [706, 534] on span "Save" at bounding box center [784, 532] width 539 height 15
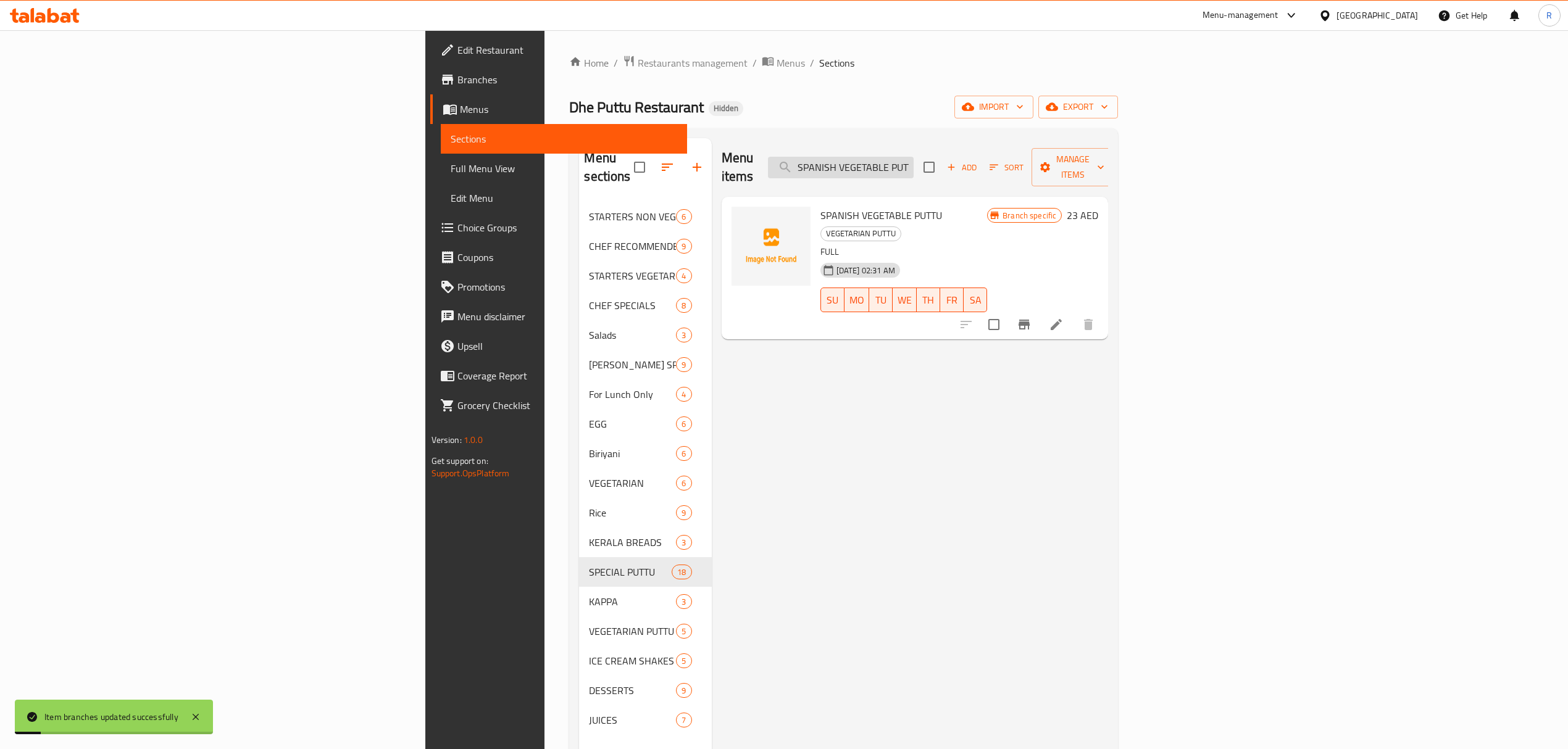
click at [914, 158] on input "SPANISH VEGETABLE PUTTU" at bounding box center [840, 167] width 146 height 21
paste input "NEYYIL MOOPPICHA PUTTU VEG"
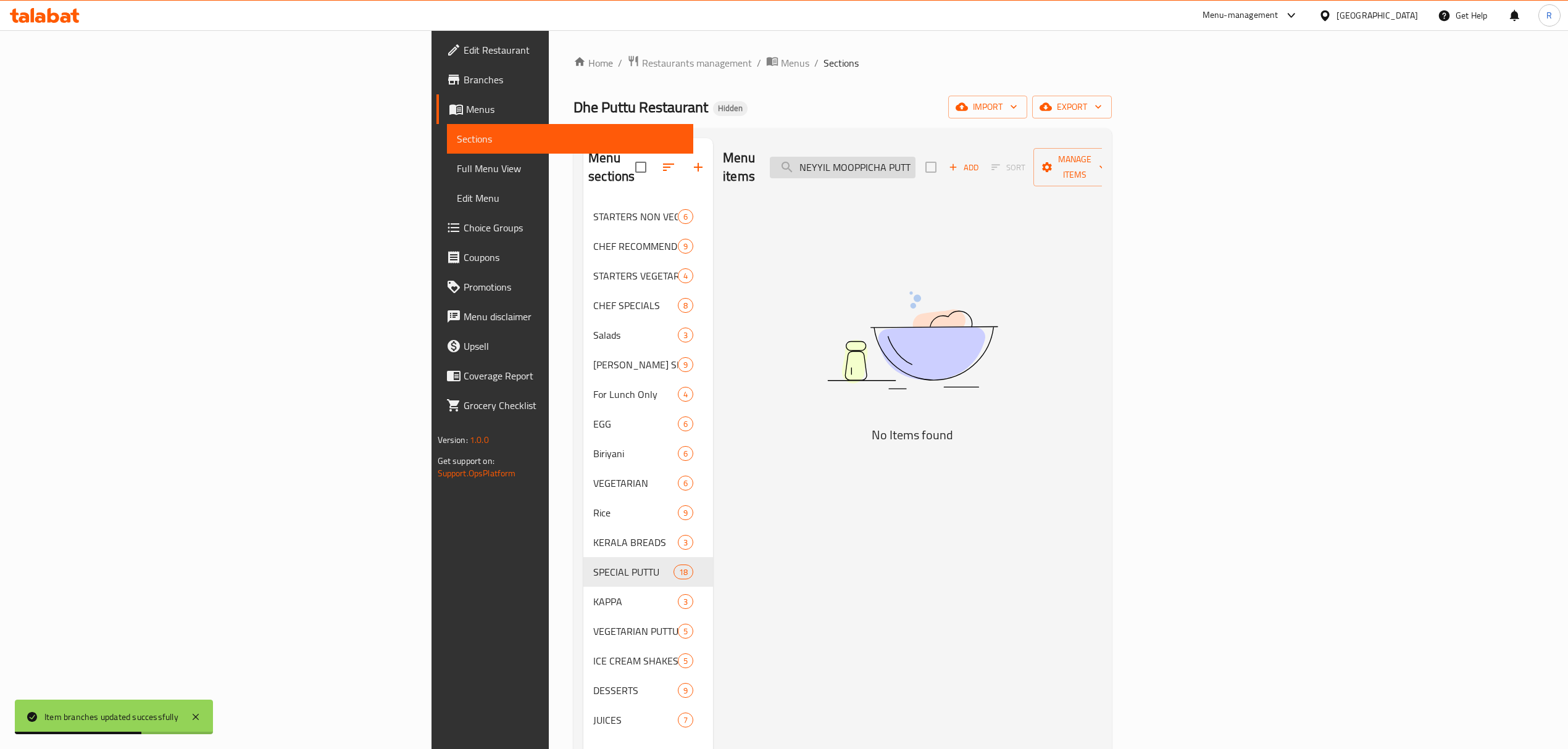
click at [915, 161] on input "NEYYIL MOOPPICHA PUTTU" at bounding box center [842, 167] width 146 height 21
paste input "VEGETABLE BIRIYANI"
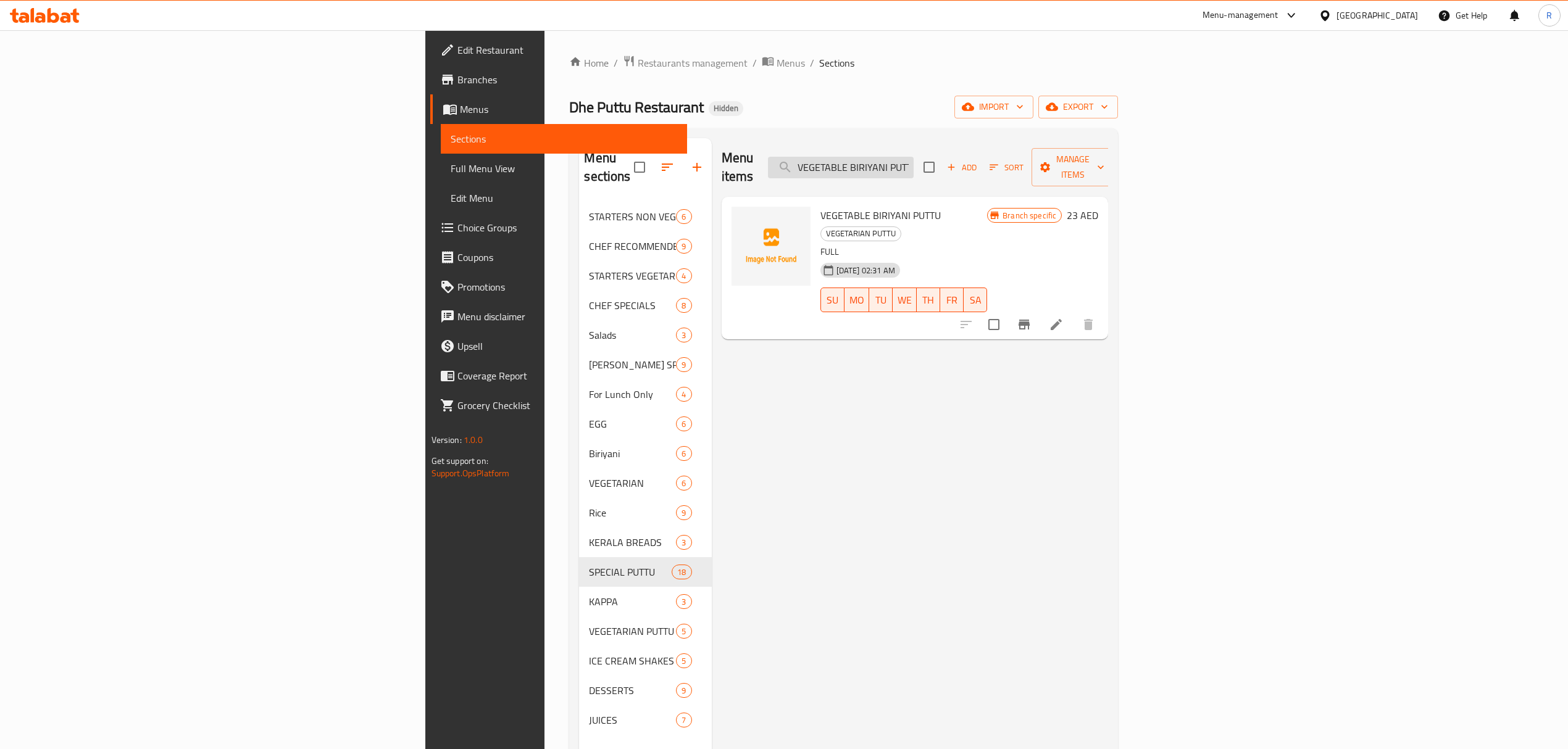
click at [914, 157] on input "VEGETABLE BIRIYANI PUTTU" at bounding box center [840, 167] width 146 height 21
paste input "PUTTU THINNA KOZHI"
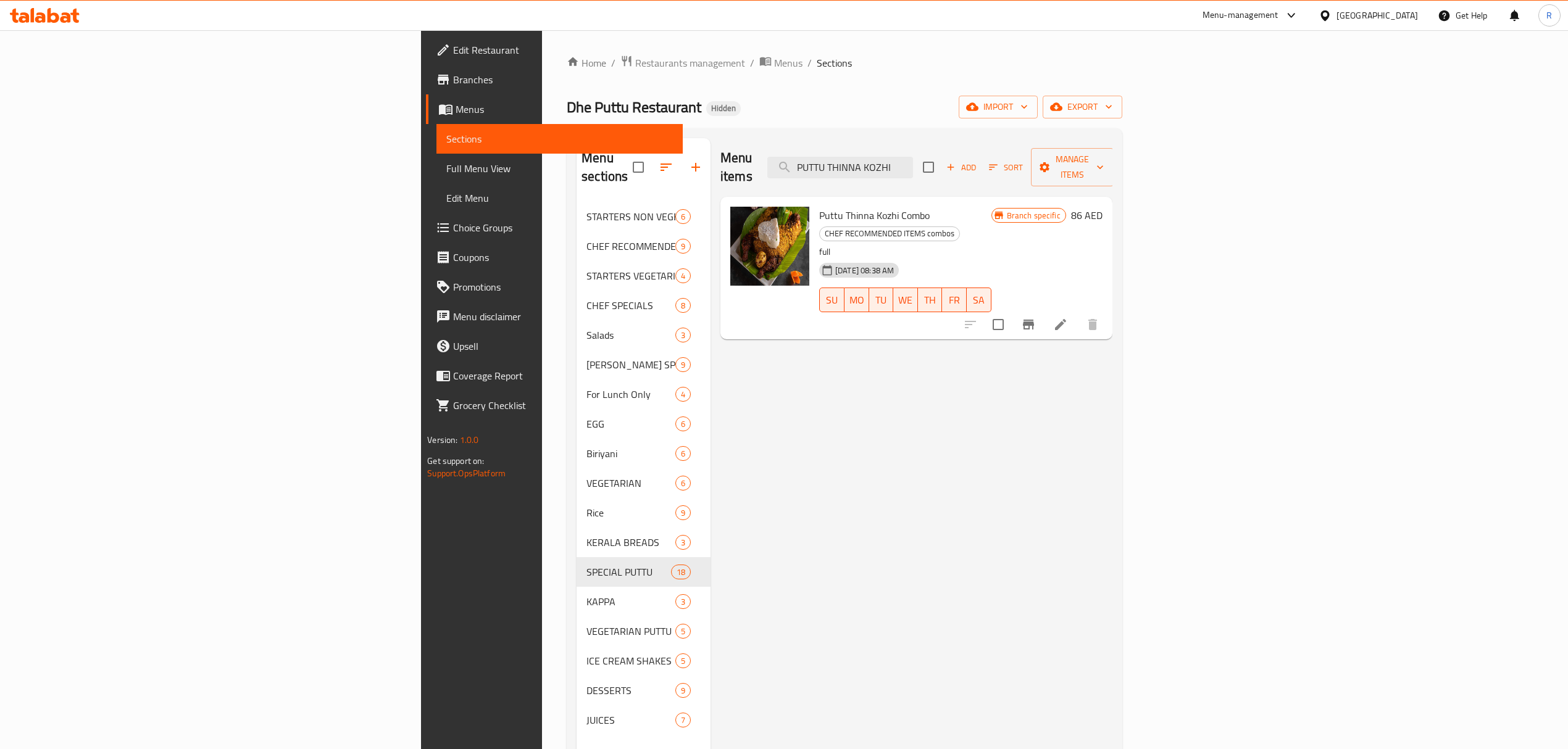
type input "PUTTU THINNA KOZHI"
click at [1035, 317] on icon "Branch-specific-item" at bounding box center [1028, 324] width 15 height 14
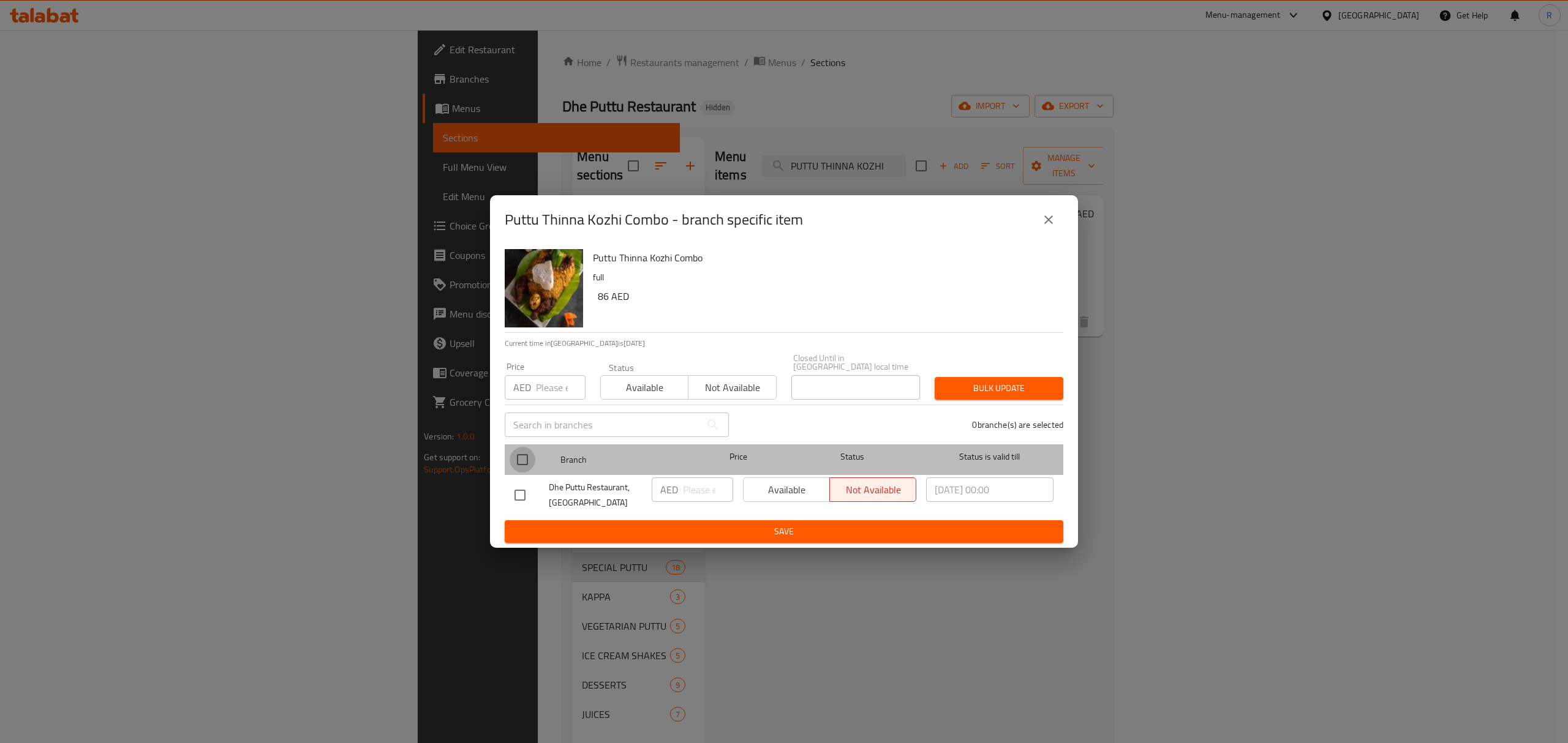
click at [521, 466] on input "checkbox" at bounding box center [522, 459] width 26 height 26
checkbox input "true"
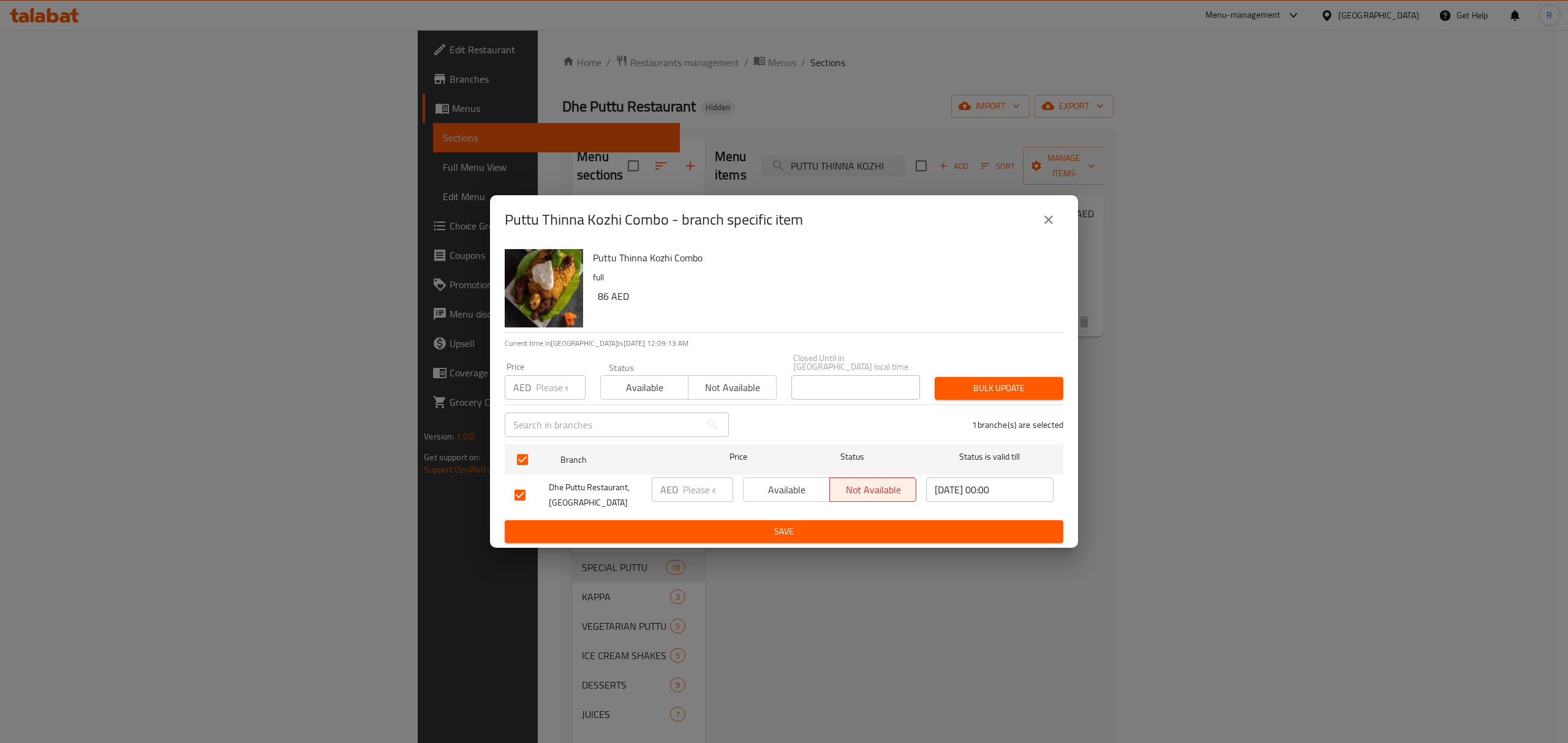
drag, startPoint x: 681, startPoint y: 495, endPoint x: 694, endPoint y: 503, distance: 15.3
click at [682, 495] on div "AED ​" at bounding box center [691, 490] width 82 height 25
paste input "92.00"
type input "92.00"
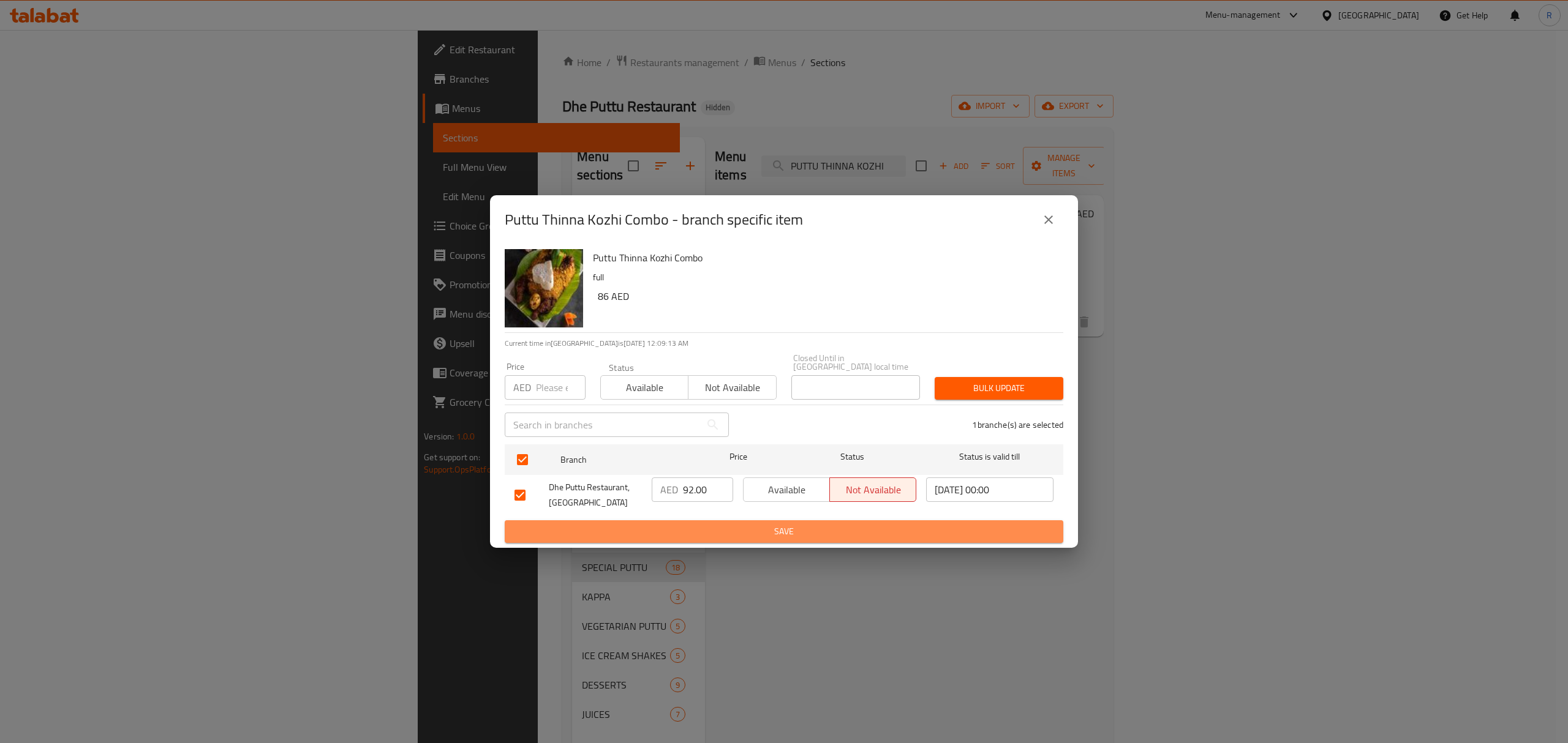
click at [707, 532] on span "Save" at bounding box center [784, 532] width 539 height 15
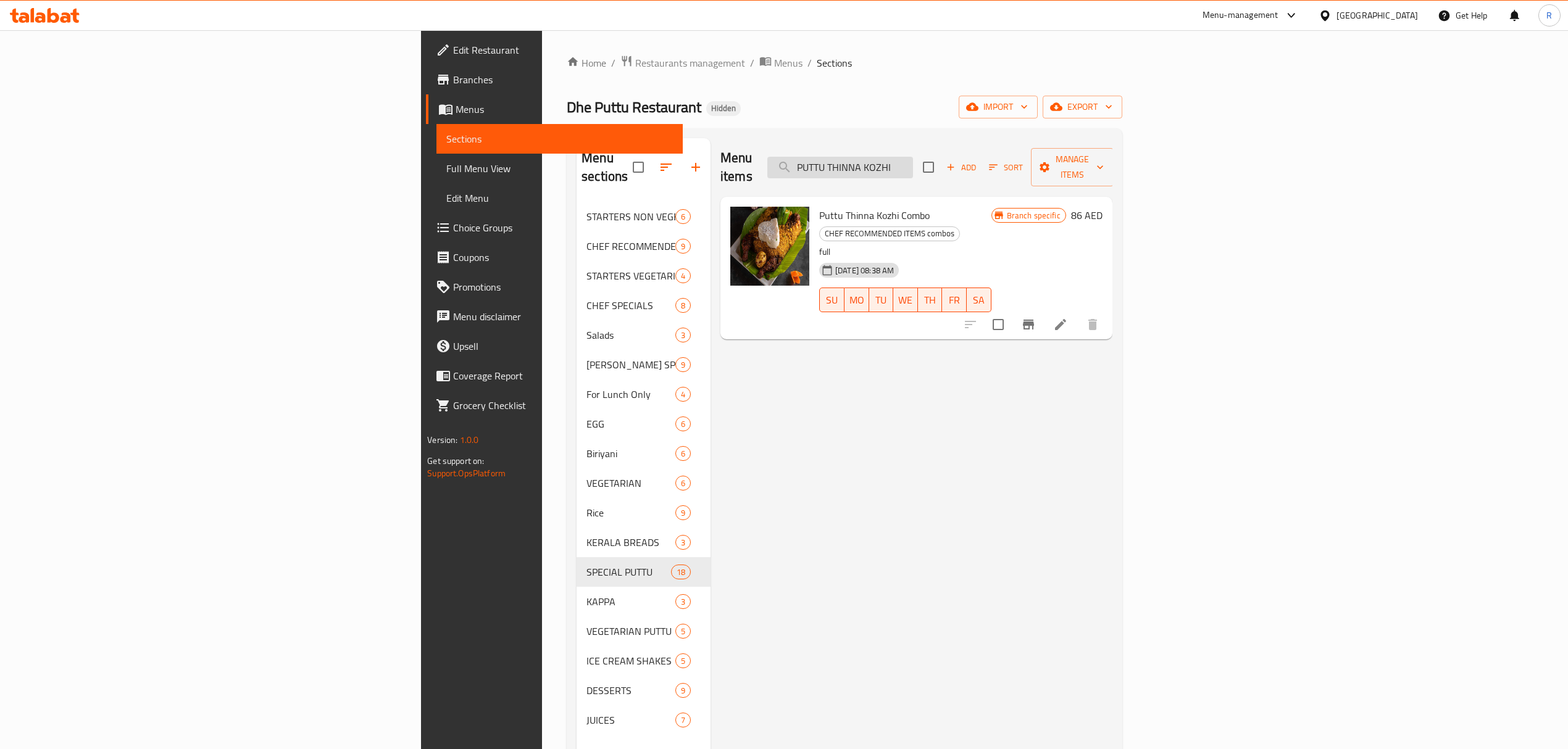
click at [913, 157] on input "PUTTU THINNA KOZHI" at bounding box center [840, 167] width 146 height 21
paste input "ORICHA MEENUM PUTTUM"
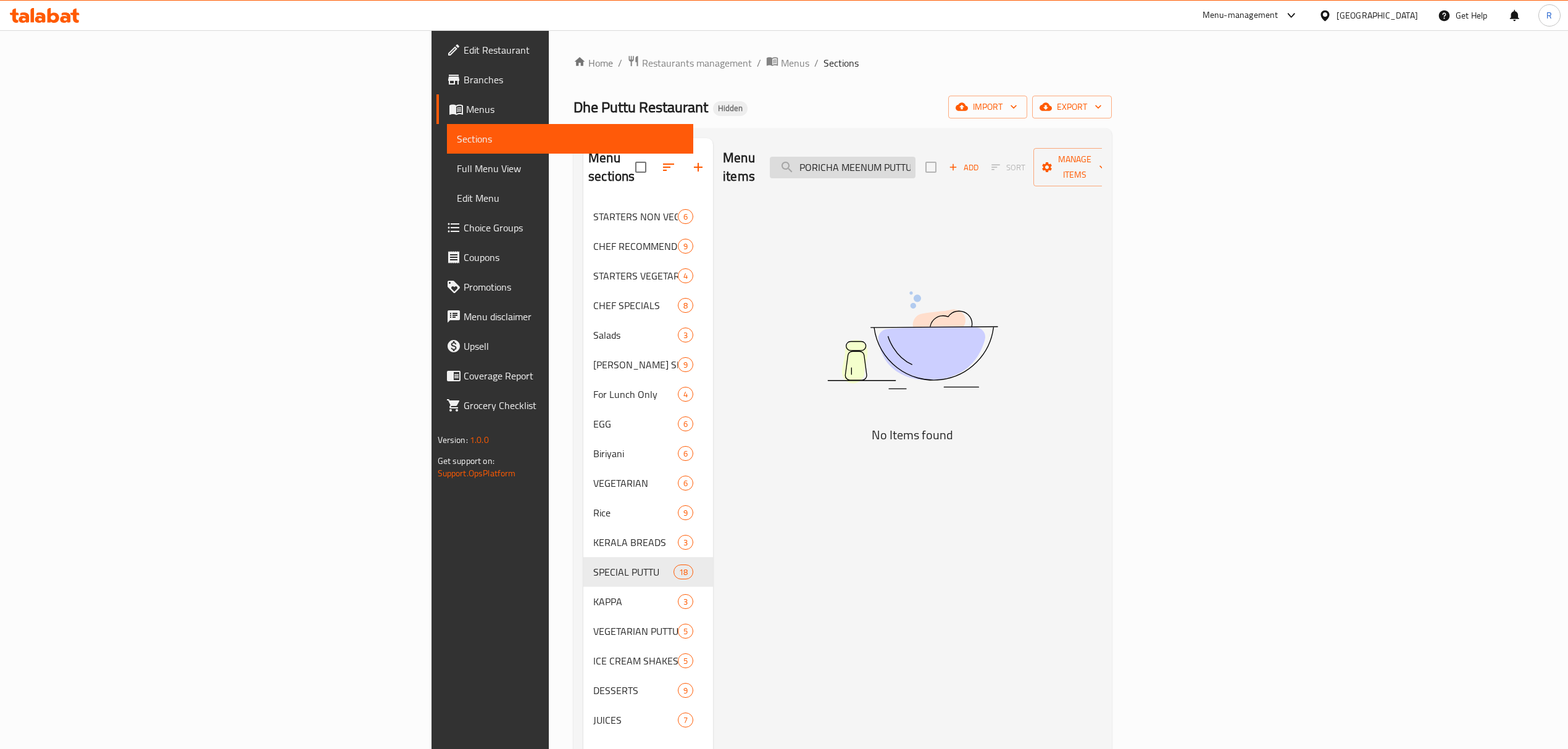
click at [915, 163] on input "PORICHA MEENUM PUTTUM" at bounding box center [842, 167] width 146 height 21
paste input "NADODIMANNAN PUTTUM NEIMEEN POLLICHATH"
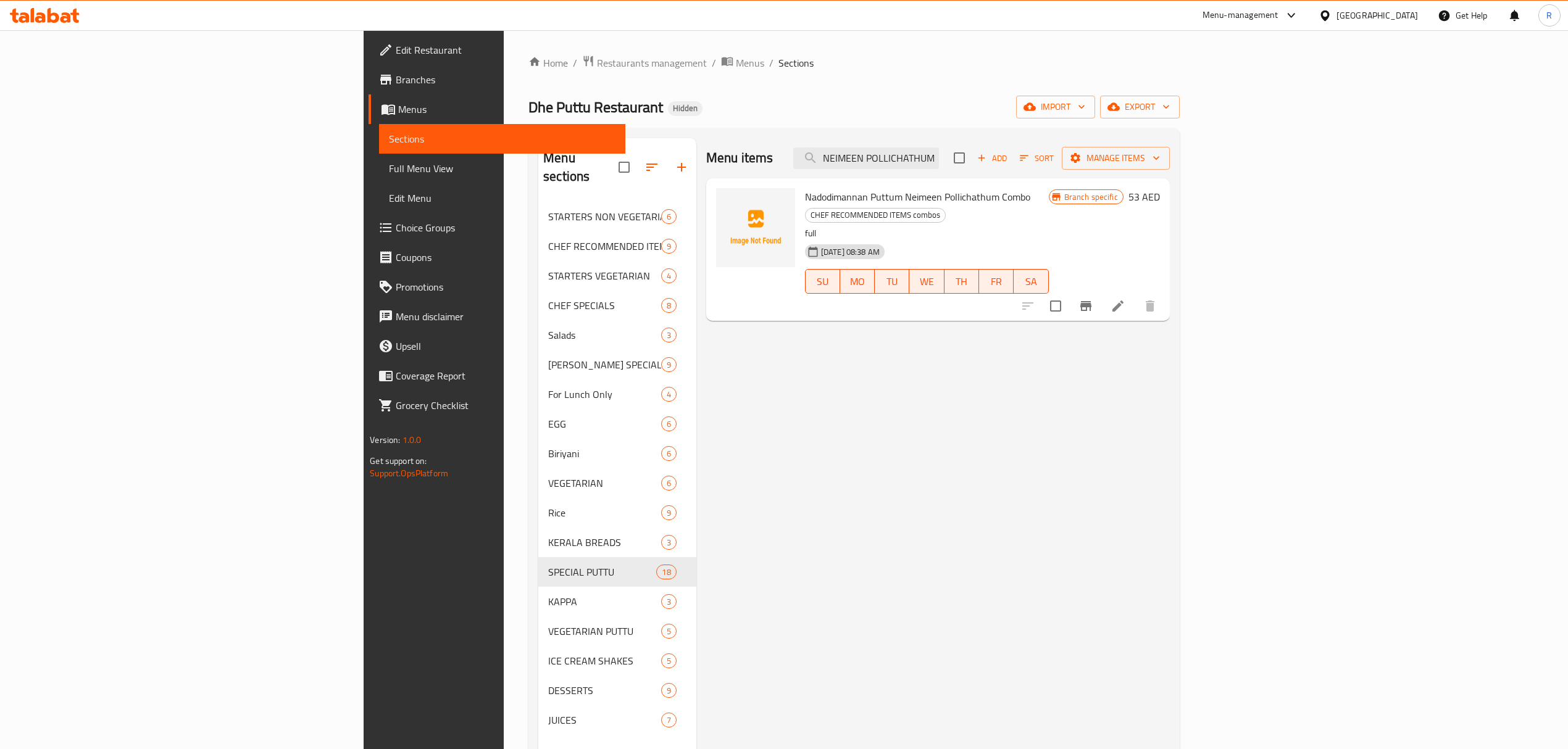
type input "NADODIMANNAN PUTTUM NEIMEEN POLLICHATHUM"
click at [1093, 299] on icon "Branch-specific-item" at bounding box center [1085, 305] width 15 height 14
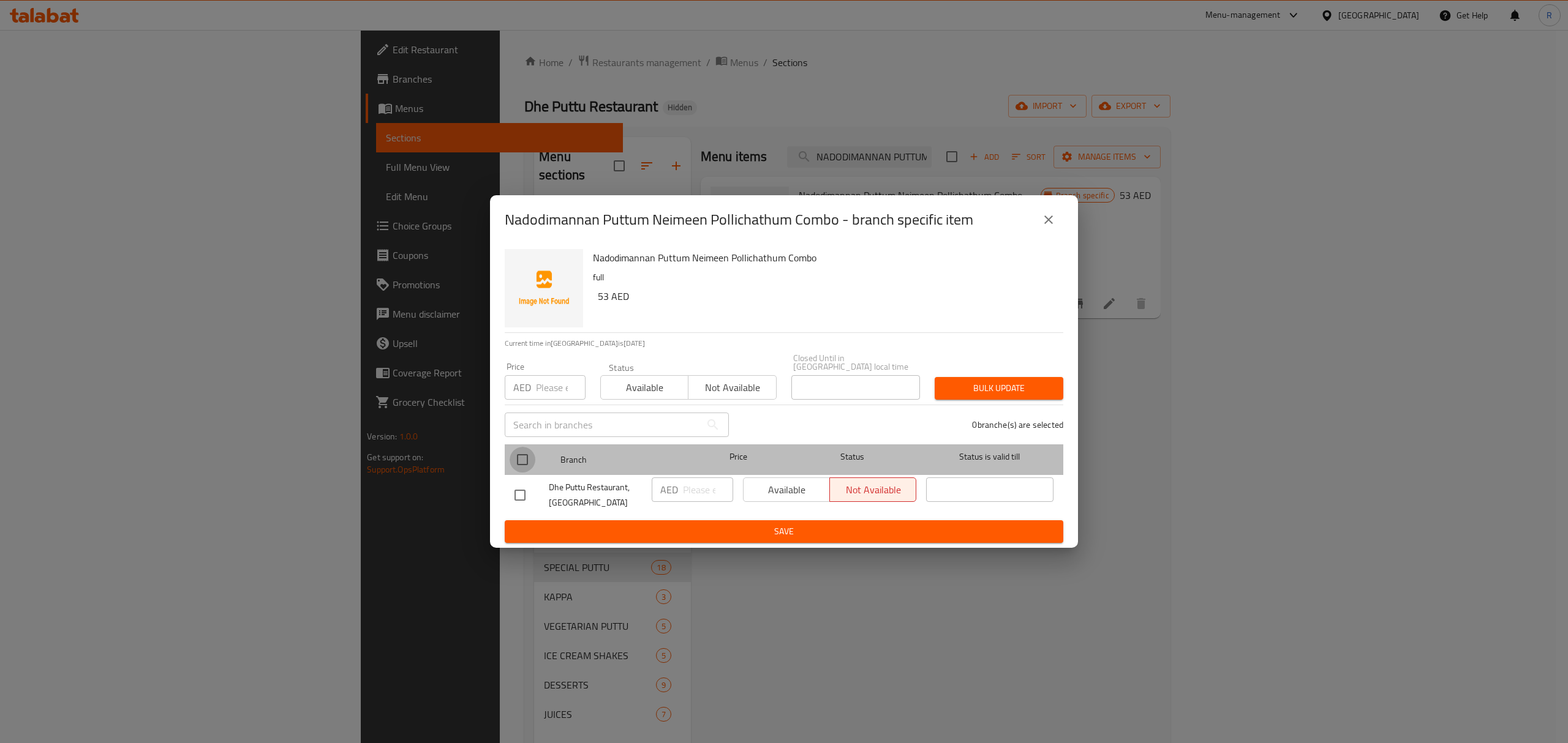
click at [519, 456] on input "checkbox" at bounding box center [522, 459] width 26 height 26
checkbox input "true"
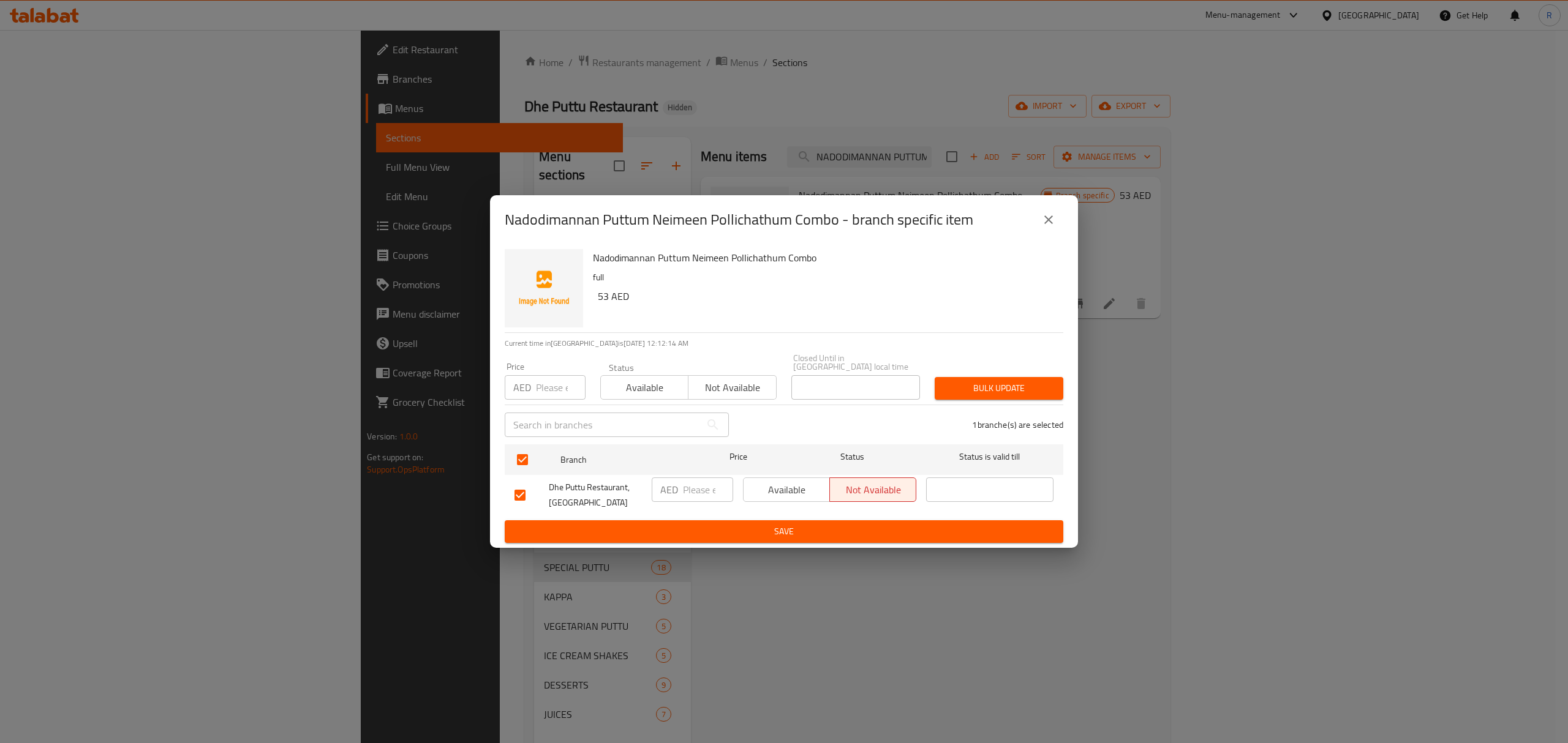
click at [678, 490] on div "AED ​" at bounding box center [691, 490] width 82 height 25
type input "50"
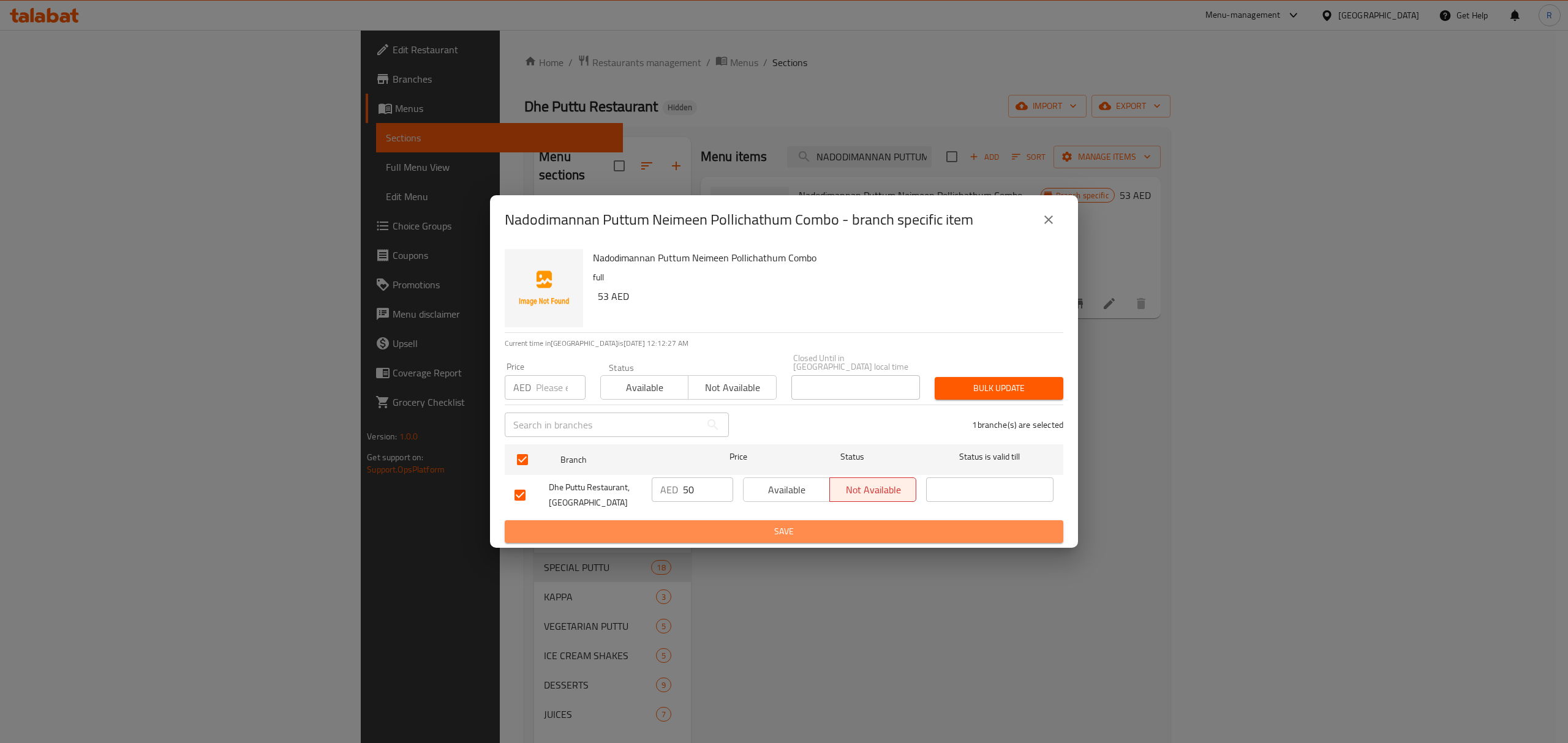
click at [797, 526] on span "Save" at bounding box center [784, 532] width 539 height 15
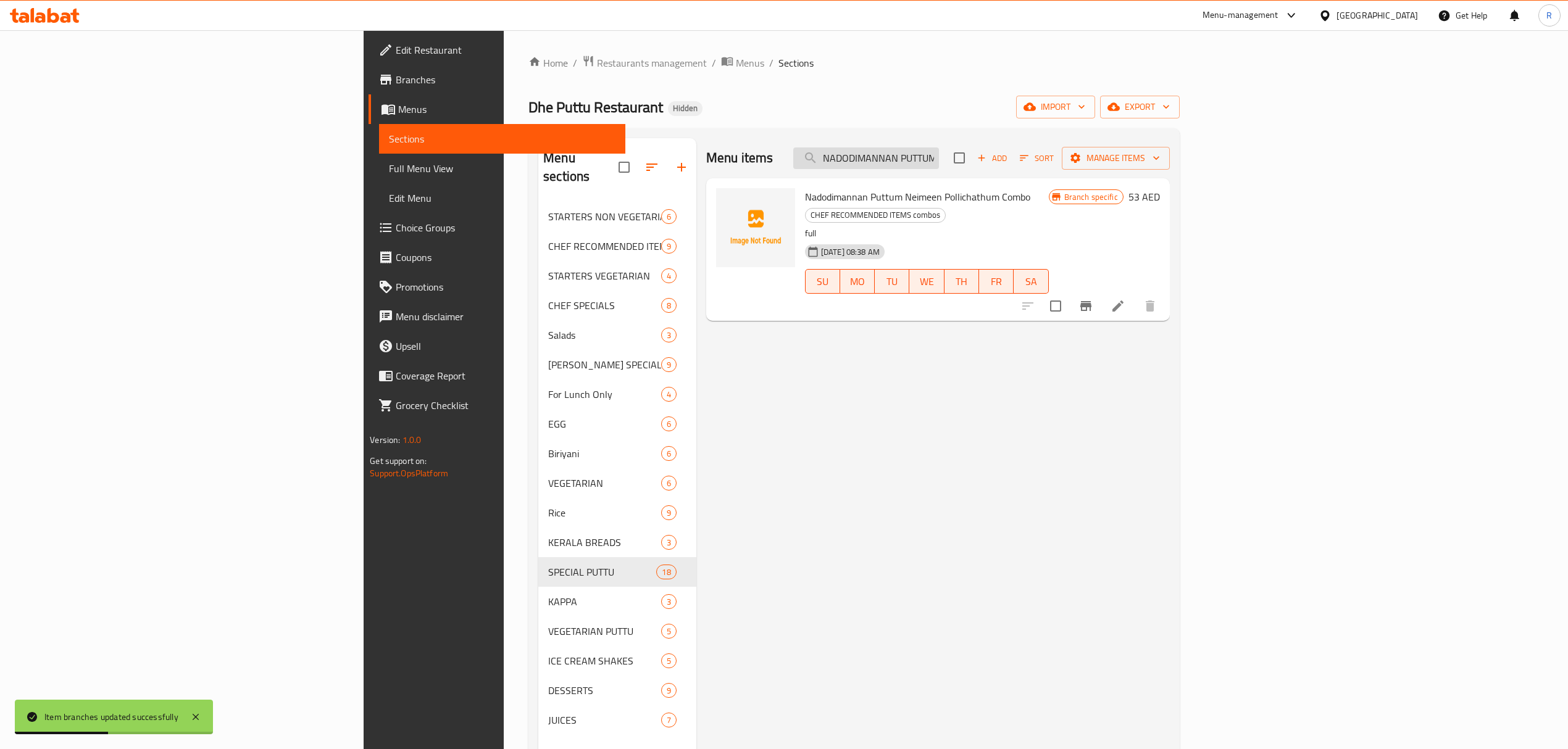
click at [939, 160] on input "NADODIMANNAN PUTTUM NEIMEEN POLLICHATHUM" at bounding box center [865, 158] width 146 height 21
paste input "RING MASTER PUTTUM KOONTHAL ROAST"
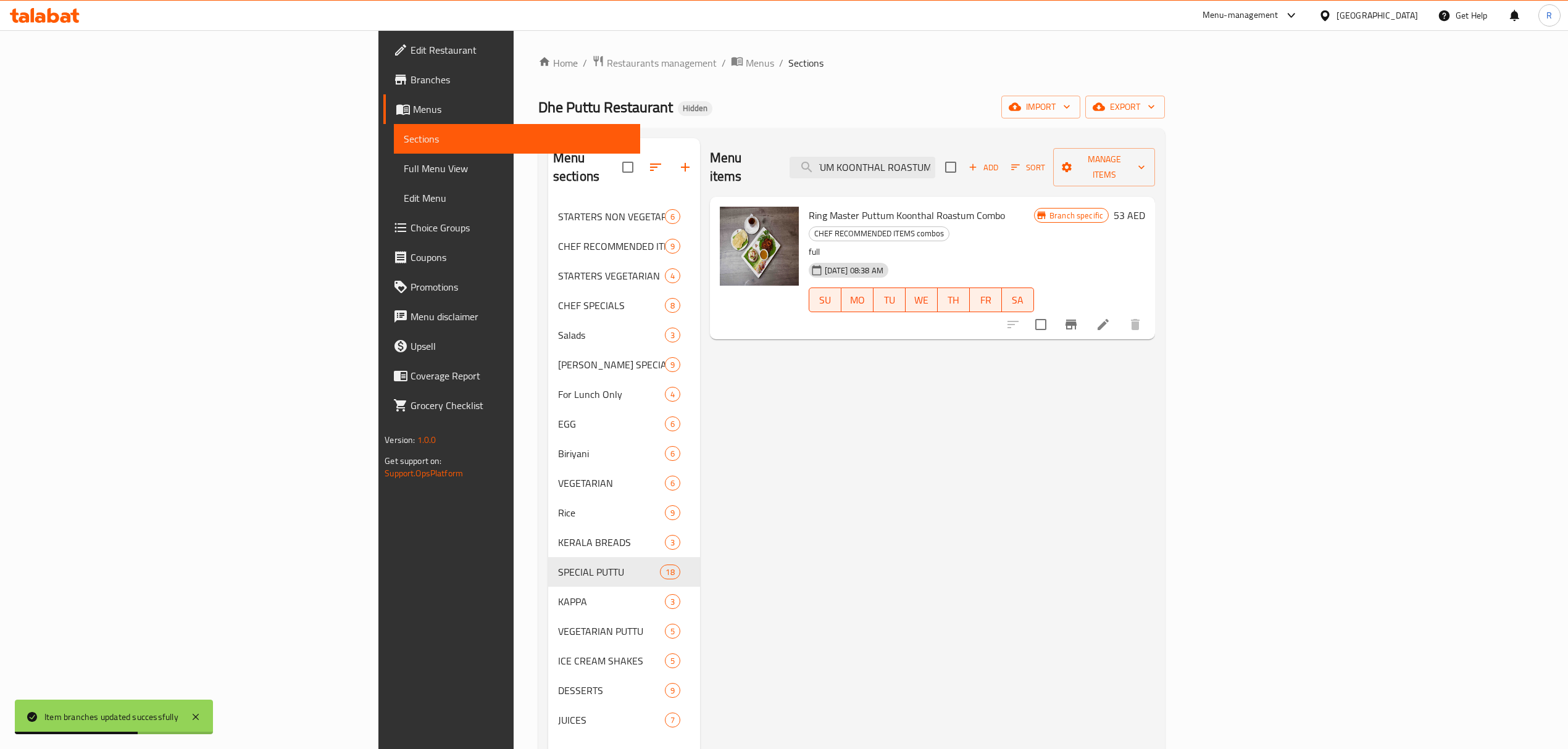
type input "RING MASTER PUTTUM KOONTHAL ROASTUM"
click at [1077, 320] on icon "Branch-specific-item" at bounding box center [1070, 325] width 11 height 10
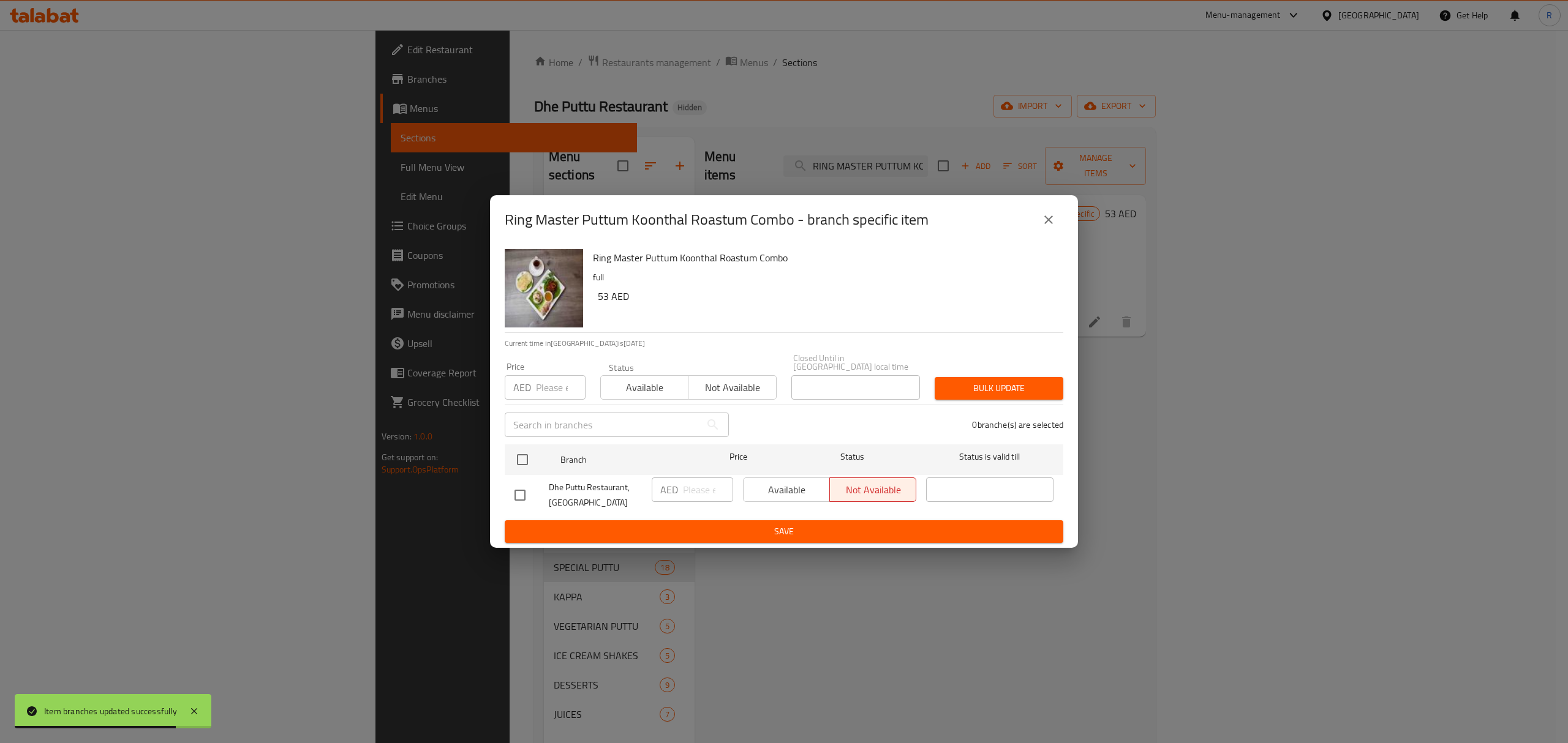
click at [514, 499] on input "checkbox" at bounding box center [520, 495] width 26 height 26
checkbox input "true"
click at [689, 497] on input "number" at bounding box center [708, 490] width 50 height 25
type input "52"
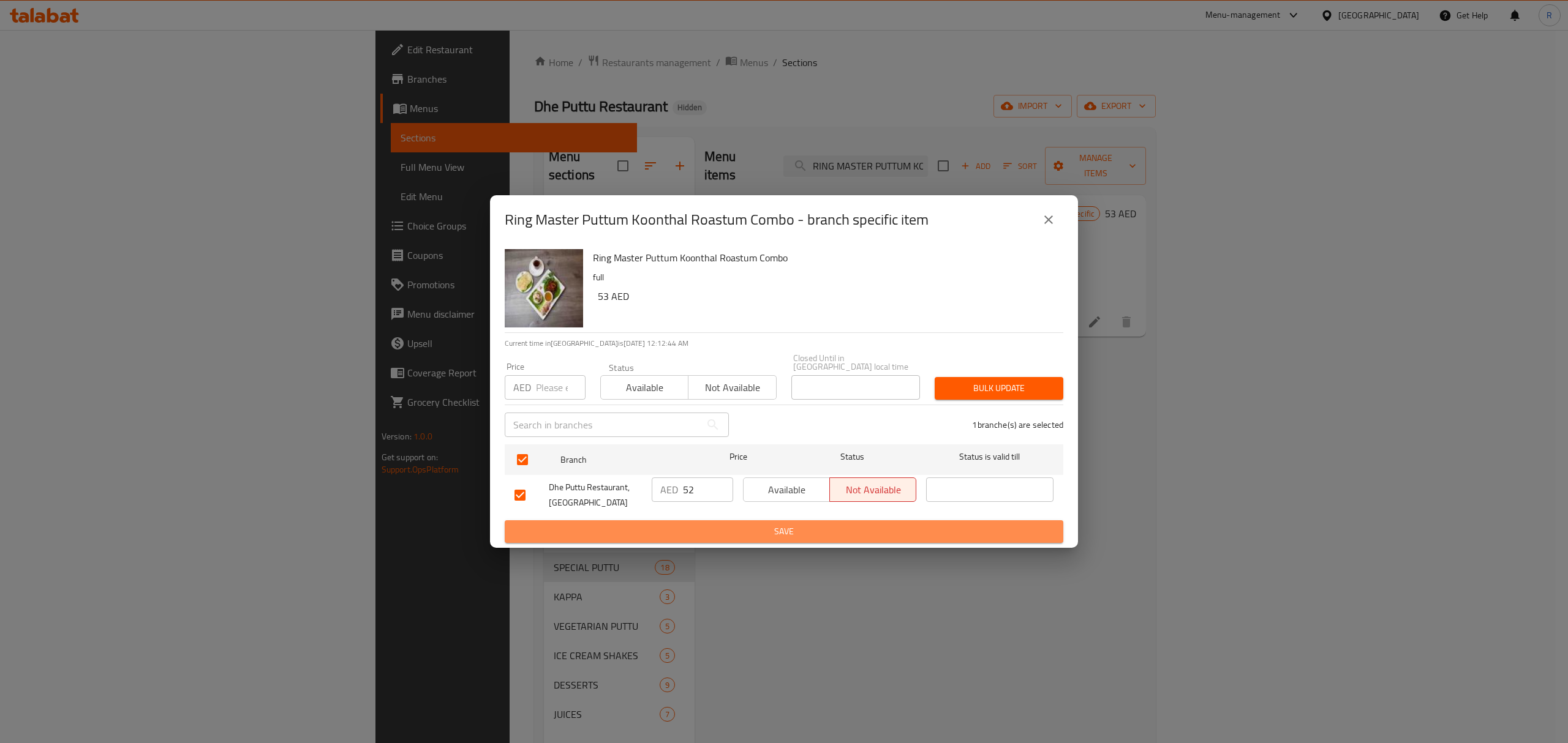
click at [691, 522] on button "Save" at bounding box center [784, 532] width 558 height 23
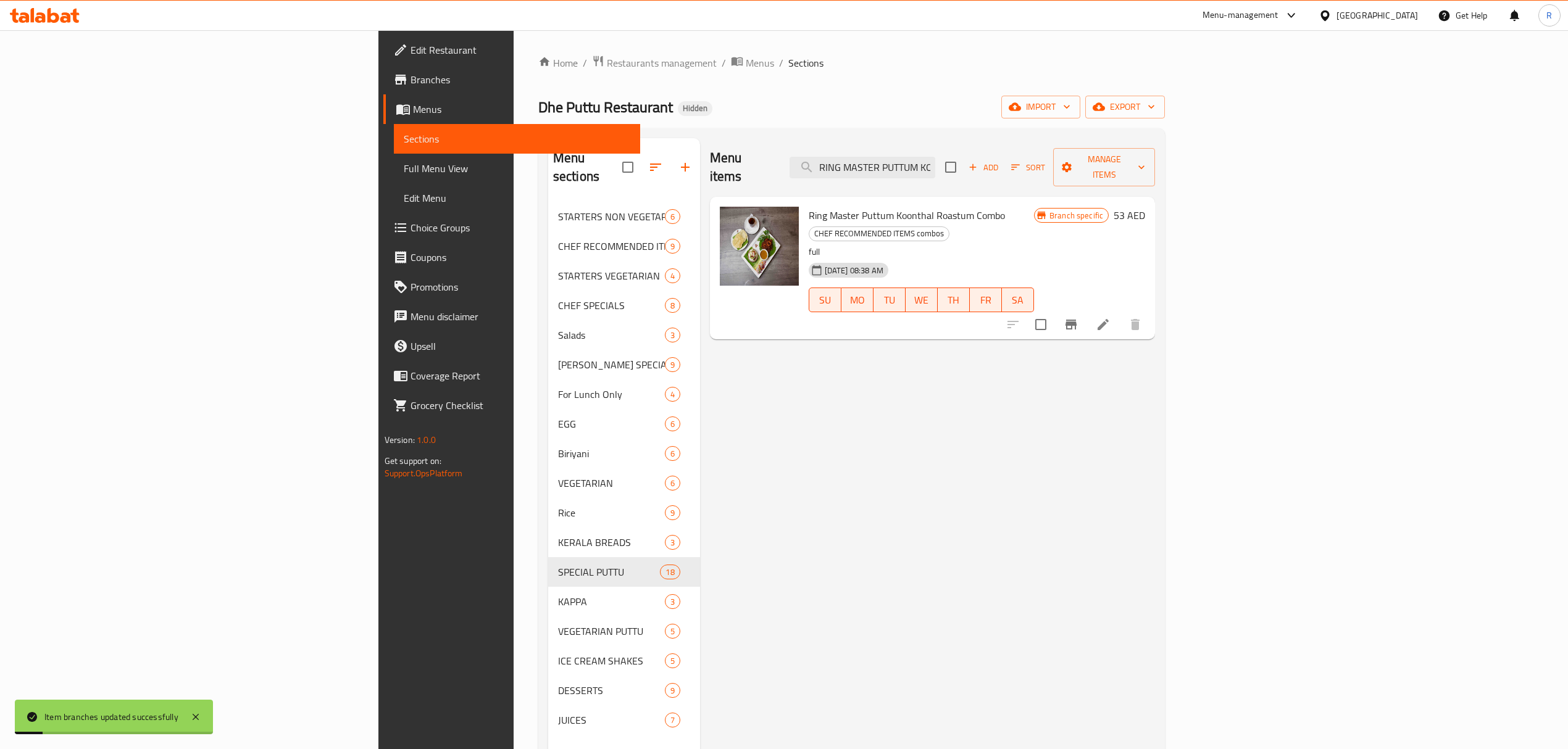
click at [1030, 147] on div "Menu items RING MASTER PUTTUM KOONTHAL ROASTUM Add Sort Manage items" at bounding box center [932, 167] width 446 height 59
click at [1031, 147] on div "Menu items RING MASTER PUTTUM KOONTHAL ROASTUM Add Sort Manage items" at bounding box center [932, 167] width 446 height 59
click at [935, 166] on input "RING MASTER PUTTUM KOONTHAL ROASTUM" at bounding box center [862, 167] width 146 height 21
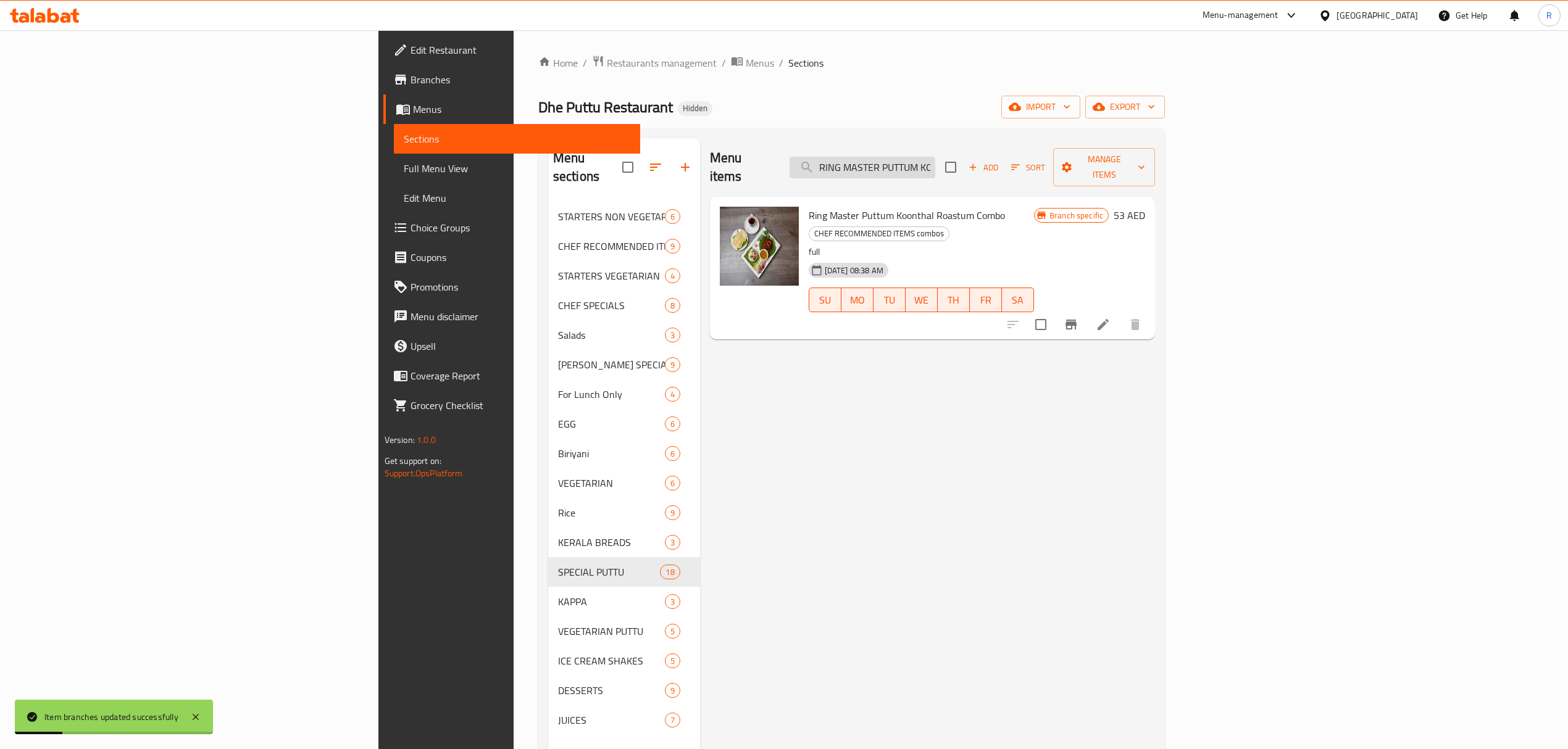
click at [935, 166] on input "RING MASTER PUTTUM KOONTHAL ROASTUM" at bounding box center [862, 167] width 146 height 21
paste input "ERACHI PUTTUM BEEF FRY"
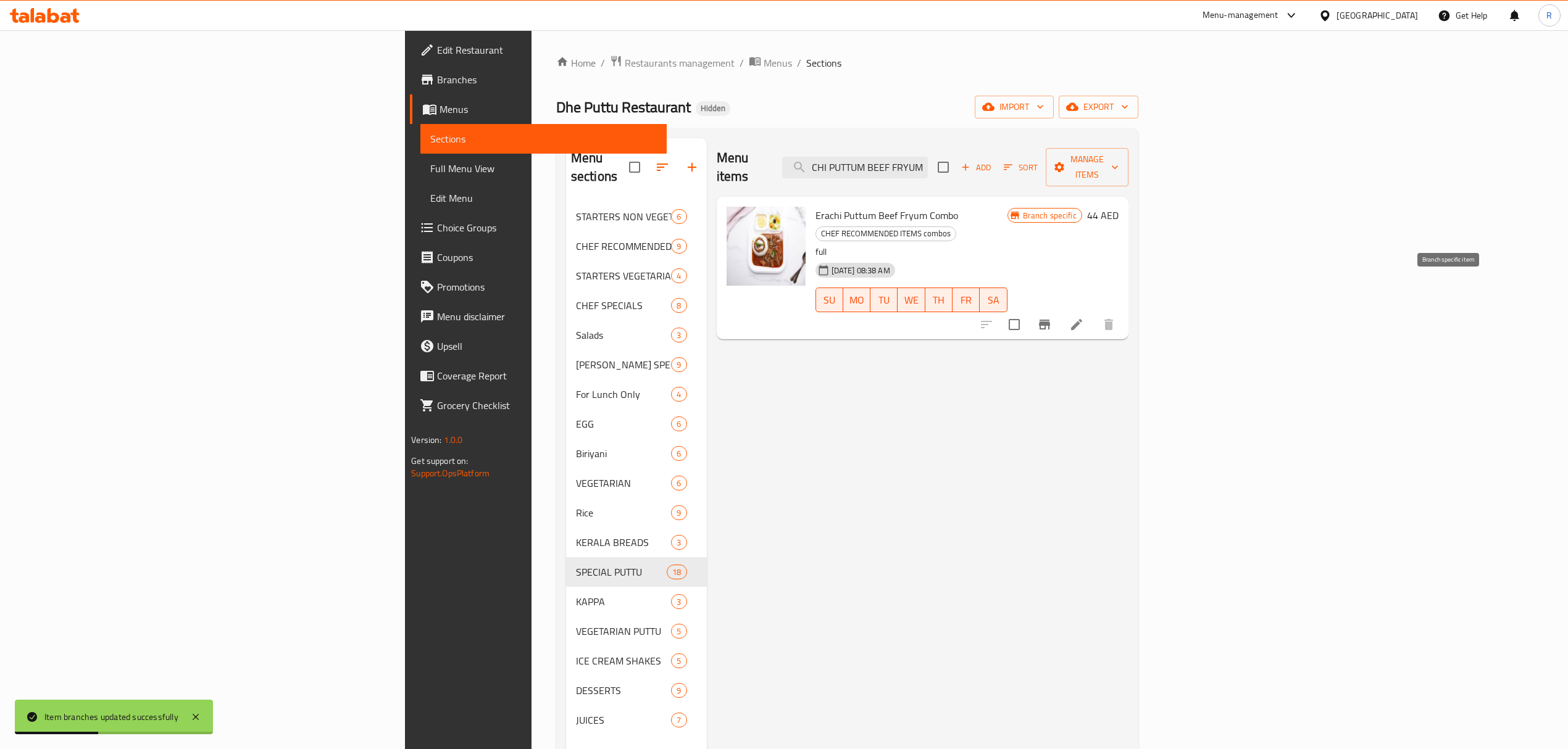
type input "ERACHI PUTTUM BEEF FRYUM"
click at [1052, 317] on icon "Branch-specific-item" at bounding box center [1044, 324] width 15 height 14
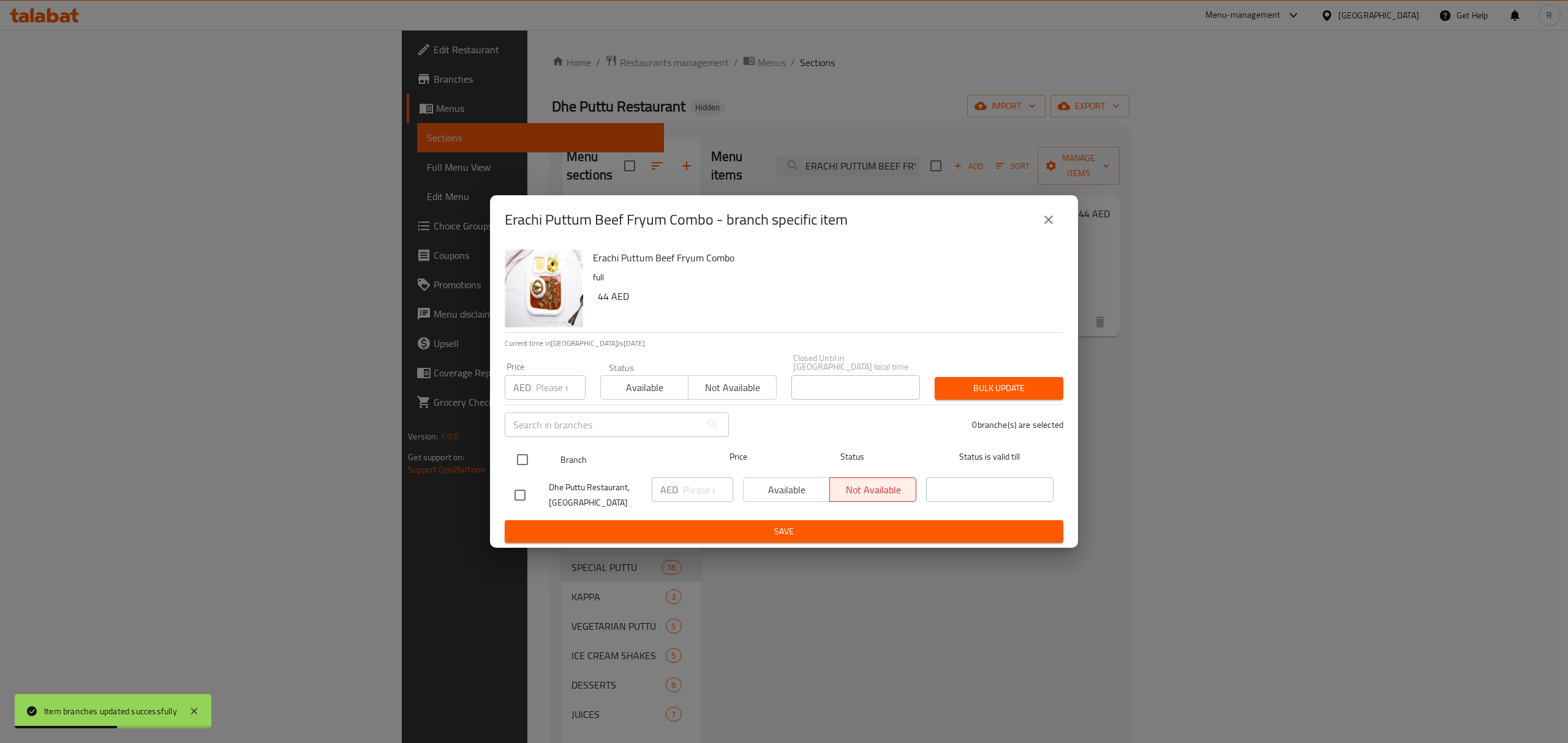
click at [518, 454] on input "checkbox" at bounding box center [522, 459] width 26 height 26
checkbox input "true"
click at [699, 489] on input "number" at bounding box center [708, 490] width 50 height 25
type input "46"
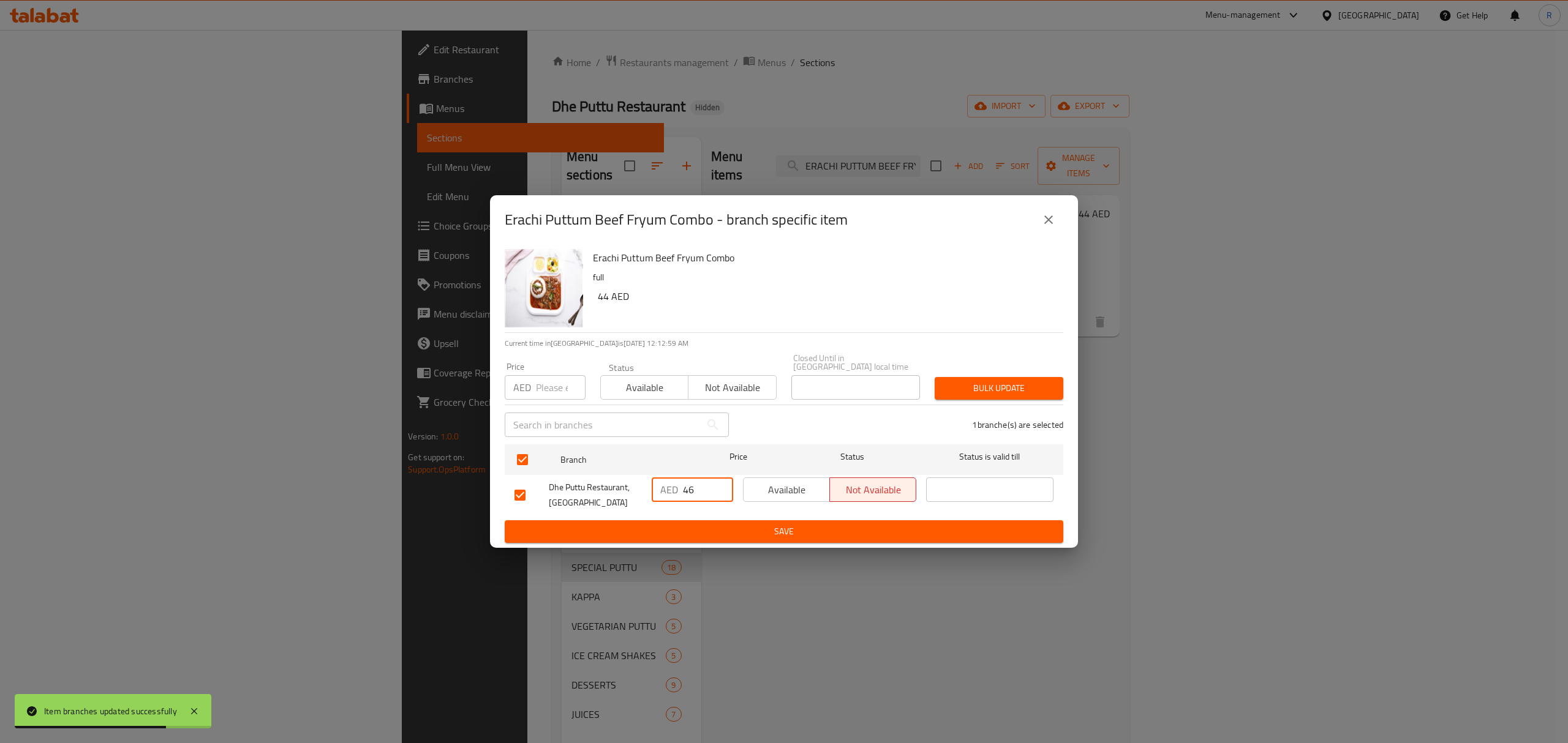
click at [706, 534] on span "Save" at bounding box center [784, 532] width 539 height 15
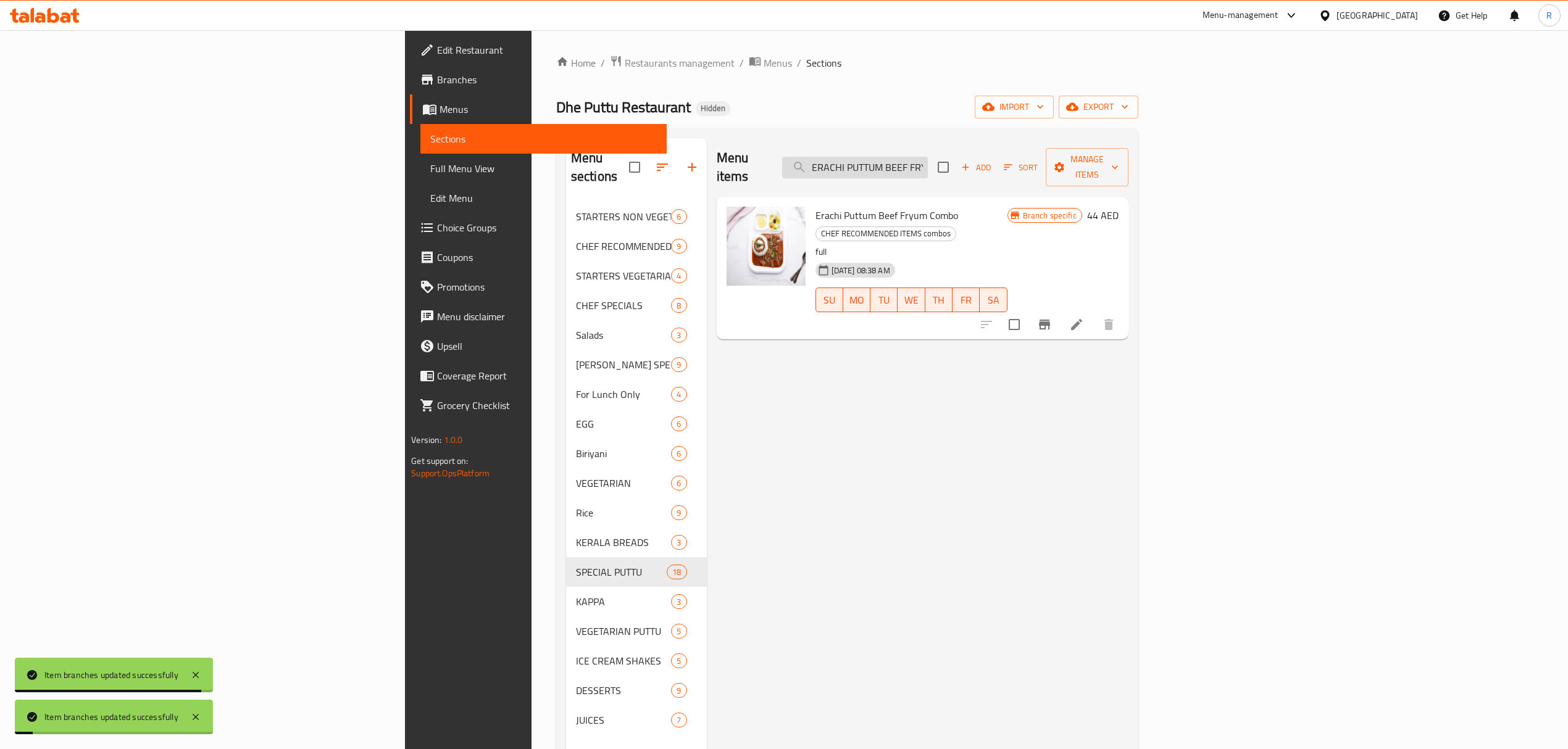
click at [1020, 147] on div "Menu items ERACHI PUTTUM BEEF FRYUM Add Sort Manage items" at bounding box center [922, 167] width 412 height 59
click at [928, 160] on input "ERACHI PUTTUM BEEF FRYUM" at bounding box center [855, 167] width 146 height 21
click at [928, 161] on input "ERACHI PUTTUM BEEF FRYUM" at bounding box center [855, 167] width 146 height 21
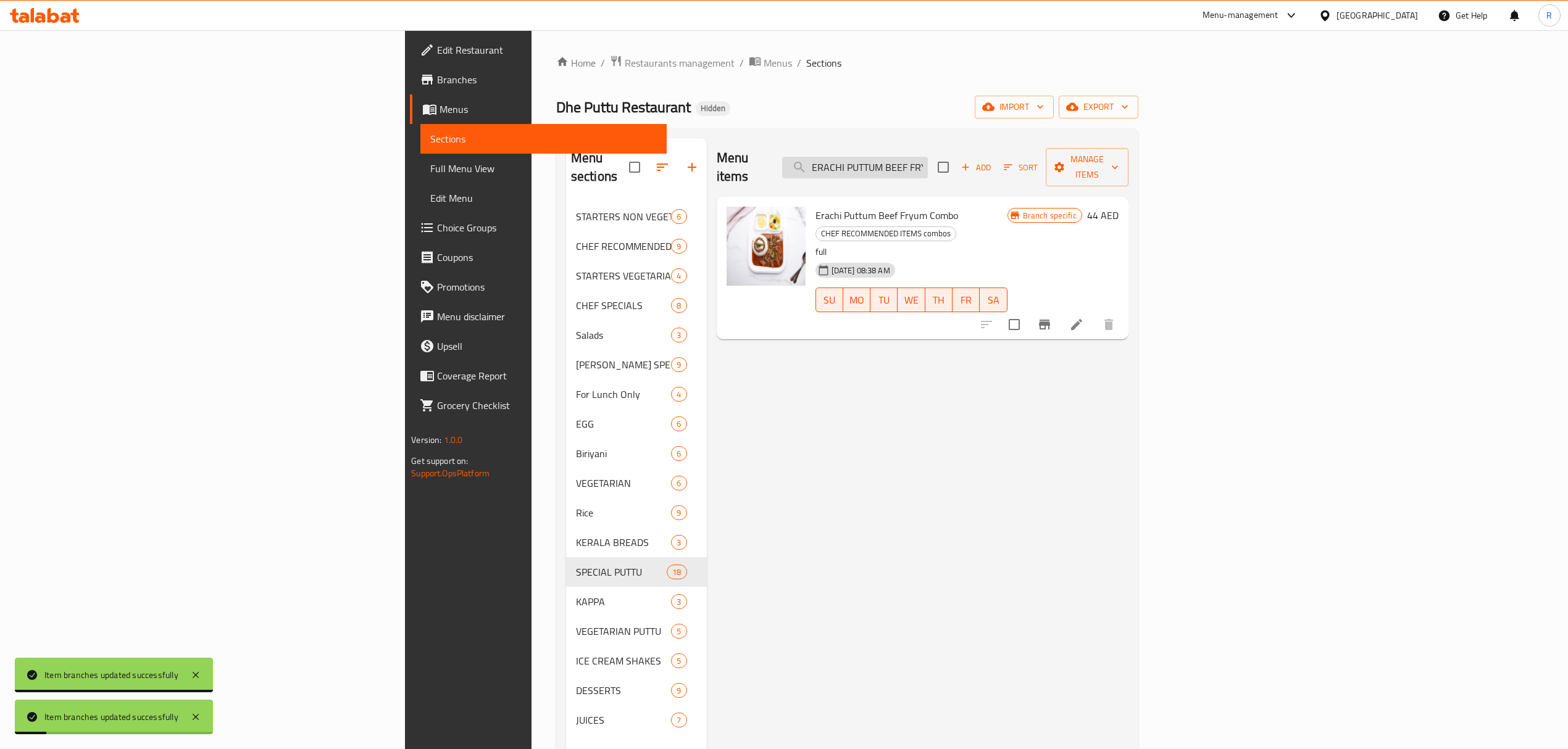
paste input "CHICKEN PUTTUM CHICKEN"
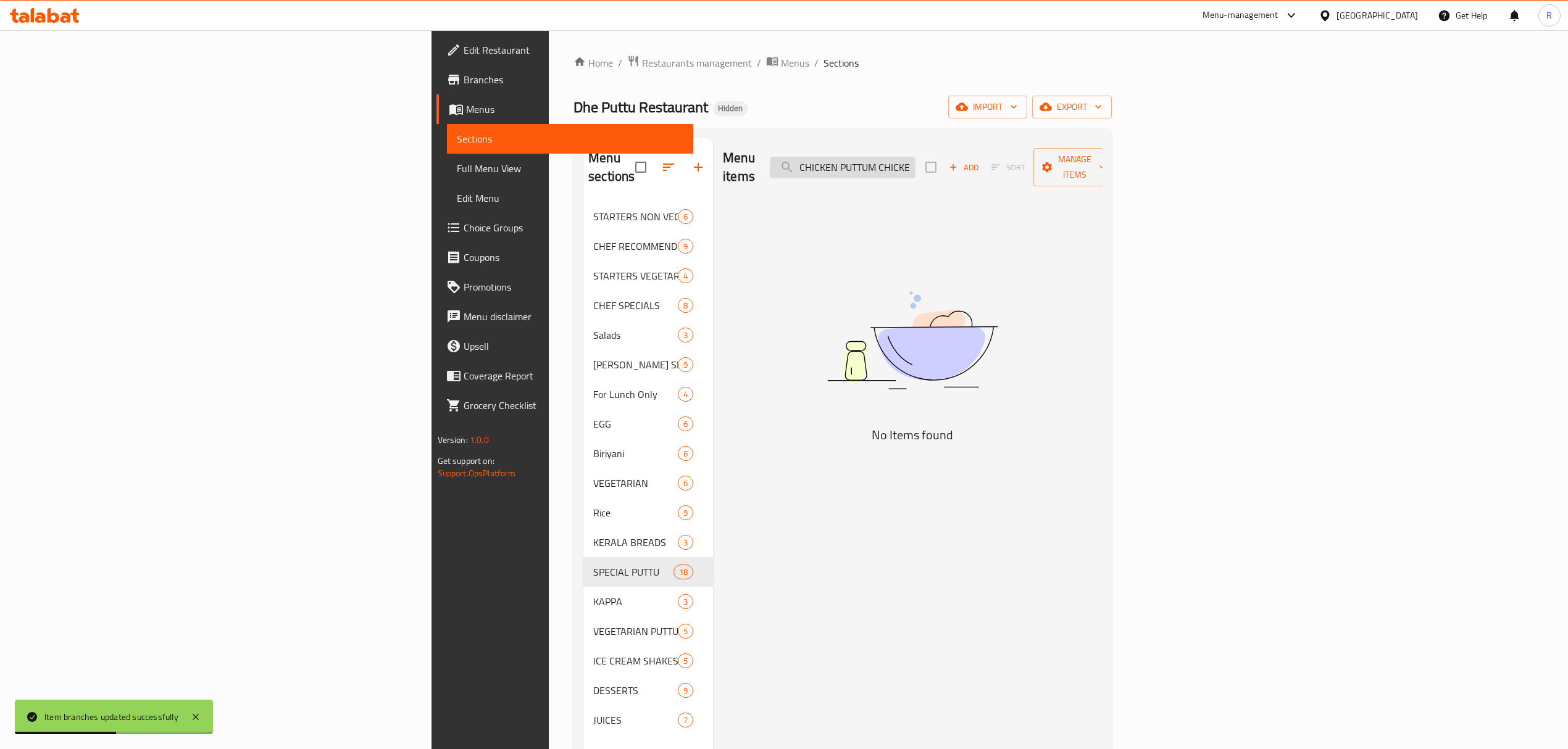
click at [915, 157] on input "CHICKEN PUTTUM CHICKEN FRYUM" at bounding box center [842, 167] width 146 height 21
paste input "EMMEN PUTTUM CHEMMEEN CUR"
click at [915, 158] on input "CHEMMEN PUTTUM CHEMMEEN CURRYUM" at bounding box center [842, 167] width 146 height 21
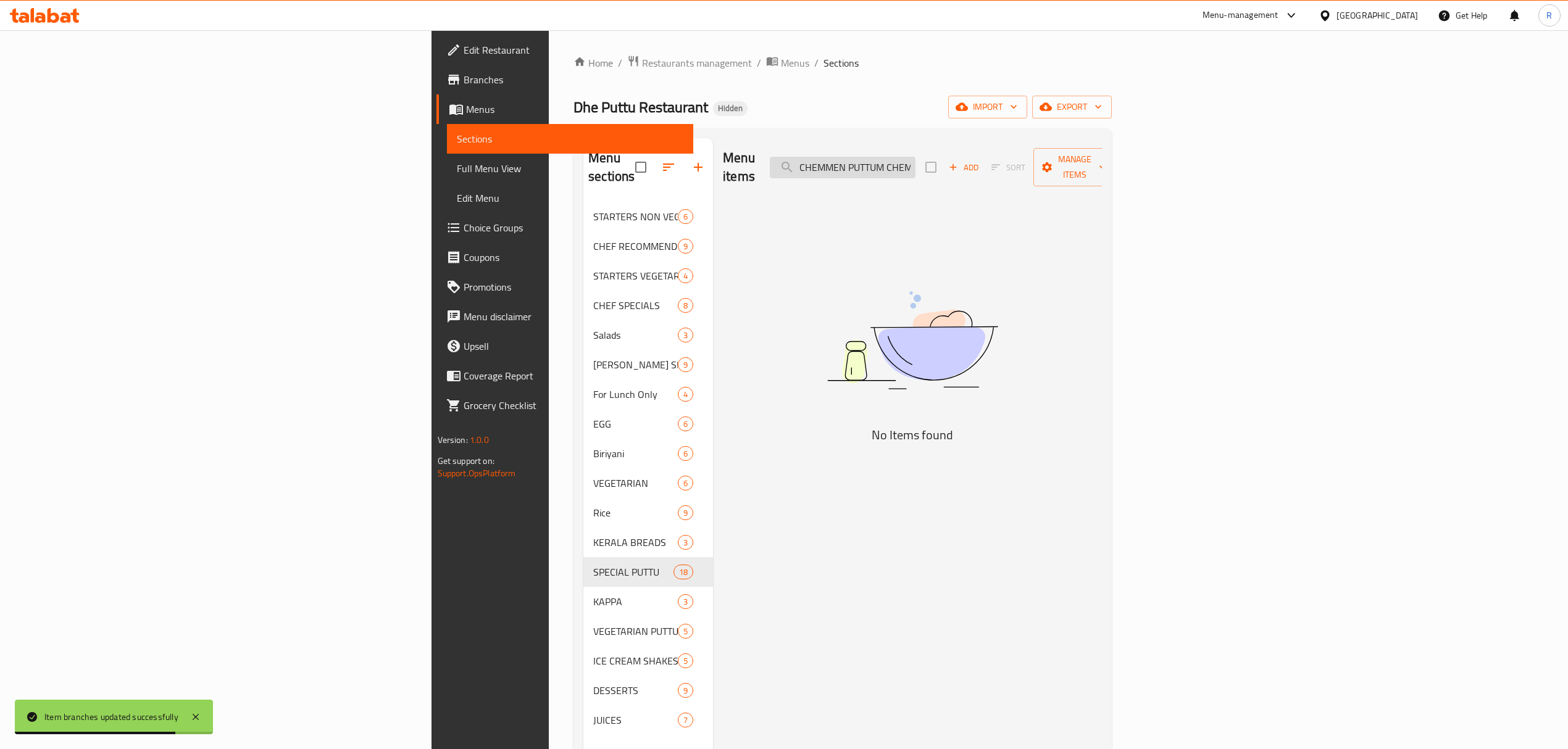
click at [915, 158] on input "CHEMMEN PUTTUM CHEMMEEN CURRYUM" at bounding box center [842, 167] width 146 height 21
paste input "MUTTON PUTTUM MUTTO"
click at [915, 168] on input "MUTTON PUTTUM MUTTON CURRYUM" at bounding box center [842, 167] width 146 height 21
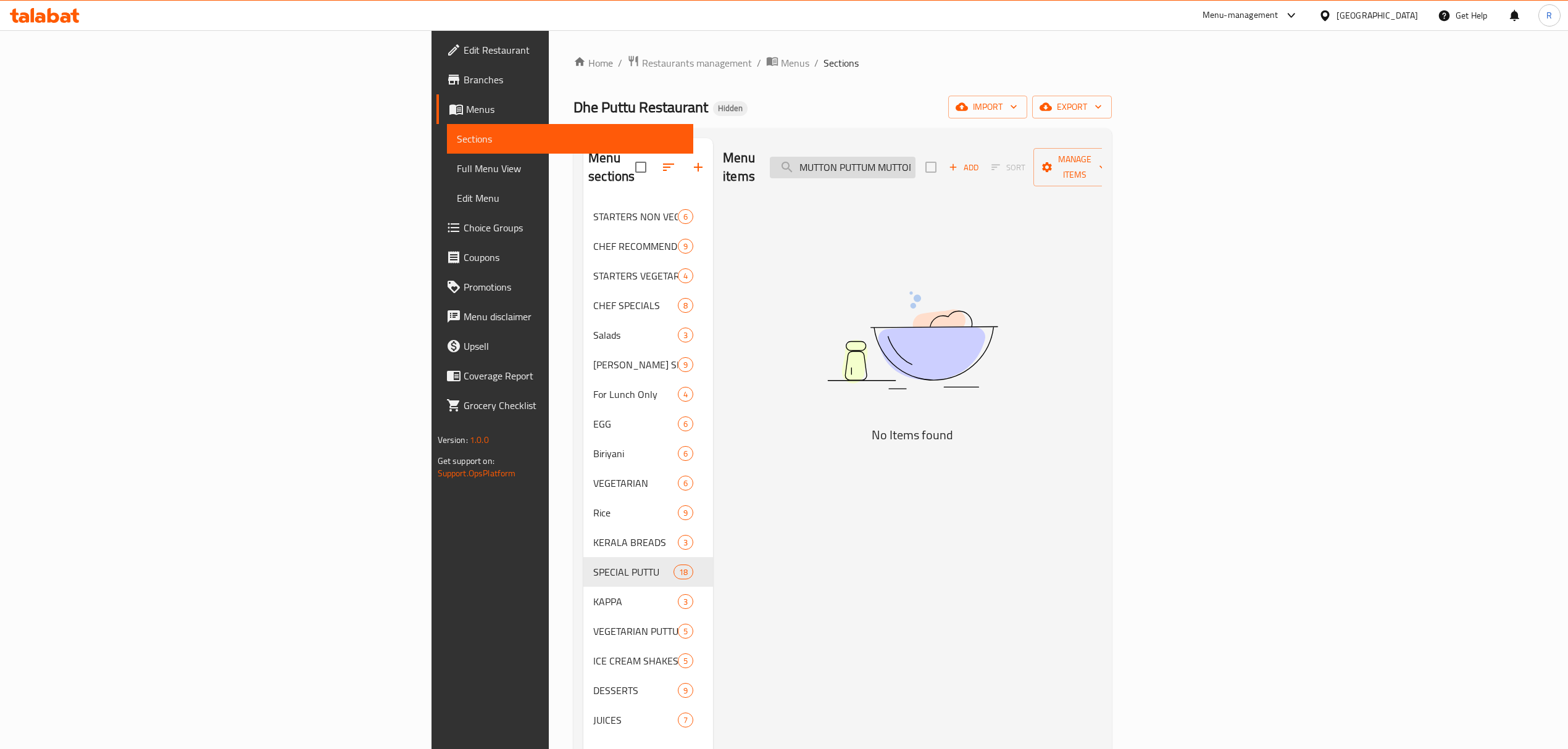
click at [915, 168] on input "MUTTON PUTTUM MUTTON CURRYUM" at bounding box center [842, 167] width 146 height 21
paste input "EESA MADHAVAN PUTTUM KOZHI F"
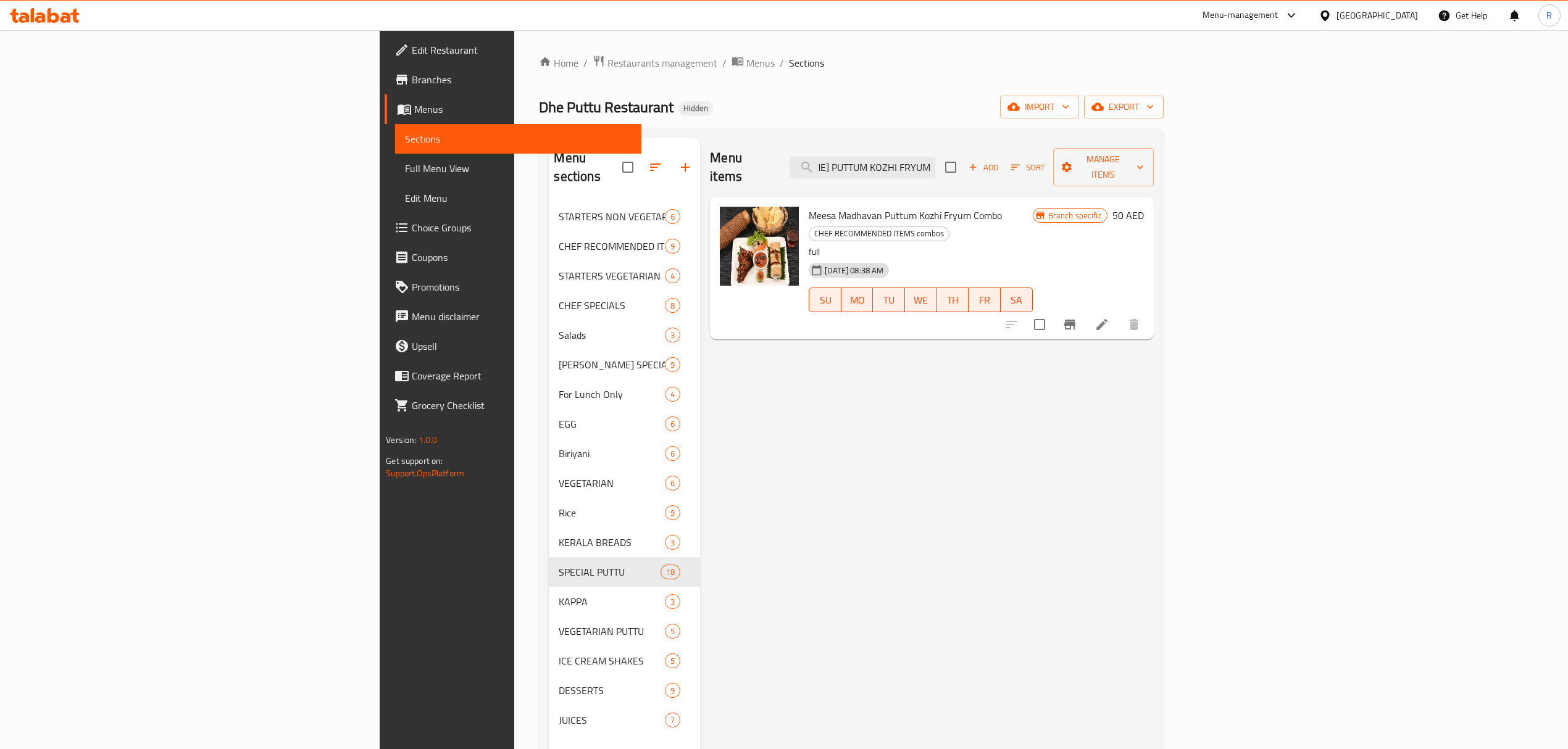
type input "[PERSON_NAME] PUTTUM KOZHI FRYUM"
click at [1085, 310] on button "Branch-specific-item" at bounding box center [1069, 325] width 30 height 30
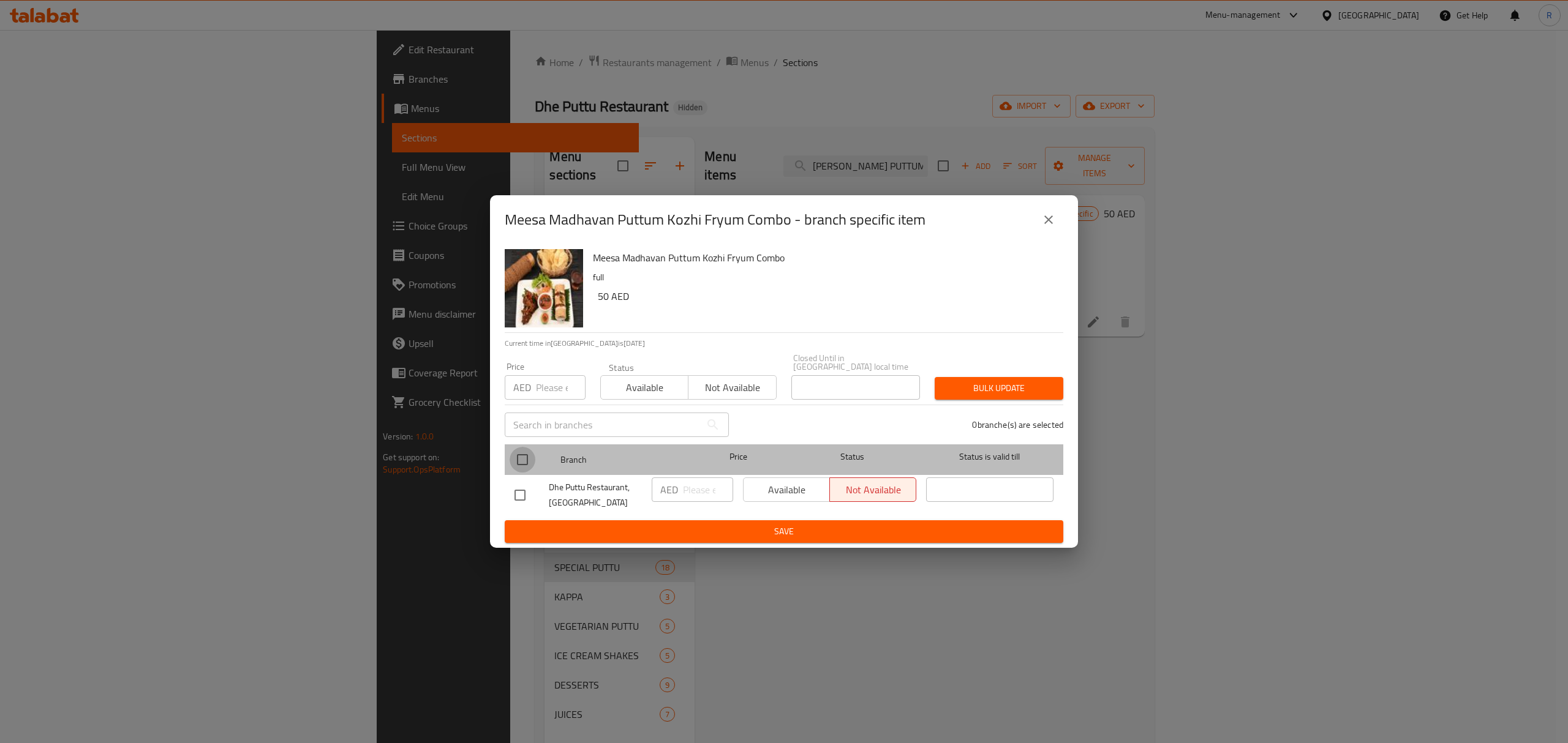
drag, startPoint x: 518, startPoint y: 454, endPoint x: 562, endPoint y: 481, distance: 51.6
click at [518, 455] on input "checkbox" at bounding box center [522, 459] width 26 height 26
checkbox input "true"
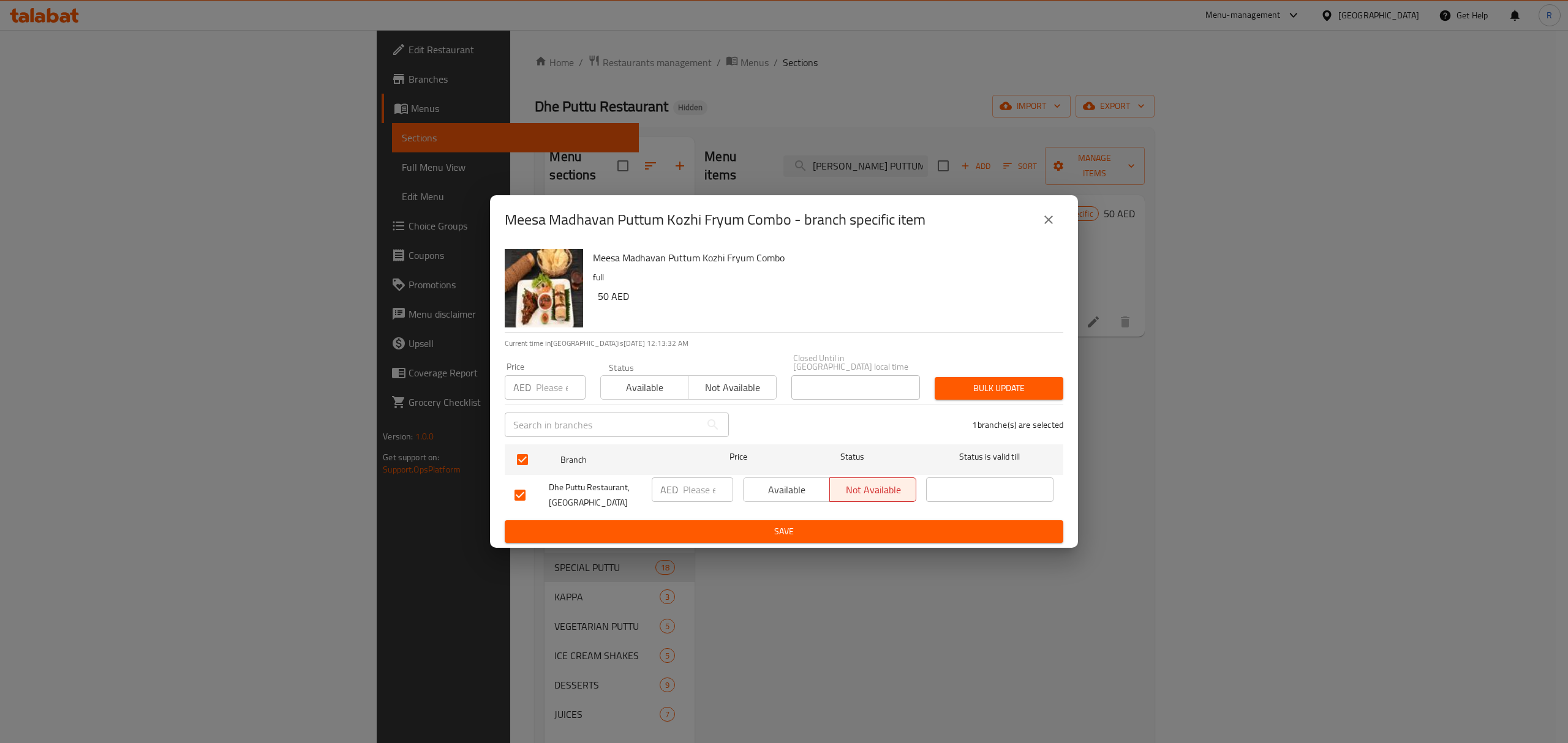
click at [691, 490] on input "number" at bounding box center [708, 490] width 50 height 25
type input "46"
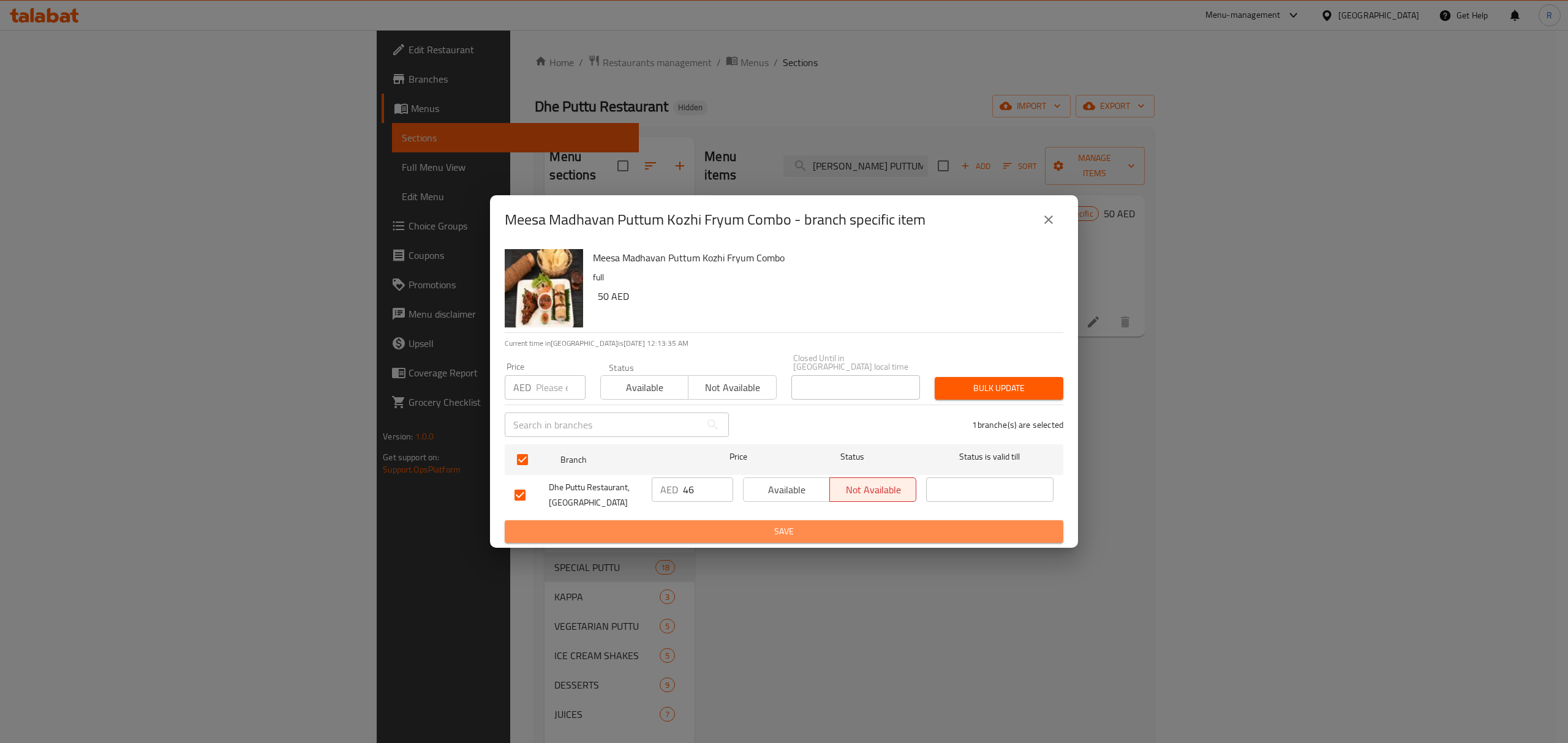
click at [897, 529] on span "Save" at bounding box center [784, 532] width 539 height 15
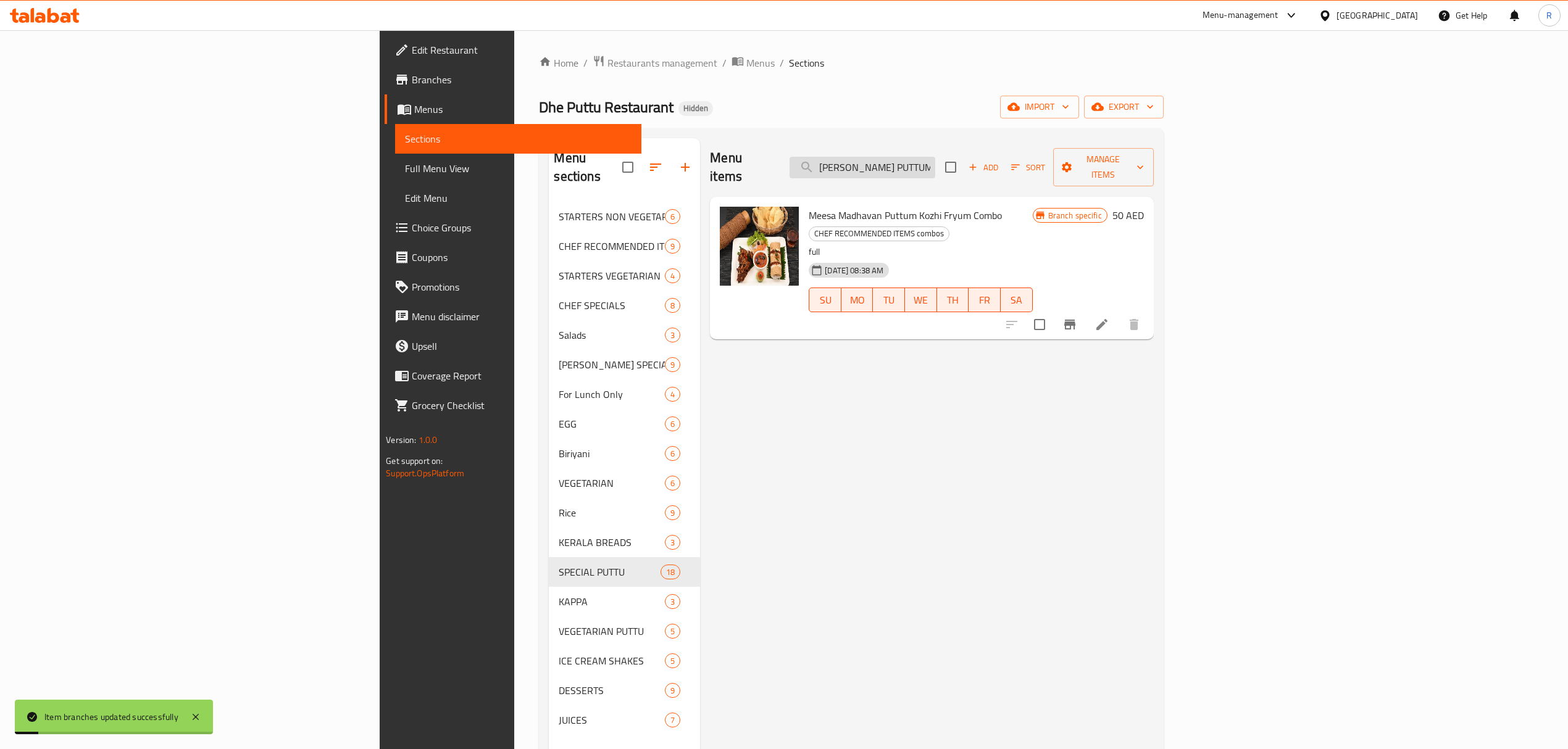
click at [935, 161] on input "[PERSON_NAME] PUTTUM KOZHI FRYUM" at bounding box center [862, 167] width 146 height 21
paste input "KUNJIKOONAN PUTTUM KOZHI CURRYI"
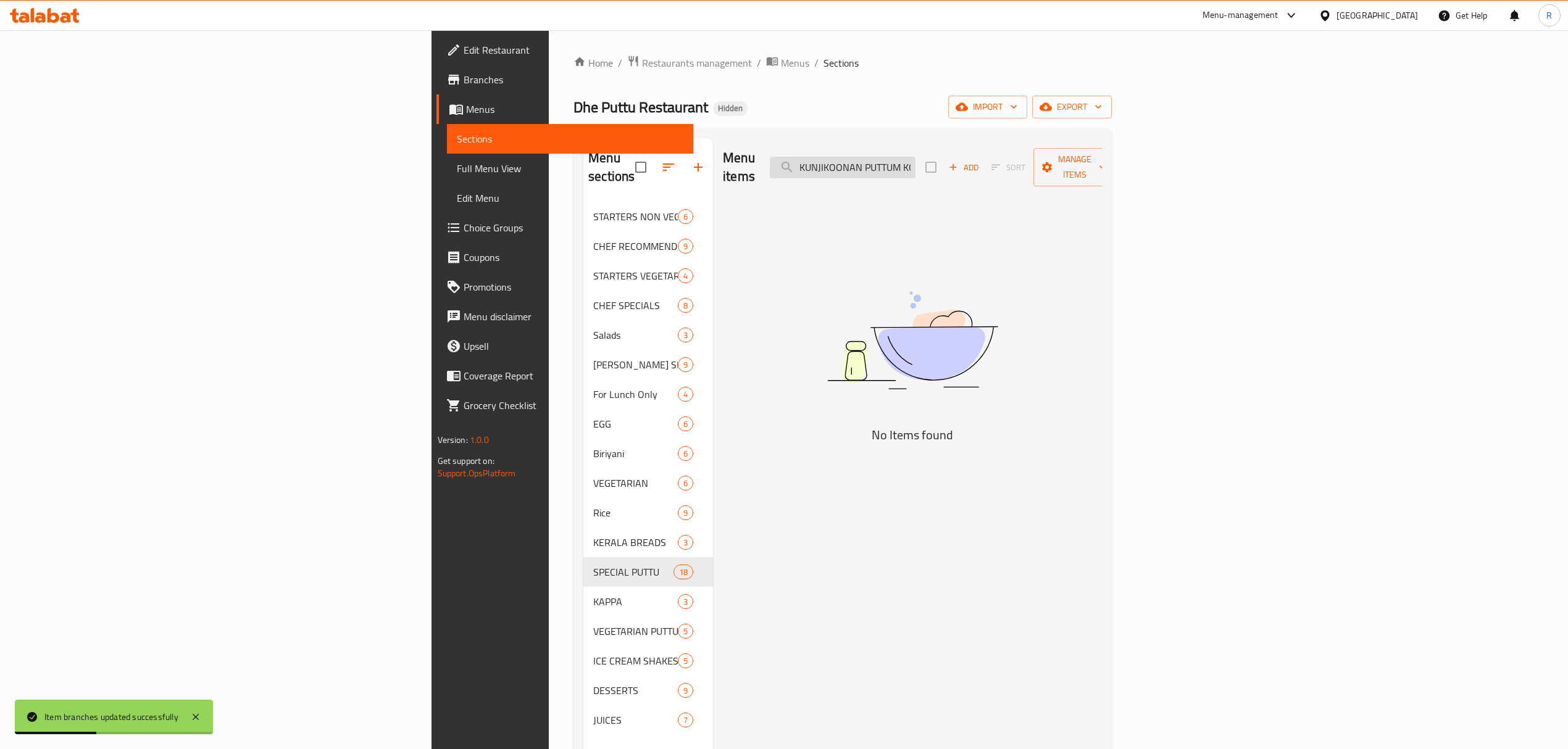
click at [915, 163] on input "KUNJIKOONAN PUTTUM KOZHI CURRYIUM" at bounding box center [842, 167] width 146 height 21
paste input "CHICKEN PUTTUM CHICKEN [PERSON_NAME]"
click at [915, 158] on input "CHICKEN PUTTUM CHICKEN CURRYUM" at bounding box center [842, 167] width 146 height 21
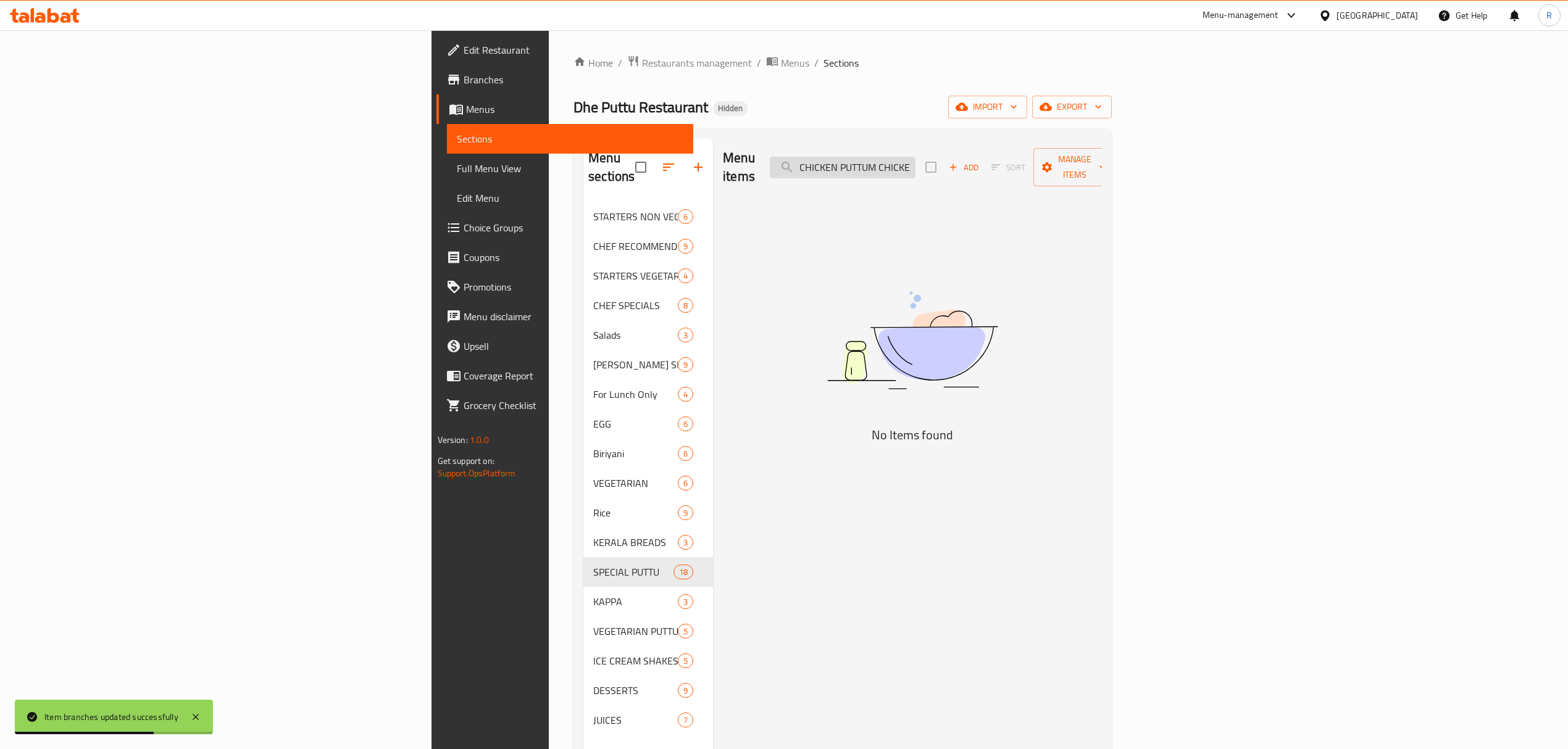
click at [915, 158] on input "CHICKEN PUTTUM CHICKEN CURRYUM" at bounding box center [842, 167] width 146 height 21
paste input "ERACHI PUTTUM BEEF"
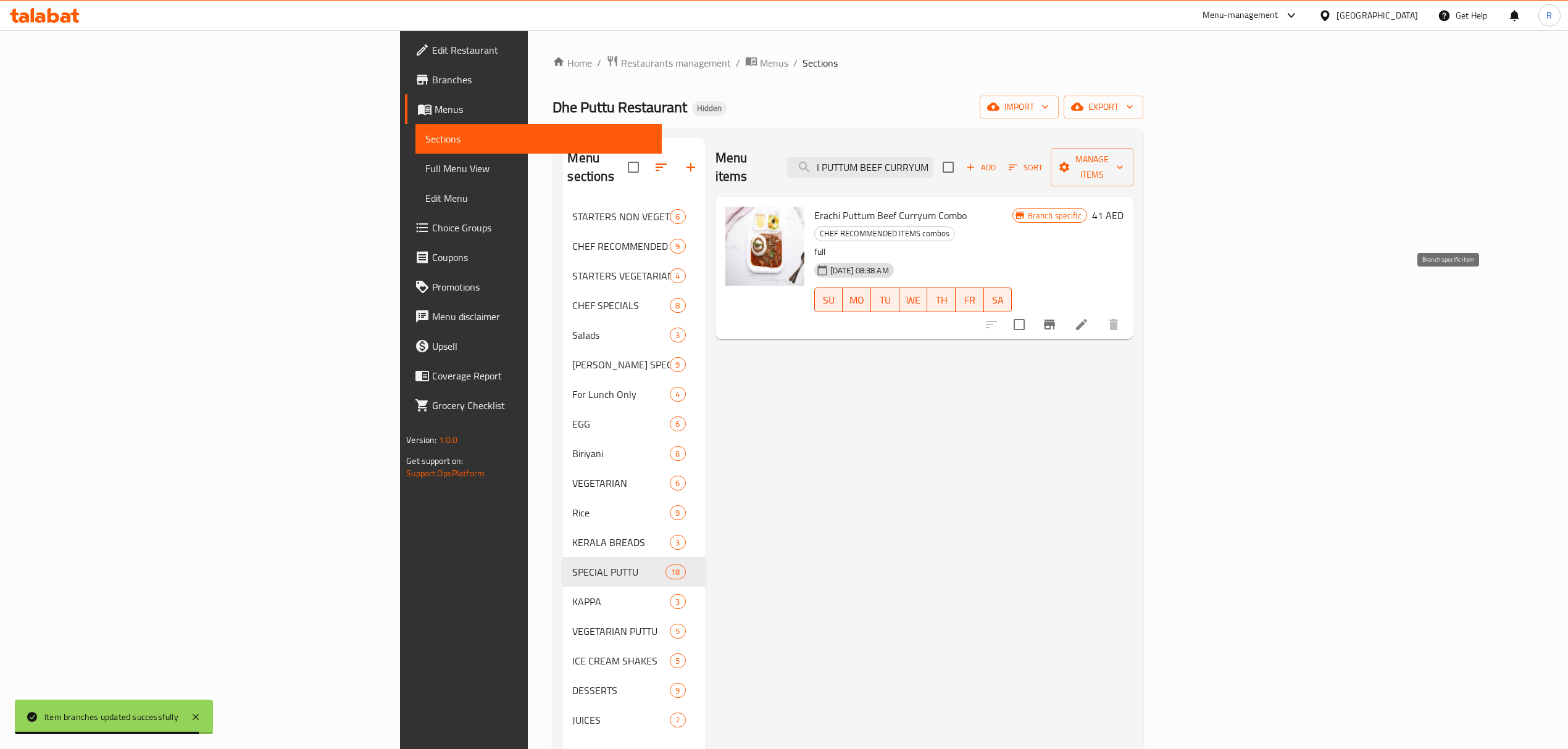
type input "ERACHI PUTTUM BEEF CURRYUM"
click at [1055, 320] on icon "Branch-specific-item" at bounding box center [1049, 325] width 11 height 10
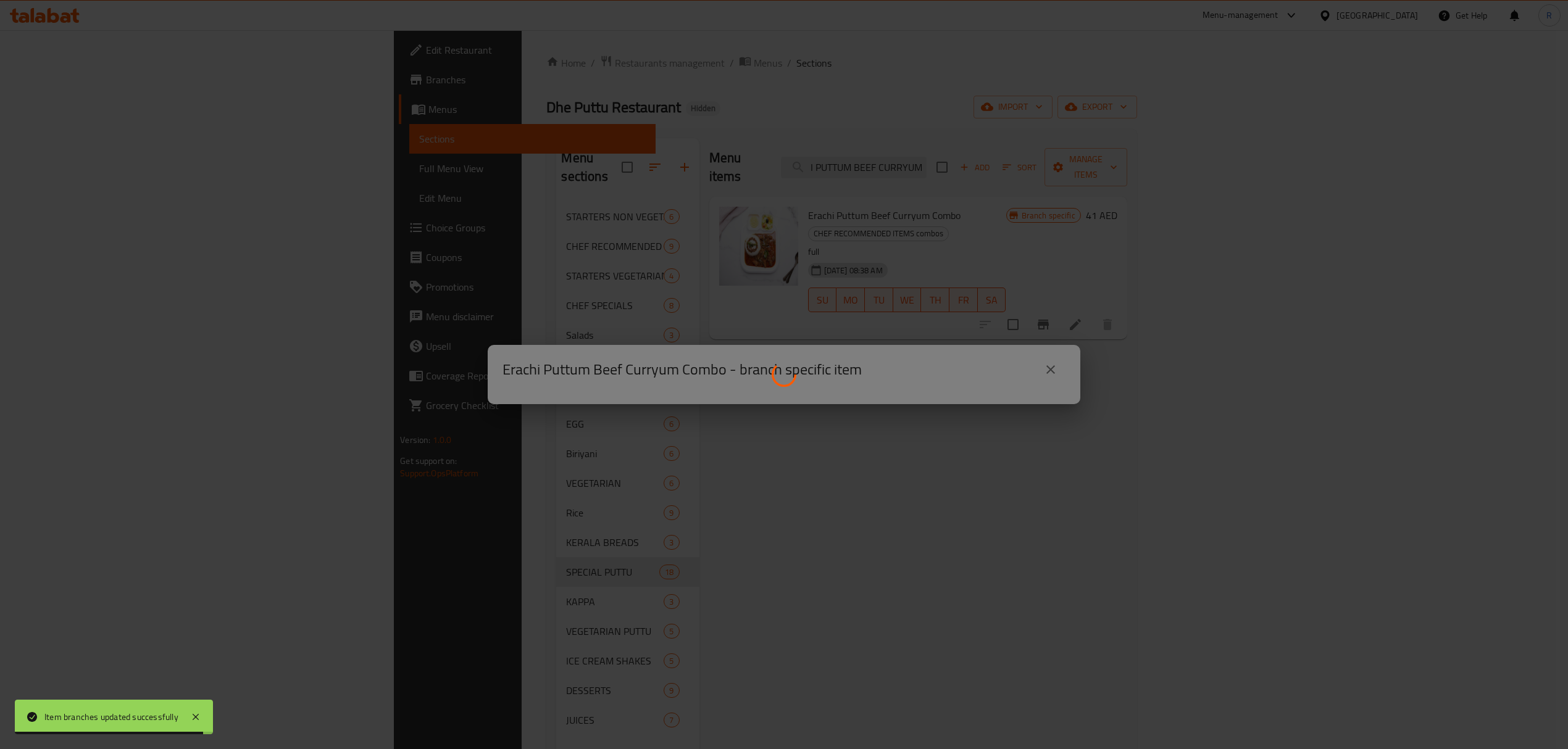
scroll to position [0, 0]
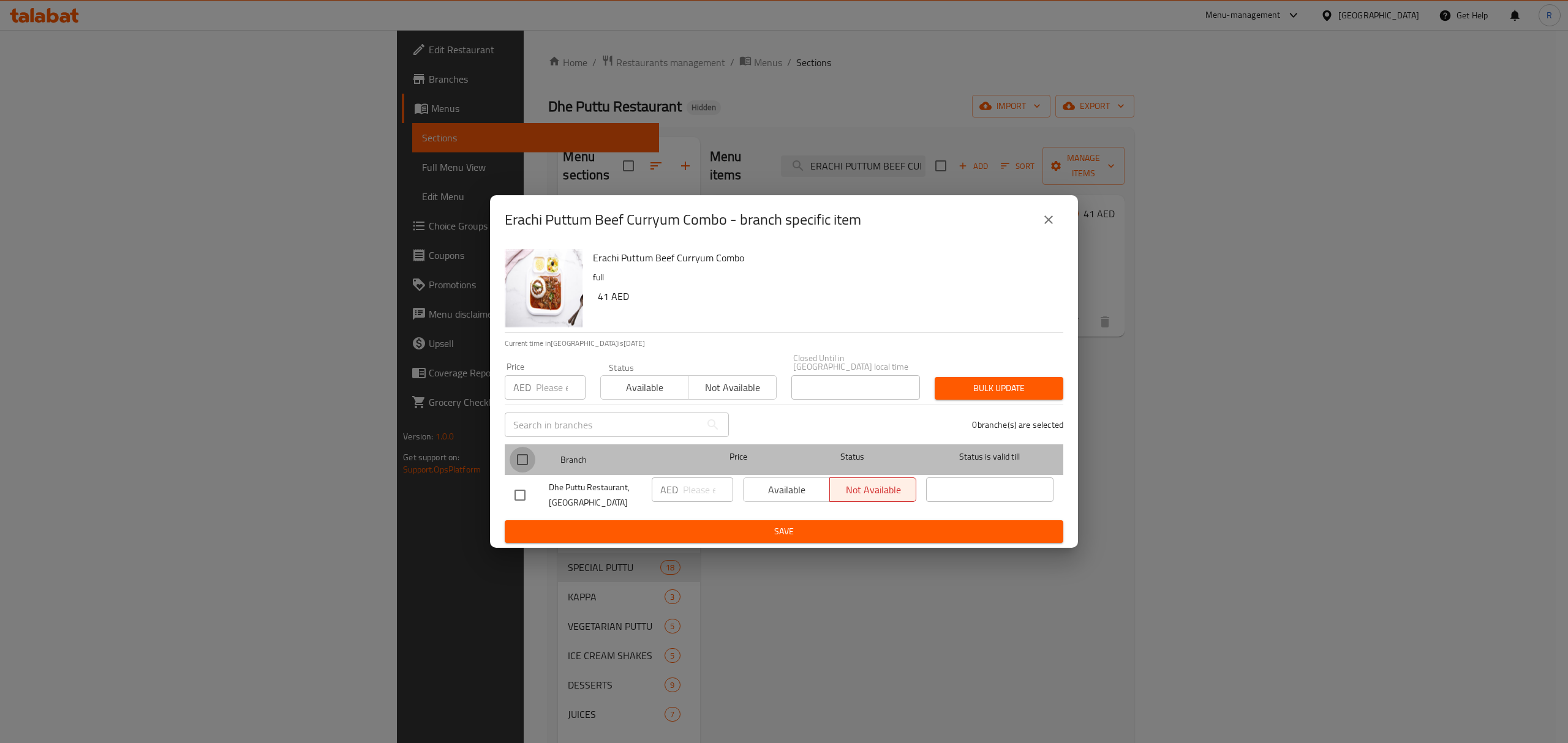
click at [520, 458] on input "checkbox" at bounding box center [522, 459] width 26 height 26
checkbox input "true"
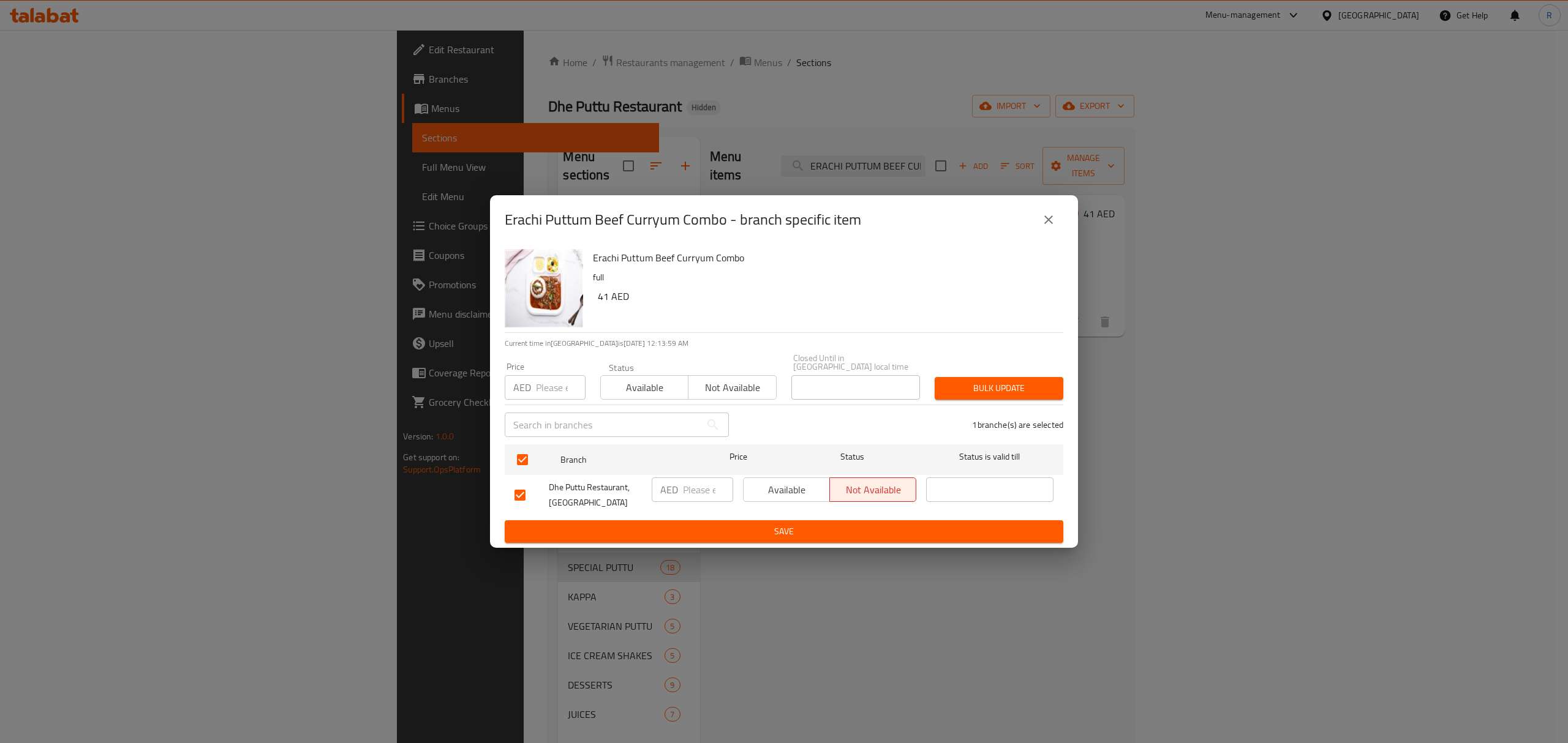
click at [689, 490] on input "number" at bounding box center [708, 490] width 50 height 25
type input "40"
click at [696, 522] on button "Save" at bounding box center [784, 532] width 558 height 23
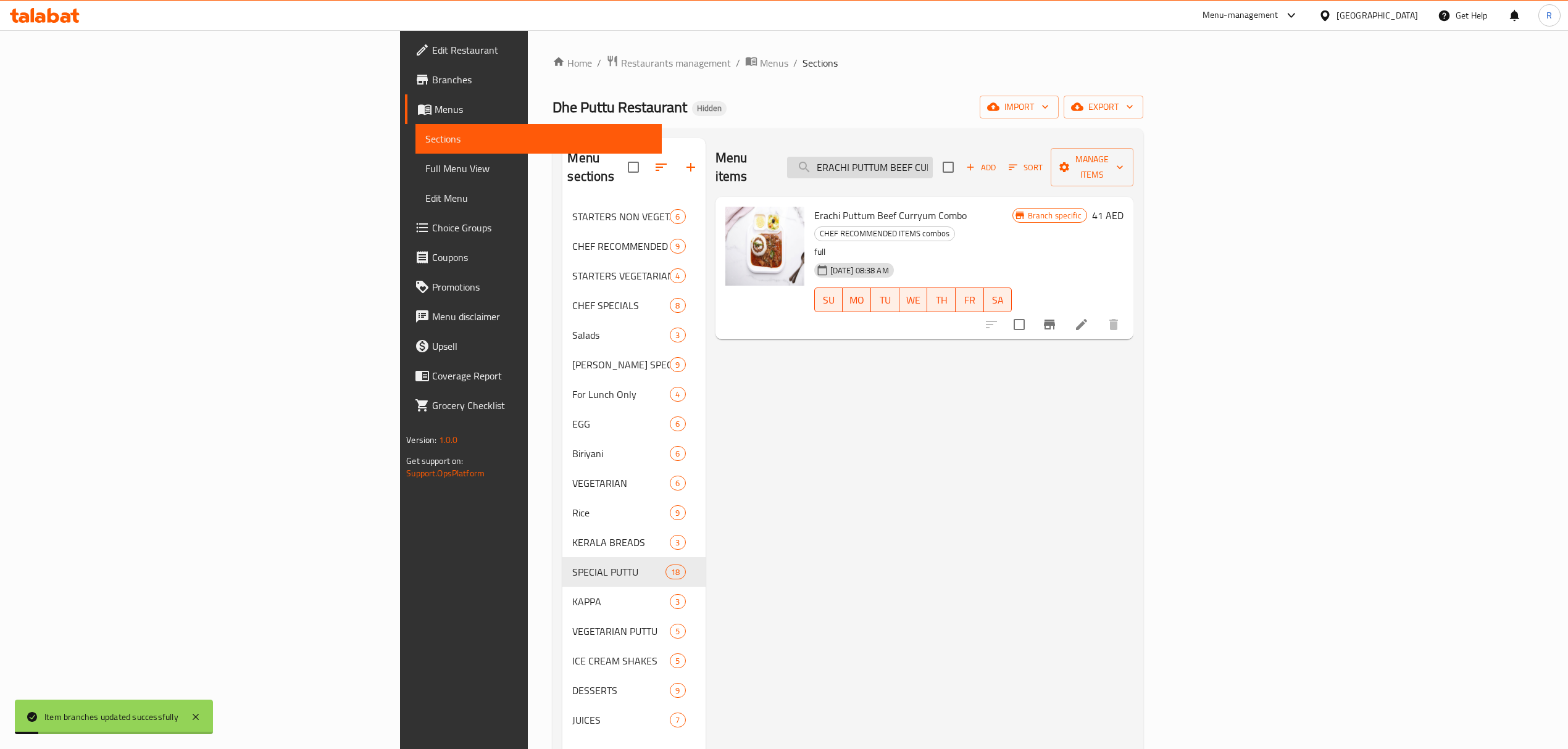
click at [933, 166] on input "ERACHI PUTTUM BEEF CURRYUM" at bounding box center [859, 167] width 146 height 21
paste input "PORICHA KOZHIYUM PUTT"
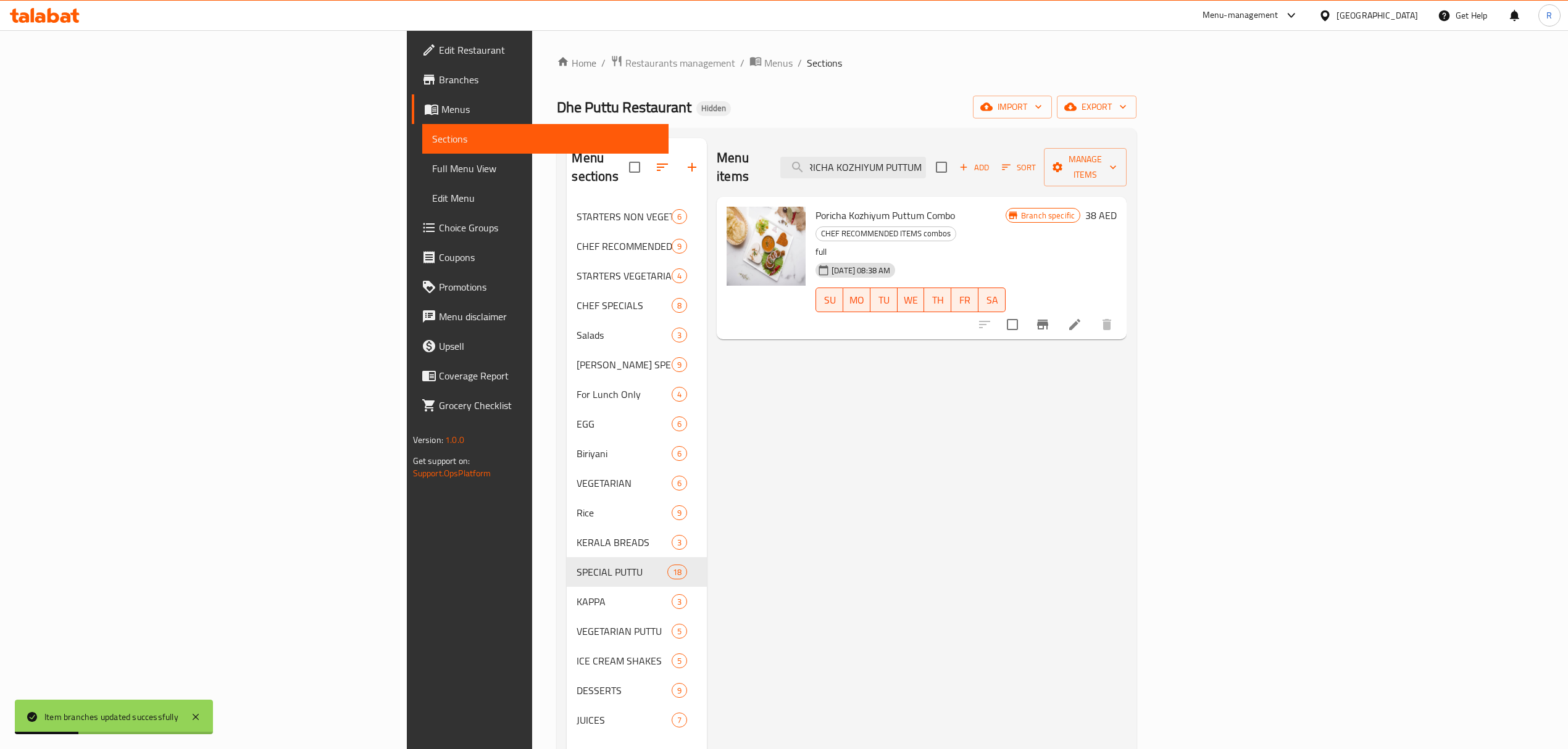
type input "PORICHA KOZHIYUM PUTTUM"
click at [1058, 310] on button "Branch-specific-item" at bounding box center [1042, 325] width 30 height 30
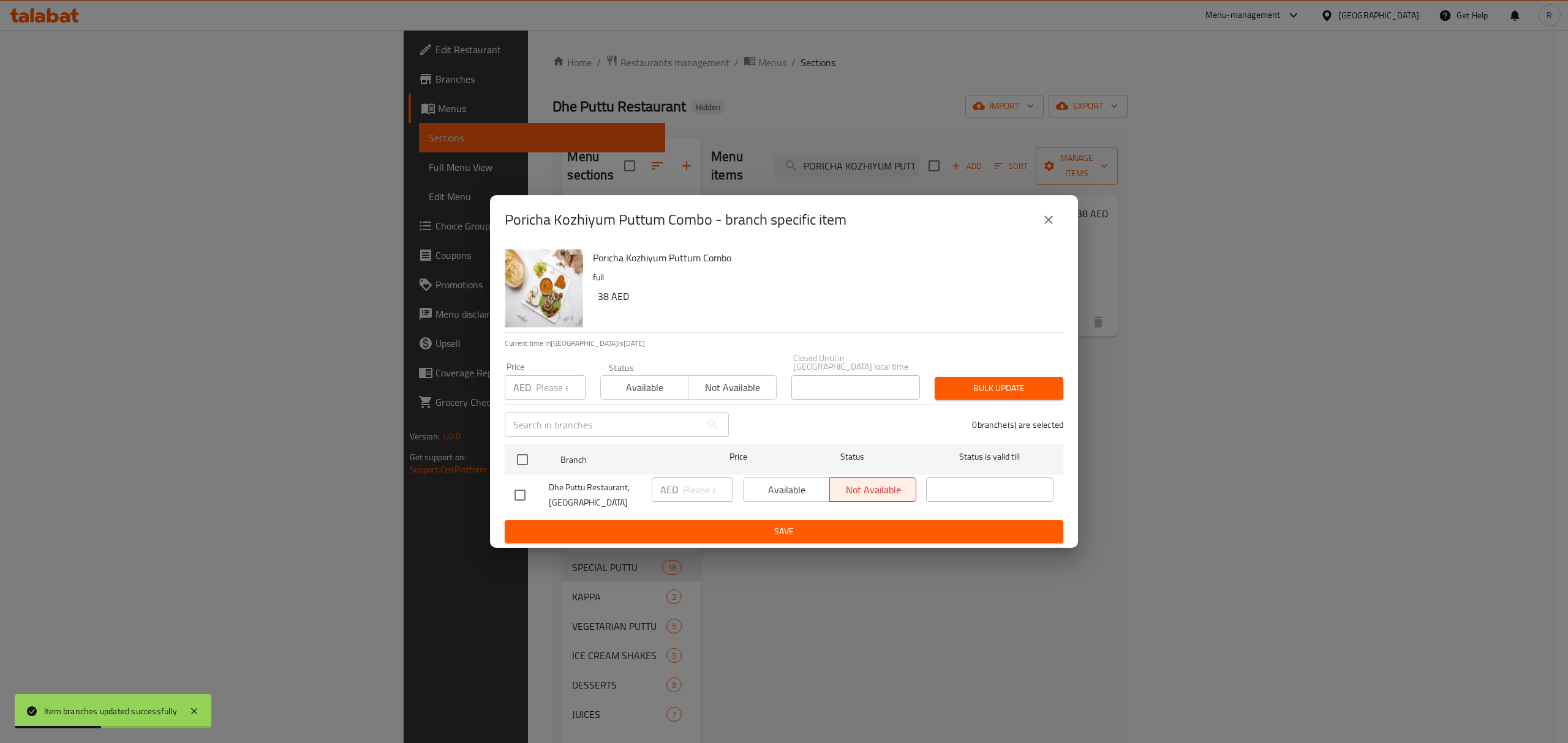
click at [515, 500] on input "checkbox" at bounding box center [520, 495] width 26 height 26
checkbox input "true"
click at [698, 494] on input "number" at bounding box center [708, 490] width 50 height 25
type input "37"
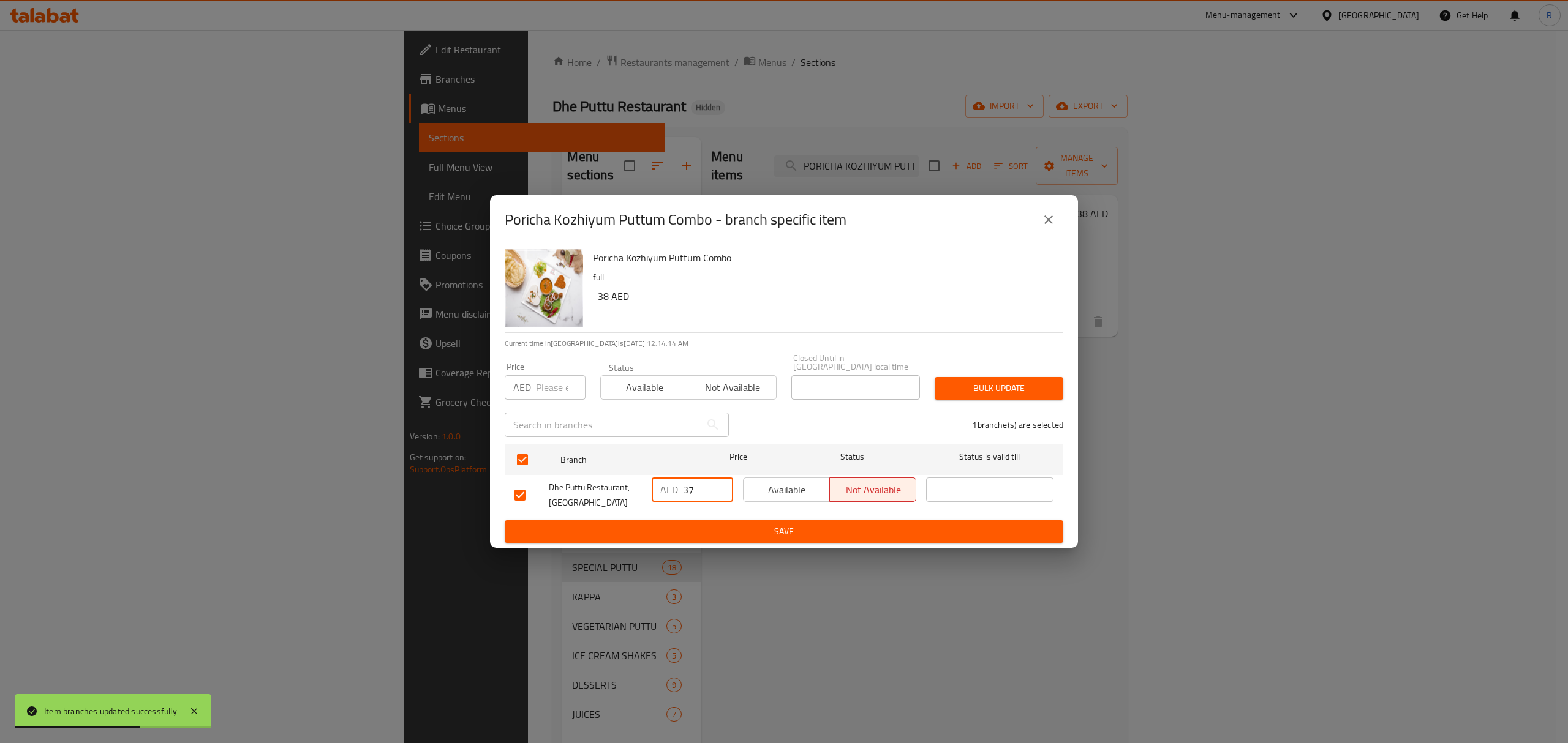
click at [693, 525] on span "Save" at bounding box center [784, 532] width 539 height 15
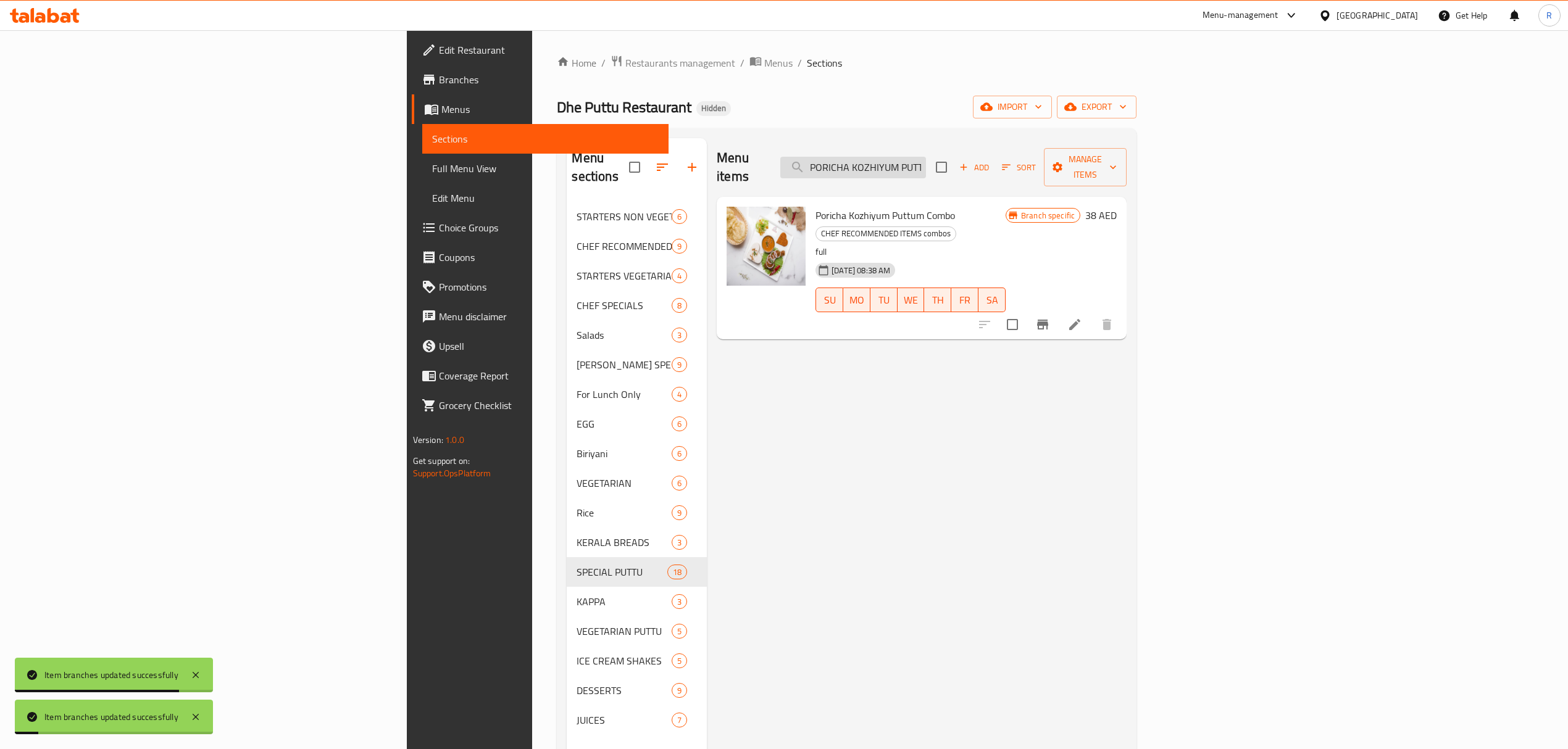
click at [926, 159] on input "PORICHA KOZHIYUM PUTTUM" at bounding box center [853, 167] width 146 height 21
paste input "KAPPA PUTTUM FISH [PERSON_NAME]"
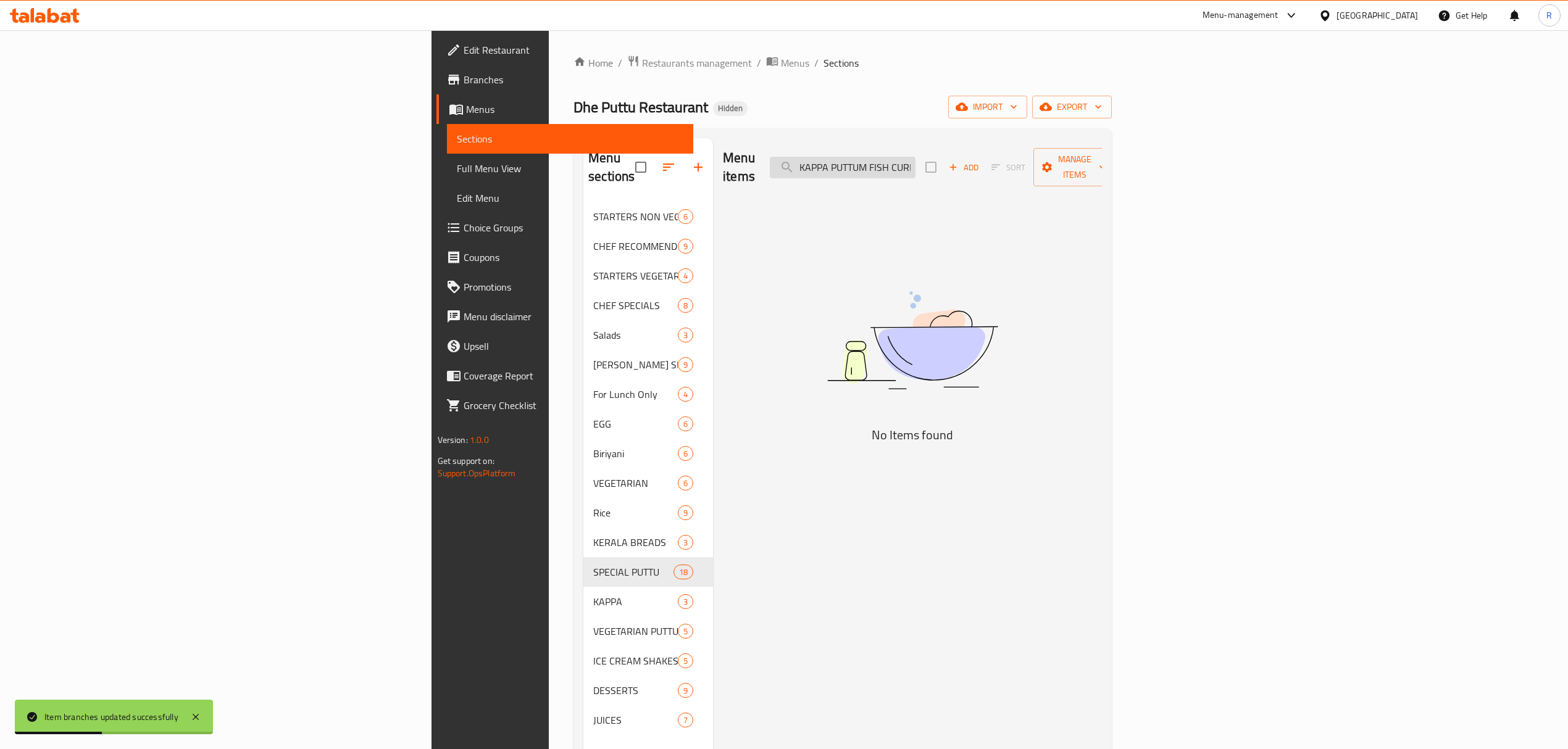
click at [915, 157] on input "KAPPA PUTTUM FISH CURRYUM" at bounding box center [842, 167] width 146 height 21
paste input "BEEF"
click at [915, 159] on input "KAPPA PUTTUM BEEF CURRYUM" at bounding box center [842, 167] width 146 height 21
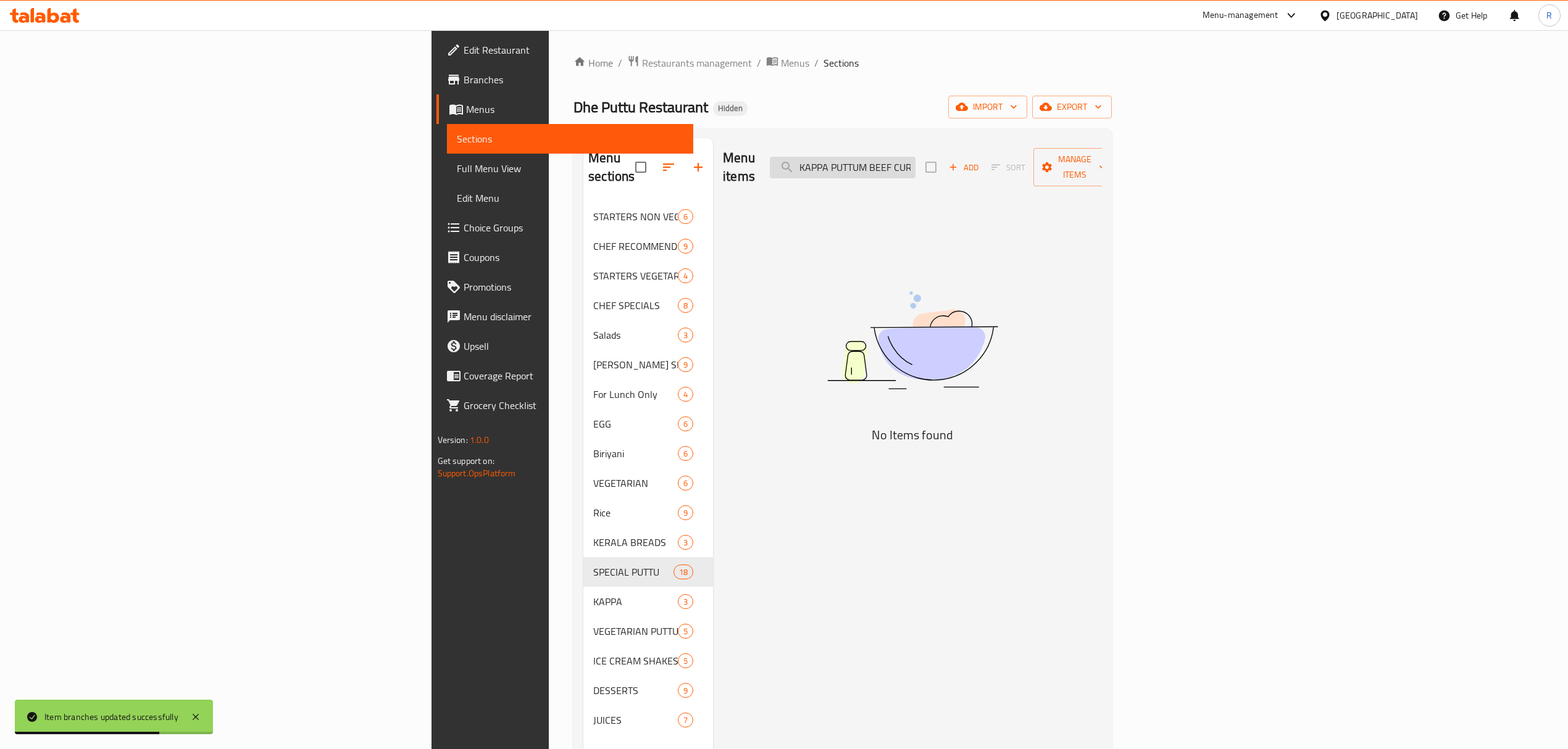
click at [915, 158] on input "KAPPA PUTTUM BEEF CURRYUM" at bounding box center [842, 167] width 146 height 21
paste input "[PERSON_NAME] PUTTU COMBO"
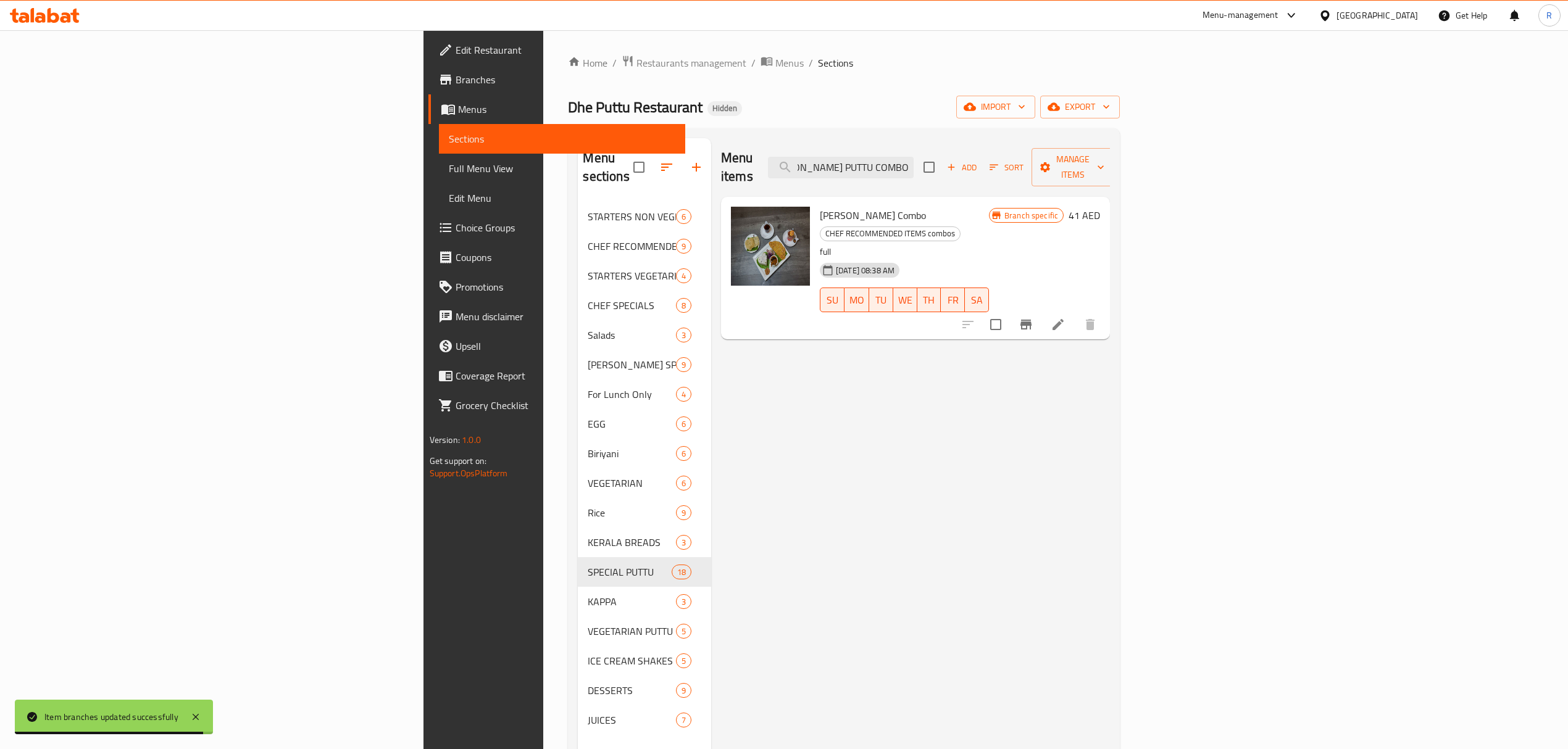
type input "[PERSON_NAME] PUTTU COMBO"
click at [1033, 317] on icon "Branch-specific-item" at bounding box center [1025, 324] width 15 height 14
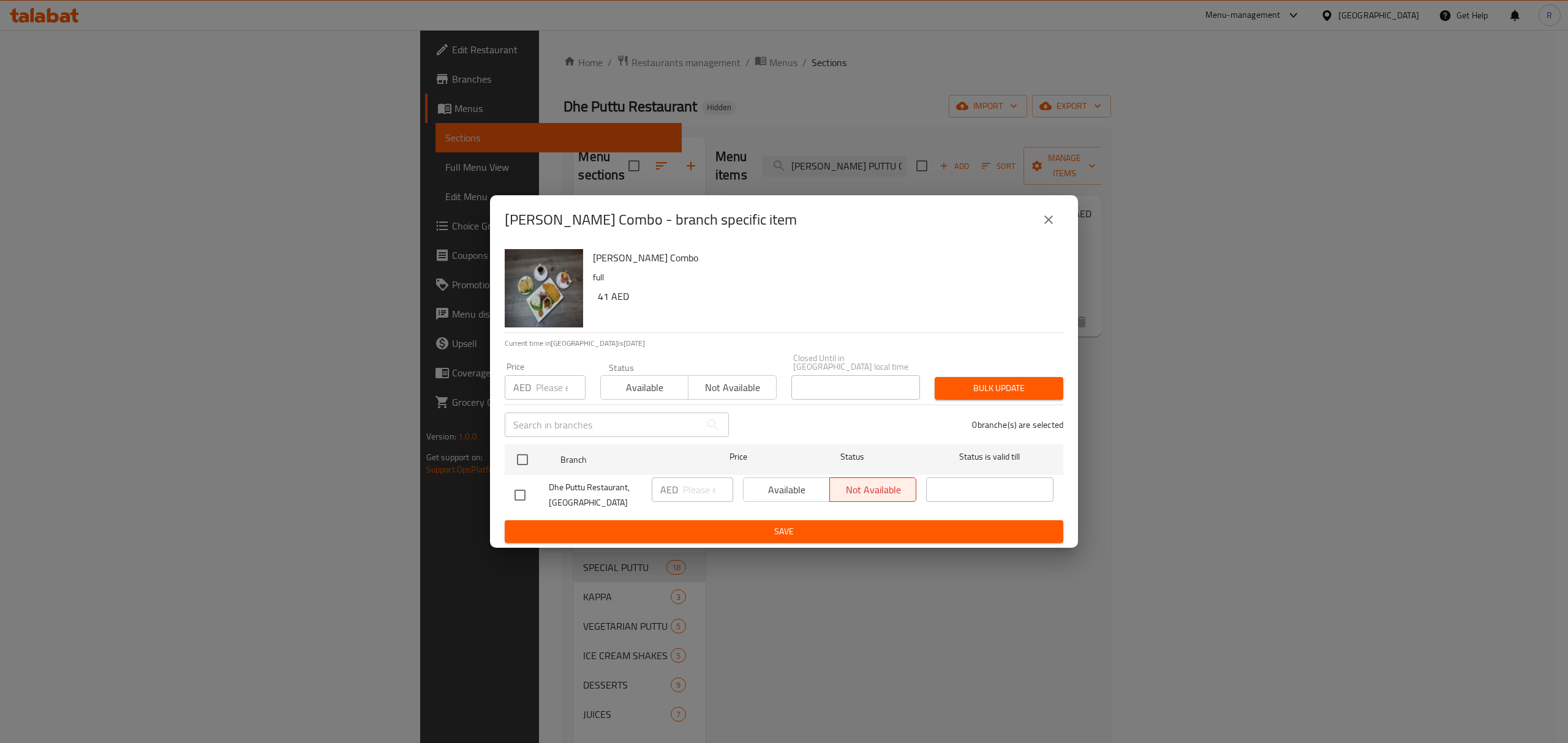
click at [522, 494] on input "checkbox" at bounding box center [520, 495] width 26 height 26
checkbox input "true"
click at [684, 490] on input "number" at bounding box center [708, 490] width 50 height 25
type input "42.5"
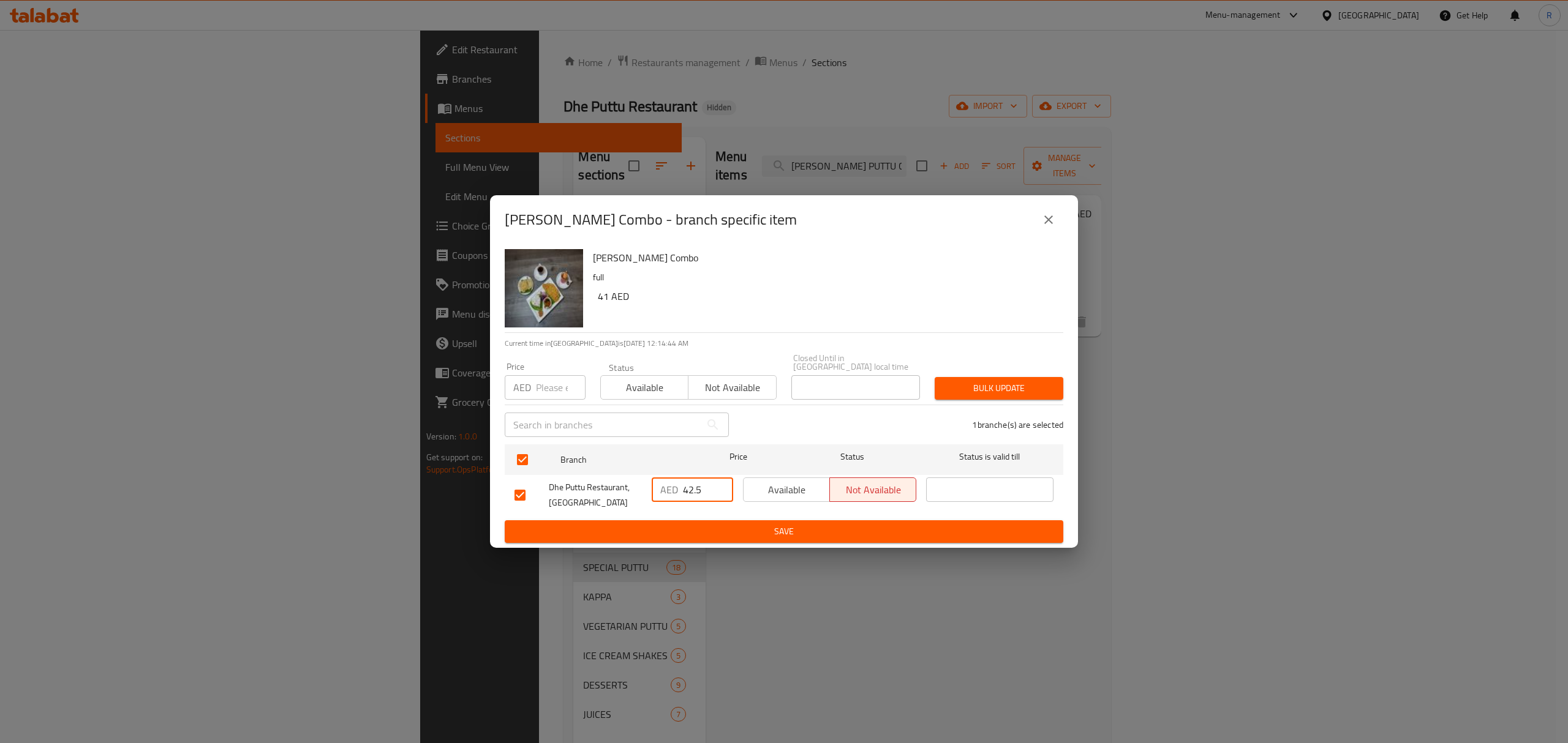
click at [707, 527] on span "Save" at bounding box center [784, 532] width 539 height 15
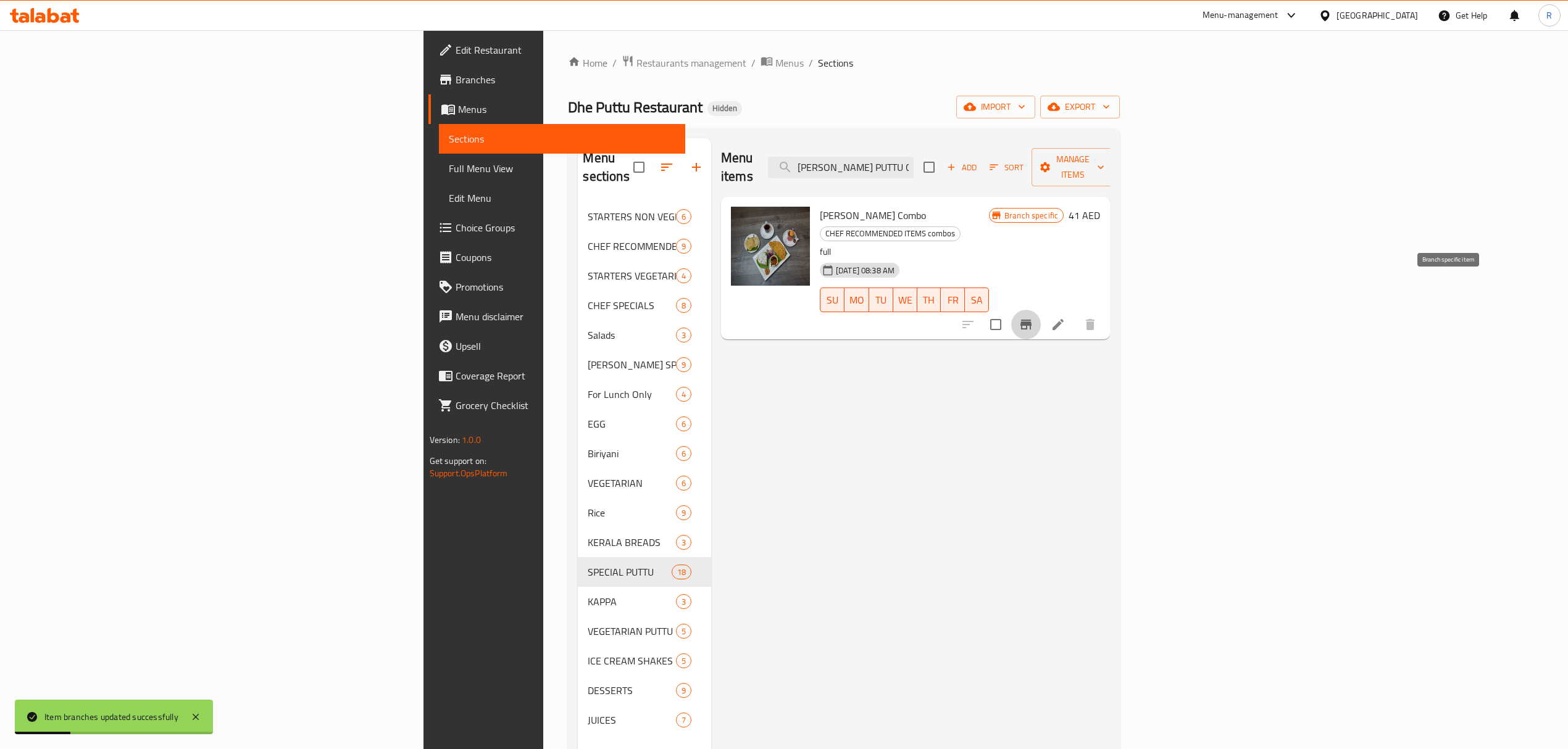
click at [1040, 310] on button "Branch-specific-item" at bounding box center [1026, 325] width 30 height 30
click at [914, 157] on input "[PERSON_NAME] PUTTU COMBO" at bounding box center [840, 167] width 146 height 21
paste input "JANAPRIYA"
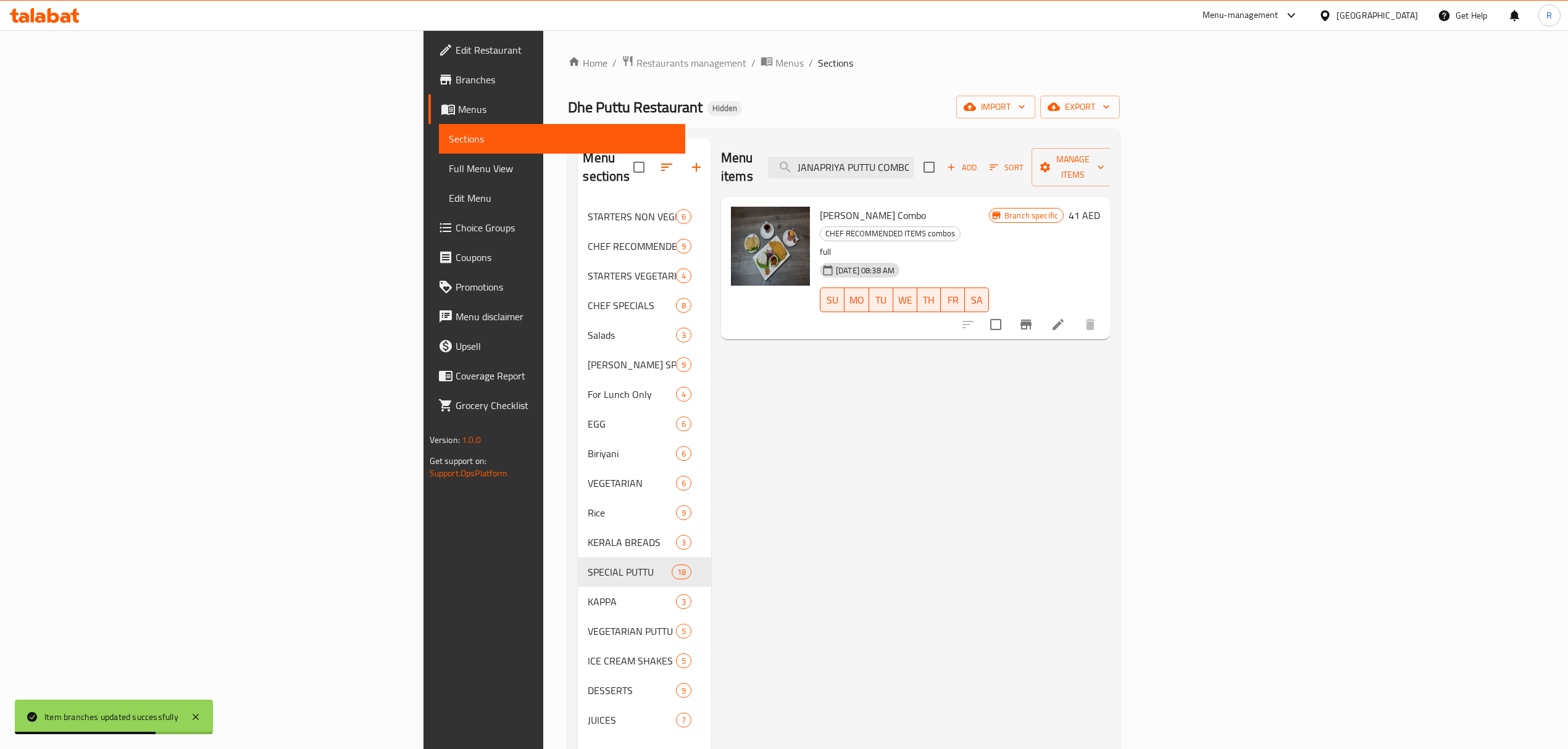
scroll to position [0, 1]
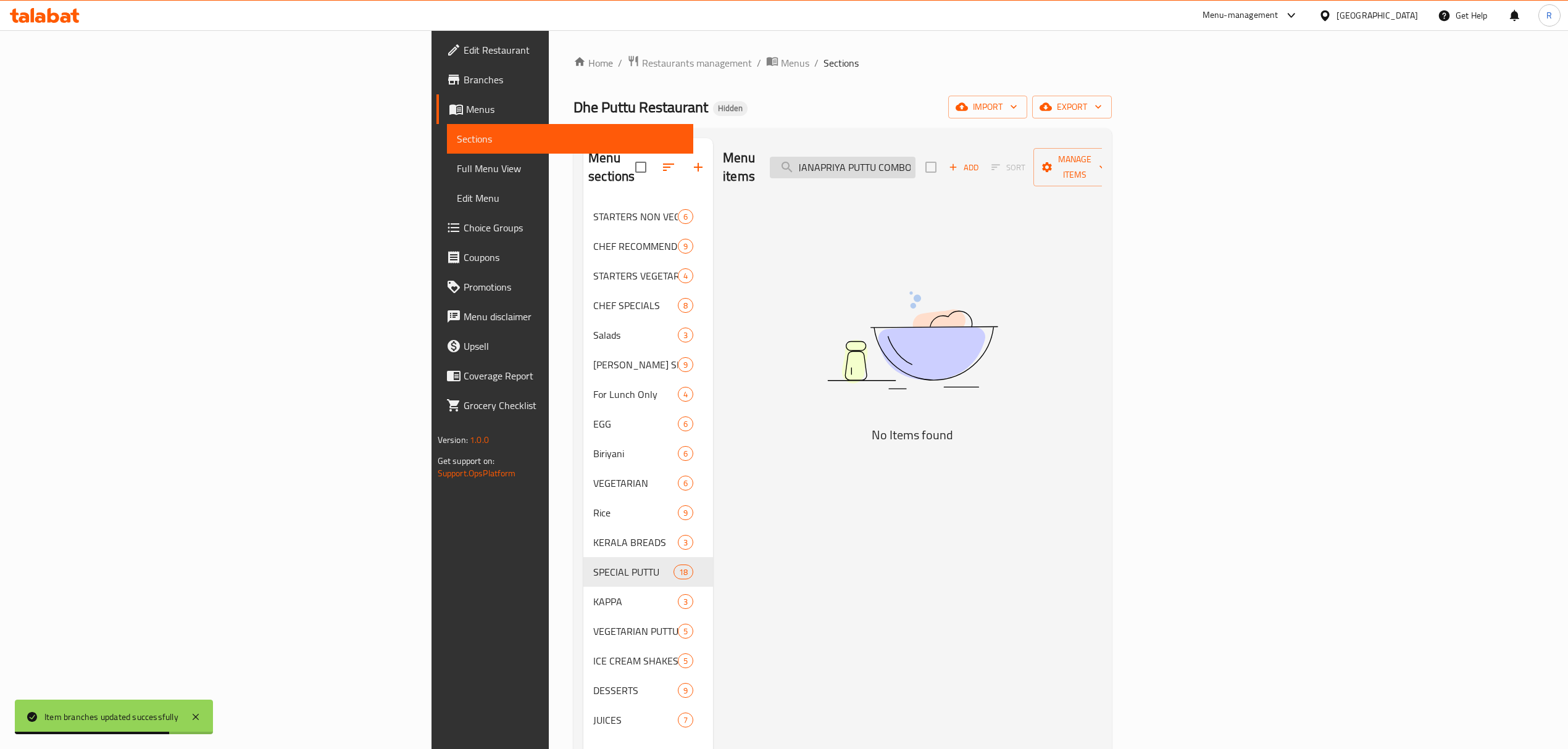
click at [915, 161] on input "JANAPRIYA PUTTU COMBO" at bounding box center [842, 167] width 146 height 21
click at [915, 157] on input "[PERSON_NAME]" at bounding box center [842, 167] width 146 height 21
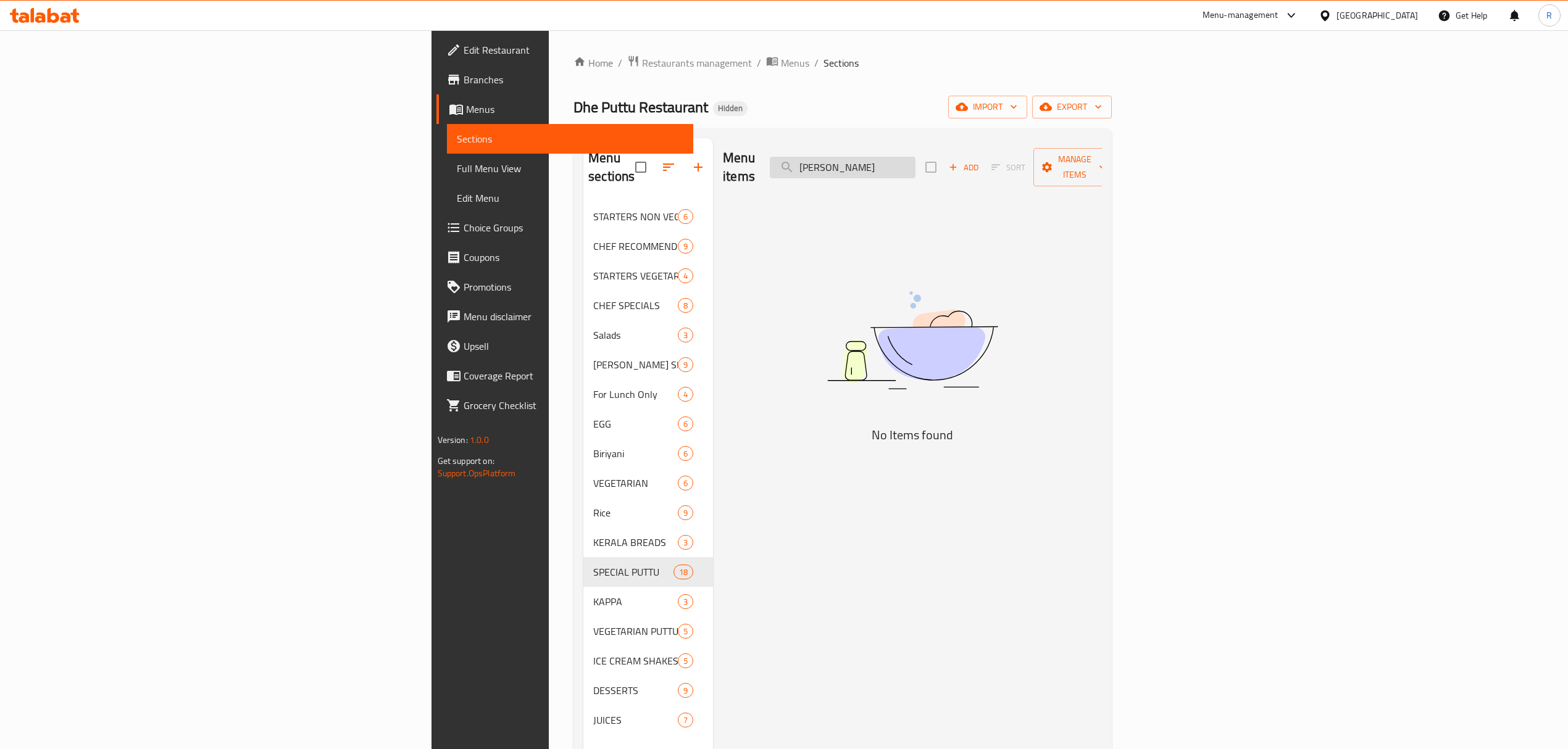
click at [915, 157] on input "[PERSON_NAME]" at bounding box center [842, 167] width 146 height 21
paste input "KAPPA PUTTU WITH CHICKEN [PERSON_NAME]"
click at [915, 157] on input "KAPPA PUTTU WITH CHICKEN [PERSON_NAME]" at bounding box center [842, 167] width 146 height 21
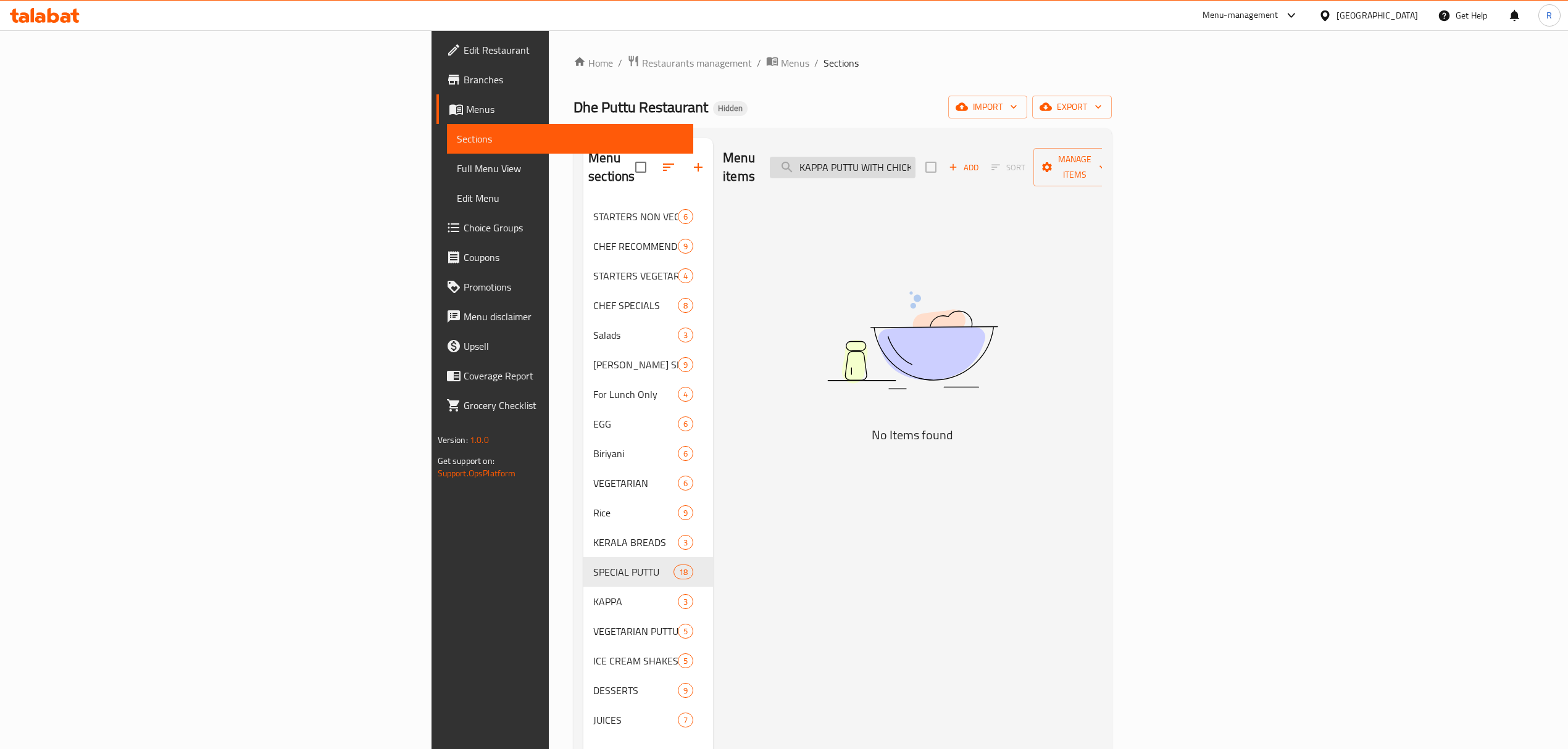
paste input "EGG PUTTUM EGG CURRYUM"
click at [915, 163] on input "EGG PUTTUM EGG CURRYUM" at bounding box center [842, 167] width 146 height 21
paste input "NEYYIL MOOPPICHA PUTTU WITH BEEF [PERSON_NAME]"
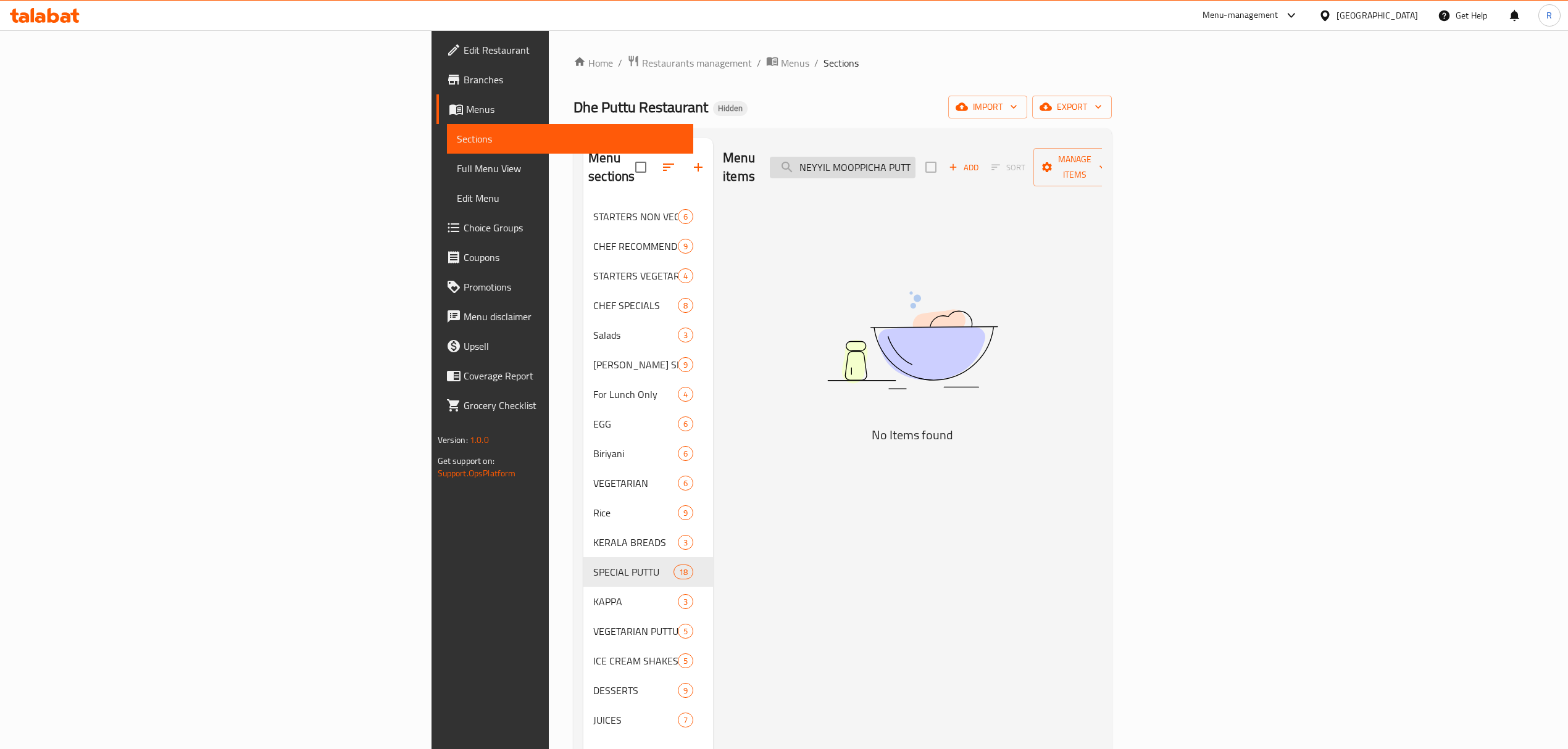
click at [915, 159] on input "NEYYIL MOOPPICHA PUTTU WITH BEEF [PERSON_NAME]" at bounding box center [842, 167] width 146 height 21
click at [915, 160] on input "NEYYIL MOOPPICHA PUTTU WITH BEEF [PERSON_NAME]" at bounding box center [842, 167] width 146 height 21
paste input "ROASTED BANANA PUTTU WITH BEEF ROAST"
click at [915, 163] on input "ROASTED BANANA PUTTU WITH BEEF ROAST" at bounding box center [842, 167] width 146 height 21
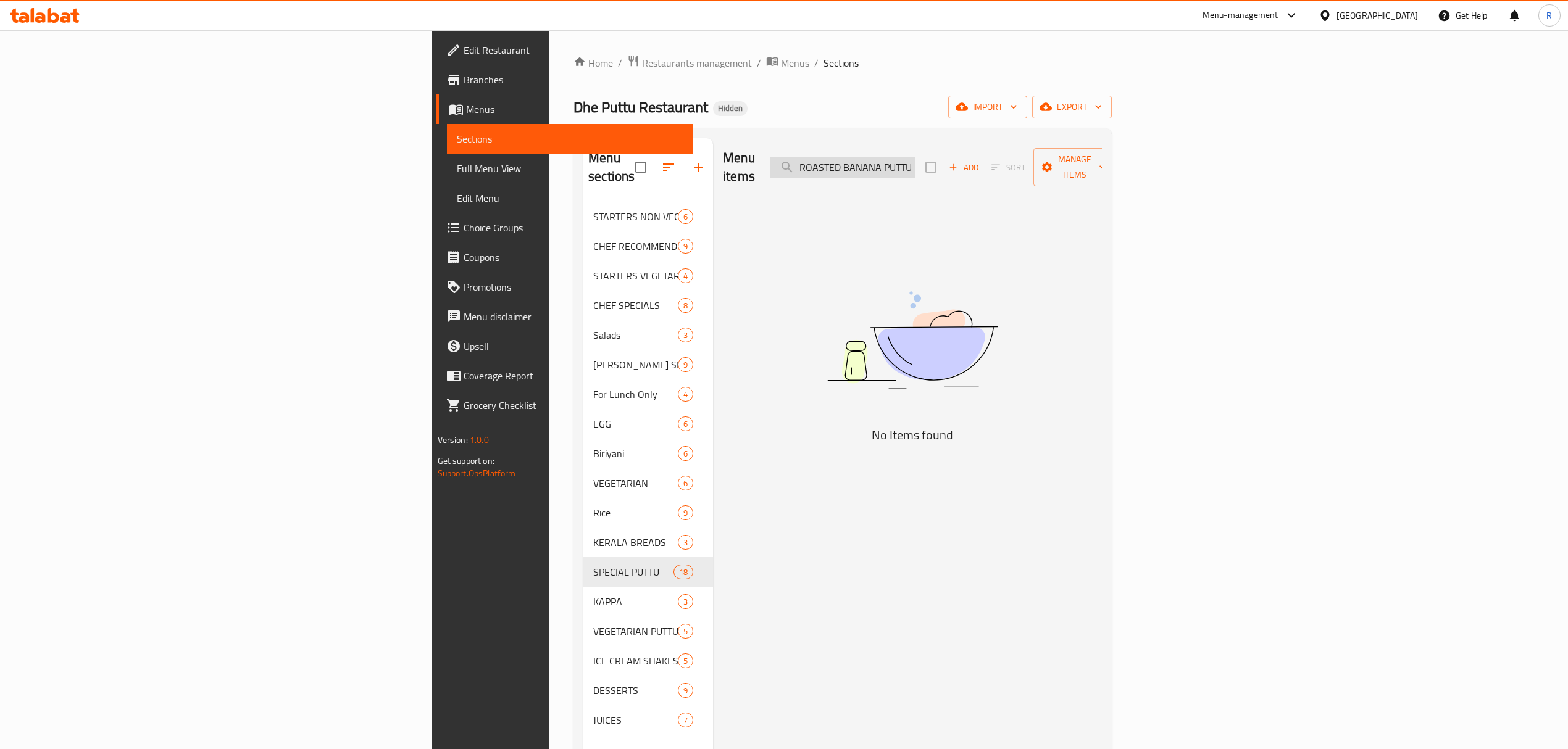
click at [915, 163] on input "ROASTED BANANA PUTTU WITH BEEF ROAST" at bounding box center [842, 167] width 146 height 21
paste input "ACHAYANS"
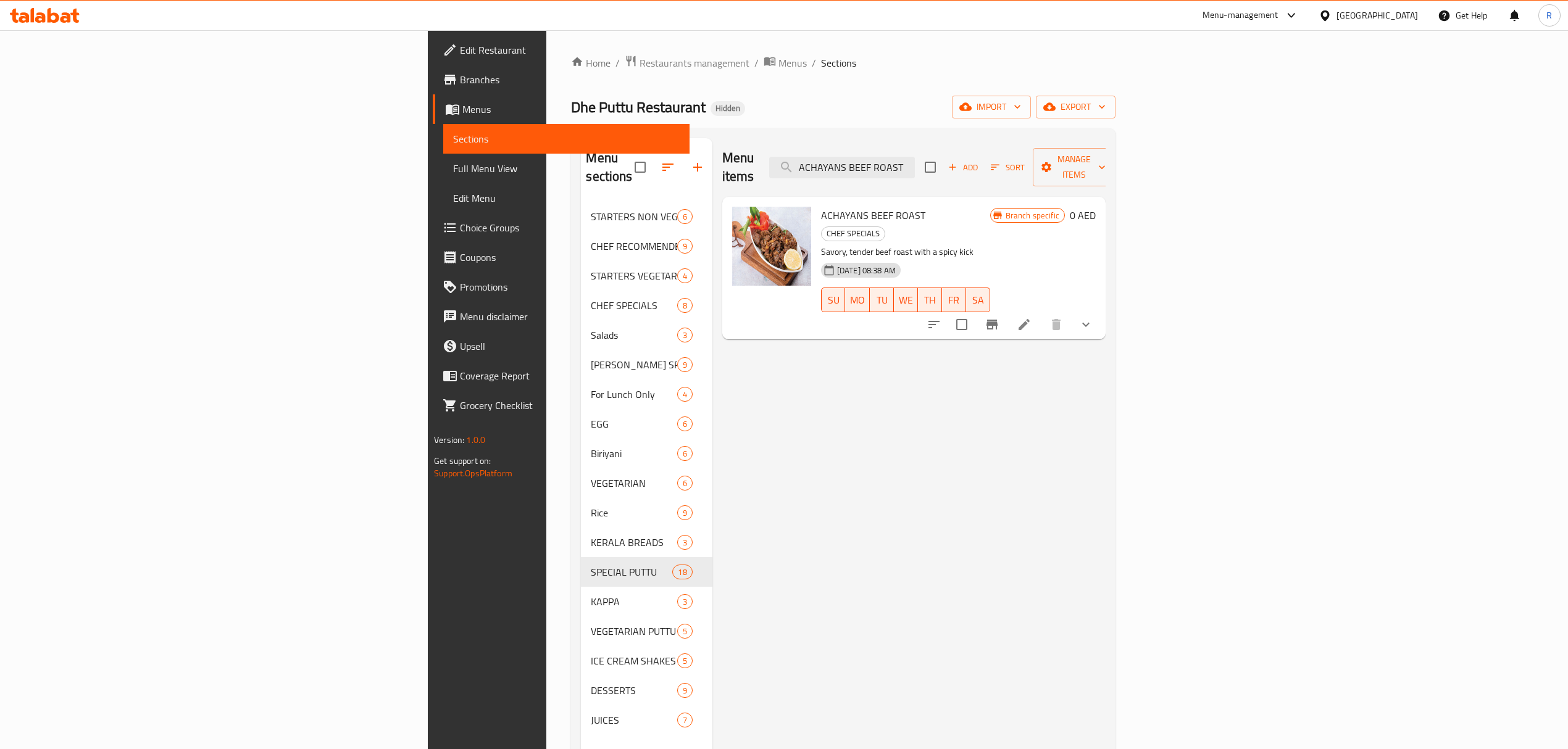
type input "ACHAYANS BEEF ROAST"
click at [1100, 310] on button "show more" at bounding box center [1086, 325] width 30 height 30
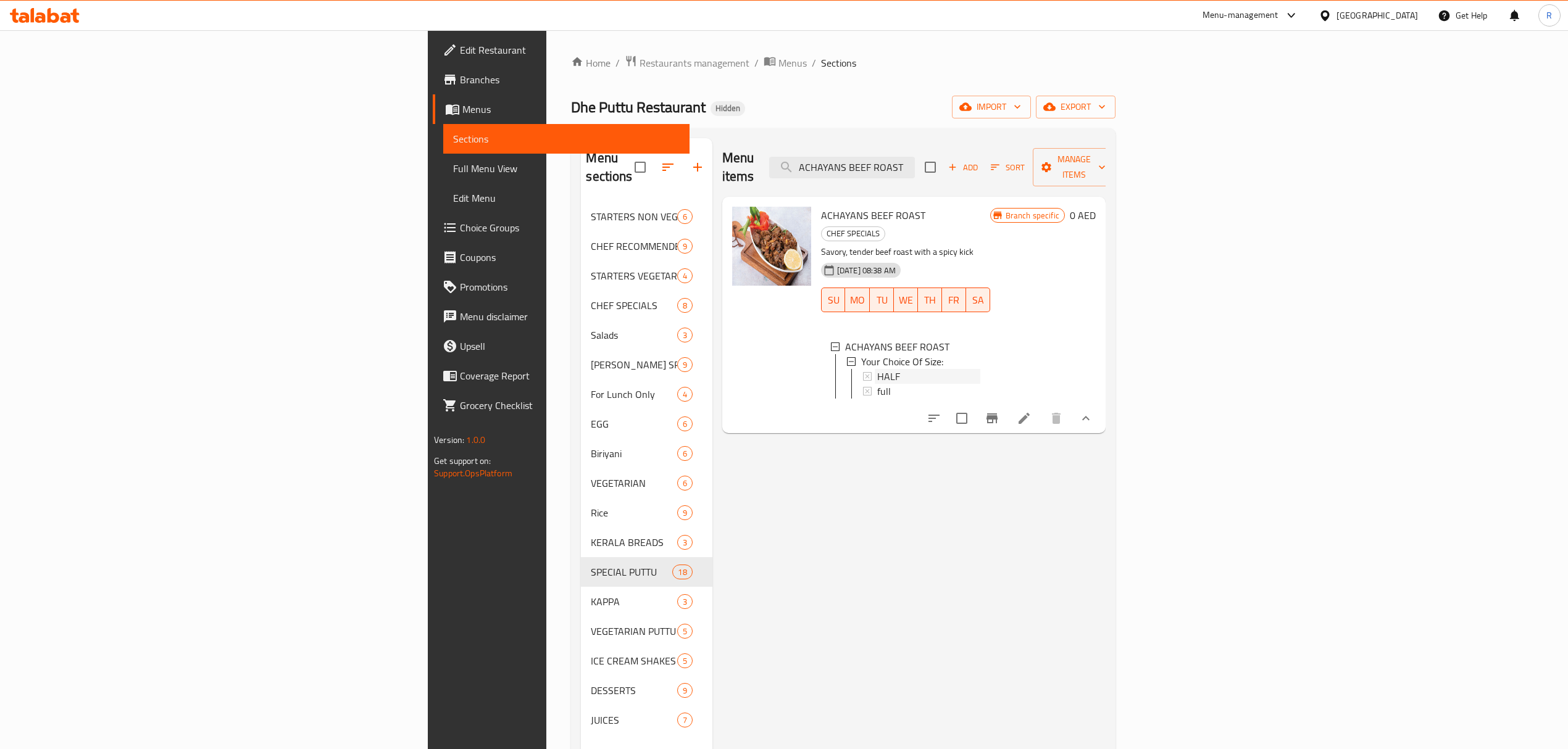
click at [877, 369] on div "HALF" at bounding box center [928, 376] width 103 height 14
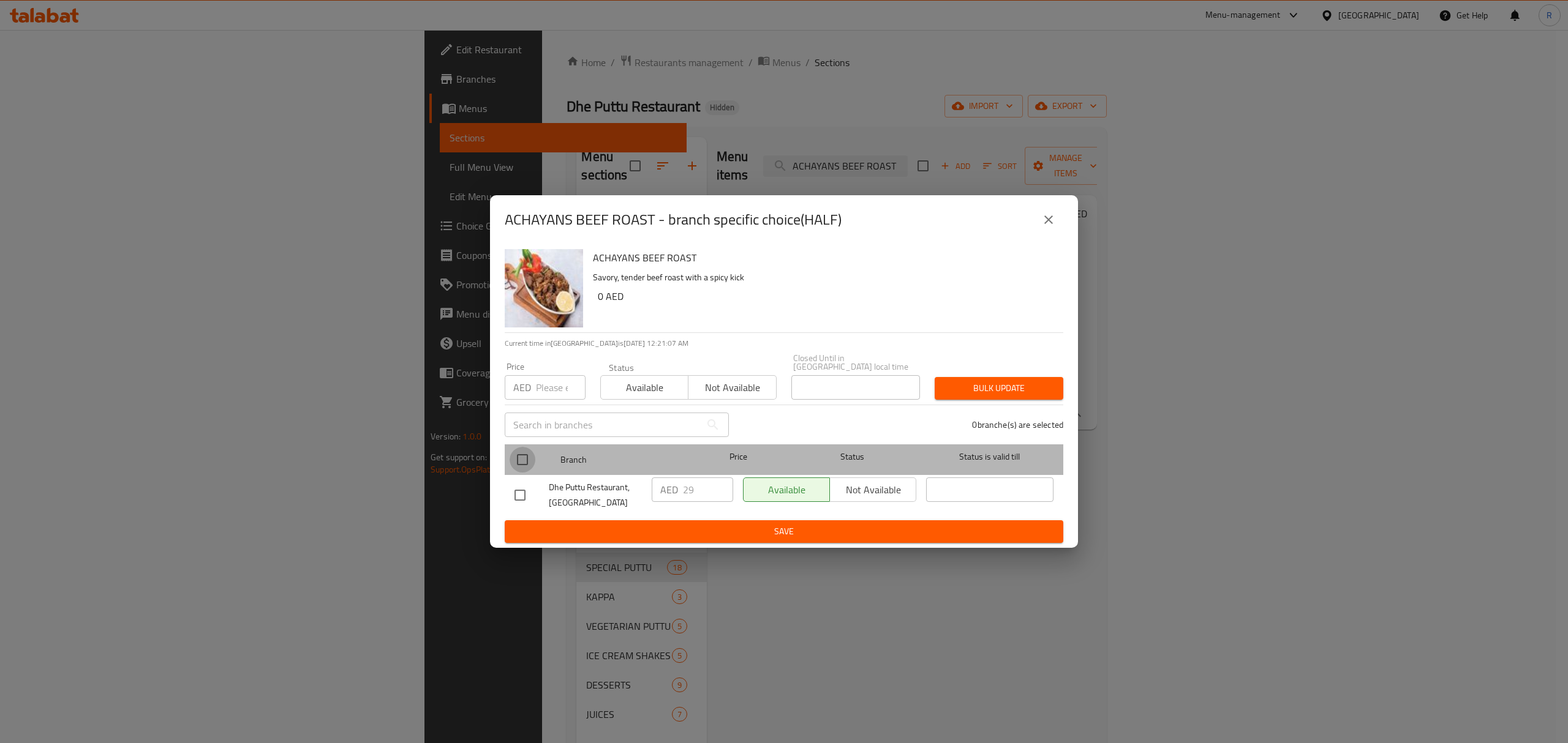
drag, startPoint x: 521, startPoint y: 467, endPoint x: 690, endPoint y: 502, distance: 172.6
click at [522, 467] on input "checkbox" at bounding box center [522, 459] width 26 height 26
checkbox input "true"
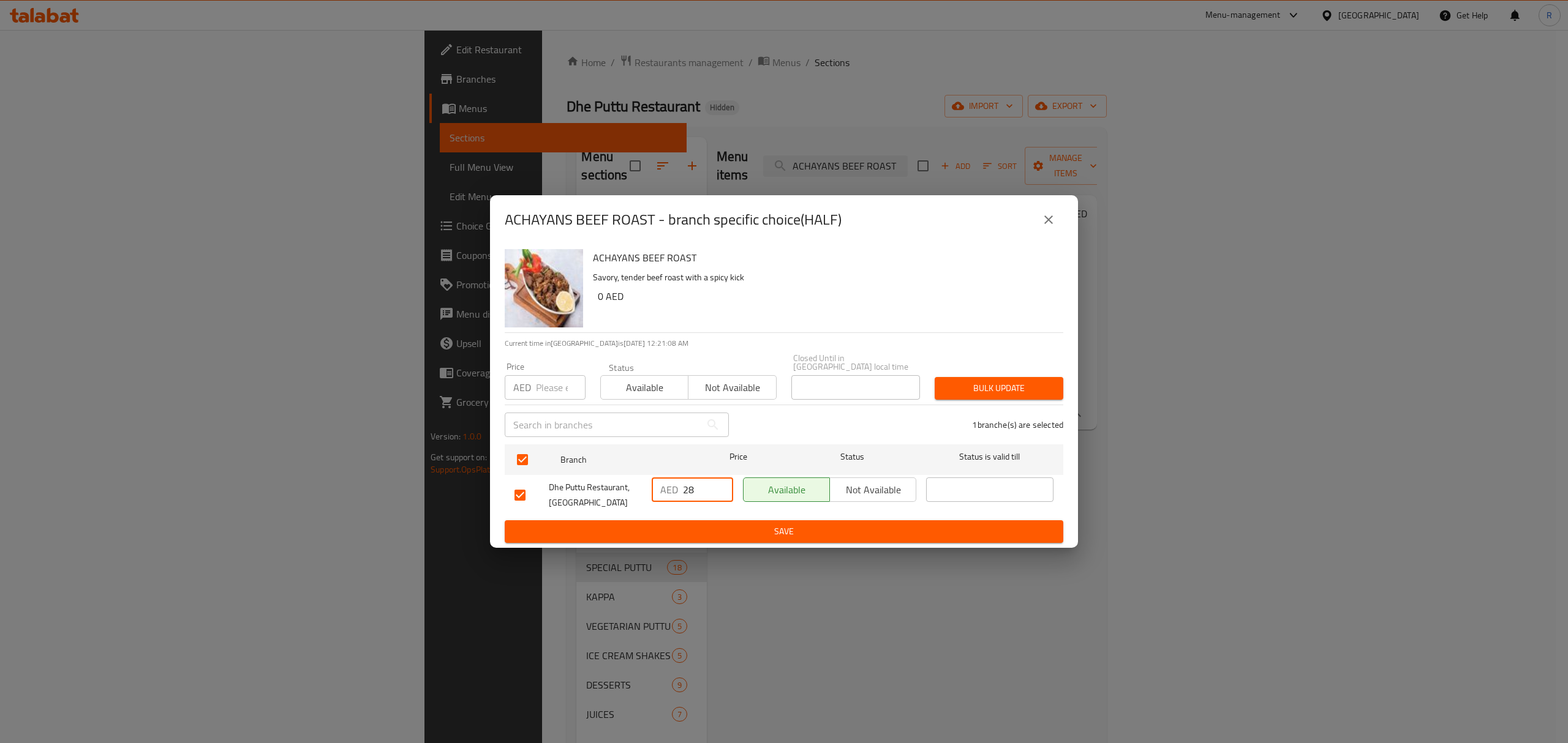
click at [720, 496] on input "28" at bounding box center [708, 490] width 50 height 25
type input "27"
click at [720, 496] on input "27" at bounding box center [708, 490] width 50 height 25
click at [733, 524] on span "Save" at bounding box center [784, 532] width 539 height 15
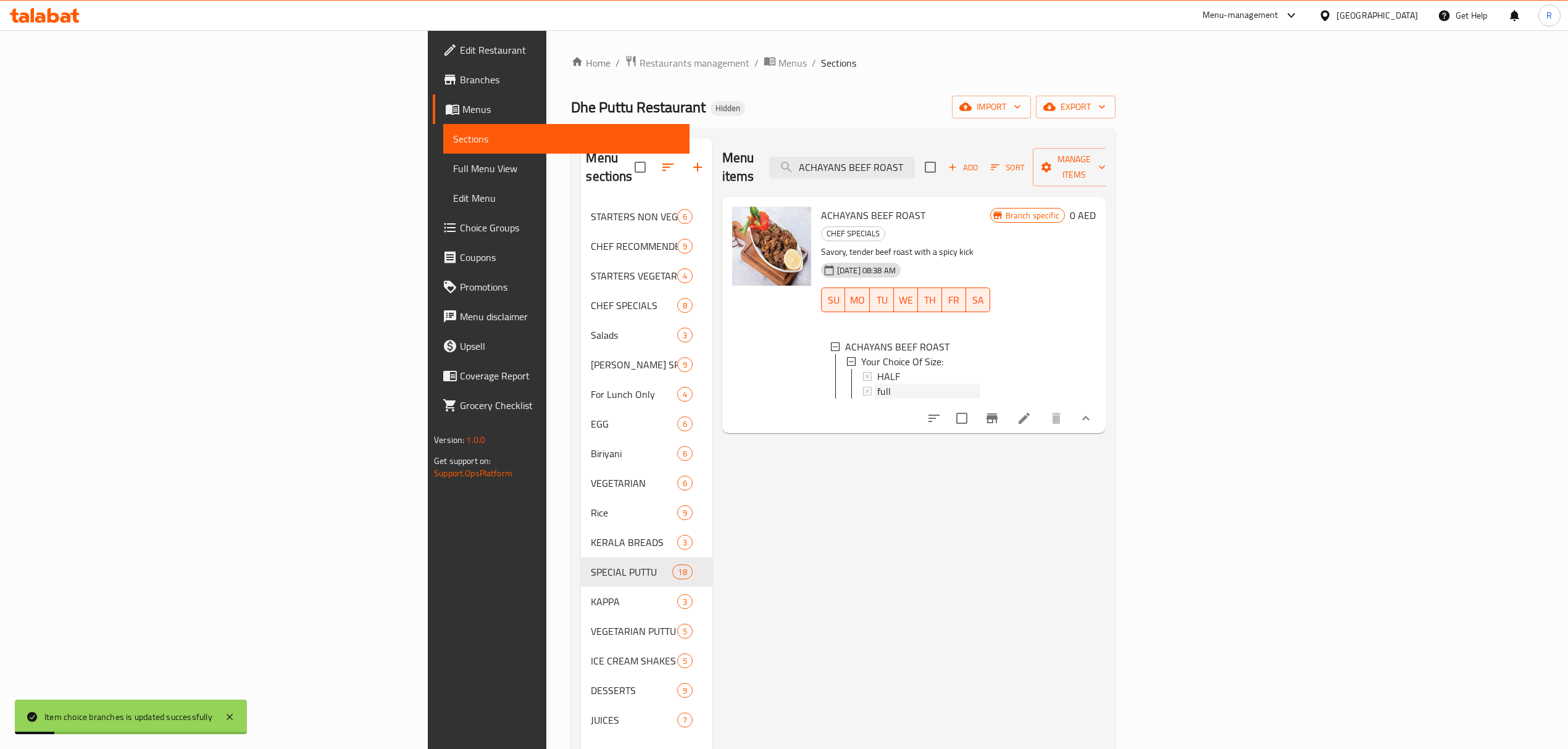
click at [941, 384] on div "full" at bounding box center [928, 390] width 103 height 14
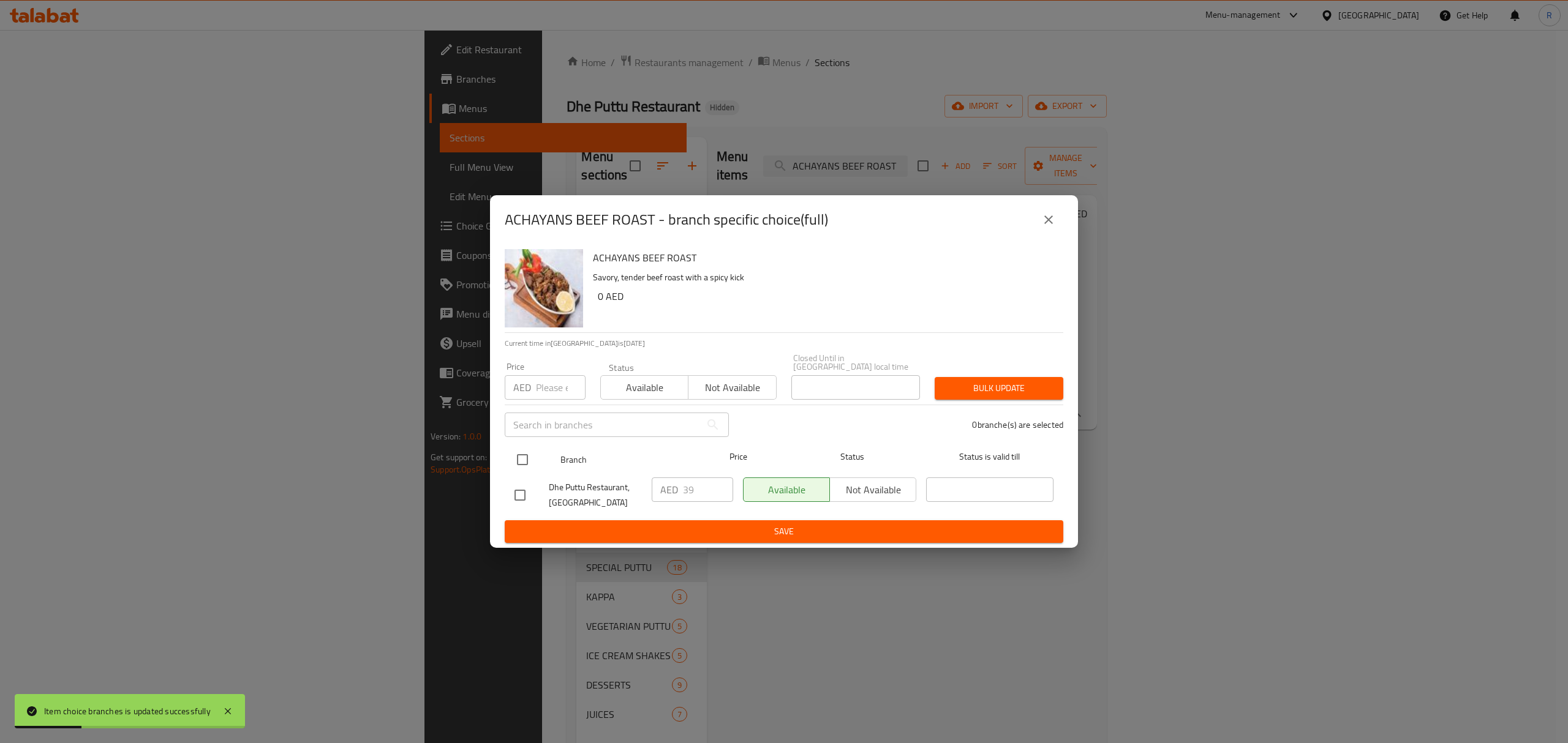
click at [529, 464] on input "checkbox" at bounding box center [522, 459] width 26 height 26
checkbox input "true"
type input "40"
click at [720, 487] on input "40" at bounding box center [708, 490] width 50 height 25
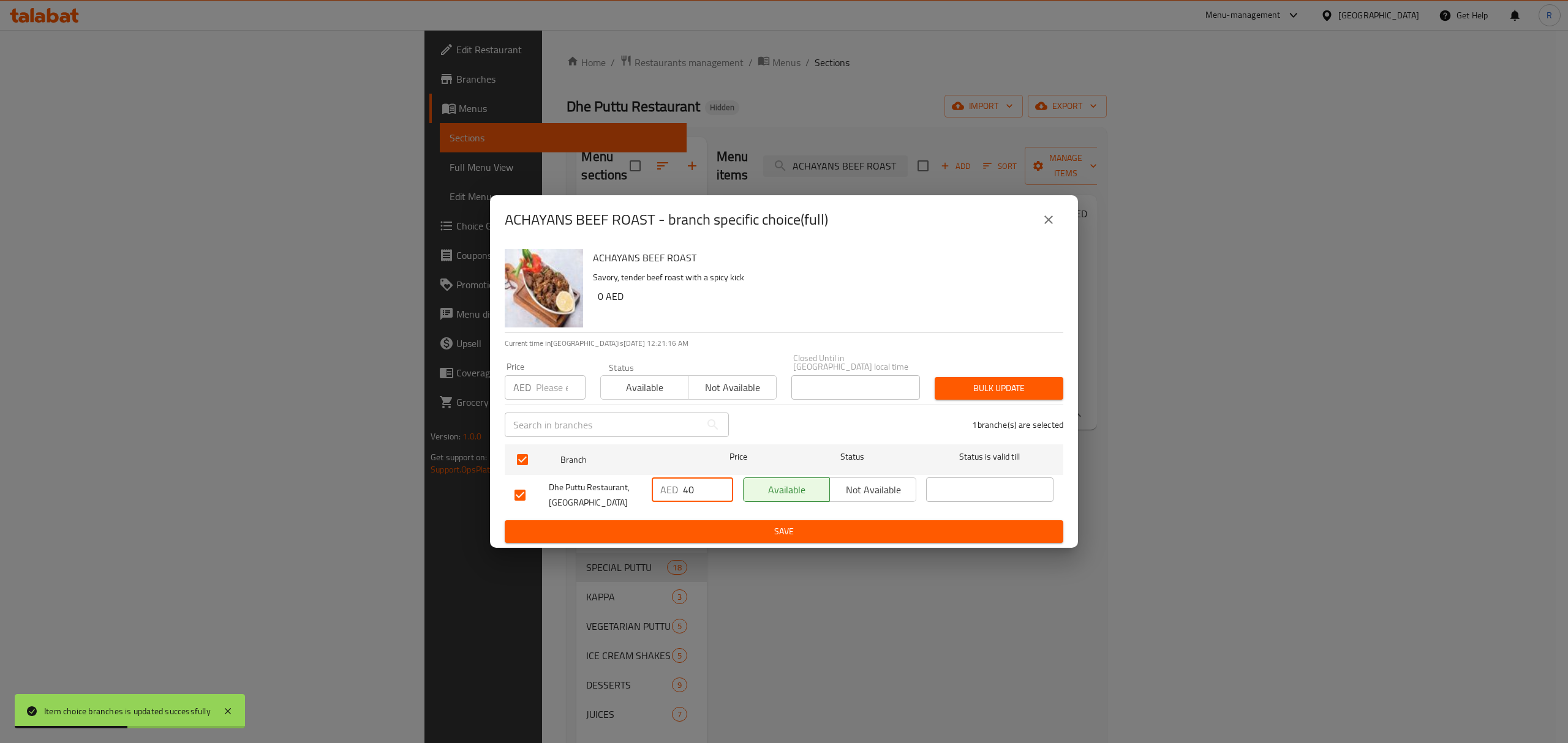
click at [716, 524] on span "Save" at bounding box center [784, 532] width 539 height 15
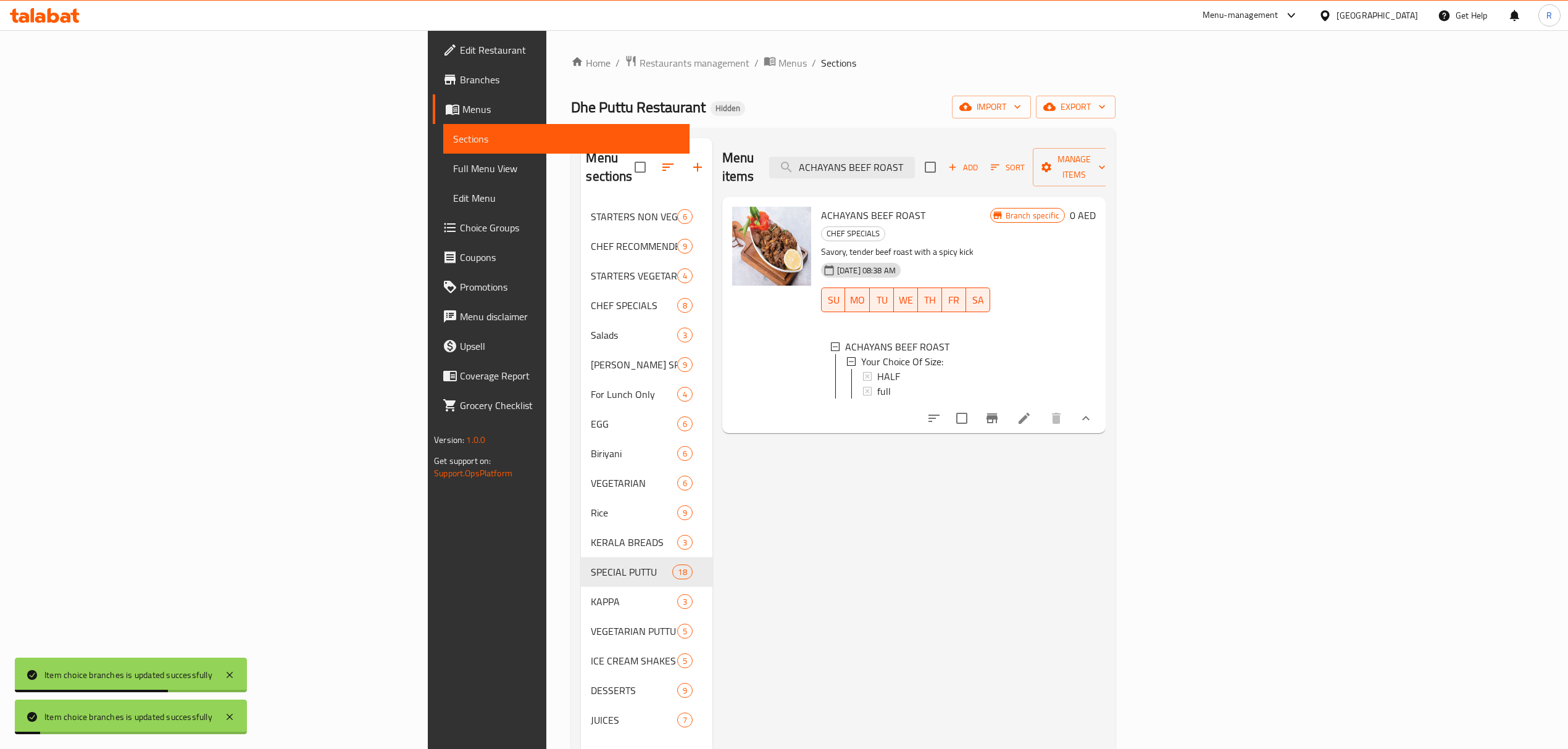
click at [997, 173] on div "Menu items ACHAYANS BEEF ROAST Add Sort Manage items" at bounding box center [914, 167] width 383 height 59
click at [915, 163] on input "ACHAYANS BEEF ROAST" at bounding box center [842, 167] width 146 height 21
paste input "BEEF COCONUT ULARTHU"
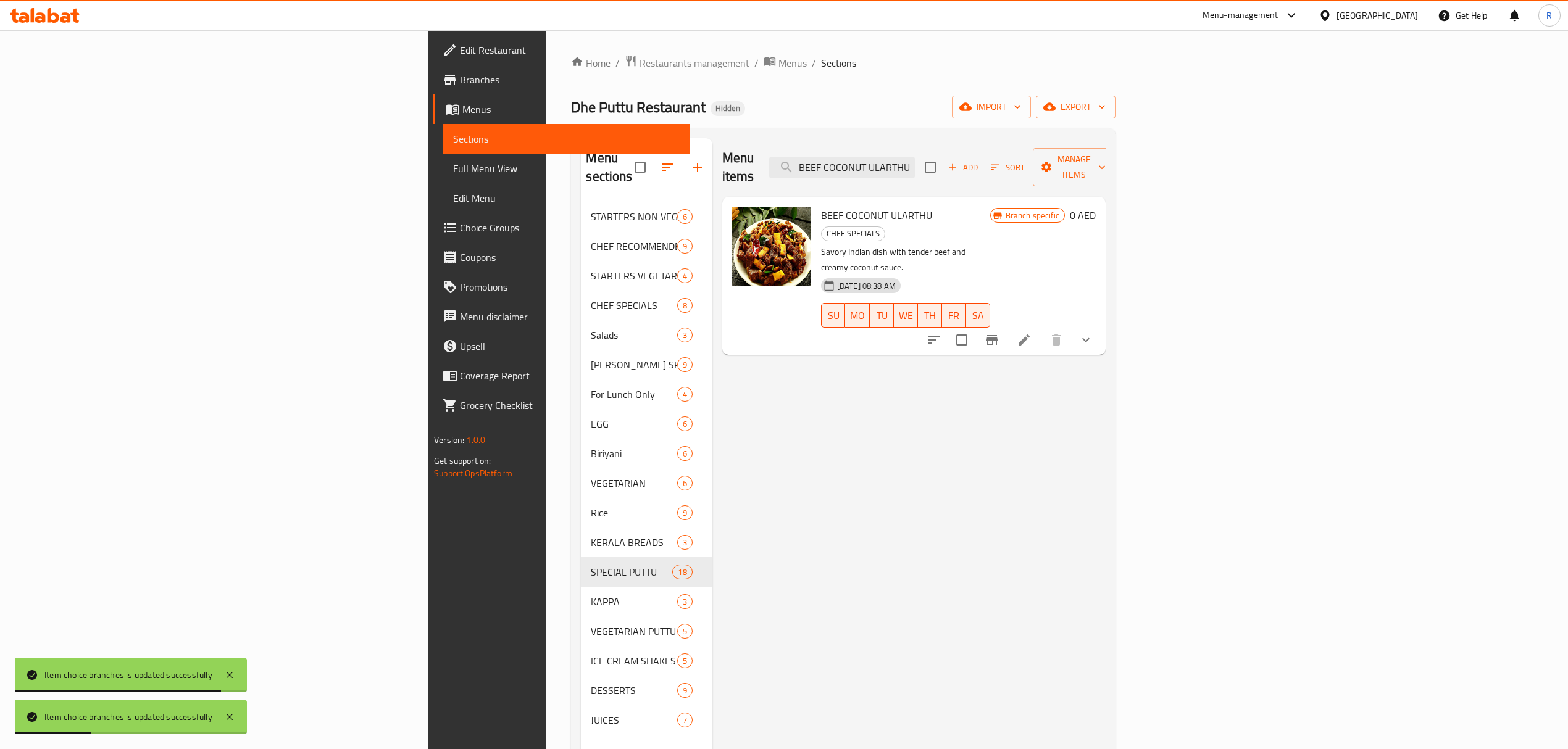
type input "BEEF COCONUT ULARTHU"
click at [1093, 332] on icon "show more" at bounding box center [1085, 339] width 15 height 14
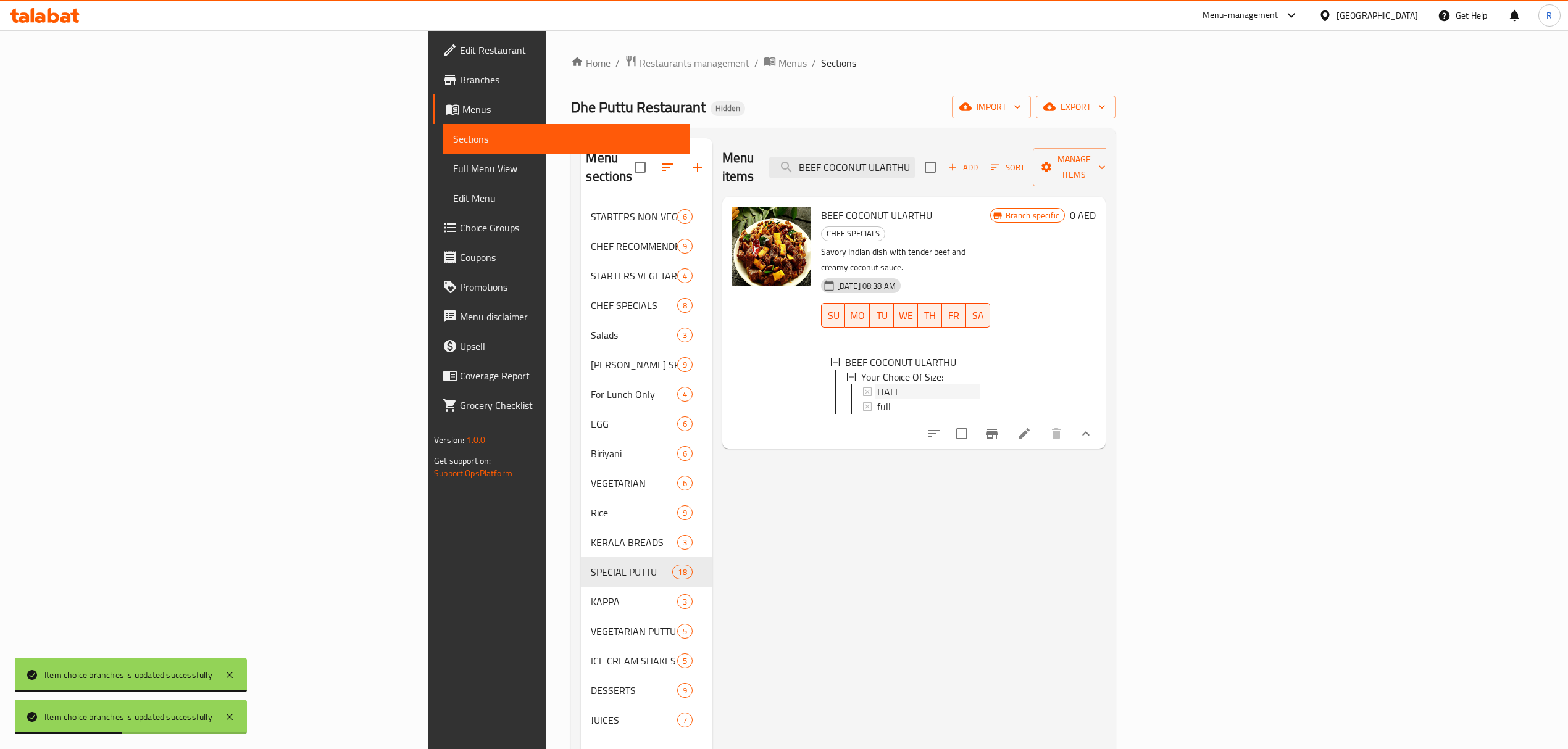
click at [878, 385] on div "HALF" at bounding box center [928, 391] width 103 height 14
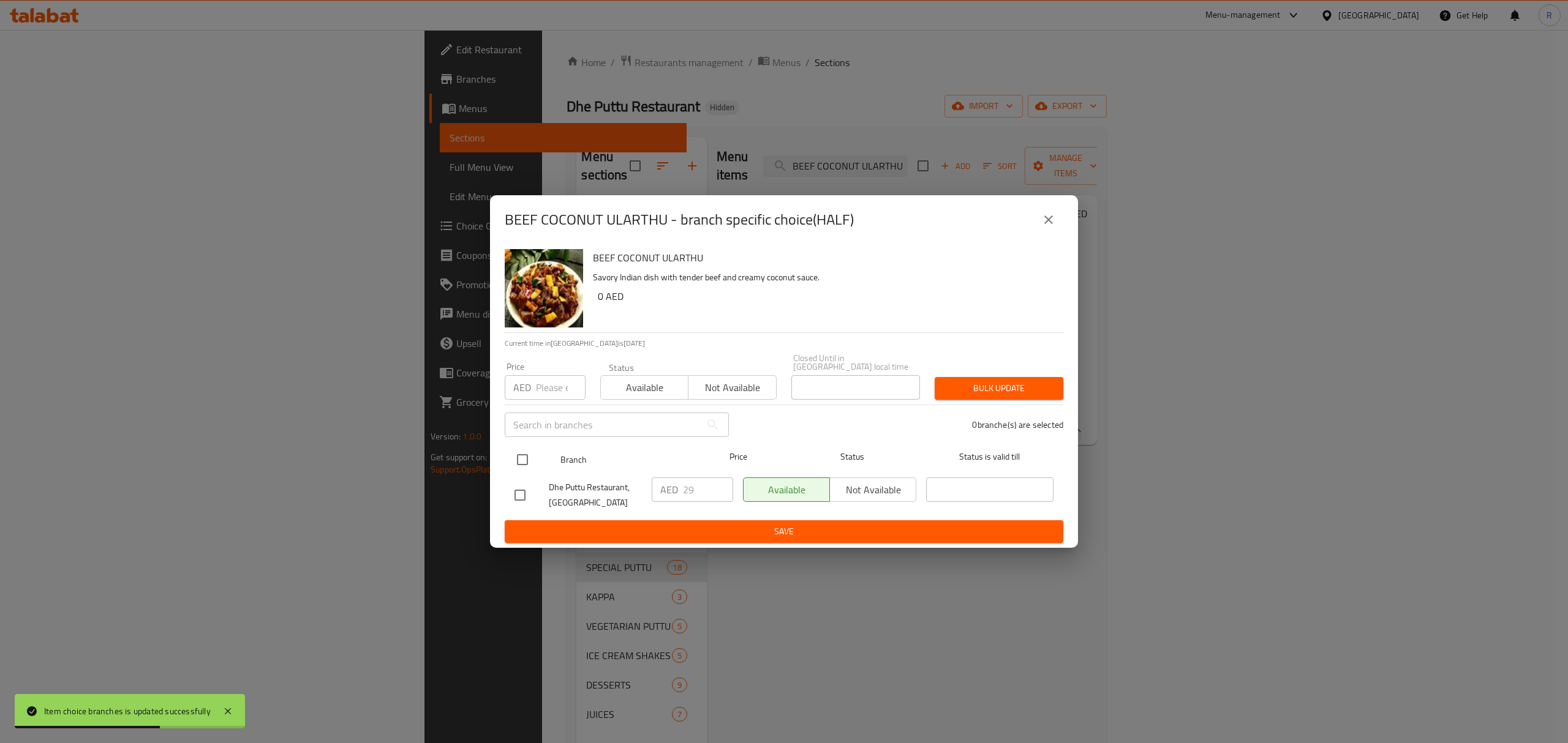
click at [518, 456] on input "checkbox" at bounding box center [522, 459] width 26 height 26
checkbox input "true"
click at [722, 495] on input "28" at bounding box center [708, 490] width 50 height 25
type input "27"
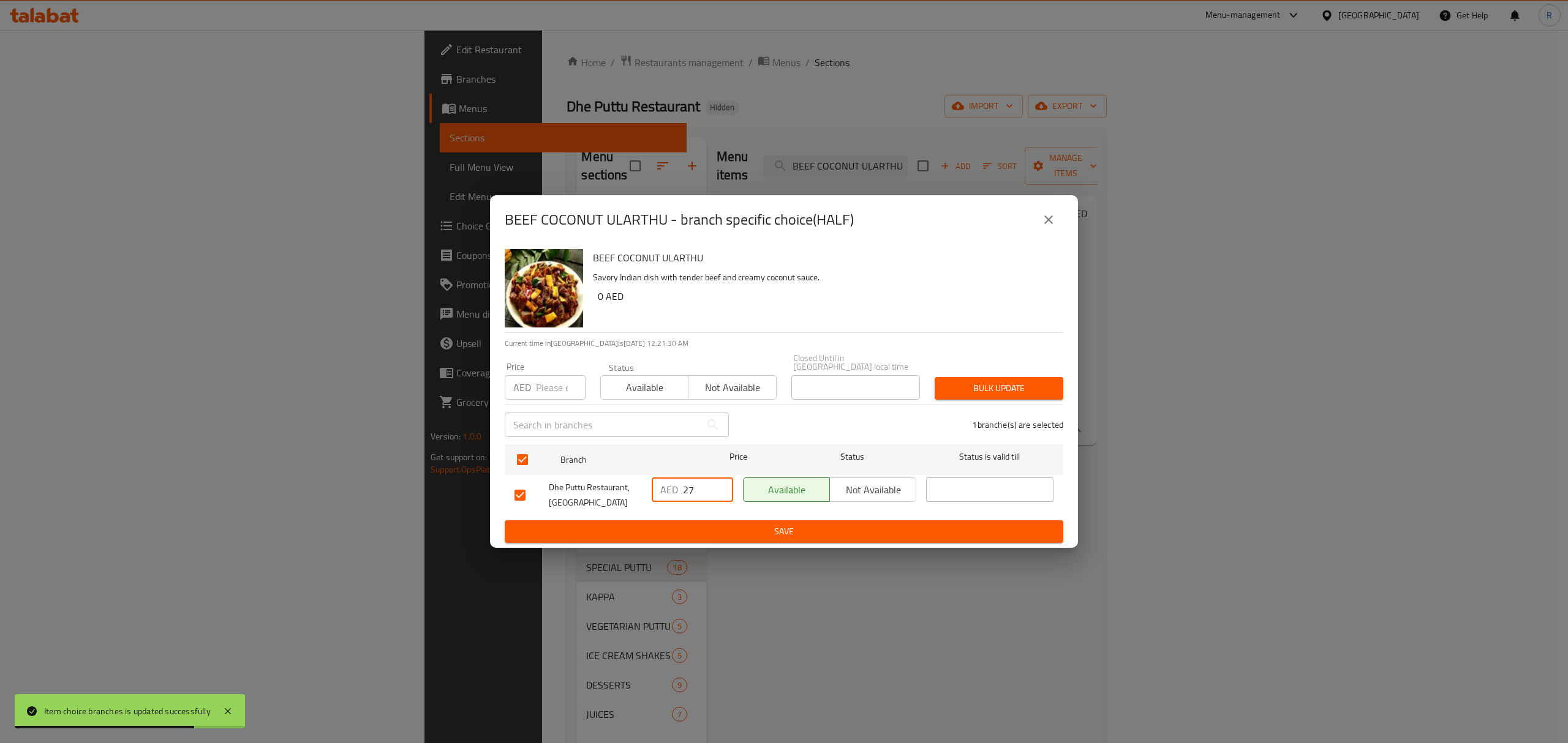
click at [722, 495] on input "27" at bounding box center [708, 490] width 50 height 25
click at [718, 532] on span "Save" at bounding box center [784, 532] width 539 height 15
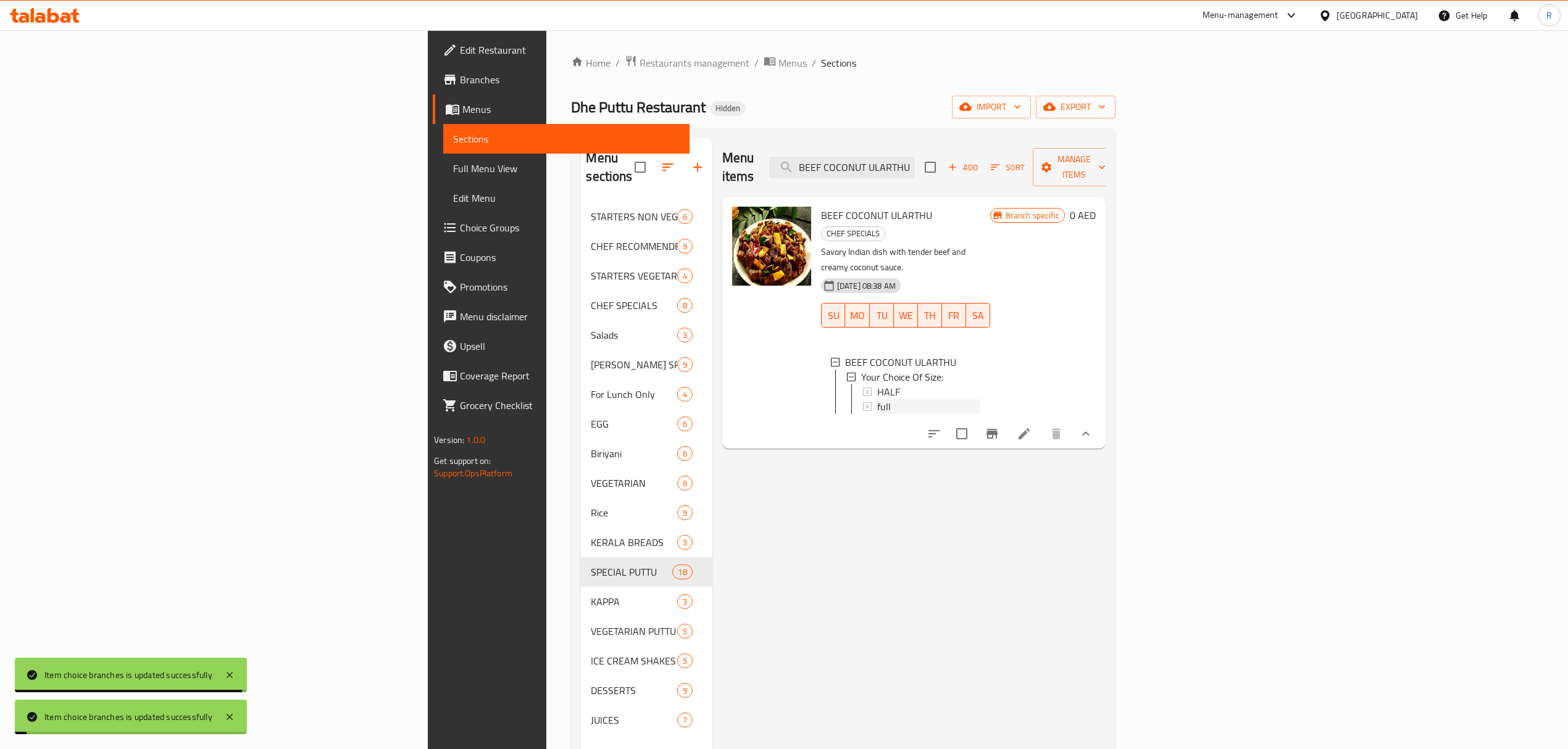
click at [877, 399] on div "full" at bounding box center [928, 406] width 103 height 14
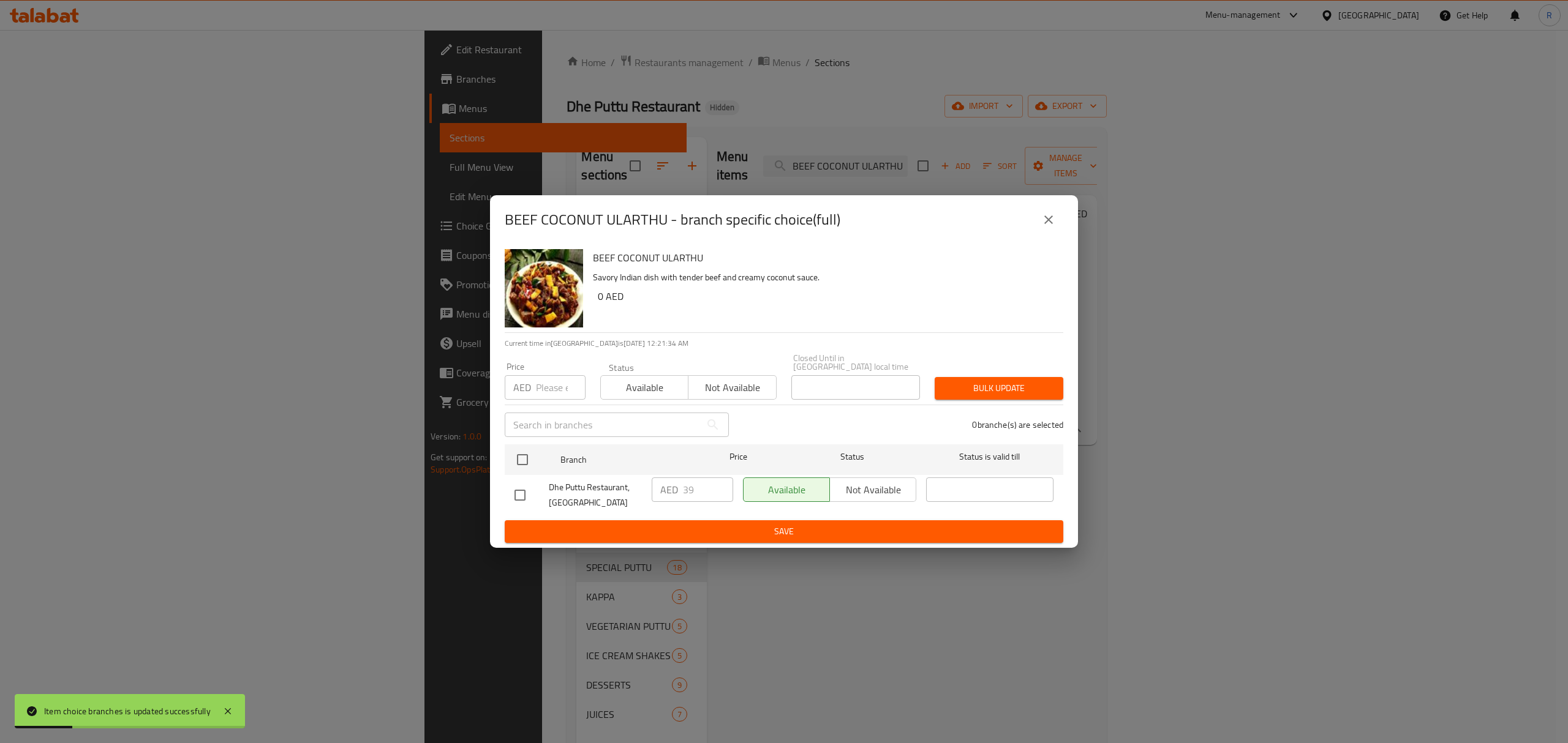
click at [529, 499] on input "checkbox" at bounding box center [520, 495] width 26 height 26
checkbox input "true"
type input "40"
click at [718, 485] on input "40" at bounding box center [708, 490] width 50 height 25
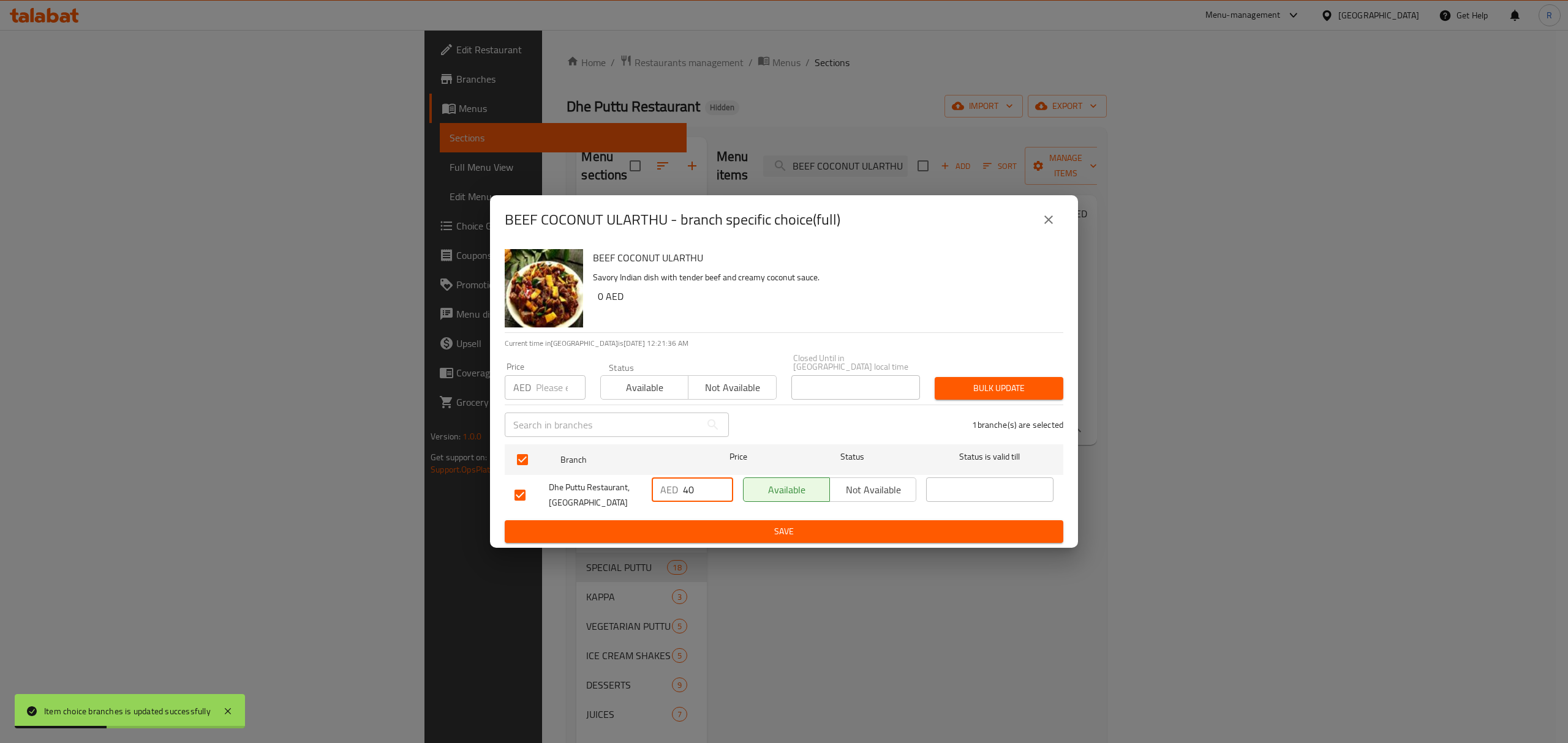
click at [726, 526] on span "Save" at bounding box center [784, 532] width 539 height 15
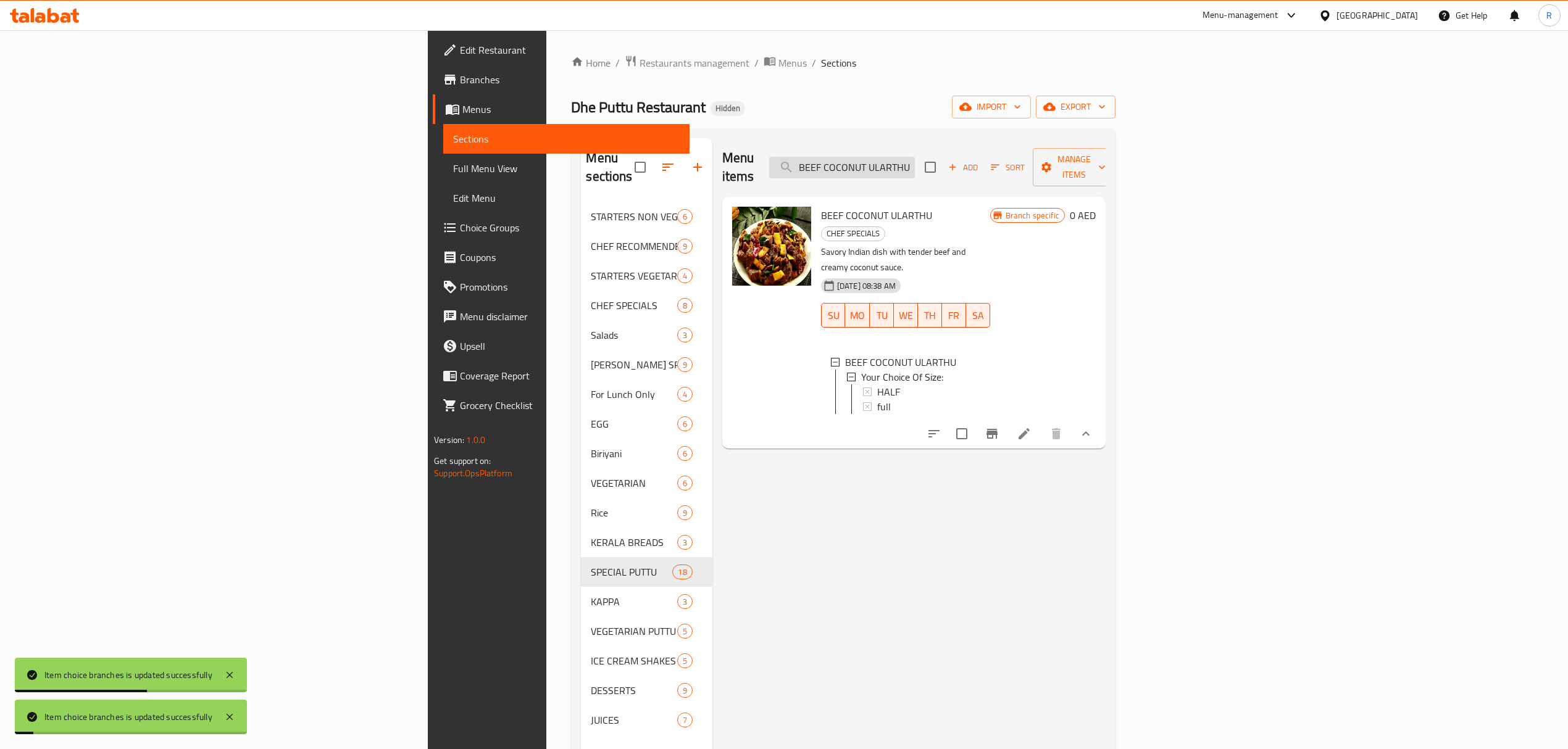
click at [915, 157] on input "BEEF COCONUT ULARTHU" at bounding box center [842, 167] width 146 height 21
paste input "KUTTANADAN CHICKEN ROAST"
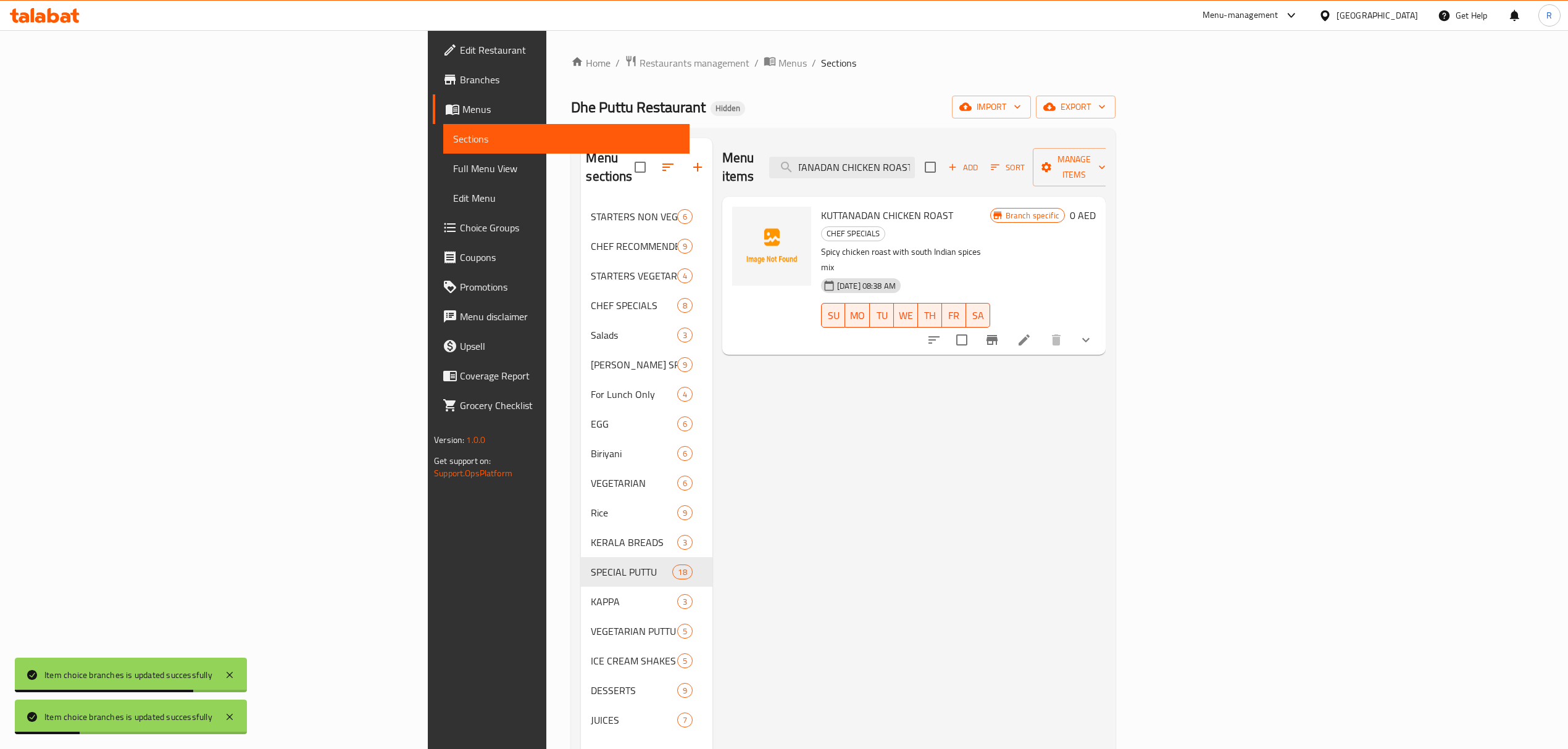
type input "KUTTANADAN CHICKEN ROAST"
click at [1100, 325] on button "show more" at bounding box center [1086, 339] width 30 height 30
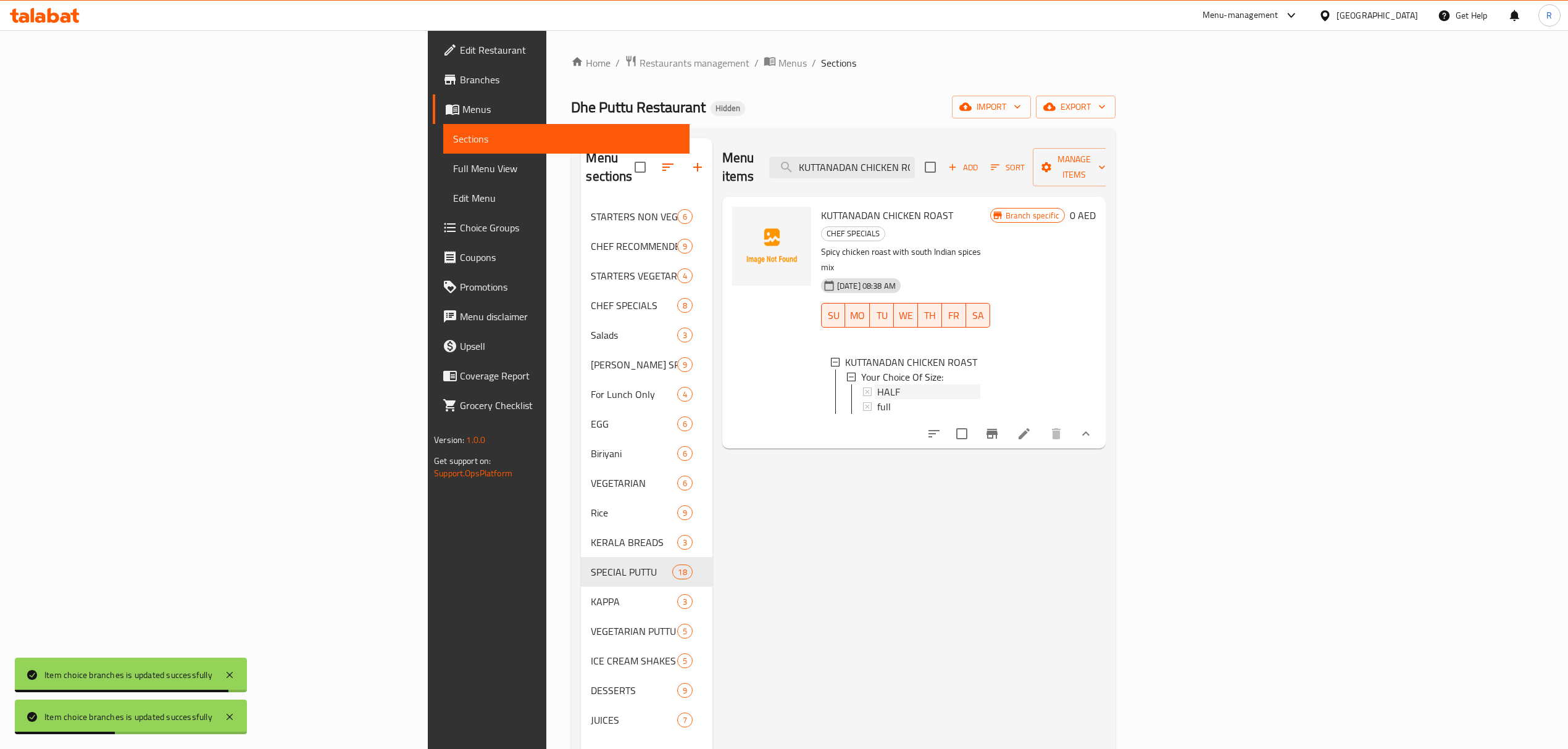
click at [877, 385] on span "HALF" at bounding box center [888, 391] width 23 height 14
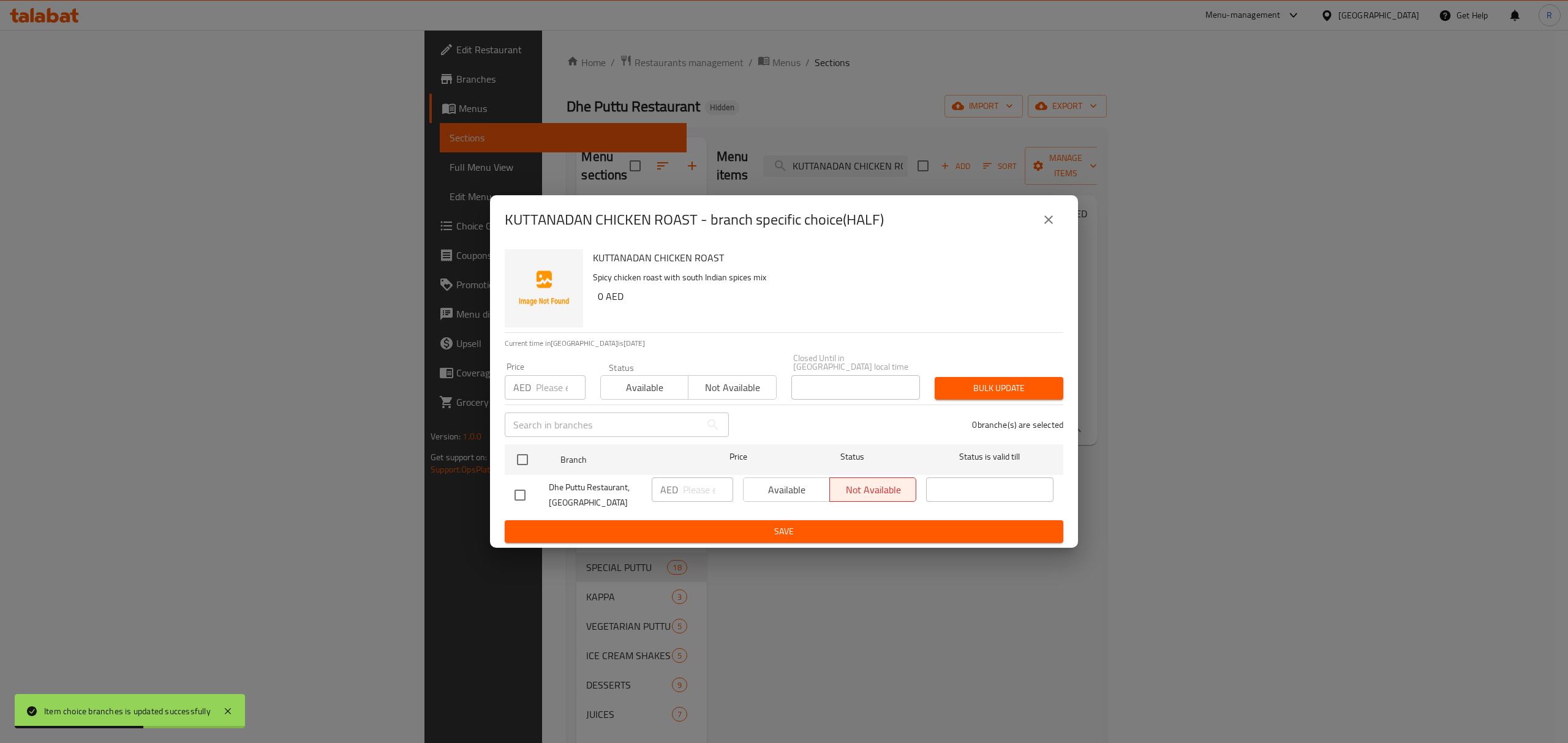
click at [518, 490] on input "checkbox" at bounding box center [520, 495] width 26 height 26
checkbox input "true"
click at [699, 491] on input "number" at bounding box center [708, 490] width 50 height 25
type input "27"
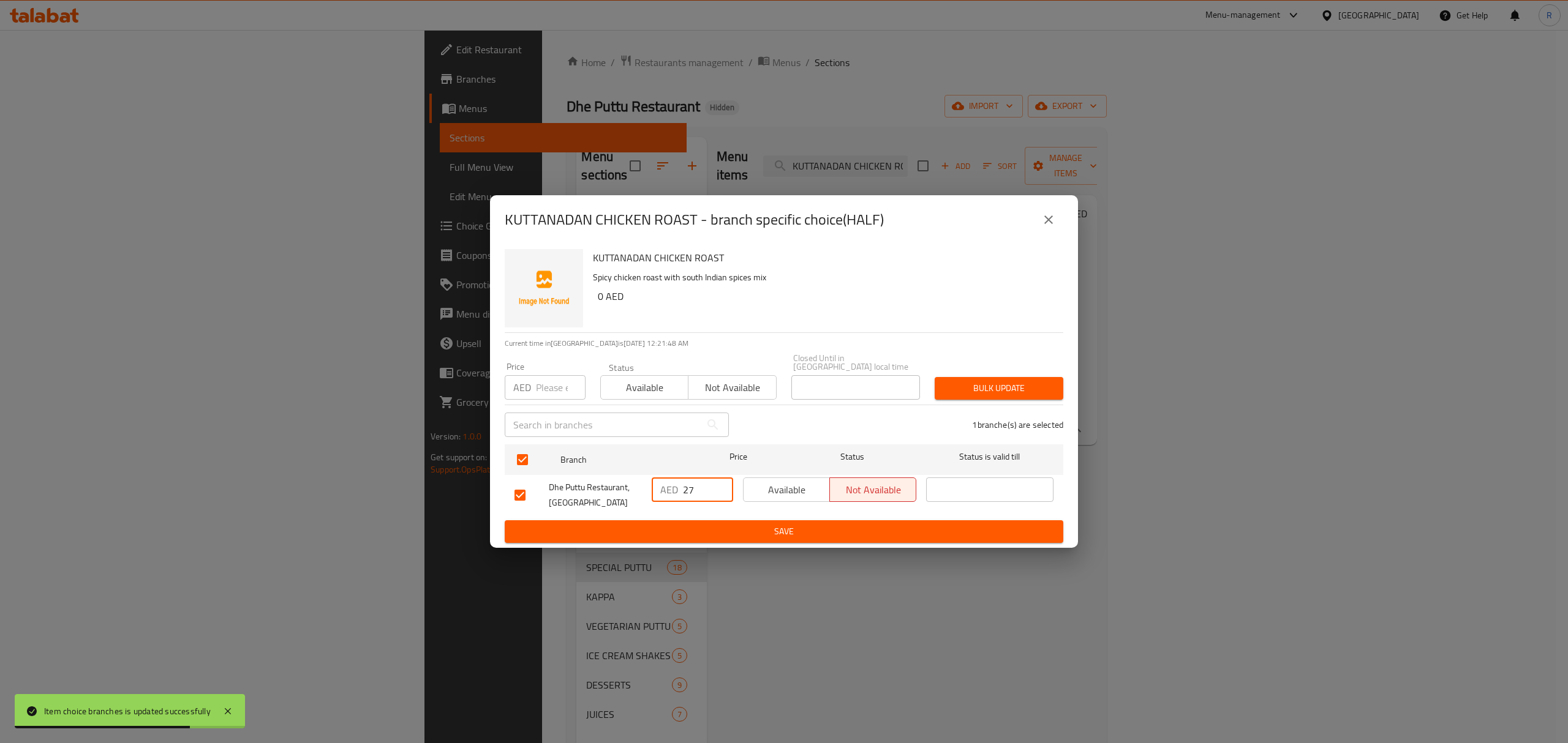
click at [713, 522] on button "Save" at bounding box center [784, 532] width 558 height 23
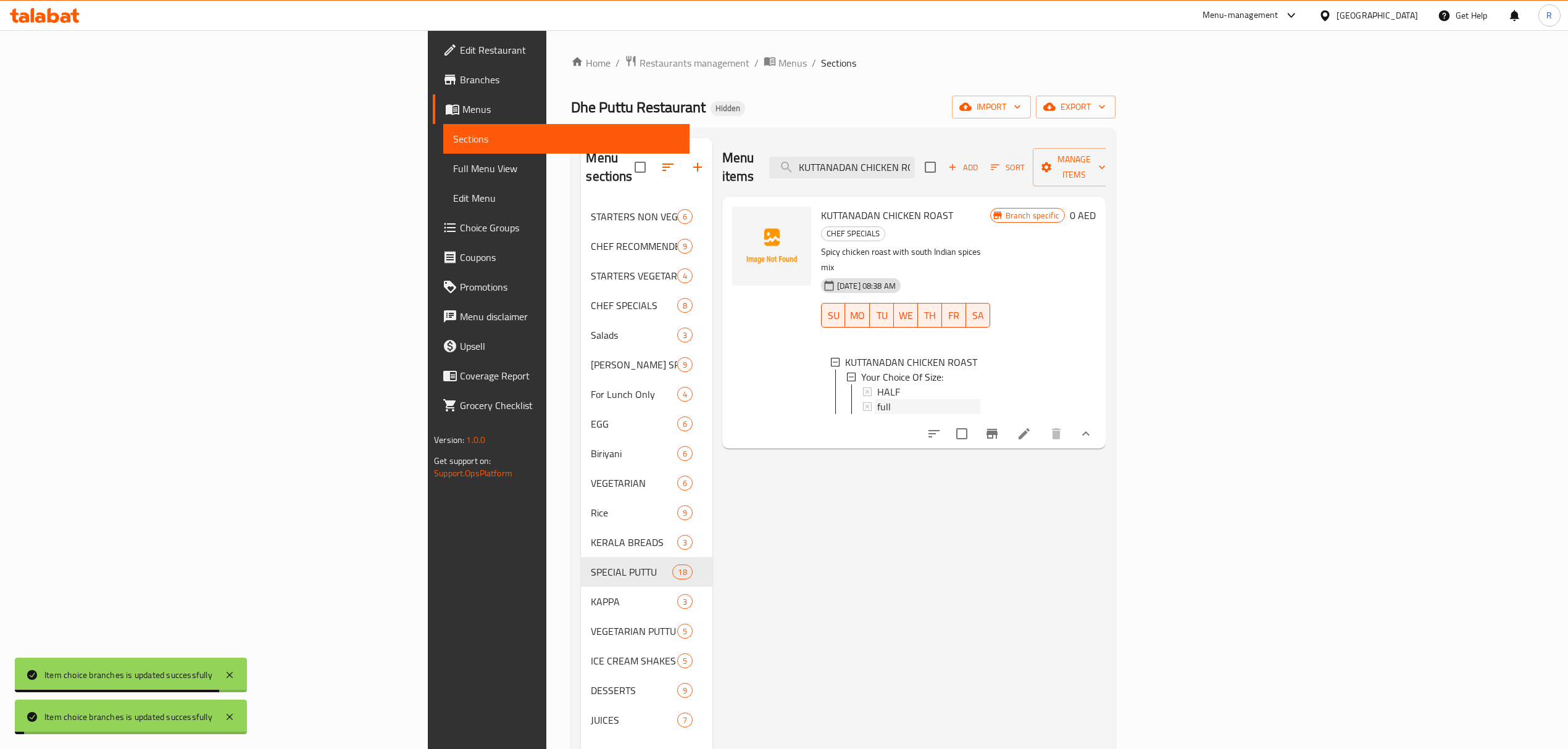
click at [877, 399] on div "full" at bounding box center [928, 406] width 103 height 14
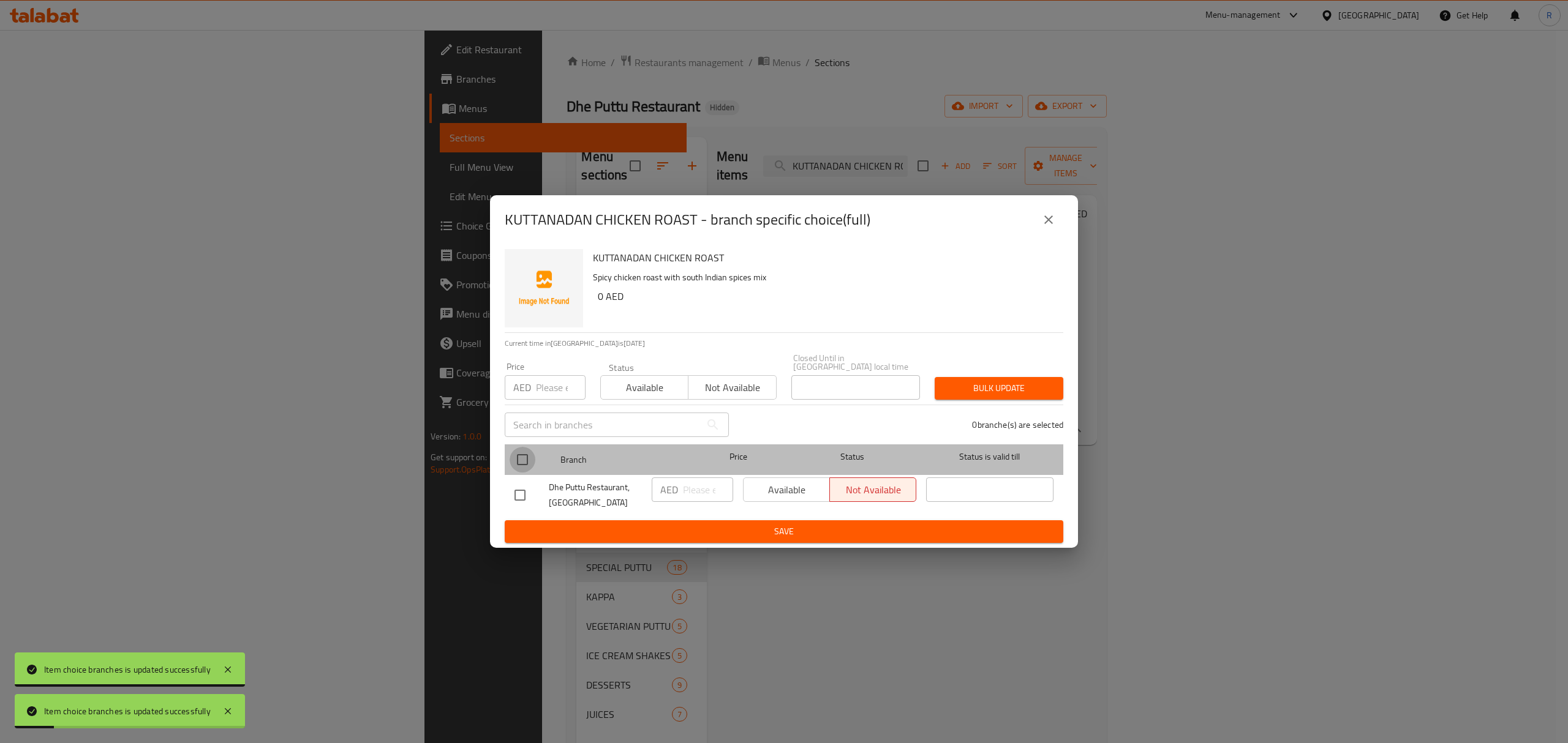
click at [521, 452] on input "checkbox" at bounding box center [522, 459] width 26 height 26
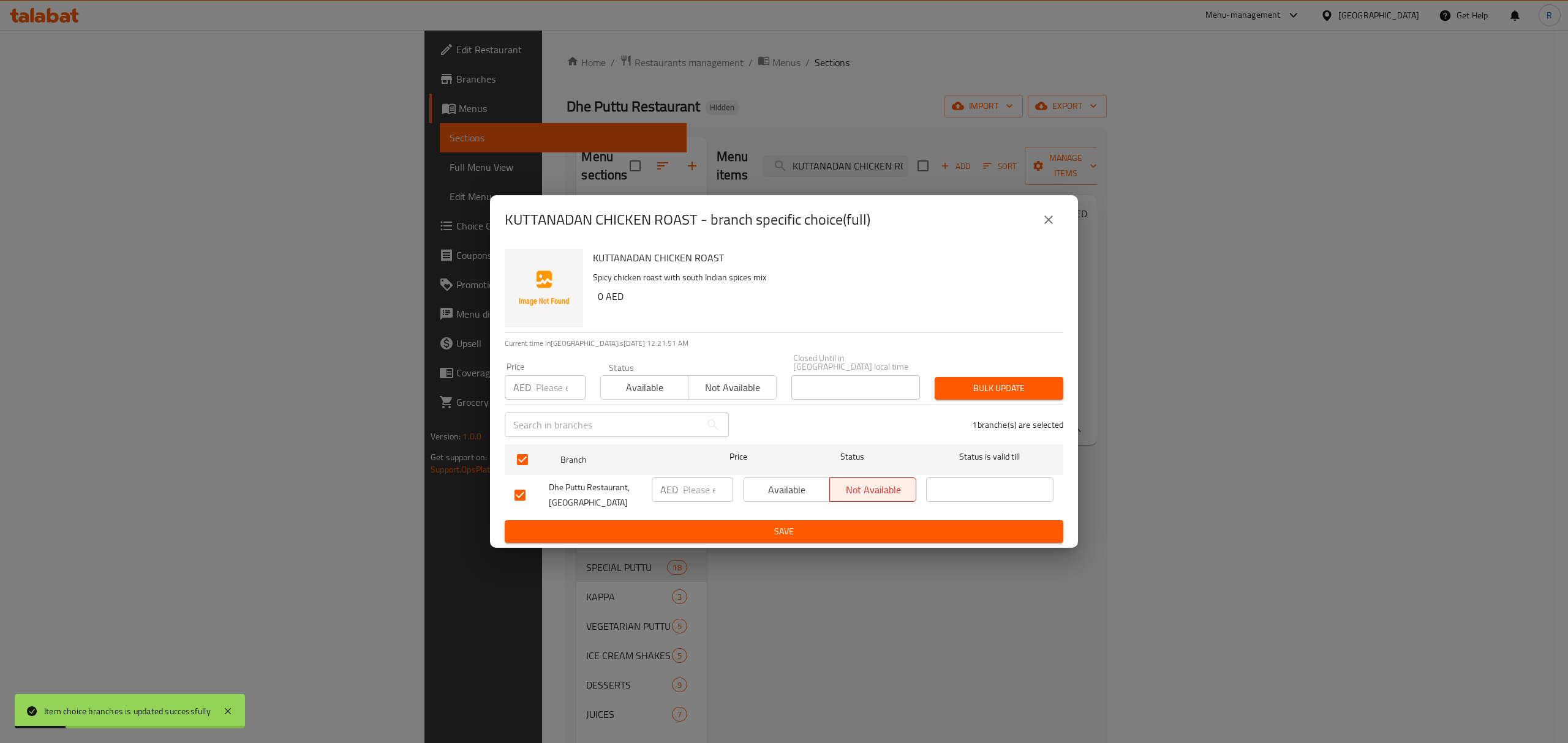
click at [691, 485] on input "number" at bounding box center [708, 490] width 50 height 25
click at [712, 522] on button "Save" at bounding box center [784, 532] width 558 height 23
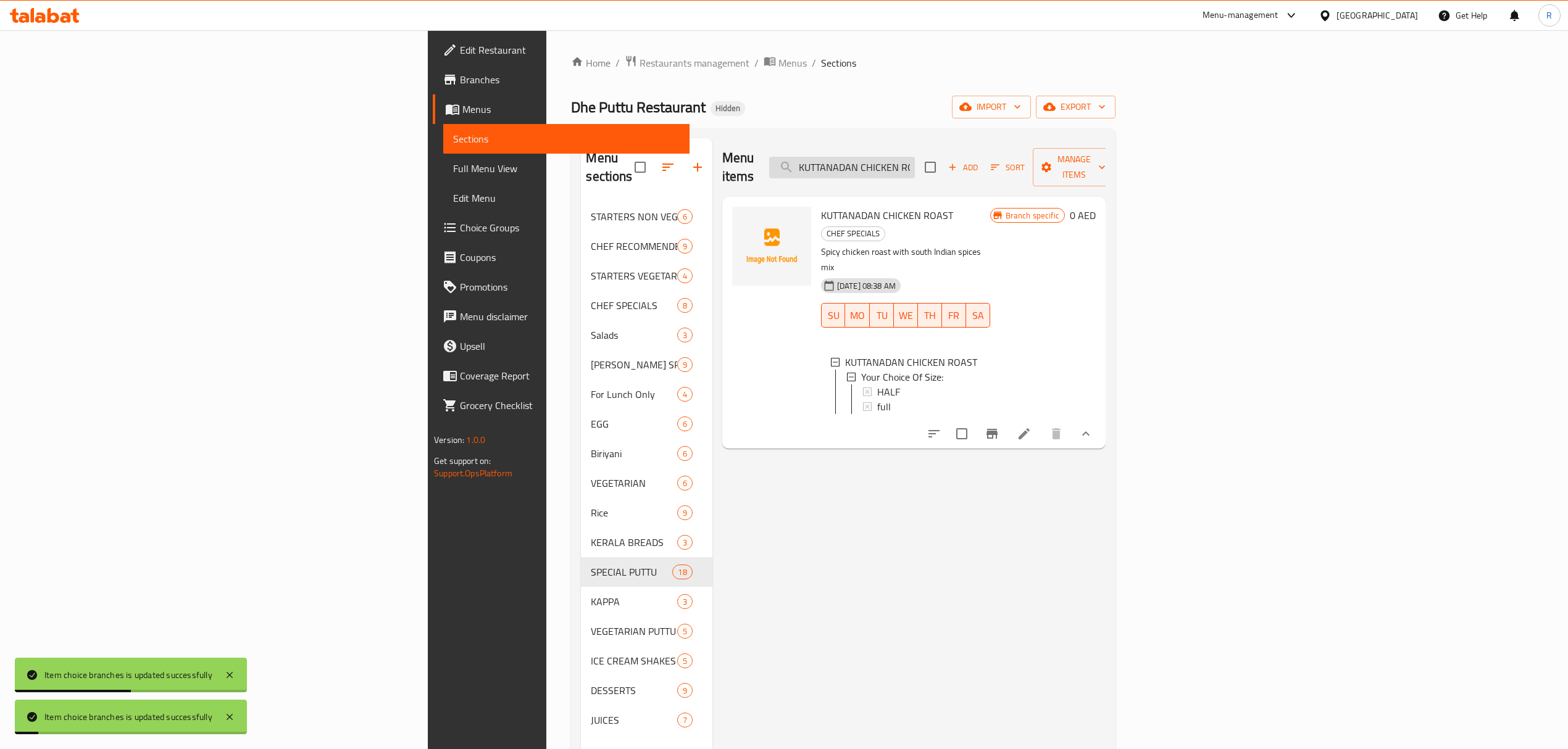
click at [915, 163] on input "KUTTANADAN CHICKEN ROAST" at bounding box center [842, 167] width 146 height 21
paste input "OONTHAL KURUMULAKU PIRALAN"
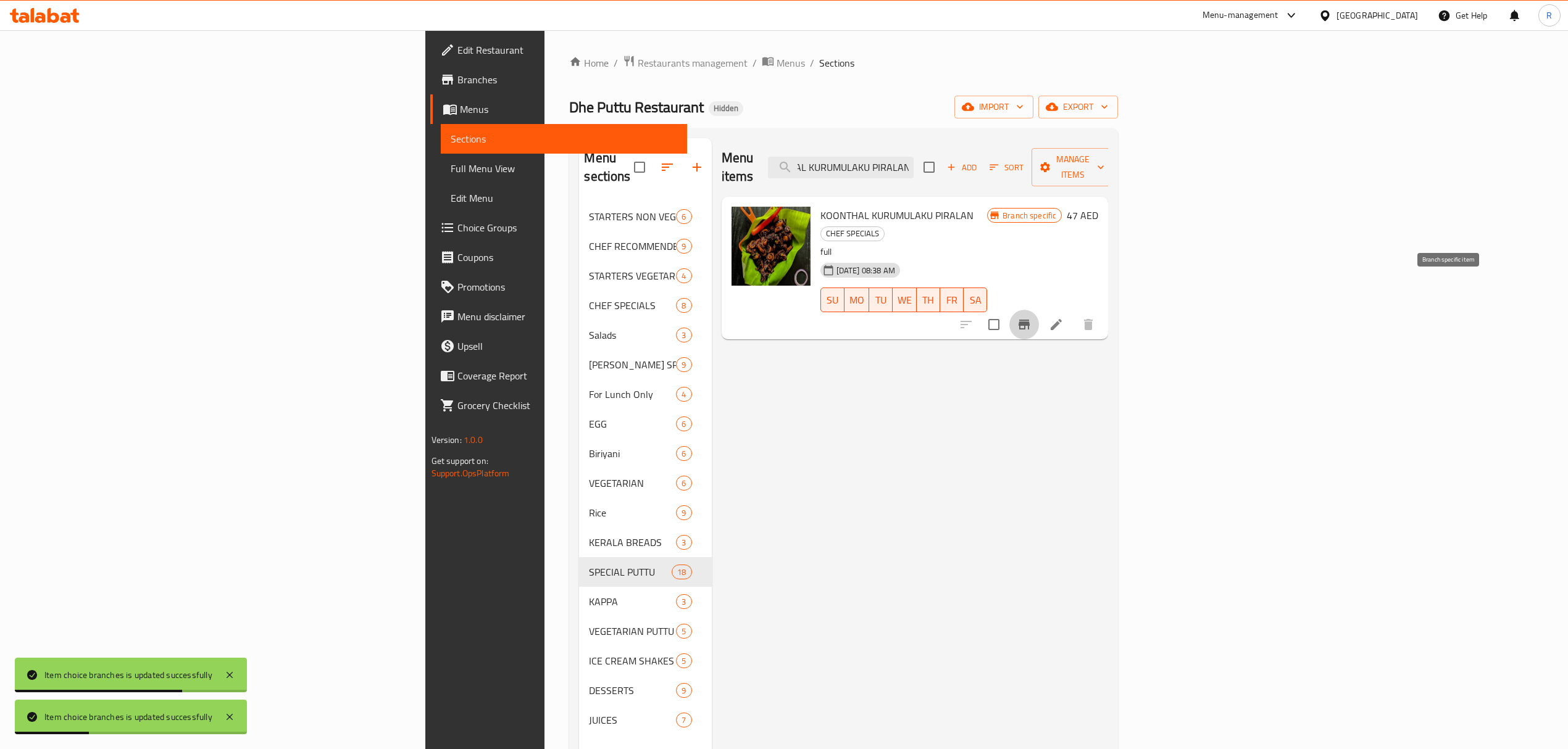
click at [1039, 310] on button "Branch-specific-item" at bounding box center [1024, 325] width 30 height 30
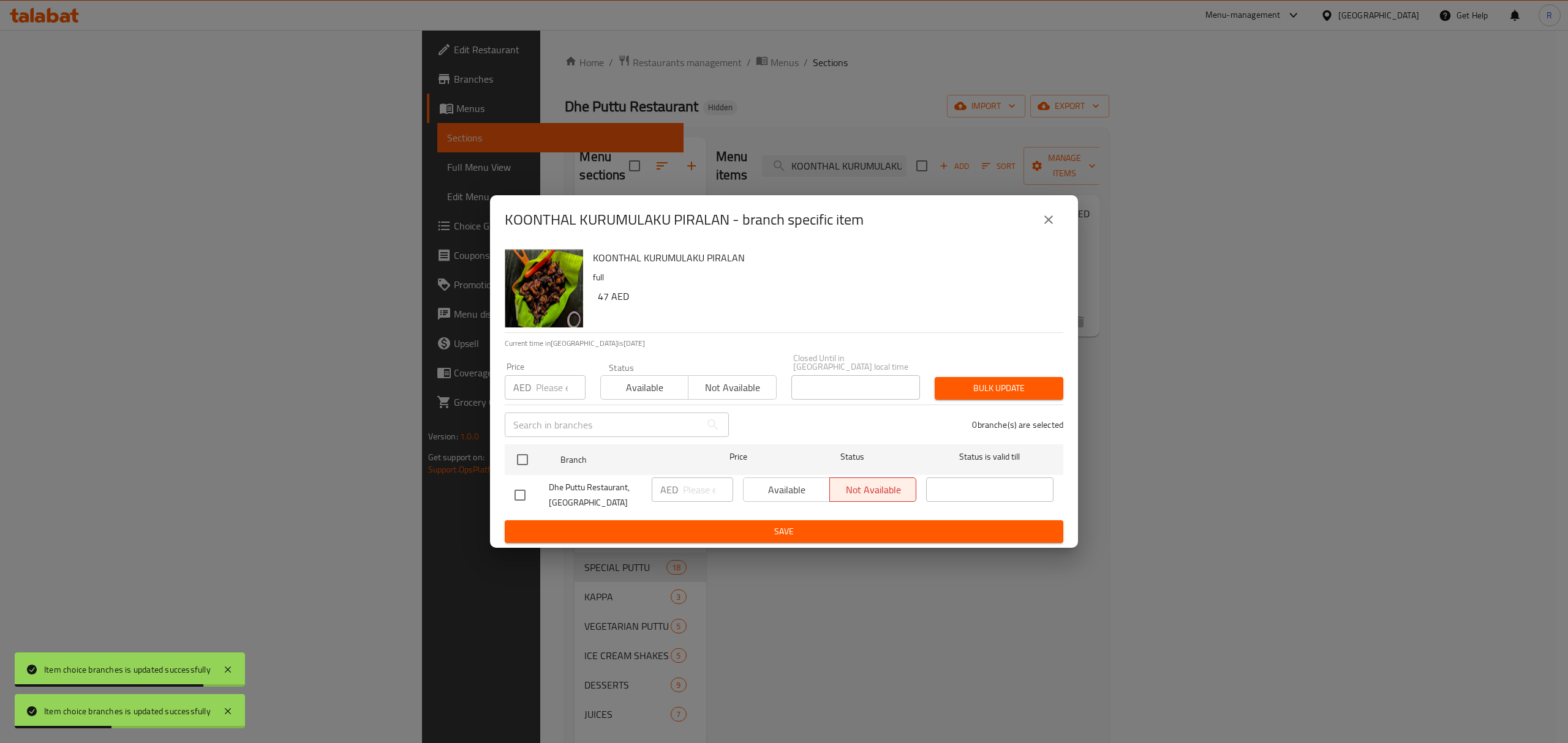
click at [525, 489] on input "checkbox" at bounding box center [520, 495] width 26 height 26
click at [703, 496] on input "number" at bounding box center [708, 490] width 50 height 25
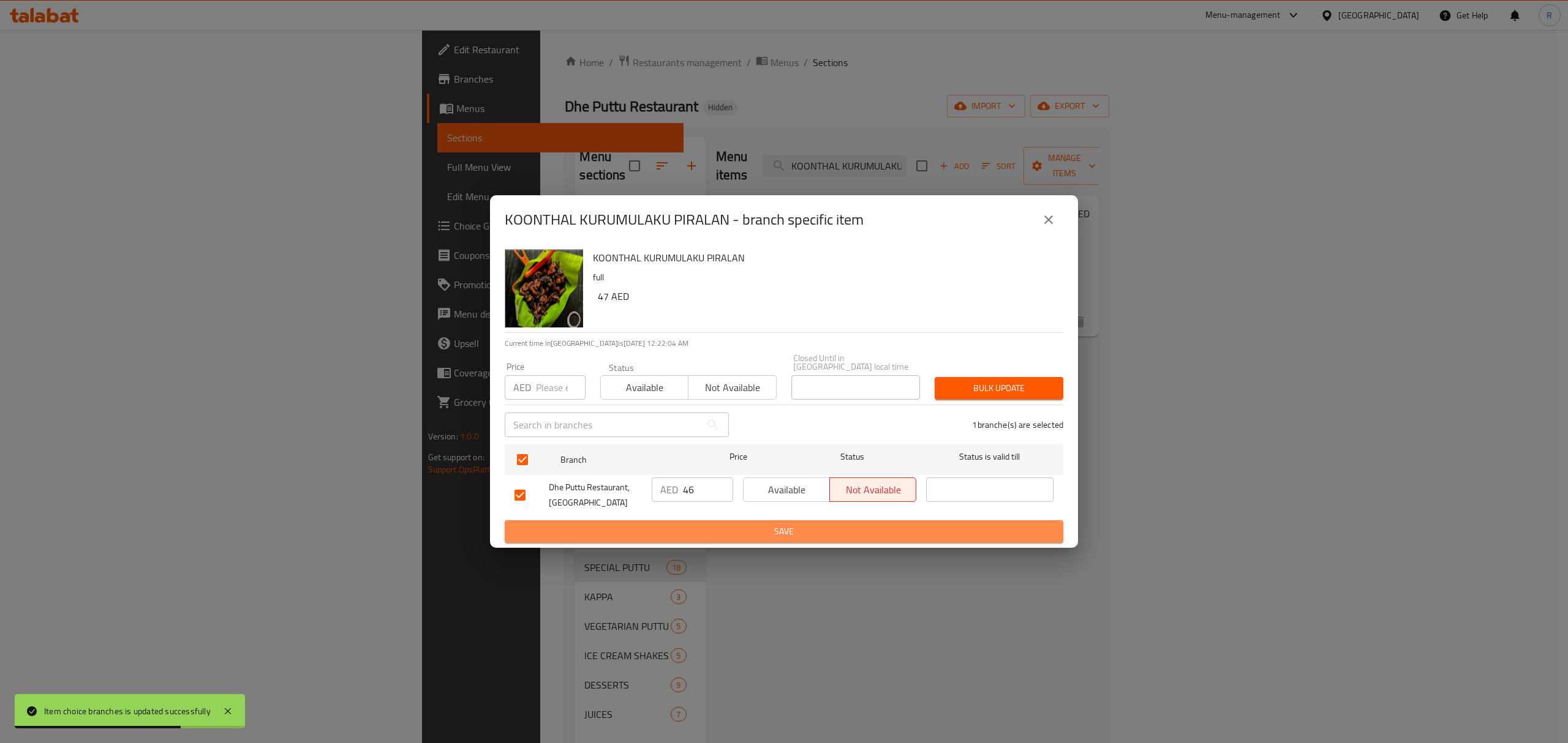
click at [690, 522] on button "Save" at bounding box center [784, 532] width 558 height 23
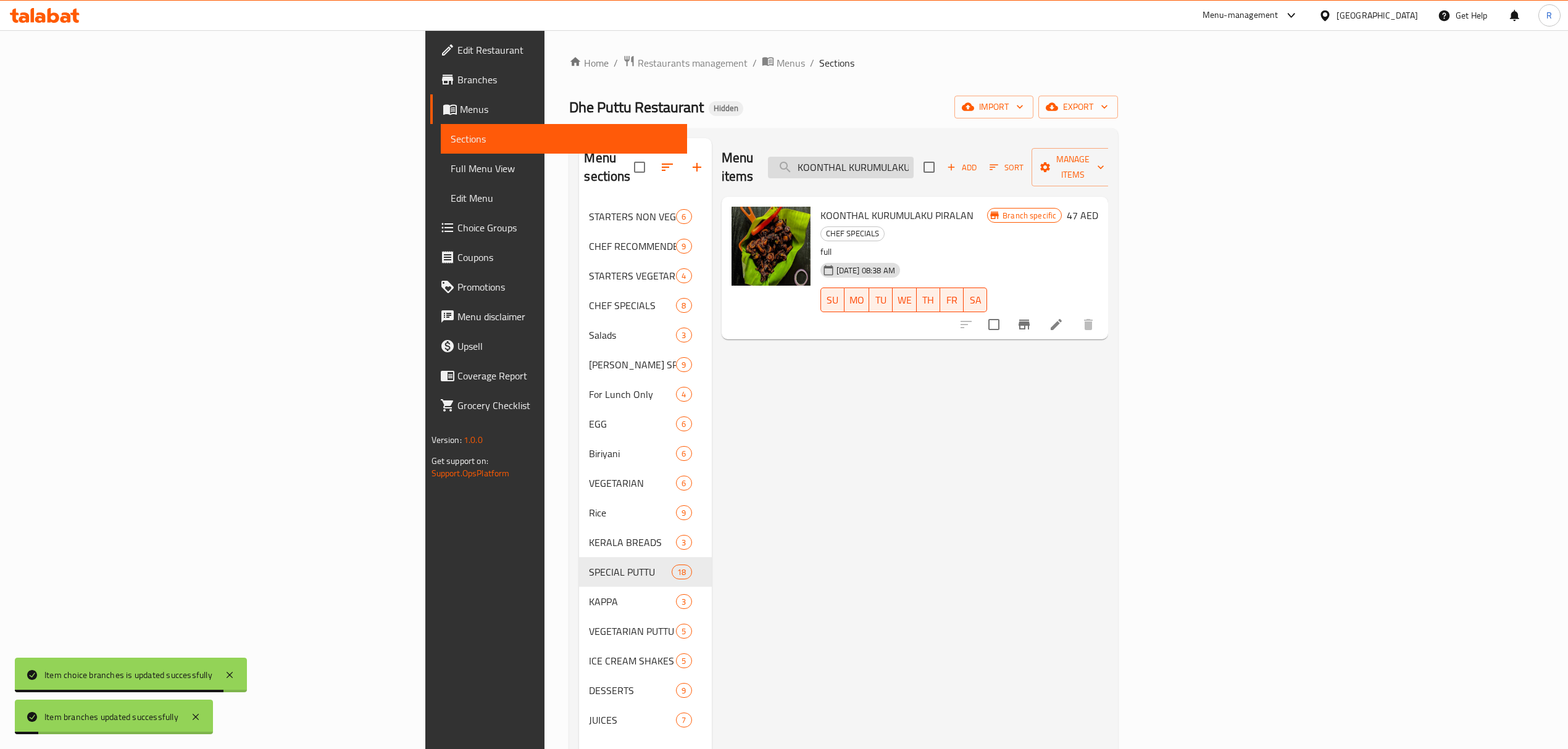
click at [914, 169] on input "KOONTHAL KURUMULAKU PIRALAN" at bounding box center [840, 167] width 146 height 21
click at [914, 168] on input "KOONTHAL KURUMULAKU PIRALAN" at bounding box center [840, 167] width 146 height 21
click at [914, 166] on input "KOONTHAL KURUMULAKU PIRALAN" at bounding box center [840, 167] width 146 height 21
paste input "CHERIYULLI KOZHI"
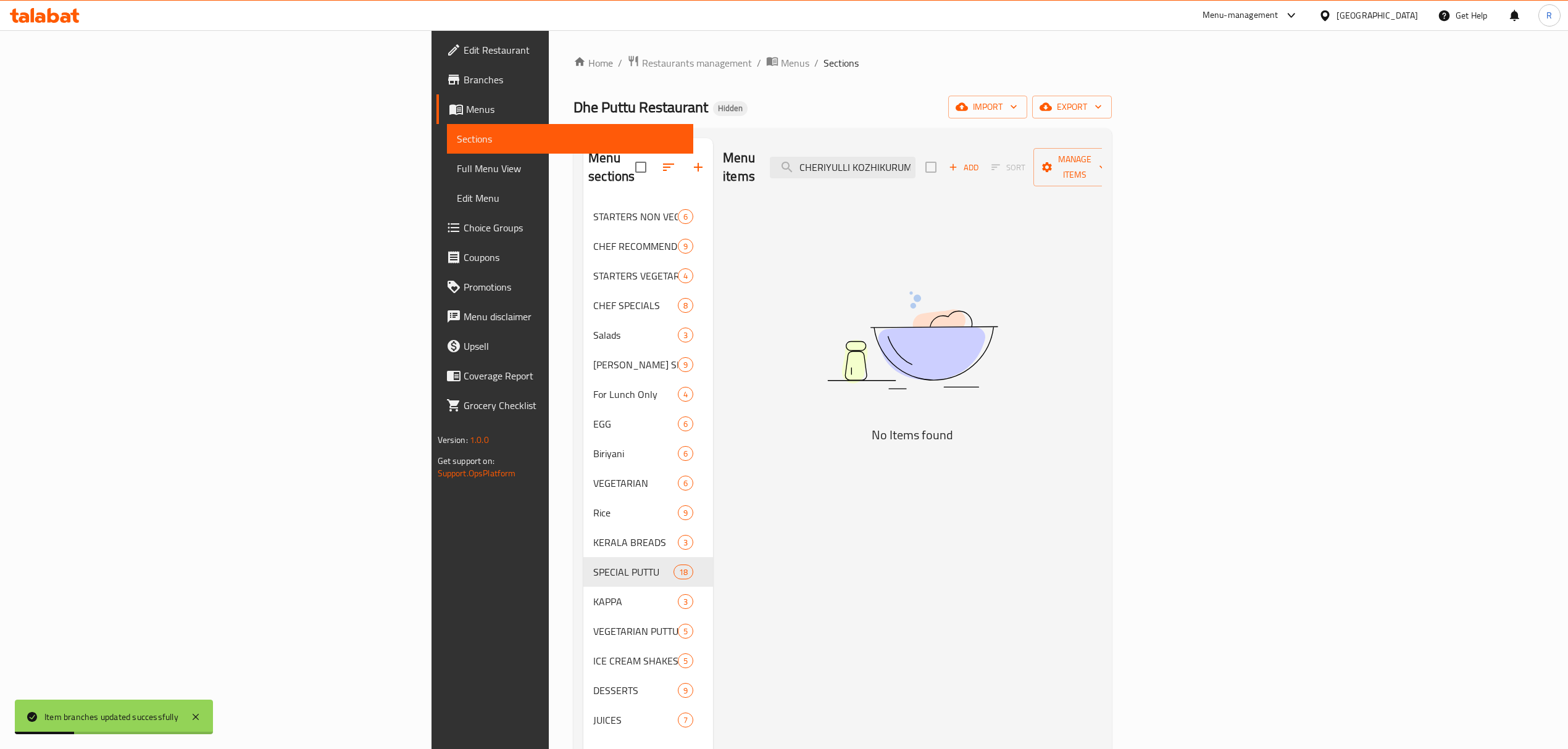
paste input "search"
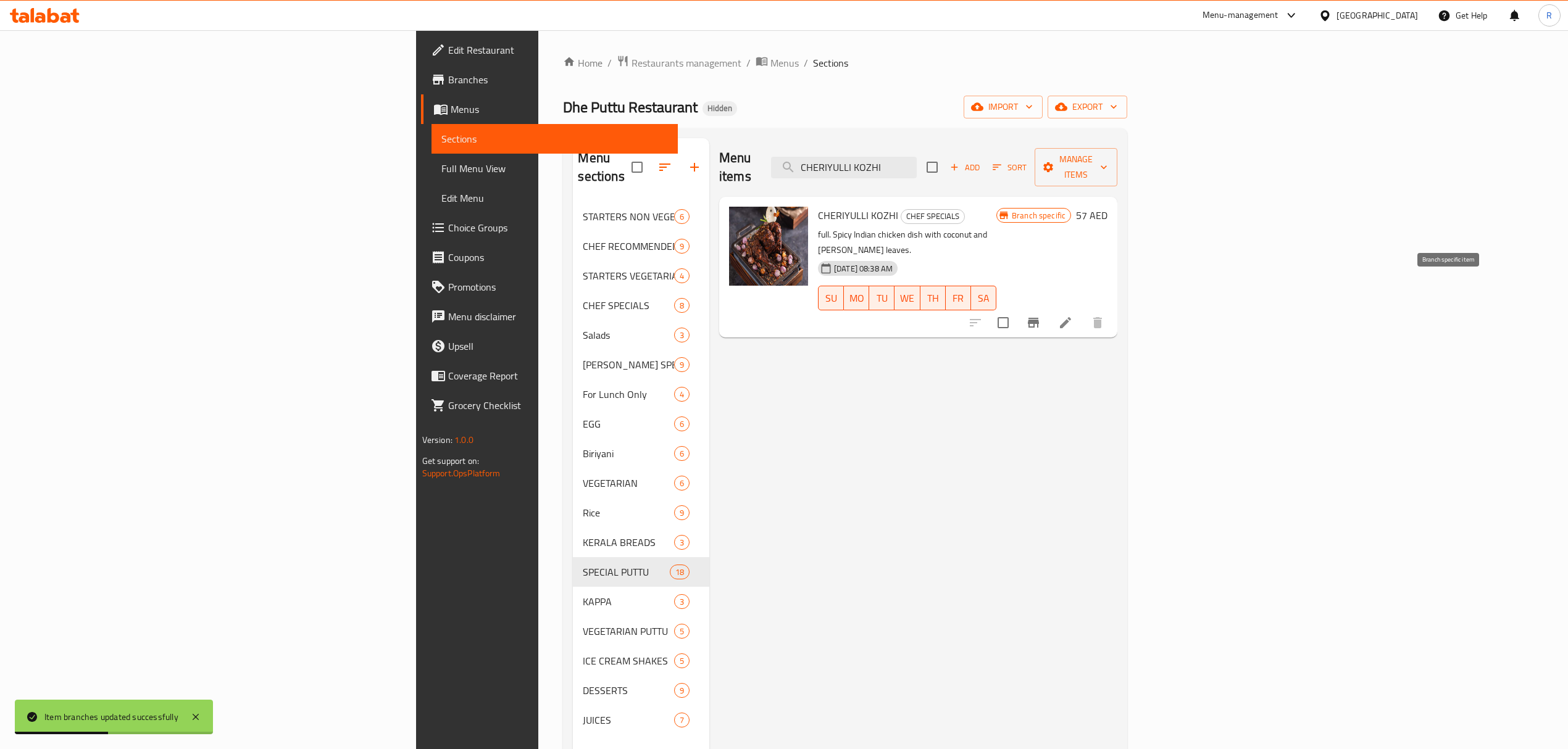
click at [1040, 315] on icon "Branch-specific-item" at bounding box center [1032, 322] width 15 height 14
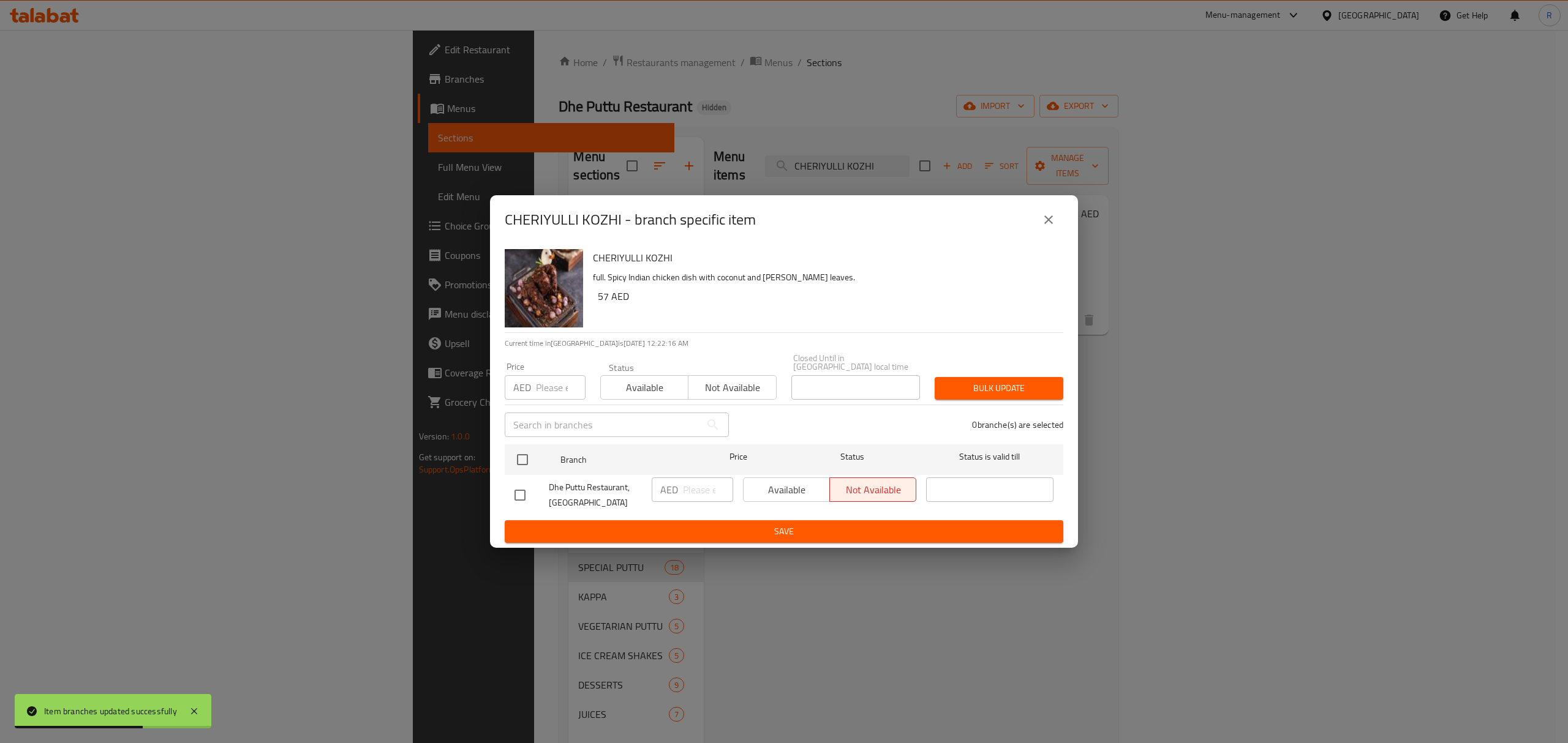
click at [520, 500] on input "checkbox" at bounding box center [520, 495] width 26 height 26
click at [684, 496] on div "AED ​" at bounding box center [691, 490] width 82 height 25
click at [689, 488] on input "number" at bounding box center [708, 490] width 50 height 25
click at [703, 530] on span "Save" at bounding box center [784, 532] width 539 height 15
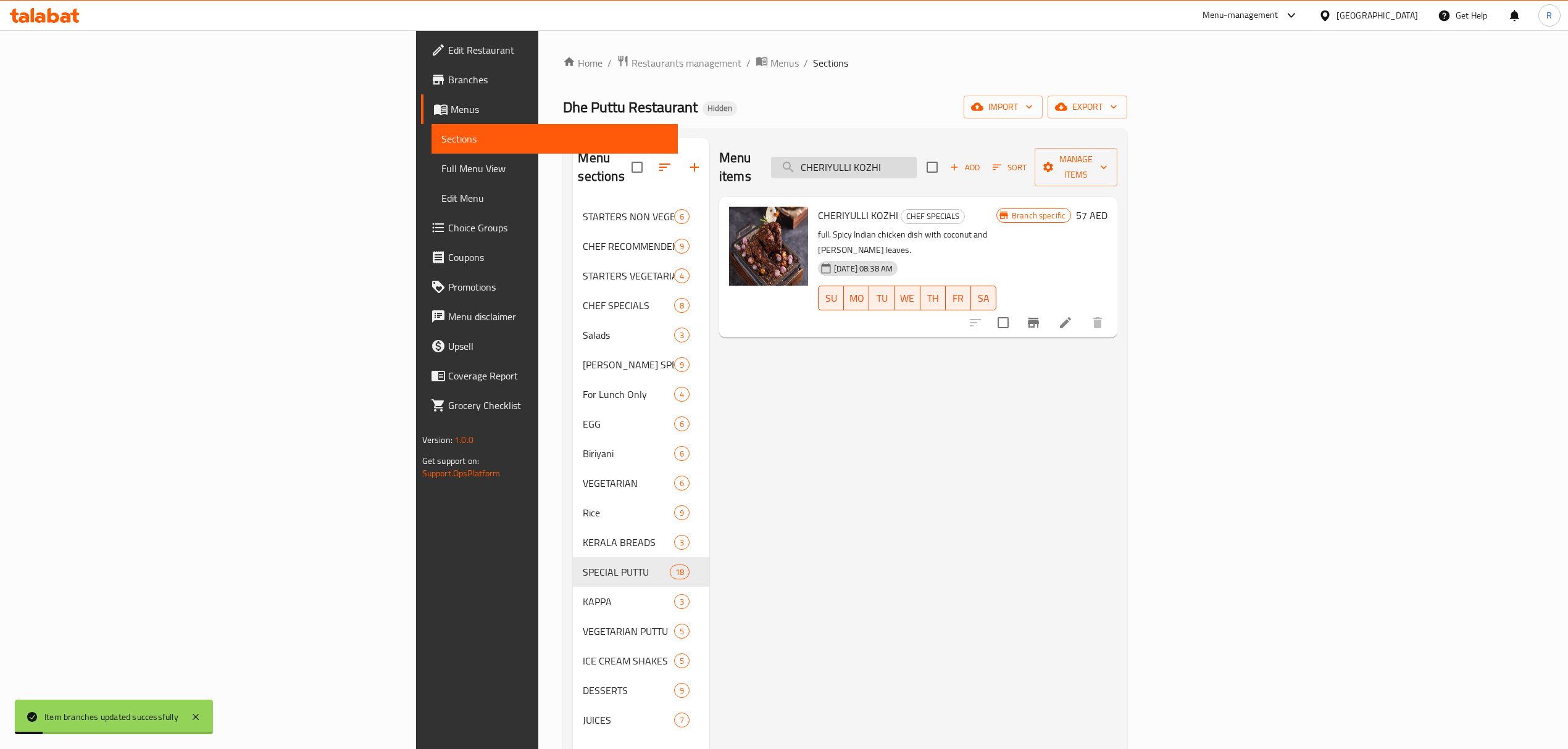
click at [916, 157] on input "CHERIYULLI KOZHI" at bounding box center [843, 167] width 146 height 21
paste
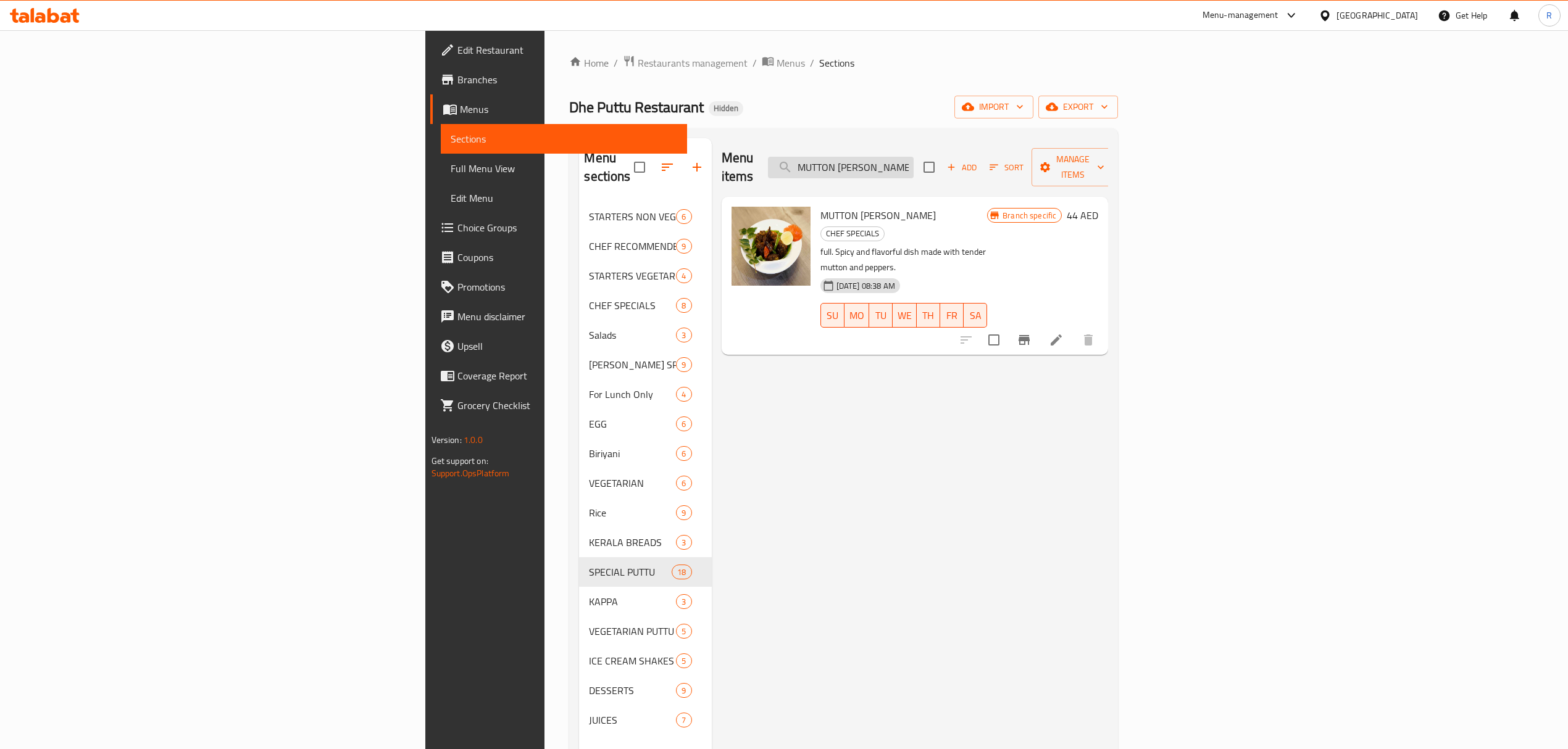
click at [914, 158] on input "MUTTON [PERSON_NAME]" at bounding box center [840, 167] width 146 height 21
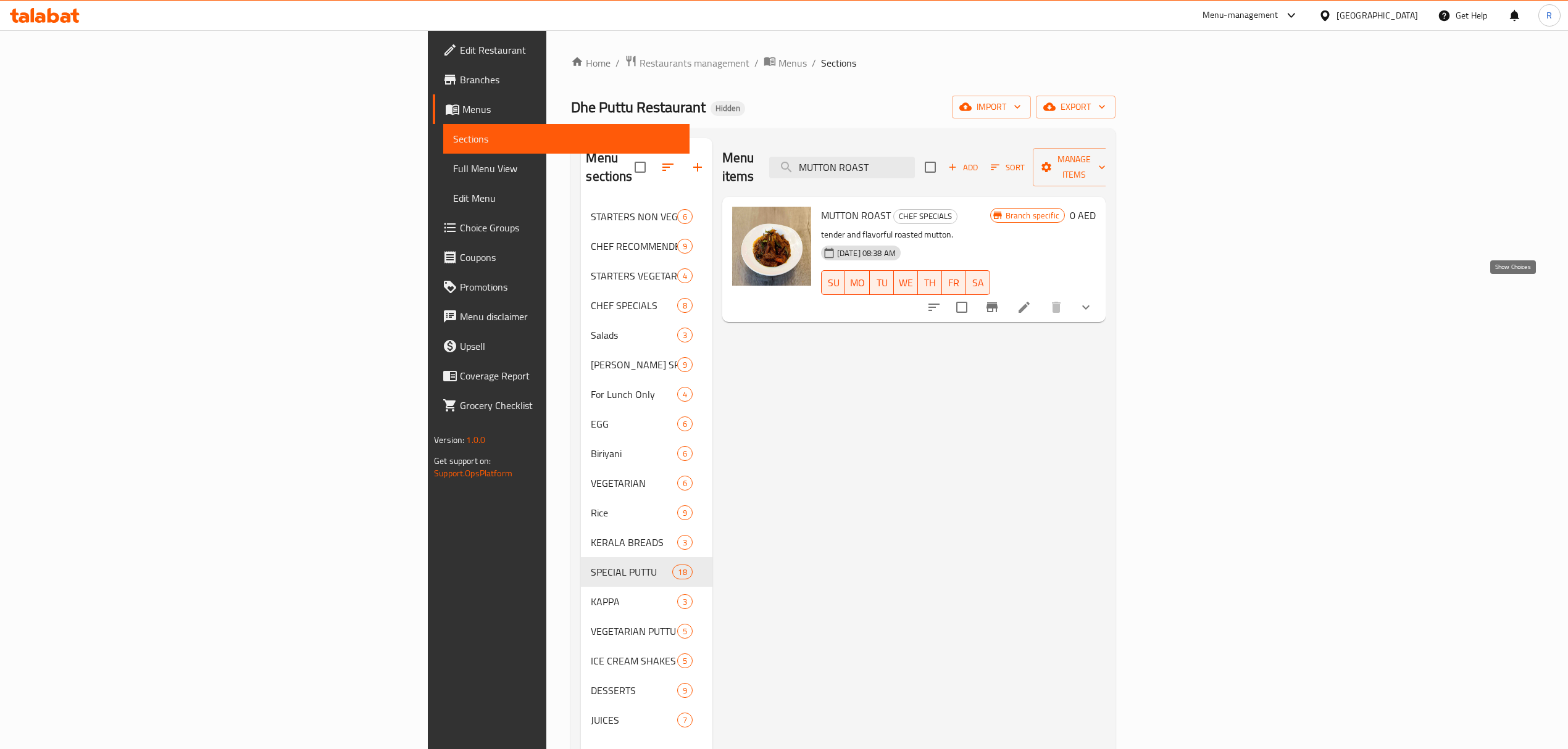
click at [1093, 300] on icon "show more" at bounding box center [1085, 306] width 15 height 14
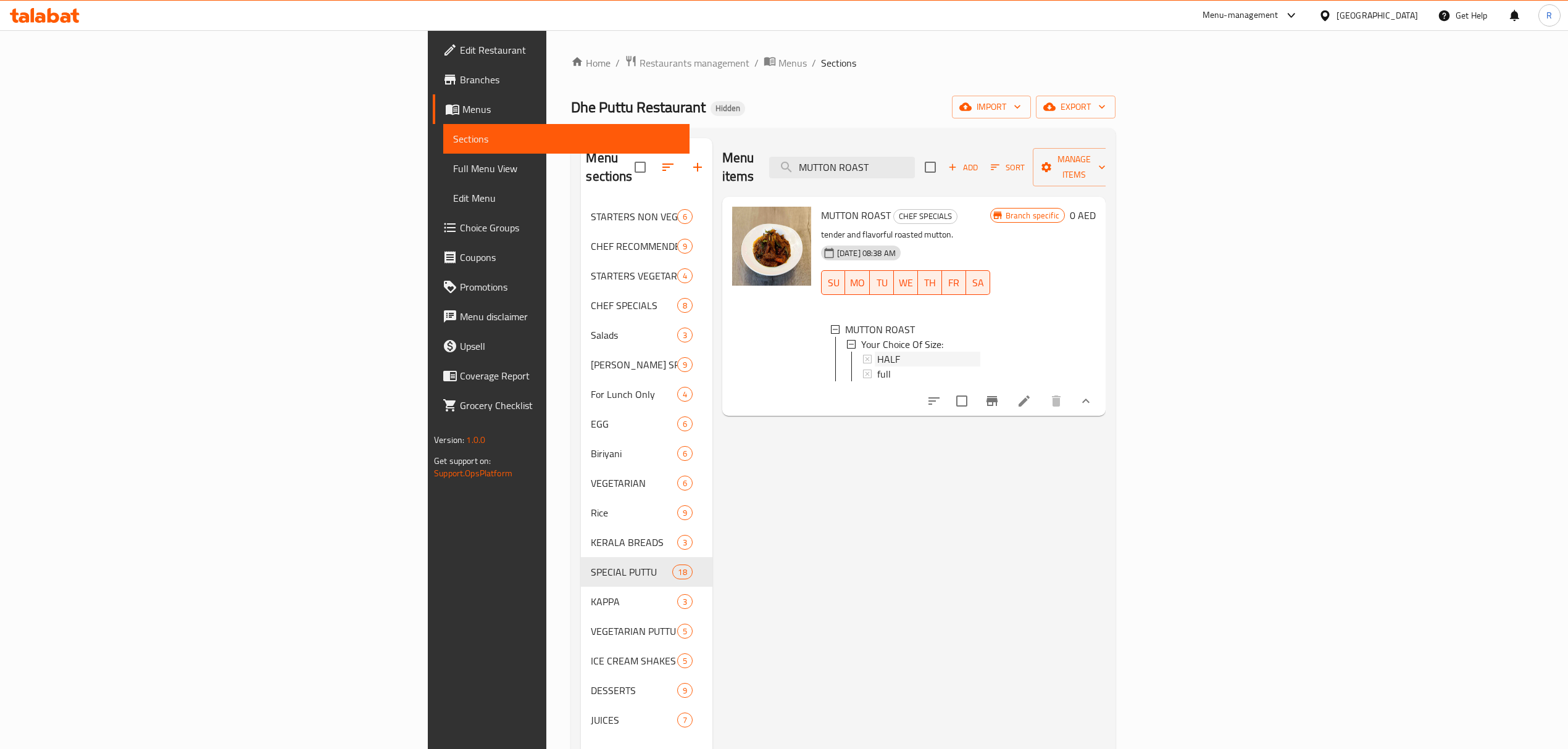
click at [877, 352] on span "HALF" at bounding box center [888, 359] width 23 height 14
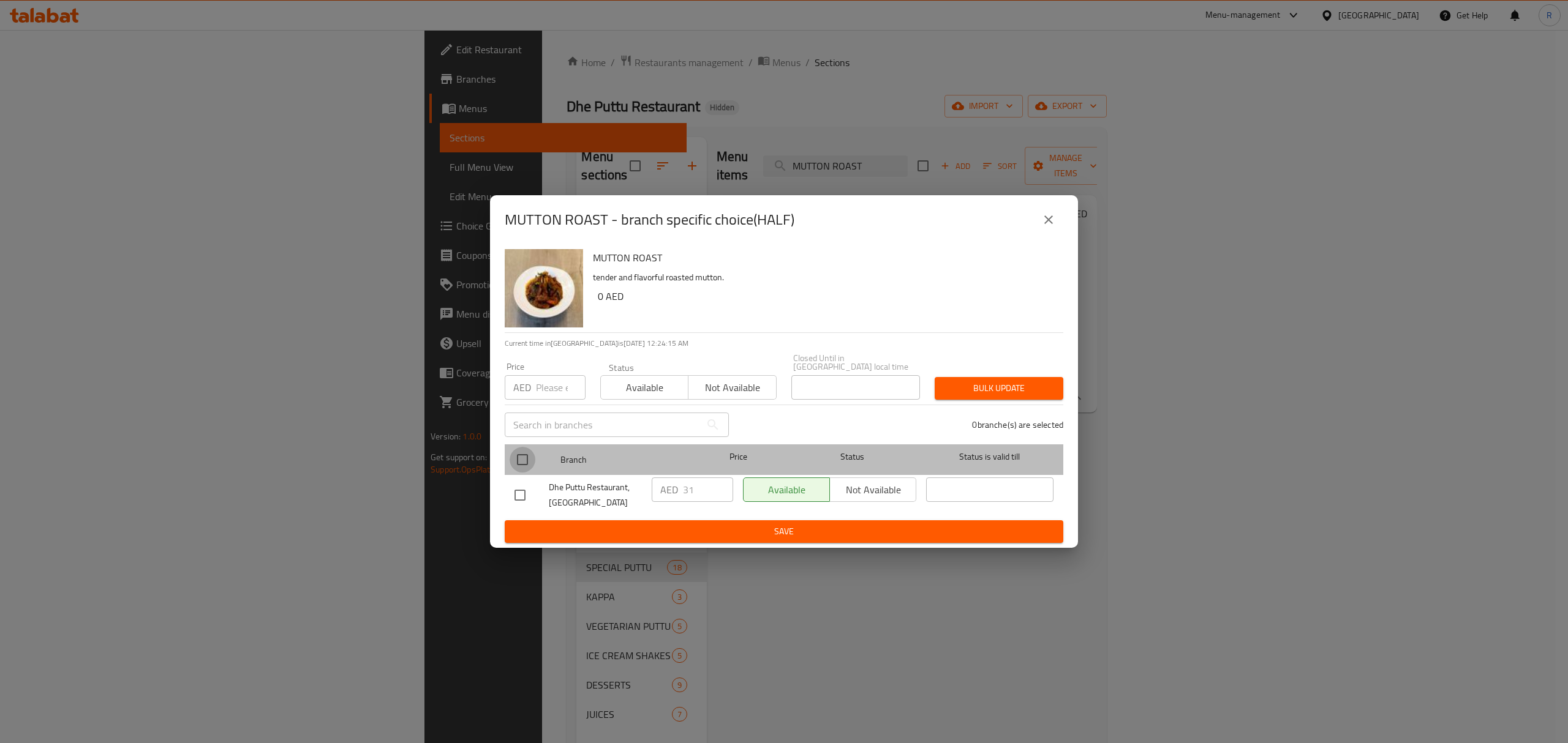
click at [527, 460] on input "checkbox" at bounding box center [522, 459] width 26 height 26
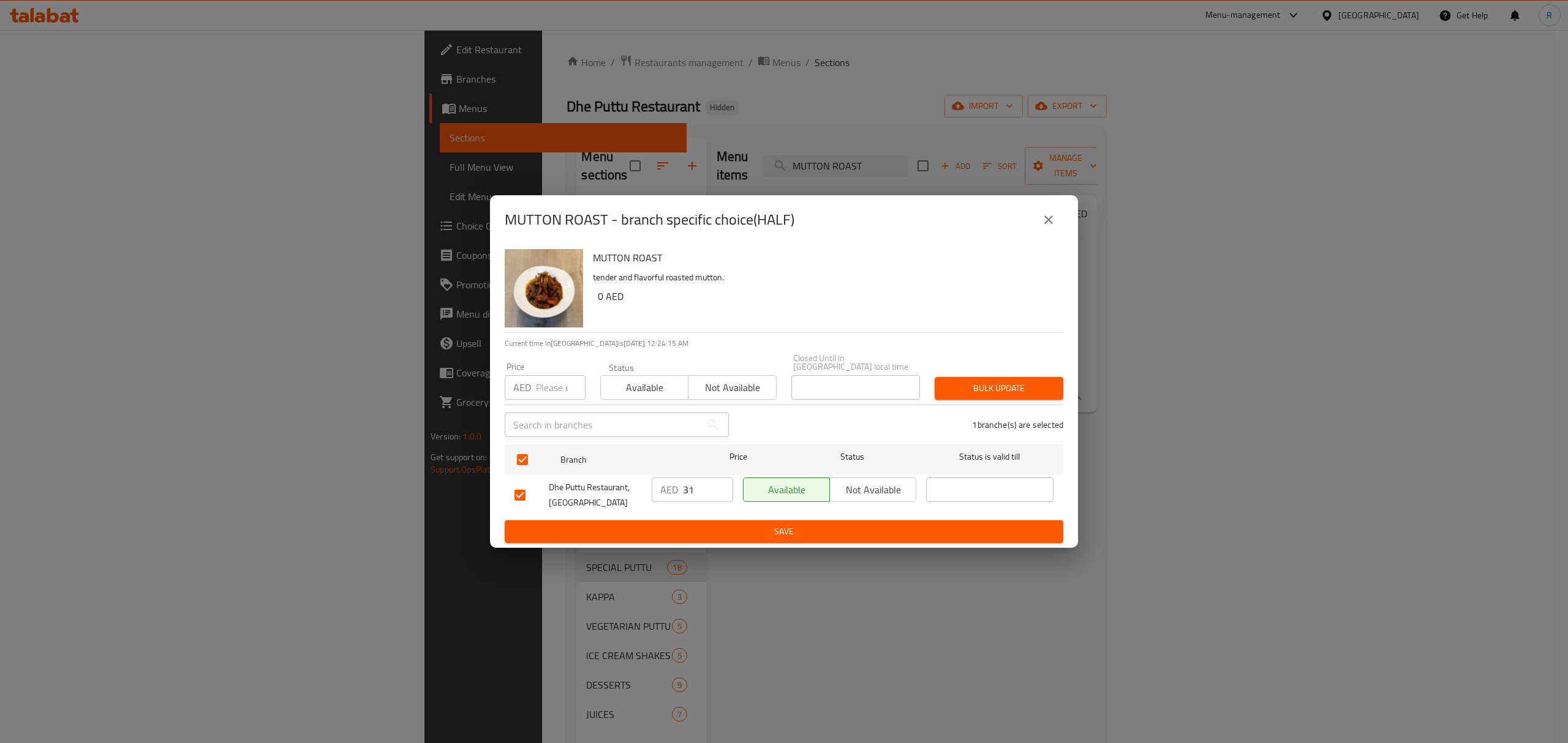
click at [690, 490] on input "31" at bounding box center [708, 490] width 50 height 25
click at [709, 534] on span "Save" at bounding box center [784, 532] width 539 height 15
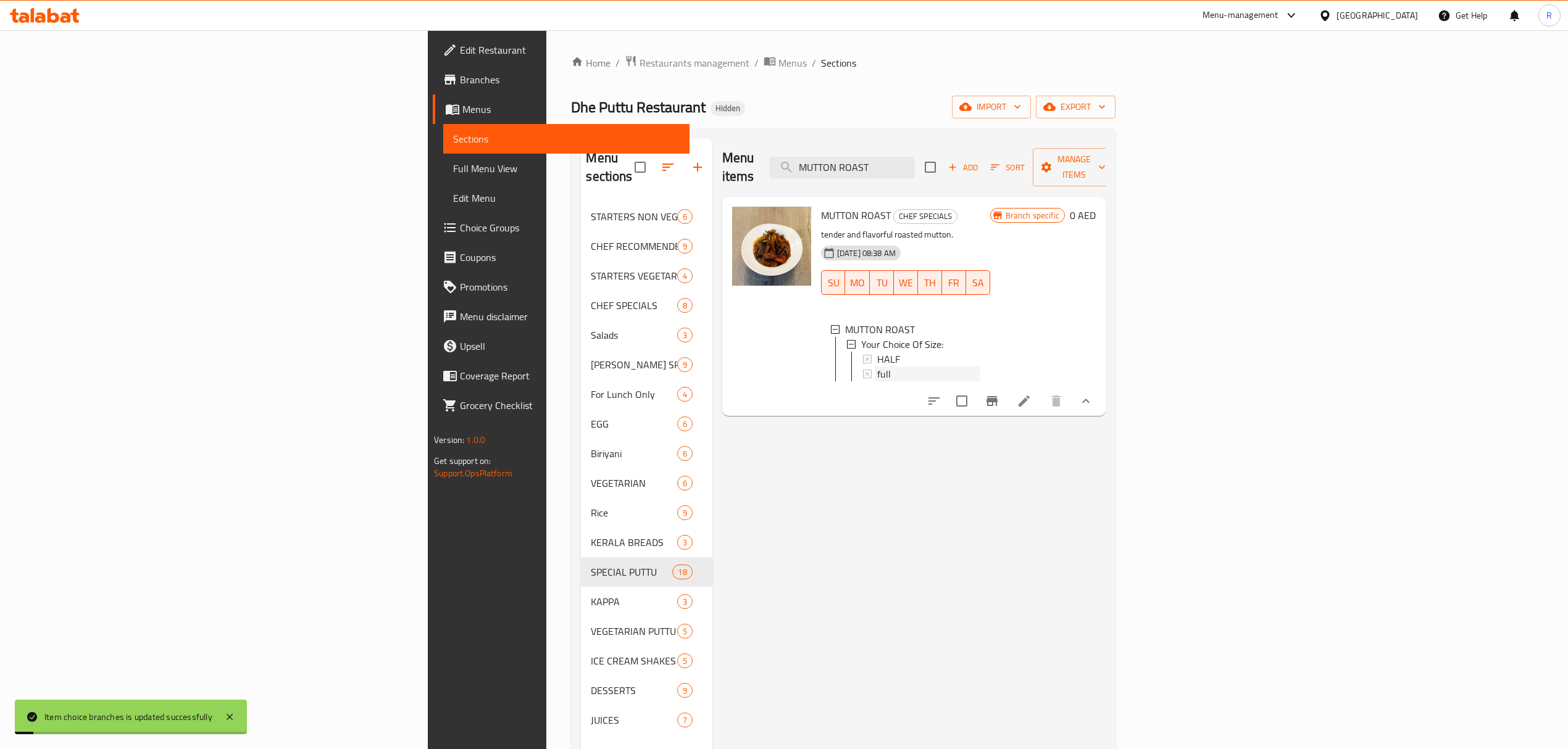
click at [915, 366] on div "full" at bounding box center [928, 373] width 103 height 14
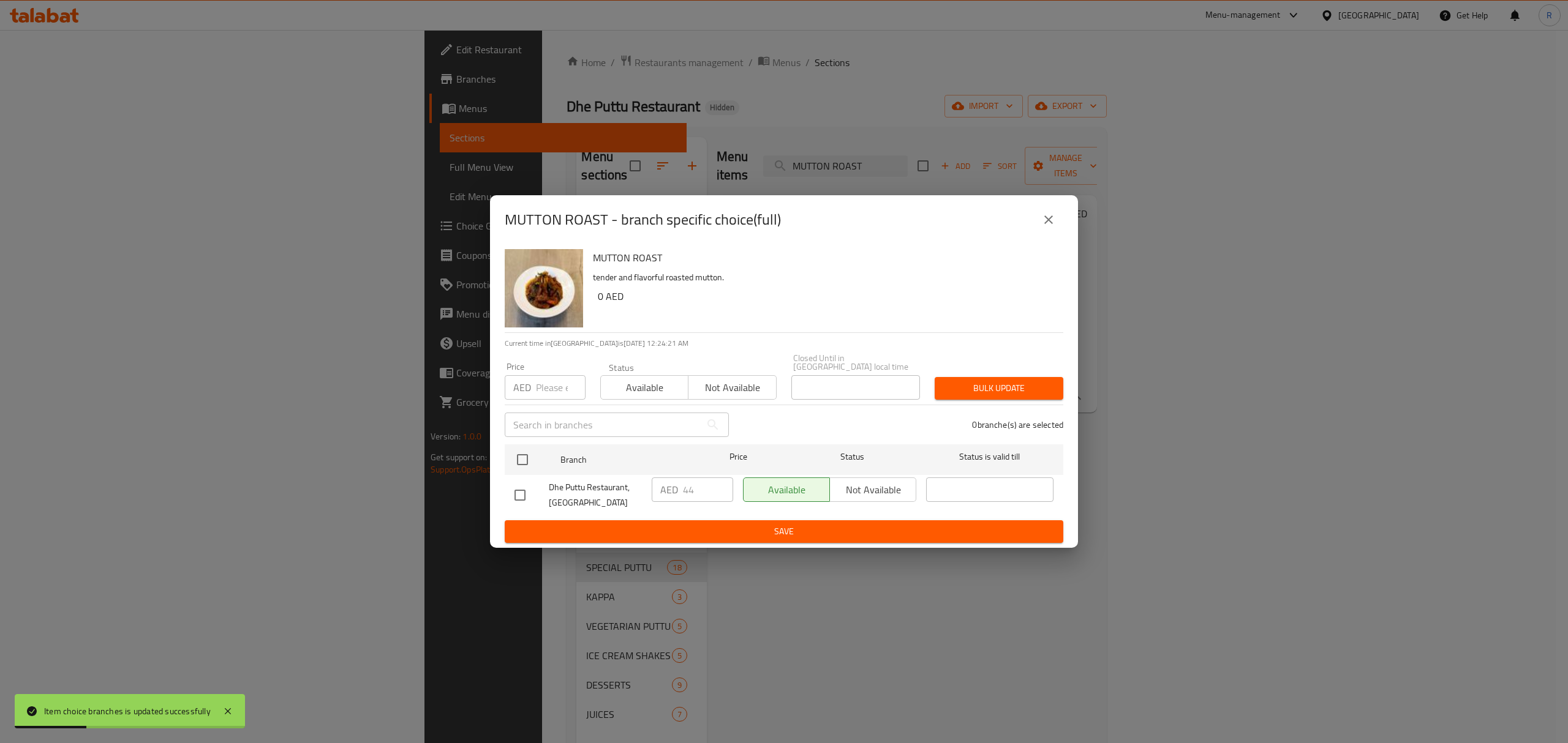
click at [521, 495] on input "checkbox" at bounding box center [520, 495] width 26 height 26
click at [697, 486] on input "44" at bounding box center [708, 490] width 50 height 25
click at [723, 486] on input "45" at bounding box center [708, 490] width 50 height 25
click at [723, 486] on input "46" at bounding box center [708, 490] width 50 height 25
click at [721, 529] on span "Save" at bounding box center [784, 532] width 539 height 15
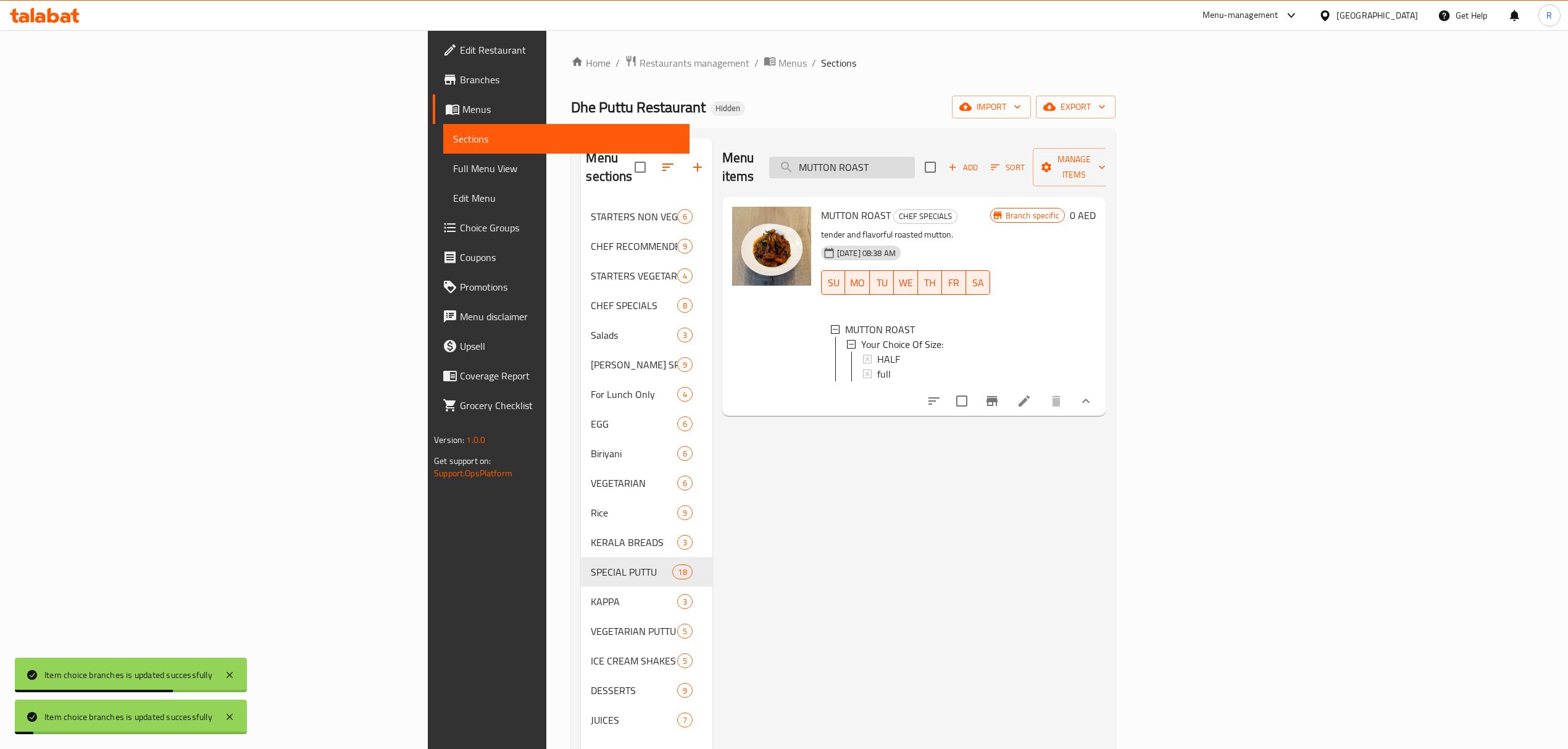
click at [915, 165] on input "MUTTON ROAST" at bounding box center [842, 167] width 146 height 21
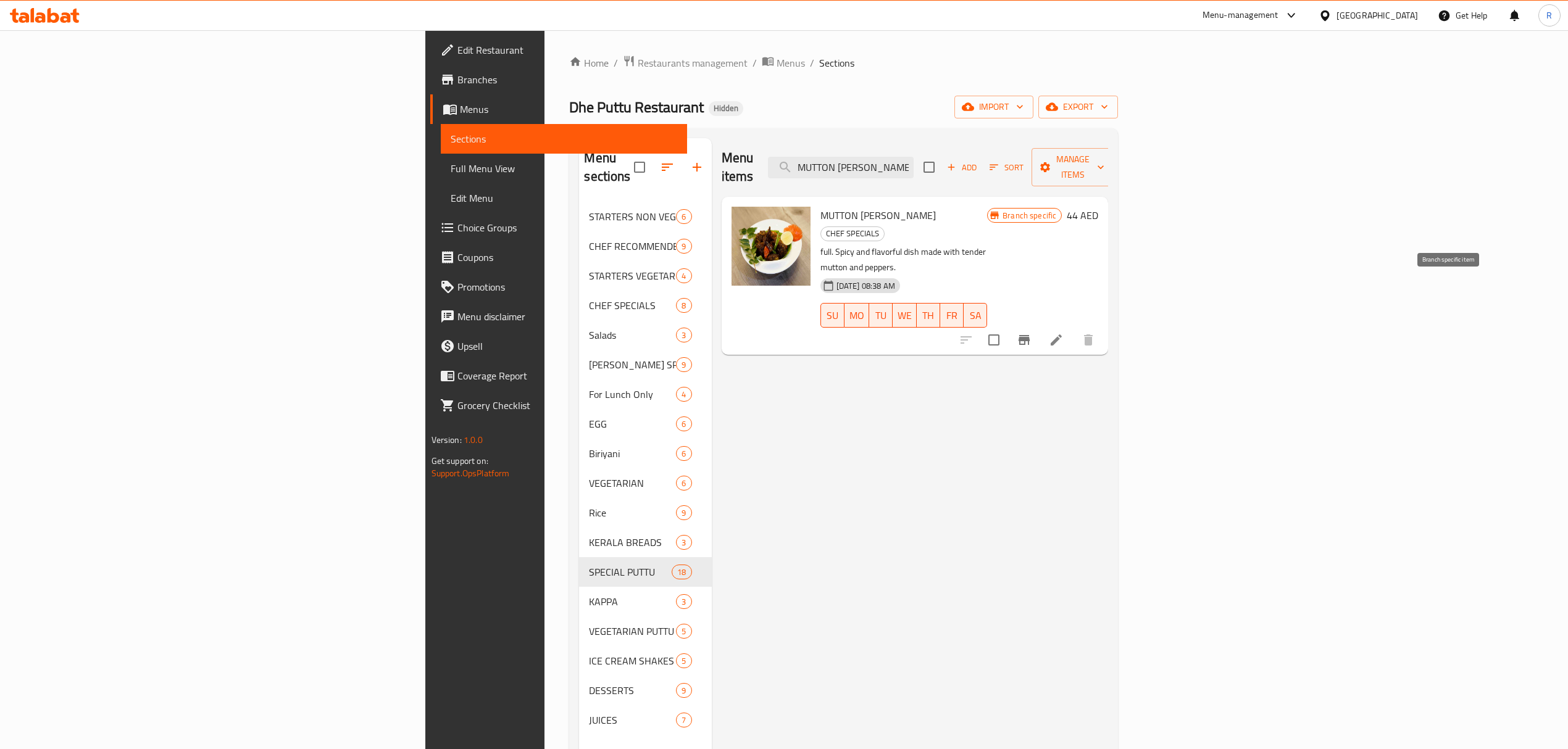
click at [1030, 335] on icon "Branch-specific-item" at bounding box center [1023, 340] width 11 height 10
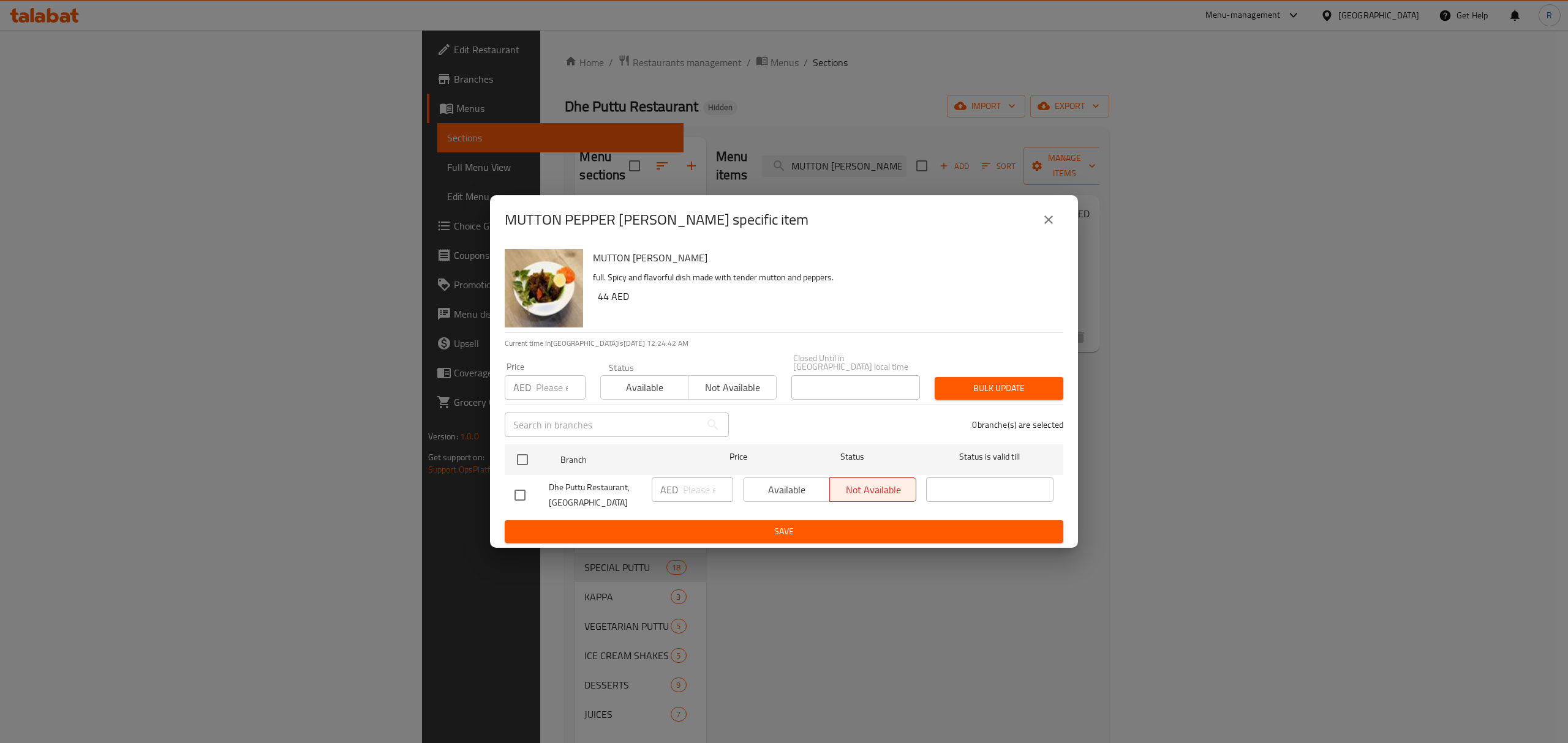
click at [525, 495] on input "checkbox" at bounding box center [520, 495] width 26 height 26
click at [699, 495] on input "number" at bounding box center [708, 490] width 50 height 25
click at [714, 530] on span "Save" at bounding box center [784, 532] width 539 height 15
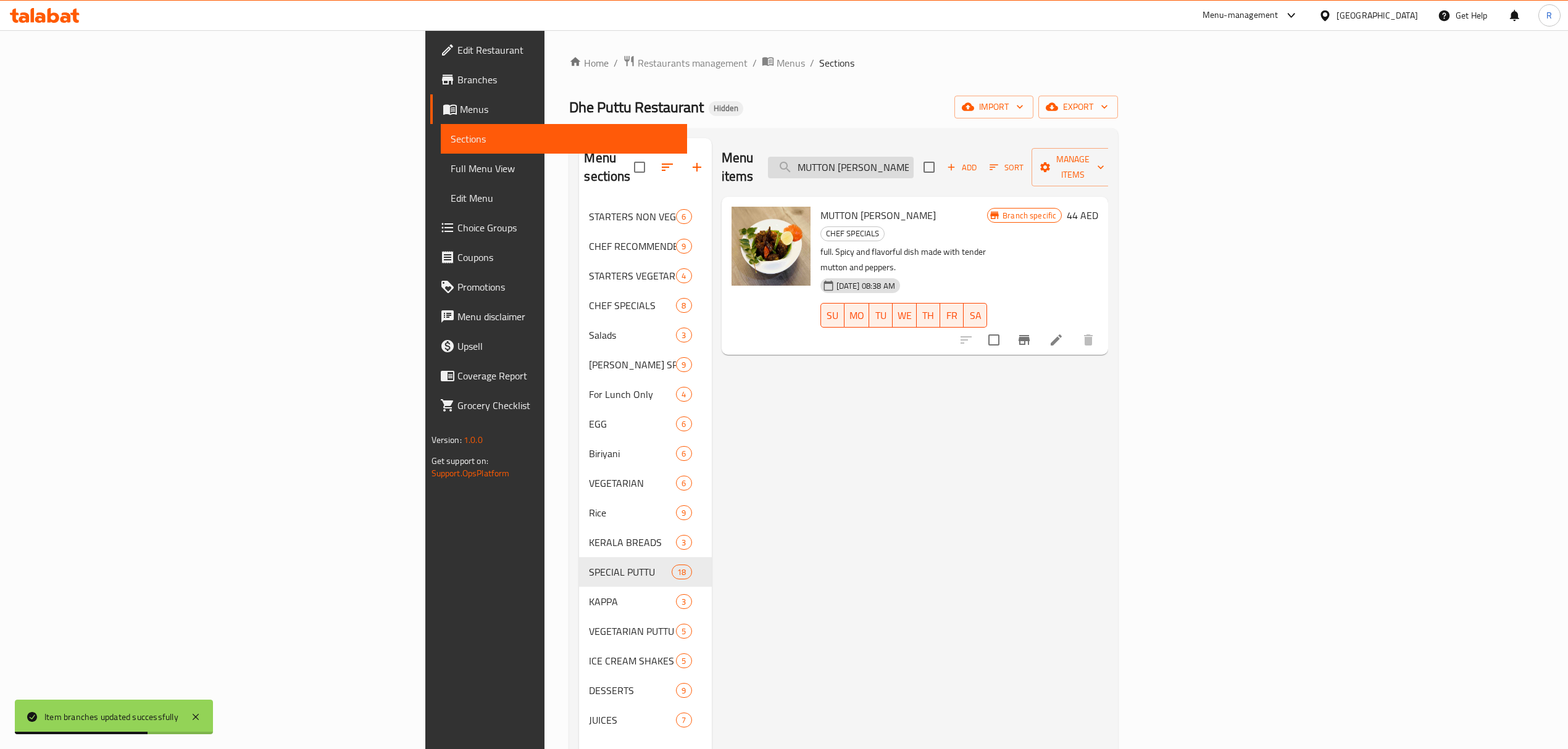
click at [914, 157] on input "MUTTON [PERSON_NAME]" at bounding box center [840, 167] width 146 height 21
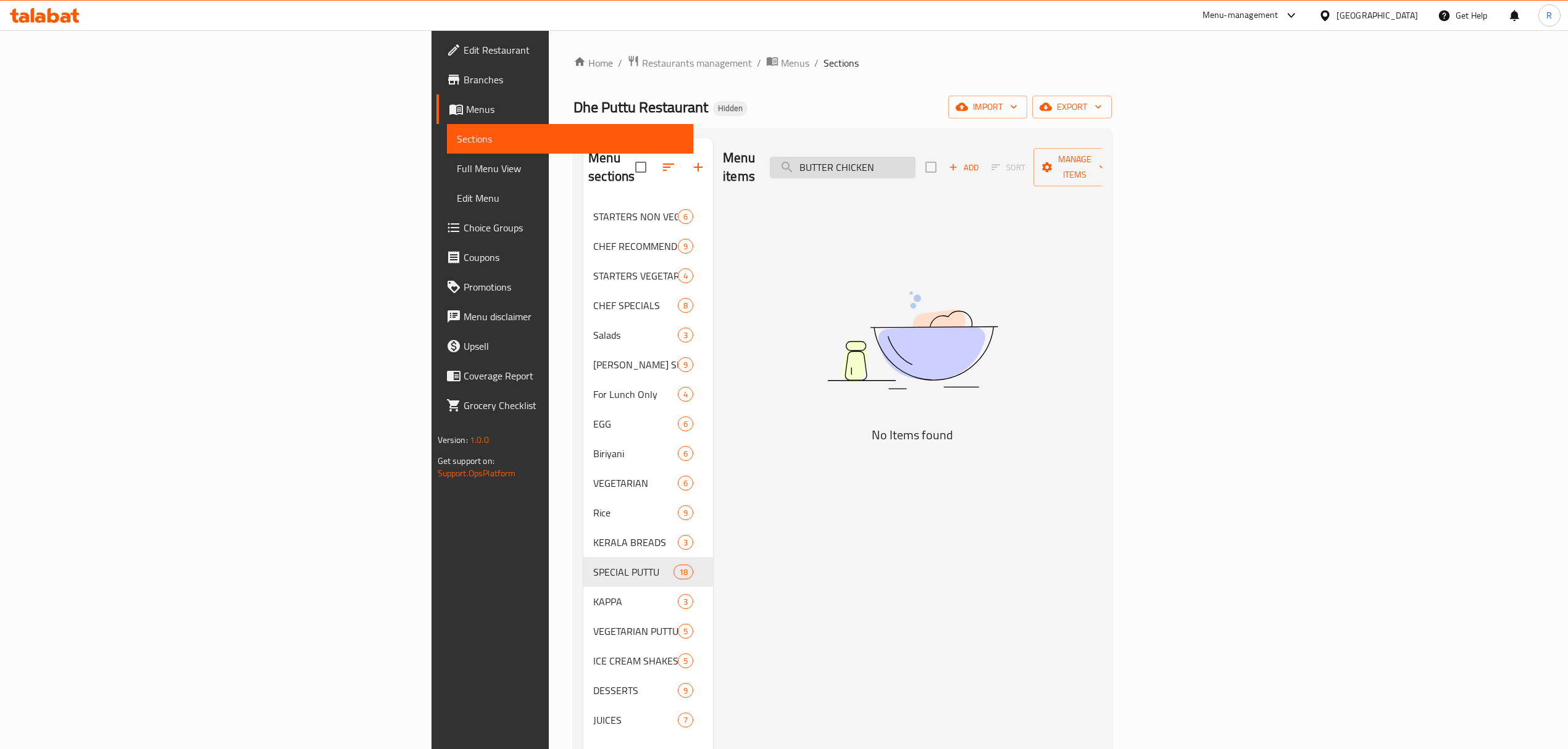
click at [915, 158] on input "BUTTER CHICKEN" at bounding box center [842, 167] width 146 height 21
drag, startPoint x: 1004, startPoint y: 155, endPoint x: 1100, endPoint y: 163, distance: 96.3
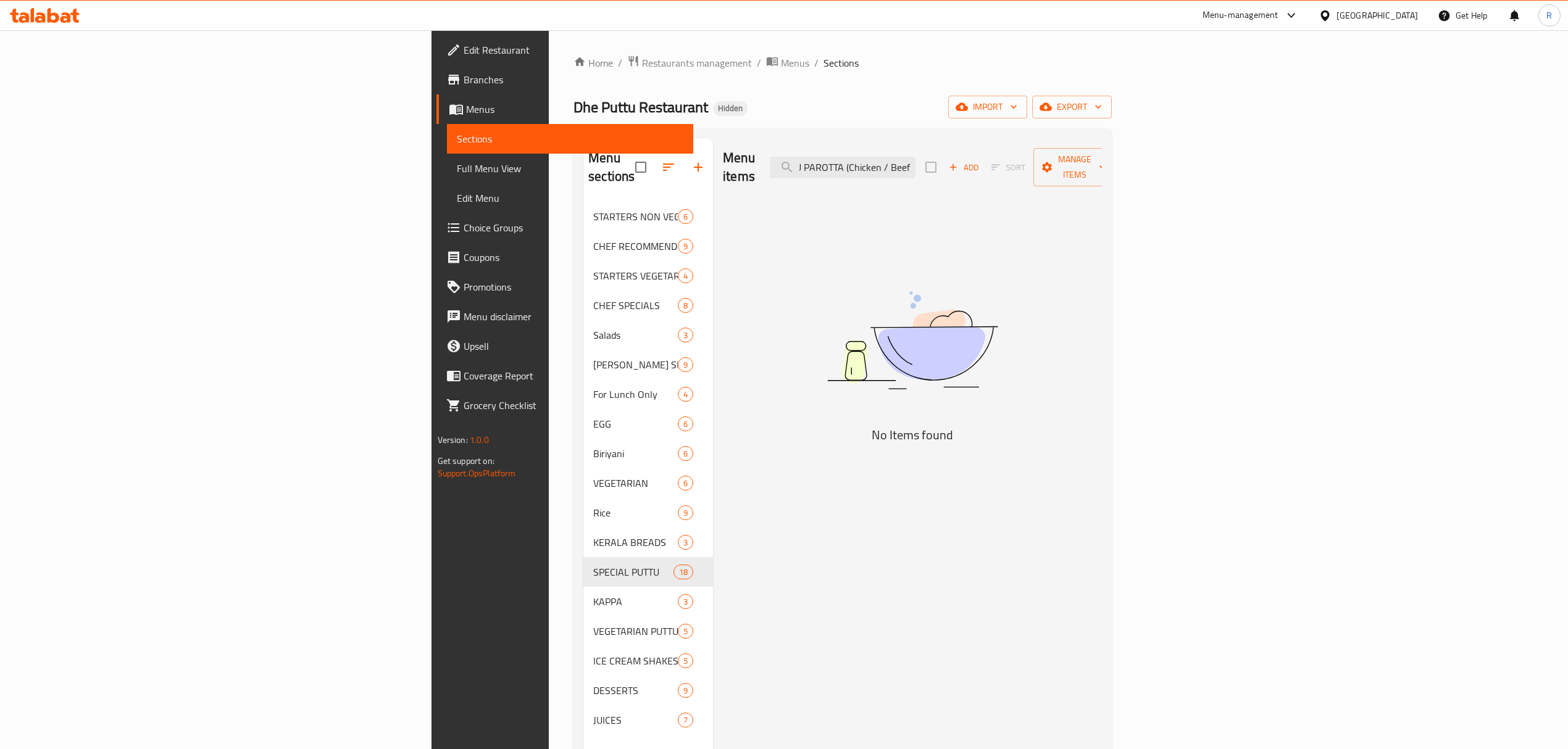
click at [1100, 163] on div "Menu items KOTHU PAROTTA (Chicken / Beef) Add Sort Manage items" at bounding box center [913, 167] width 379 height 59
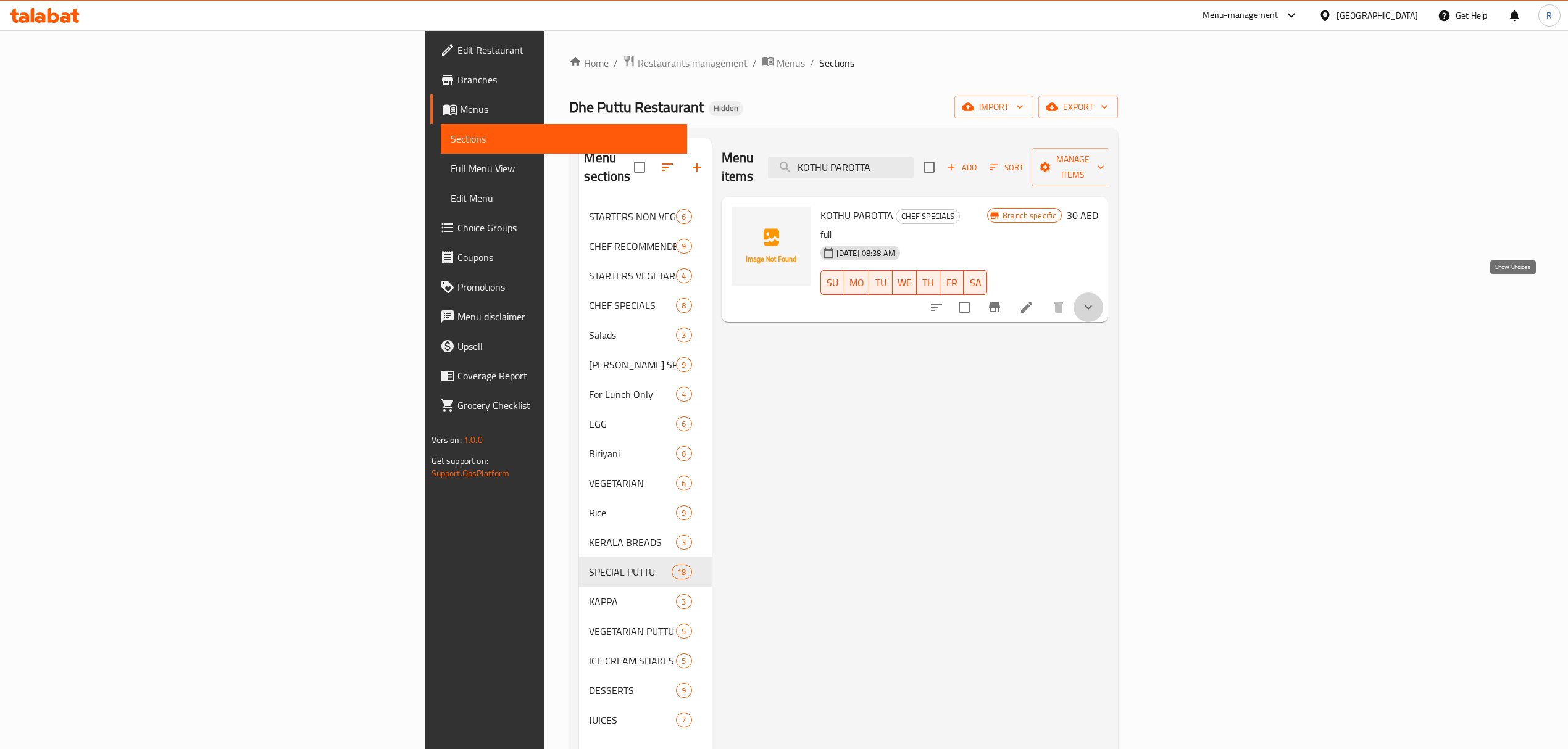
click at [1095, 300] on icon "show more" at bounding box center [1088, 306] width 15 height 14
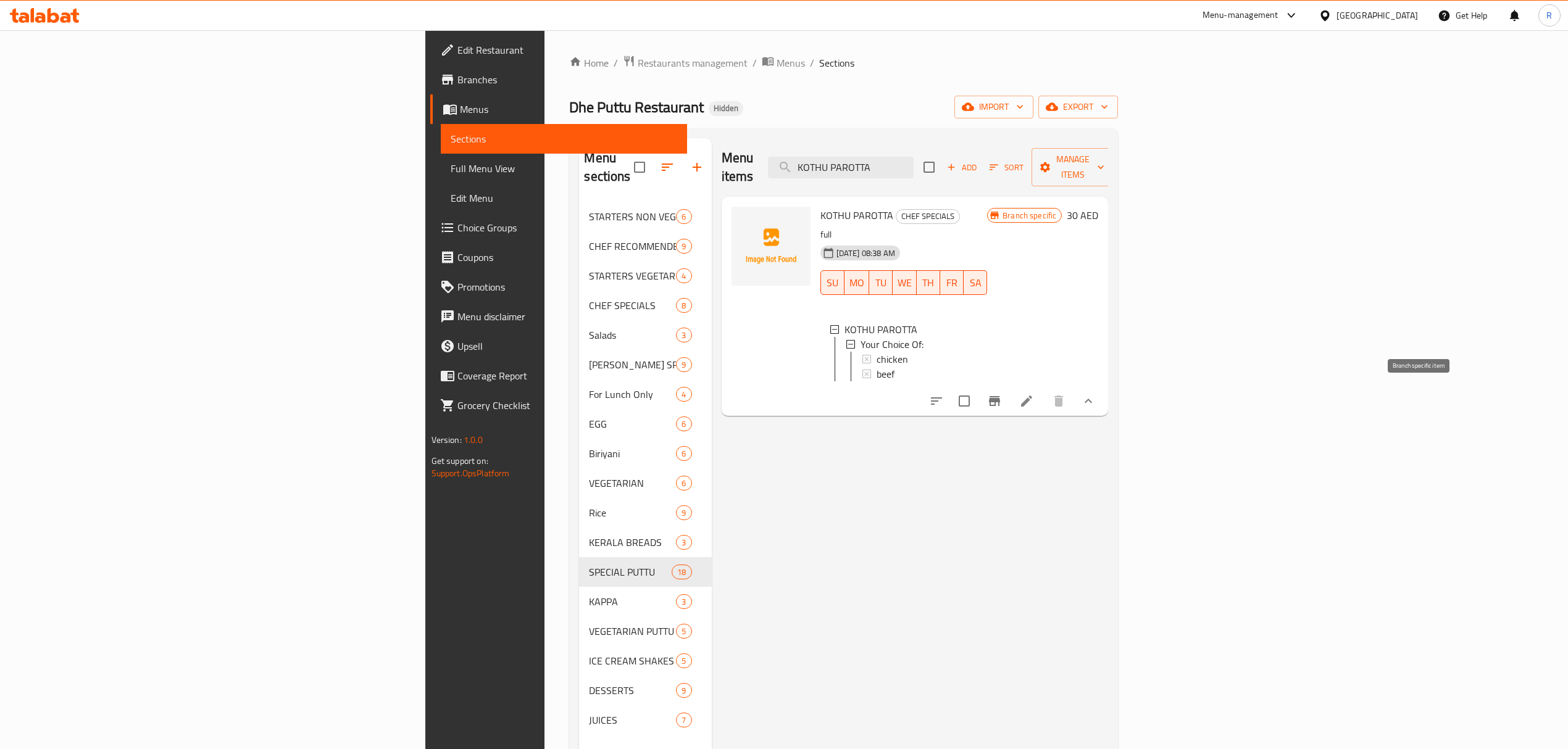
click at [1002, 400] on icon "Branch-specific-item" at bounding box center [994, 400] width 15 height 14
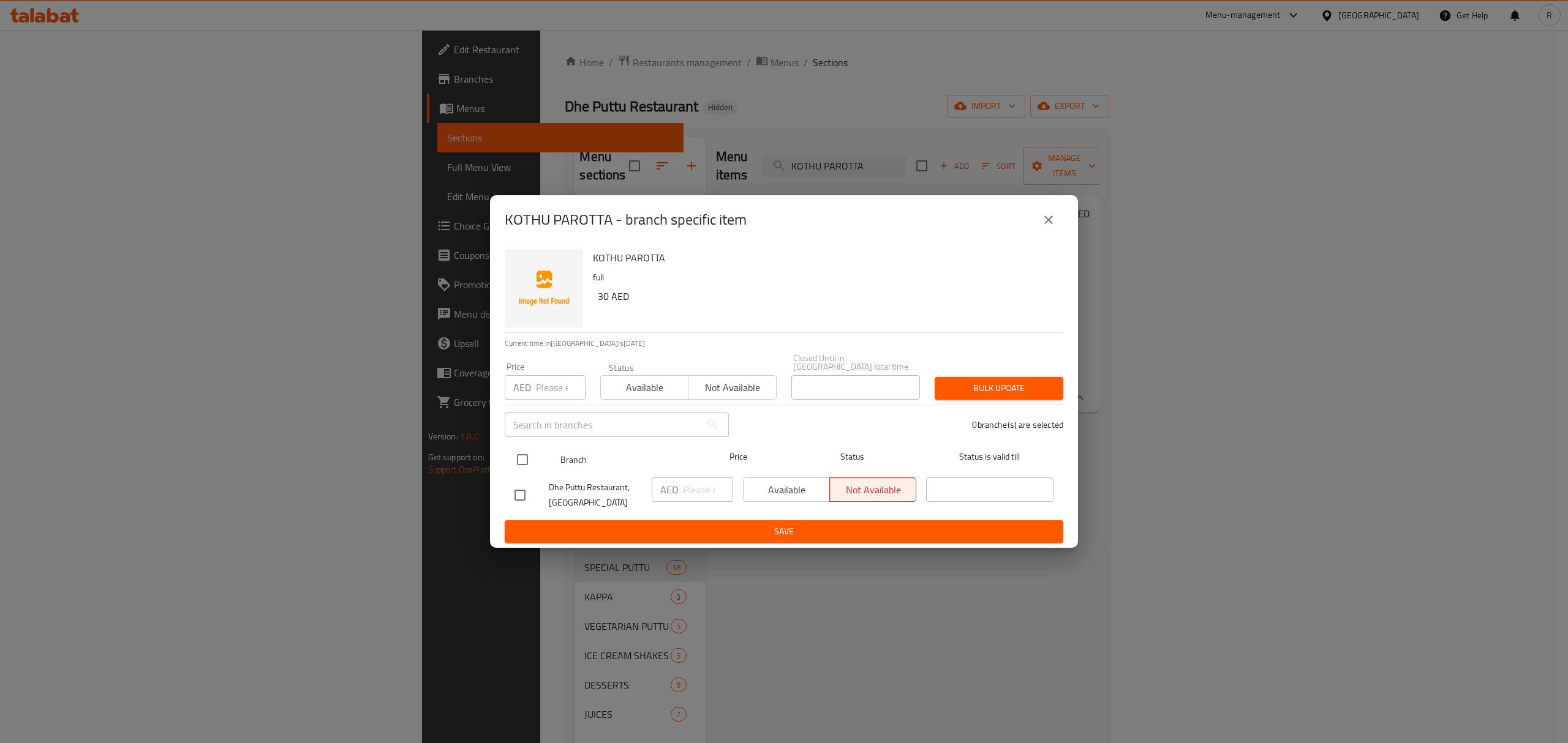
click at [517, 464] on input "checkbox" at bounding box center [522, 459] width 26 height 26
click at [690, 491] on input "number" at bounding box center [708, 490] width 50 height 25
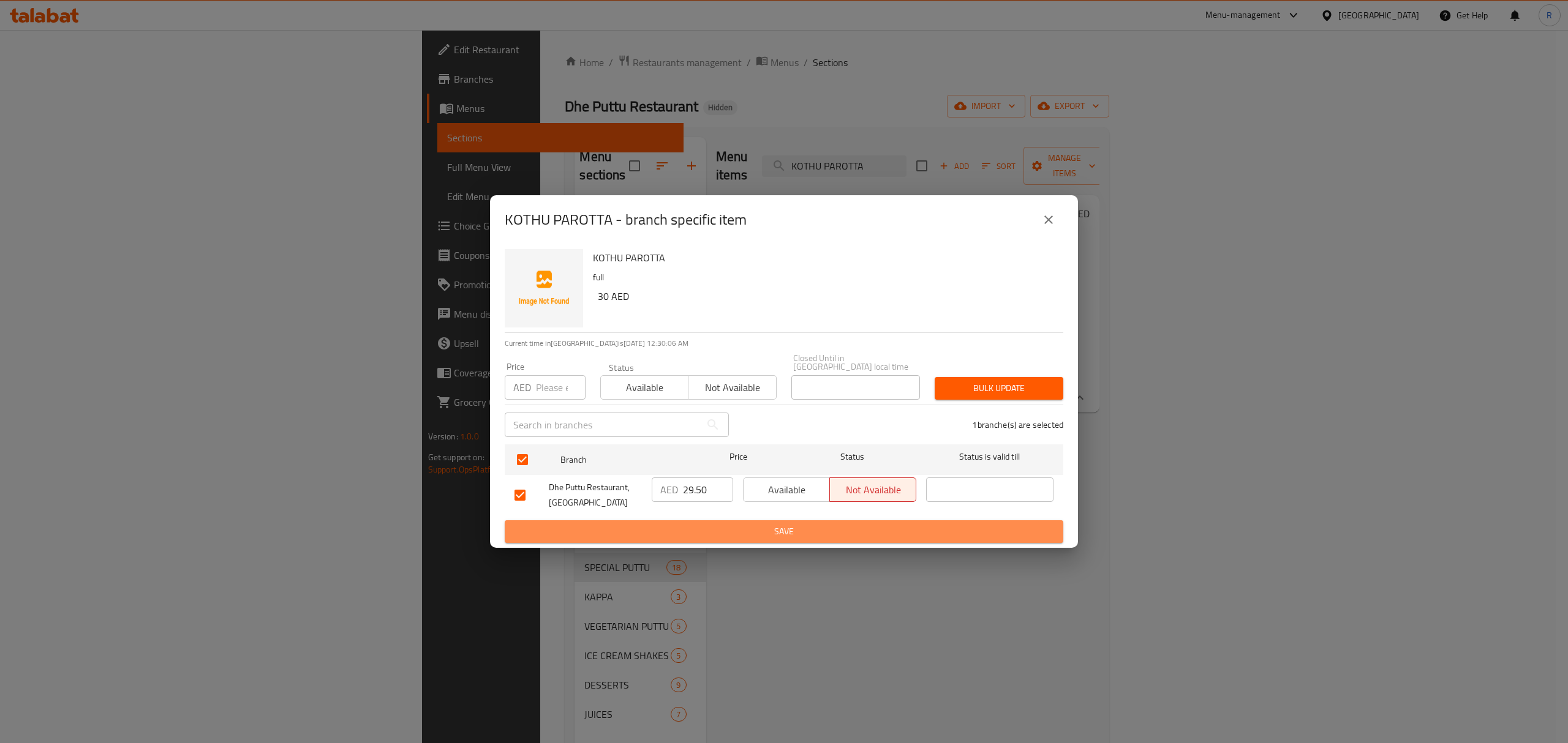
drag, startPoint x: 703, startPoint y: 534, endPoint x: 701, endPoint y: 527, distance: 7.3
click at [701, 534] on span "Save" at bounding box center [784, 532] width 539 height 15
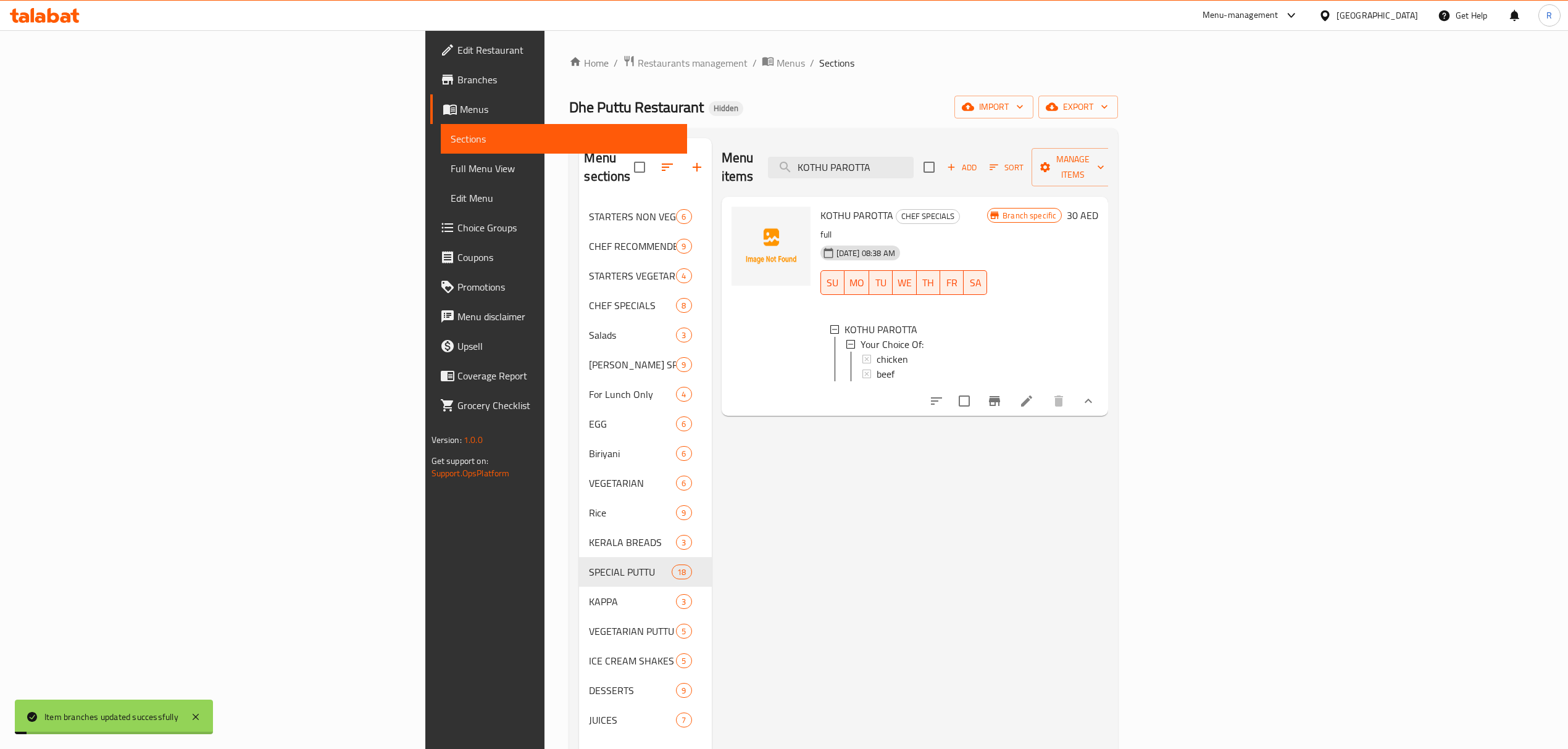
click at [971, 146] on div "Menu items KOTHU PAROTTA Add Sort Manage items" at bounding box center [915, 167] width 387 height 59
click at [914, 161] on input "KOTHU PAROTTA" at bounding box center [840, 167] width 146 height 21
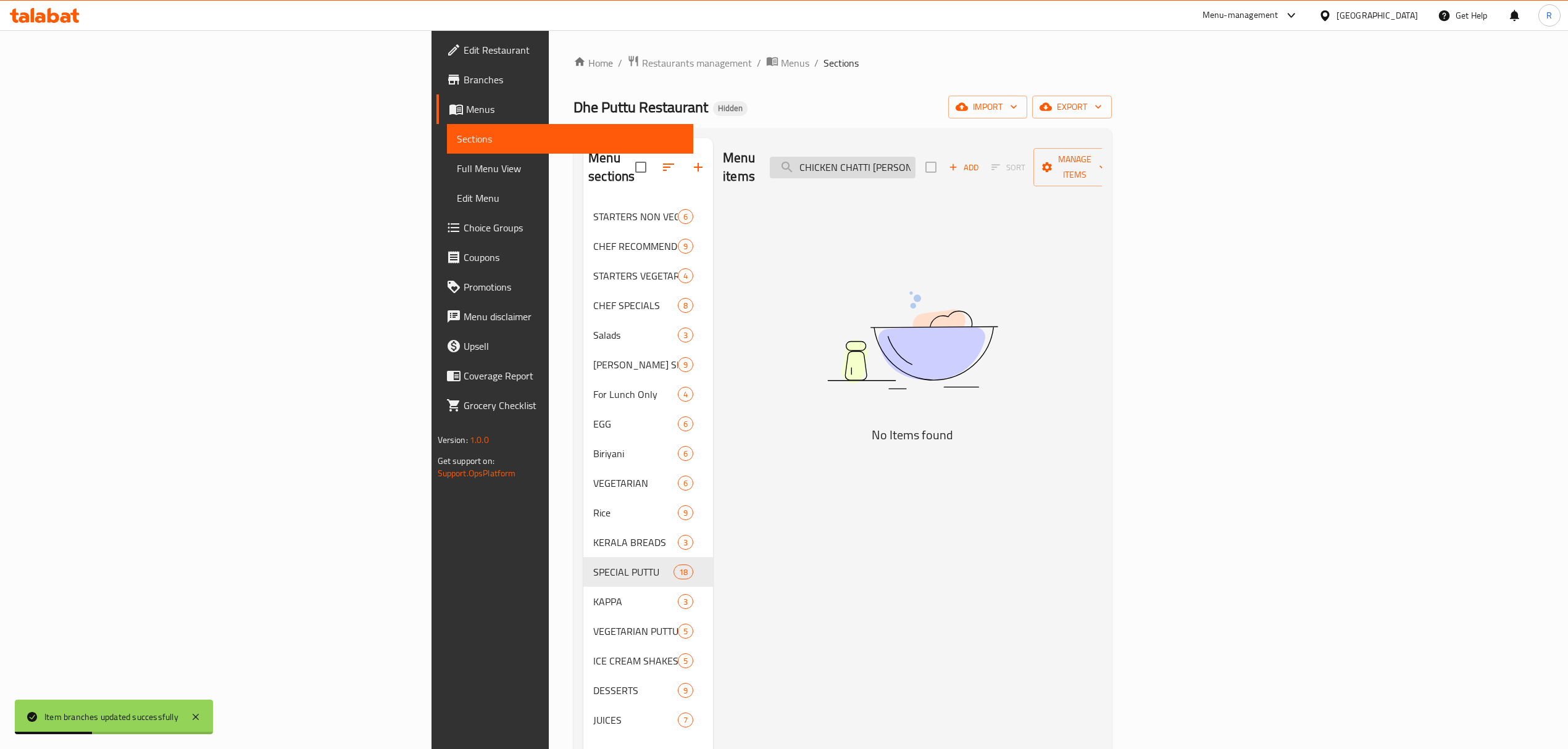
click at [915, 157] on input "CHICKEN CHATTI [PERSON_NAME]" at bounding box center [842, 167] width 146 height 21
click at [915, 161] on input "CHEMMEEN CHATTI [PERSON_NAME]" at bounding box center [842, 167] width 146 height 21
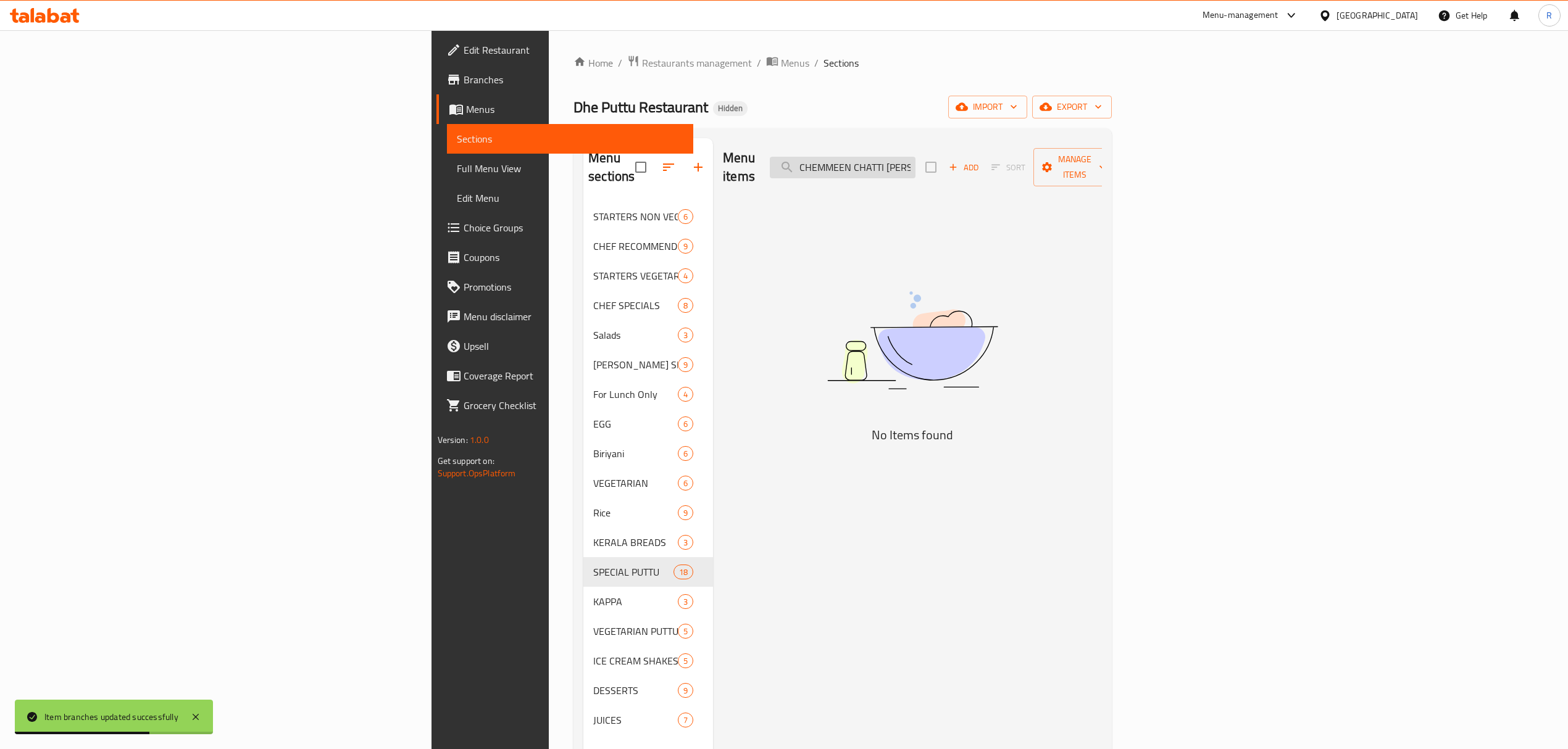
click at [915, 161] on input "CHEMMEEN CHATTI [PERSON_NAME]" at bounding box center [842, 167] width 146 height 21
click at [915, 166] on input "KINGFISH CHATTI [PERSON_NAME]" at bounding box center [842, 167] width 146 height 21
click at [915, 164] on input "KINGFISH CHATTI [PERSON_NAME]" at bounding box center [842, 167] width 146 height 21
click at [915, 157] on input "MUTTON CHATTI [PERSON_NAME]" at bounding box center [842, 167] width 146 height 21
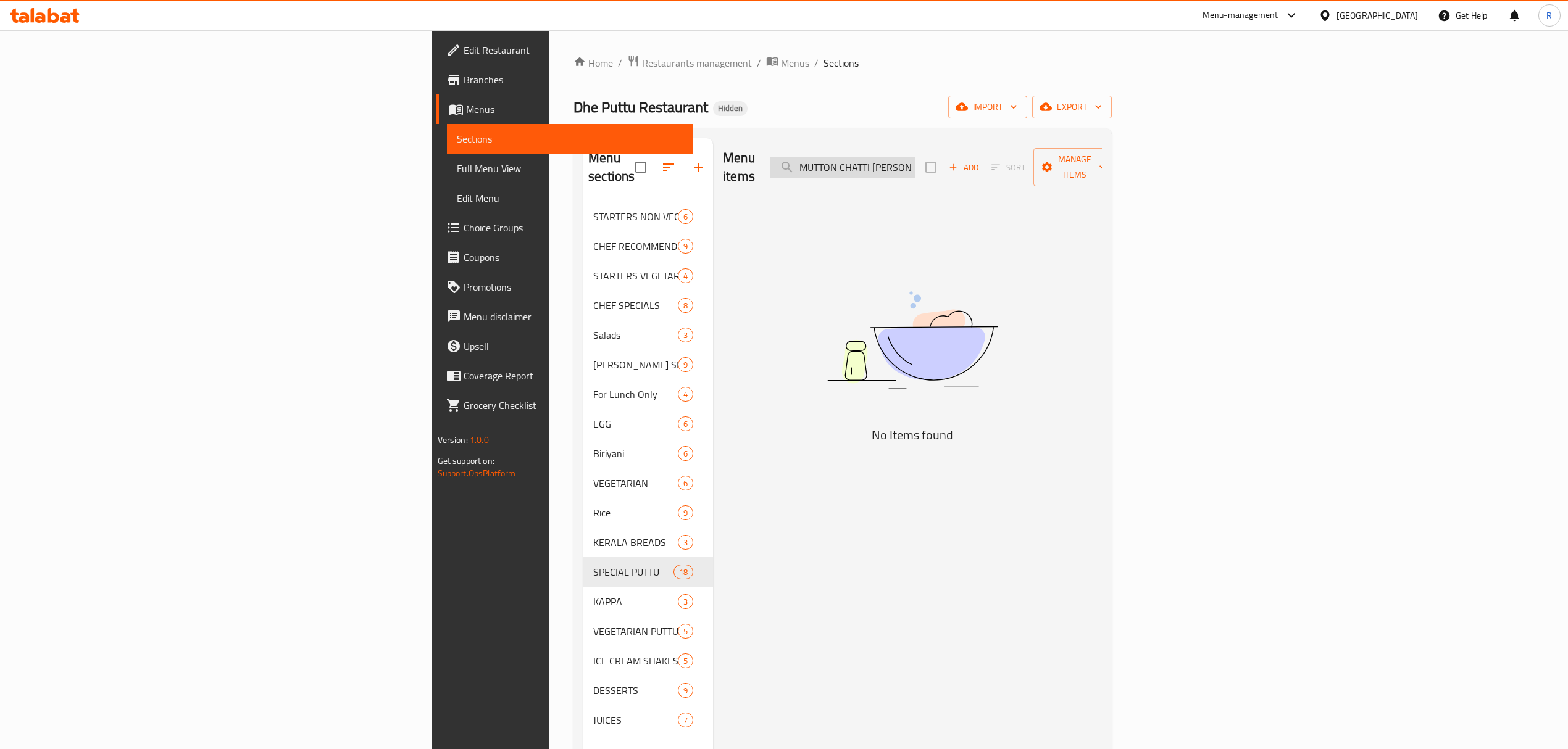
click at [915, 157] on input "MUTTON CHATTI [PERSON_NAME]" at bounding box center [842, 167] width 146 height 21
click at [915, 158] on input "CHEMMEEN ROAST" at bounding box center [842, 167] width 146 height 21
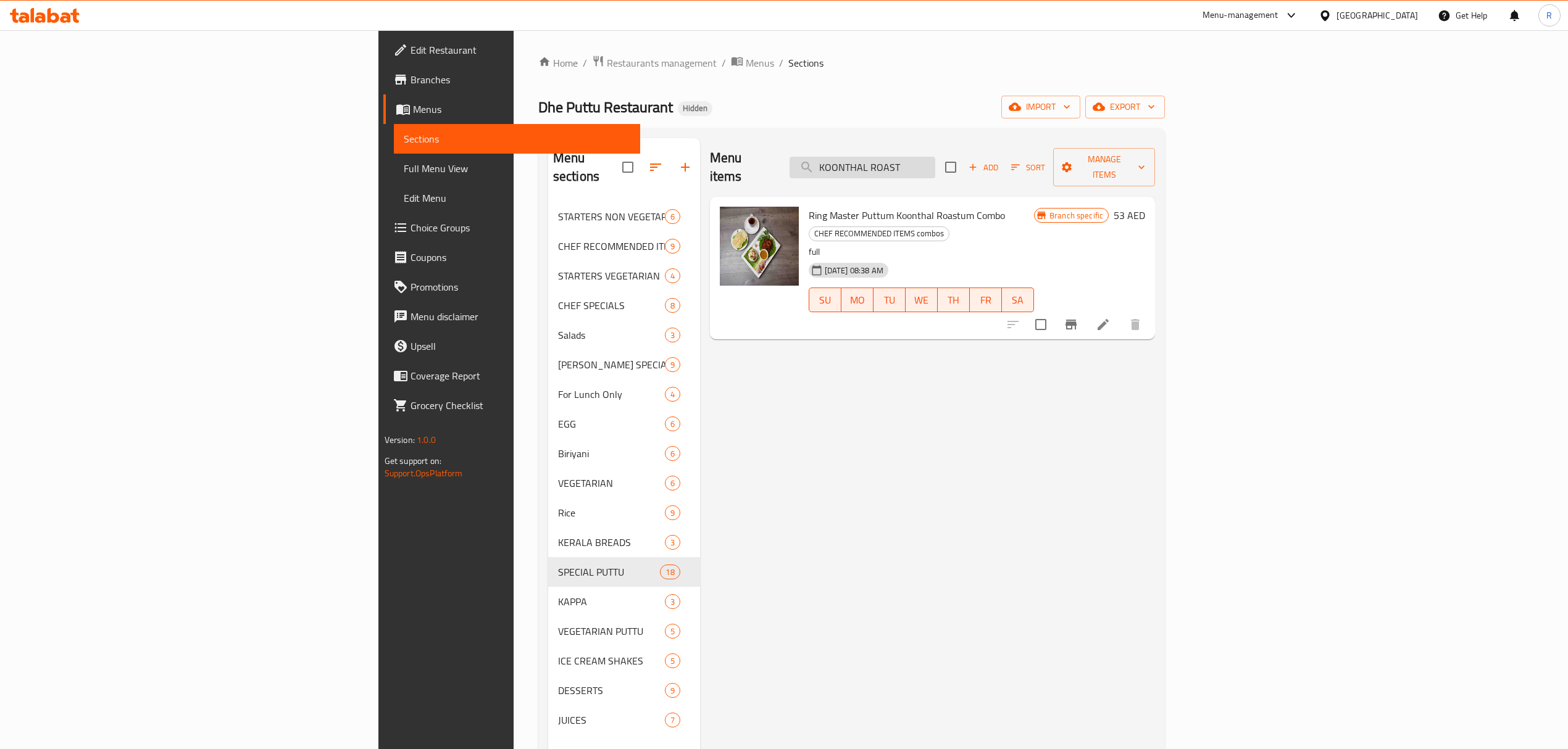
click at [935, 157] on input "KOONTHAL ROAST" at bounding box center [862, 167] width 146 height 21
click at [935, 161] on input "KOONTHAL ROAST" at bounding box center [862, 167] width 146 height 21
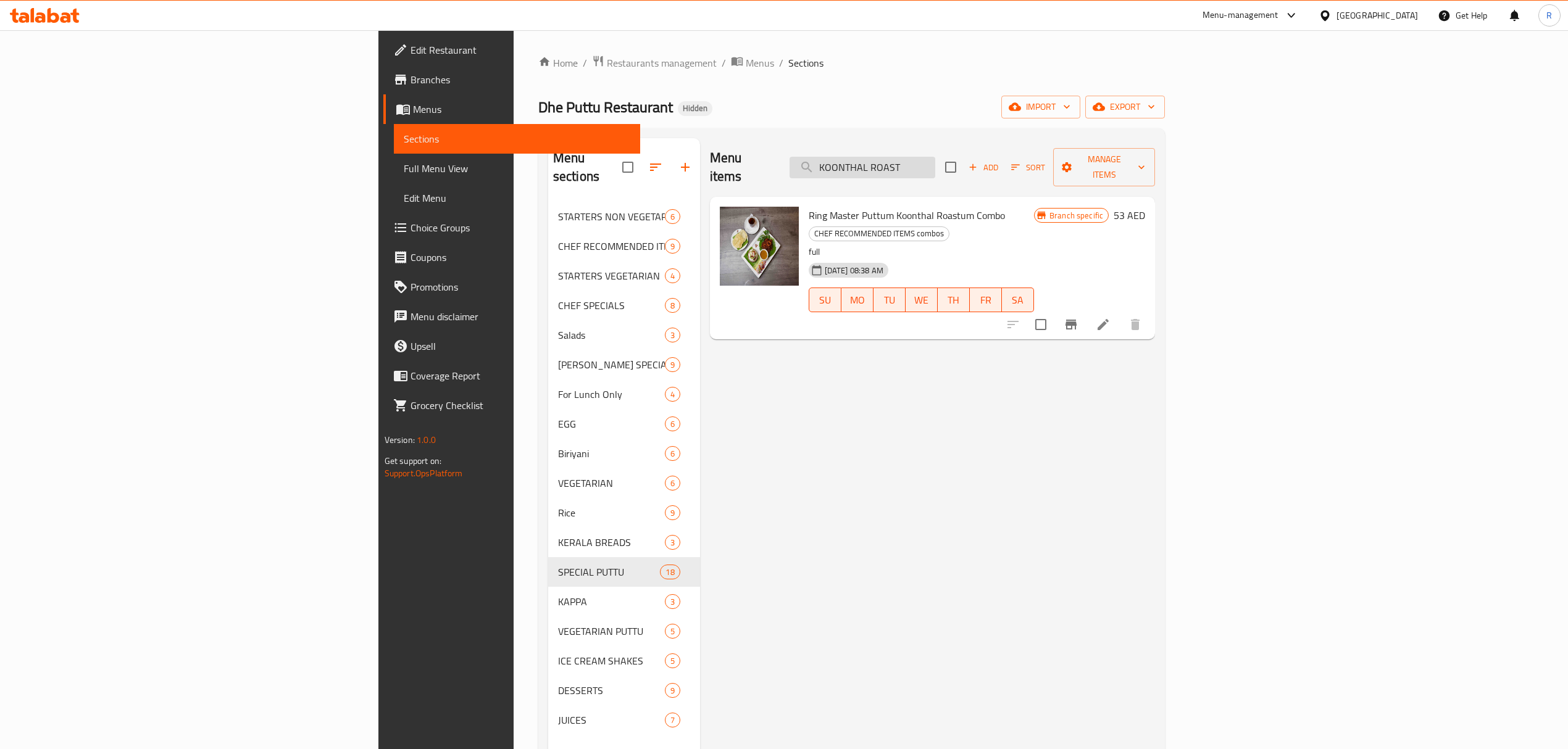
click at [935, 161] on input "KOONTHAL ROAST" at bounding box center [862, 167] width 146 height 21
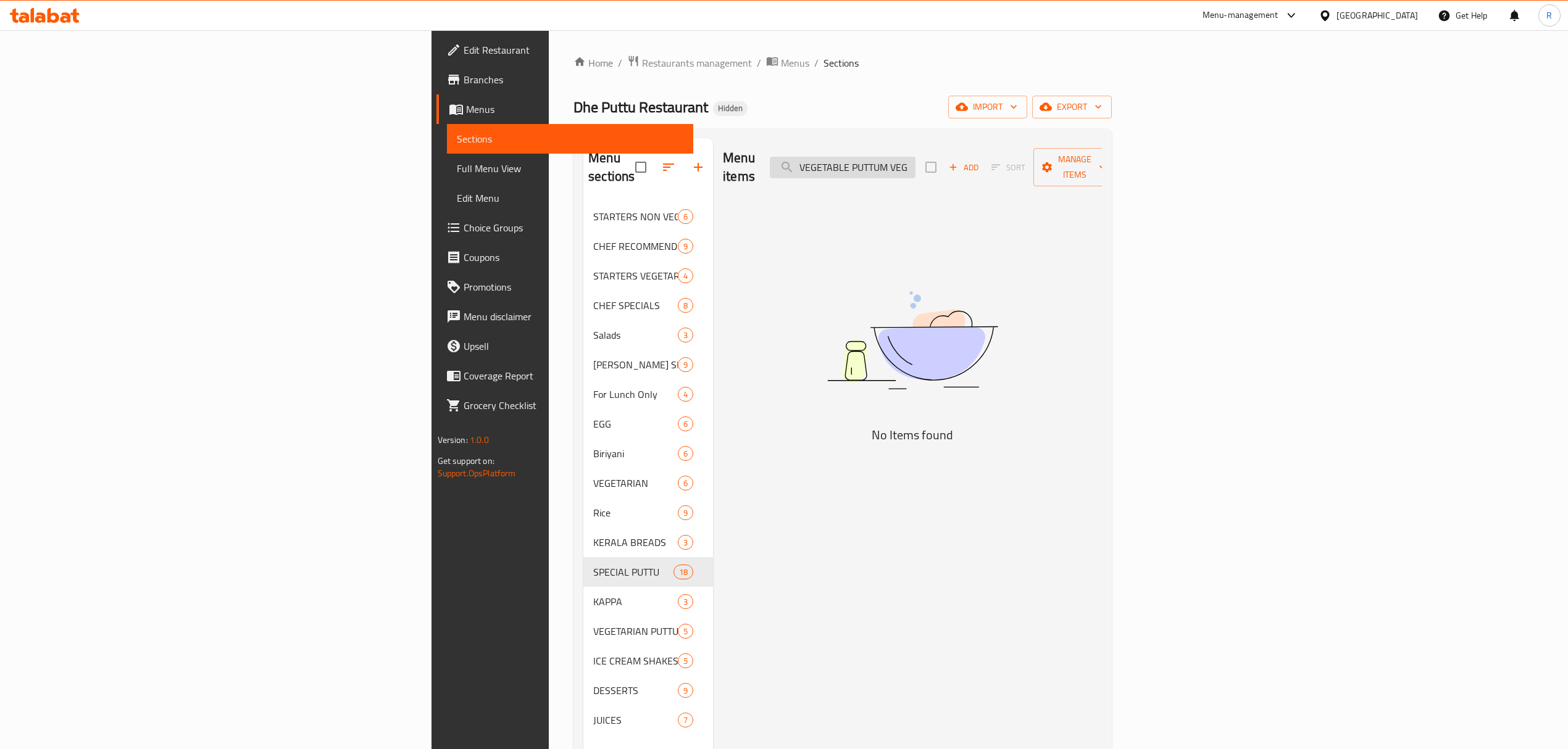
click at [915, 160] on input "VEGETABLE PUTTUM VEG CURRYUM" at bounding box center [842, 167] width 146 height 21
click at [915, 161] on input "VEGETABLE PUTTUM VEG CURRYUM" at bounding box center [842, 167] width 146 height 21
click at [915, 163] on input "VEGETABLE PUTTUM VEG CURRYUM" at bounding box center [842, 167] width 146 height 21
click at [984, 183] on div "Menu items MASALA PUTTUM KADALA CURRYUM Add Sort Manage items No Items found" at bounding box center [907, 512] width 389 height 749
click at [915, 163] on input "MASALA PUTTUM KADALA CURRYUM" at bounding box center [842, 167] width 146 height 21
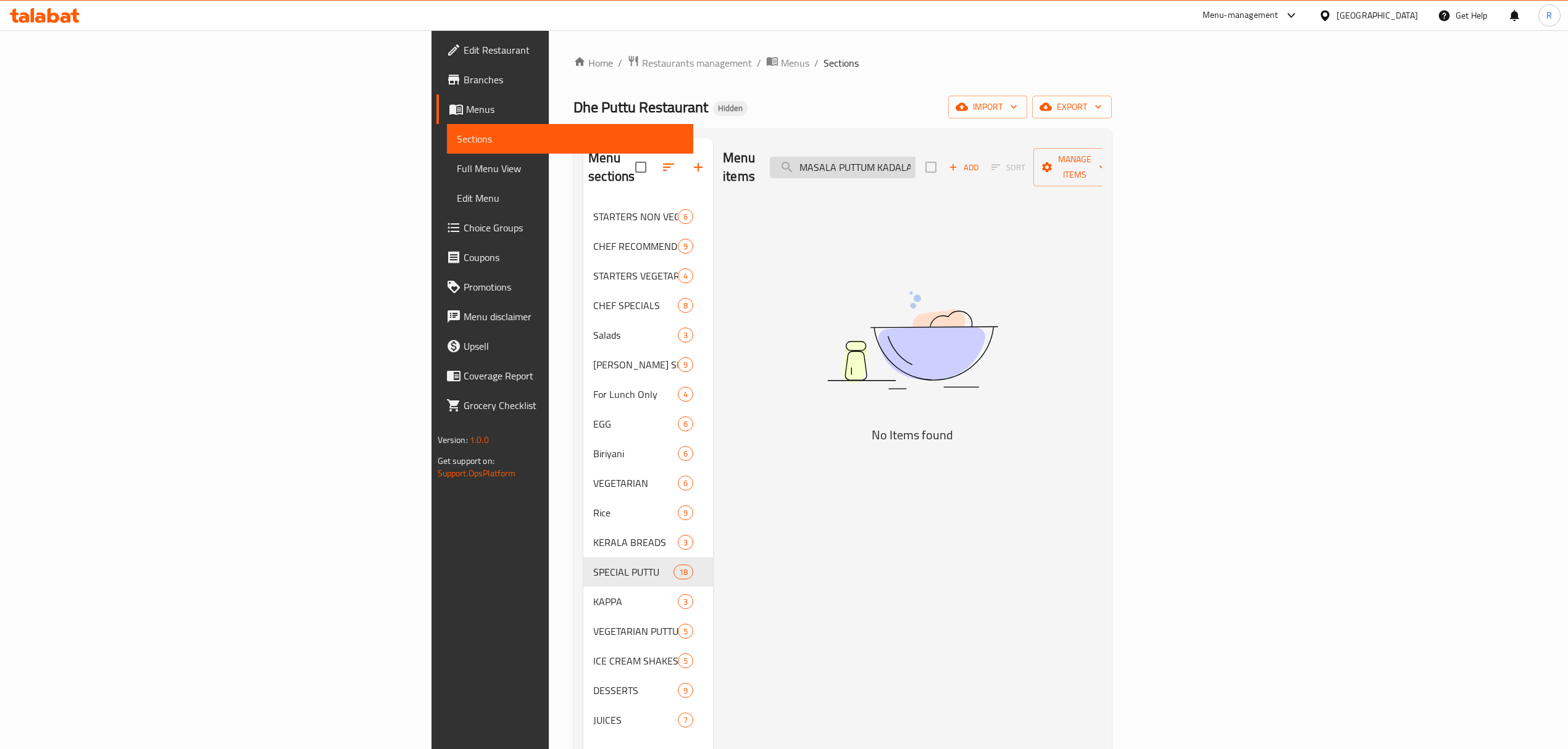
click at [915, 163] on input "MASALA PUTTUM KADALA CURRYUM" at bounding box center [842, 167] width 146 height 21
click at [915, 163] on input "NEYYIL MOOPPICHA PUTTU WITH VEG [PERSON_NAME]" at bounding box center [842, 167] width 146 height 21
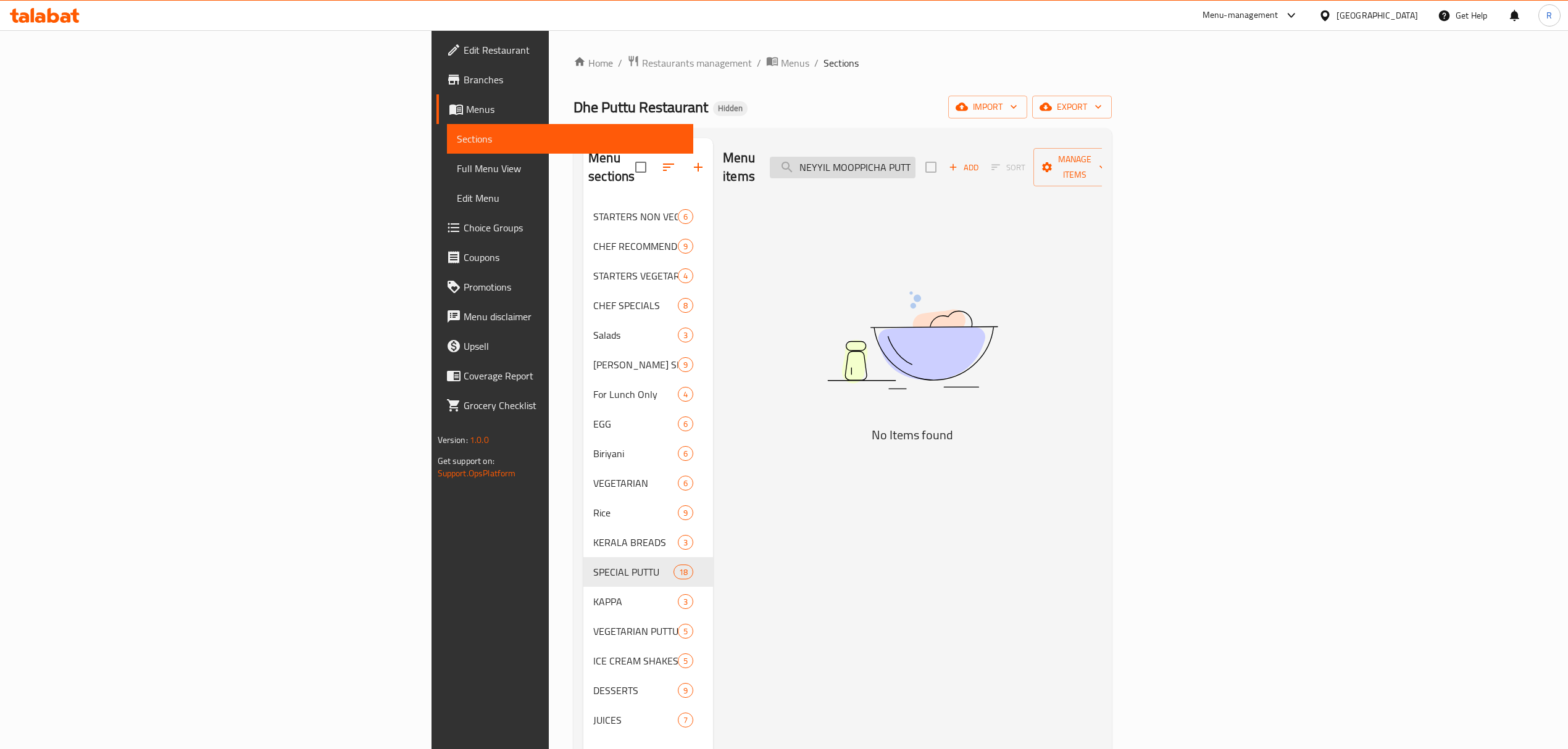
drag, startPoint x: 1010, startPoint y: 163, endPoint x: 944, endPoint y: 163, distance: 66.0
click at [915, 163] on input "NEYYIL MOOPPICHA PUTTU WITH VEG [PERSON_NAME]" at bounding box center [842, 167] width 146 height 21
drag, startPoint x: 1003, startPoint y: 150, endPoint x: 1003, endPoint y: 158, distance: 8.0
click at [915, 157] on input "VEG [PERSON_NAME]" at bounding box center [842, 167] width 146 height 21
click at [915, 158] on input "VEG [PERSON_NAME]" at bounding box center [842, 167] width 146 height 21
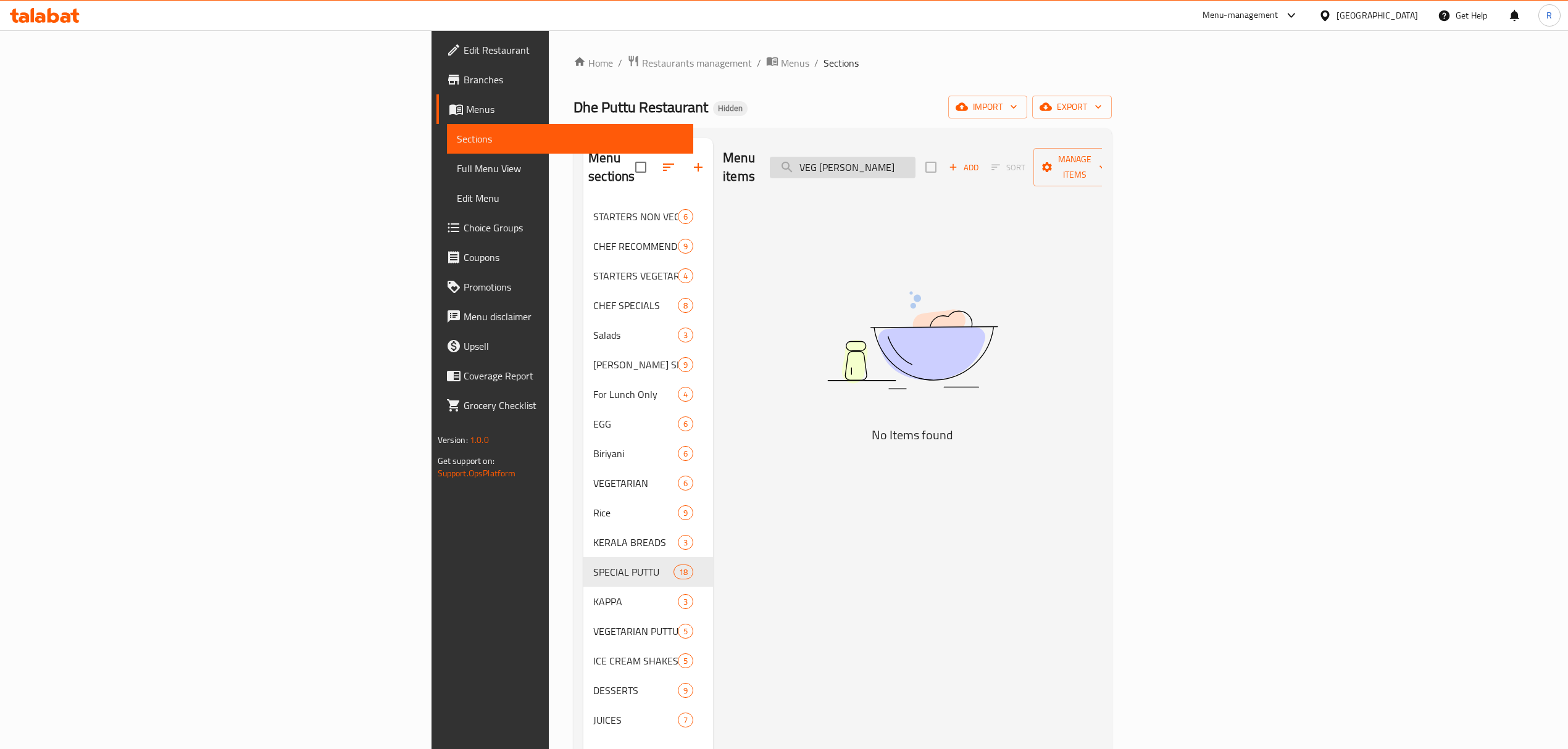
click at [915, 158] on input "VEG [PERSON_NAME]" at bounding box center [842, 167] width 146 height 21
click at [915, 163] on input "ROASTED BANANA PUTTU WITH FRUIT SALAD" at bounding box center [842, 167] width 146 height 21
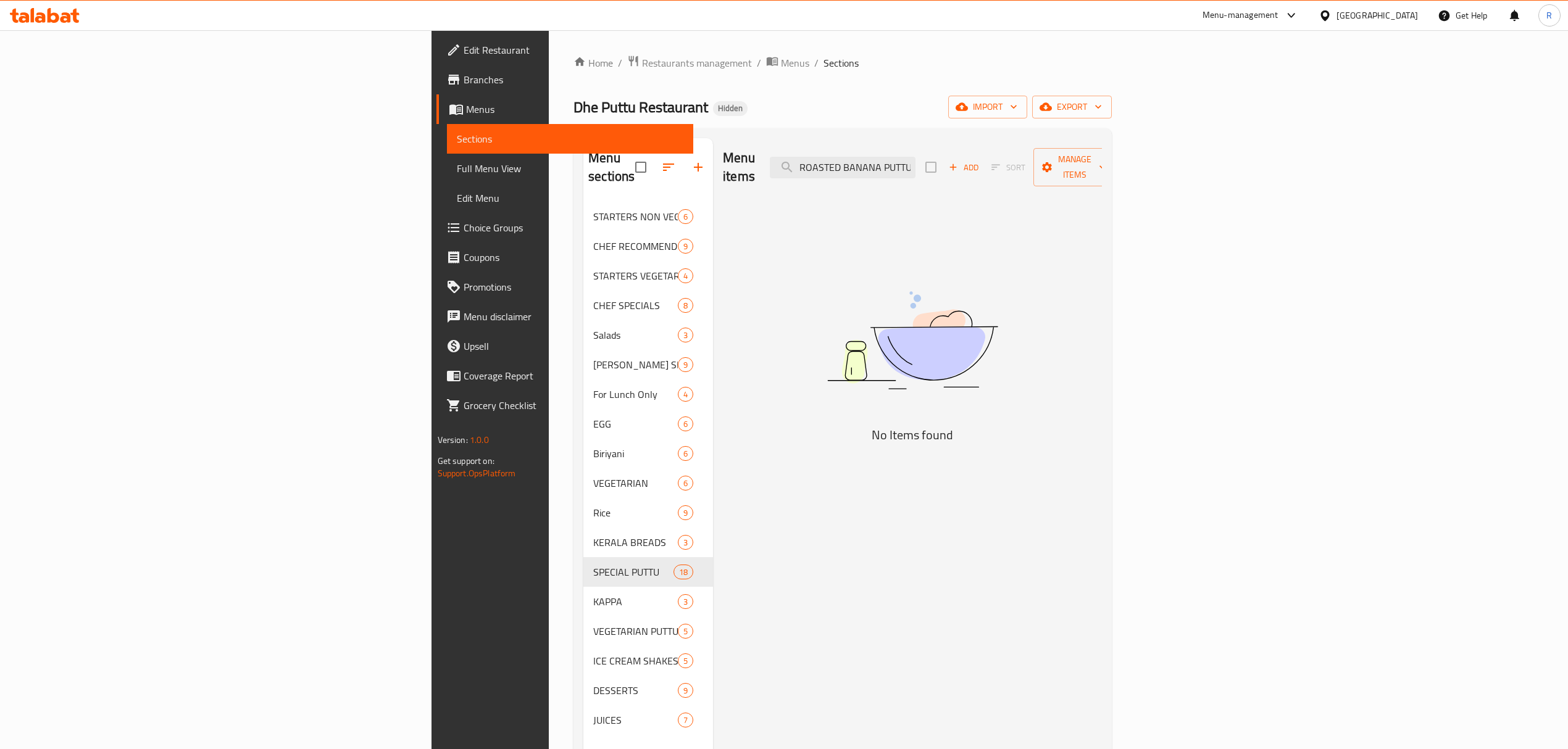
drag, startPoint x: 1002, startPoint y: 163, endPoint x: 905, endPoint y: 171, distance: 97.3
click at [905, 171] on div "Menu items ROASTED BANANA PUTTU WITH FRUIT SALAD Add Sort Manage items" at bounding box center [913, 167] width 379 height 59
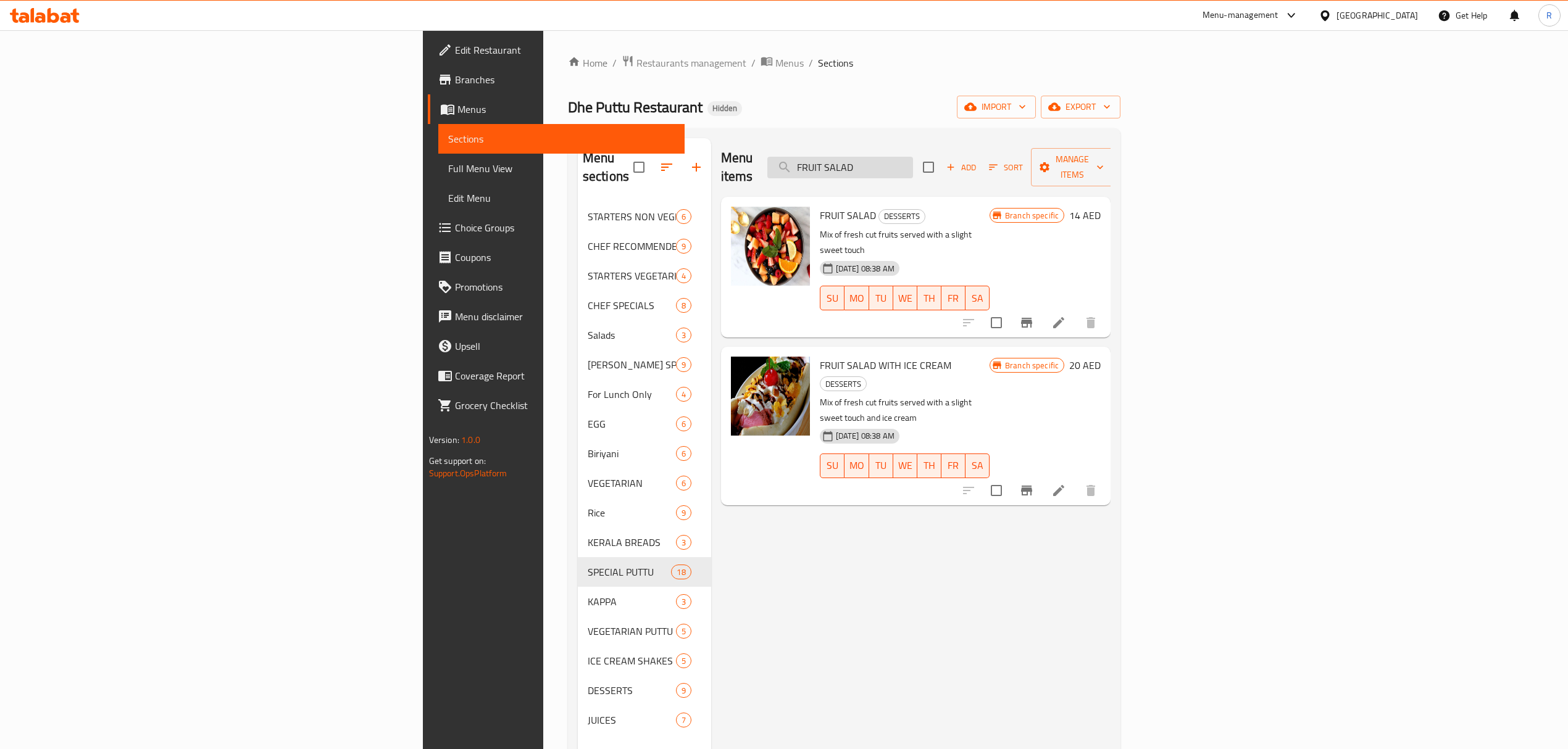
click at [913, 157] on input "FRUIT SALAD" at bounding box center [840, 167] width 146 height 21
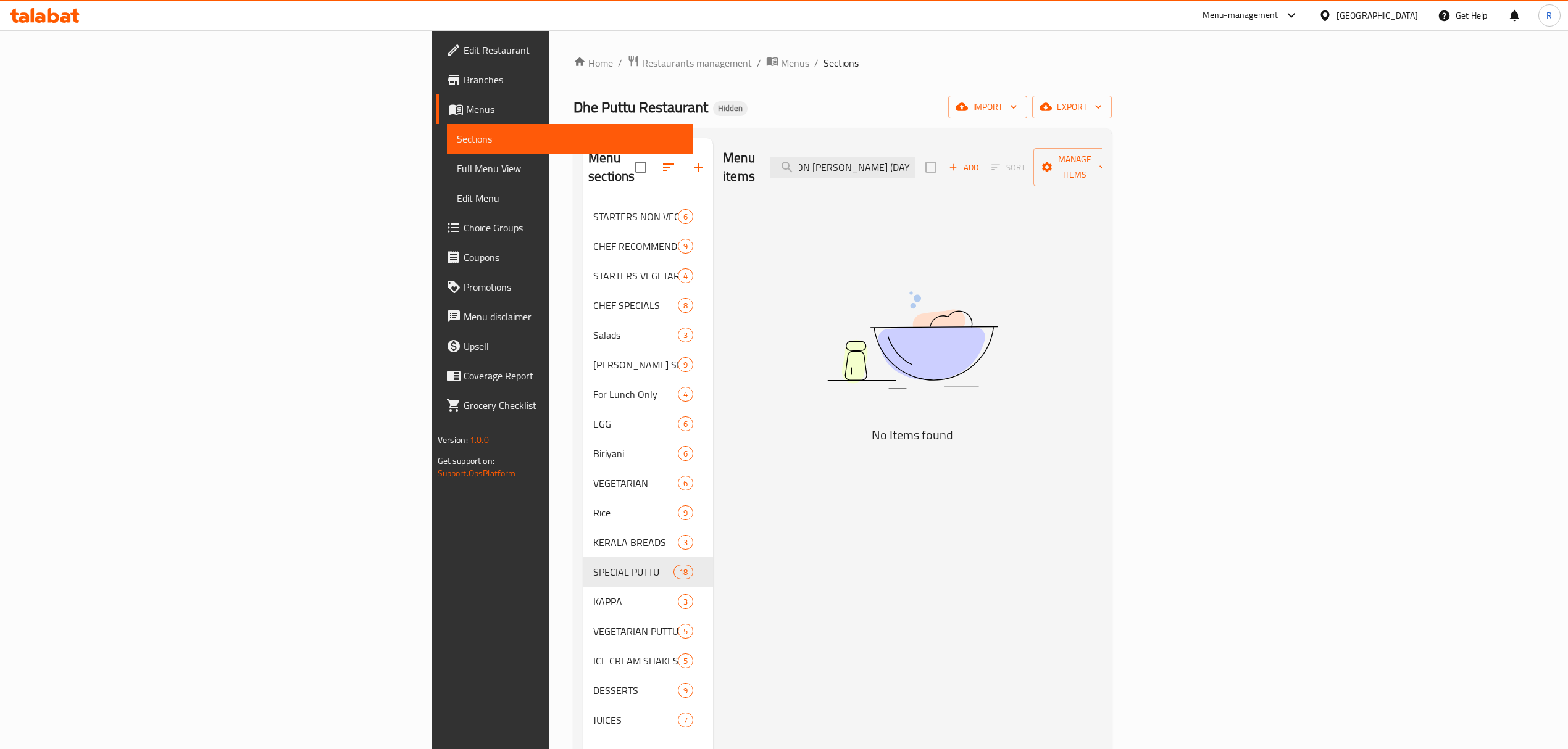
scroll to position [0, 28]
drag, startPoint x: 999, startPoint y: 158, endPoint x: 1218, endPoint y: 161, distance: 219.0
click at [1102, 161] on div "Menu items MUTTON [PERSON_NAME] (DAY'S SPECIAL) Add Sort Manage items" at bounding box center [913, 167] width 379 height 59
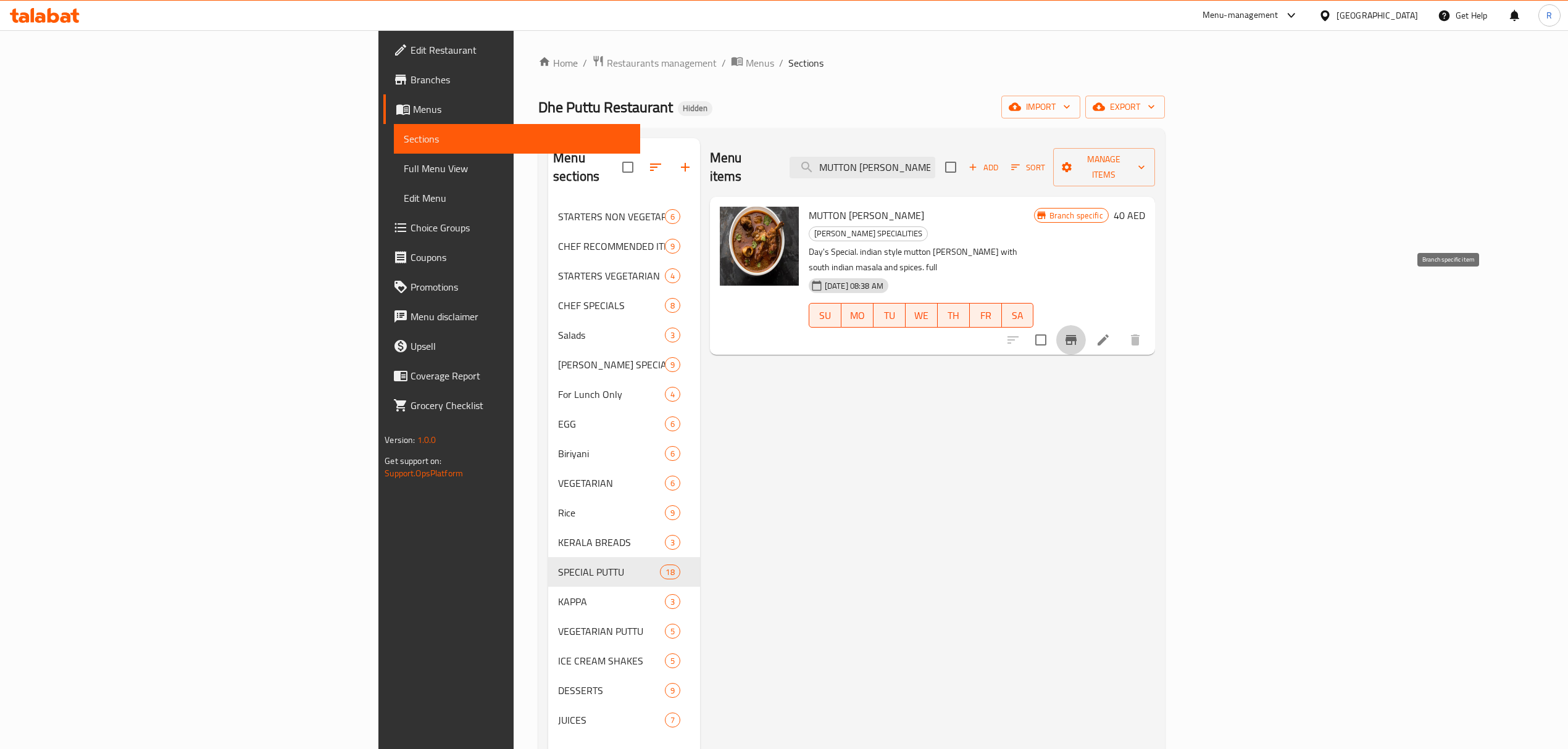
click at [1078, 332] on icon "Branch-specific-item" at bounding box center [1070, 339] width 15 height 14
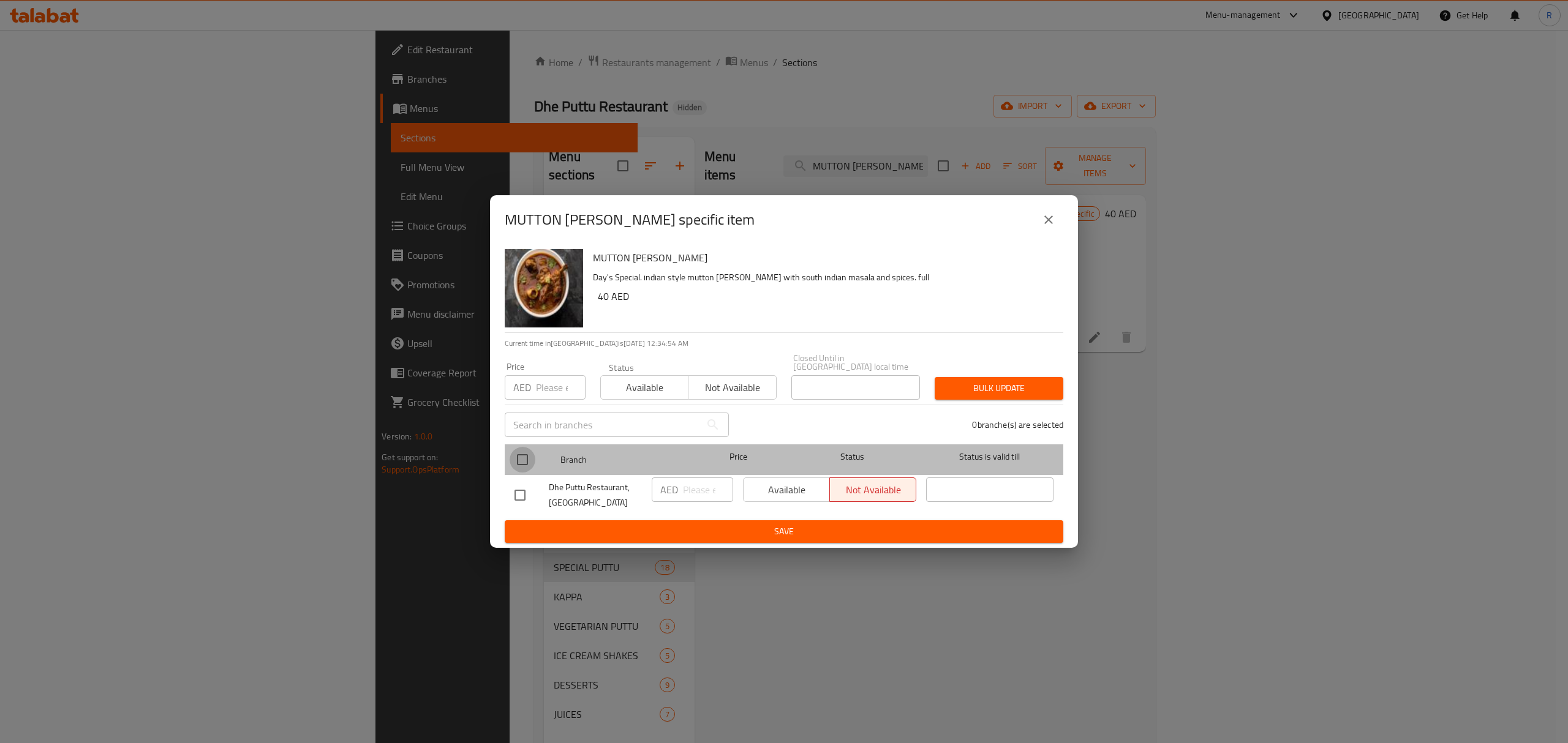
click at [532, 459] on input "checkbox" at bounding box center [522, 459] width 26 height 26
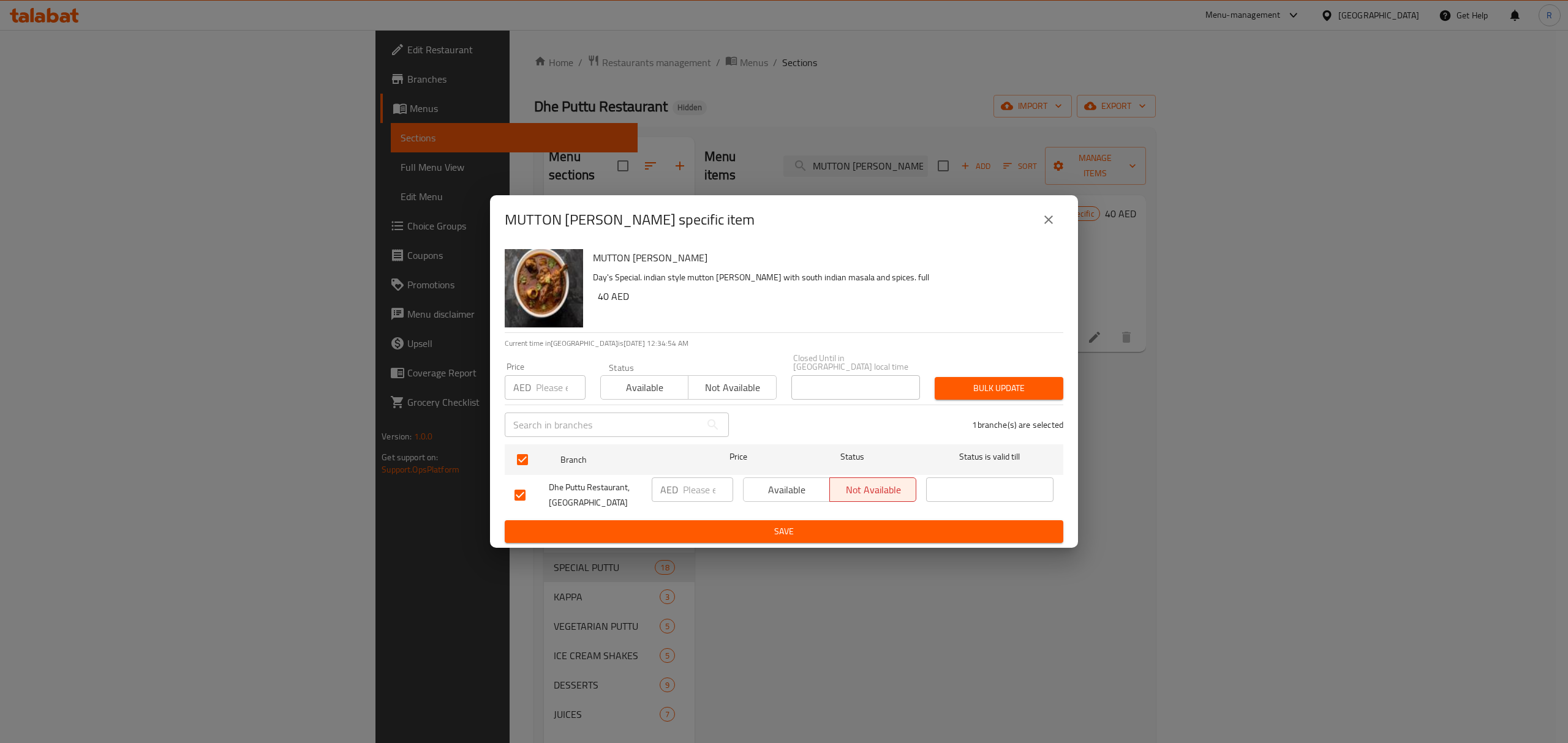
click at [689, 494] on input "number" at bounding box center [708, 490] width 50 height 25
drag, startPoint x: 686, startPoint y: 524, endPoint x: 669, endPoint y: 475, distance: 51.9
click at [685, 525] on span "Save" at bounding box center [784, 532] width 539 height 15
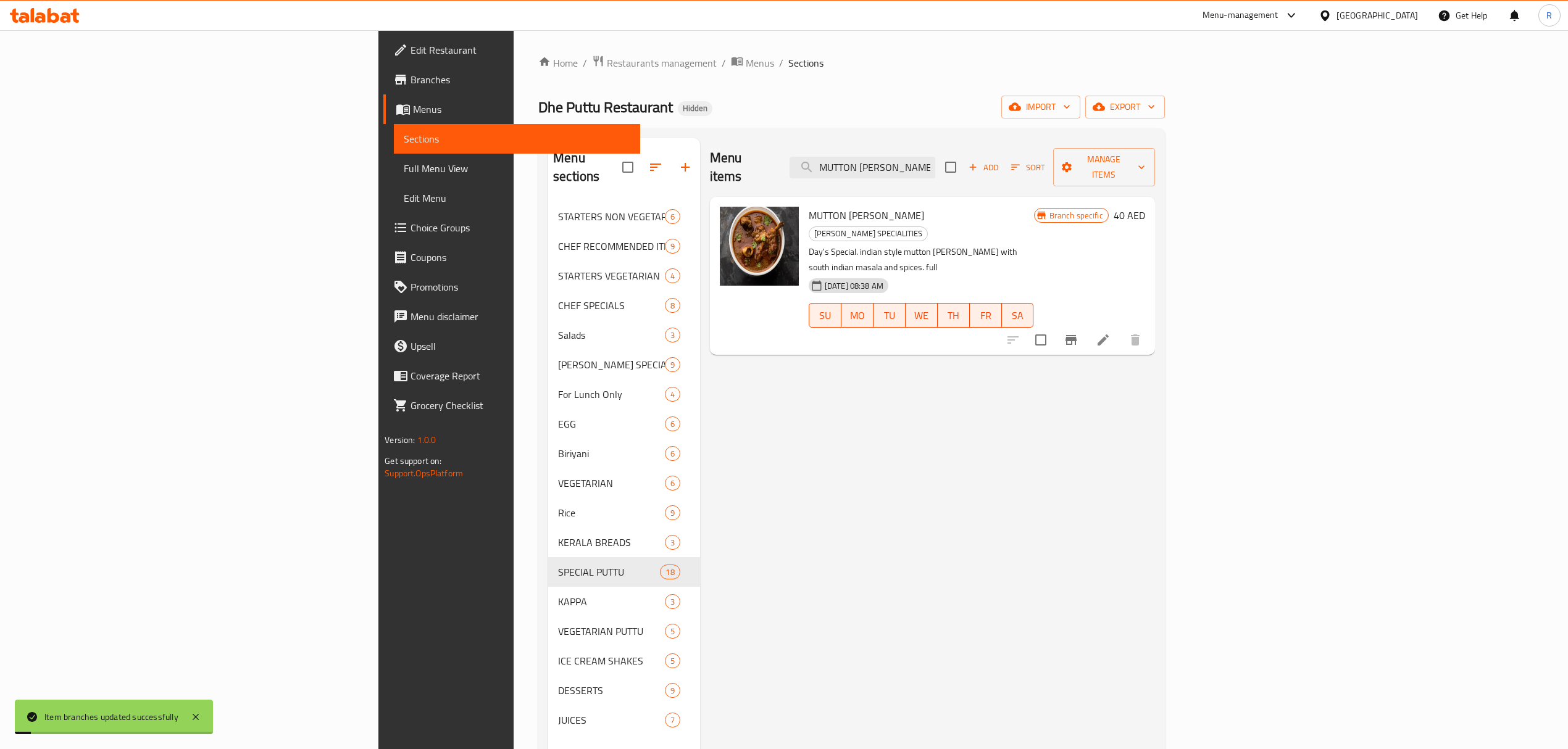
click at [998, 173] on div "Menu items MUTTON [PERSON_NAME] Add Sort Manage items" at bounding box center [932, 167] width 445 height 59
click at [935, 157] on input "MUTTON [PERSON_NAME]" at bounding box center [862, 167] width 146 height 21
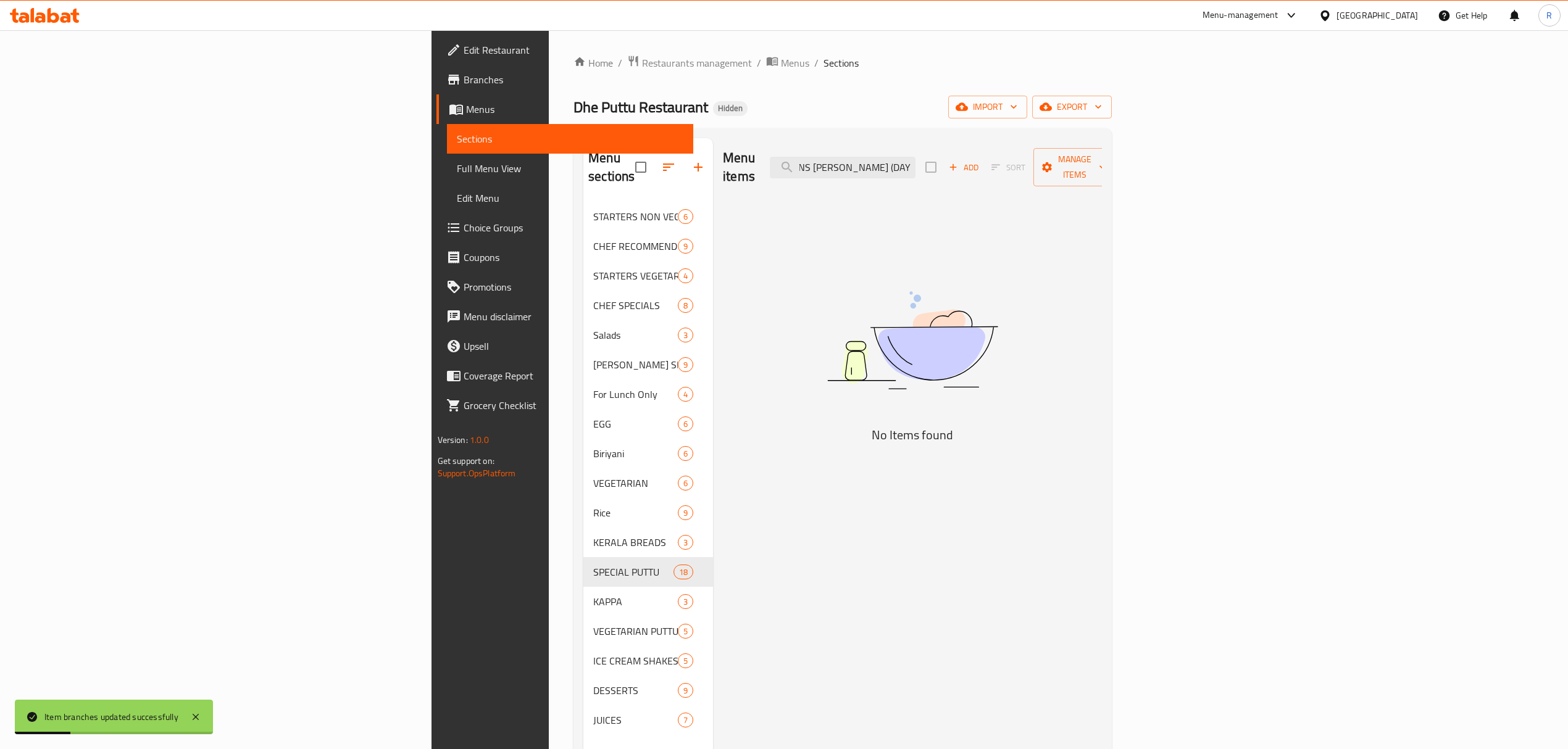
drag, startPoint x: 998, startPoint y: 161, endPoint x: 1115, endPoint y: 154, distance: 117.2
click at [1102, 154] on div "Menu items PRAWNS [PERSON_NAME] (DAY'S SPECIAL) Add Sort Manage items" at bounding box center [913, 167] width 379 height 59
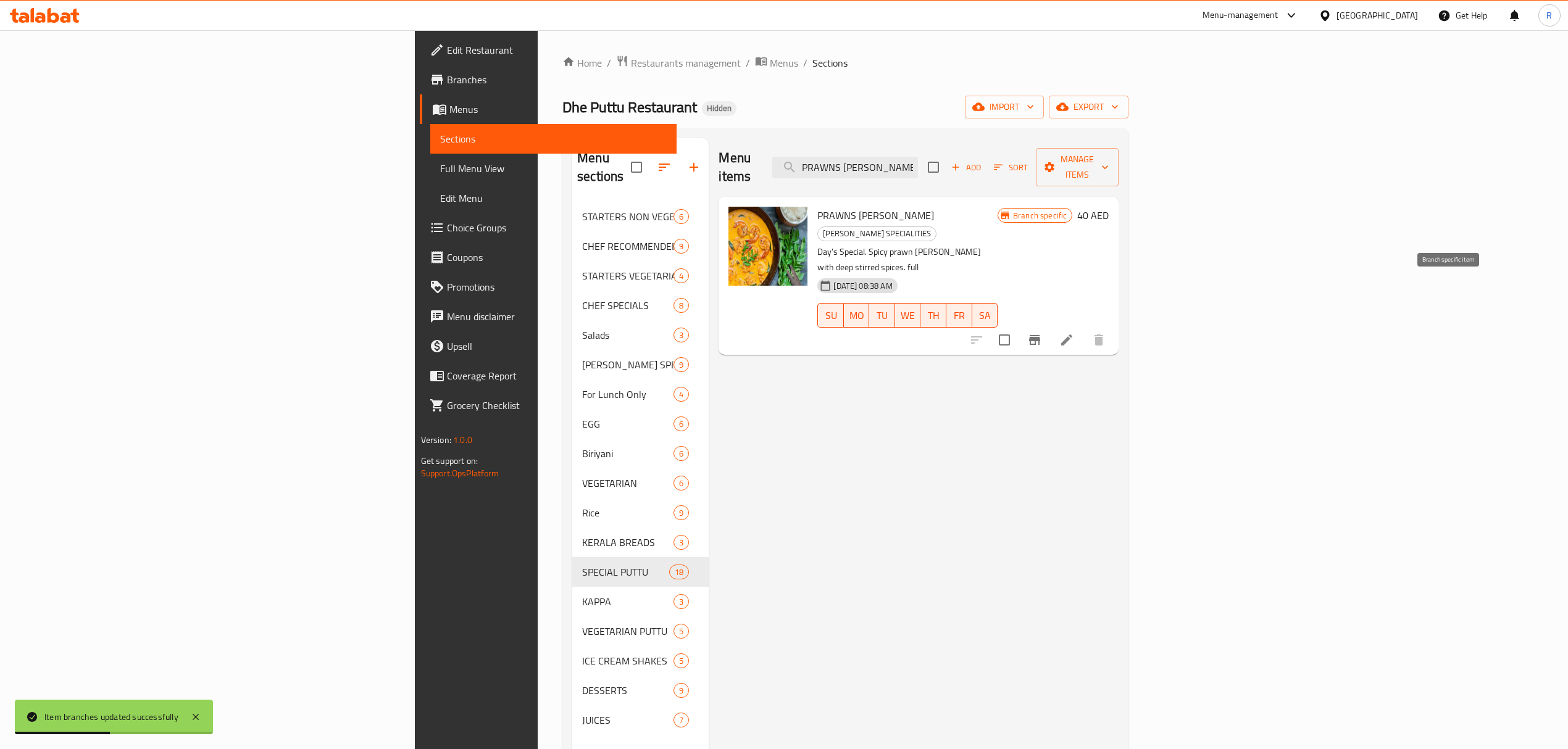
click at [1042, 332] on icon "Branch-specific-item" at bounding box center [1033, 339] width 15 height 14
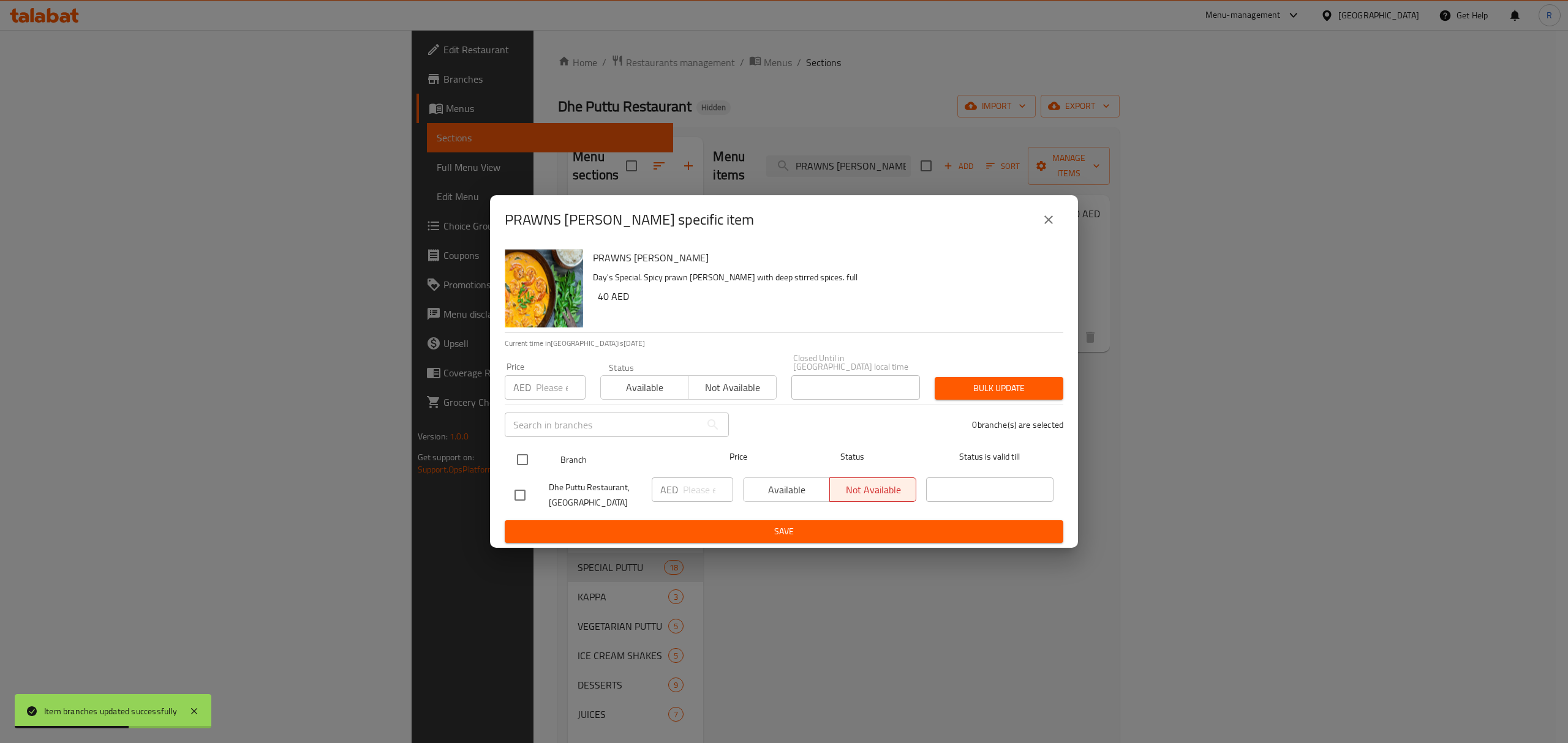
click at [527, 456] on input "checkbox" at bounding box center [522, 459] width 26 height 26
click at [704, 492] on input "number" at bounding box center [708, 490] width 50 height 25
click at [734, 532] on span "Save" at bounding box center [784, 532] width 539 height 15
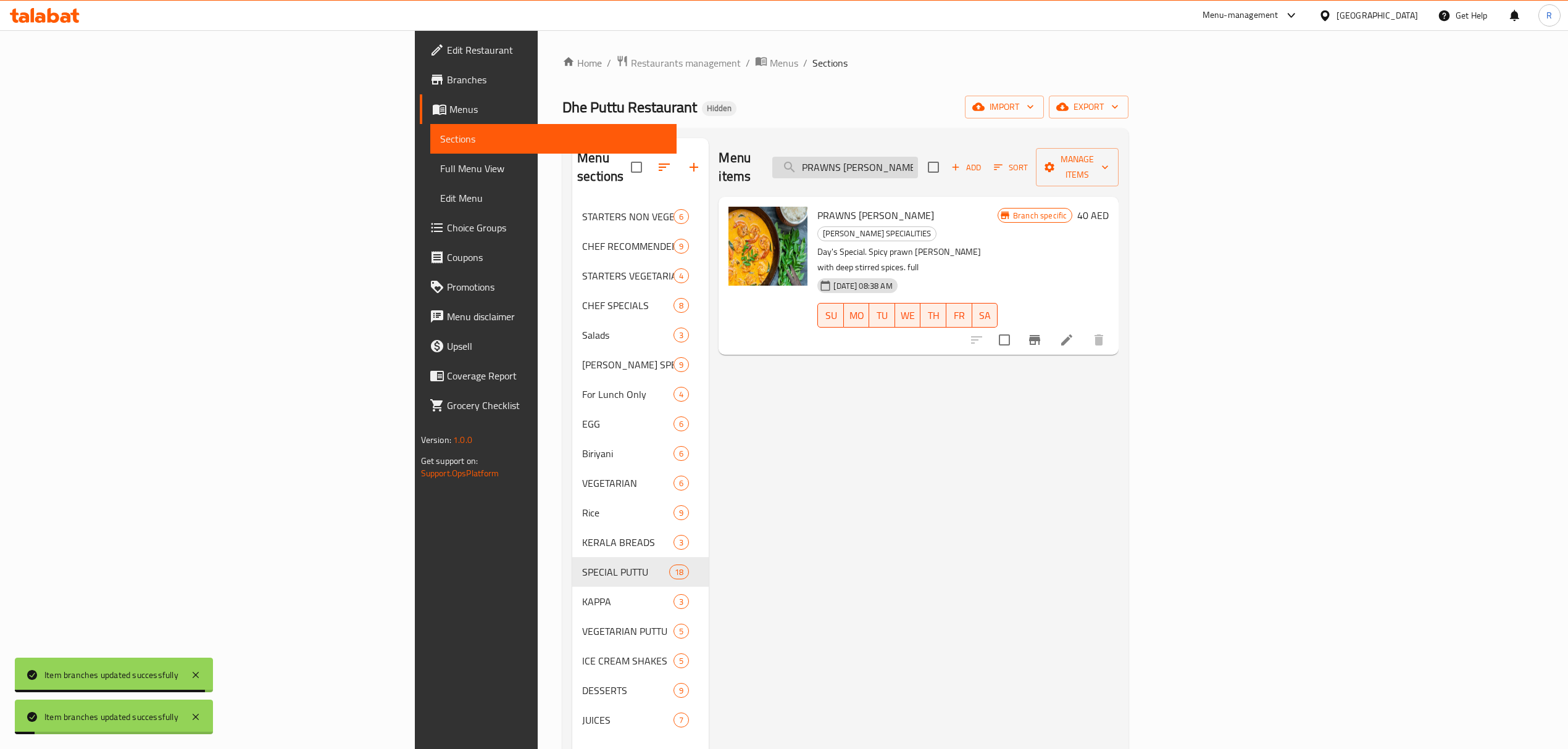
click at [917, 168] on input "PRAWNS [PERSON_NAME]" at bounding box center [845, 167] width 146 height 21
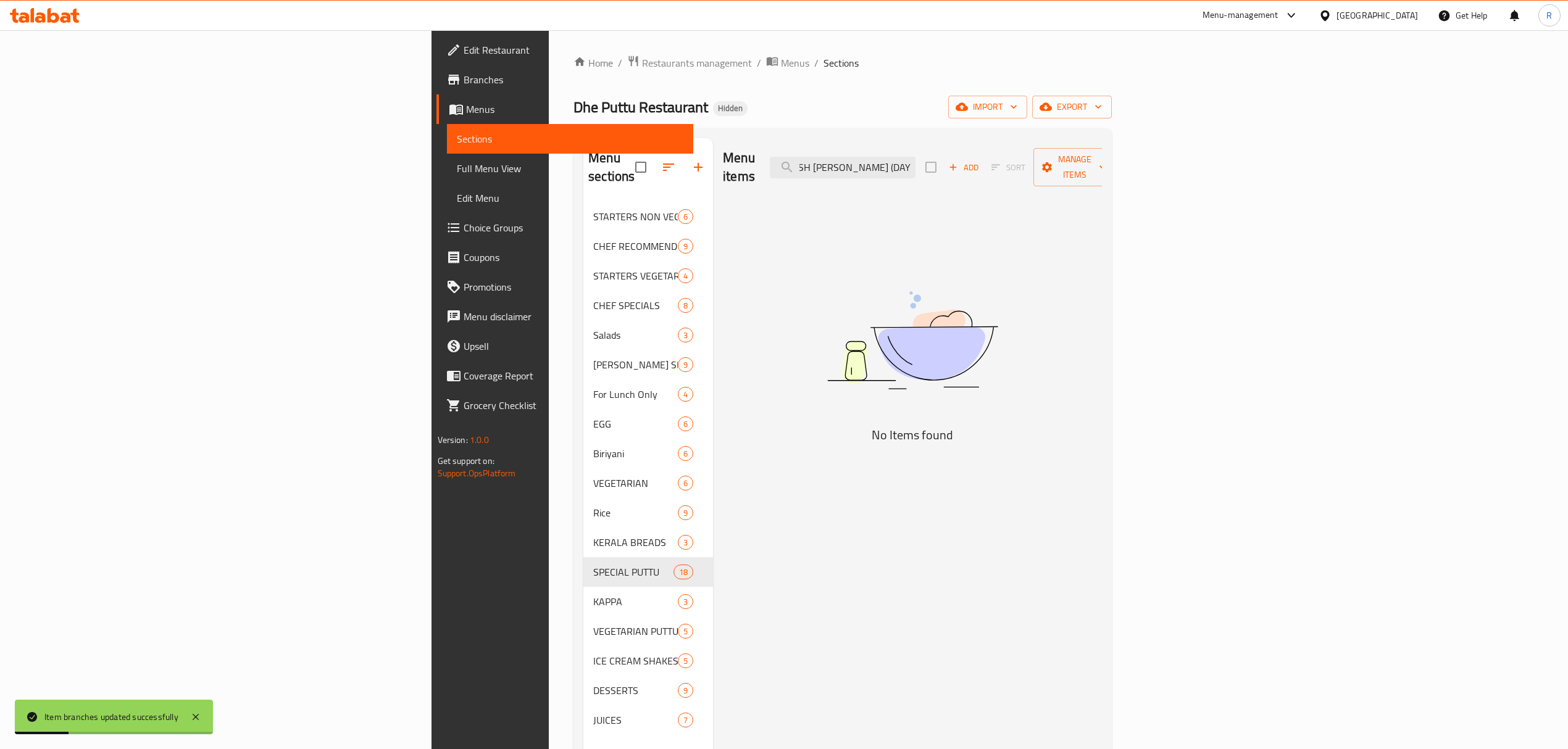
scroll to position [0, 10]
drag, startPoint x: 997, startPoint y: 163, endPoint x: 1101, endPoint y: 157, distance: 104.2
click at [1101, 157] on div "Menu items FISH [PERSON_NAME] (DAY'S SPECIAL) Add Sort Manage items" at bounding box center [913, 167] width 379 height 59
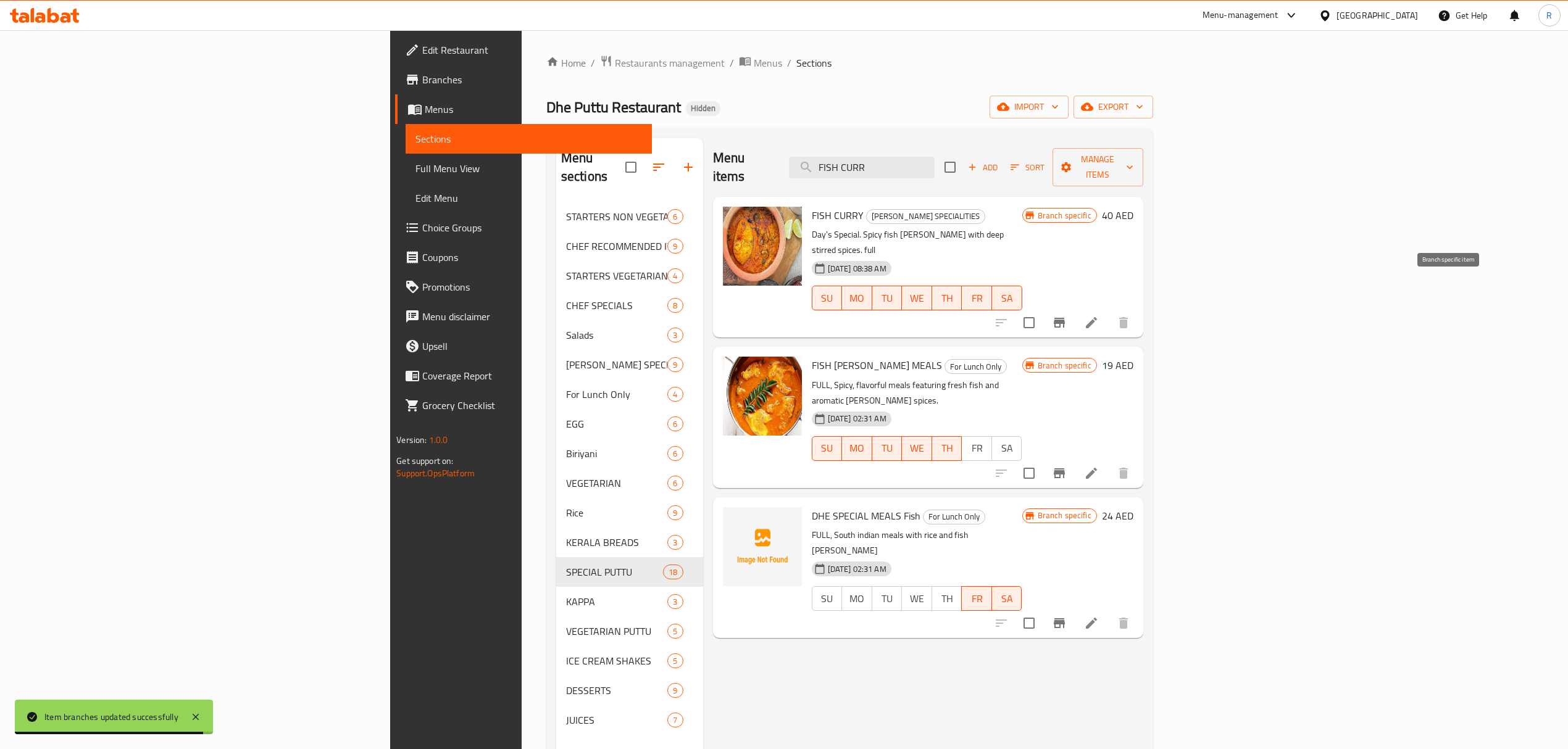
click at [1064, 318] on icon "Branch-specific-item" at bounding box center [1059, 323] width 11 height 10
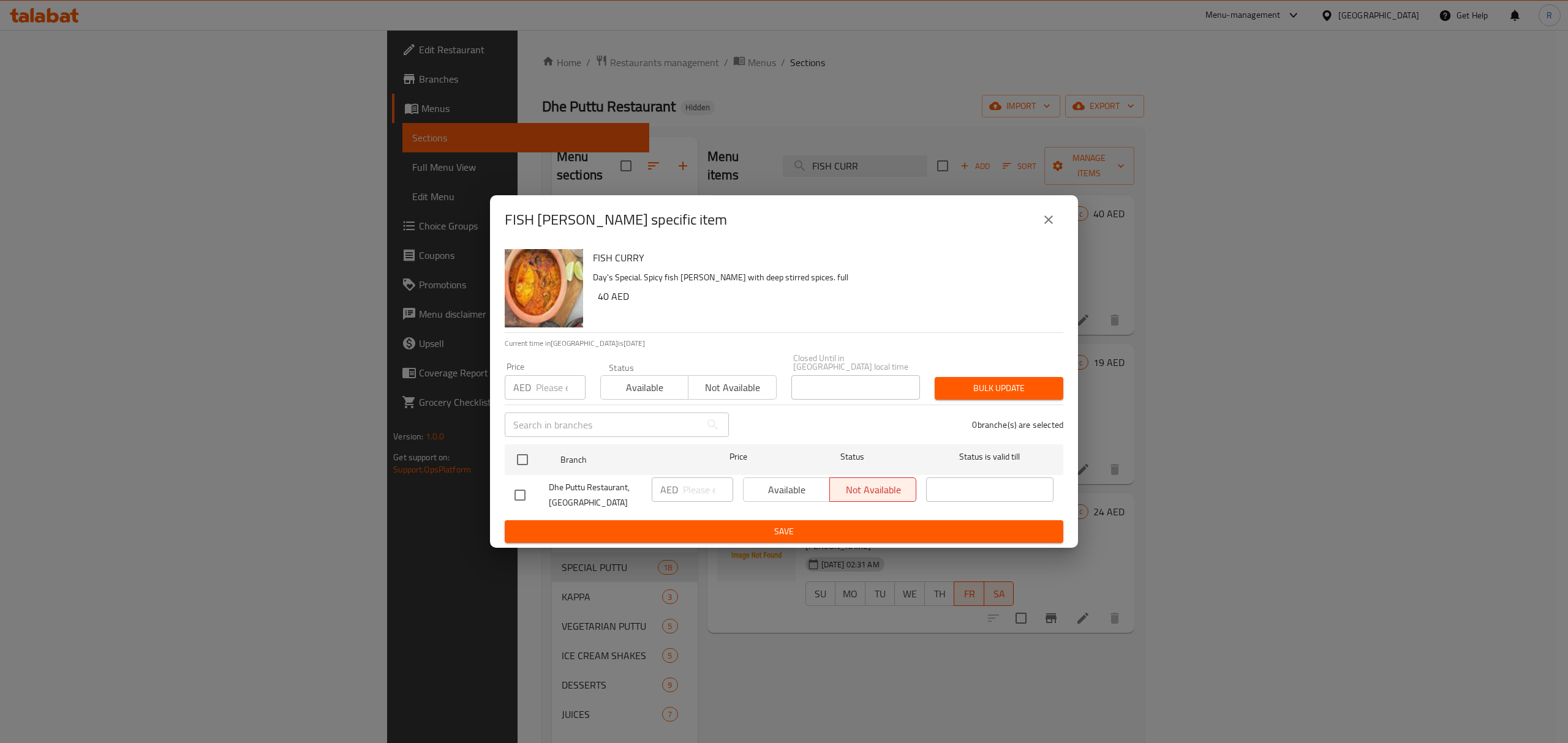
click at [525, 496] on input "checkbox" at bounding box center [520, 495] width 26 height 26
click at [680, 486] on div "AED ​" at bounding box center [691, 490] width 82 height 25
click at [707, 529] on span "Save" at bounding box center [784, 532] width 539 height 15
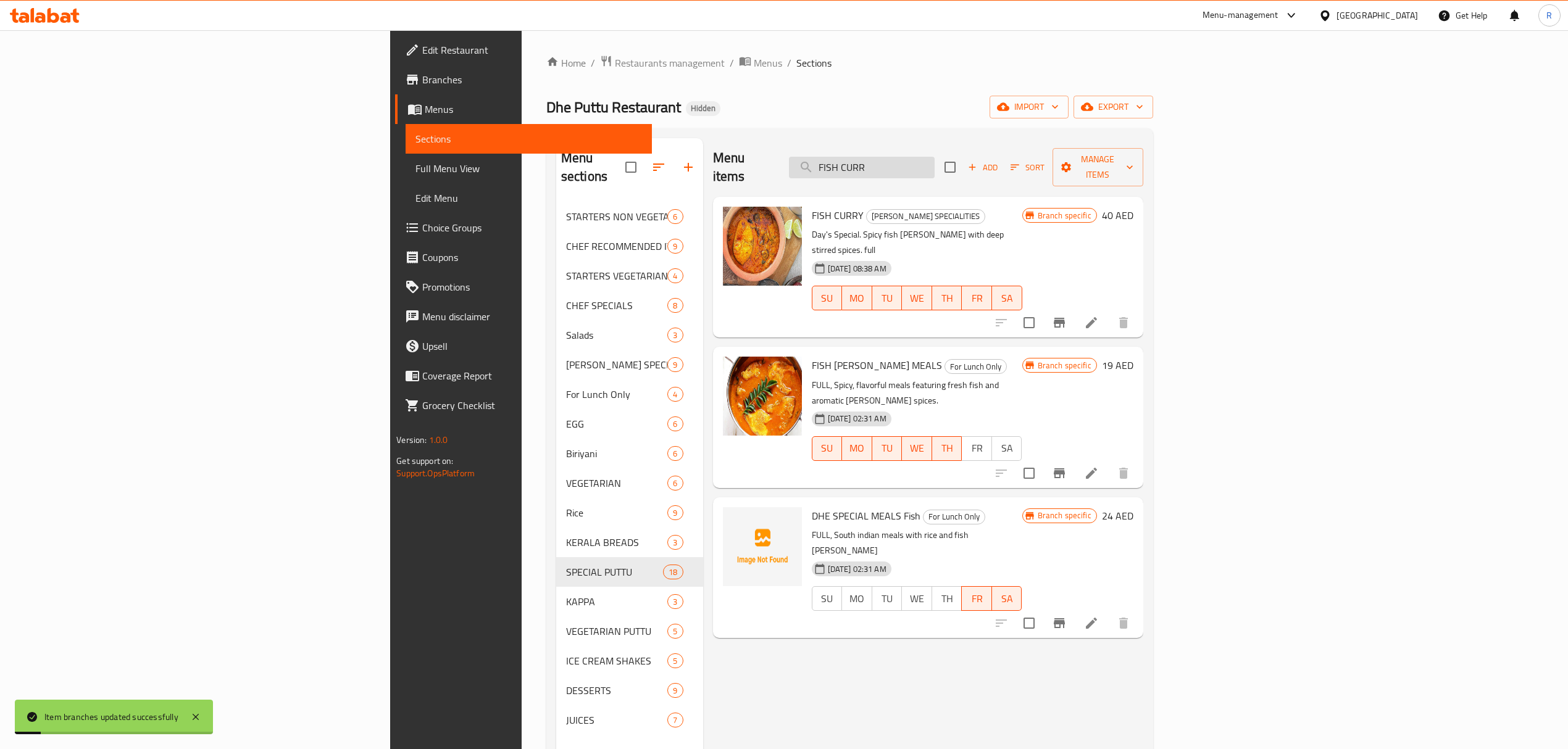
click at [935, 163] on input "FISH CURR" at bounding box center [861, 167] width 146 height 21
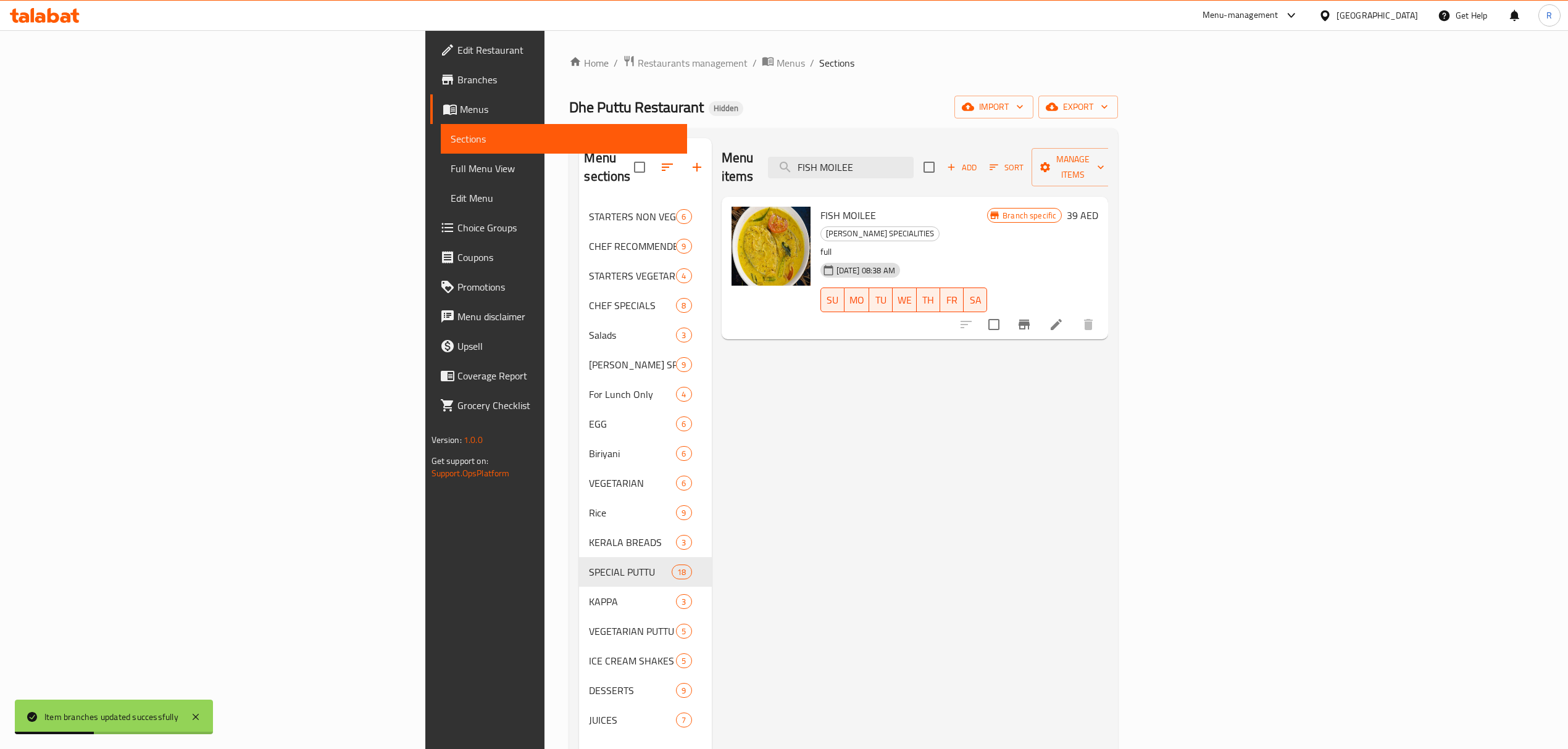
click at [1031, 317] on icon "Branch-specific-item" at bounding box center [1024, 324] width 15 height 14
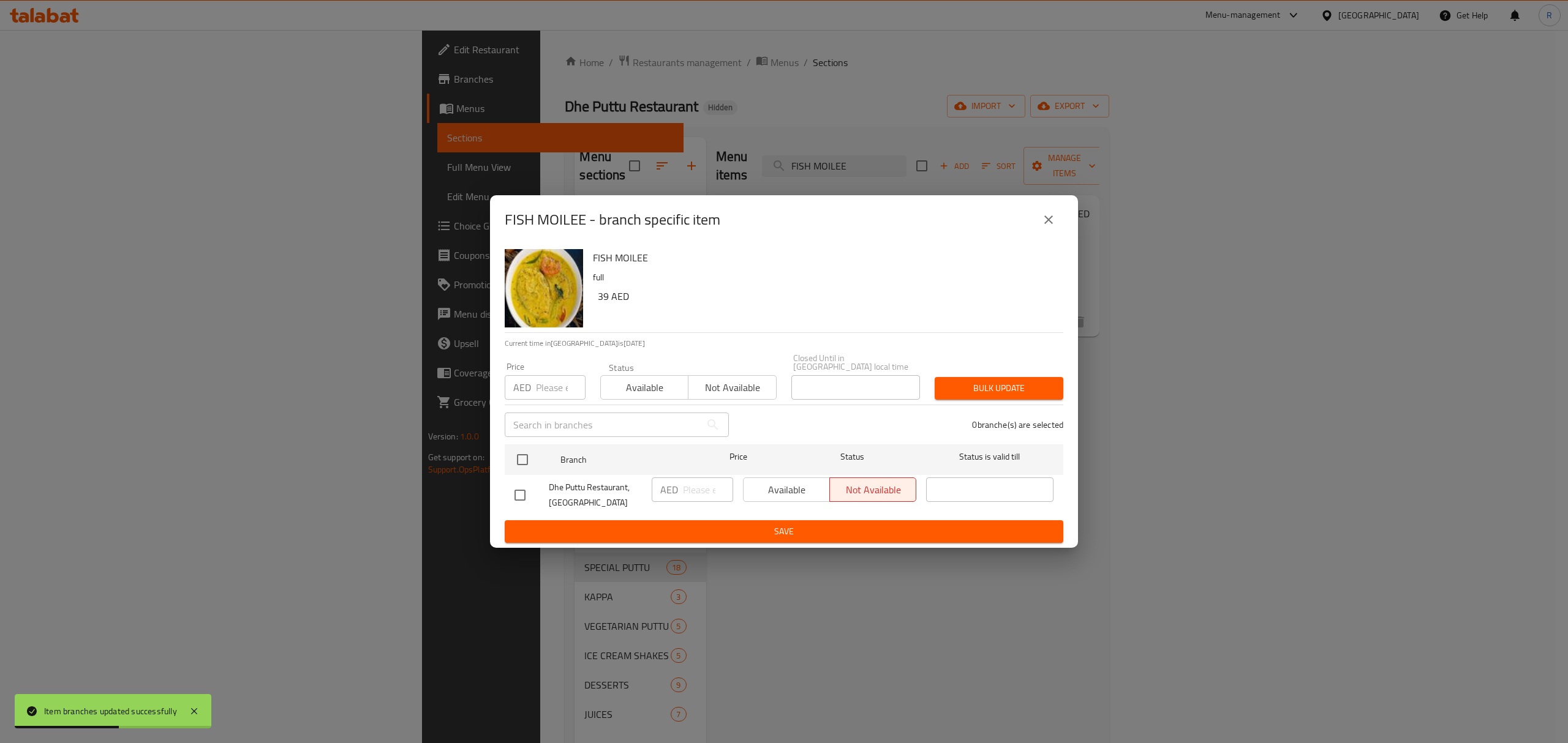
click at [521, 490] on input "checkbox" at bounding box center [520, 495] width 26 height 26
drag, startPoint x: 687, startPoint y: 482, endPoint x: 689, endPoint y: 494, distance: 12.2
click at [687, 482] on input "number" at bounding box center [708, 490] width 50 height 25
click at [684, 529] on span "Save" at bounding box center [784, 532] width 539 height 15
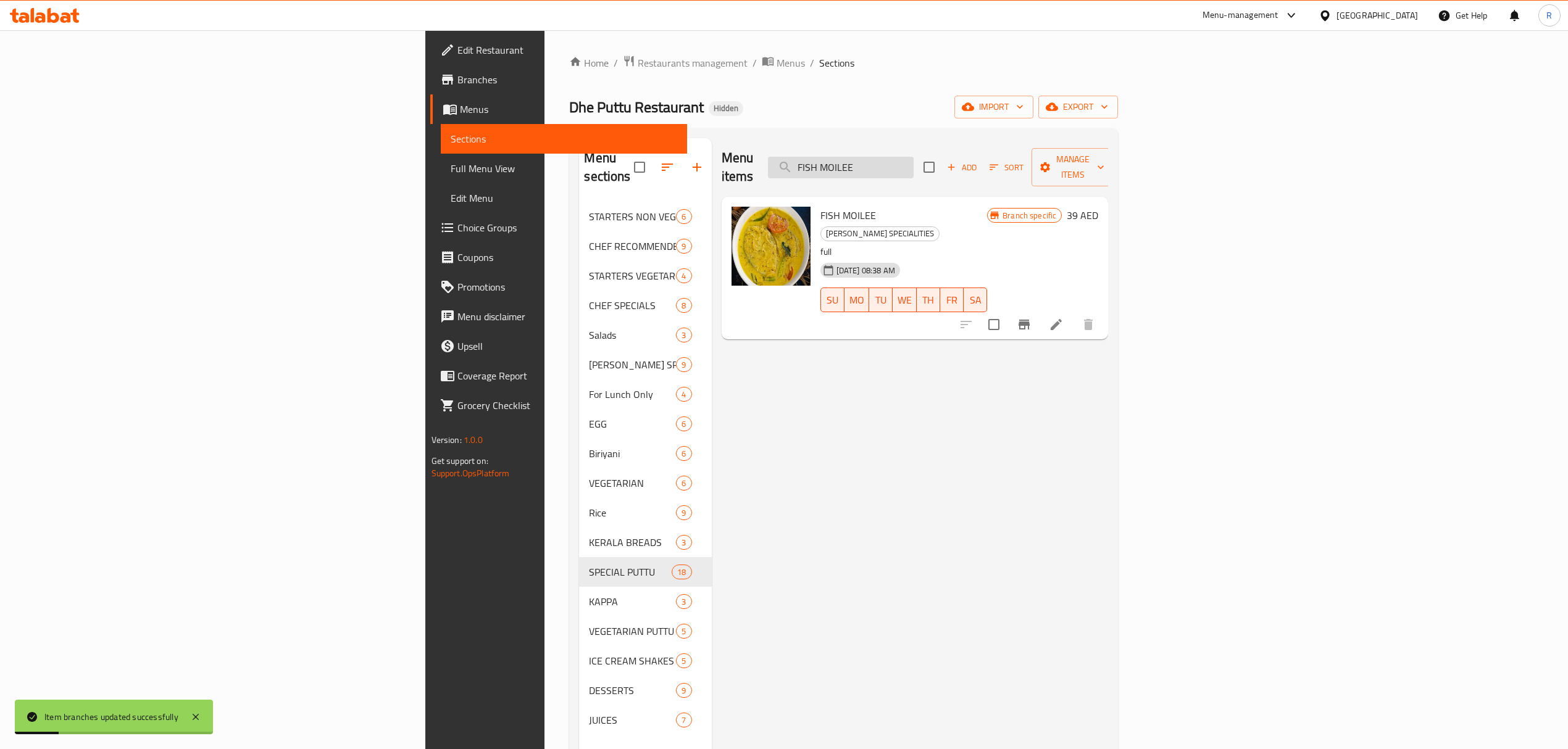
click at [914, 165] on input "FISH MOILEE" at bounding box center [840, 167] width 146 height 21
drag, startPoint x: 1039, startPoint y: 165, endPoint x: 1031, endPoint y: 165, distance: 8.0
click at [914, 163] on input "FISH MOILEE" at bounding box center [840, 167] width 146 height 21
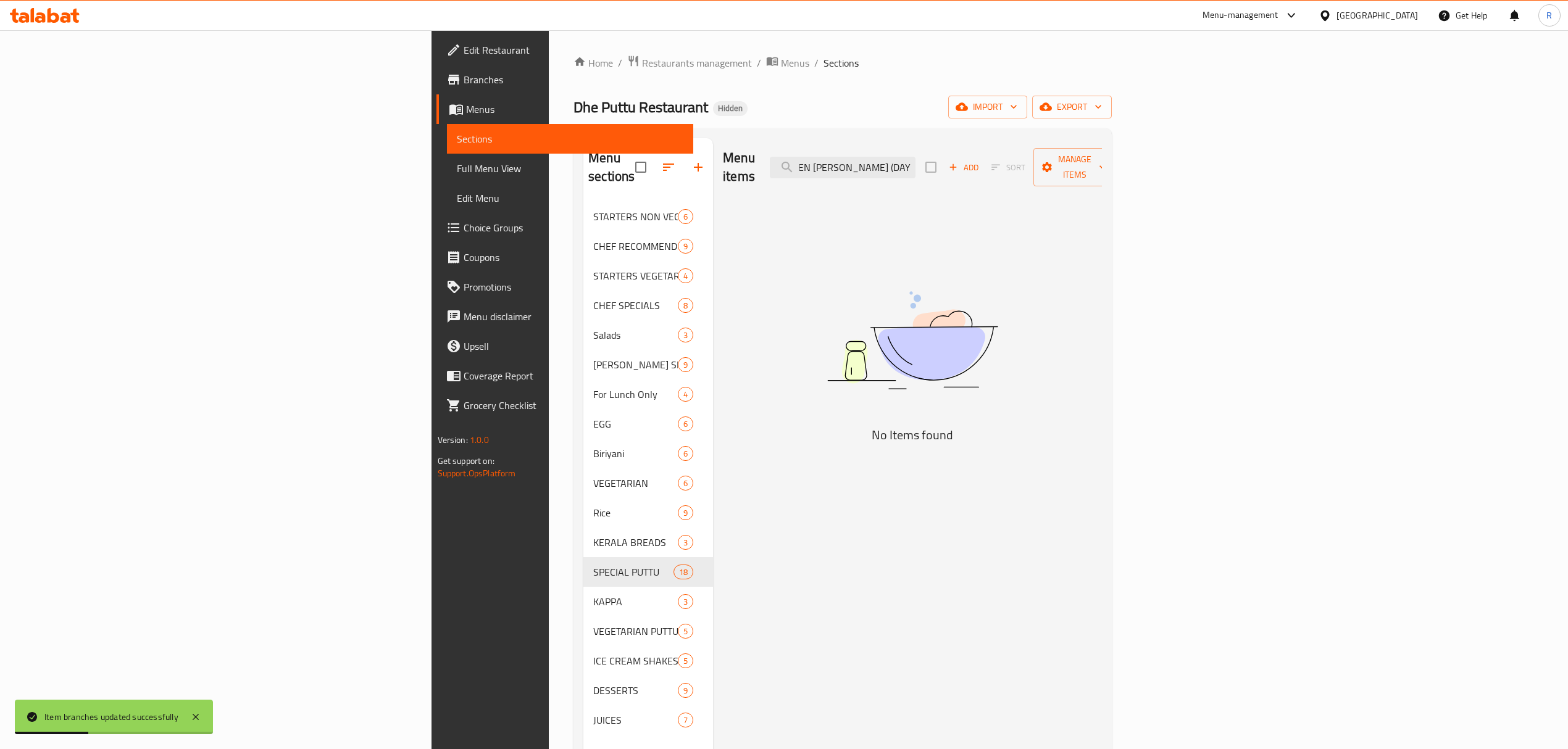
drag, startPoint x: 998, startPoint y: 161, endPoint x: 1144, endPoint y: 160, distance: 146.0
click at [1102, 160] on div "Menu items CHICKEN [PERSON_NAME] (DAY'S SPECIAL) Add Sort Manage items" at bounding box center [913, 167] width 379 height 59
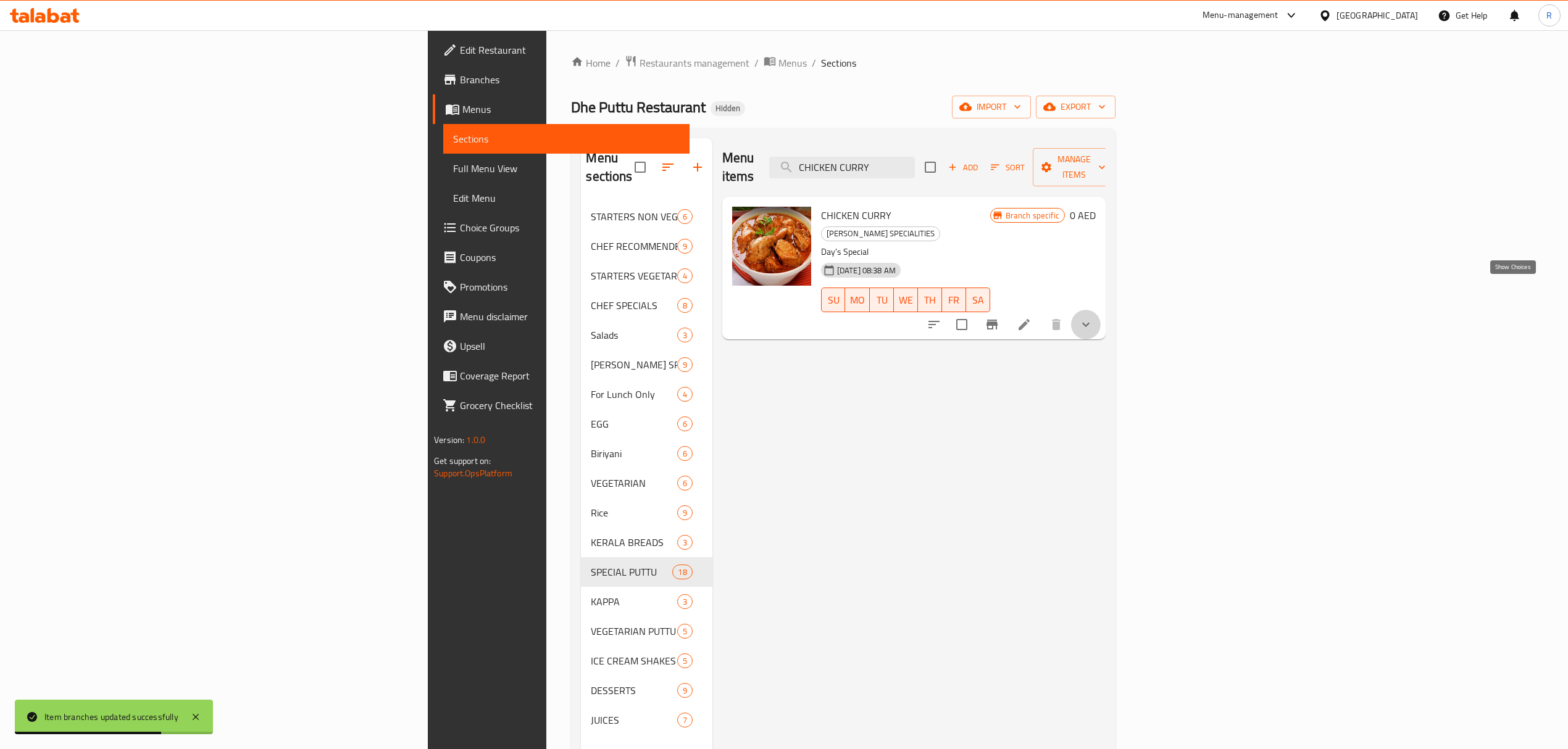
click at [1093, 317] on icon "show more" at bounding box center [1085, 324] width 15 height 14
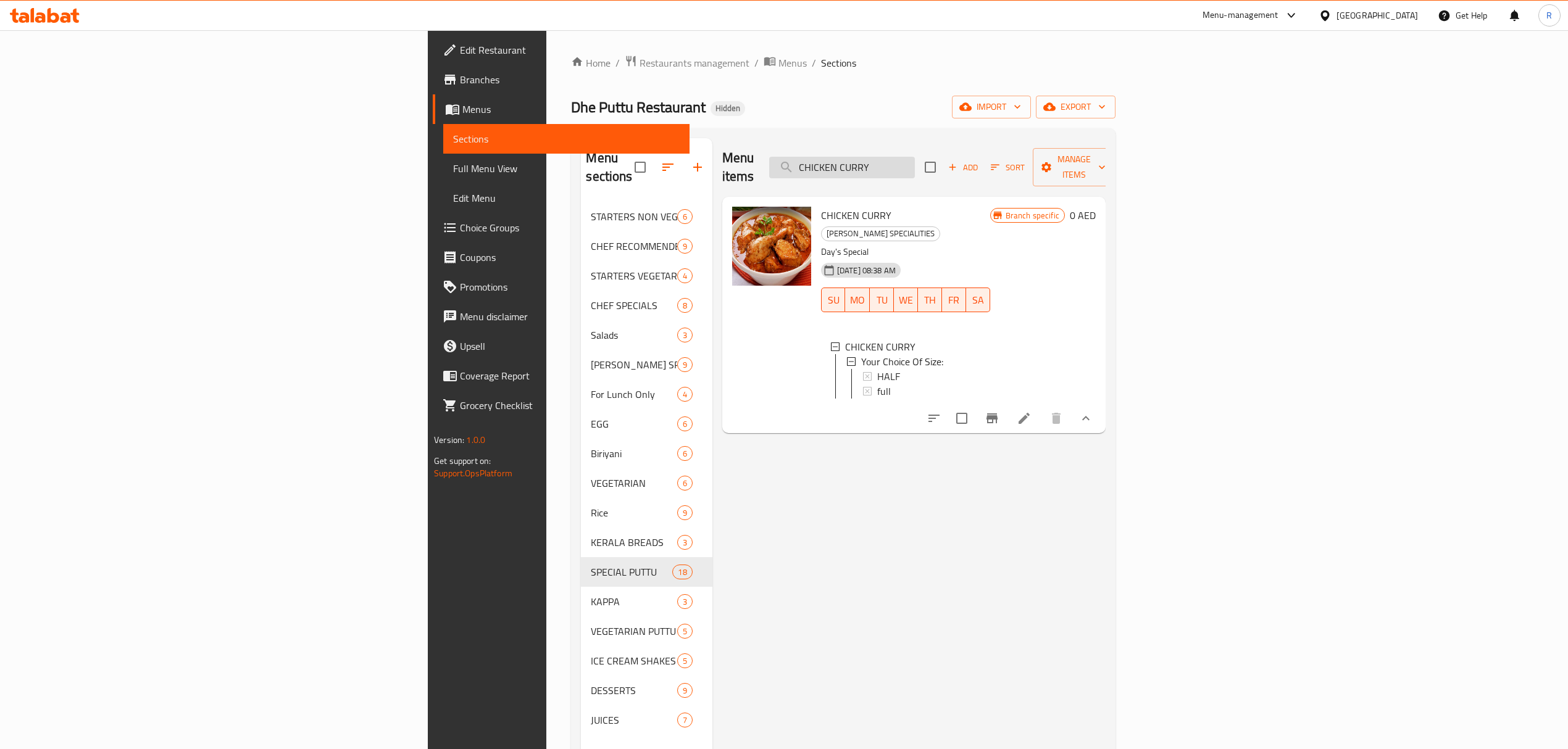
click at [915, 165] on input "CHICKEN CURRY" at bounding box center [842, 167] width 146 height 21
drag, startPoint x: 983, startPoint y: 165, endPoint x: 973, endPoint y: 166, distance: 10.0
click at [915, 166] on input "CHICKEN CURRY" at bounding box center [842, 167] width 146 height 21
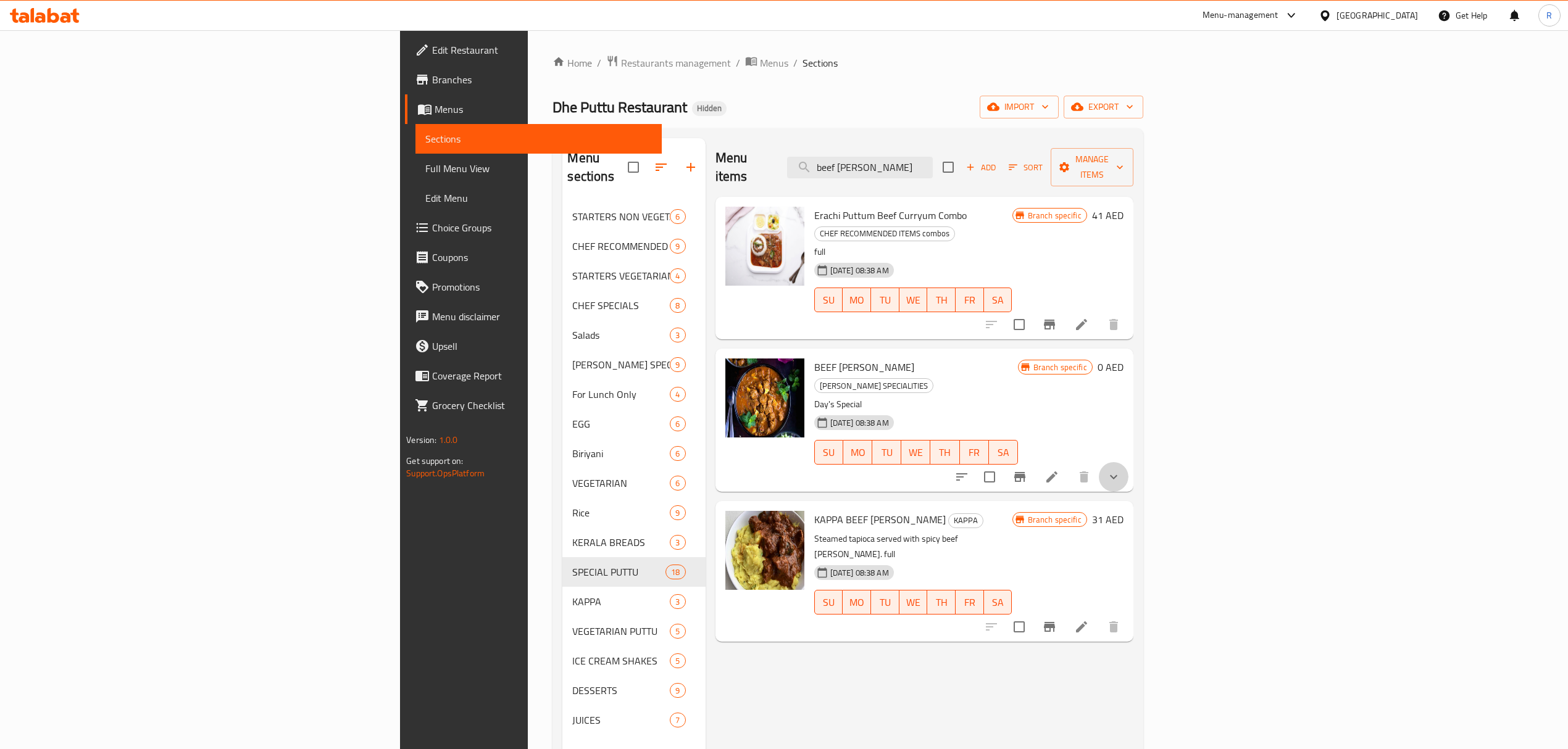
click at [1118, 475] on icon "show more" at bounding box center [1114, 476] width 8 height 4
click at [1128, 462] on button "show more" at bounding box center [1113, 476] width 30 height 30
click at [1120, 470] on icon "show more" at bounding box center [1113, 476] width 15 height 14
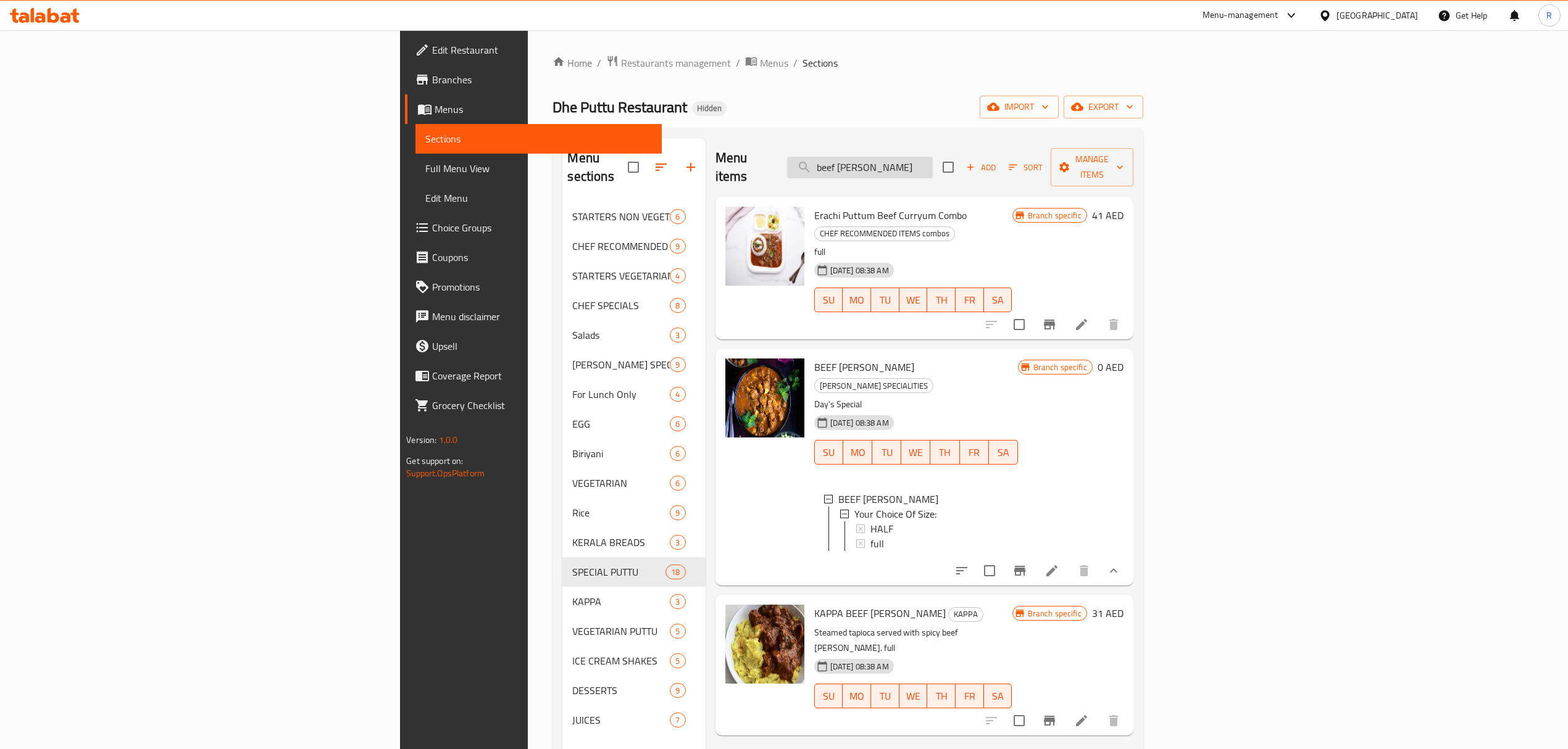
click at [933, 161] on input "beef [PERSON_NAME]" at bounding box center [859, 167] width 146 height 21
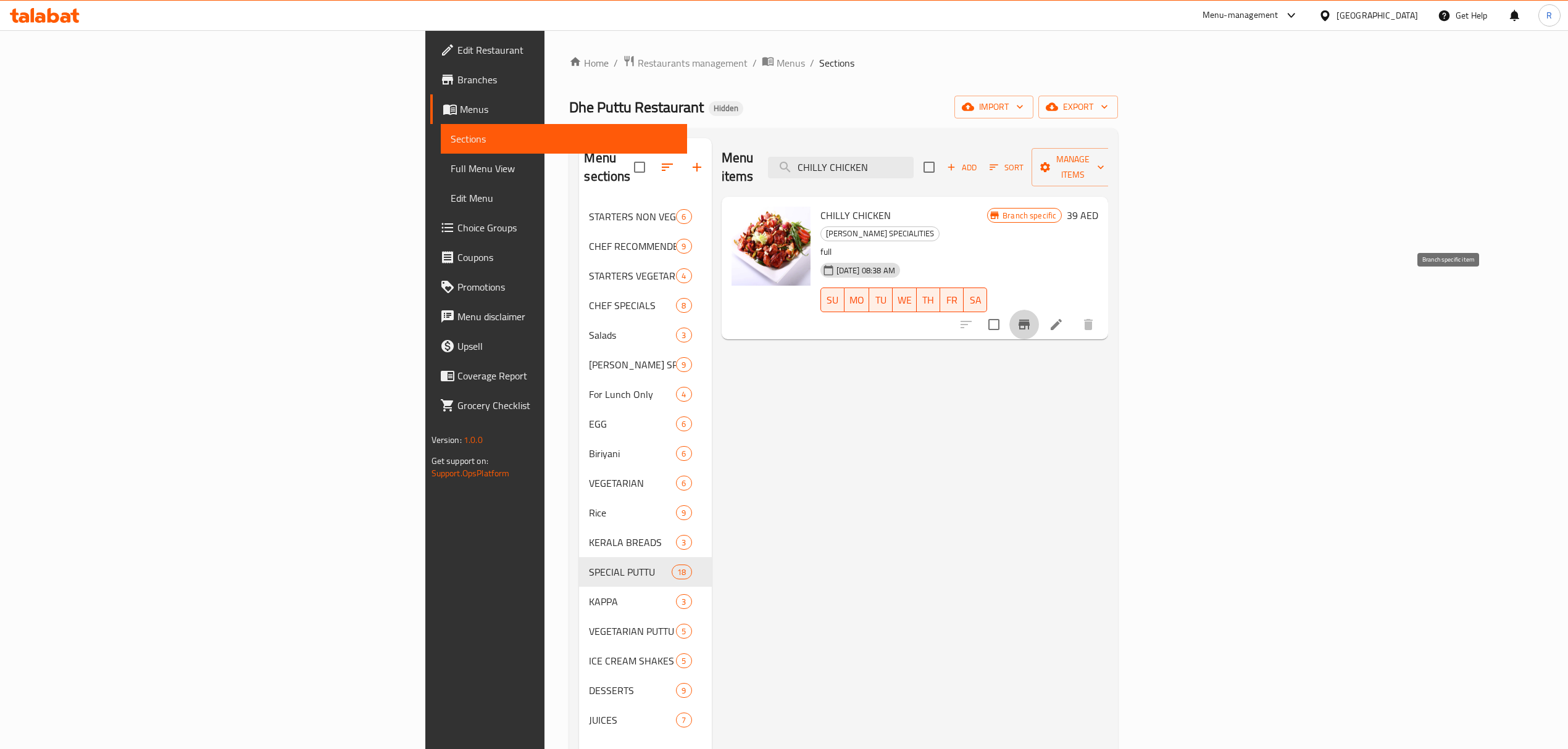
click at [1030, 320] on icon "Branch-specific-item" at bounding box center [1023, 325] width 11 height 10
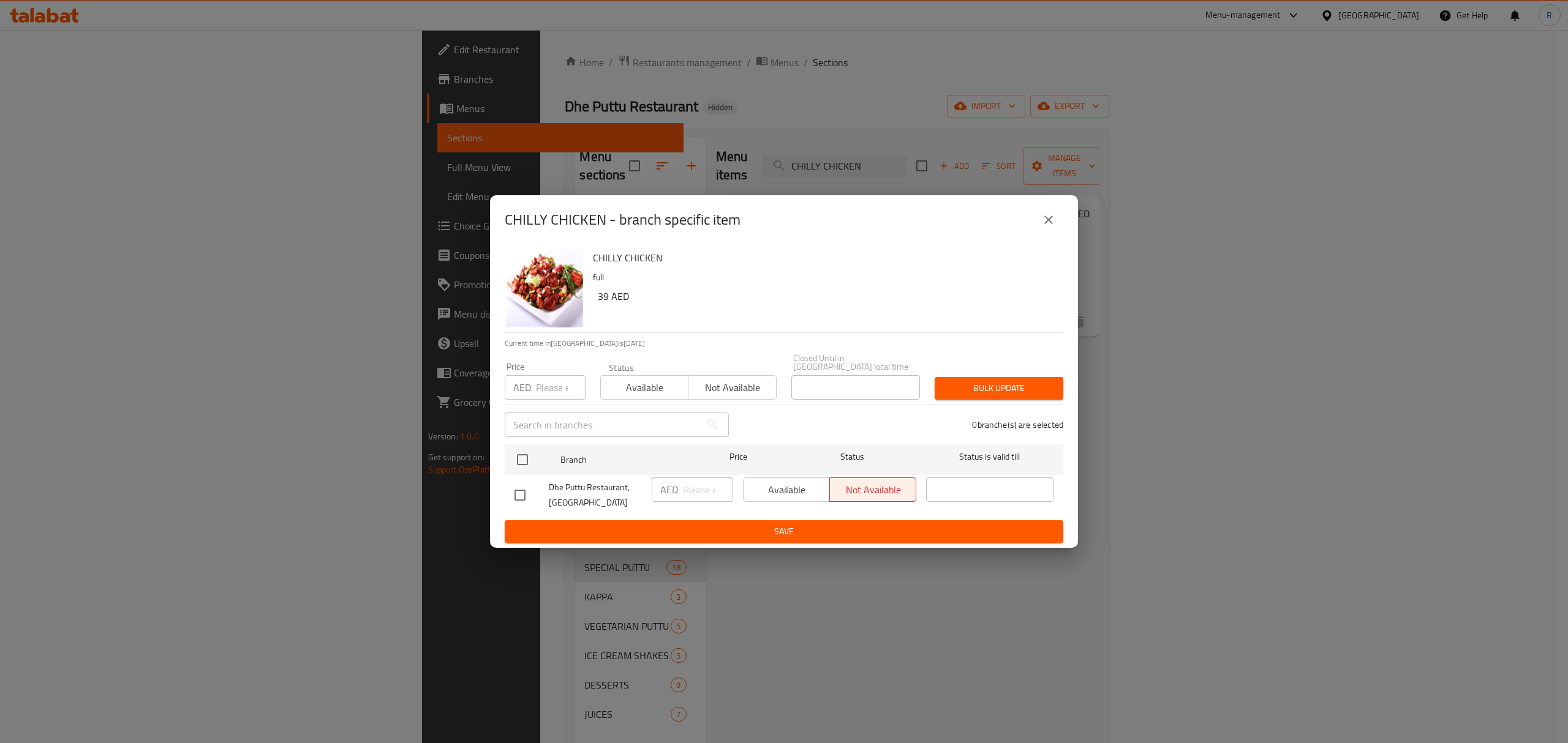
click at [527, 496] on input "checkbox" at bounding box center [520, 495] width 26 height 26
click at [690, 490] on input "number" at bounding box center [708, 490] width 50 height 25
click at [718, 538] on span "Save" at bounding box center [784, 532] width 539 height 15
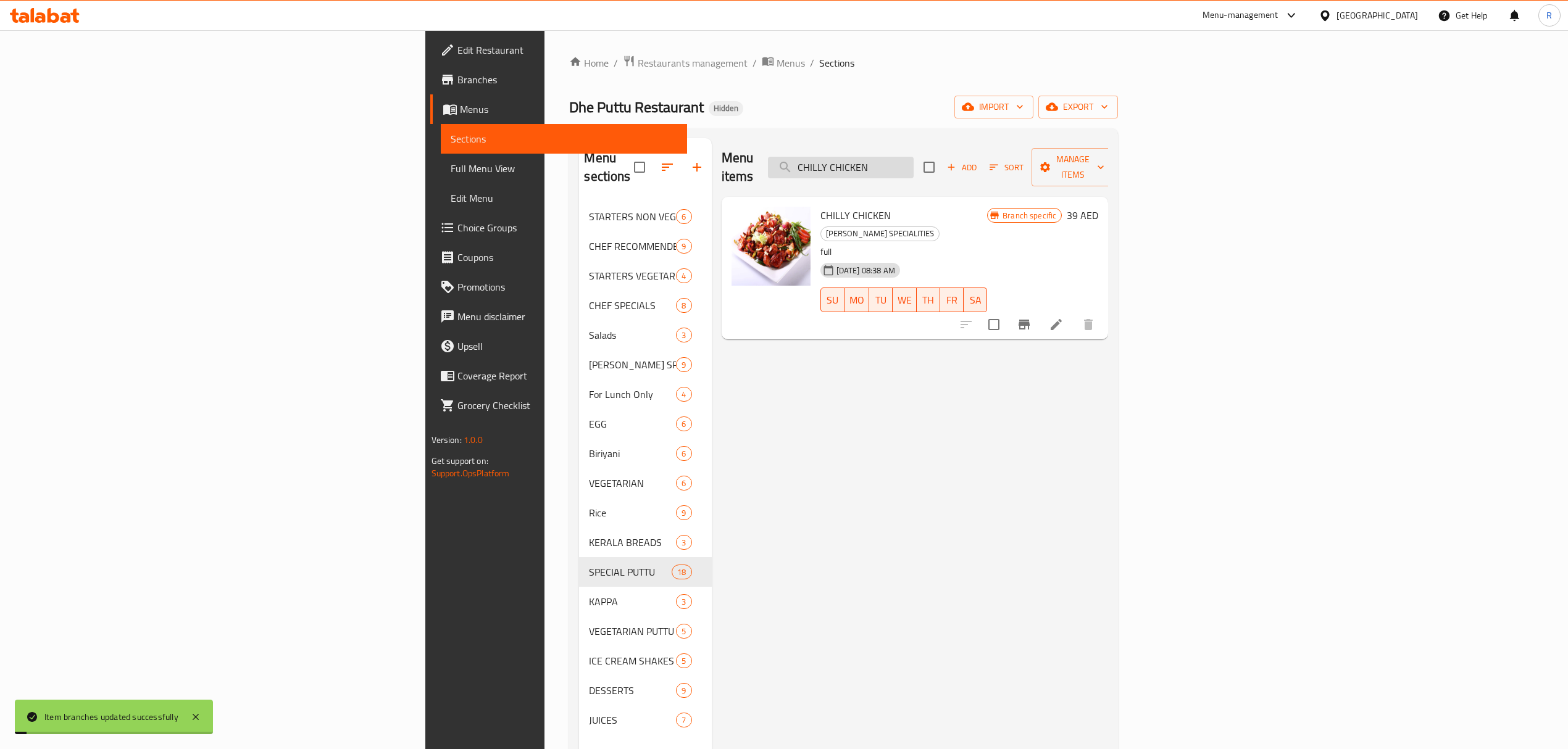
click at [914, 158] on input "CHILLY CHICKEN" at bounding box center [840, 167] width 146 height 21
click at [1031, 317] on icon "Branch-specific-item" at bounding box center [1024, 324] width 15 height 14
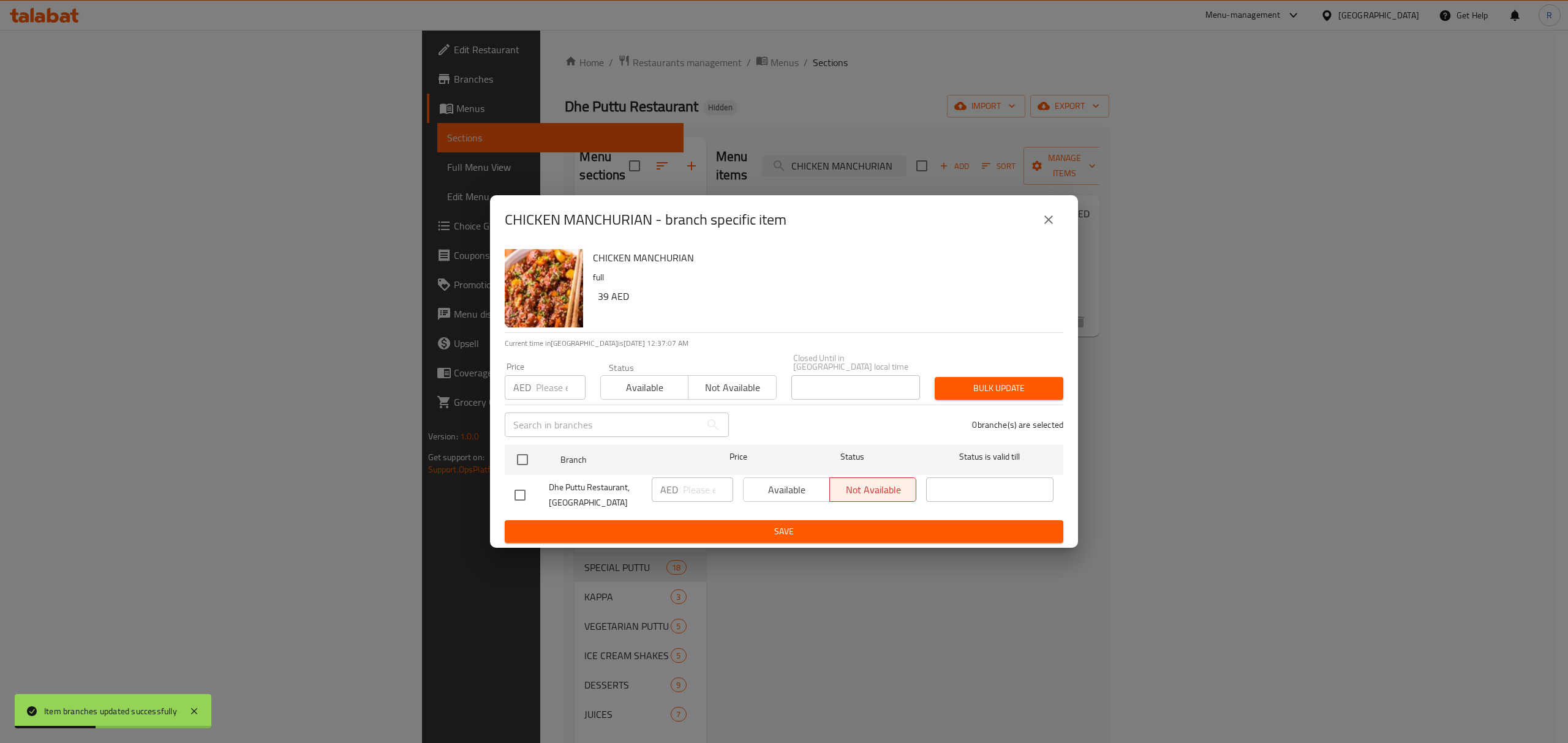
click at [525, 496] on input "checkbox" at bounding box center [520, 495] width 26 height 26
click at [693, 483] on input "number" at bounding box center [708, 490] width 50 height 25
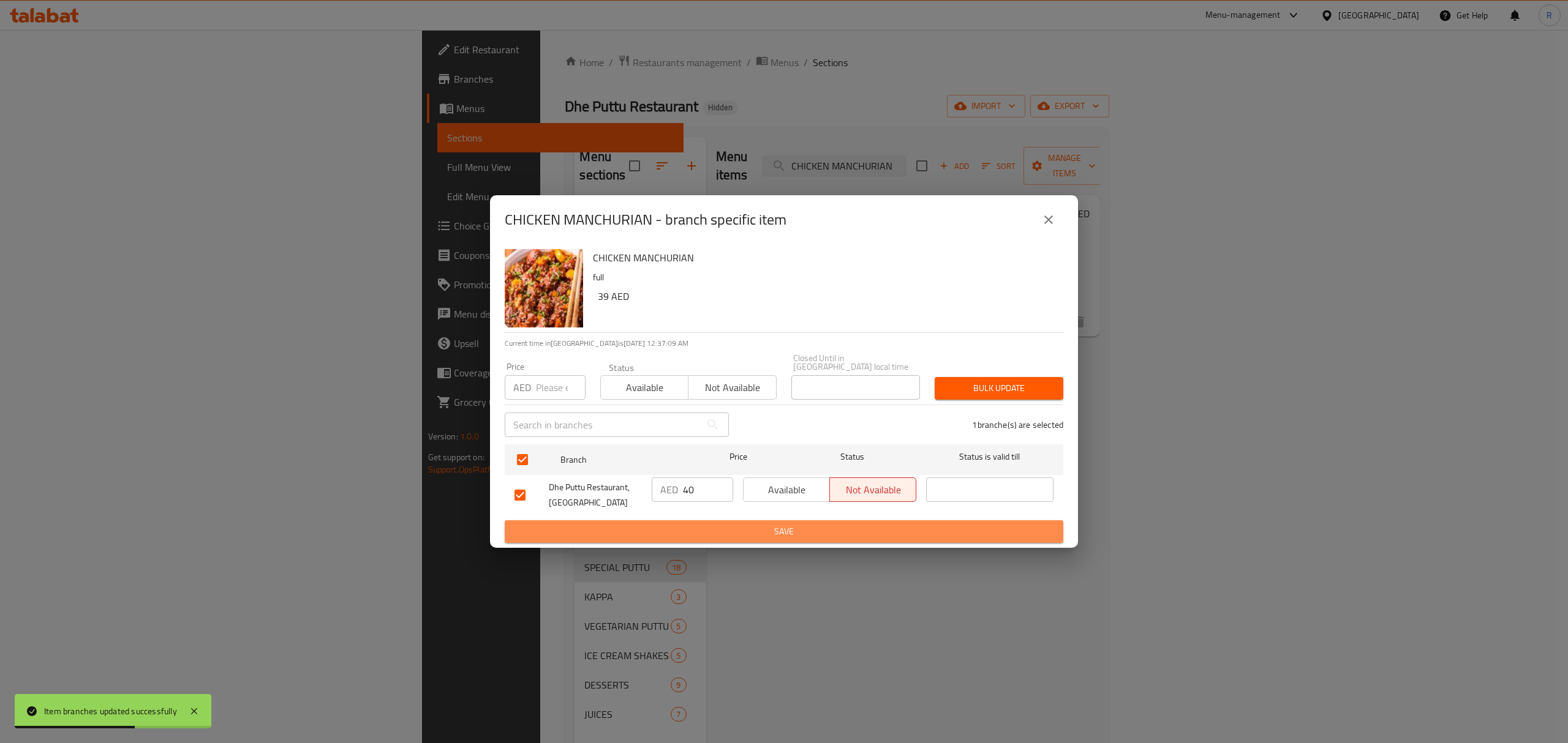
click at [726, 529] on span "Save" at bounding box center [784, 532] width 539 height 15
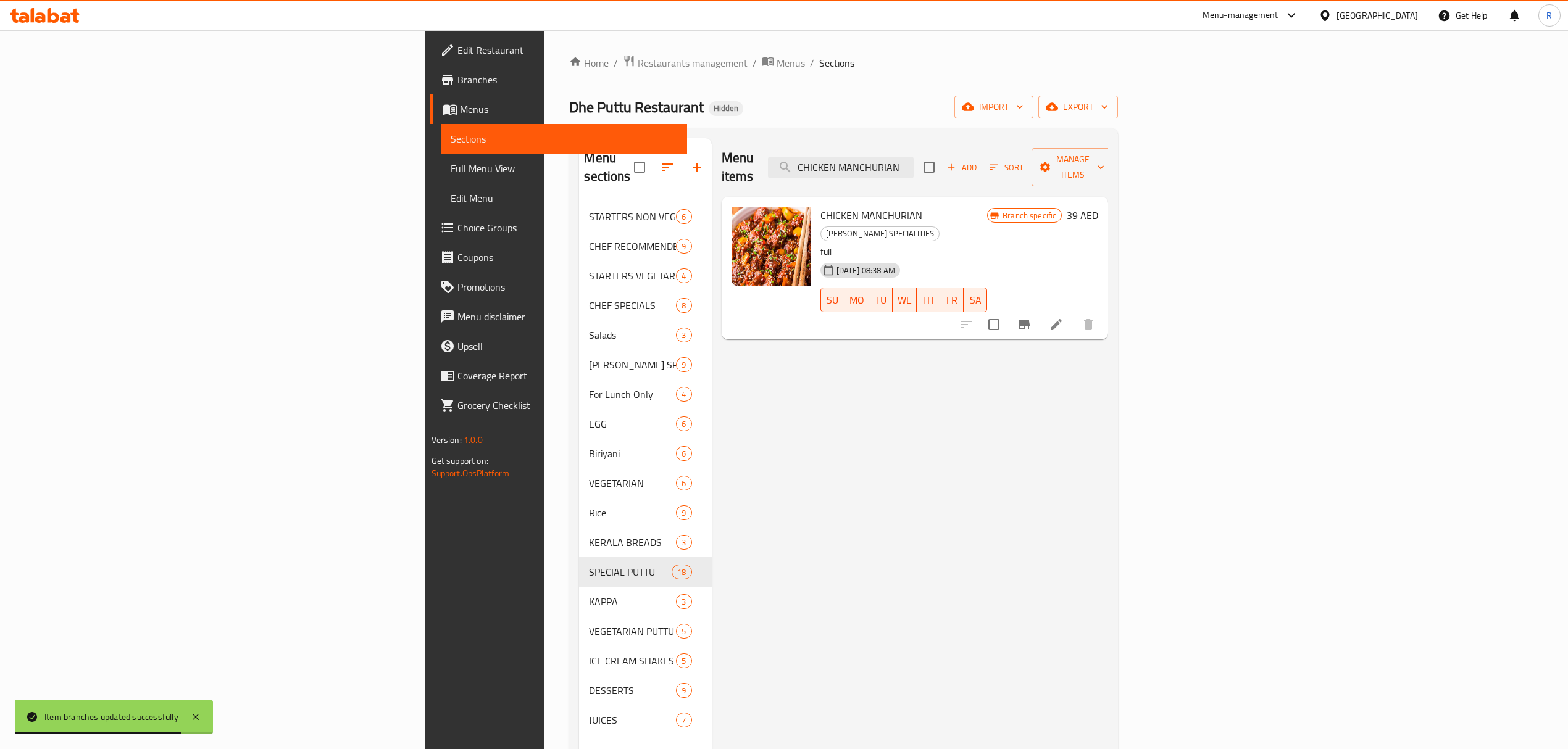
click at [1050, 171] on div "Menu items CHICKEN MANCHURIAN Add Sort Manage items" at bounding box center [915, 167] width 387 height 59
click at [914, 158] on input "CHICKEN MANCHURIAN" at bounding box center [840, 167] width 146 height 21
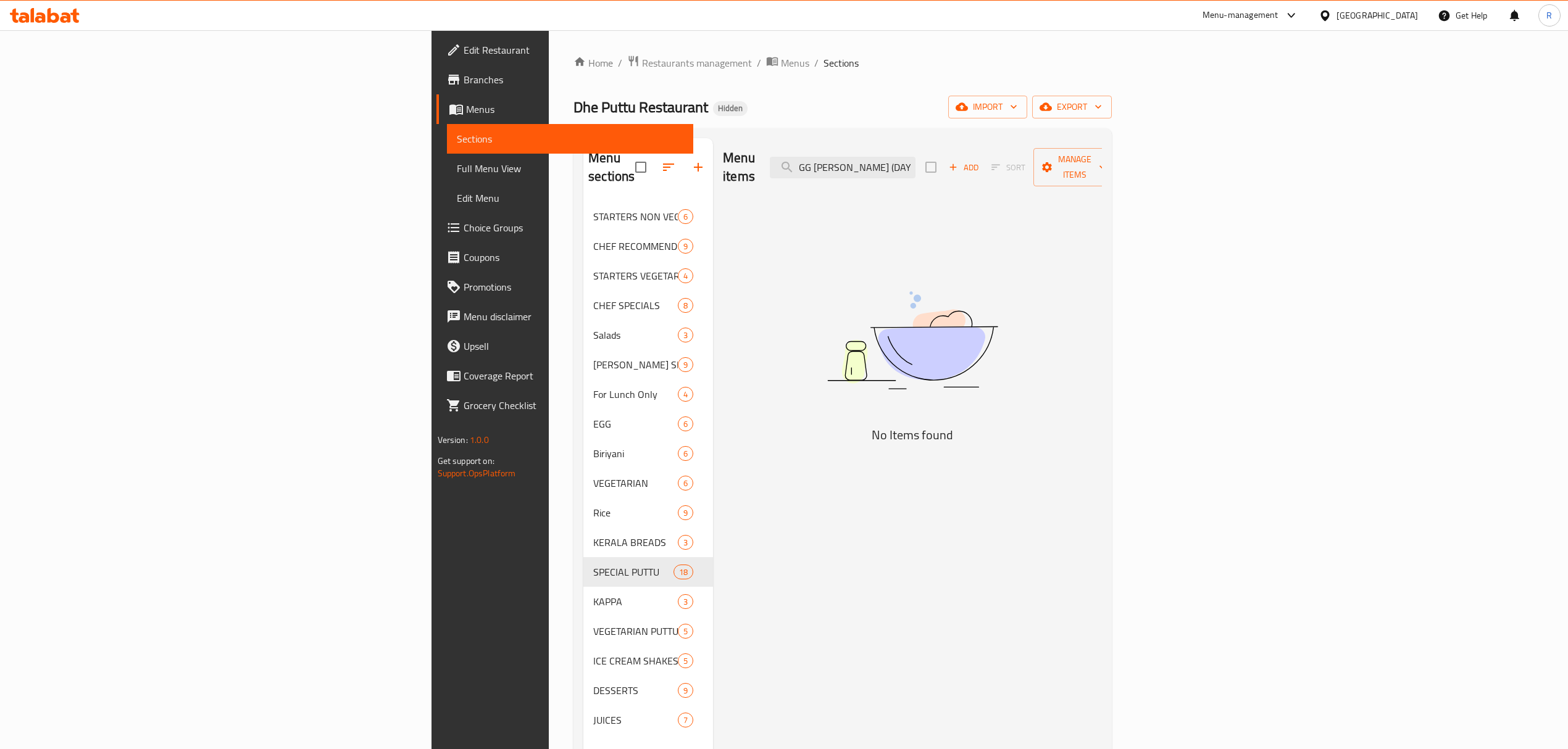
scroll to position [0, 8]
drag, startPoint x: 1020, startPoint y: 161, endPoint x: 1150, endPoint y: 132, distance: 133.2
click at [1112, 134] on div "Menu sections STARTERS NON VEGETARIAN 6 CHEF RECOMMENDED ITEMS combos 9 STARTER…" at bounding box center [842, 513] width 538 height 769
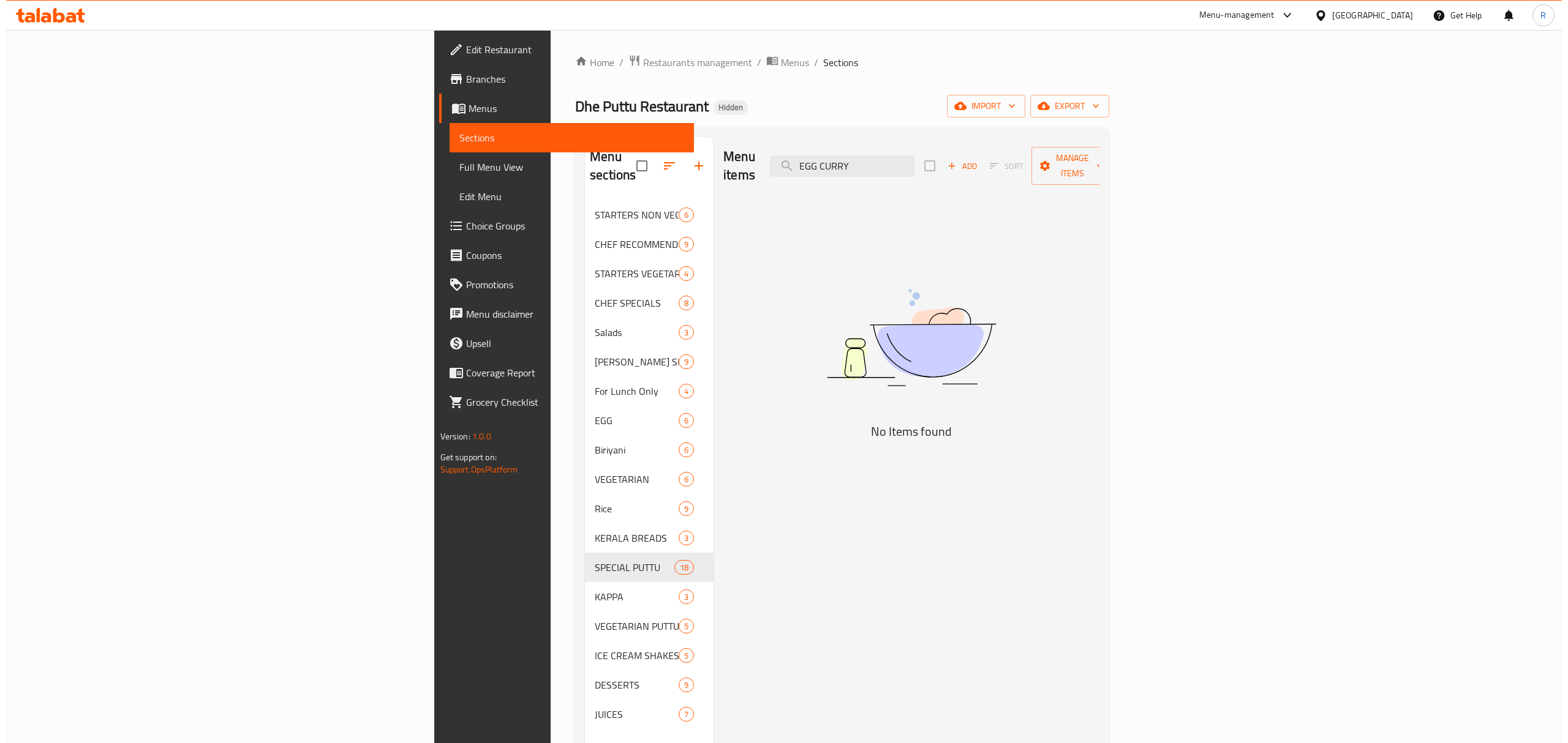
scroll to position [0, 0]
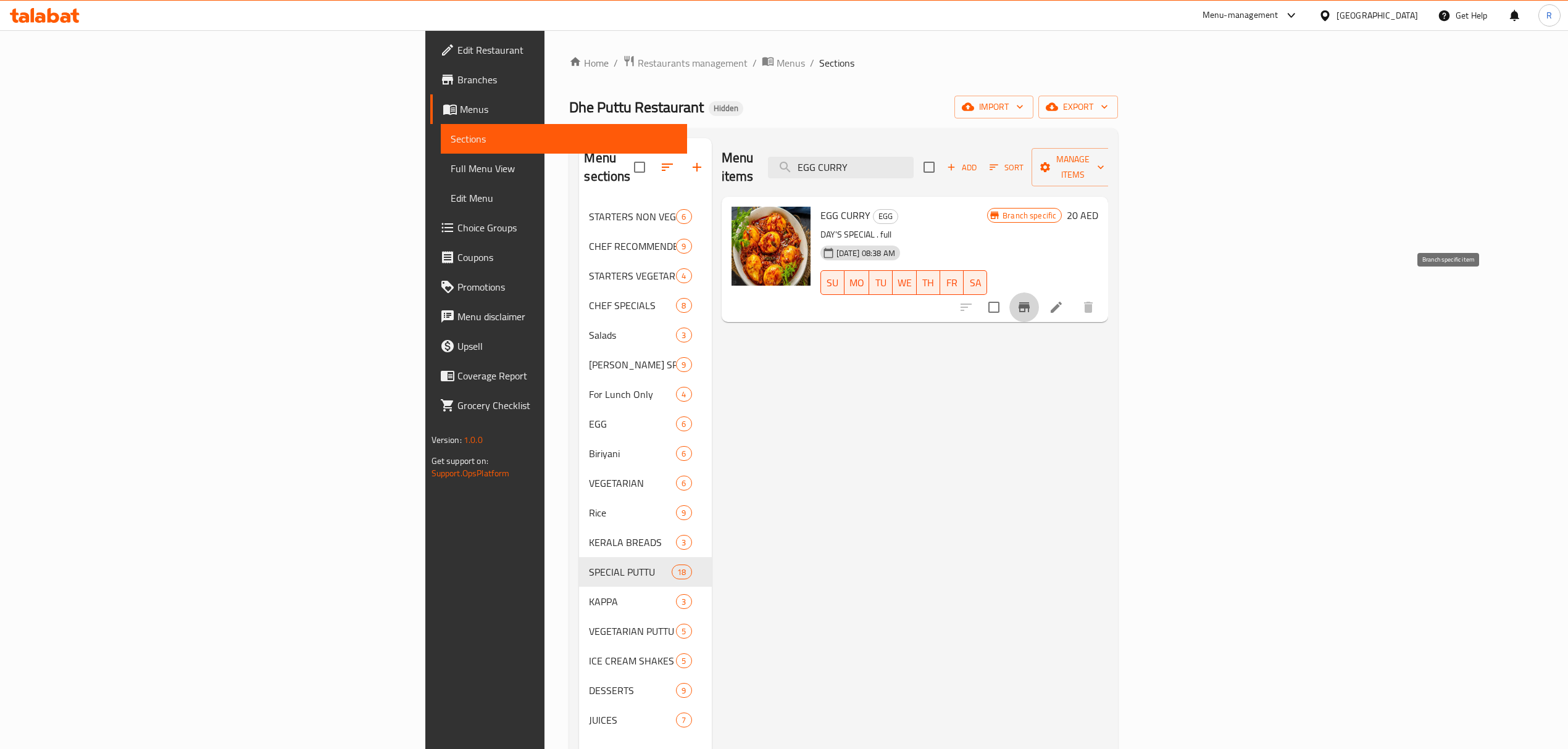
click at [1039, 293] on button "Branch-specific-item" at bounding box center [1024, 307] width 30 height 30
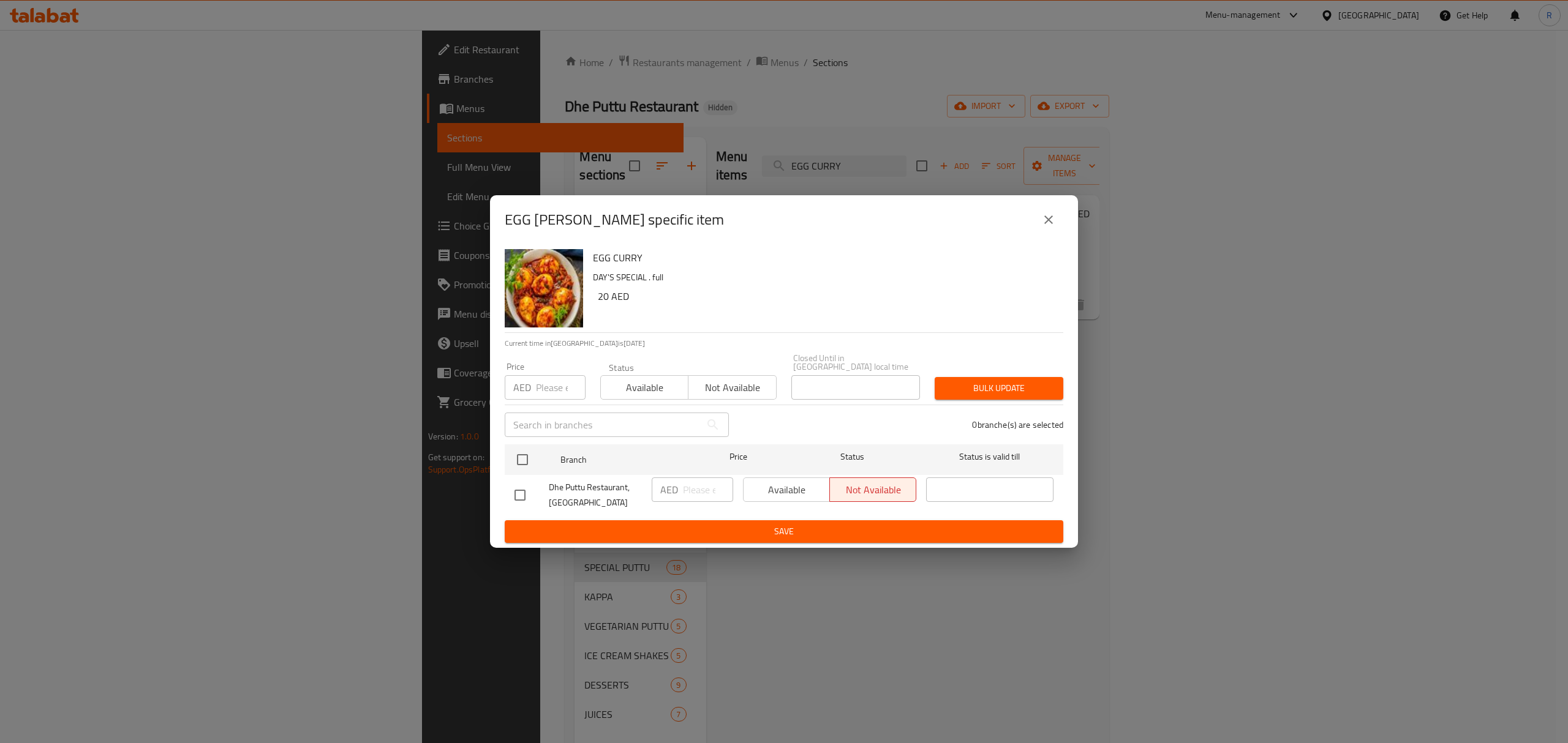
click at [527, 496] on input "checkbox" at bounding box center [520, 495] width 26 height 26
click at [698, 489] on input "number" at bounding box center [708, 490] width 50 height 25
click at [709, 530] on span "Save" at bounding box center [784, 532] width 539 height 15
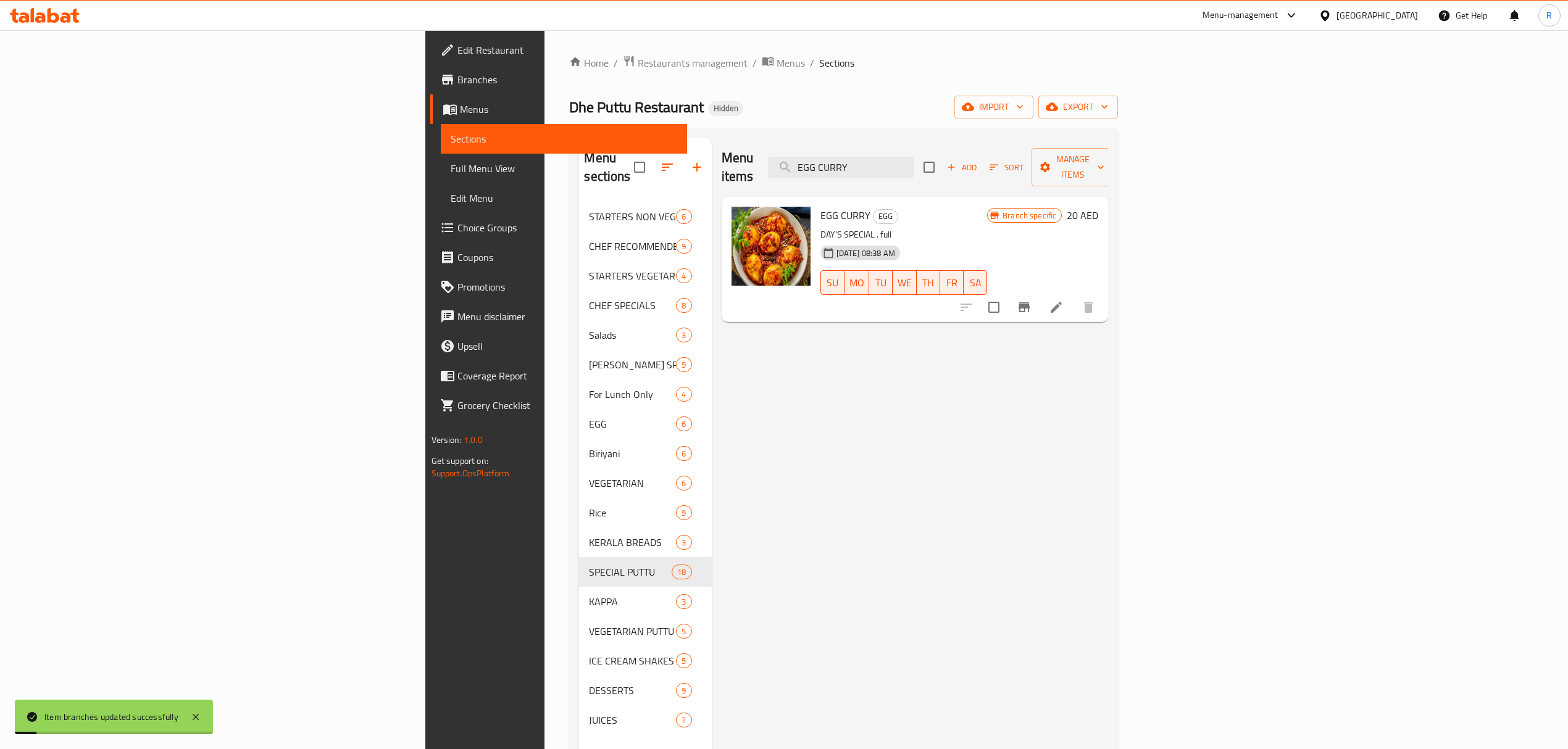
click at [1020, 171] on div "Menu items EGG [PERSON_NAME] Add Sort Manage items" at bounding box center [915, 167] width 387 height 59
click at [914, 163] on input "EGG CURRY" at bounding box center [840, 167] width 146 height 21
click at [914, 161] on input "EGG CURRY" at bounding box center [840, 167] width 146 height 21
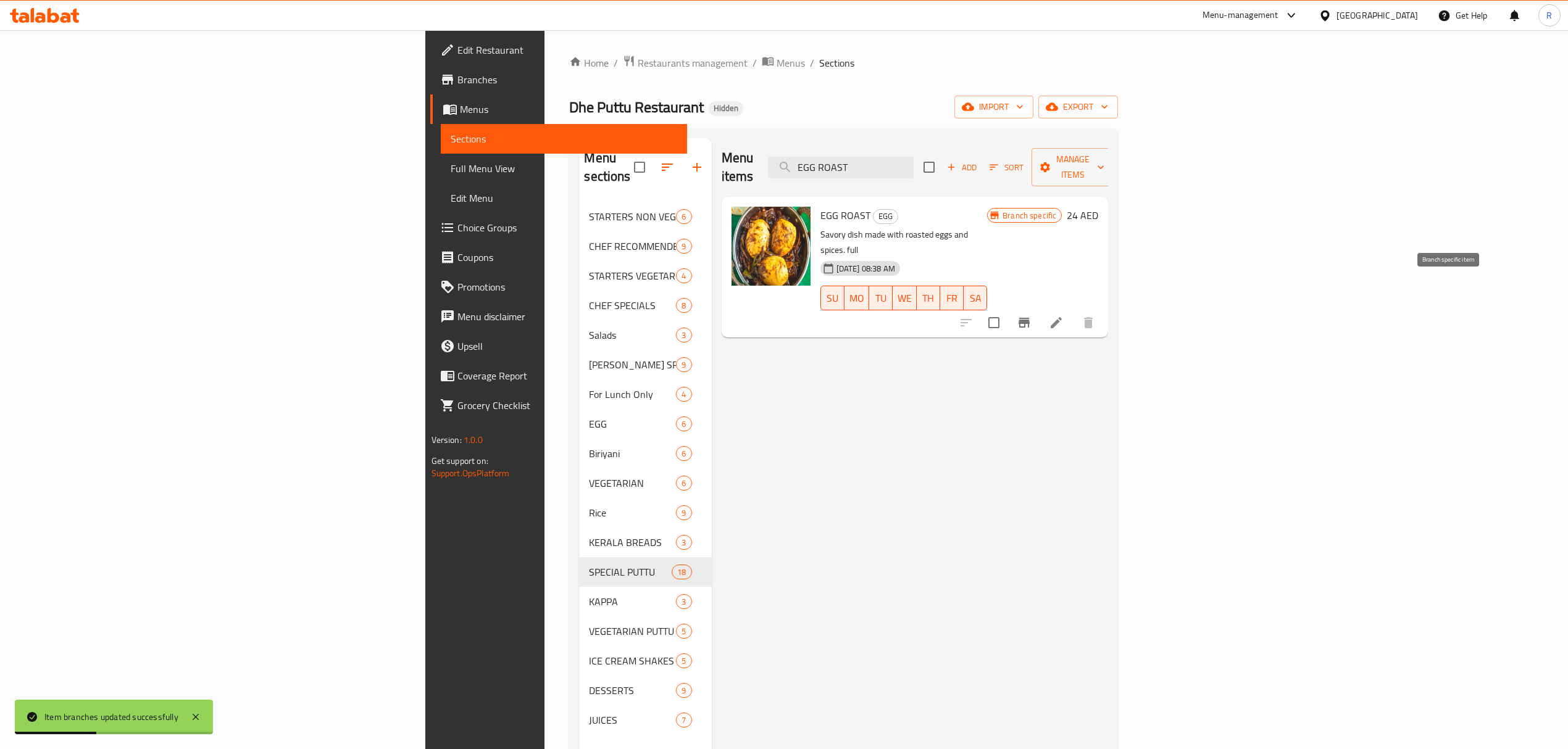
click at [1031, 315] on icon "Branch-specific-item" at bounding box center [1024, 322] width 15 height 14
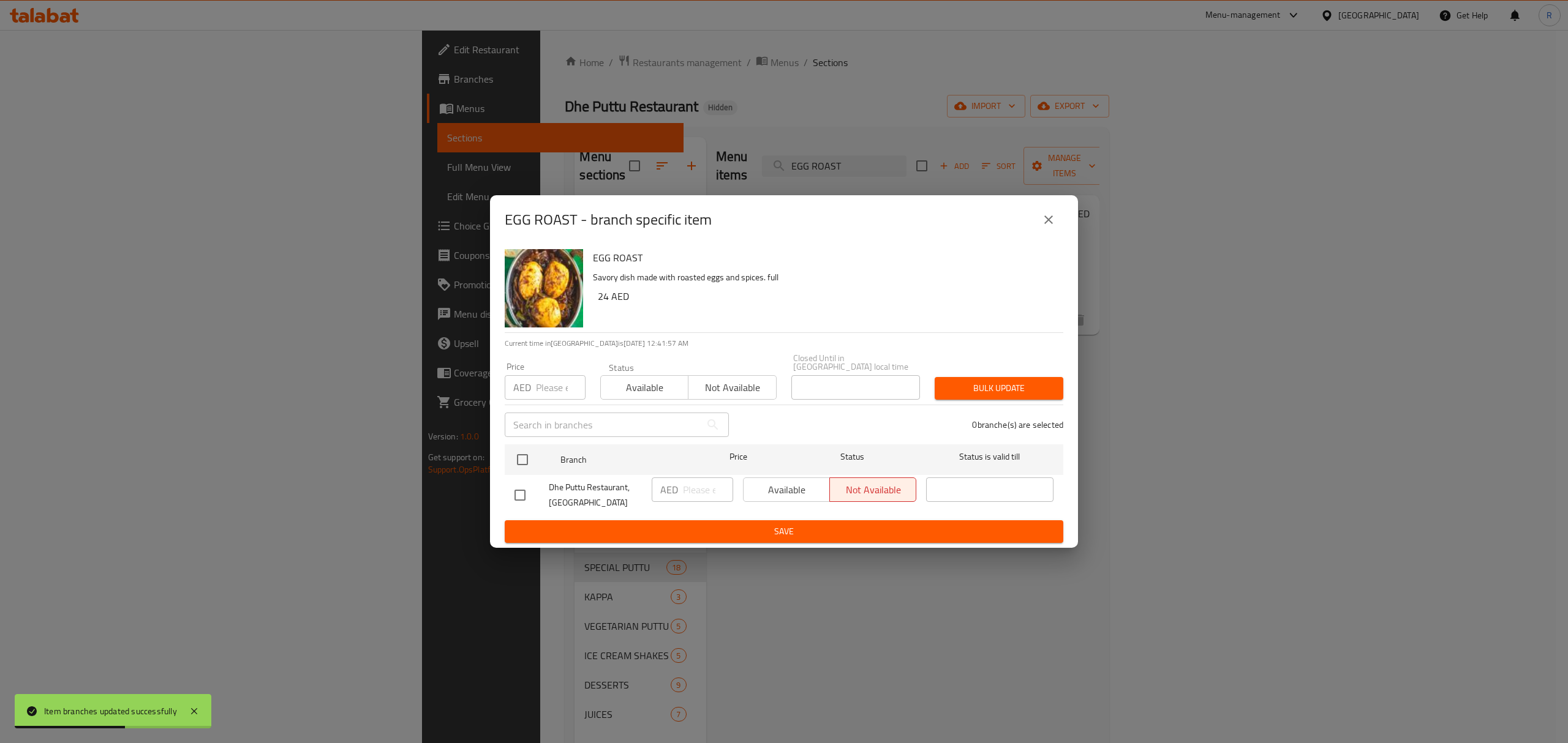
click at [518, 494] on input "checkbox" at bounding box center [520, 495] width 26 height 26
click at [704, 492] on input "number" at bounding box center [708, 490] width 50 height 25
click at [699, 534] on span "Save" at bounding box center [784, 532] width 539 height 15
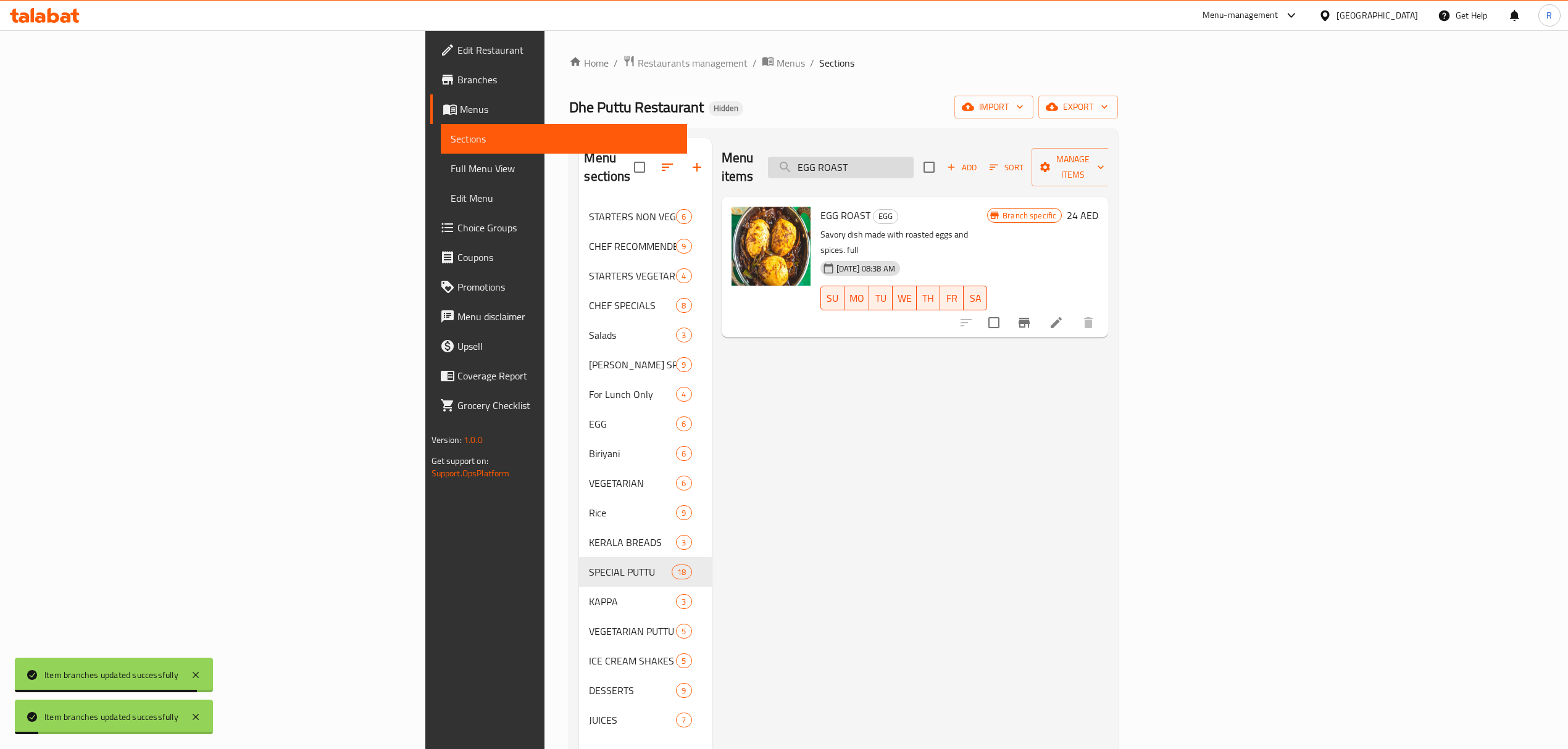
click at [914, 166] on input "EGG ROAST" at bounding box center [840, 167] width 146 height 21
click at [914, 168] on input "EGG ROAST" at bounding box center [840, 167] width 146 height 21
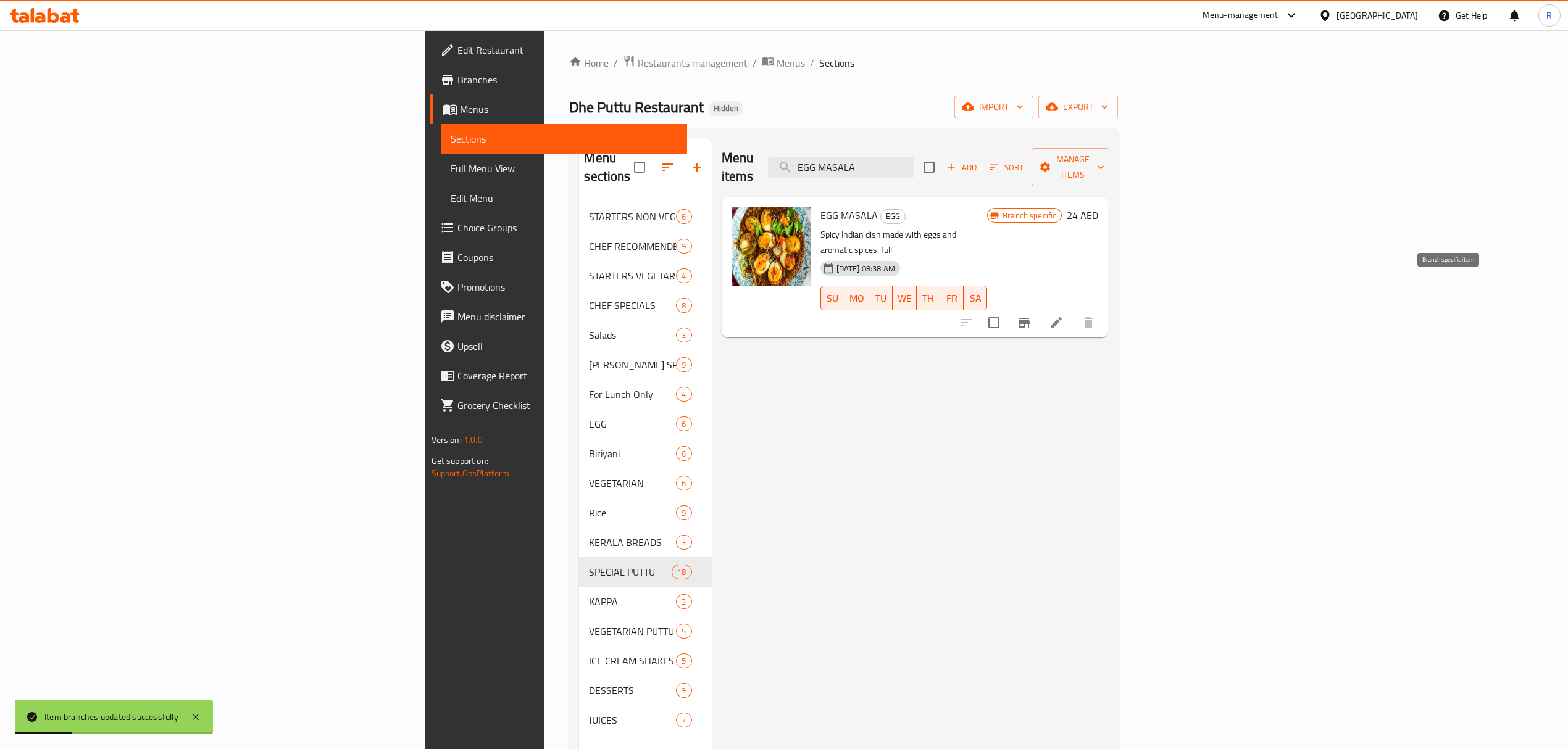
click at [1030, 318] on icon "Branch-specific-item" at bounding box center [1023, 323] width 11 height 10
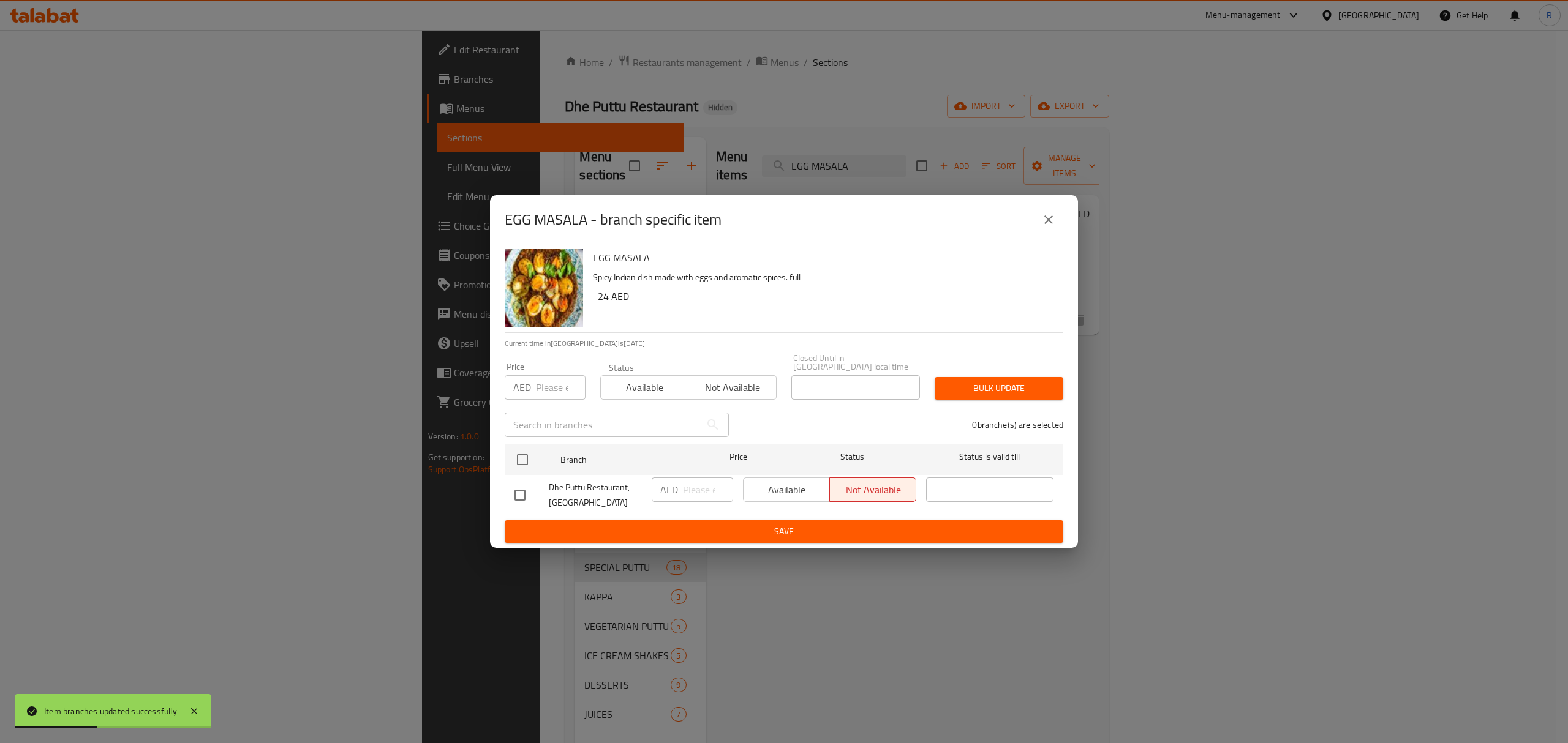
click at [518, 493] on input "checkbox" at bounding box center [520, 495] width 26 height 26
click at [711, 489] on input "number" at bounding box center [708, 490] width 50 height 25
click at [734, 530] on span "Save" at bounding box center [784, 532] width 539 height 15
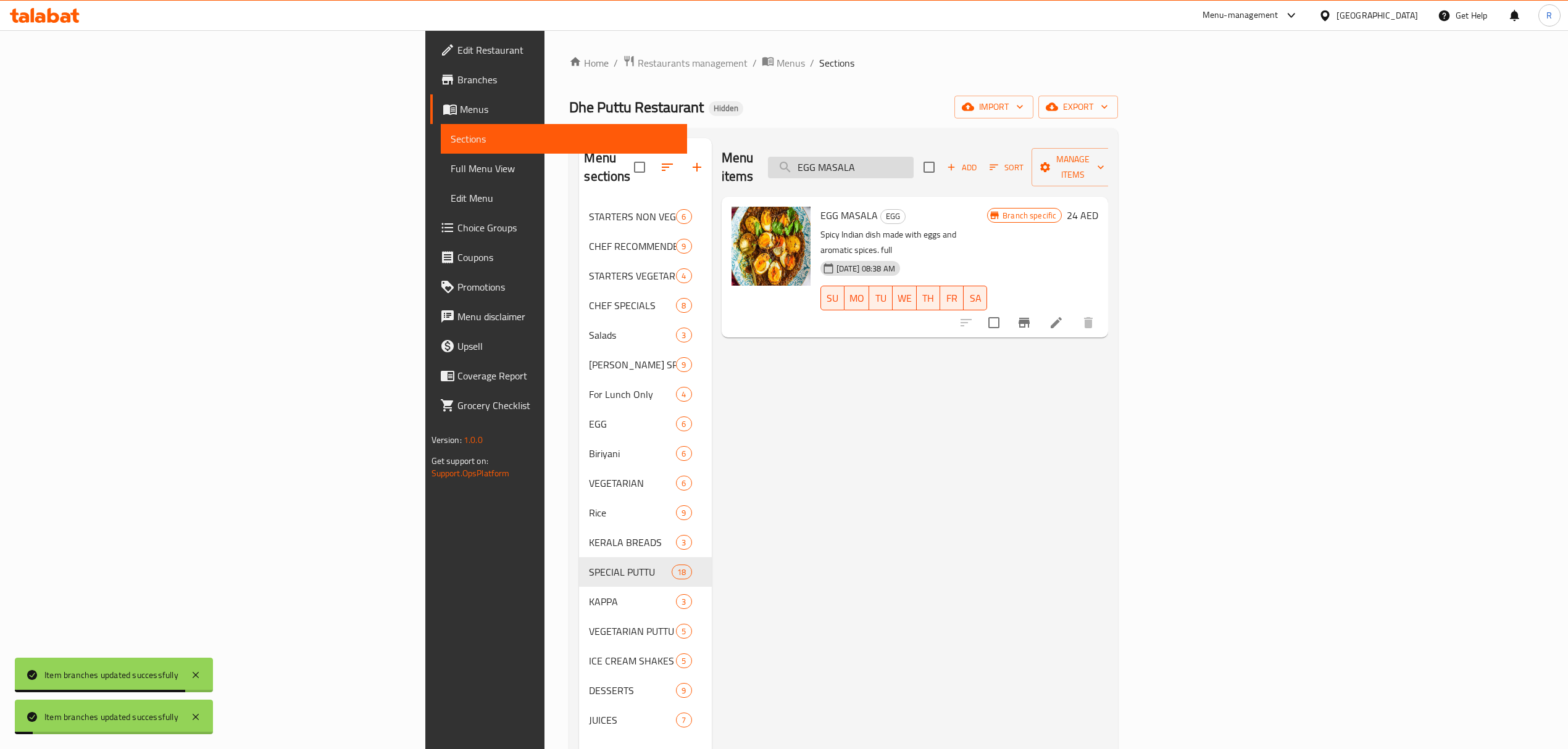
click at [914, 161] on input "EGG MASALA" at bounding box center [840, 167] width 146 height 21
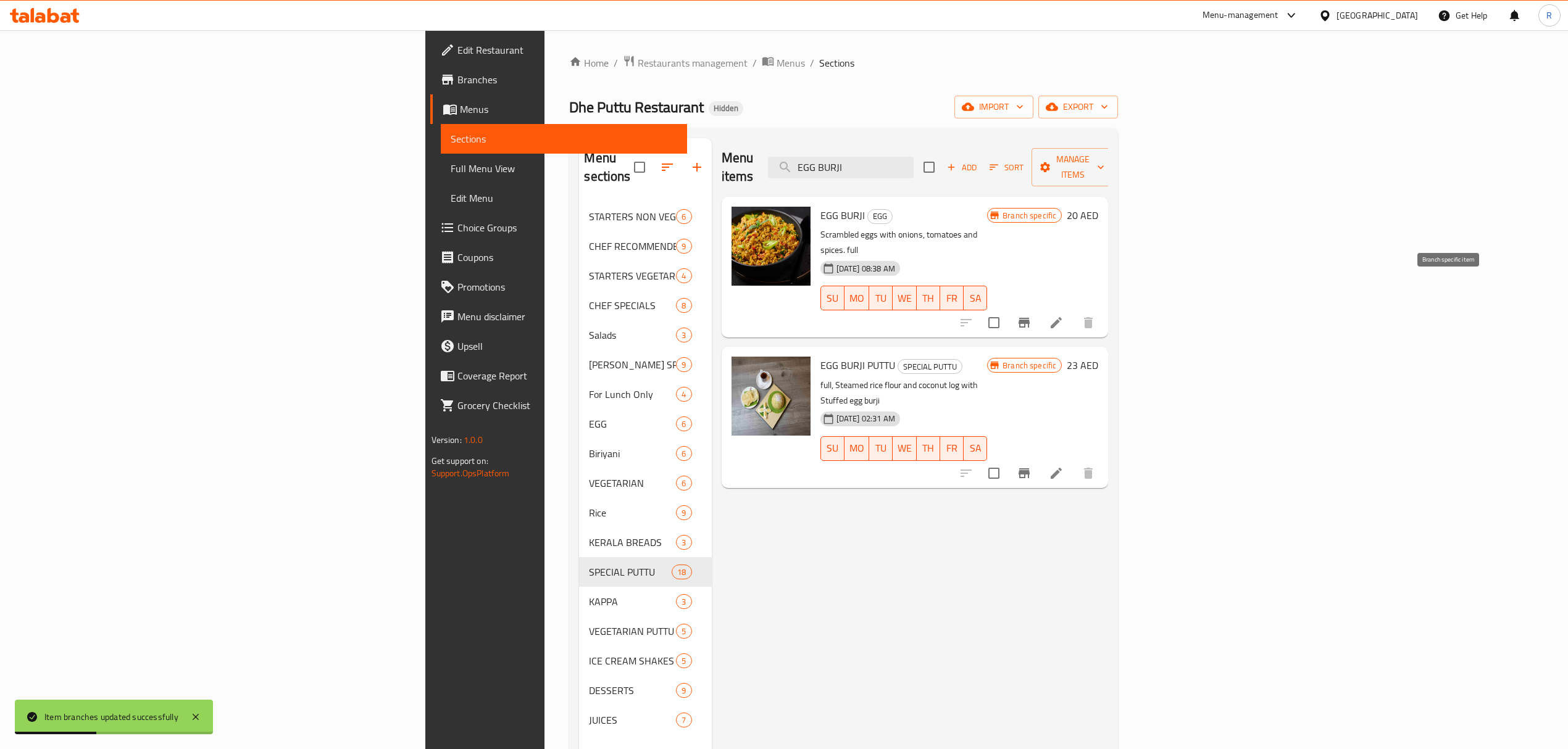
click at [1031, 315] on icon "Branch-specific-item" at bounding box center [1024, 322] width 15 height 14
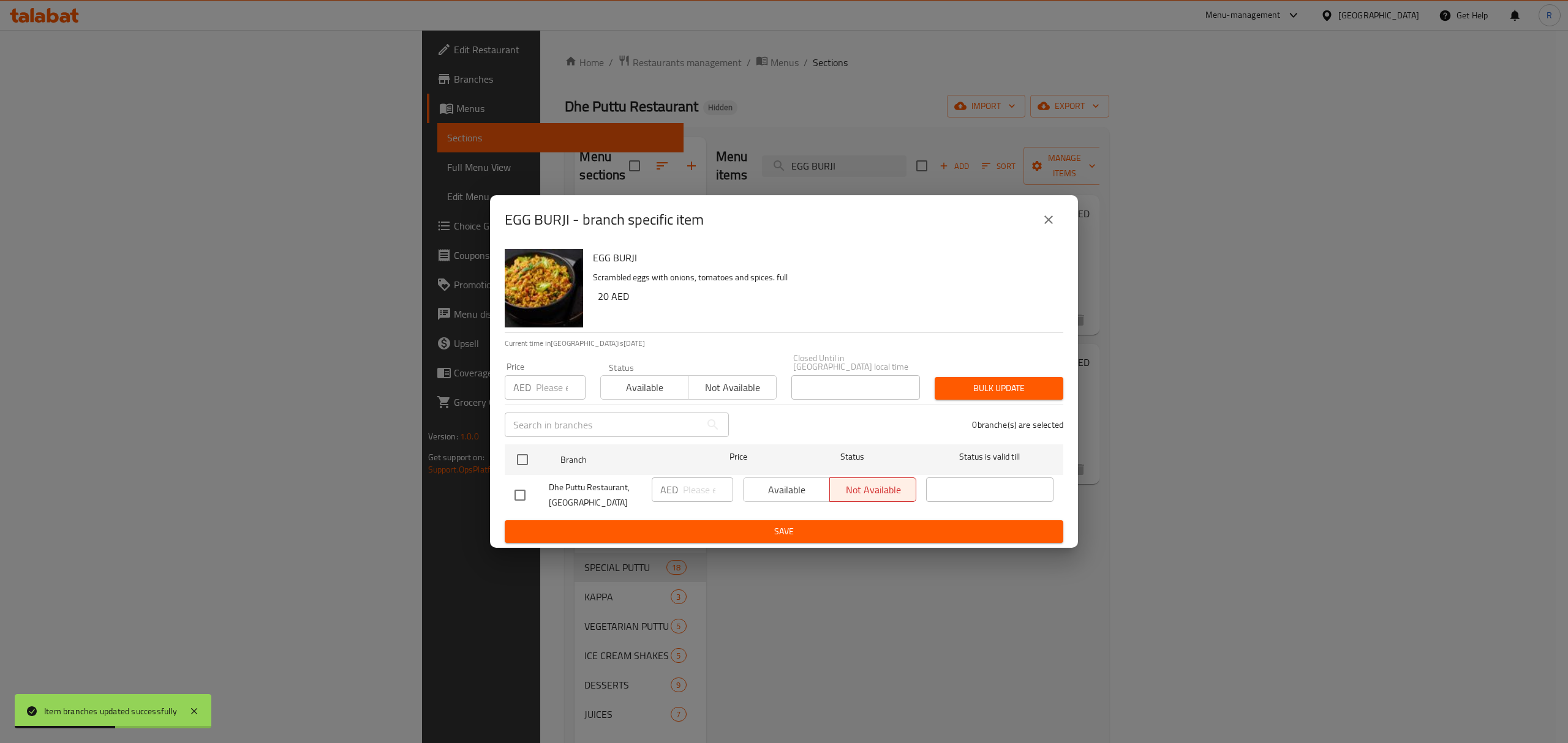
click at [514, 489] on input "checkbox" at bounding box center [520, 495] width 26 height 26
click at [685, 499] on input "number" at bounding box center [708, 490] width 50 height 25
type input "19.5"
click at [704, 522] on button "Save" at bounding box center [784, 532] width 558 height 23
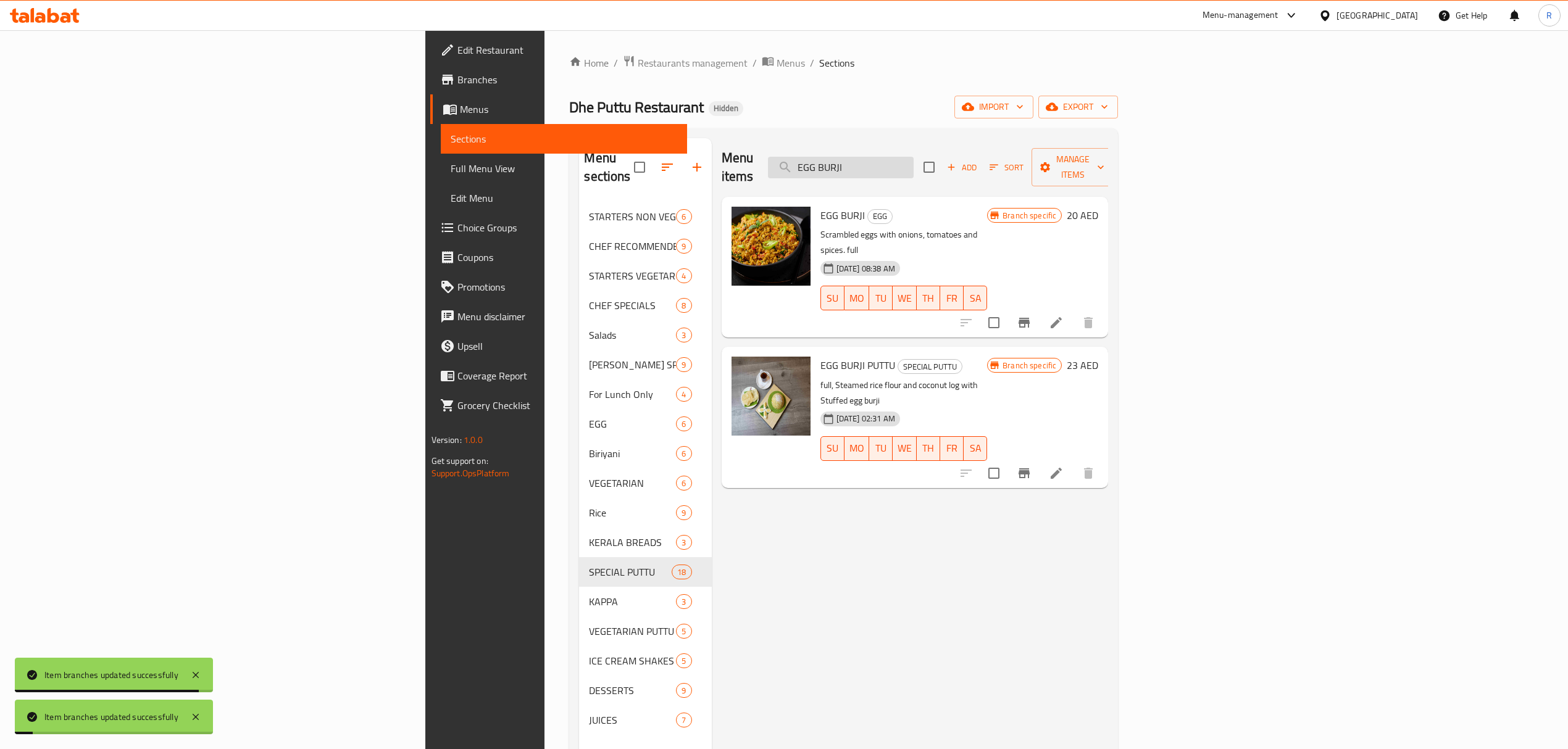
click at [914, 157] on input "EGG BURJI" at bounding box center [840, 167] width 146 height 21
paste input "BOILED EGG"
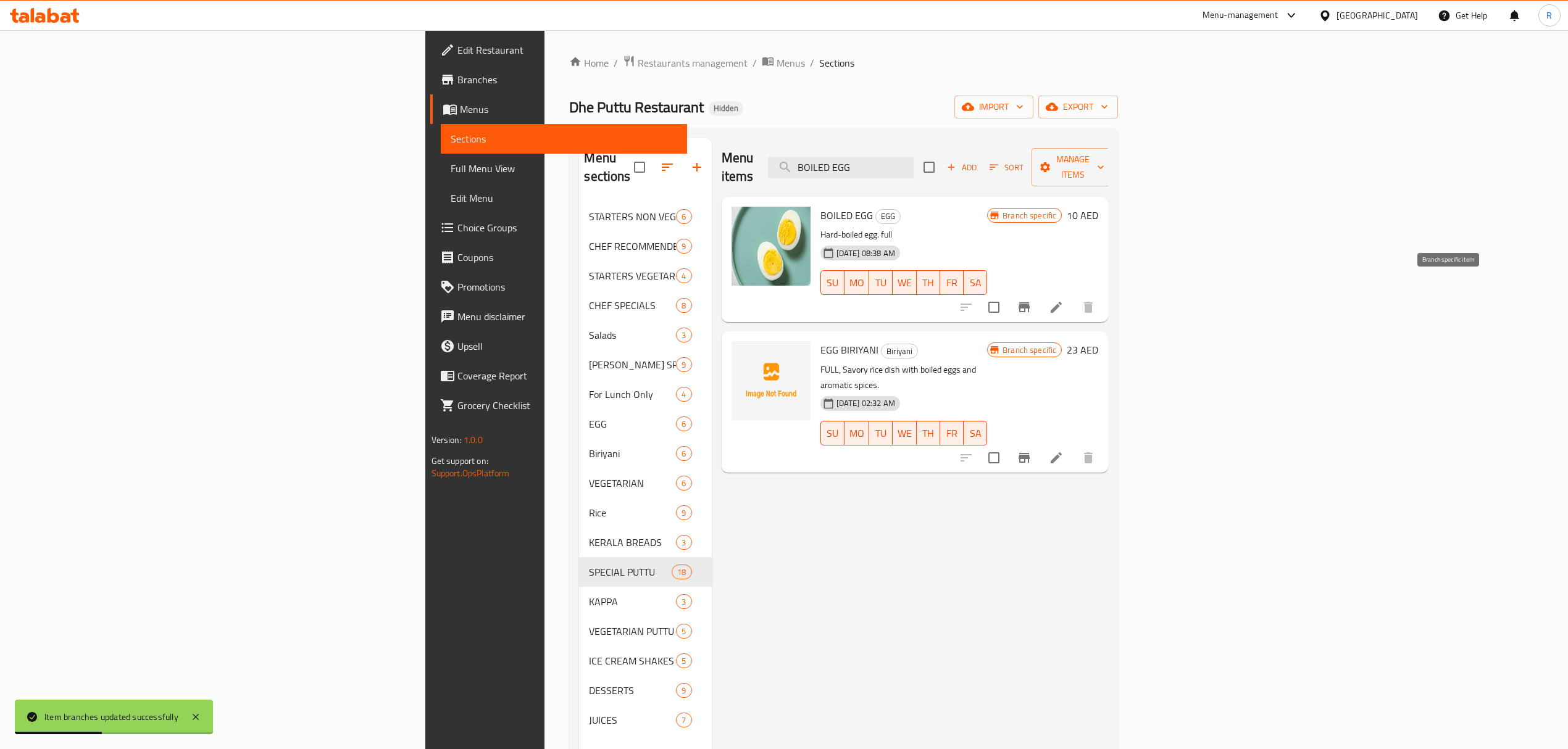
type input "BOILED EGG"
click at [1030, 302] on icon "Branch-specific-item" at bounding box center [1023, 307] width 11 height 10
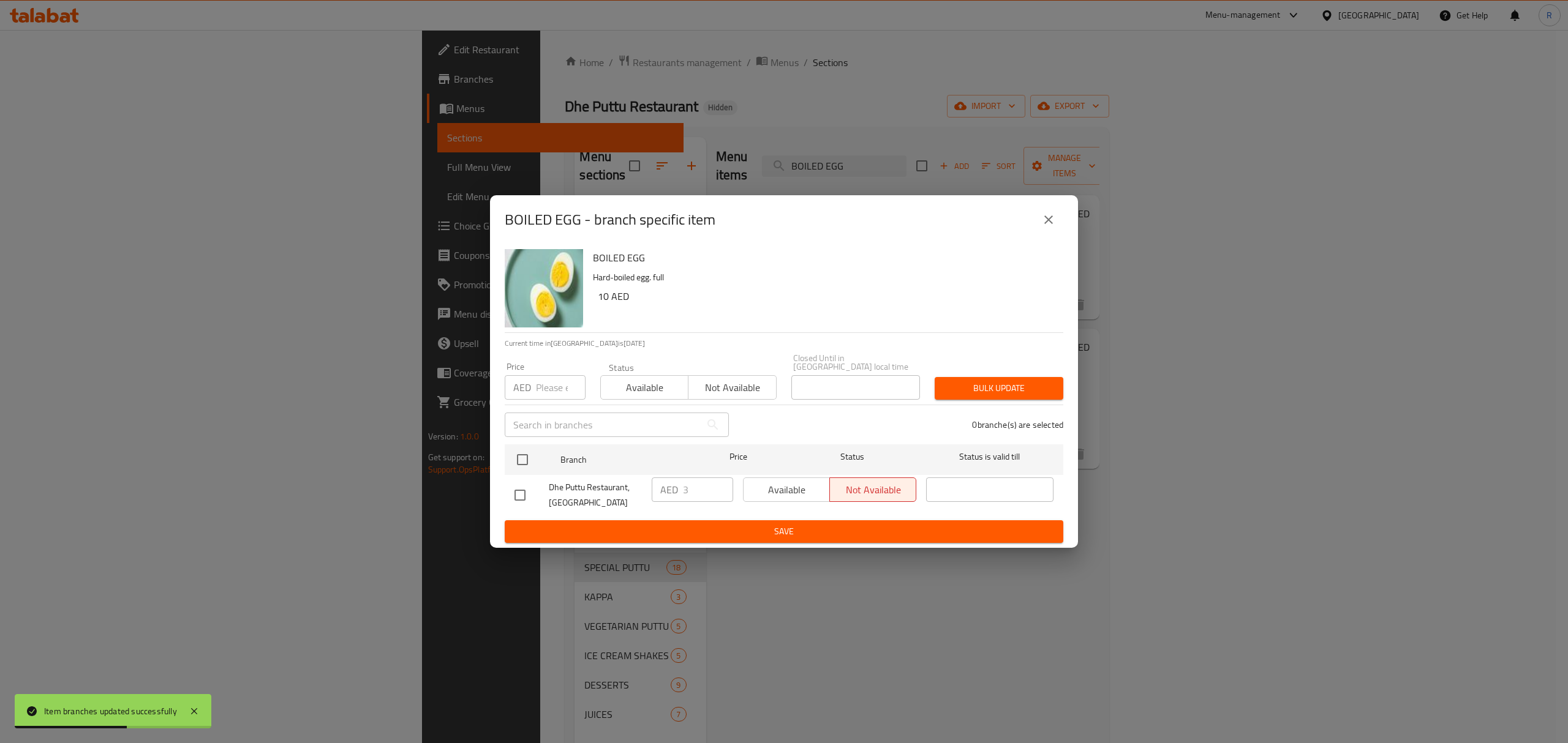
click at [518, 490] on input "checkbox" at bounding box center [520, 495] width 26 height 26
checkbox input "true"
click at [700, 500] on input "3" at bounding box center [708, 490] width 50 height 25
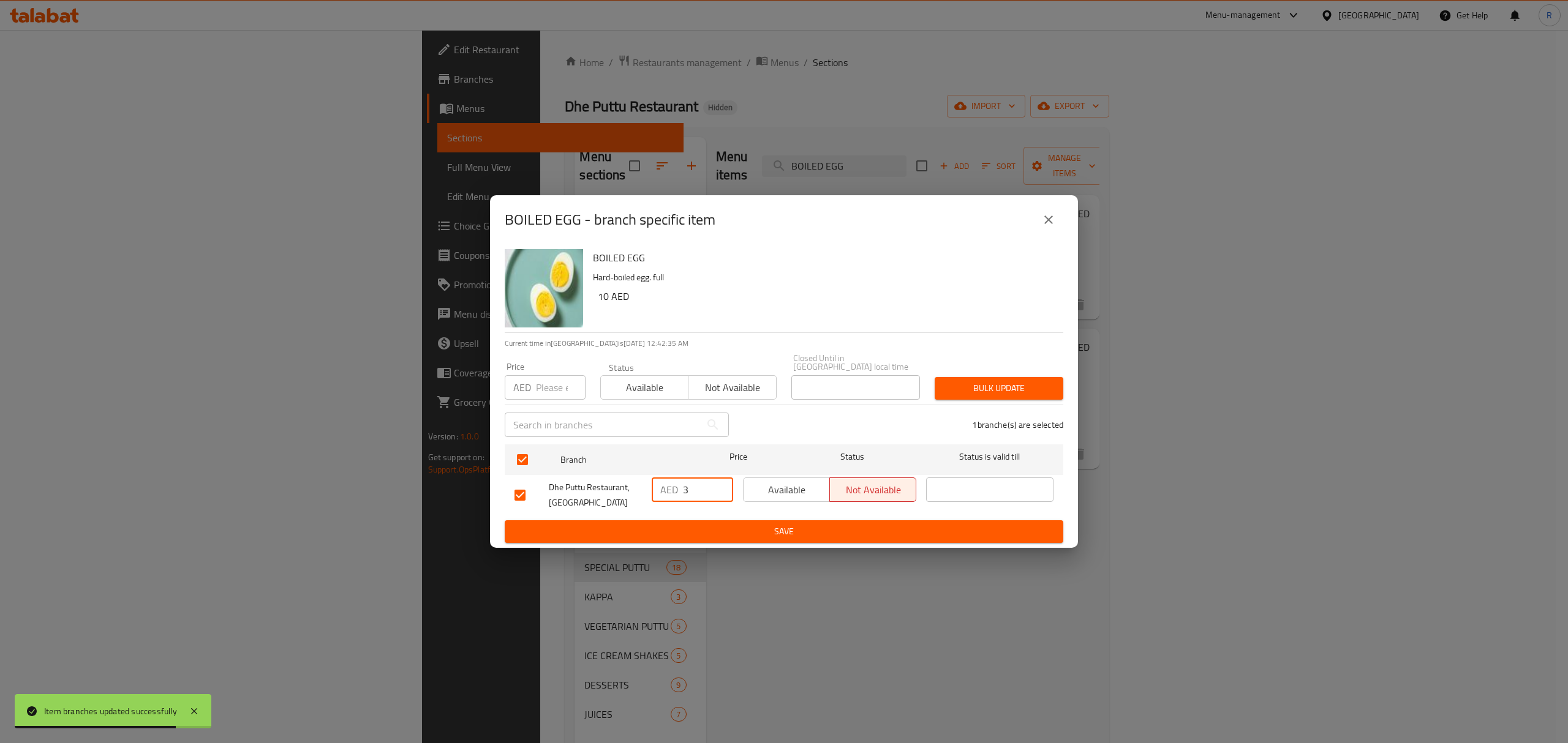
click at [701, 500] on input "3" at bounding box center [708, 490] width 50 height 25
type input "10.5"
click at [706, 529] on span "Save" at bounding box center [784, 532] width 539 height 15
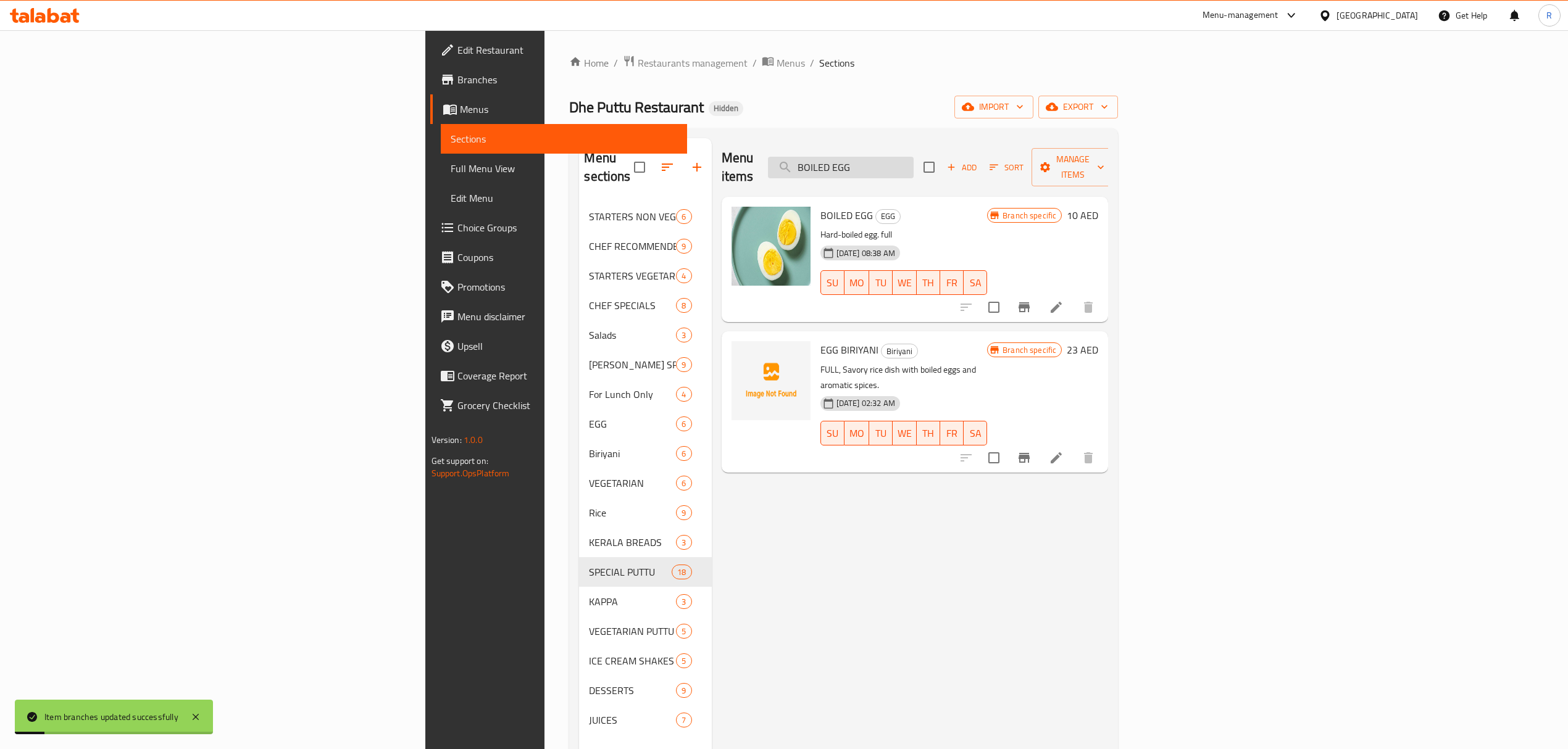
click at [1018, 168] on div "Menu items BOILED EGG Add Sort Manage items" at bounding box center [915, 167] width 387 height 59
click at [914, 157] on input "BOILED EGG" at bounding box center [840, 167] width 146 height 21
paste input "OMELETTE (MASALA / PLAIN)"
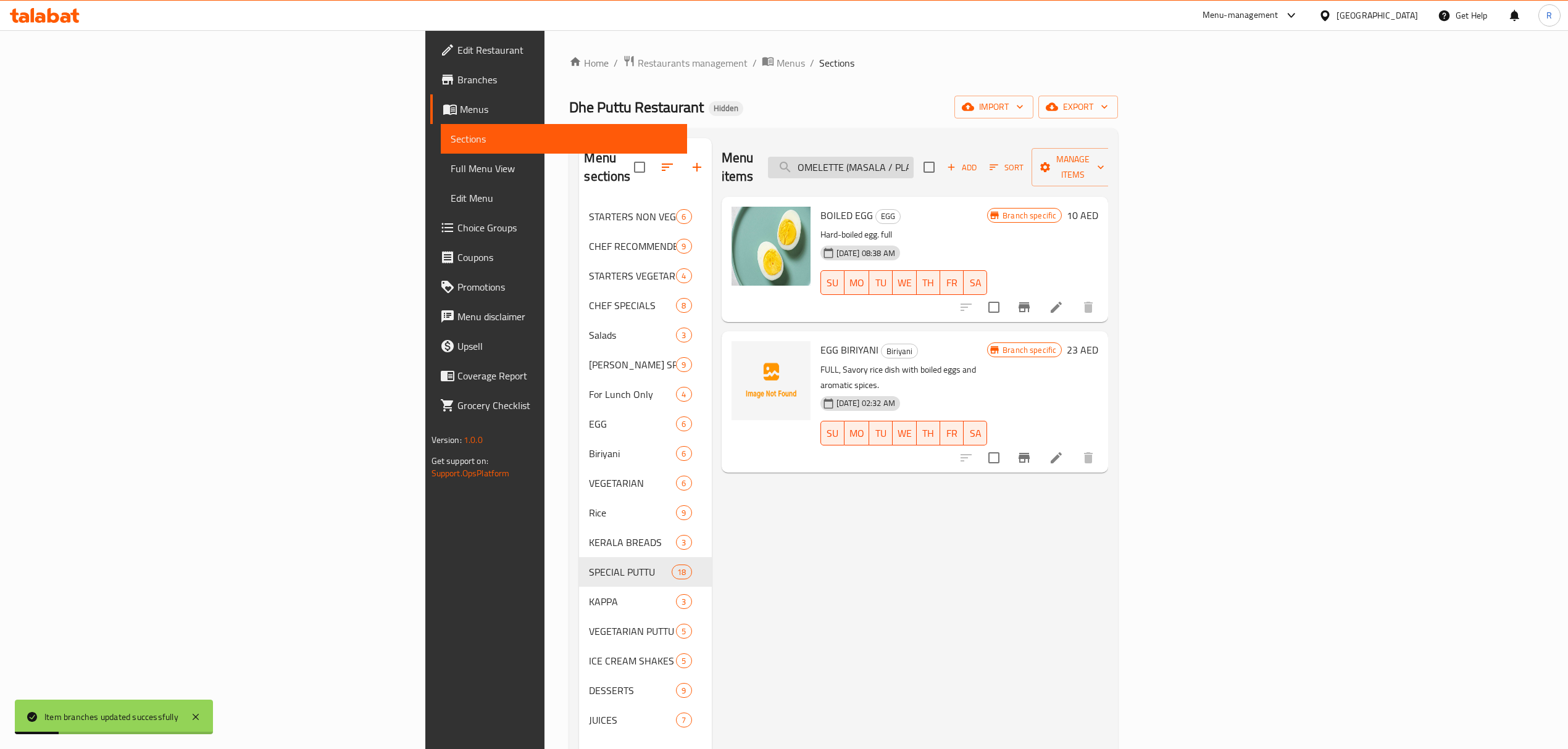
scroll to position [0, 13]
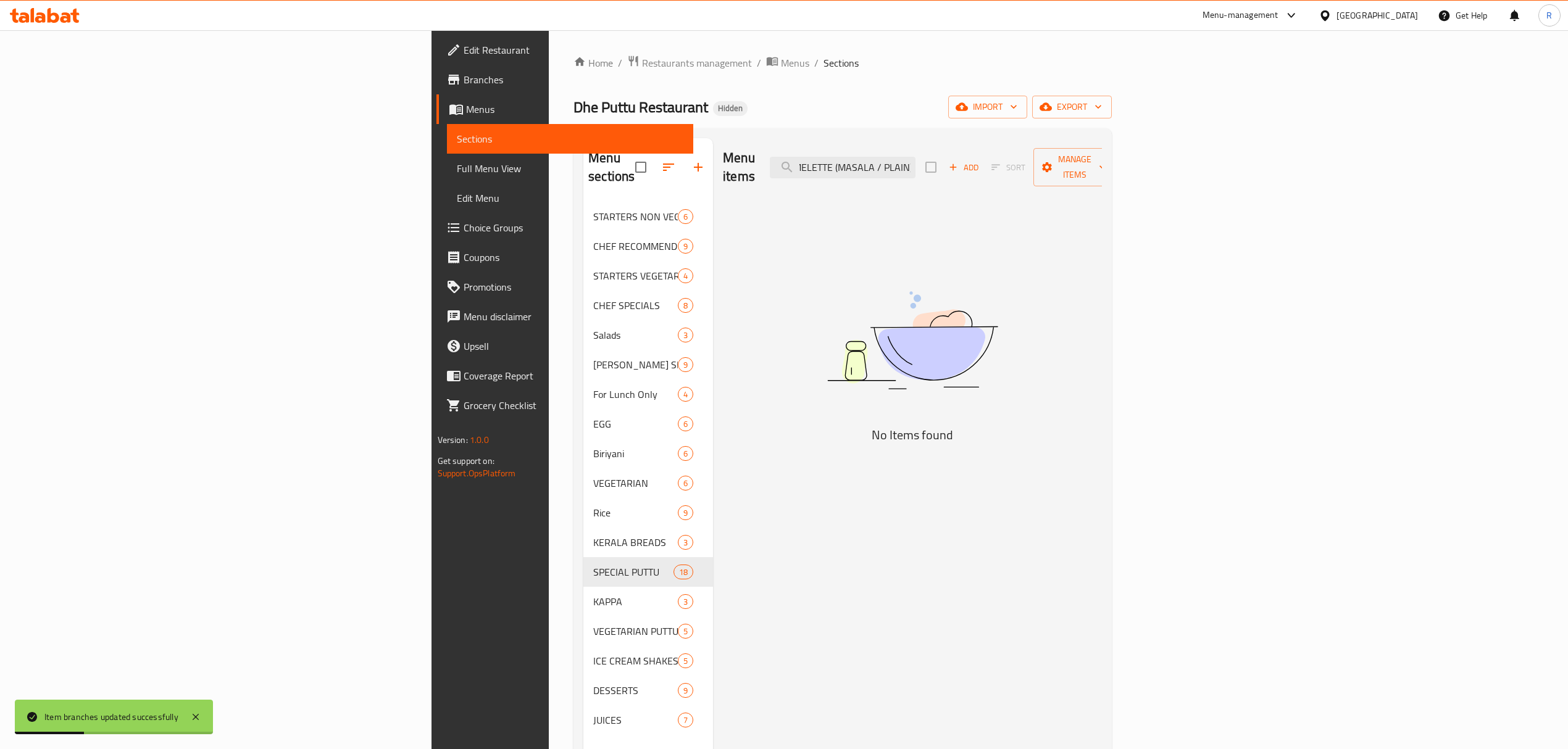
drag, startPoint x: 994, startPoint y: 159, endPoint x: 1136, endPoint y: 143, distance: 142.9
click at [1102, 143] on div "Menu items OMELETTE (MASALA / PLAIN) Add Sort Manage items" at bounding box center [913, 167] width 379 height 59
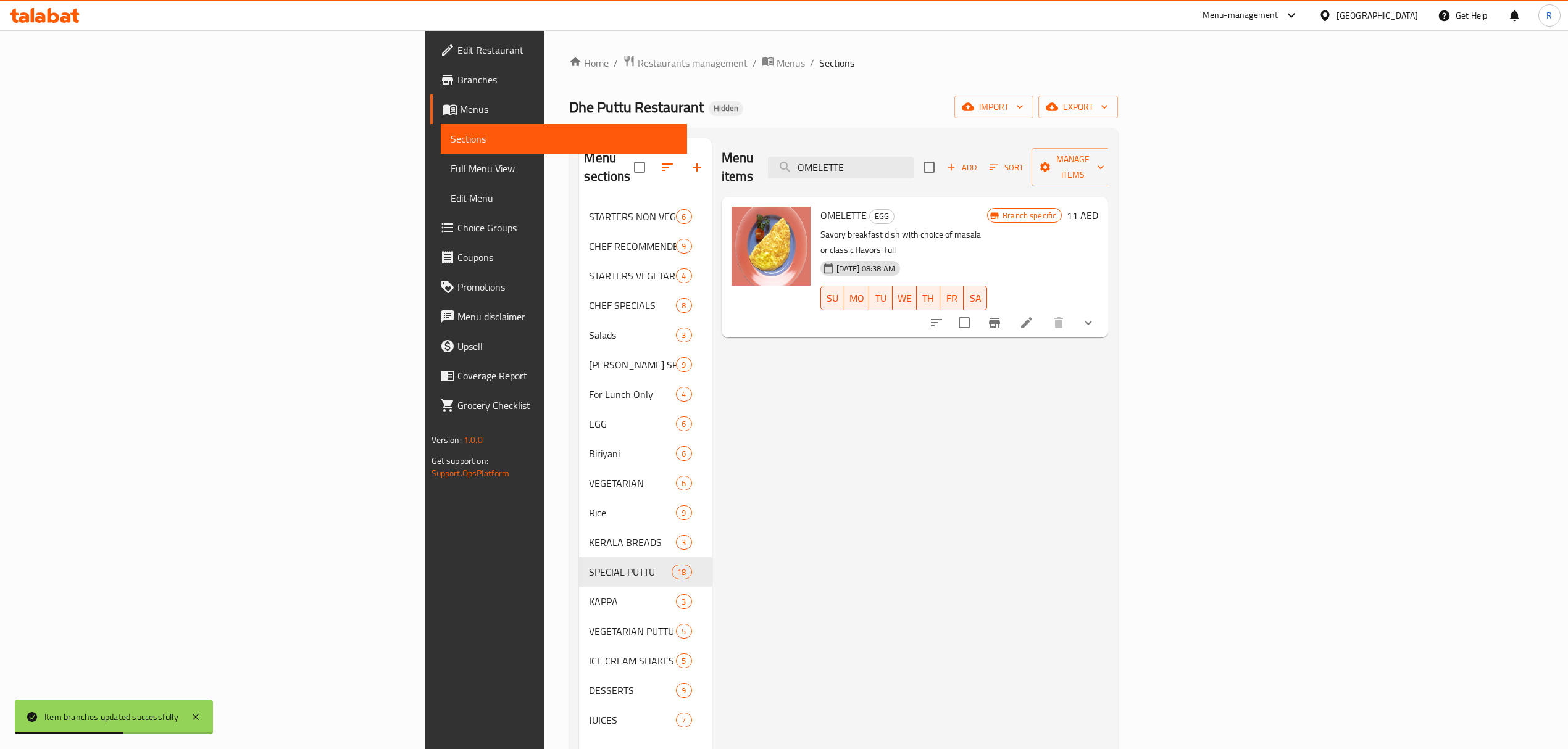
type input "OMELETTE"
click at [1103, 308] on button "show more" at bounding box center [1088, 323] width 30 height 30
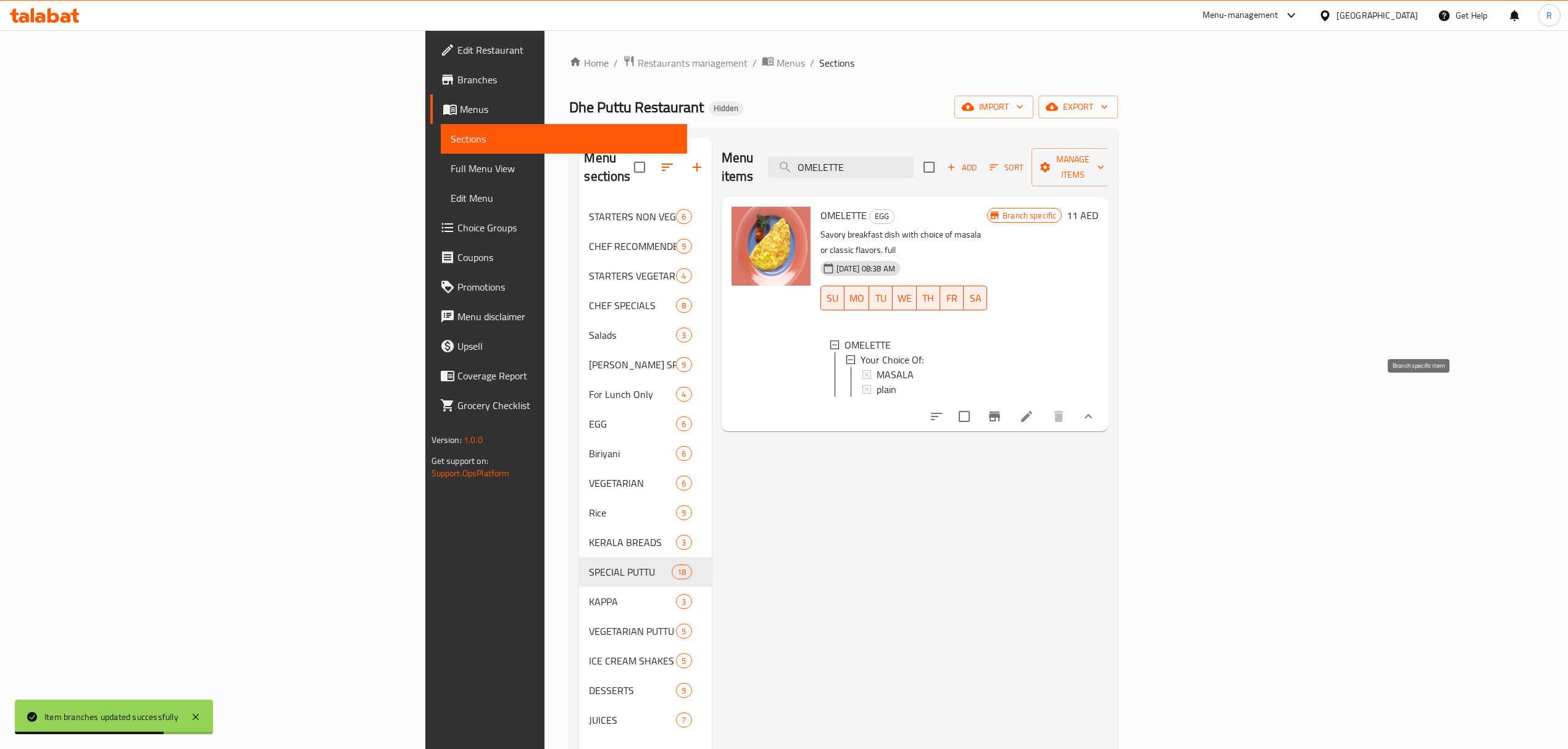
click at [1002, 409] on icon "Branch-specific-item" at bounding box center [994, 416] width 15 height 14
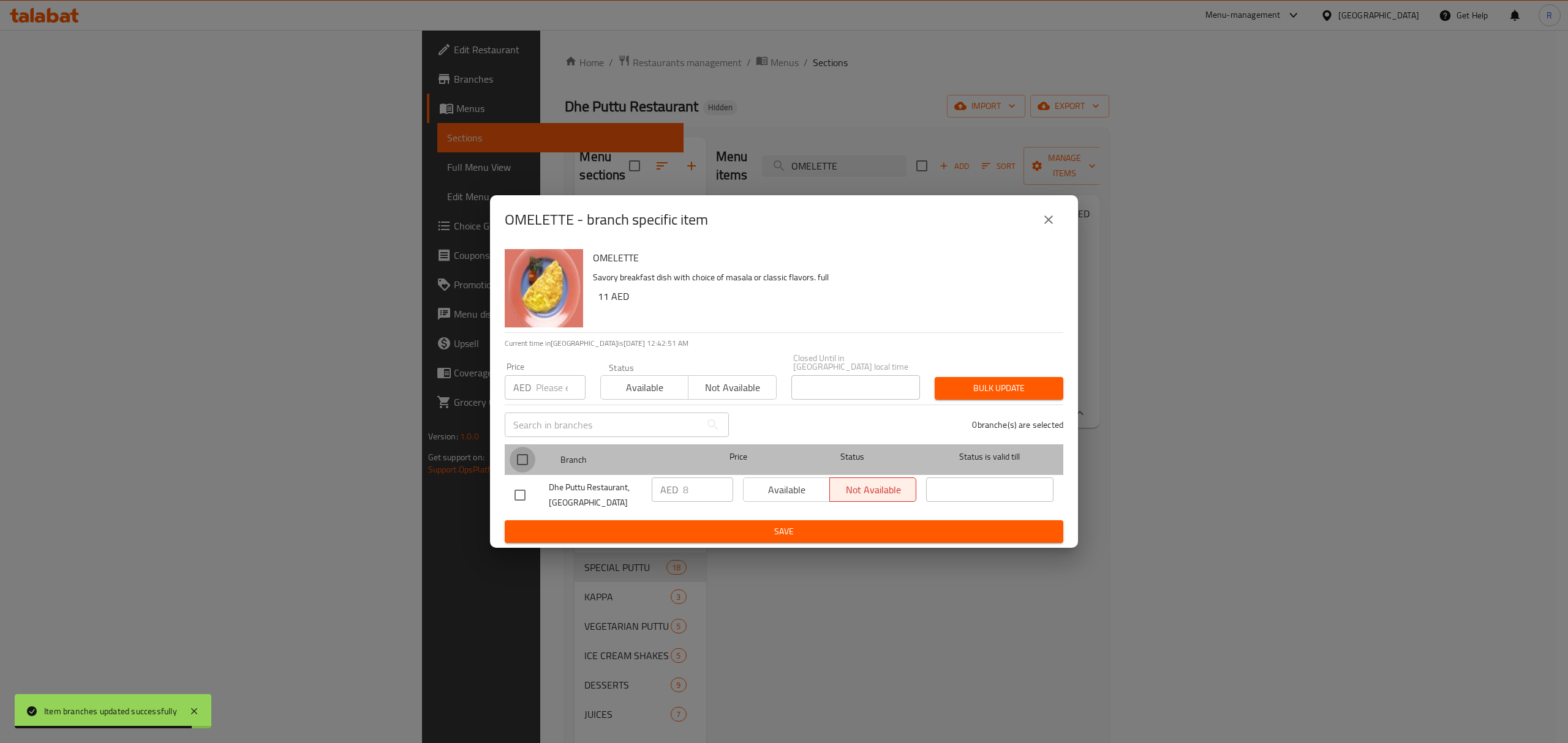
click at [527, 456] on input "checkbox" at bounding box center [522, 459] width 26 height 26
checkbox input "true"
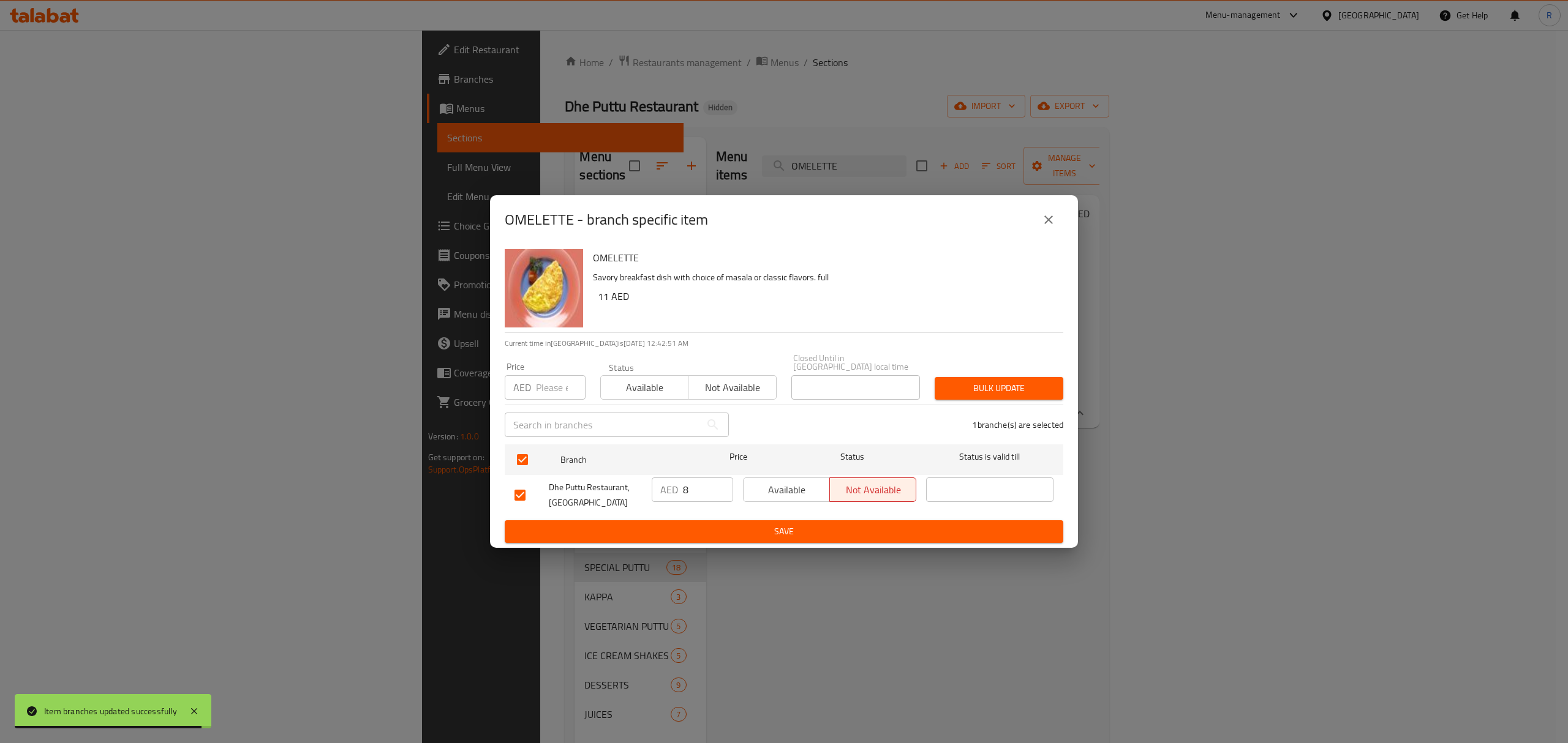
click at [704, 487] on input "8" at bounding box center [708, 490] width 50 height 25
click at [706, 486] on input "8" at bounding box center [708, 490] width 50 height 25
type input "11.5"
click at [716, 527] on span "Save" at bounding box center [784, 532] width 539 height 15
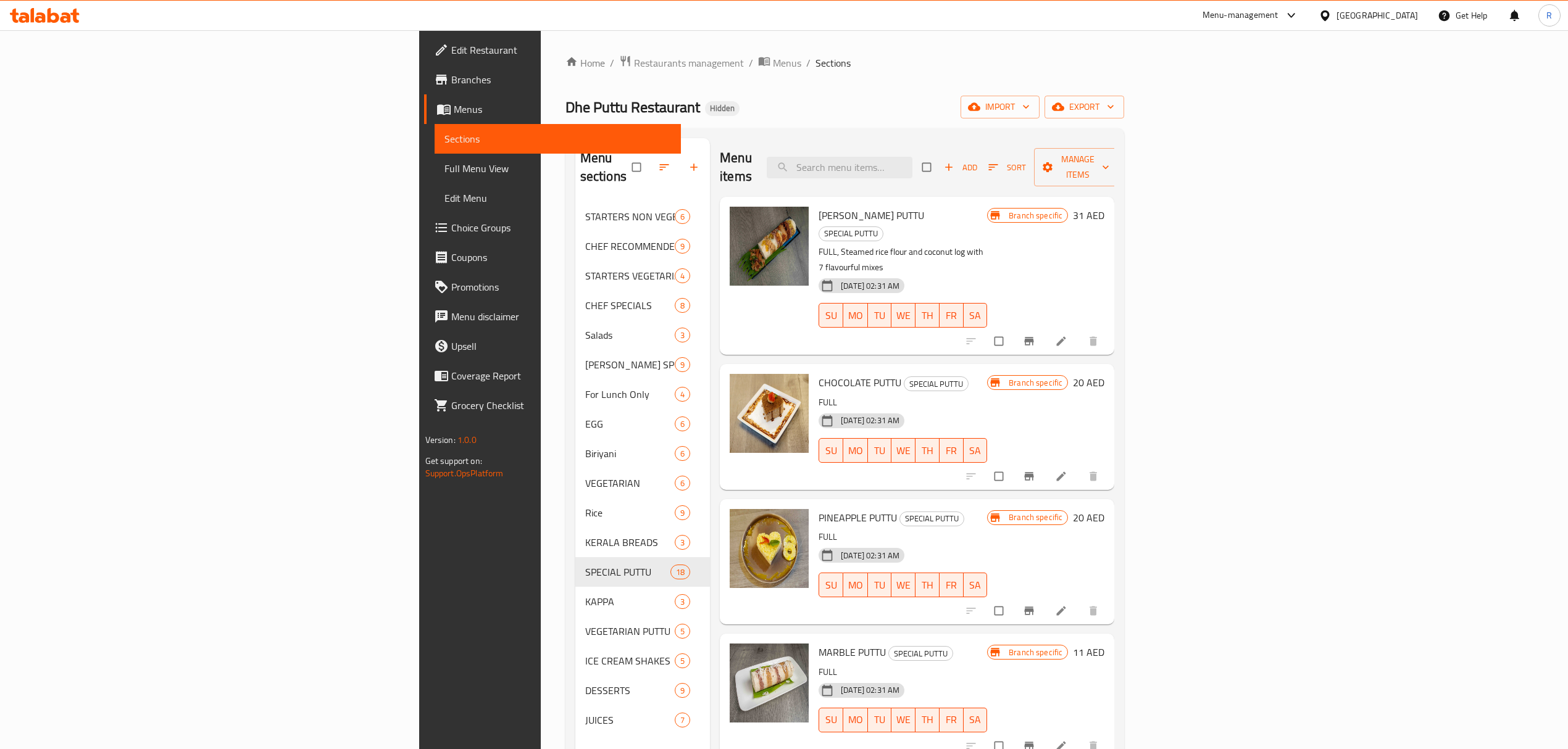
click at [710, 55] on ol "Home / Restaurants management / Menus / Sections" at bounding box center [845, 63] width 559 height 16
click at [1114, 109] on span "export" at bounding box center [1085, 107] width 60 height 15
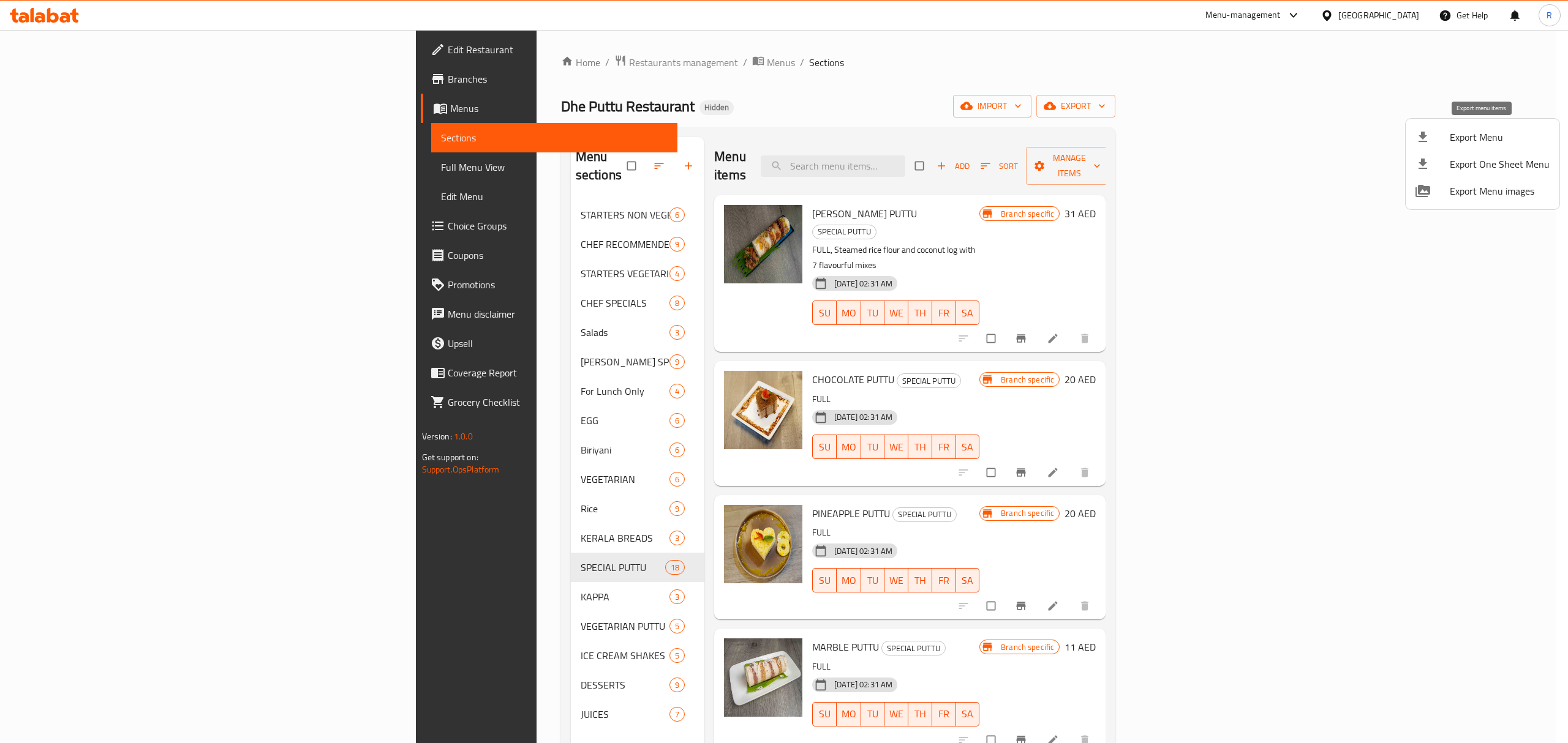
click at [1458, 133] on span "Export Menu" at bounding box center [1499, 136] width 100 height 14
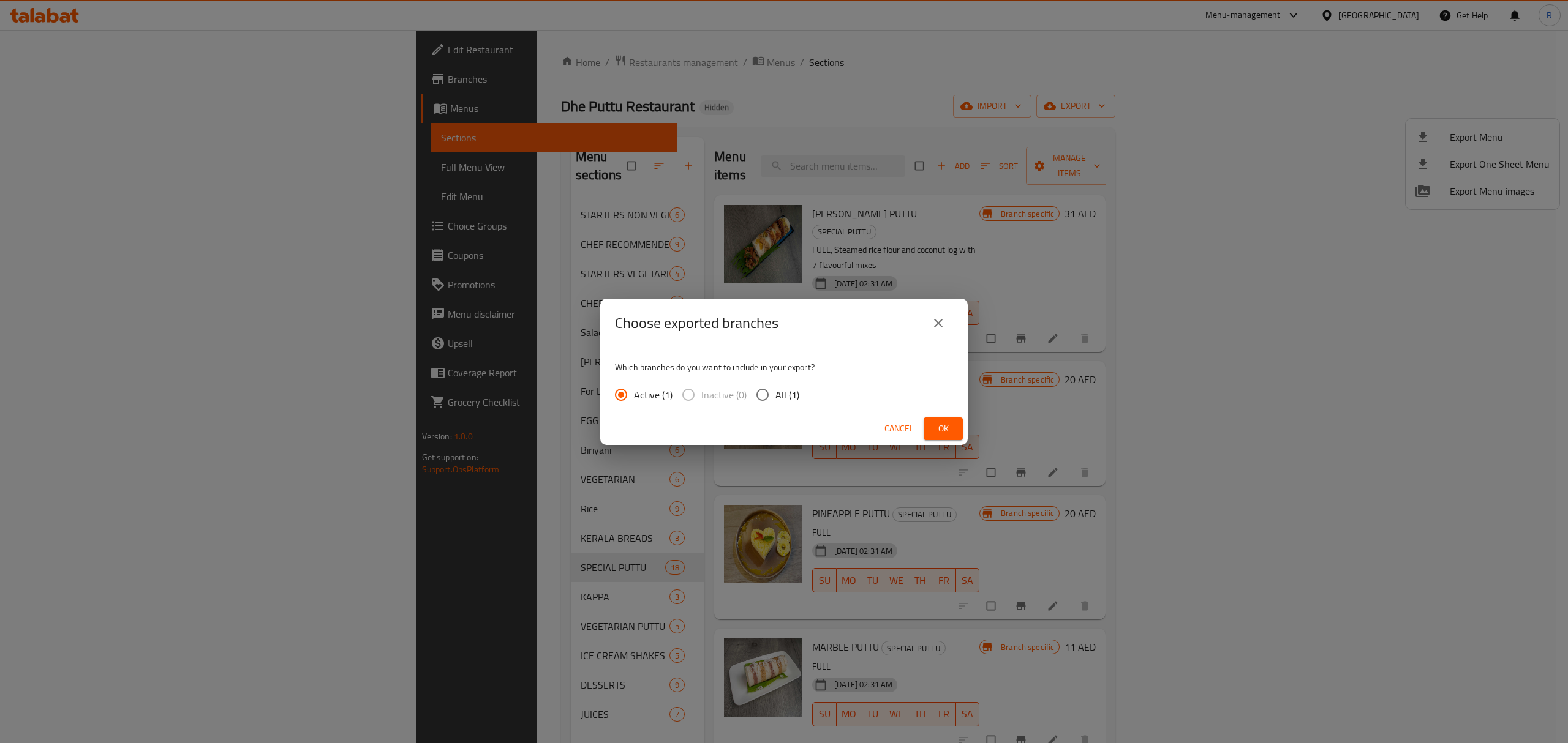
click at [938, 430] on span "Ok" at bounding box center [943, 429] width 19 height 15
